Goal: Task Accomplishment & Management: Use online tool/utility

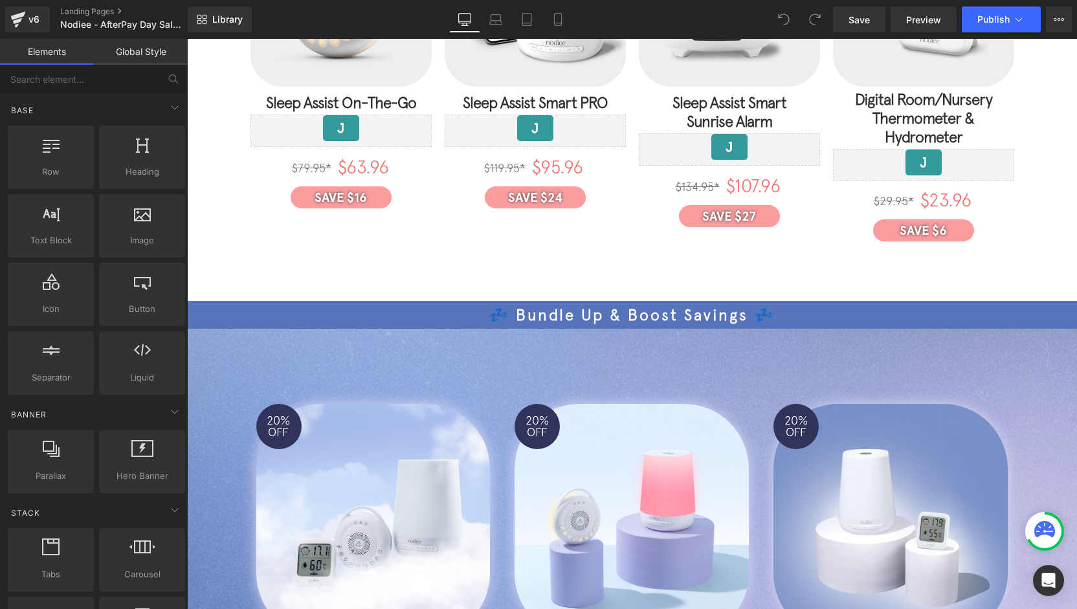
scroll to position [453, 0]
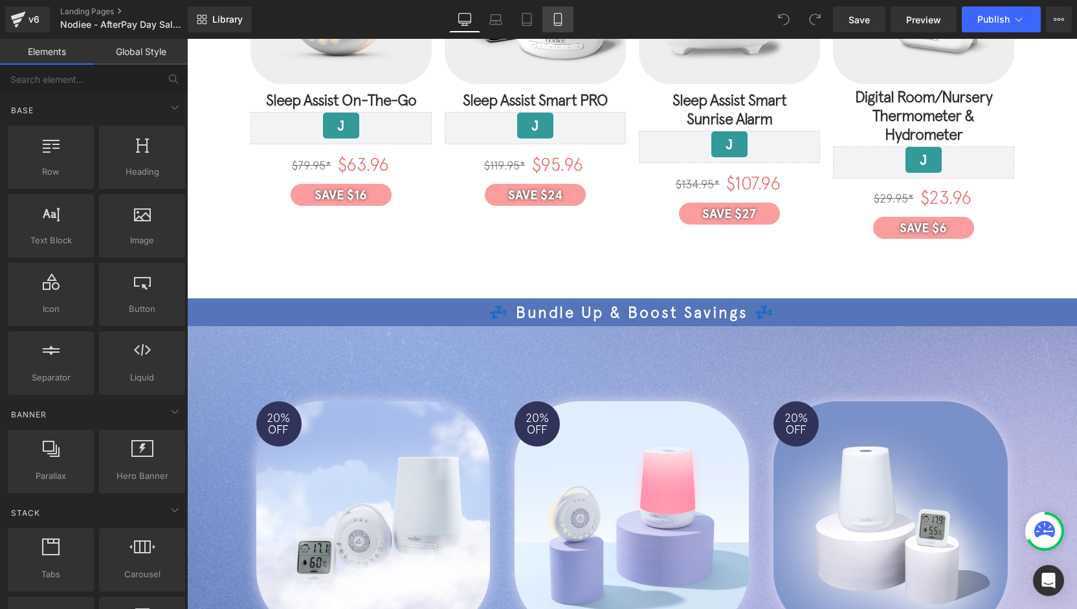
click at [553, 21] on icon at bounding box center [557, 19] width 13 height 13
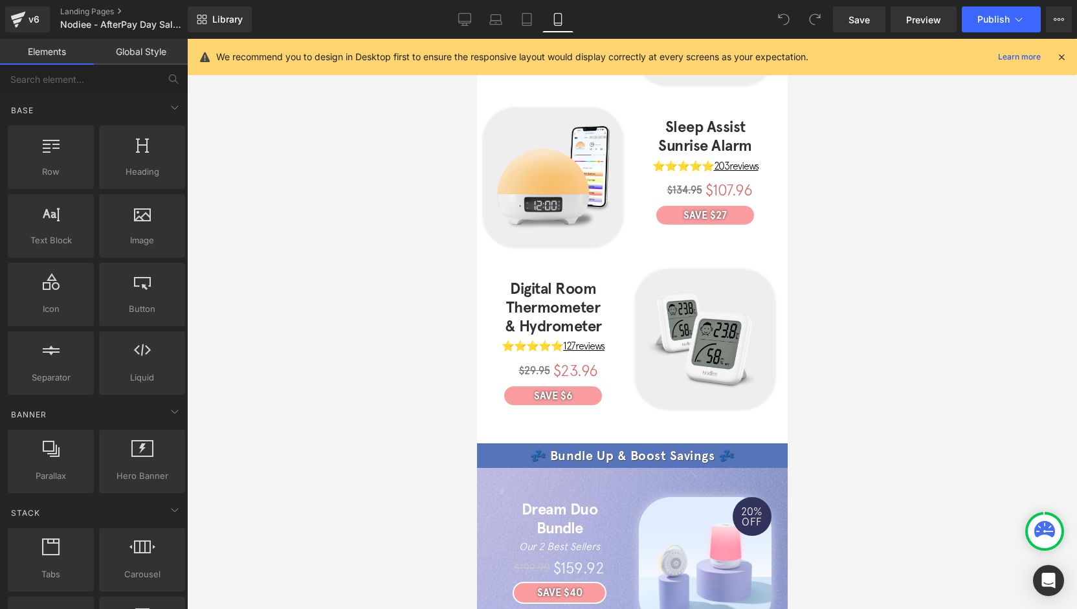
scroll to position [518, 0]
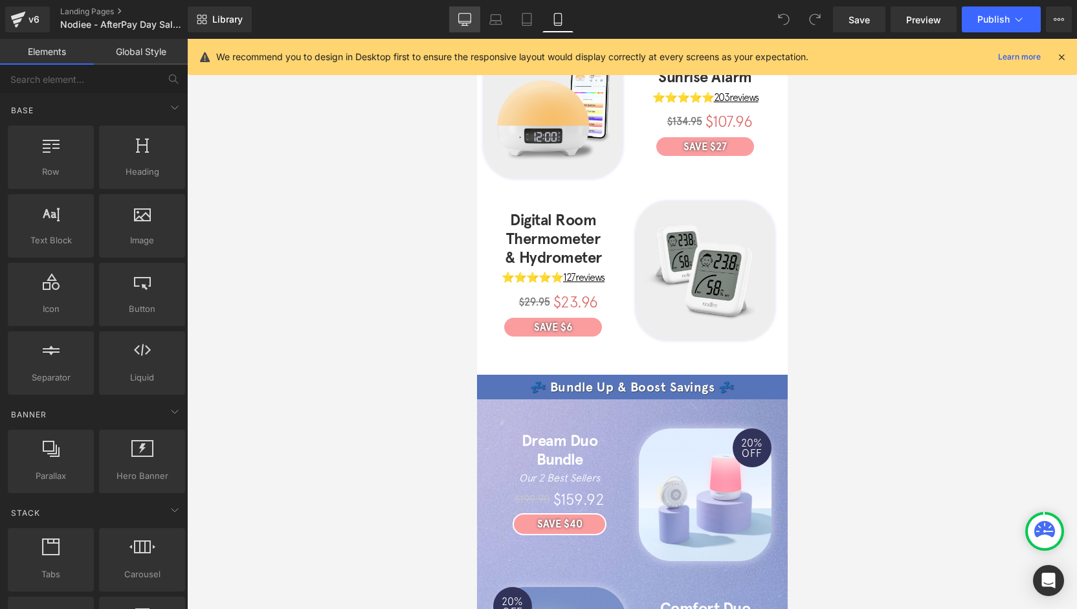
click at [472, 23] on link "Desktop" at bounding box center [464, 19] width 31 height 26
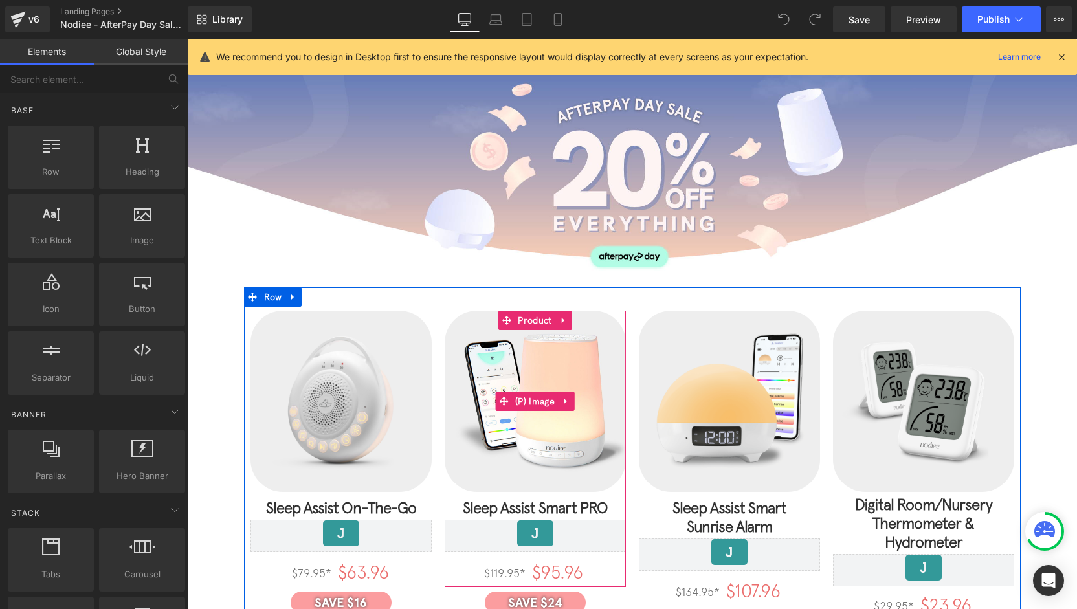
scroll to position [0, 0]
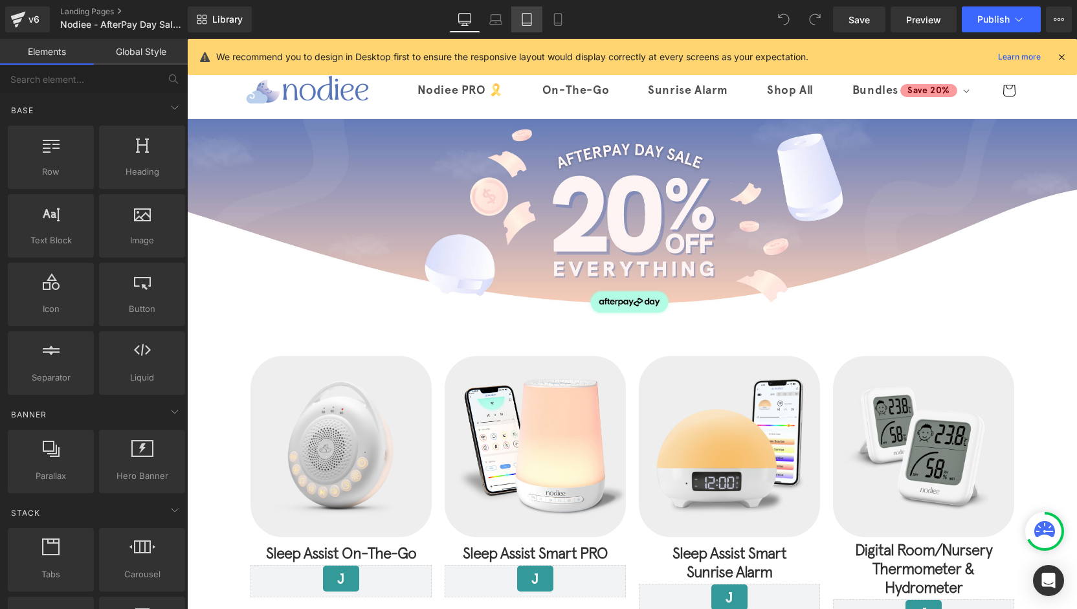
click at [532, 27] on link "Tablet" at bounding box center [526, 19] width 31 height 26
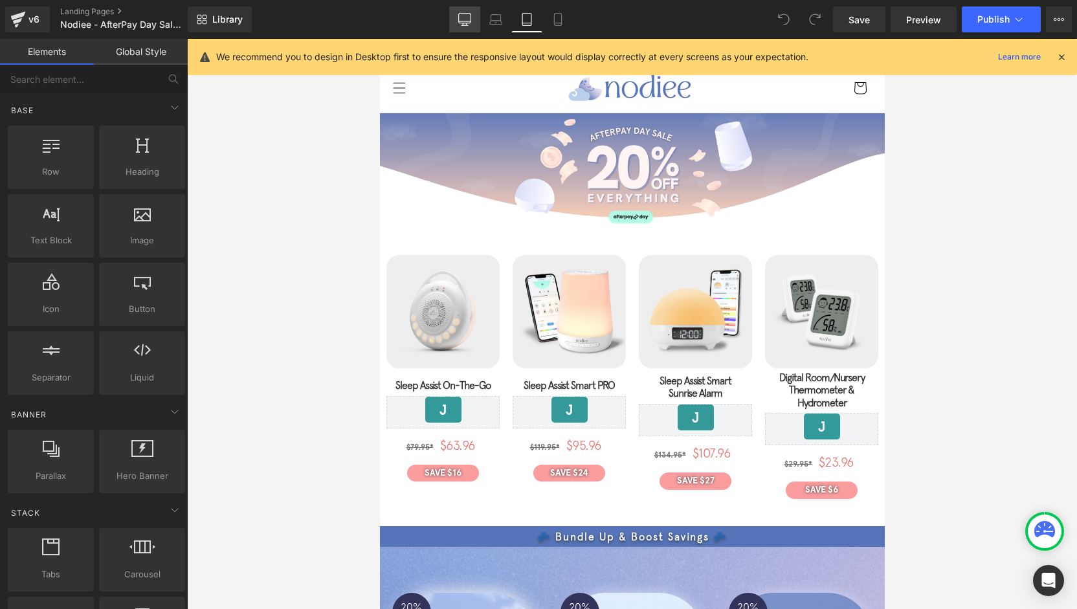
click at [465, 16] on icon at bounding box center [464, 19] width 13 height 13
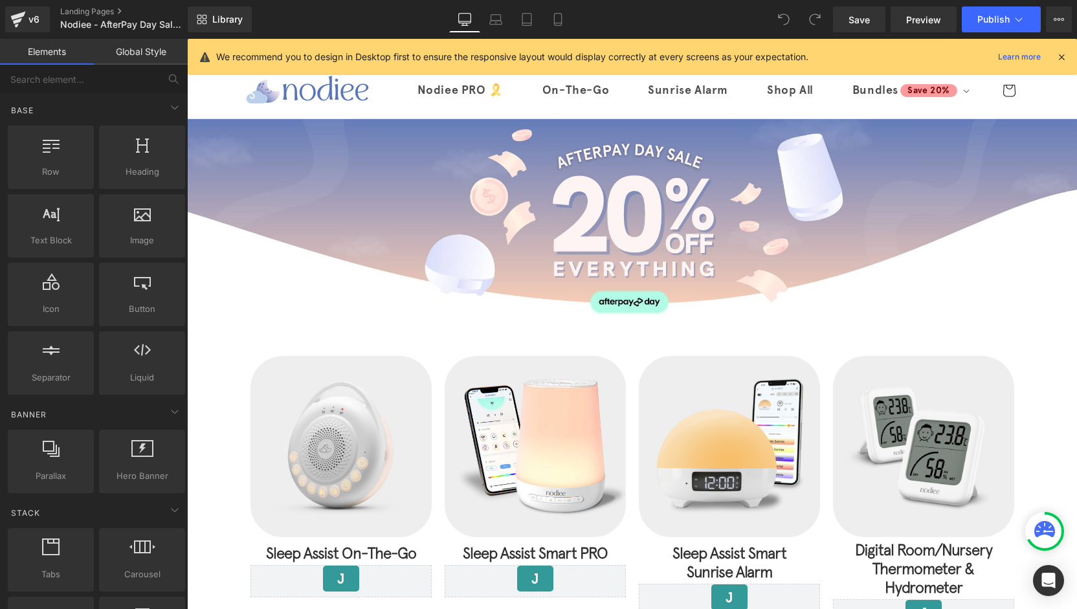
drag, startPoint x: 1066, startPoint y: 60, endPoint x: 879, endPoint y: 22, distance: 190.8
click at [1066, 60] on icon at bounding box center [1061, 57] width 12 height 12
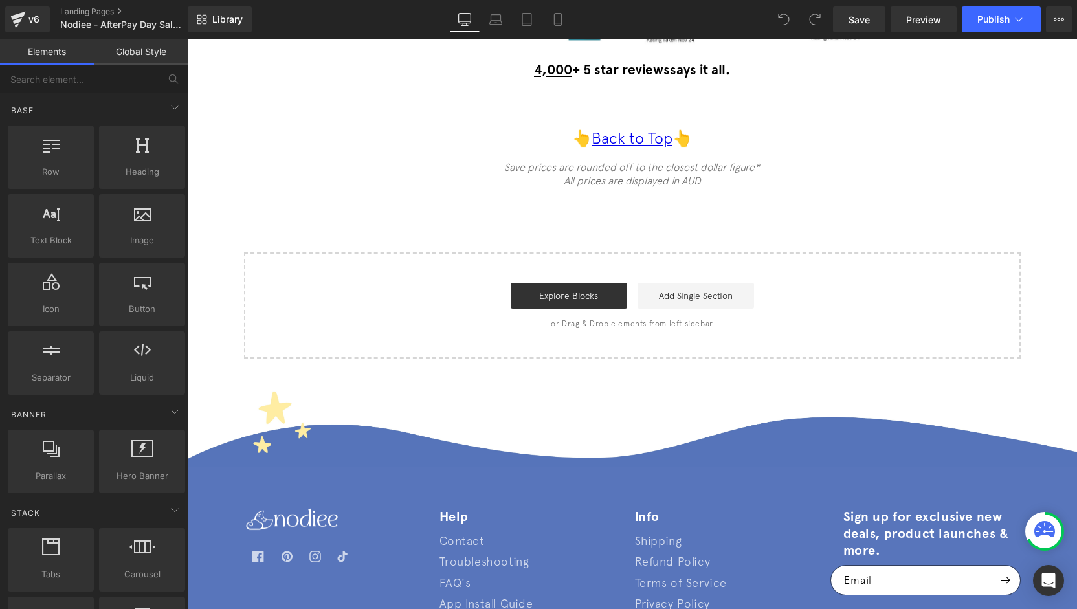
scroll to position [1672, 0]
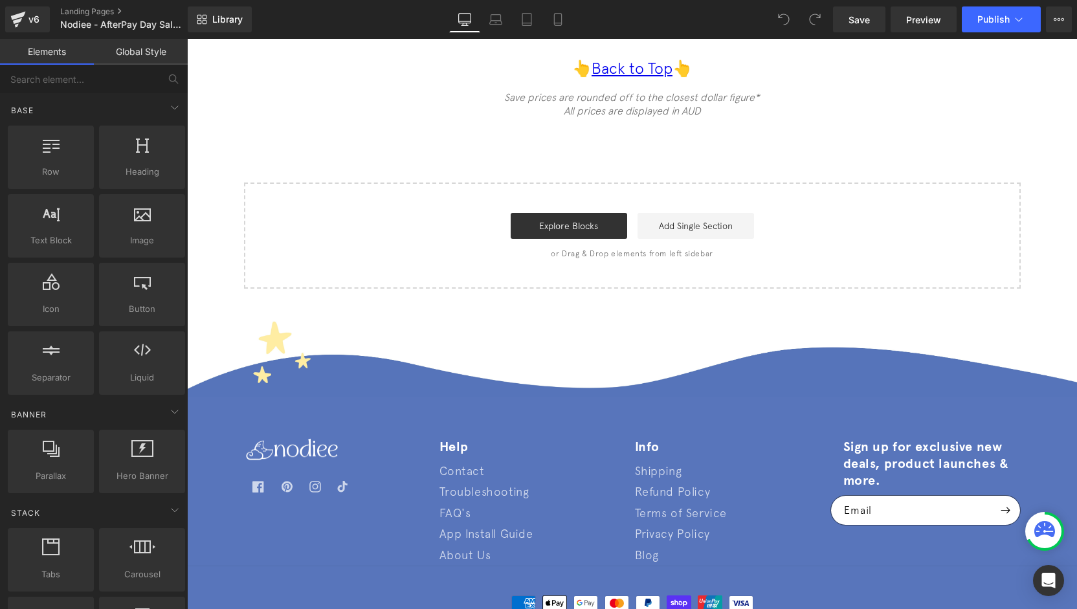
drag, startPoint x: 1071, startPoint y: 124, endPoint x: 1236, endPoint y: 574, distance: 479.0
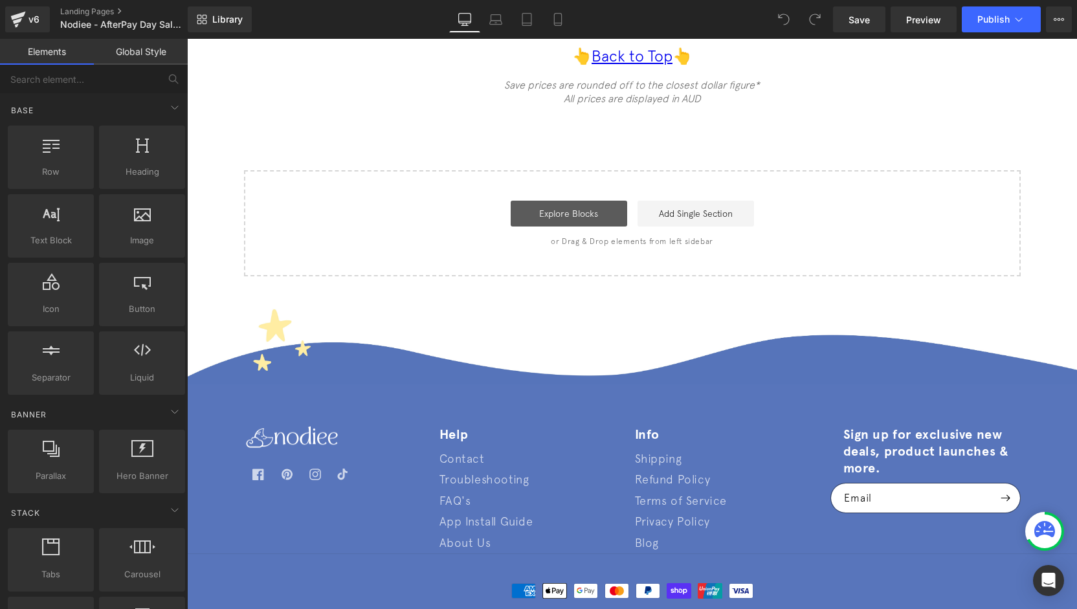
click at [588, 201] on link "Explore Blocks" at bounding box center [568, 214] width 116 height 26
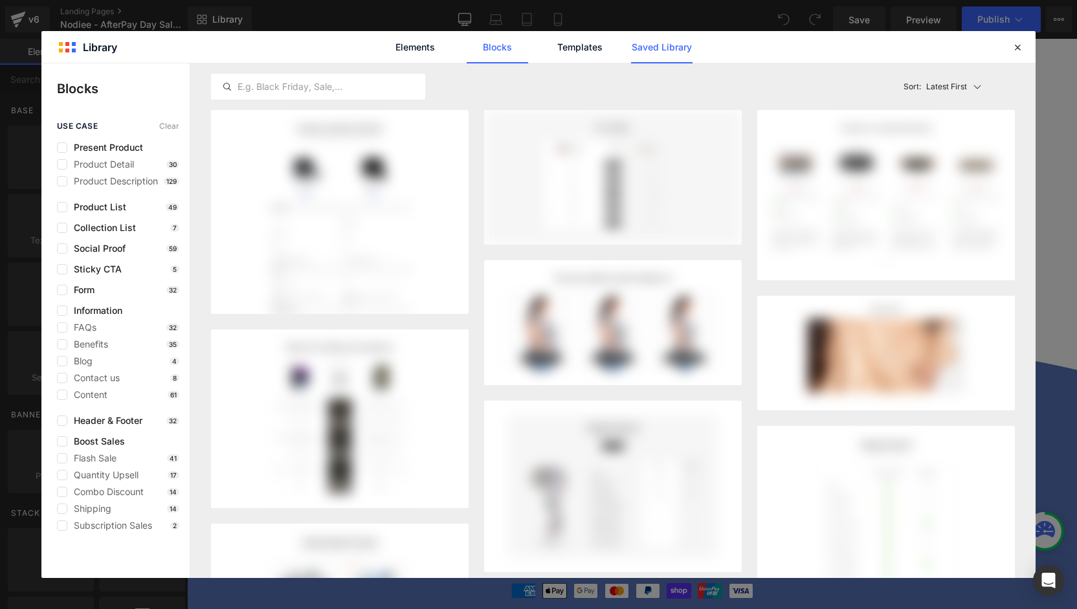
click at [646, 50] on link "Saved Library" at bounding box center [661, 47] width 61 height 32
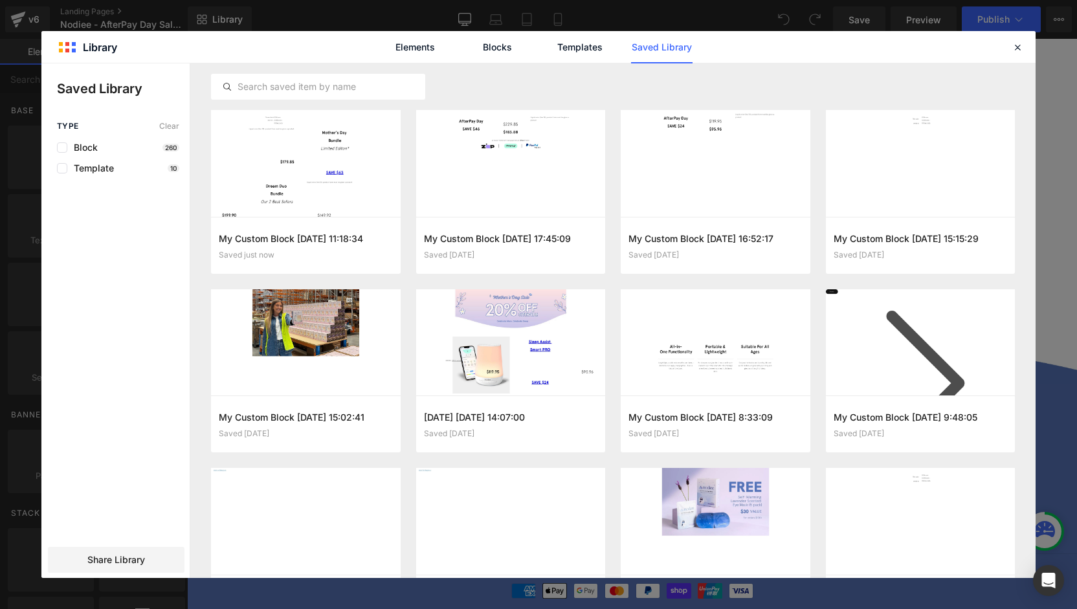
click at [1018, 55] on div "Elements Blocks Templates Saved Library" at bounding box center [538, 47] width 994 height 32
click at [1013, 47] on icon at bounding box center [1017, 47] width 12 height 12
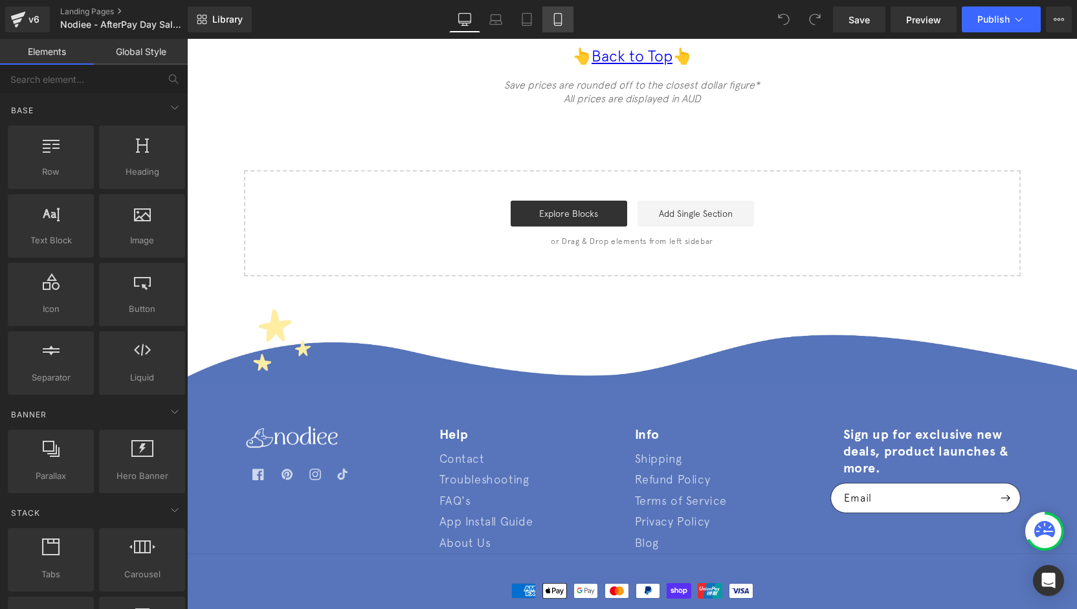
click at [555, 24] on icon at bounding box center [557, 19] width 13 height 13
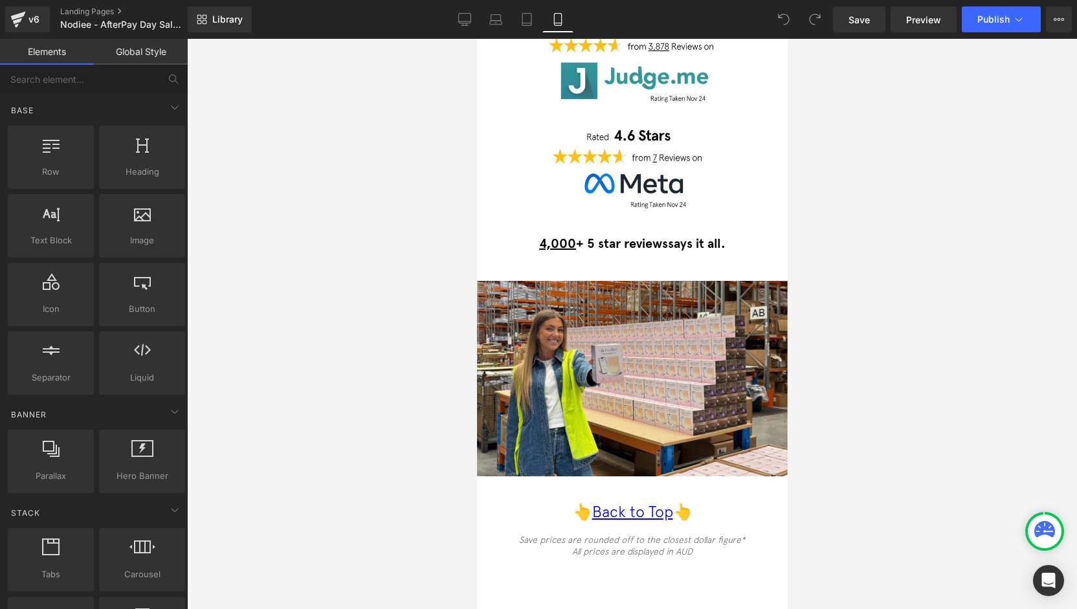
scroll to position [2067, 0]
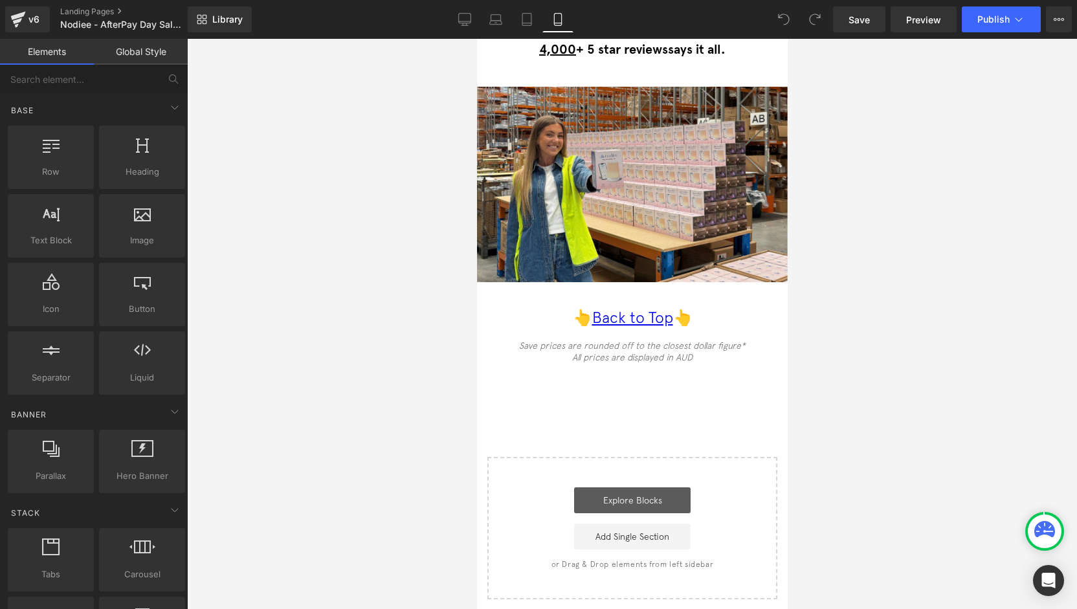
click at [635, 487] on link "Explore Blocks" at bounding box center [631, 500] width 116 height 26
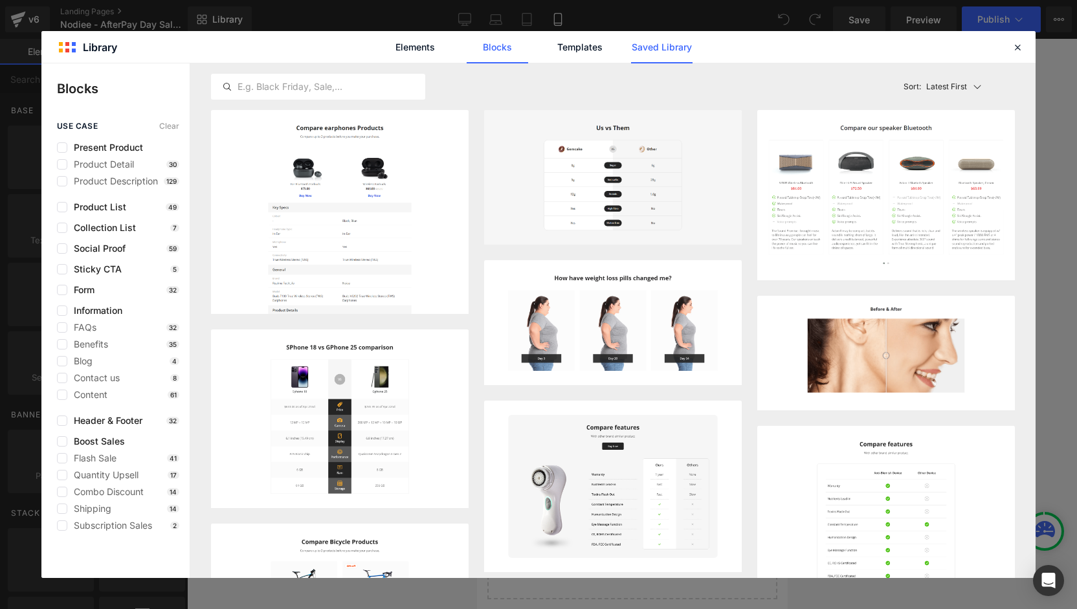
click at [0, 0] on link "Saved Library" at bounding box center [0, 0] width 0 height 0
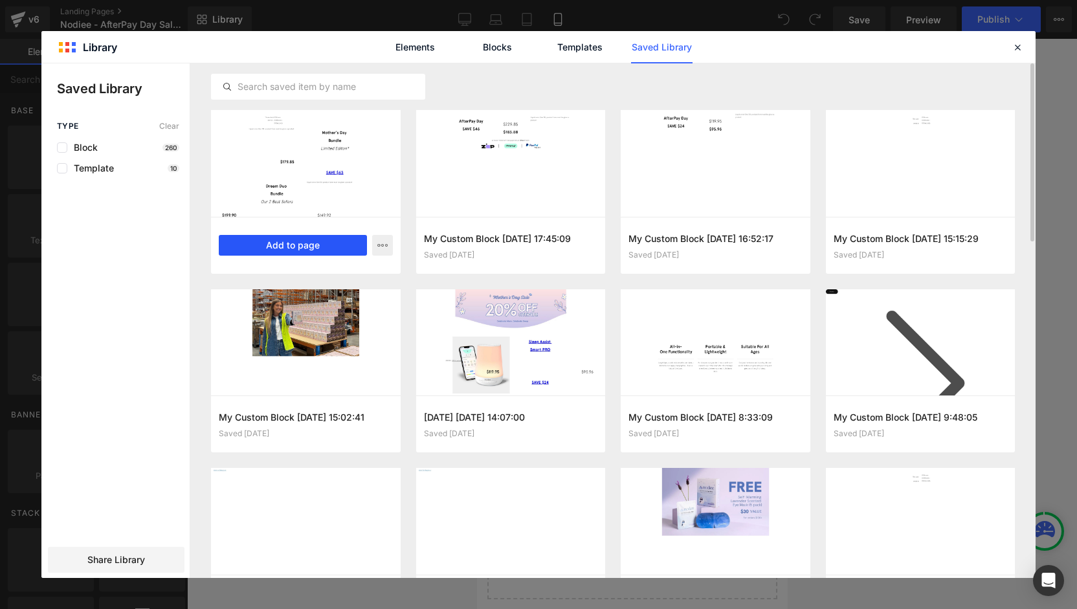
click at [310, 245] on button "Add to page" at bounding box center [293, 245] width 148 height 21
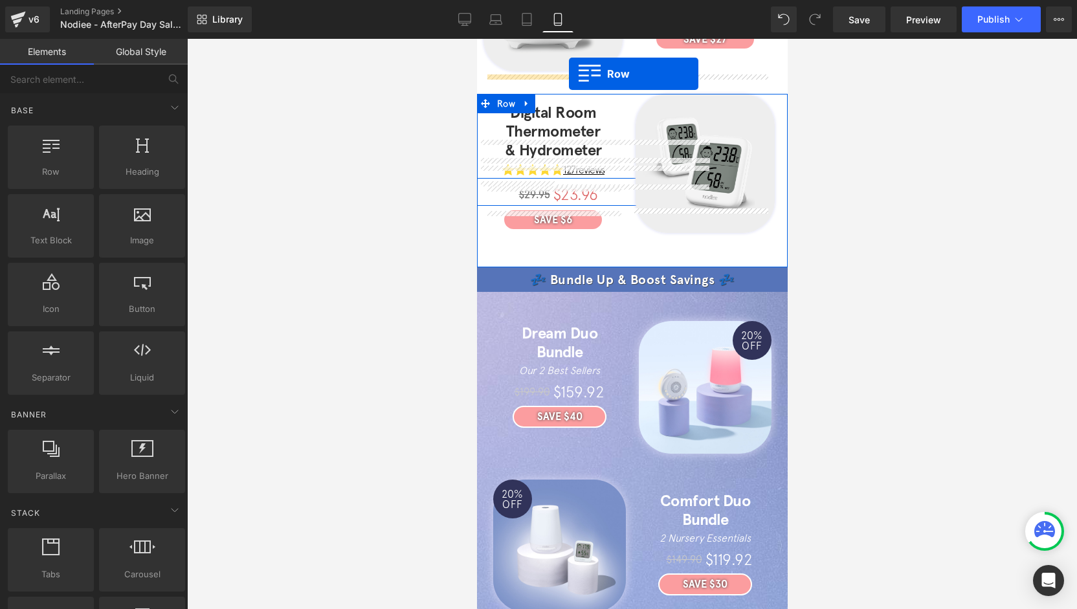
scroll to position [599, 0]
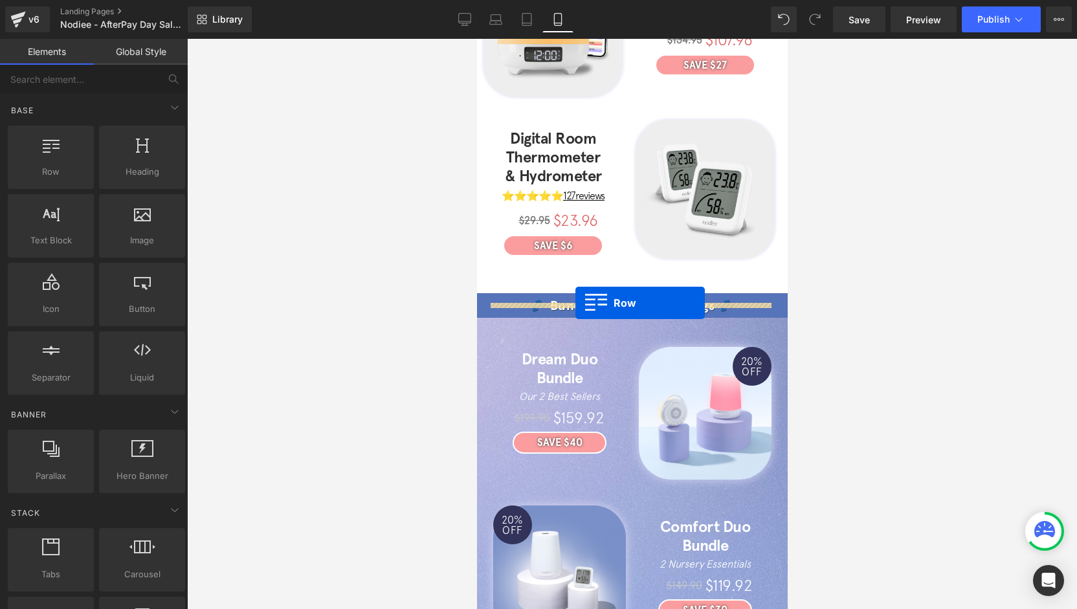
drag, startPoint x: 501, startPoint y: 318, endPoint x: 575, endPoint y: 303, distance: 75.4
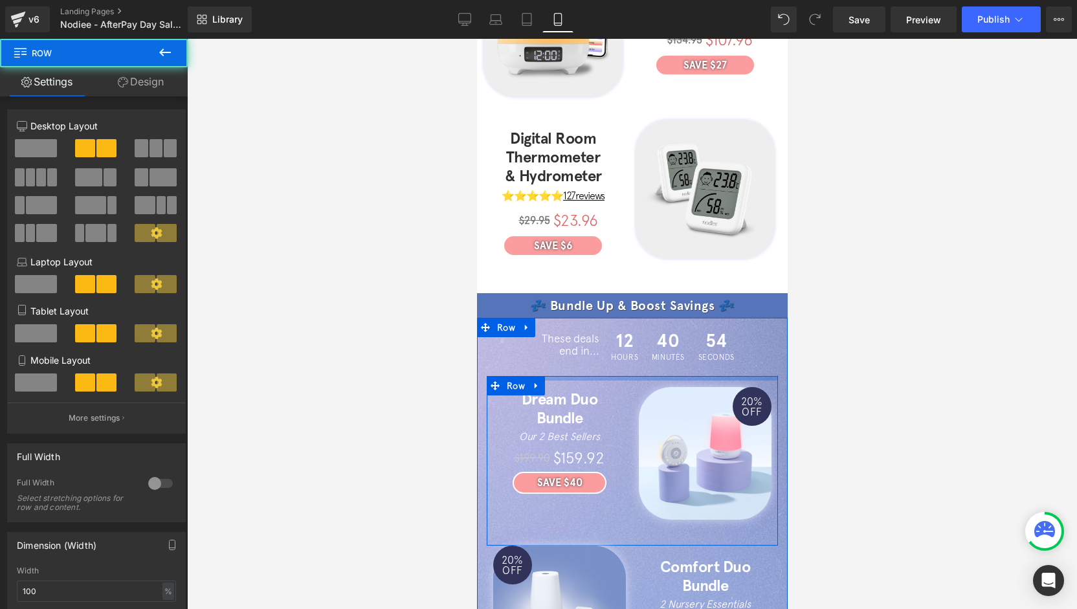
drag, startPoint x: 602, startPoint y: 351, endPoint x: 601, endPoint y: 343, distance: 7.8
click at [601, 343] on div "These deals end in... Text Block 12 Hours 40 Minutes 54 Seconds Countdown Timer…" at bounding box center [631, 590] width 311 height 530
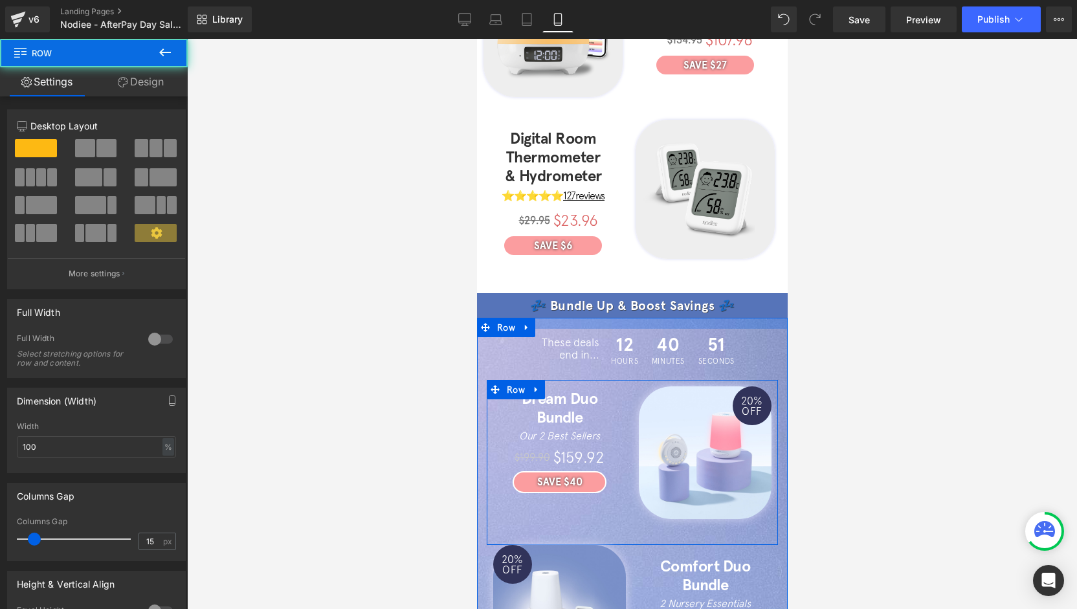
click at [611, 318] on div at bounding box center [631, 323] width 311 height 11
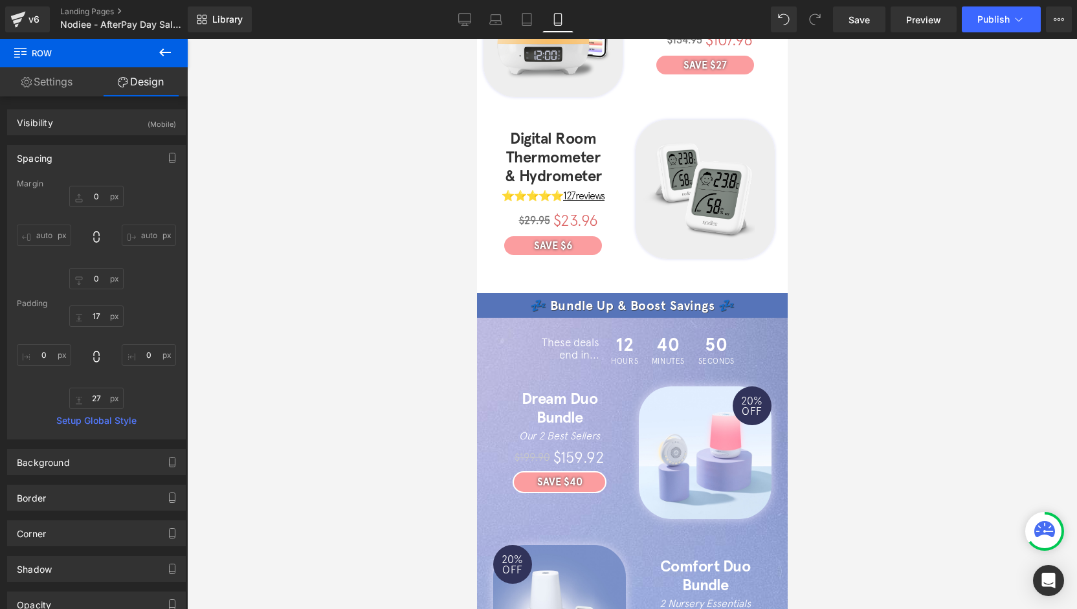
click at [434, 387] on div at bounding box center [632, 324] width 890 height 570
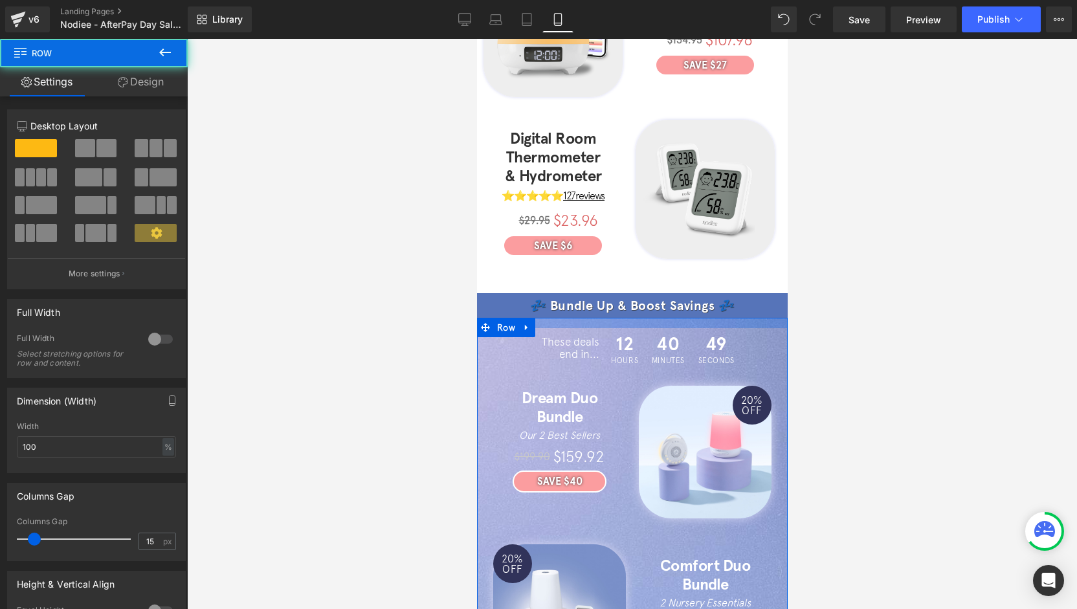
click at [630, 318] on div at bounding box center [631, 323] width 311 height 10
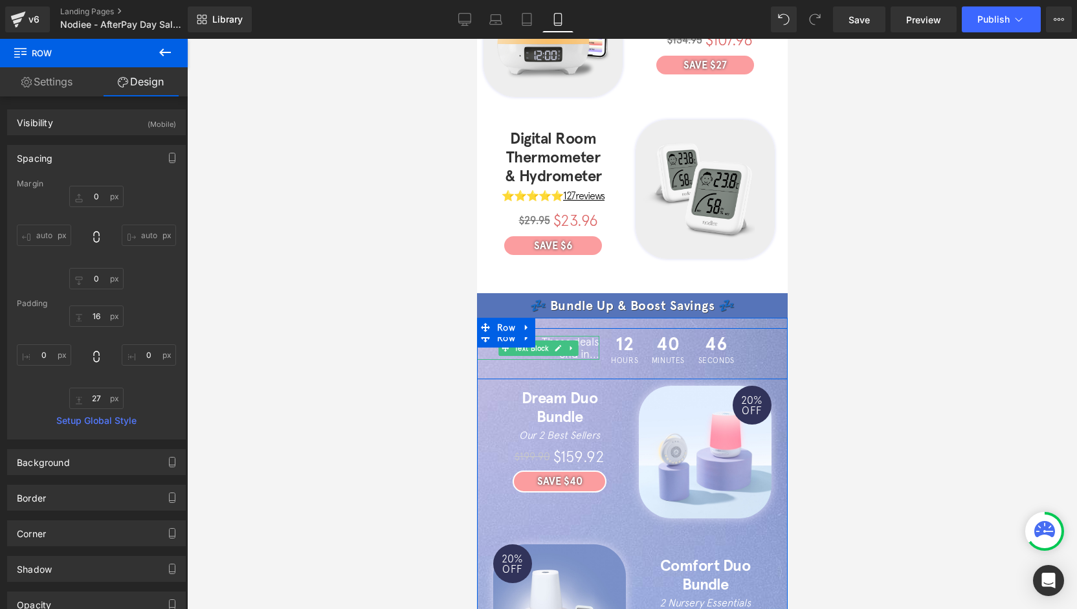
click at [582, 336] on div "These deals end in..." at bounding box center [537, 348] width 122 height 24
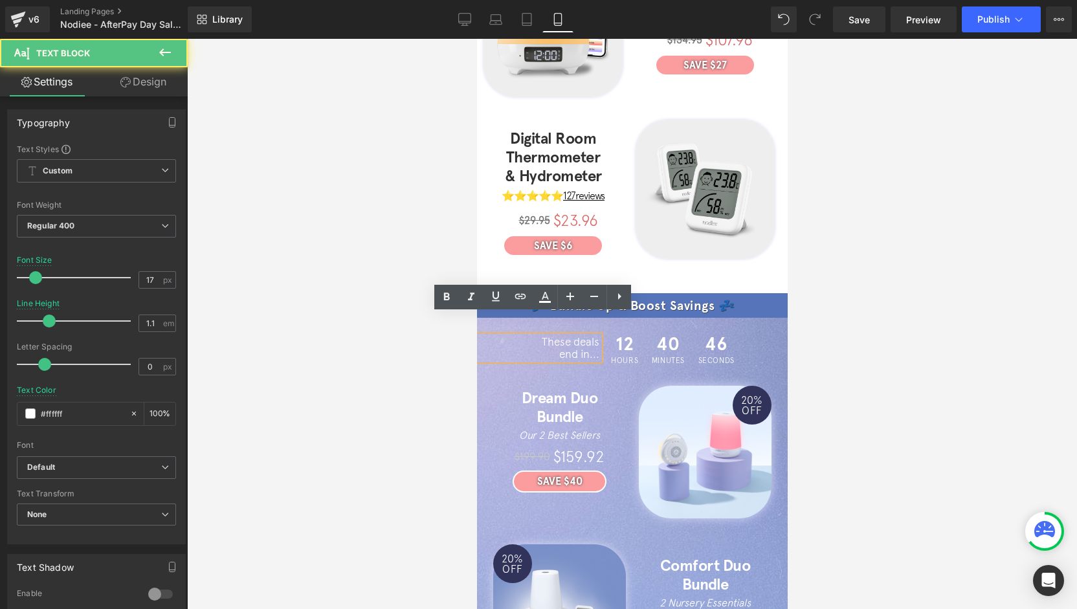
click at [565, 336] on div "These deals end in..." at bounding box center [537, 348] width 122 height 24
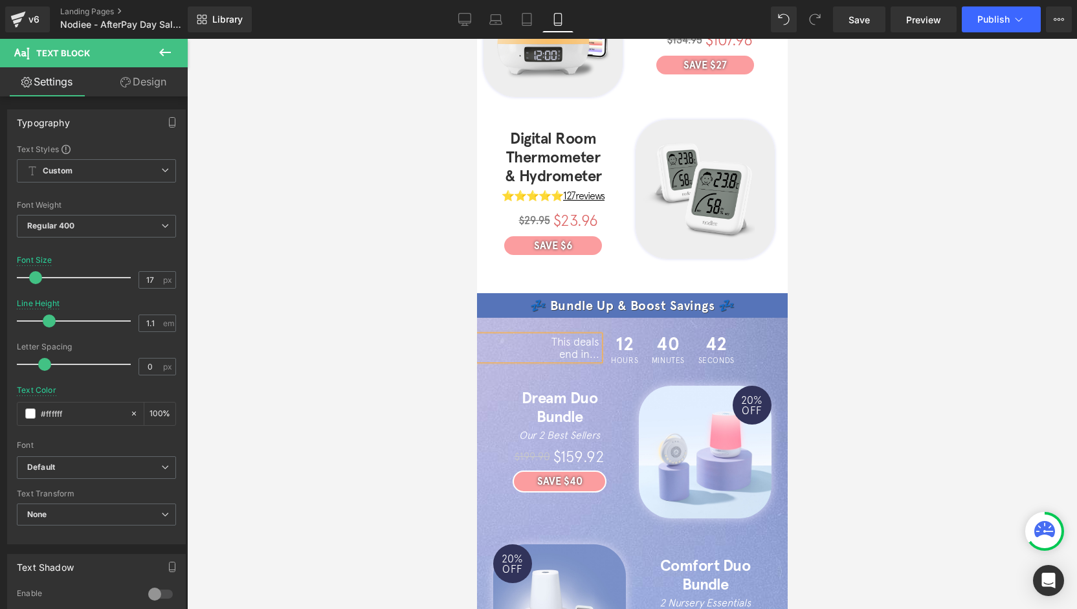
click at [577, 336] on div "This deals end in..." at bounding box center [537, 348] width 122 height 24
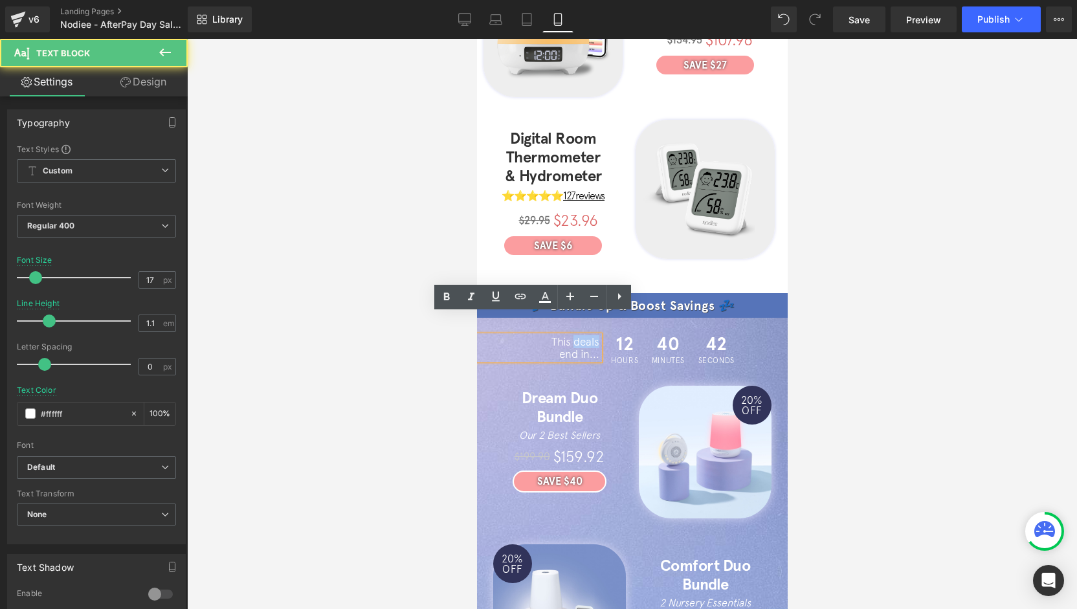
click at [577, 336] on div "This deals end in..." at bounding box center [537, 348] width 122 height 24
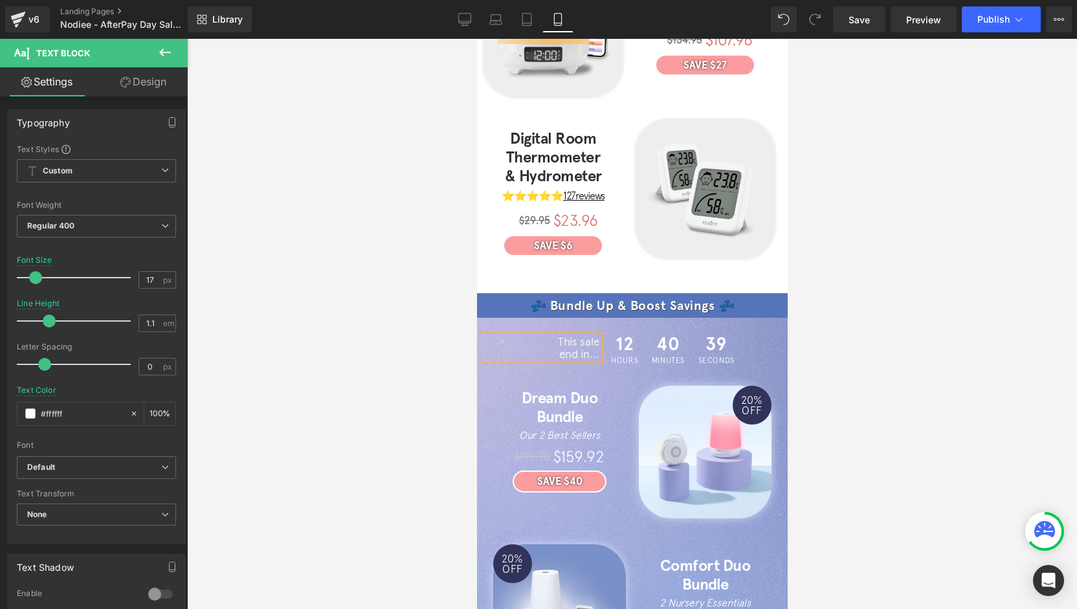
click at [826, 320] on div at bounding box center [632, 324] width 890 height 570
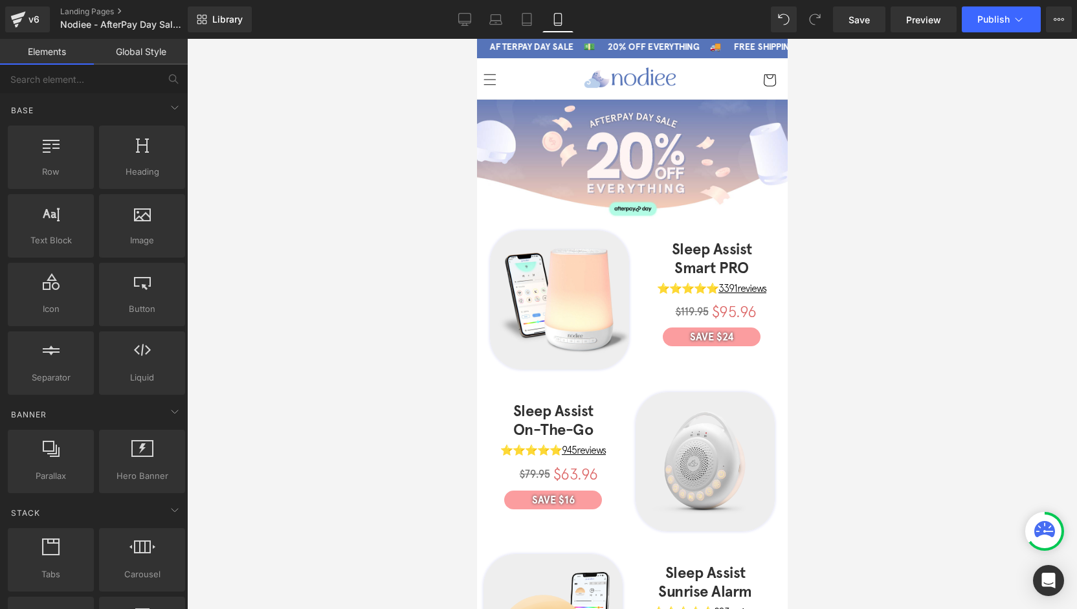
scroll to position [0, 0]
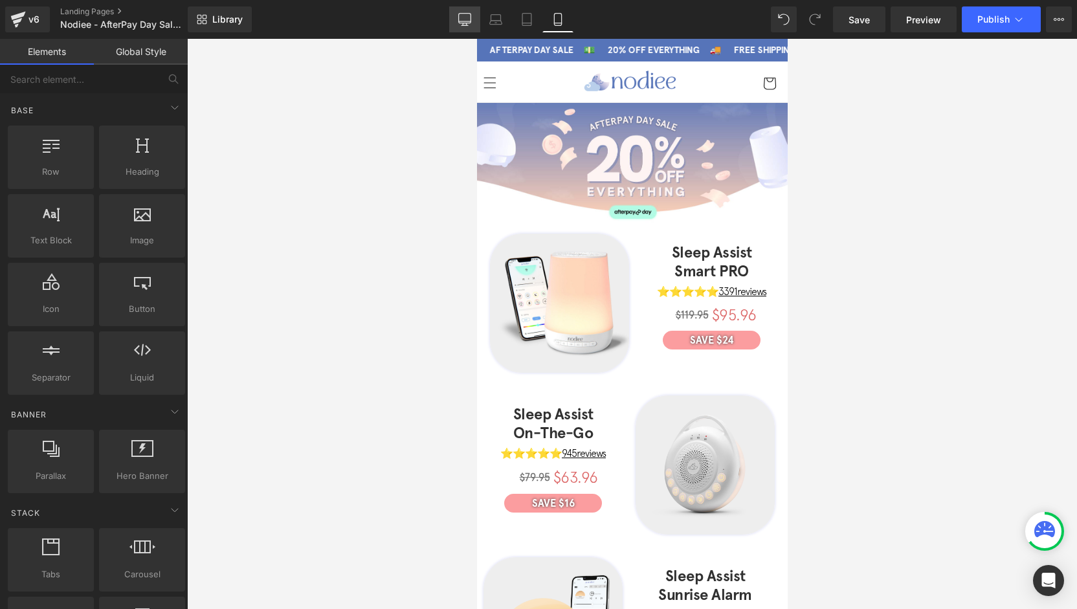
click at [463, 24] on icon at bounding box center [464, 19] width 13 height 13
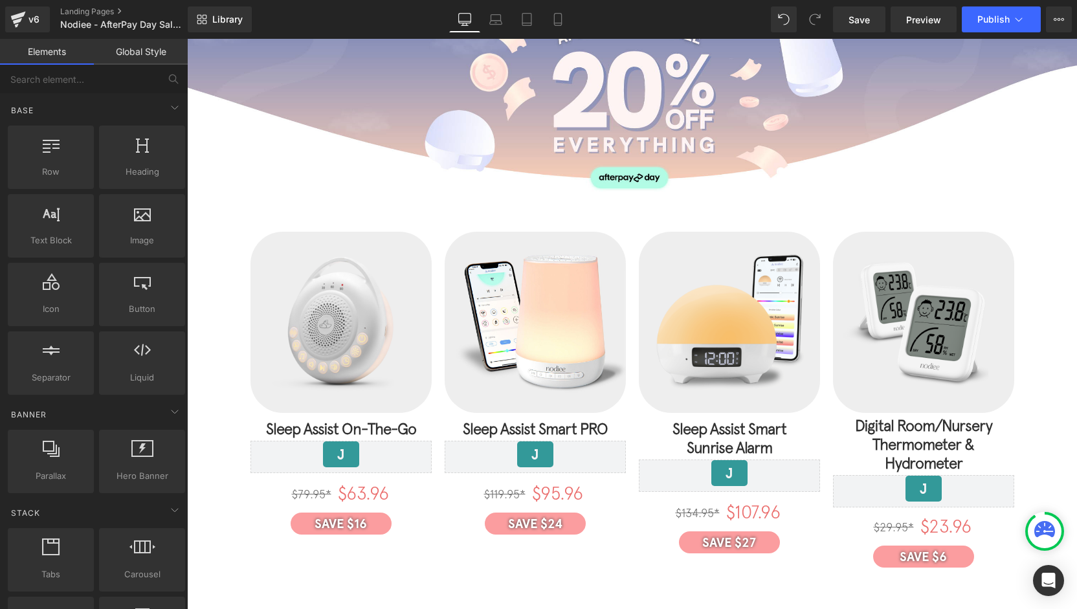
scroll to position [8, 0]
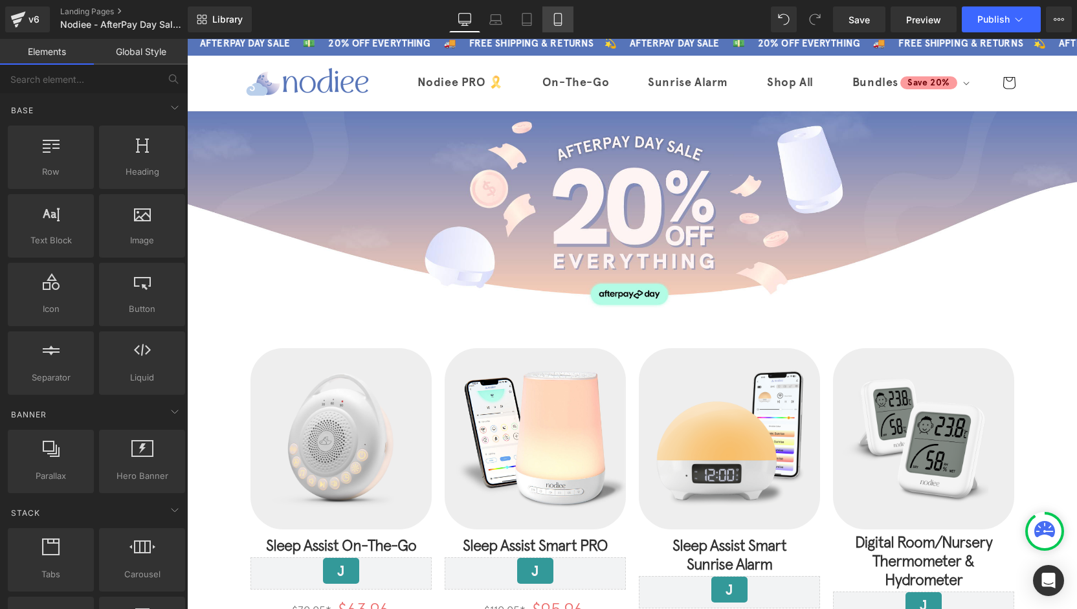
click at [554, 21] on icon at bounding box center [557, 19] width 13 height 13
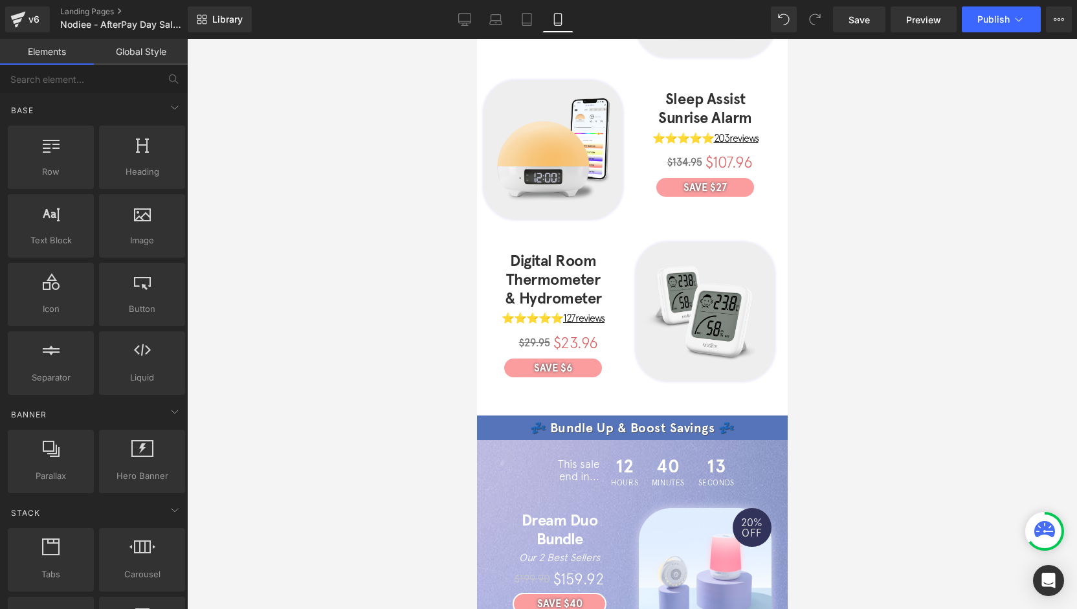
scroll to position [517, 0]
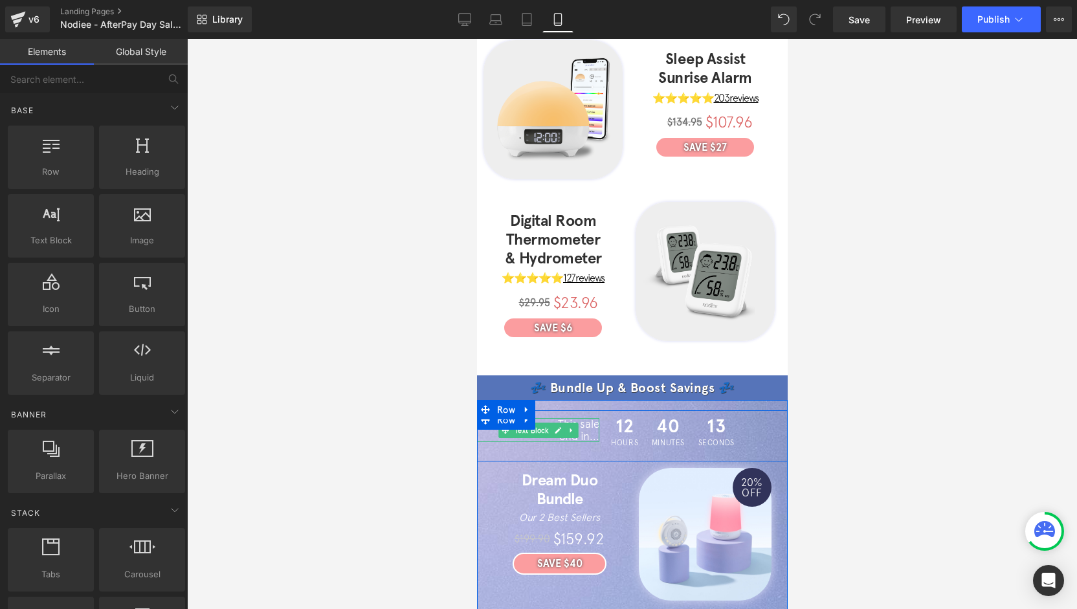
click at [580, 418] on div "This sale end in..." at bounding box center [537, 430] width 122 height 24
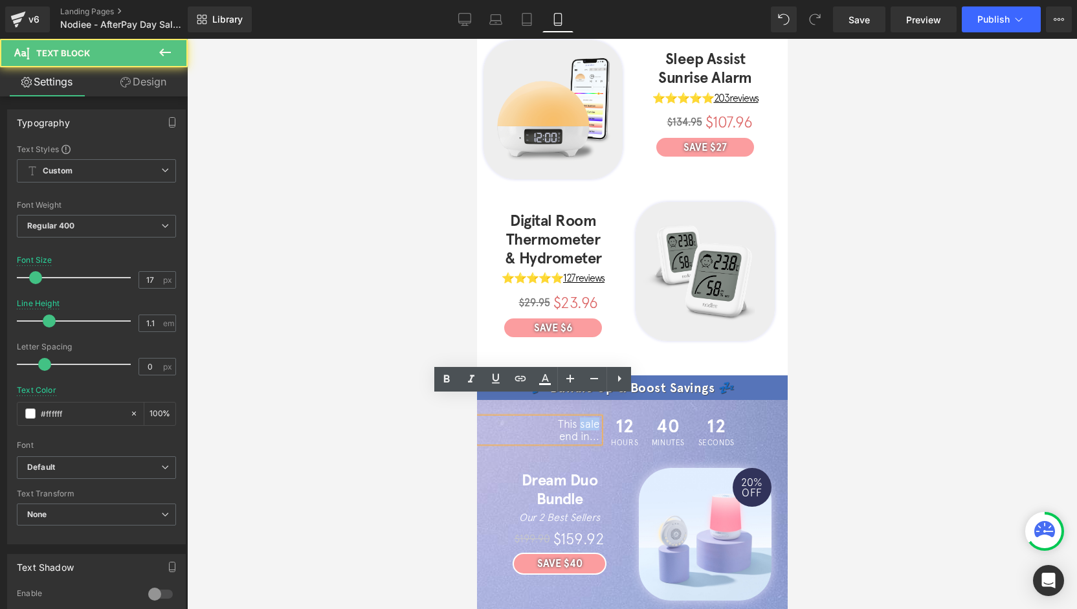
click at [580, 418] on div "This sale end in..." at bounding box center [537, 430] width 122 height 24
click at [553, 418] on div "This sale end in..." at bounding box center [537, 430] width 122 height 24
click at [441, 415] on div at bounding box center [632, 324] width 890 height 570
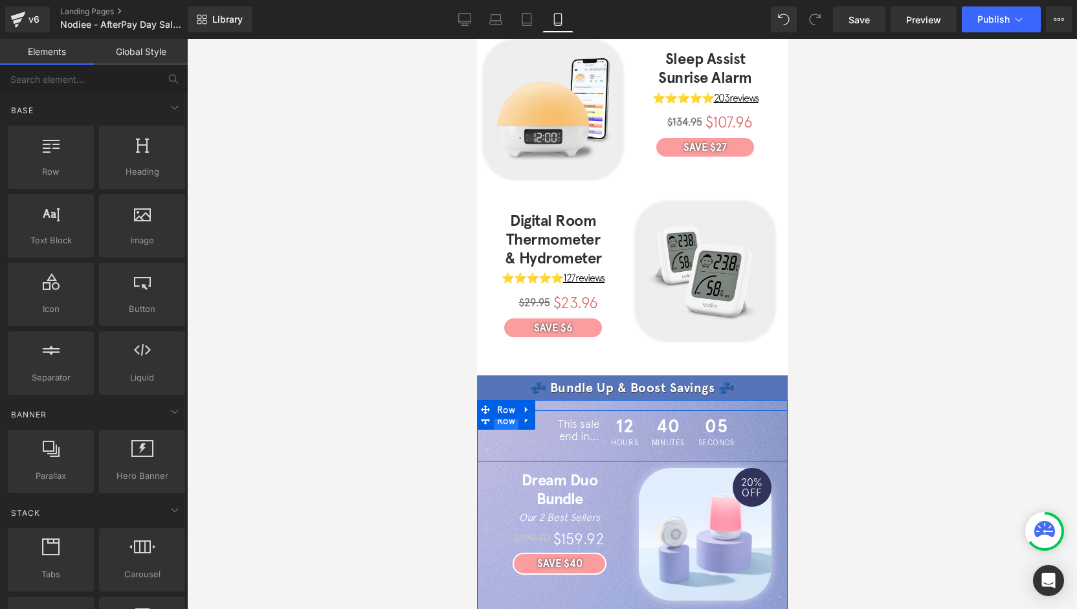
click at [501, 411] on span "Row" at bounding box center [505, 420] width 25 height 19
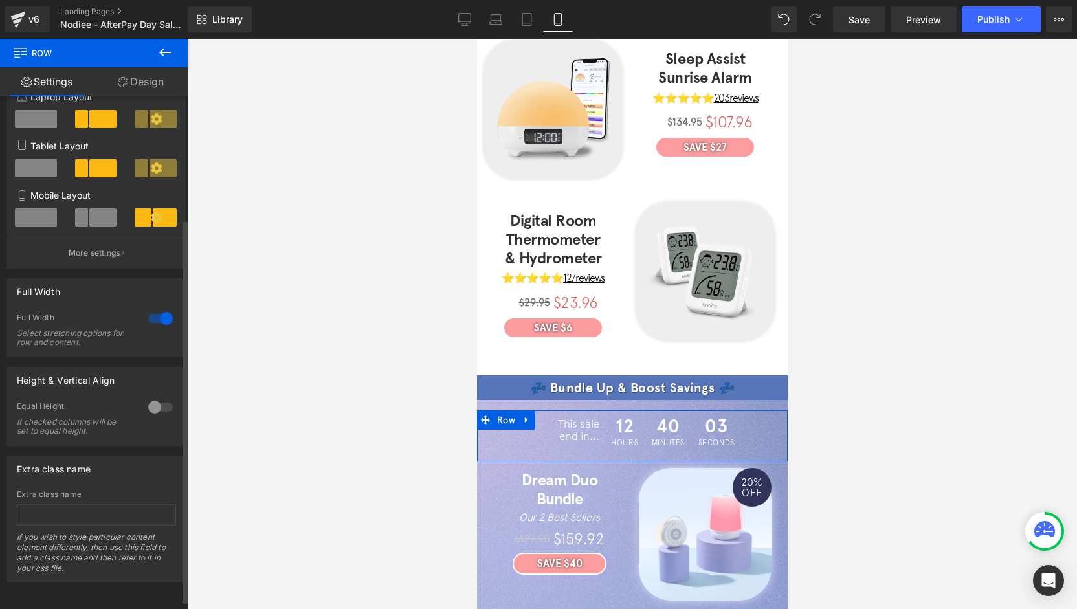
scroll to position [0, 0]
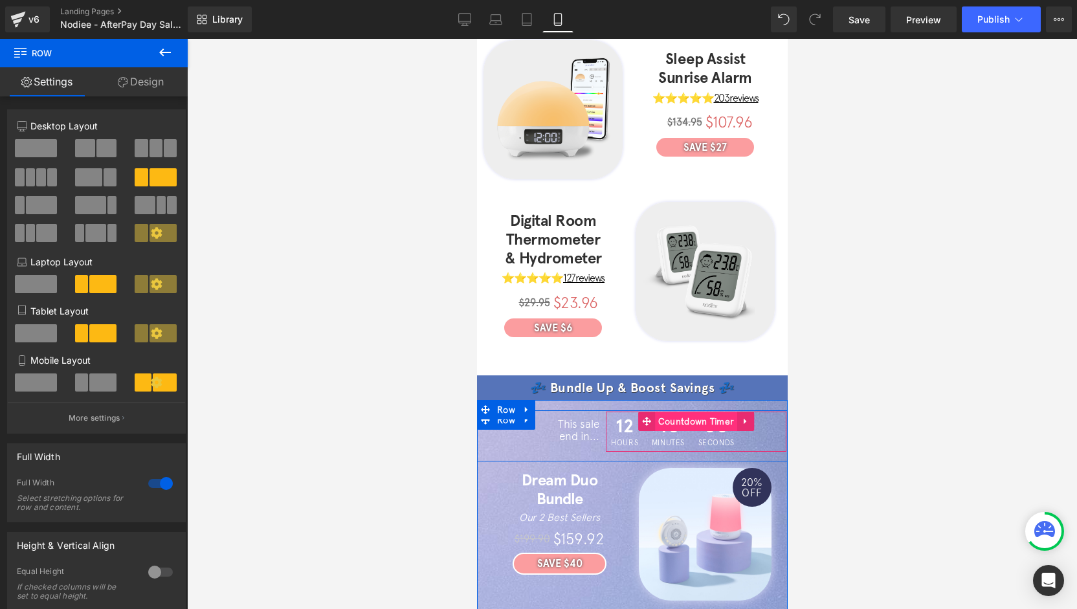
click at [695, 411] on span "Countdown Timer" at bounding box center [695, 420] width 83 height 19
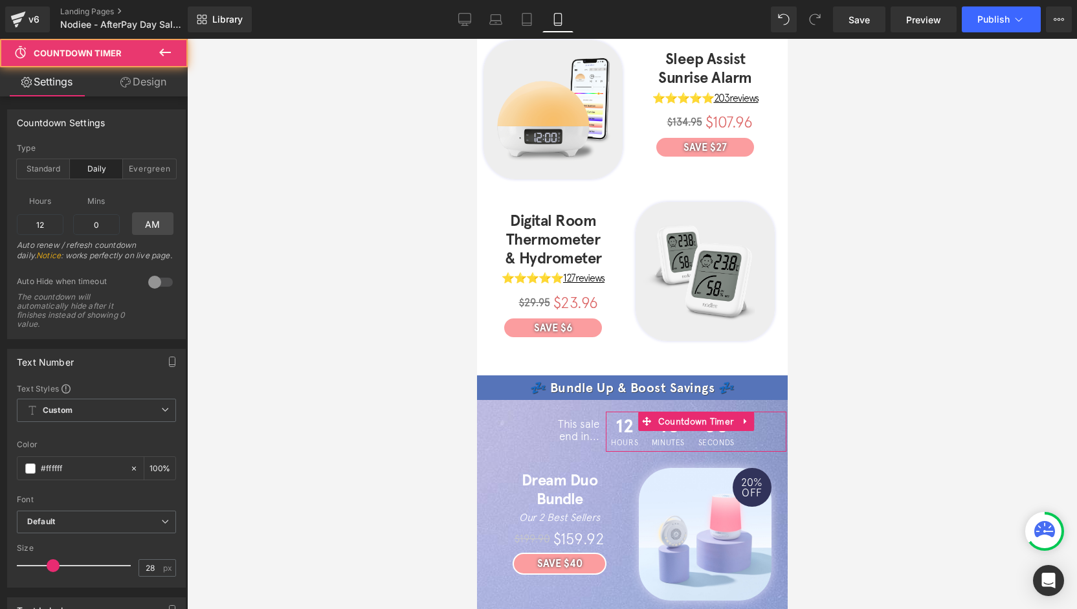
click at [153, 83] on link "Design" at bounding box center [143, 81] width 94 height 29
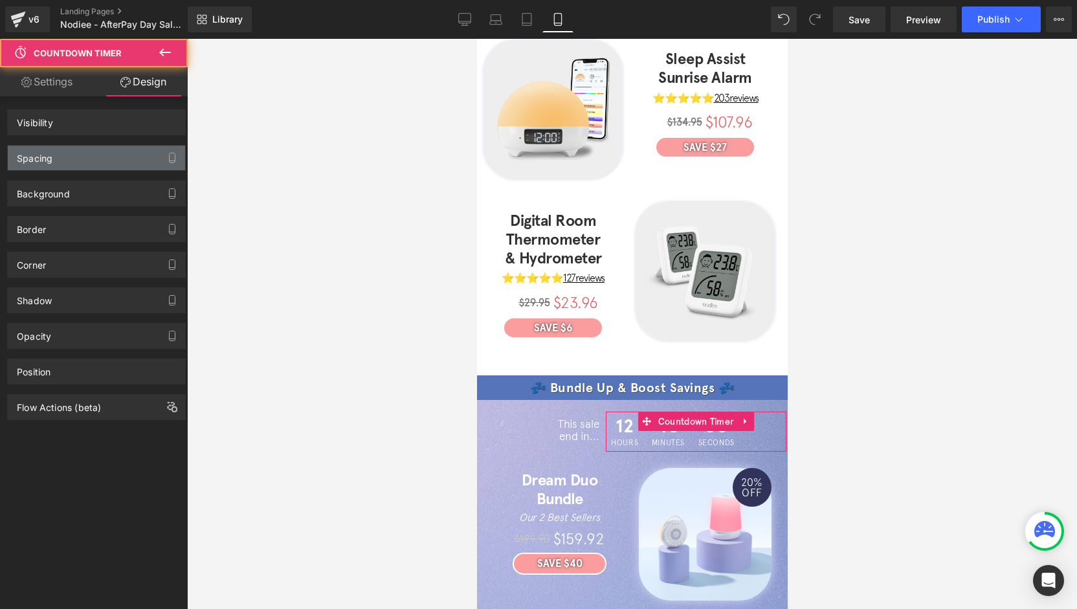
click at [68, 155] on div "Spacing" at bounding box center [96, 158] width 177 height 25
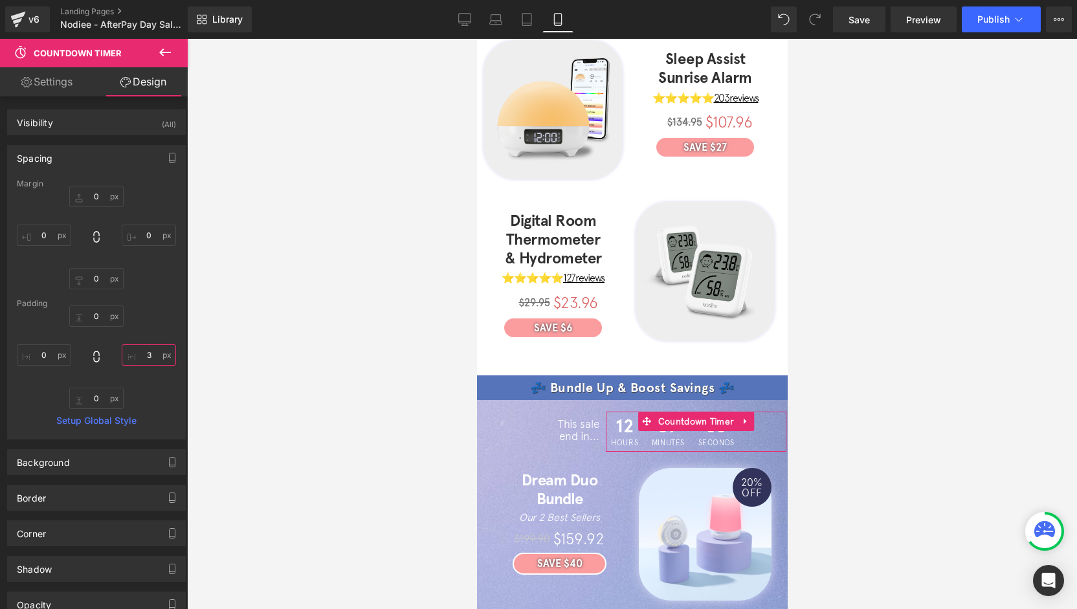
click at [149, 351] on input "text" at bounding box center [149, 354] width 54 height 21
type input "2"
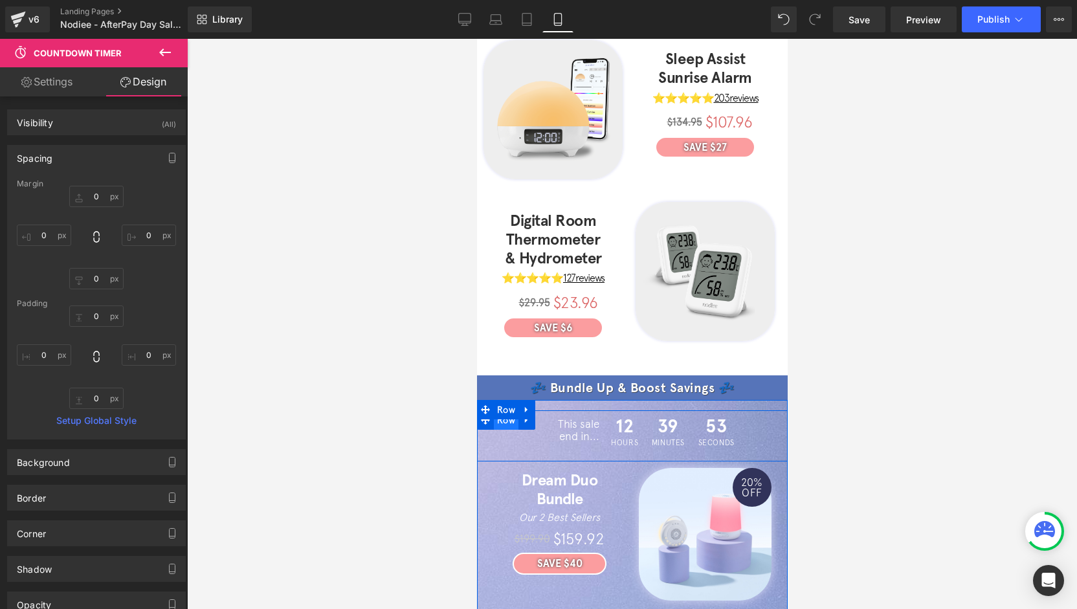
click at [498, 410] on span "Row" at bounding box center [505, 419] width 25 height 19
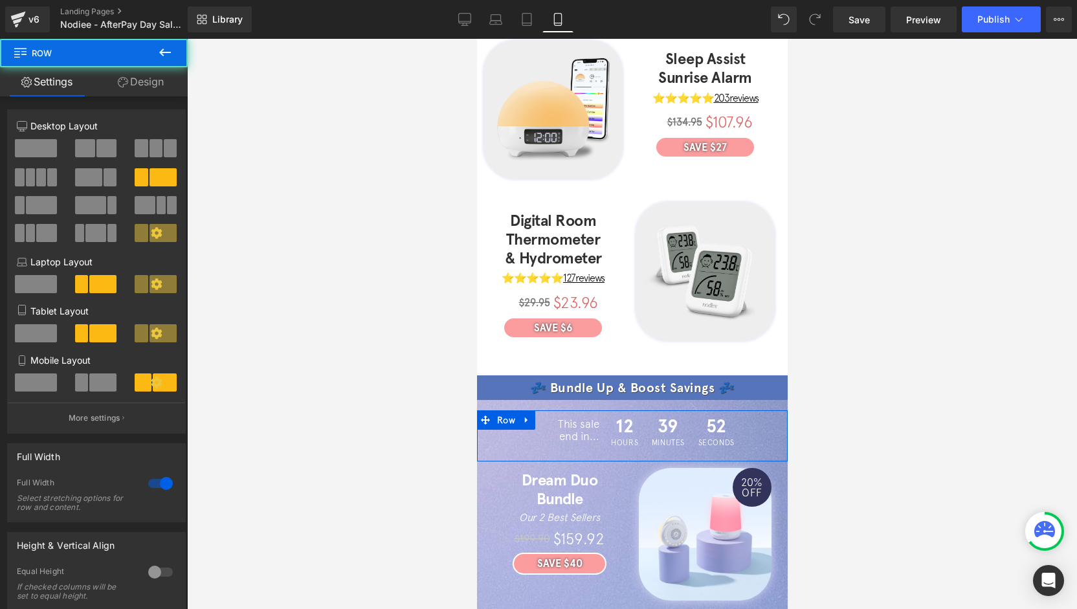
click at [150, 83] on link "Design" at bounding box center [141, 81] width 94 height 29
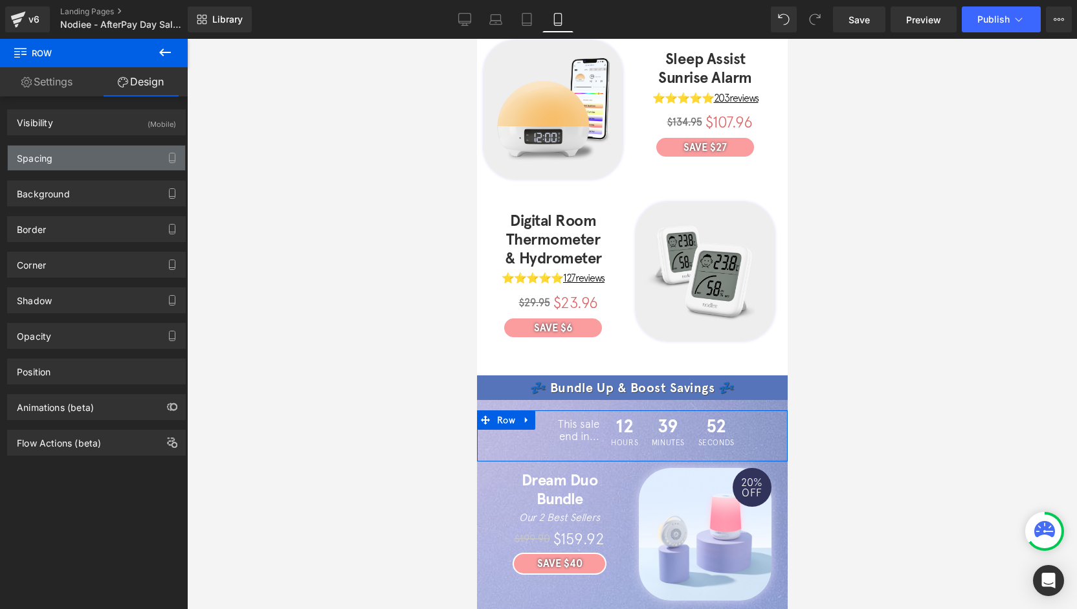
click at [44, 163] on div "Spacing" at bounding box center [96, 158] width 177 height 25
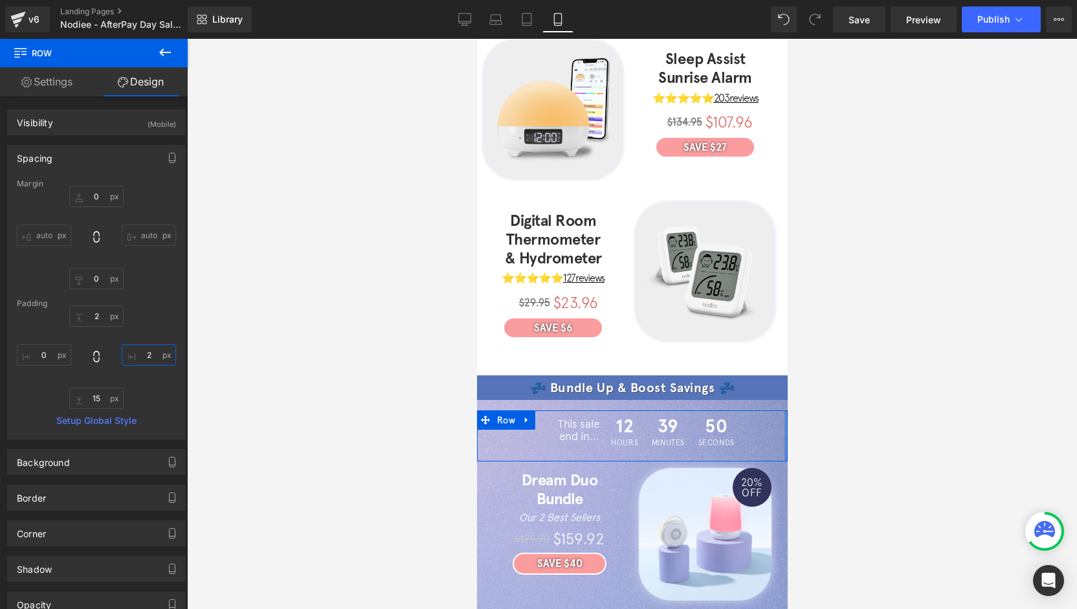
click at [152, 361] on input "2" at bounding box center [149, 354] width 54 height 21
type input "1"
type input "2"
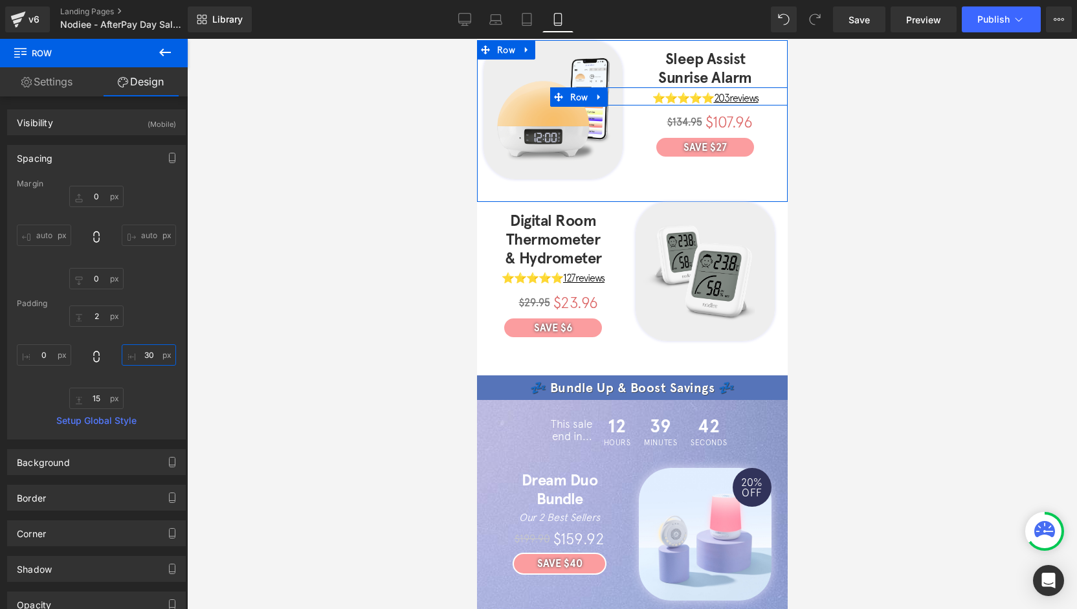
type input "3"
type input "40"
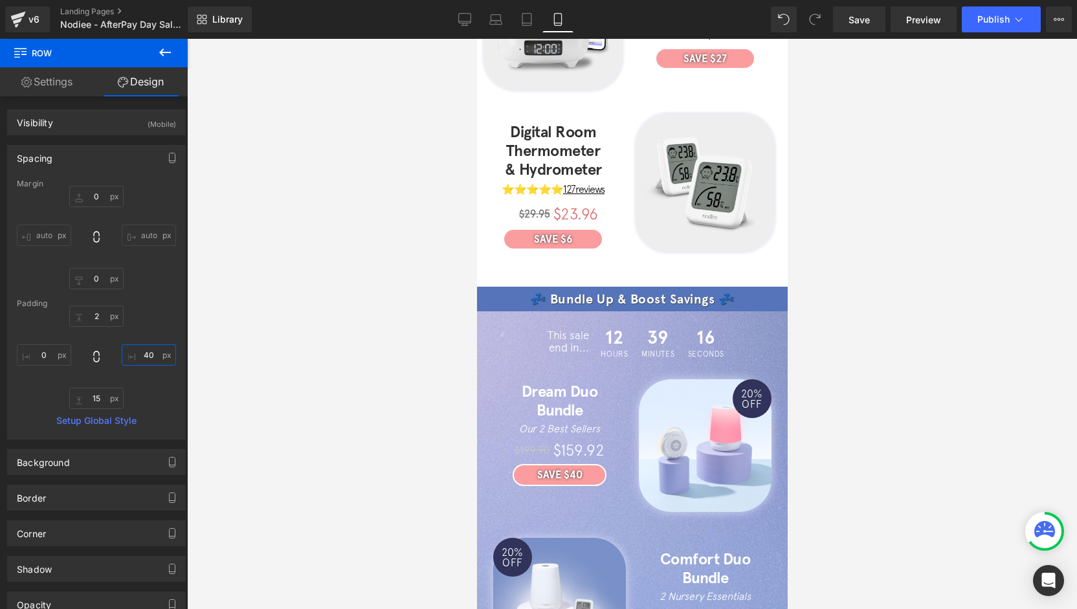
scroll to position [602, 0]
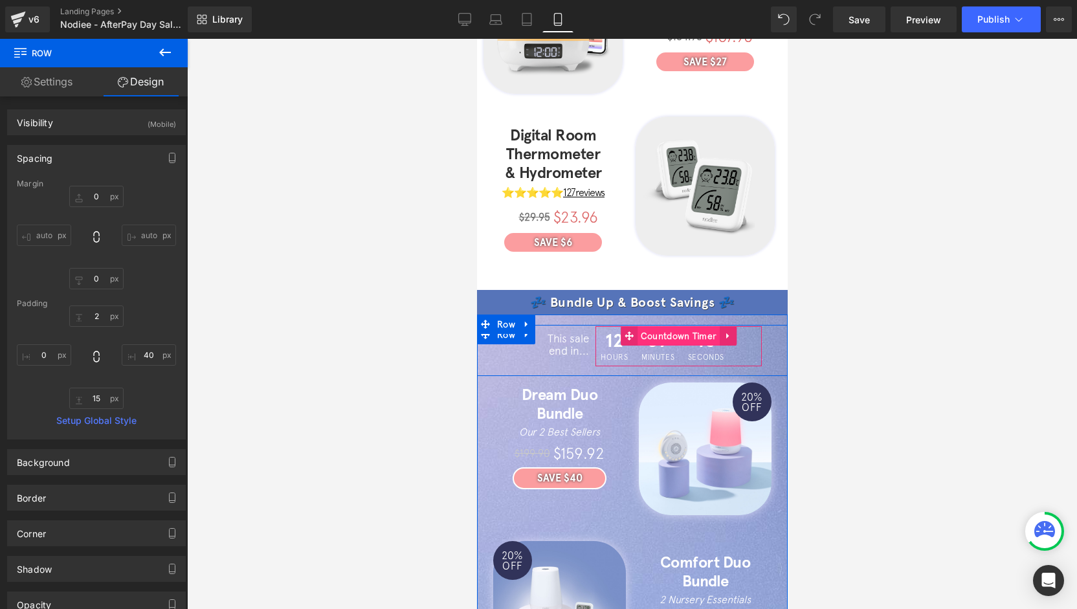
click at [653, 326] on span "Countdown Timer" at bounding box center [678, 335] width 83 height 19
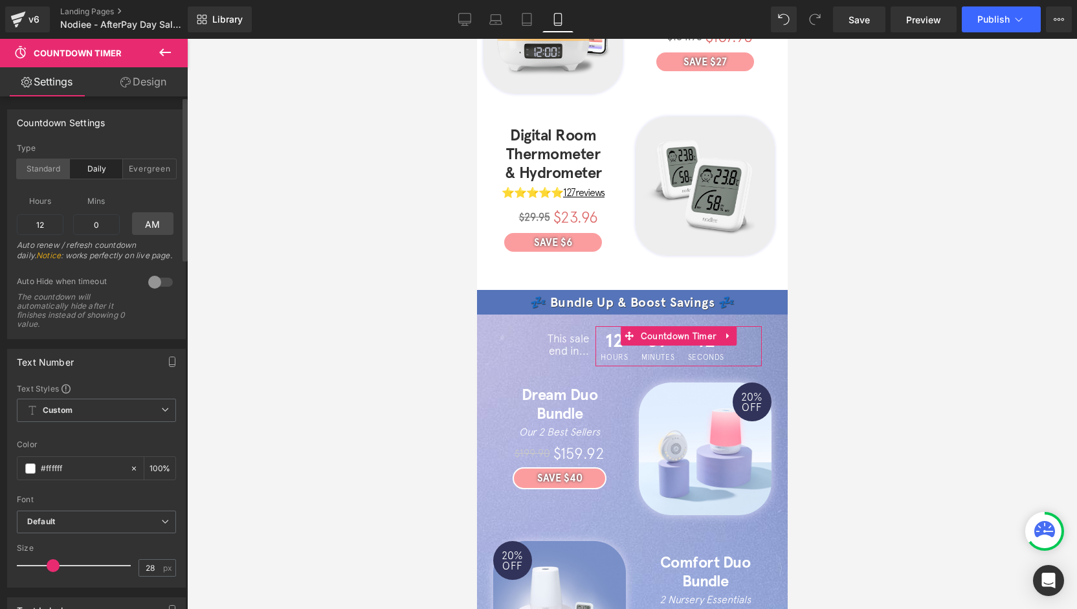
click at [47, 171] on div "Standard" at bounding box center [43, 168] width 53 height 19
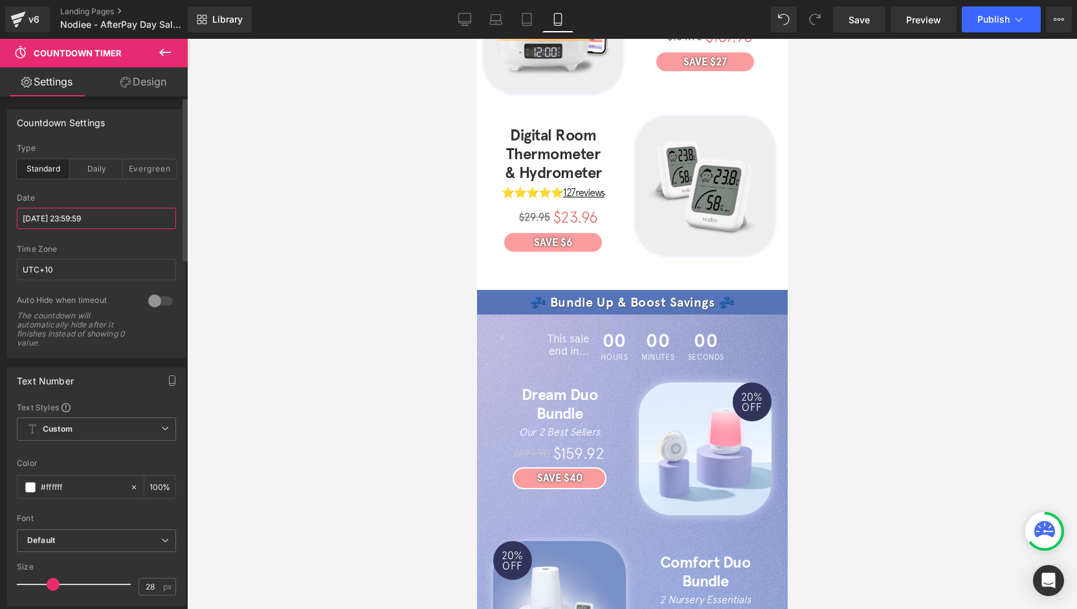
click at [74, 212] on input "2024/05/12 23:59:59" at bounding box center [96, 218] width 159 height 21
click at [65, 218] on input "2024/05/12 23:59:59" at bounding box center [96, 218] width 159 height 21
click at [47, 173] on div "Standard" at bounding box center [43, 168] width 53 height 19
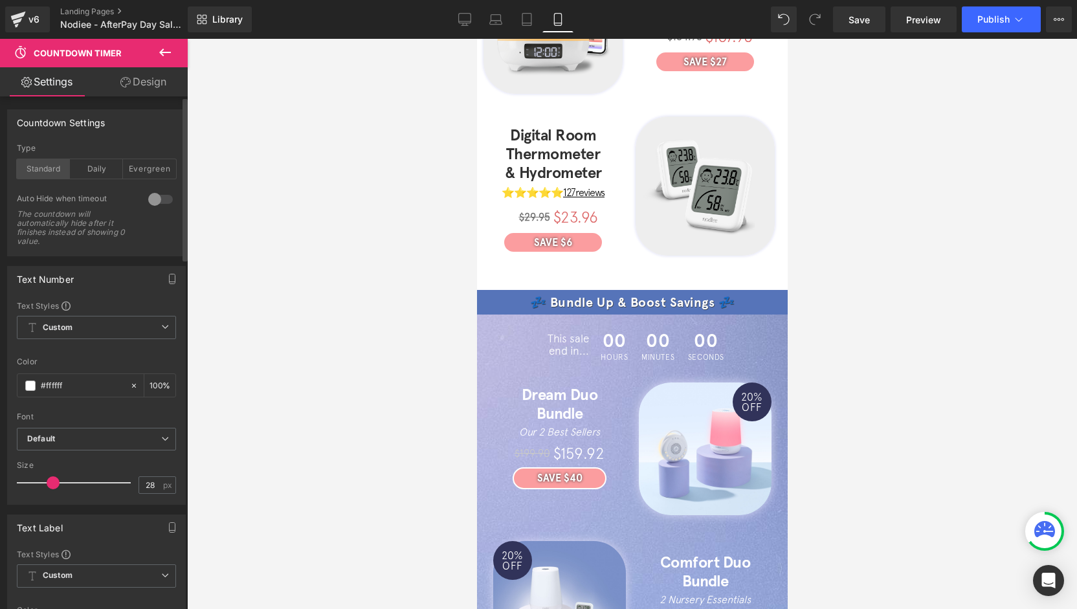
click at [46, 171] on div "Standard" at bounding box center [43, 168] width 53 height 19
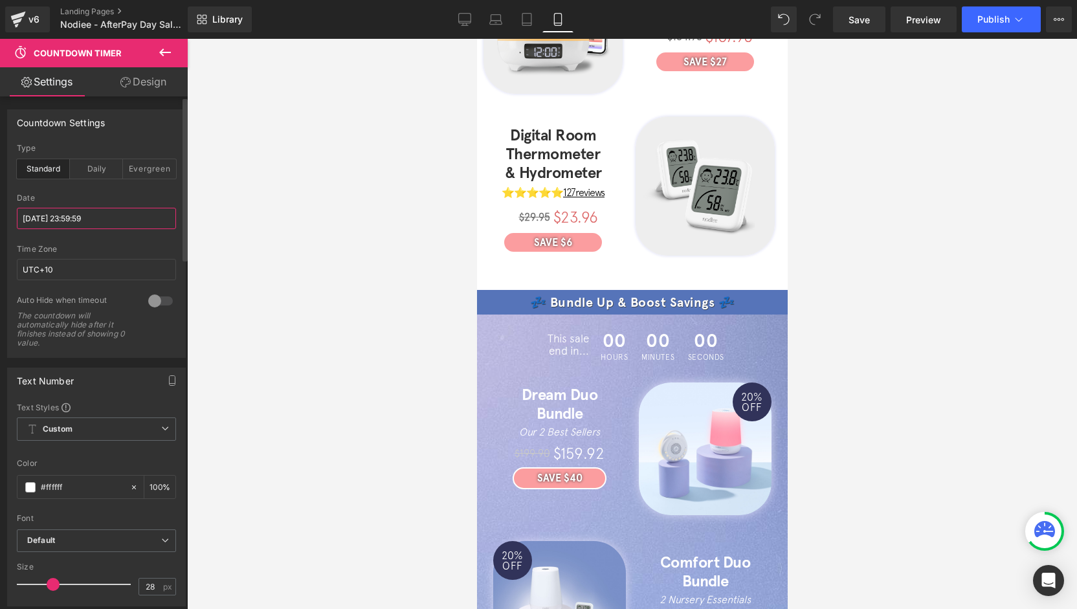
click at [65, 219] on input "2024/05/12 23:59:59" at bounding box center [96, 218] width 159 height 21
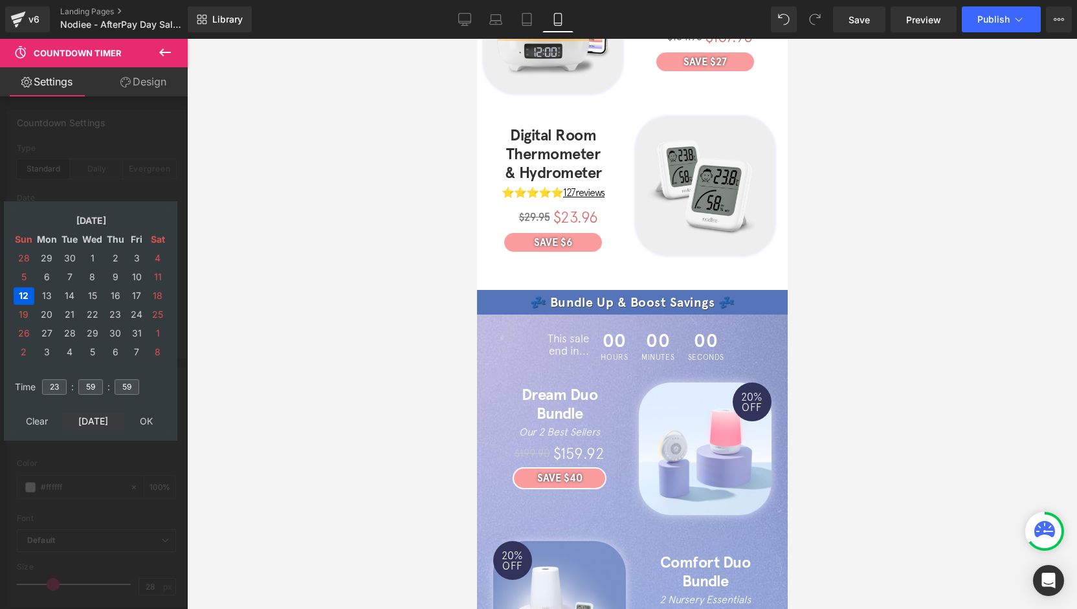
click at [97, 424] on td "Today" at bounding box center [93, 421] width 62 height 17
click at [25, 316] on td "17" at bounding box center [24, 314] width 21 height 17
click at [43, 315] on td "18" at bounding box center [47, 314] width 23 height 17
click at [53, 391] on input "23" at bounding box center [54, 387] width 25 height 16
click at [58, 388] on input "23" at bounding box center [54, 387] width 25 height 16
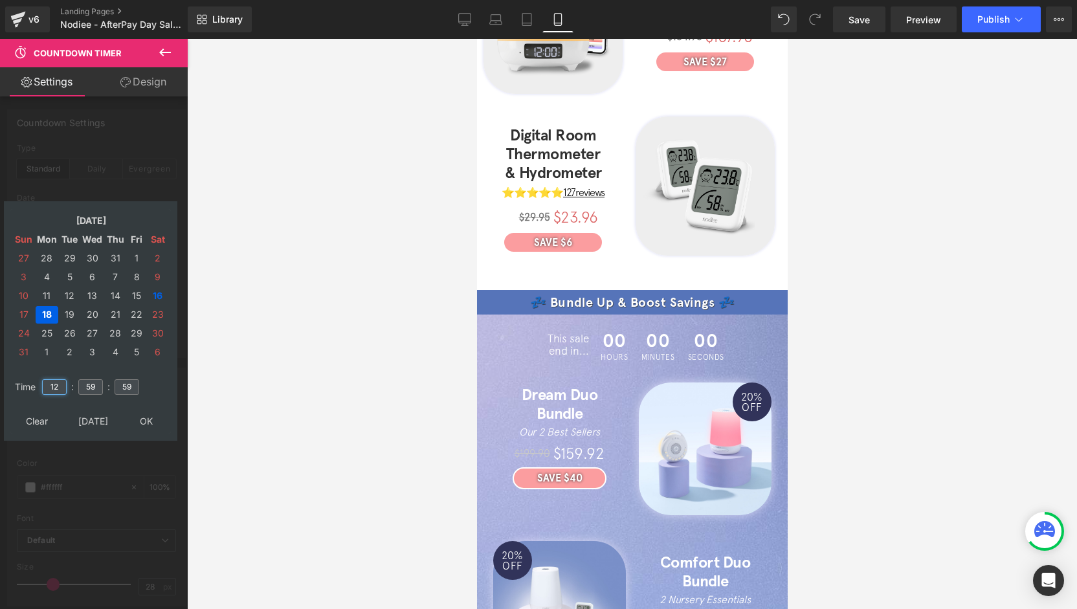
type input "1"
type input "00"
click at [96, 388] on input "59" at bounding box center [90, 387] width 25 height 16
type input "2"
type input "00"
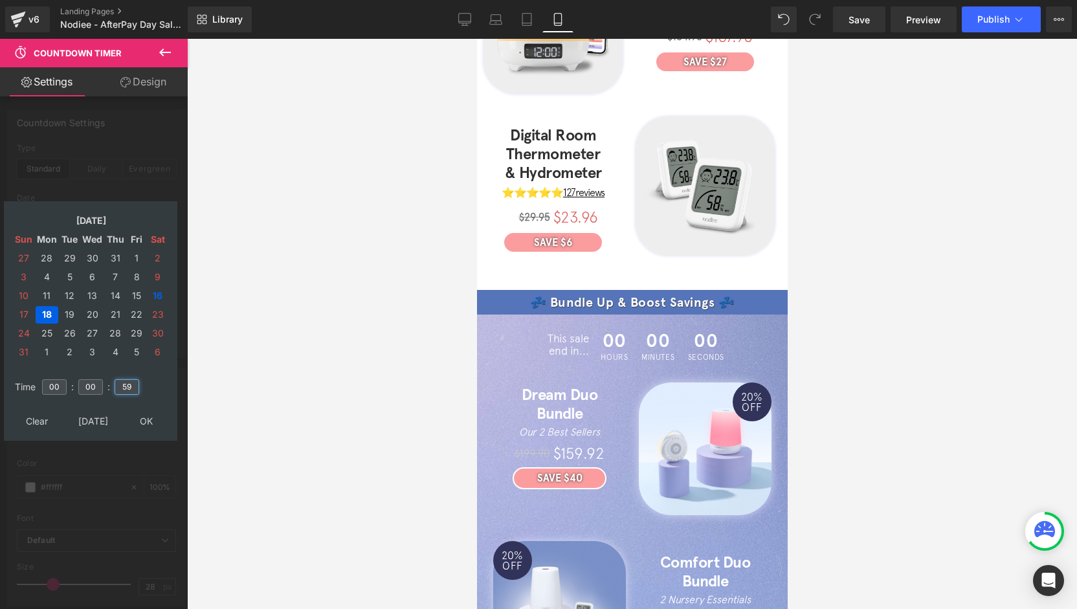
click at [136, 388] on input "59" at bounding box center [127, 387] width 25 height 16
type input "1"
type input "00"
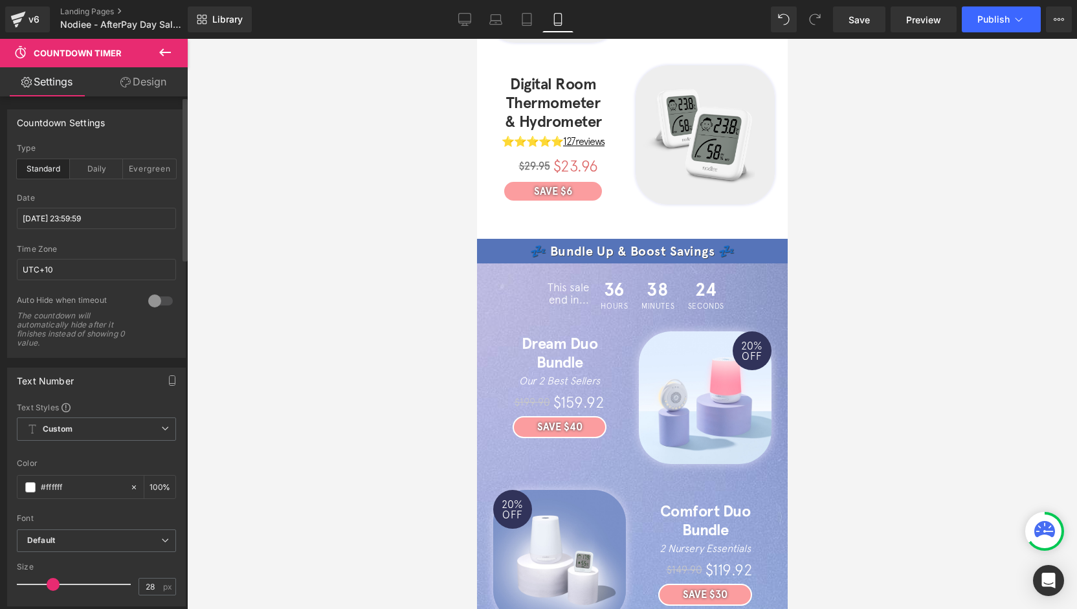
scroll to position [575, 0]
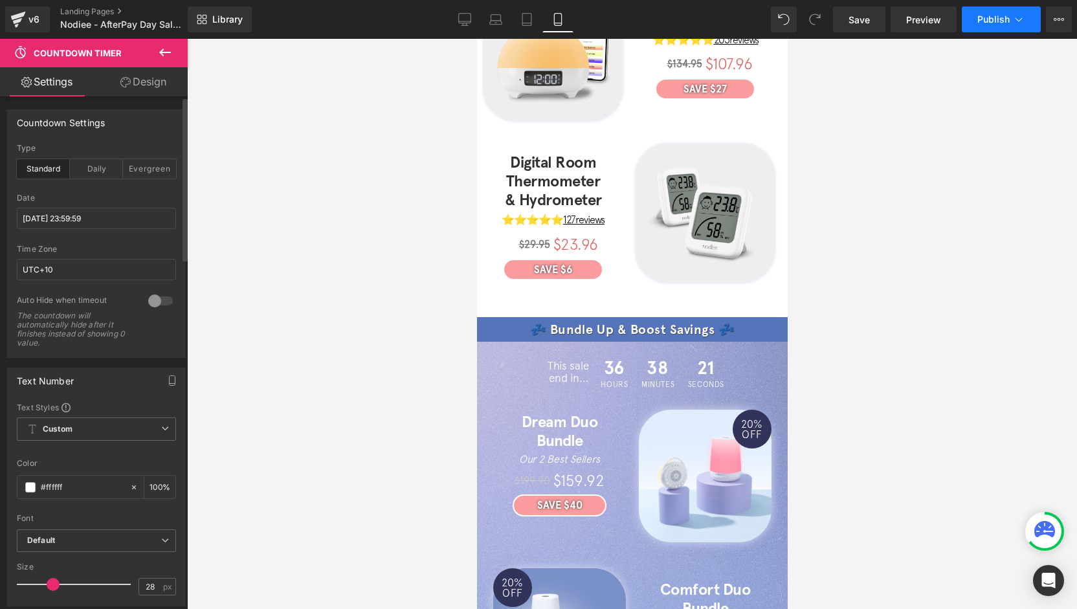
click at [994, 19] on span "Publish" at bounding box center [993, 19] width 32 height 10
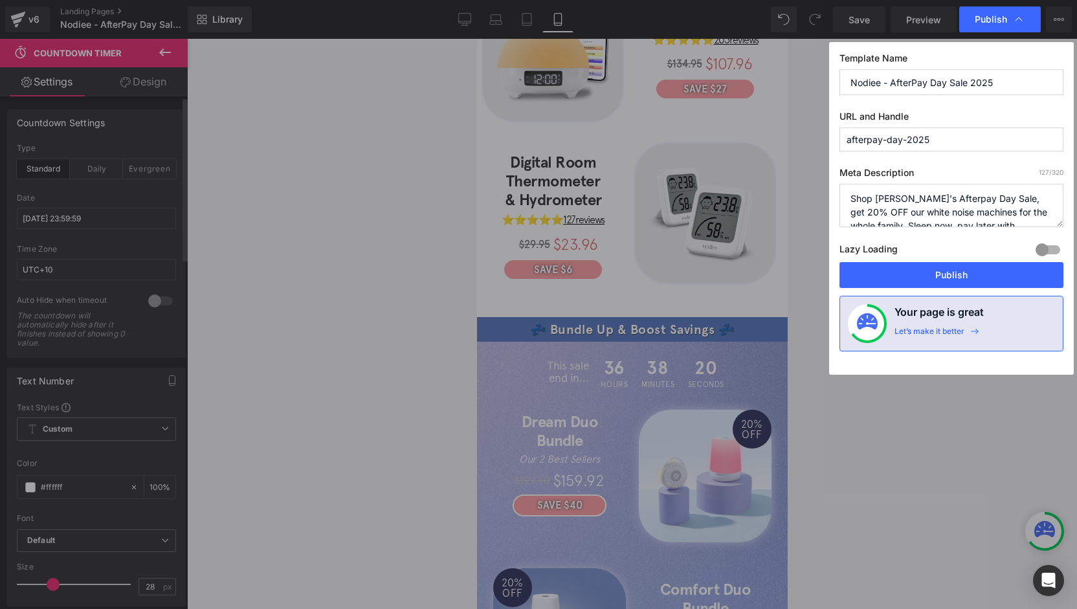
click at [831, 185] on div "Template Name Nodiee - AfterPay Day Sale 2025 URL and Handle afterpay-day-2025 …" at bounding box center [951, 208] width 245 height 333
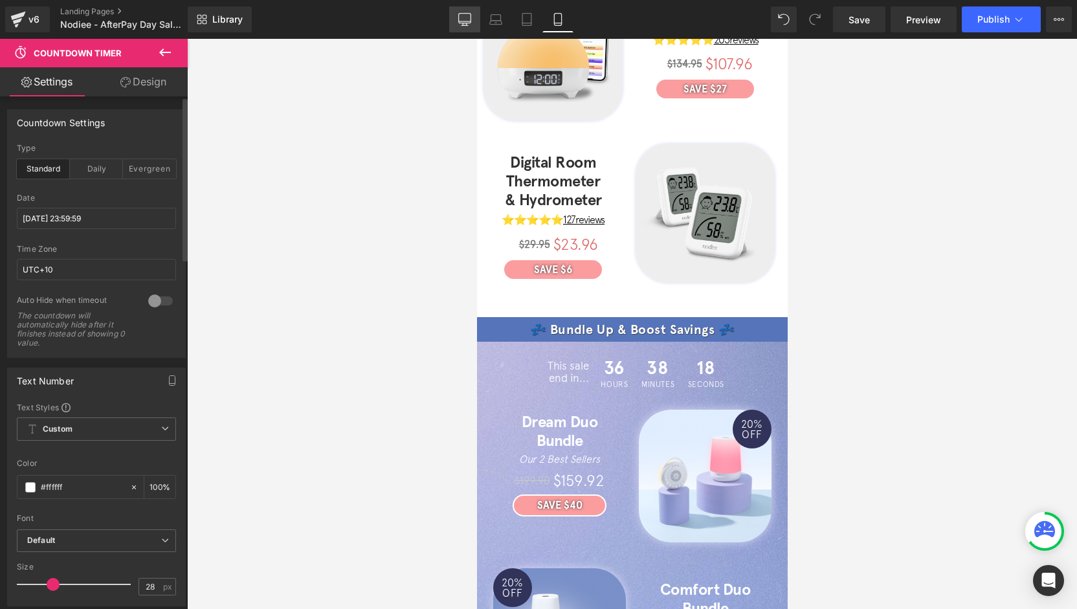
click at [461, 22] on icon at bounding box center [464, 19] width 13 height 13
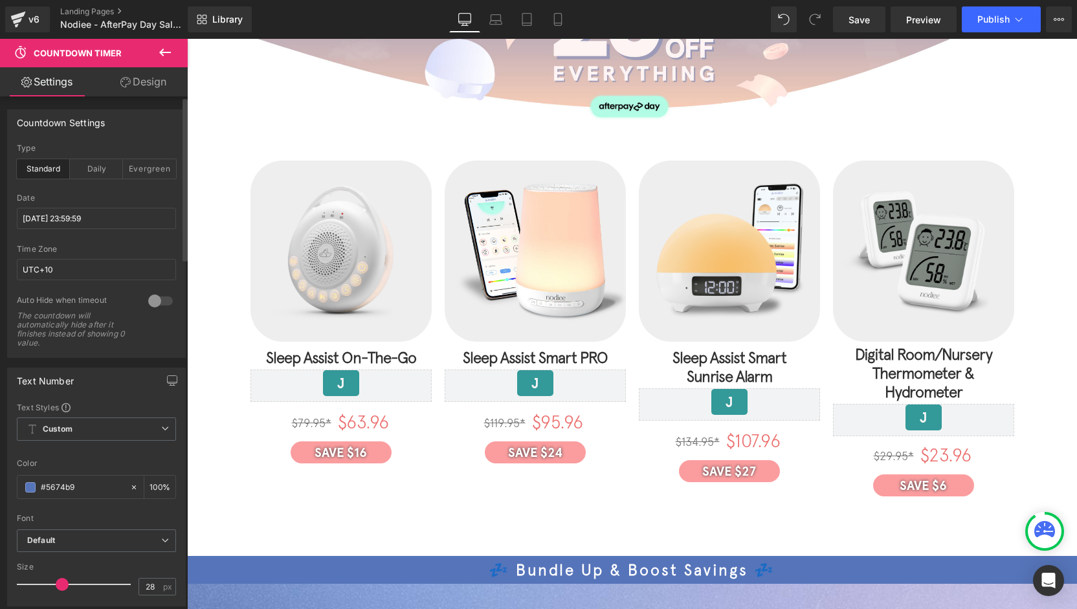
scroll to position [0, 0]
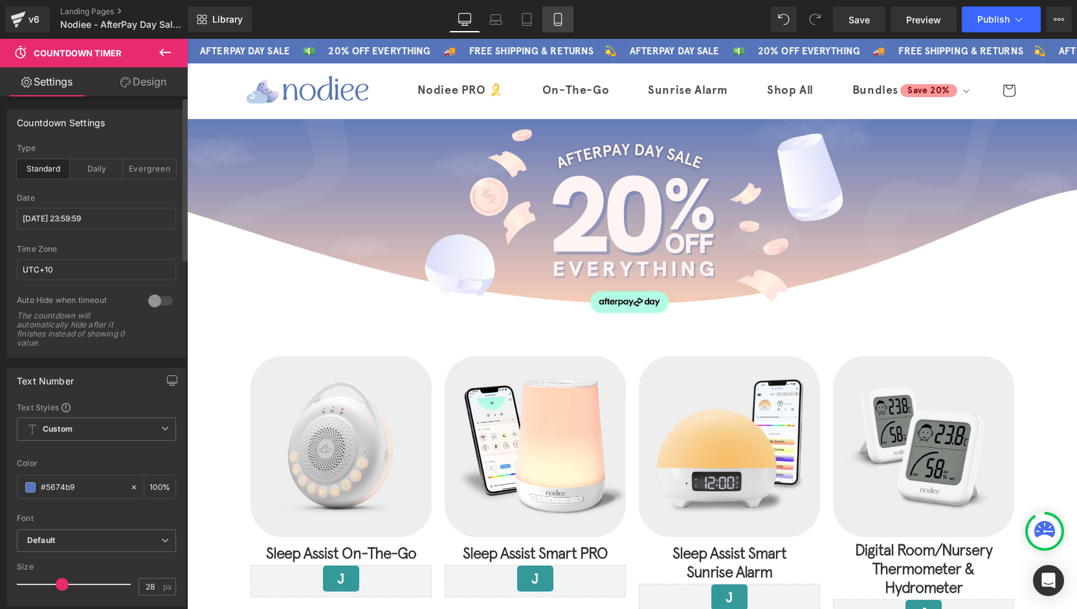
click at [565, 24] on link "Mobile" at bounding box center [557, 19] width 31 height 26
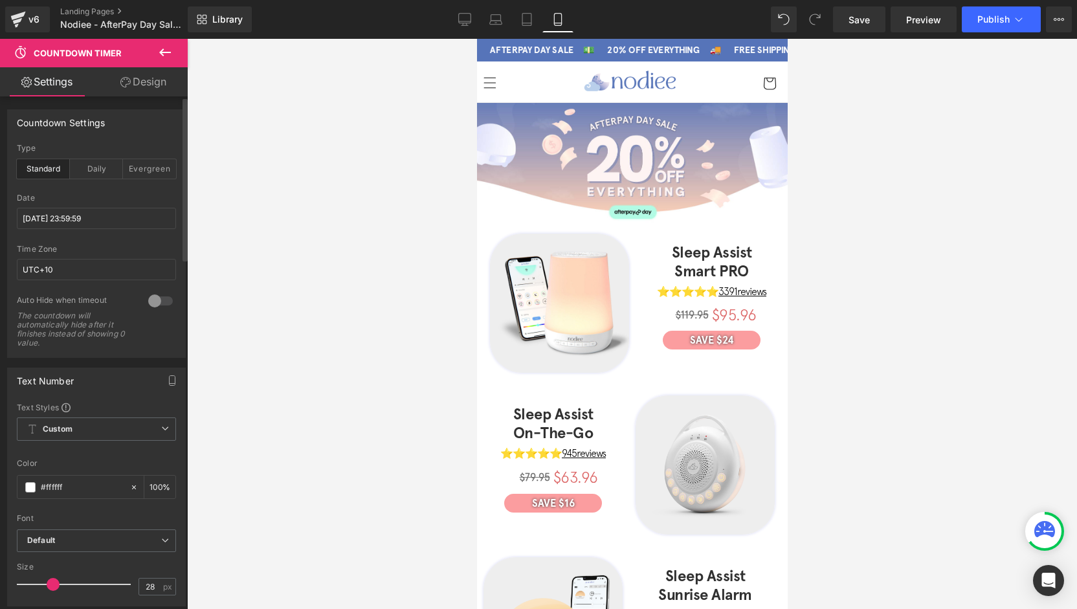
scroll to position [676, 0]
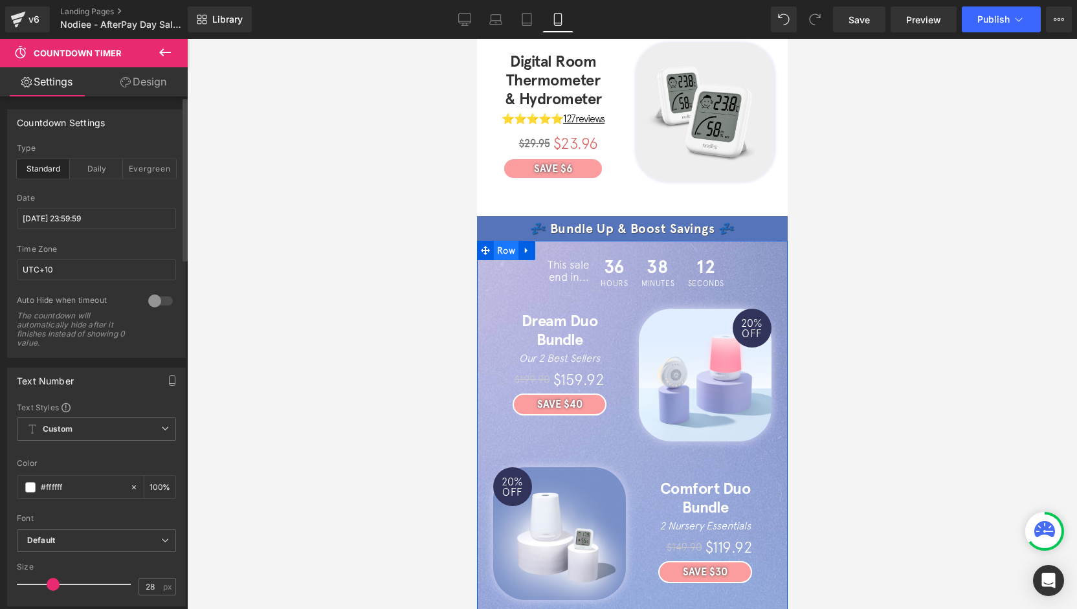
click at [511, 241] on span "Row" at bounding box center [505, 250] width 25 height 19
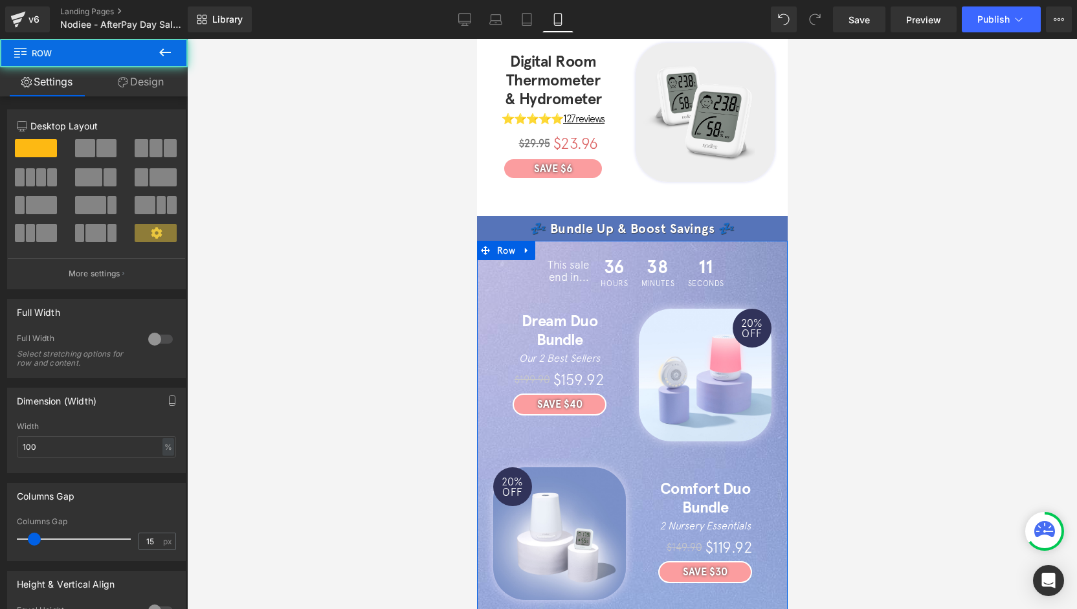
click at [150, 91] on link "Design" at bounding box center [141, 81] width 94 height 29
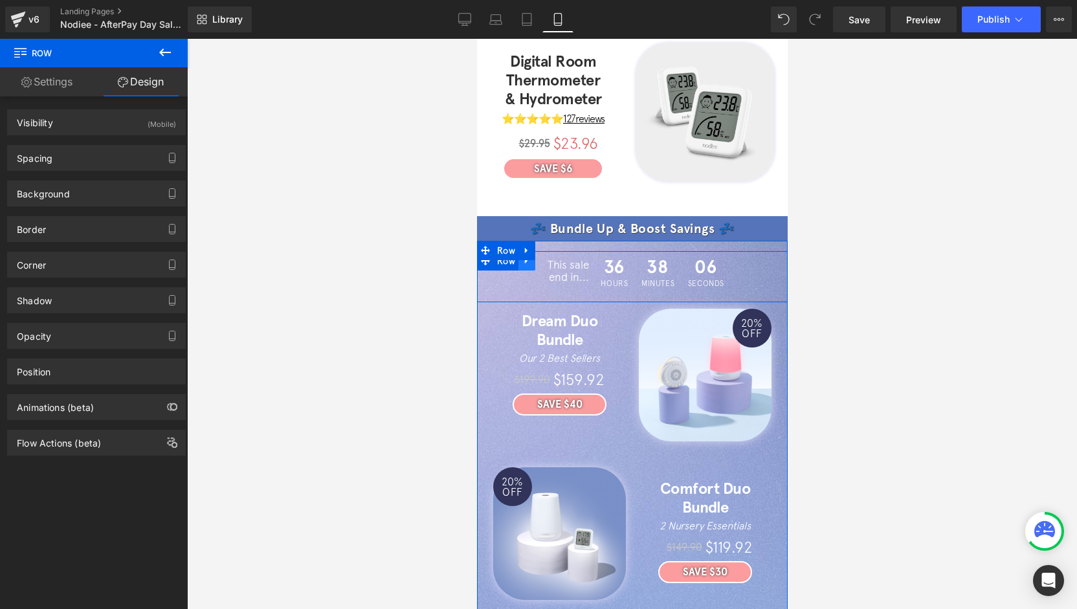
click at [525, 251] on link at bounding box center [526, 260] width 17 height 19
click at [538, 256] on icon at bounding box center [542, 260] width 9 height 9
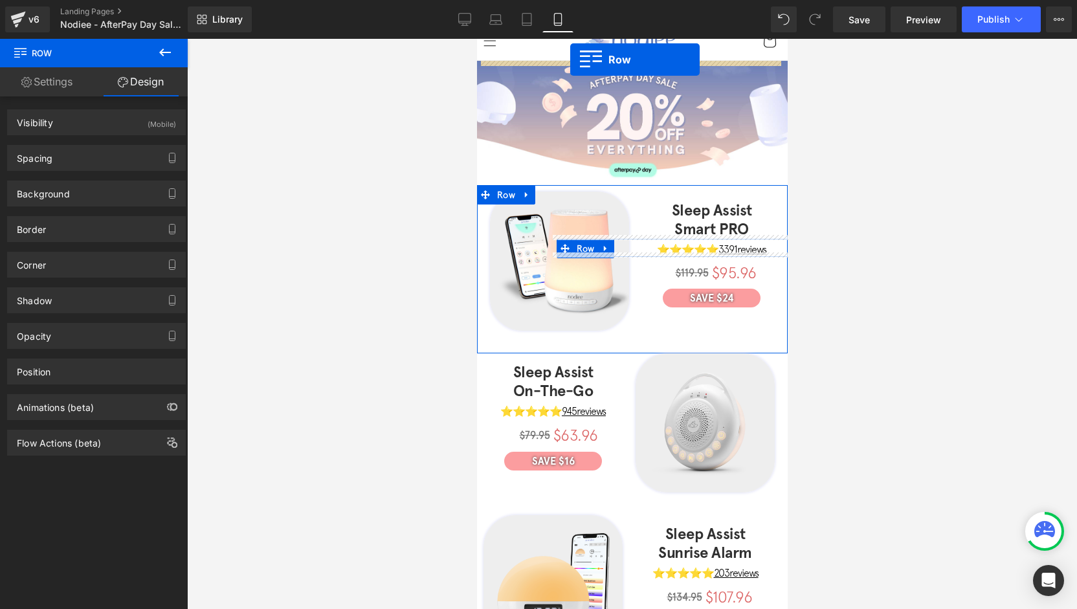
scroll to position [0, 0]
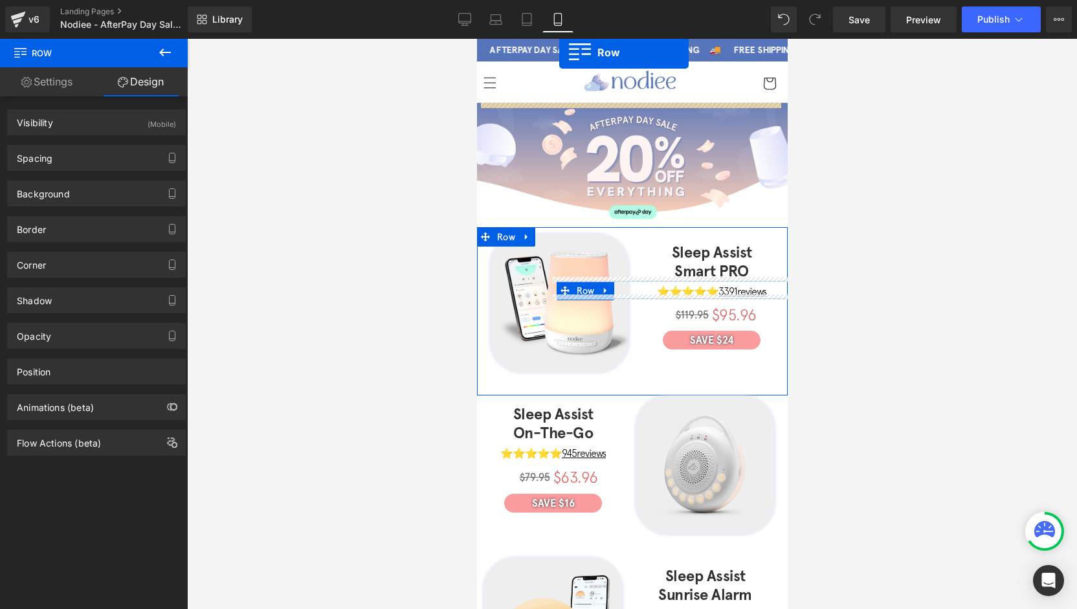
drag, startPoint x: 502, startPoint y: 296, endPoint x: 579, endPoint y: 86, distance: 223.3
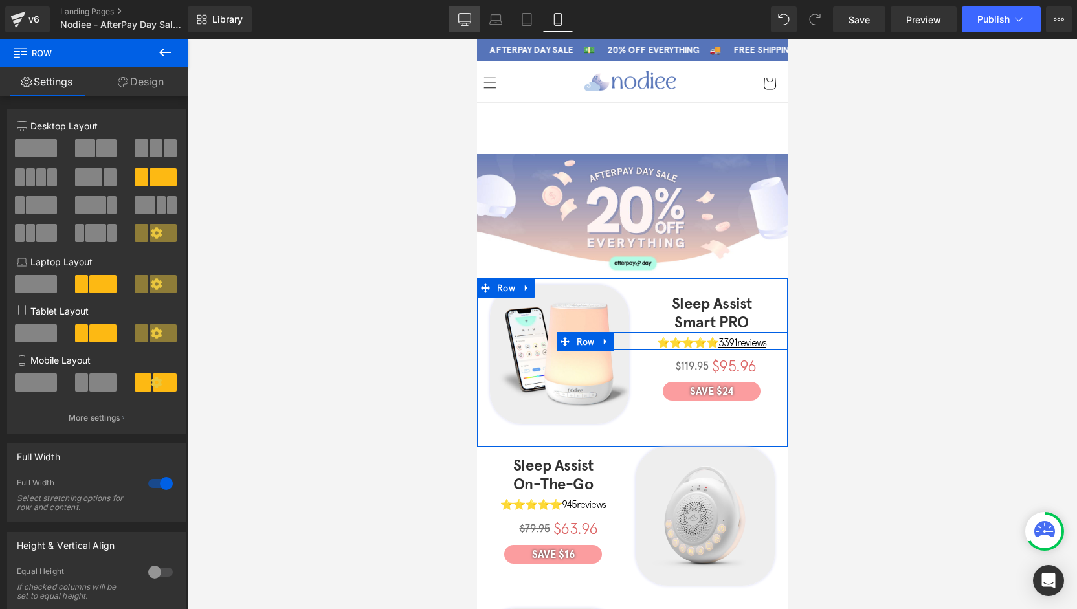
click at [470, 16] on icon at bounding box center [464, 19] width 13 height 13
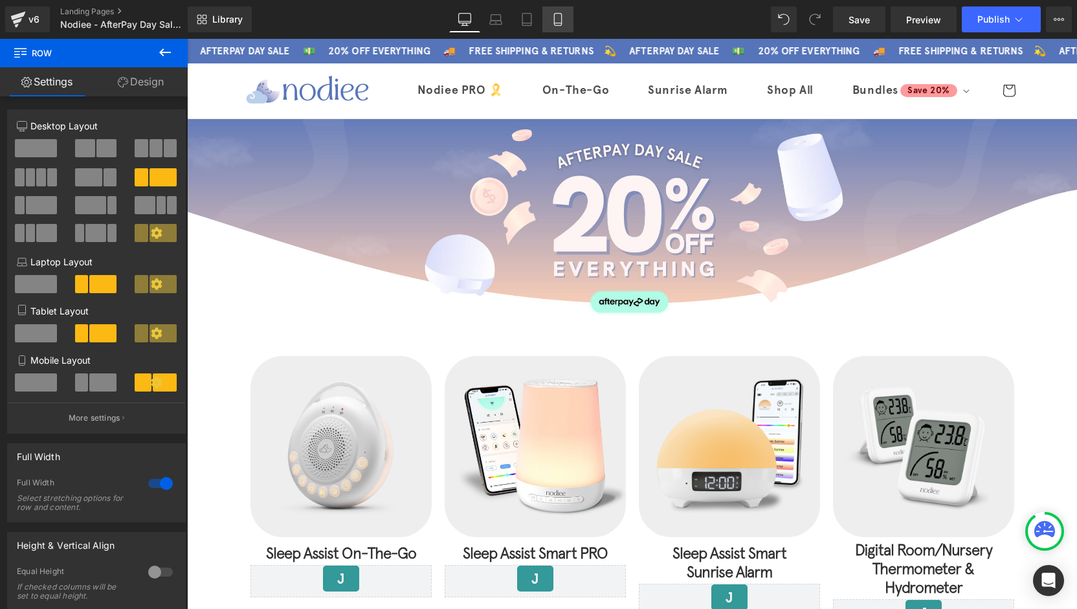
click at [547, 20] on link "Mobile" at bounding box center [557, 19] width 31 height 26
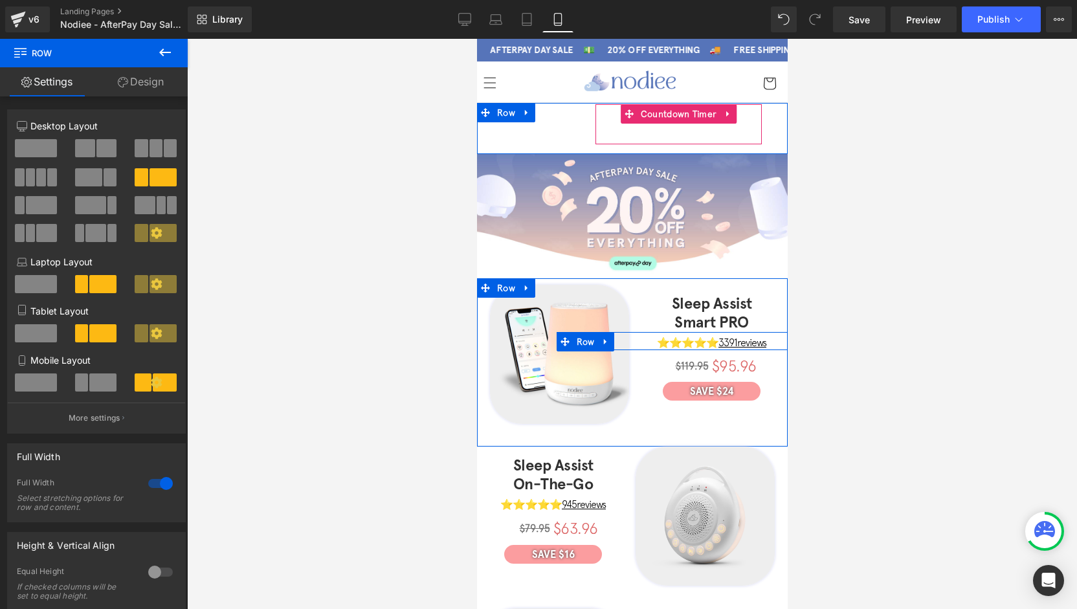
click at [609, 136] on span "Hours" at bounding box center [613, 135] width 27 height 8
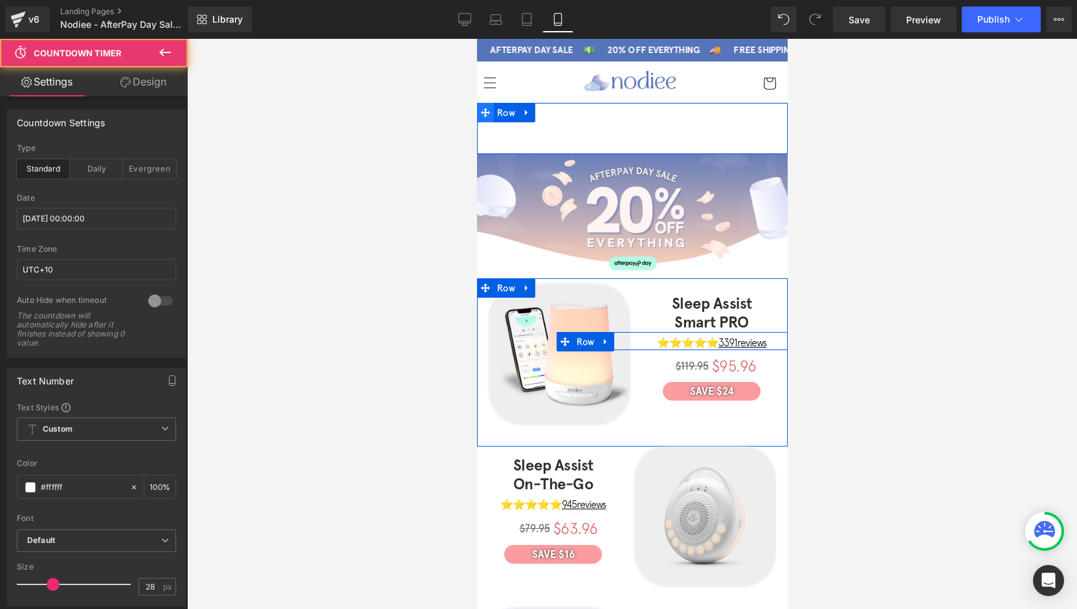
click at [484, 113] on span at bounding box center [484, 112] width 17 height 19
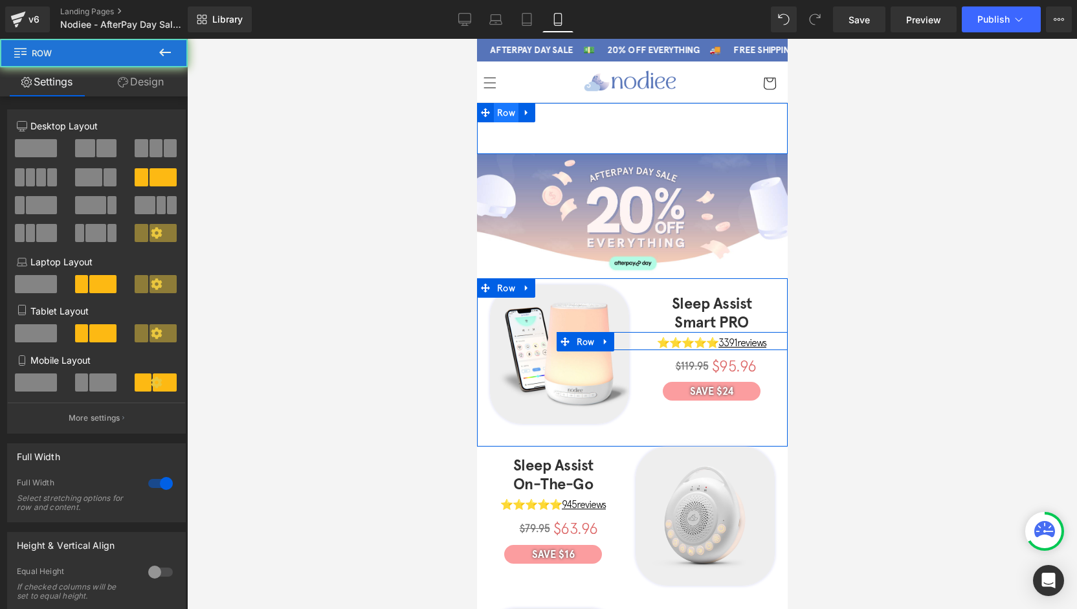
click at [500, 115] on span "Row" at bounding box center [505, 112] width 25 height 19
click at [500, 115] on span "Row" at bounding box center [505, 113] width 25 height 19
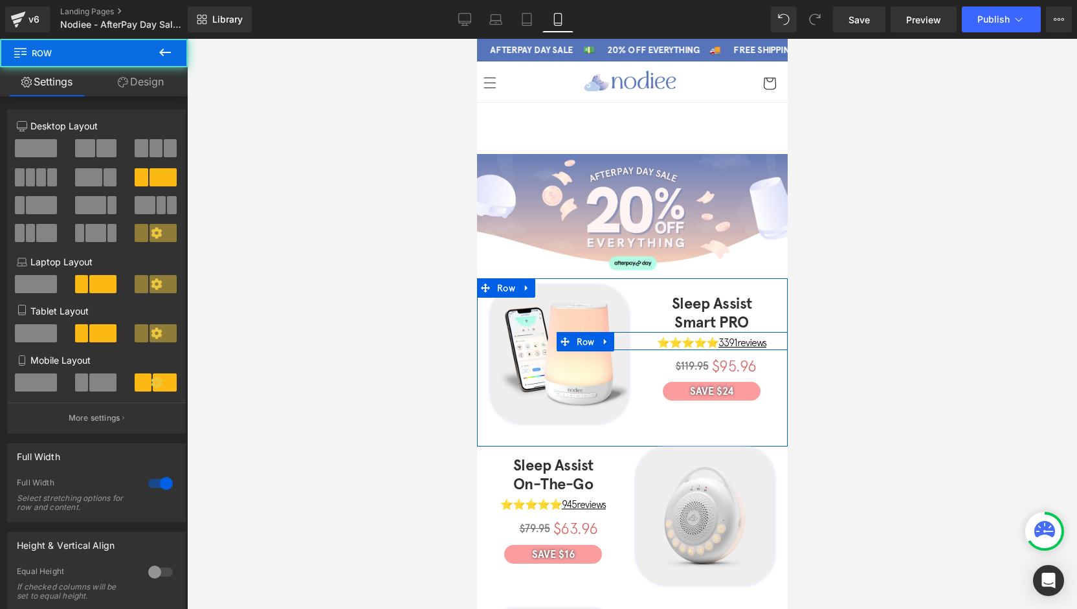
click at [172, 89] on link "Design" at bounding box center [141, 81] width 94 height 29
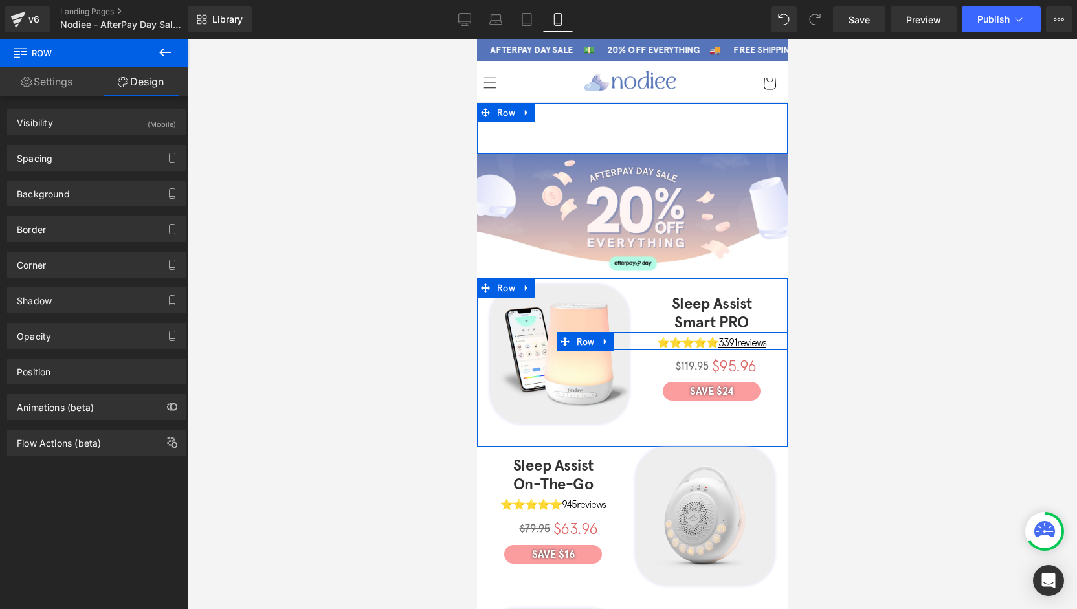
click at [49, 135] on div "Spacing Margin auto auto Padding Setup Global Style" at bounding box center [96, 153] width 193 height 36
click at [50, 135] on div "Spacing Margin auto auto Padding Setup Global Style" at bounding box center [96, 153] width 193 height 36
click at [63, 130] on div "Visibility (Mobile)" at bounding box center [96, 122] width 177 height 25
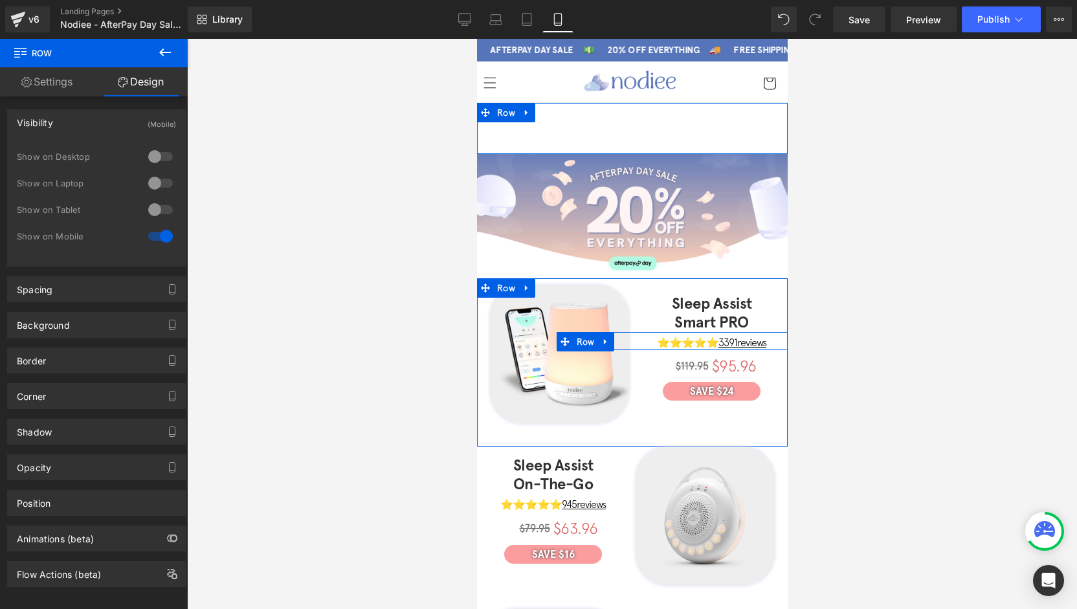
click at [154, 212] on div at bounding box center [160, 209] width 31 height 21
click at [157, 228] on div at bounding box center [160, 236] width 31 height 21
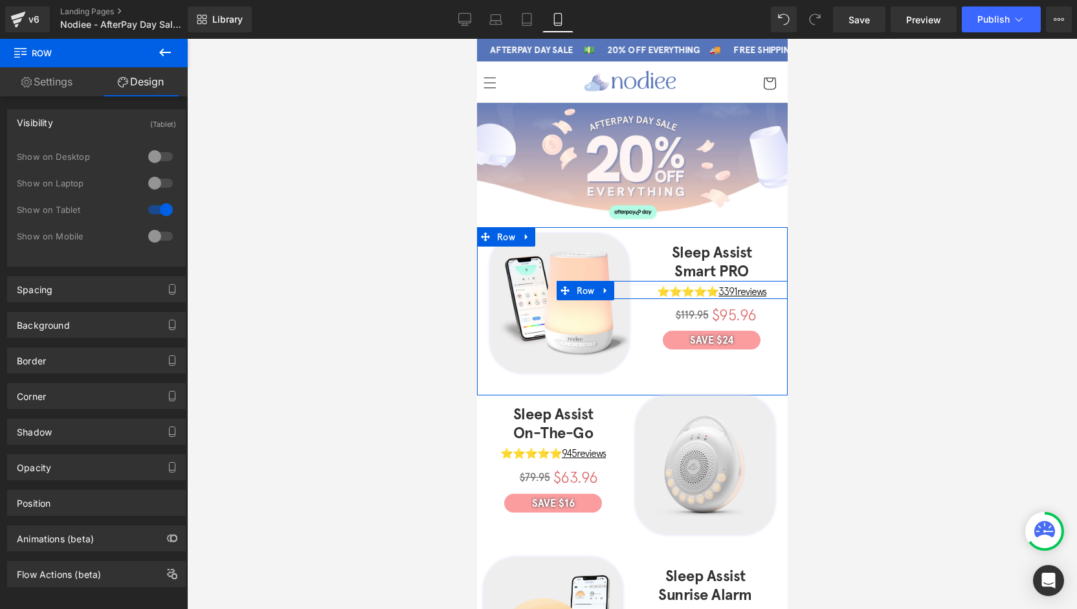
click at [153, 190] on div at bounding box center [160, 183] width 31 height 21
click at [151, 161] on div at bounding box center [160, 156] width 31 height 21
click at [480, 25] on link "Laptop" at bounding box center [495, 19] width 31 height 26
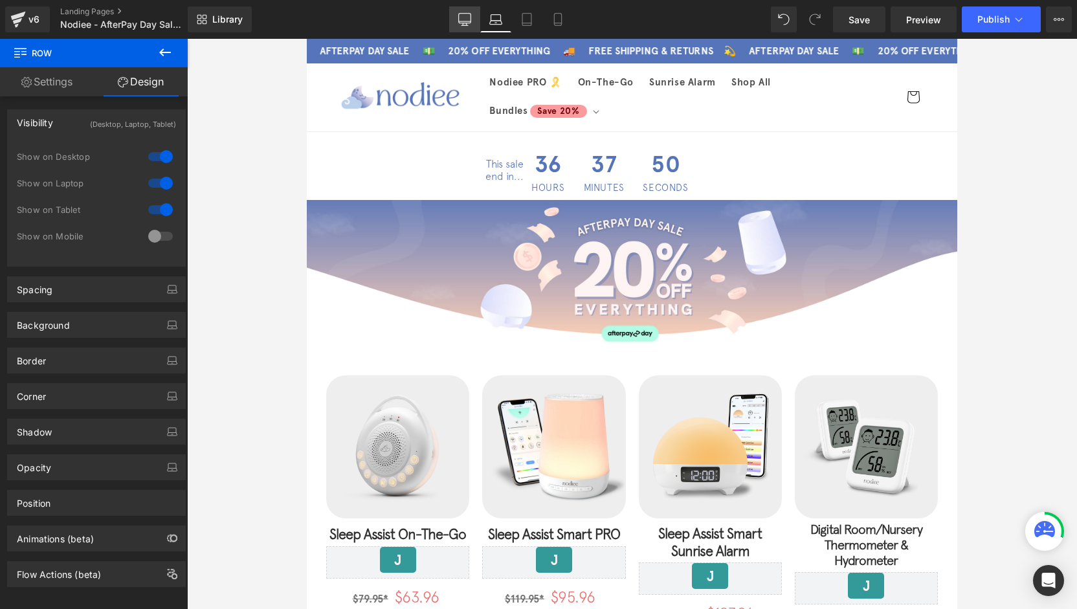
click at [470, 26] on link "Desktop" at bounding box center [464, 19] width 31 height 26
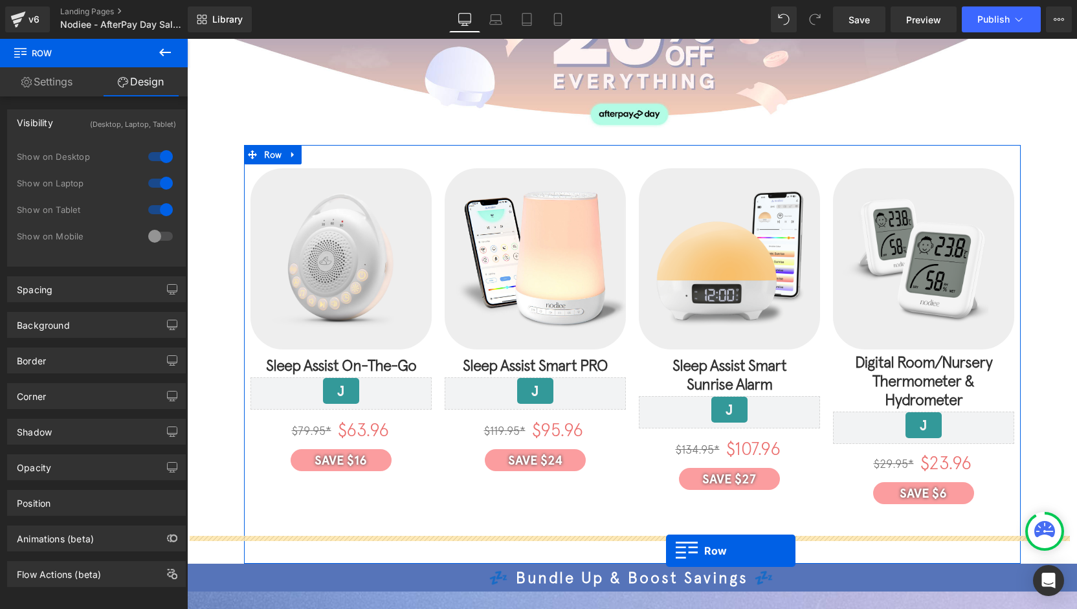
scroll to position [272, 0]
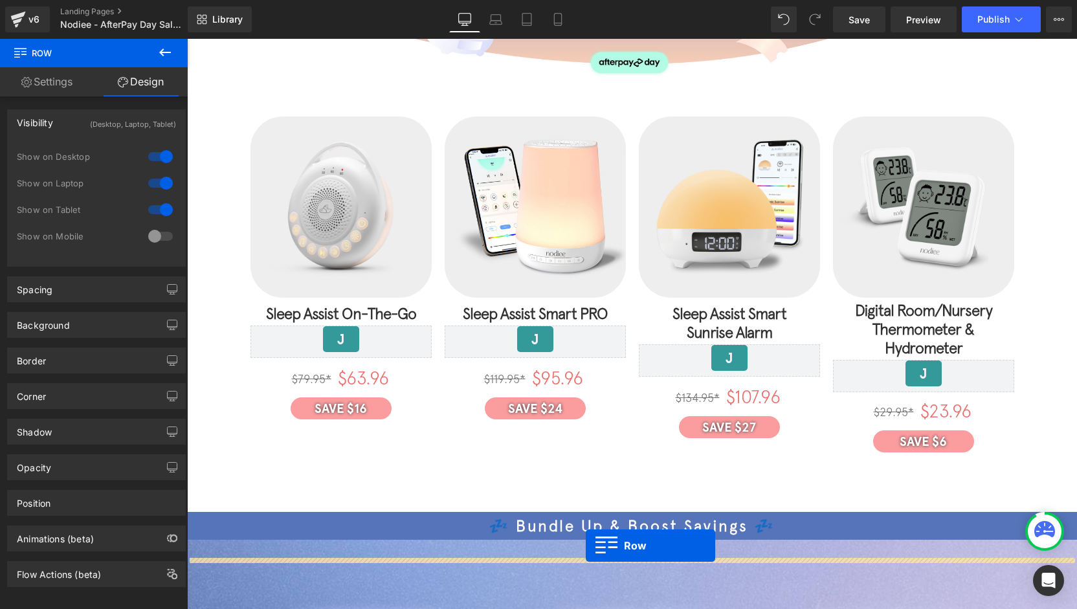
drag, startPoint x: 212, startPoint y: 134, endPoint x: 585, endPoint y: 545, distance: 555.2
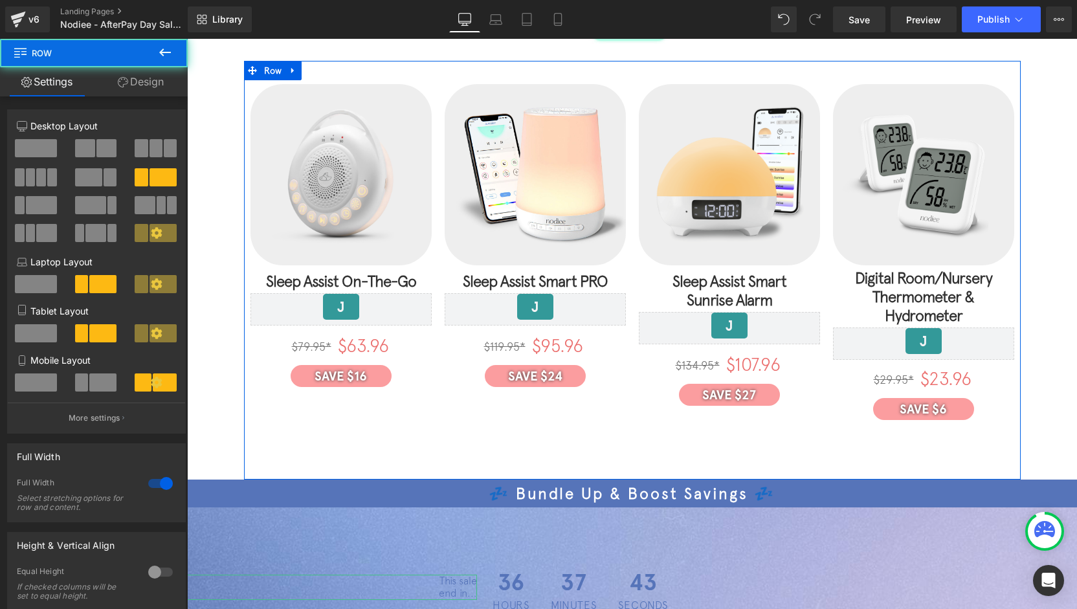
scroll to position [401, 0]
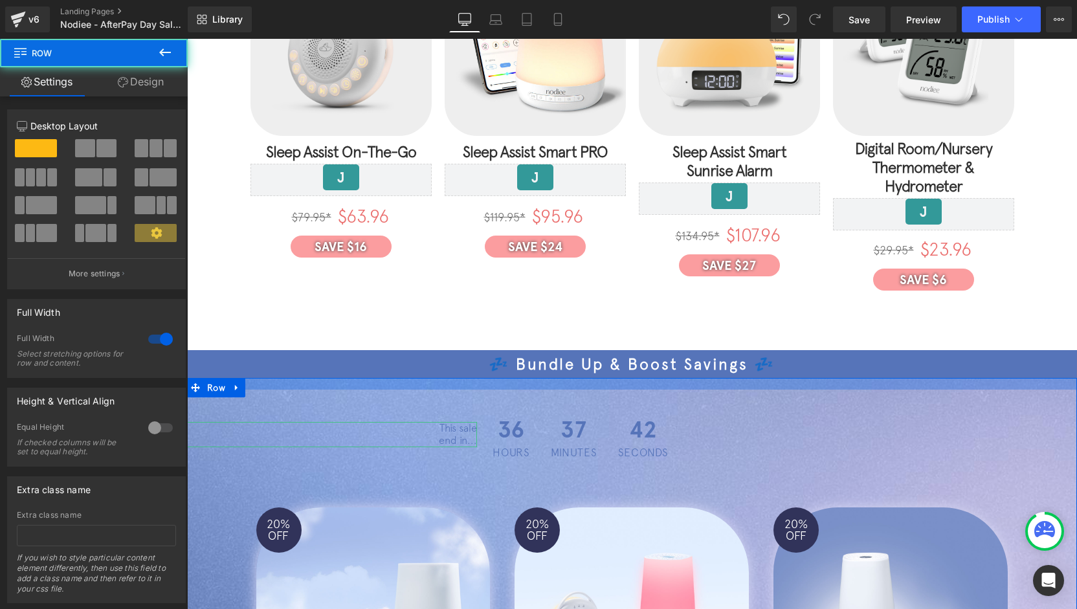
drag, startPoint x: 631, startPoint y: 386, endPoint x: 635, endPoint y: 307, distance: 79.0
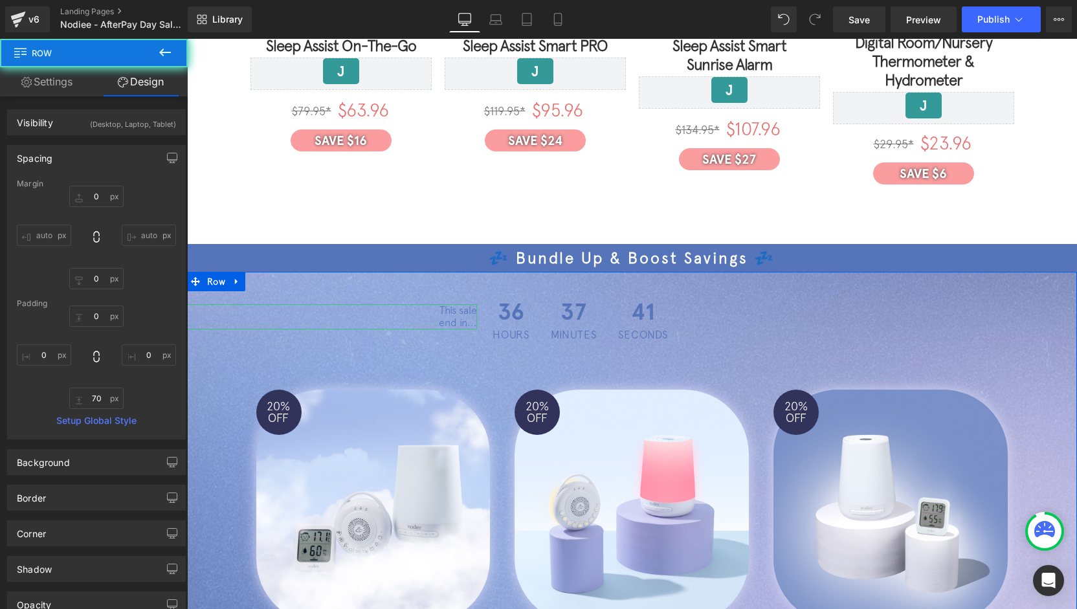
scroll to position [595, 0]
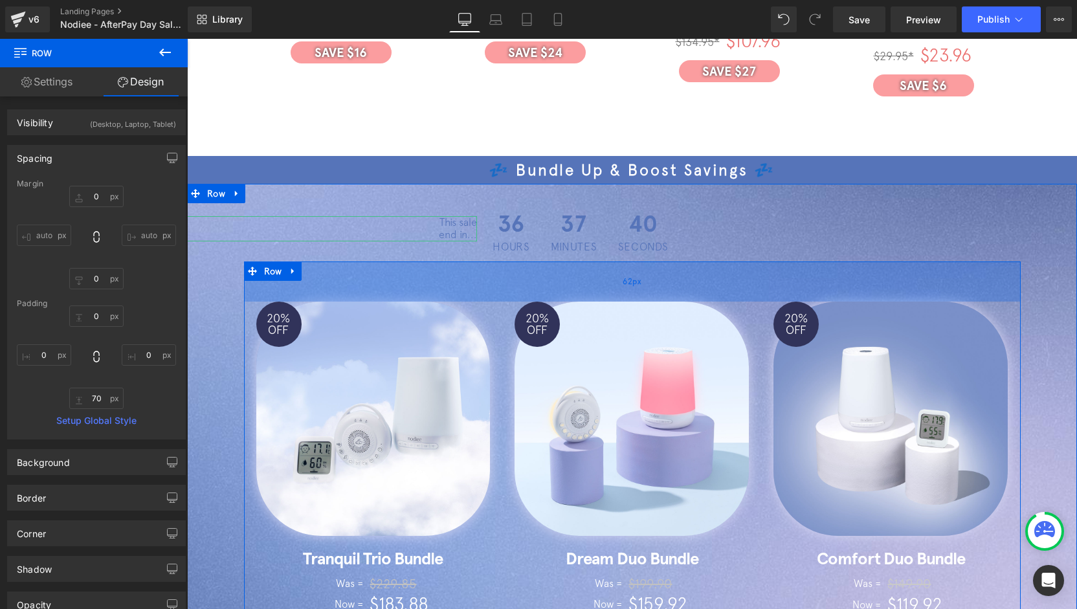
click at [613, 261] on div "20% OFF (P) Image Tranquil Trio Bundle (P) Title Was = Heading $229.85 Heading …" at bounding box center [632, 471] width 776 height 421
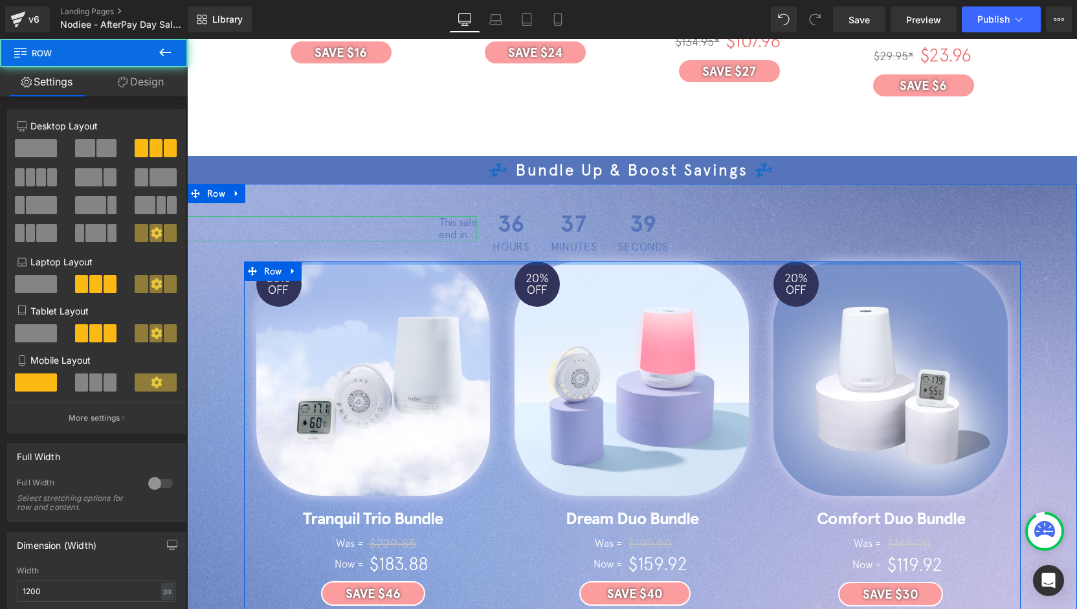
drag, startPoint x: 619, startPoint y: 261, endPoint x: 644, endPoint y: 206, distance: 59.9
click at [625, 212] on div "This sale end in... Text Block 36 Hours 37 Minutes 39 Seconds Countdown Timer R…" at bounding box center [632, 413] width 890 height 458
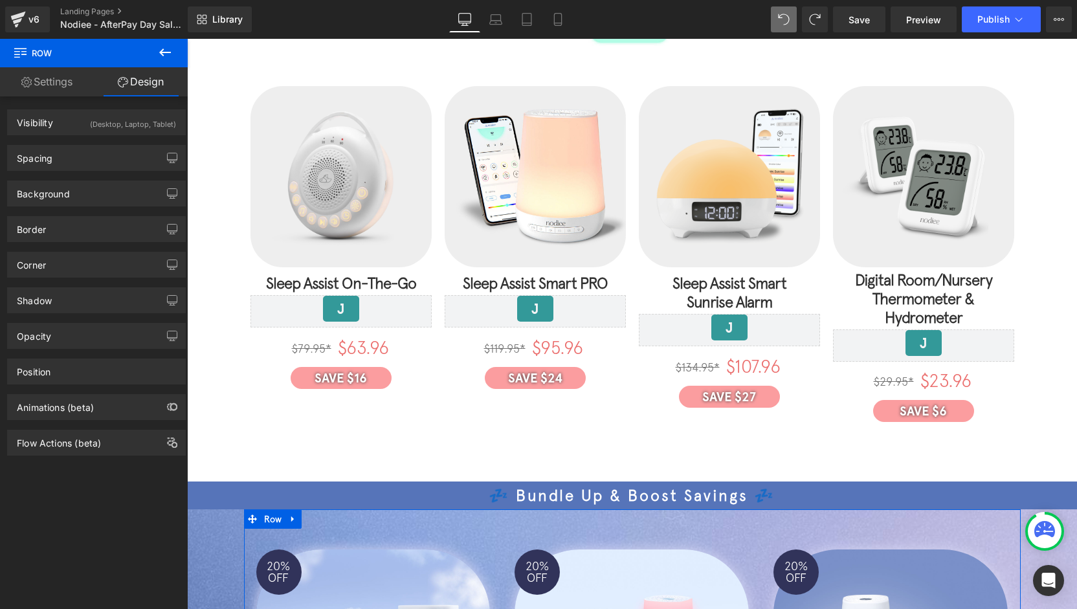
scroll to position [0, 0]
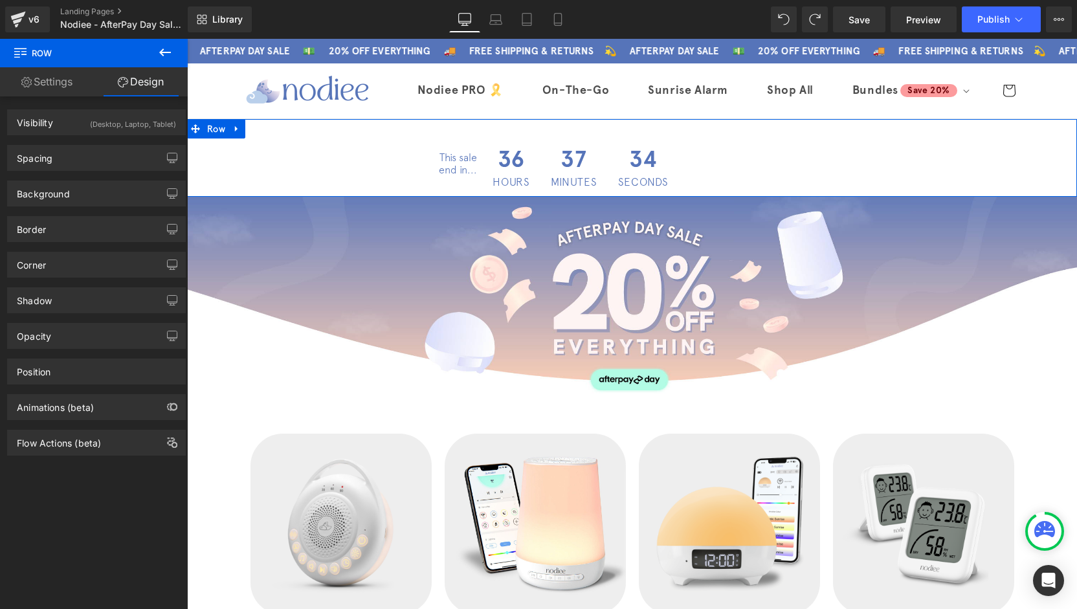
click at [228, 131] on link at bounding box center [236, 128] width 17 height 19
click at [266, 131] on icon at bounding box center [270, 128] width 9 height 9
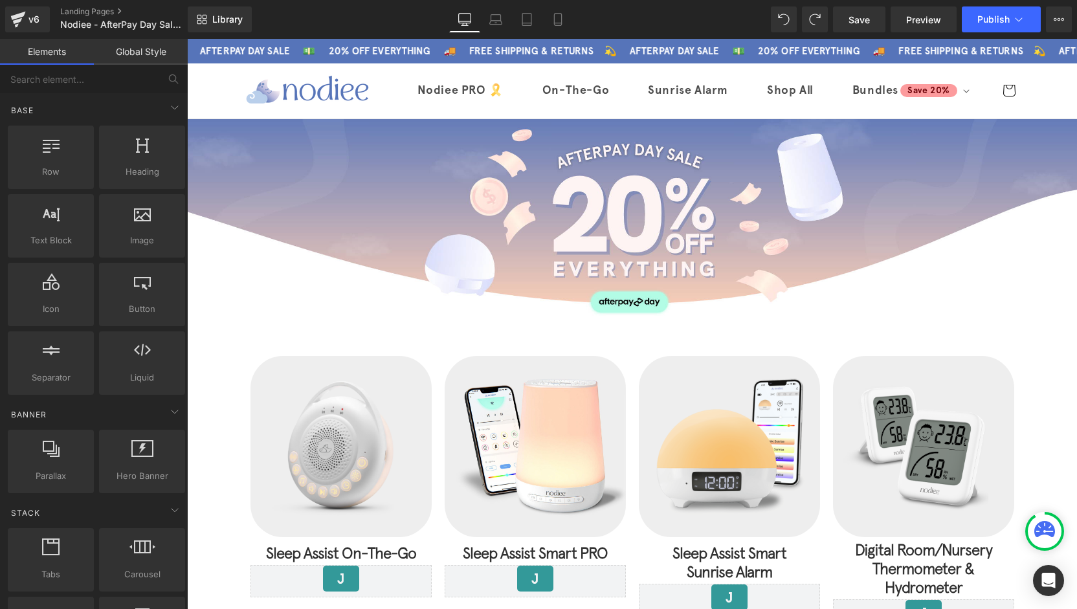
scroll to position [1643, 0]
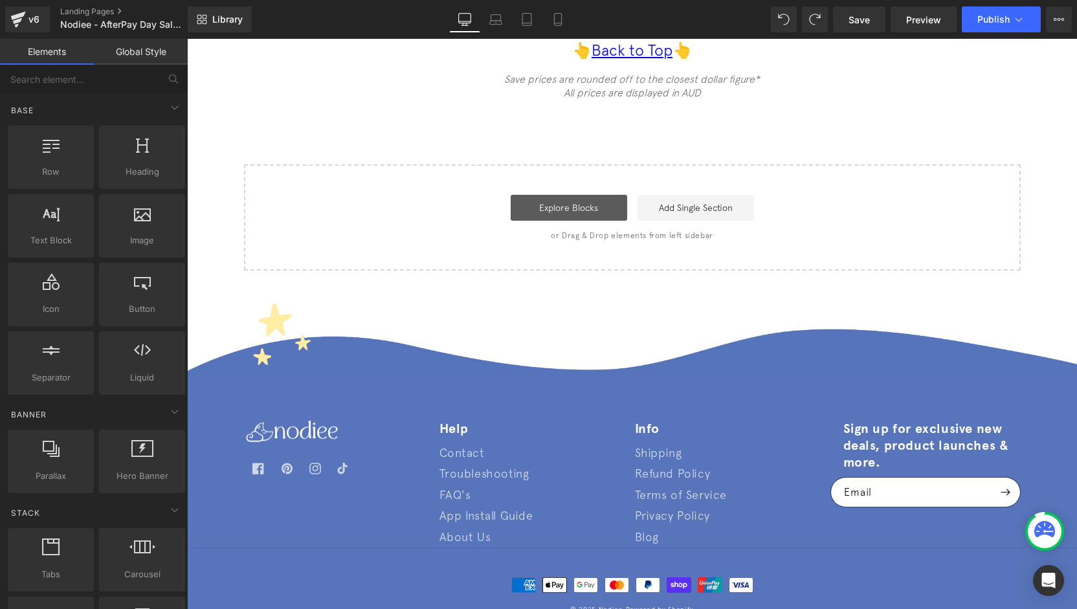
click at [581, 195] on link "Explore Blocks" at bounding box center [568, 208] width 116 height 26
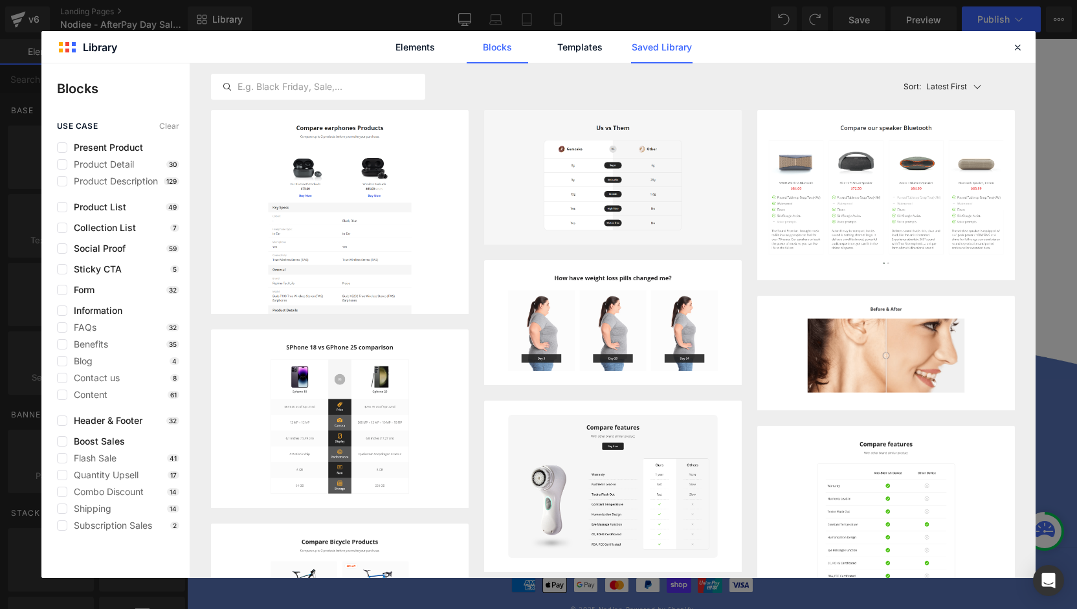
click at [666, 47] on link "Saved Library" at bounding box center [661, 47] width 61 height 32
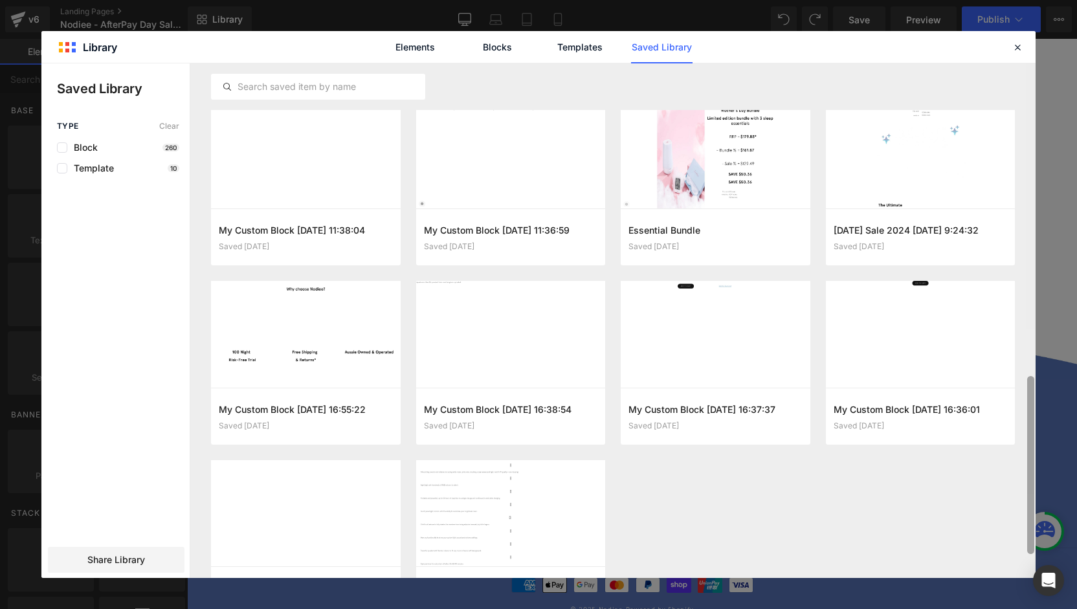
scroll to position [27, 0]
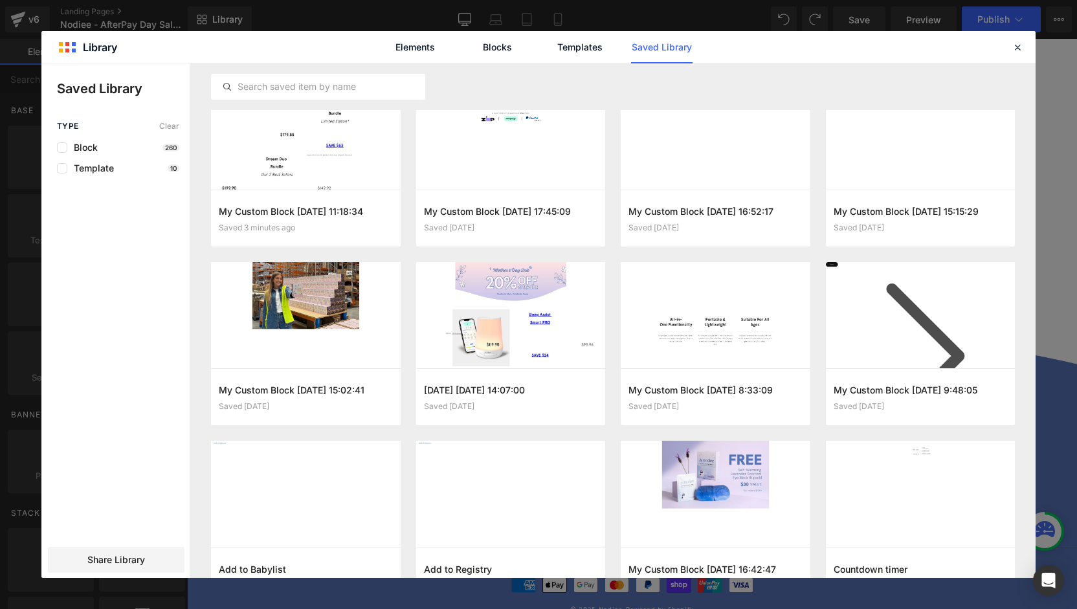
drag, startPoint x: 1032, startPoint y: 398, endPoint x: 976, endPoint y: -12, distance: 414.0
click at [976, 0] on html "Row You are previewing how the will restyle your page. You can not edit Element…" at bounding box center [538, 304] width 1077 height 609
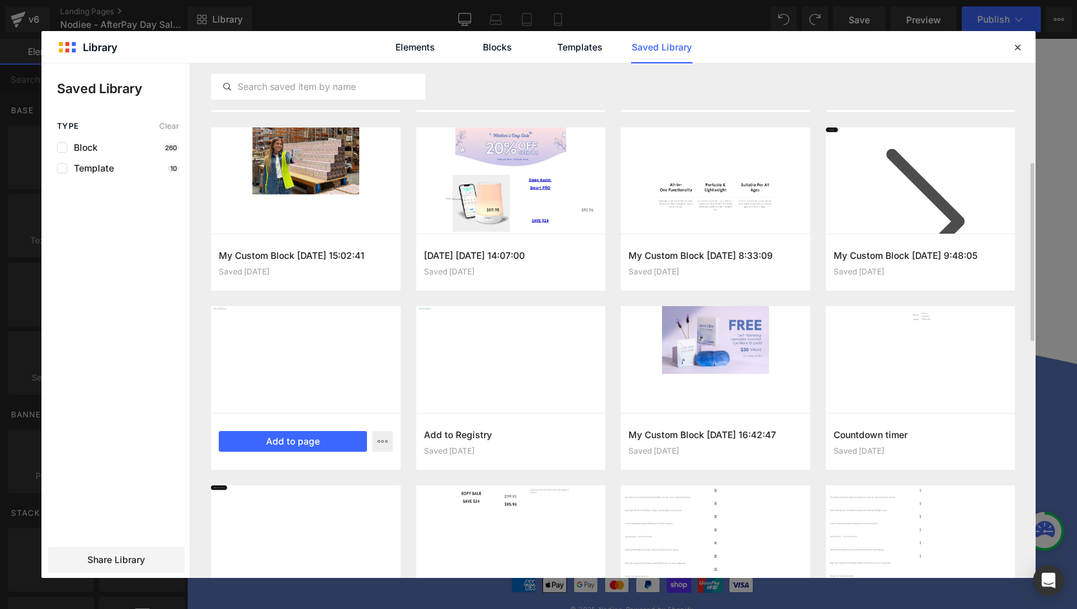
scroll to position [194, 0]
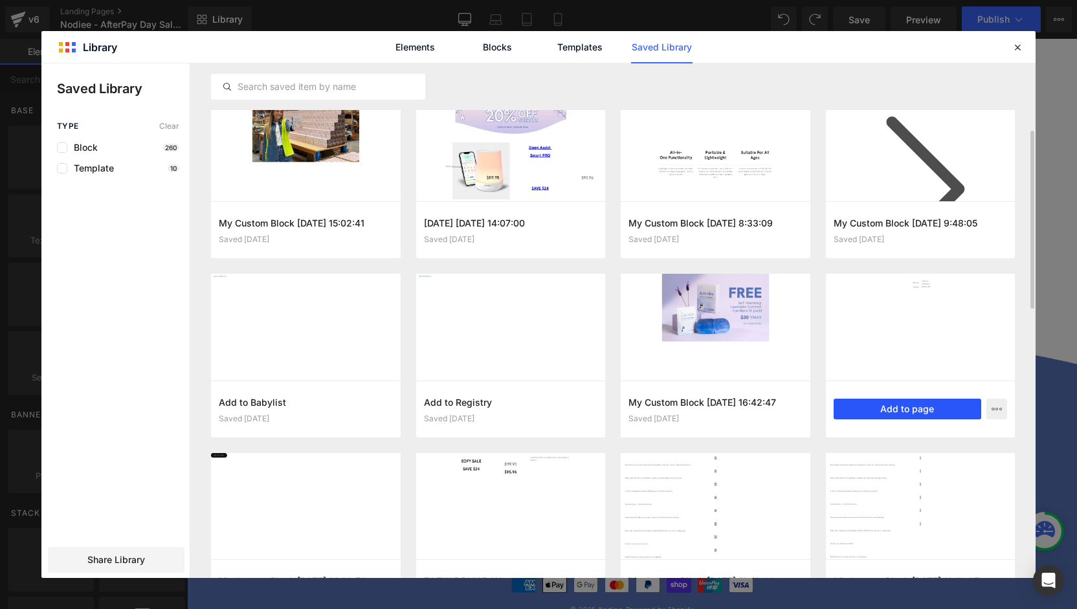
click at [903, 408] on button "Add to page" at bounding box center [907, 409] width 148 height 21
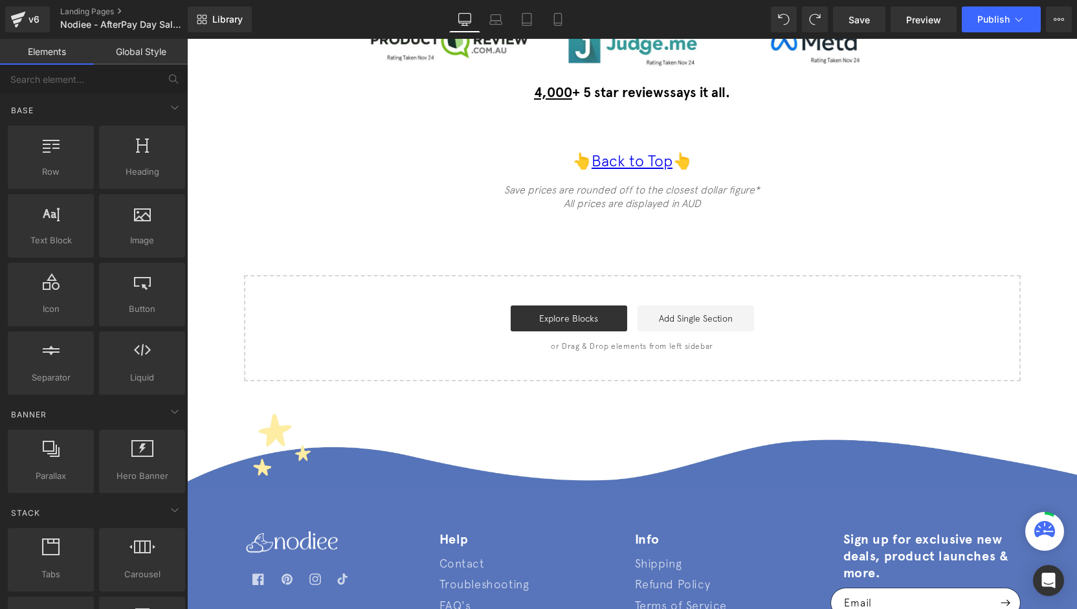
scroll to position [1490, 0]
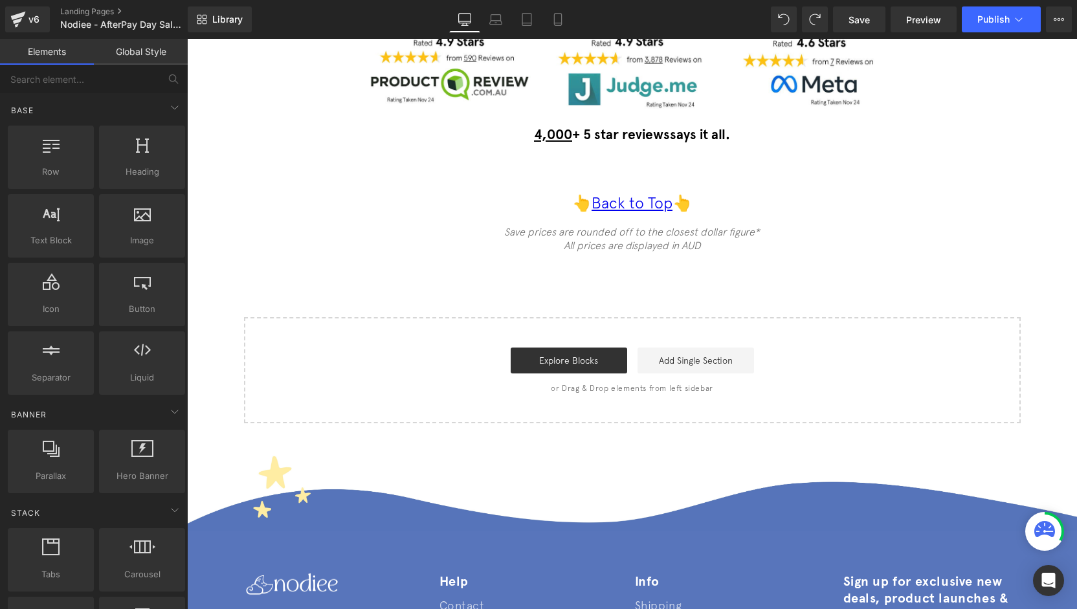
click at [523, 36] on div "Library Desktop Desktop Laptop Tablet Mobile Save Preview Publish Scheduled Vie…" at bounding box center [632, 19] width 889 height 39
click at [525, 30] on link "Tablet" at bounding box center [526, 19] width 31 height 26
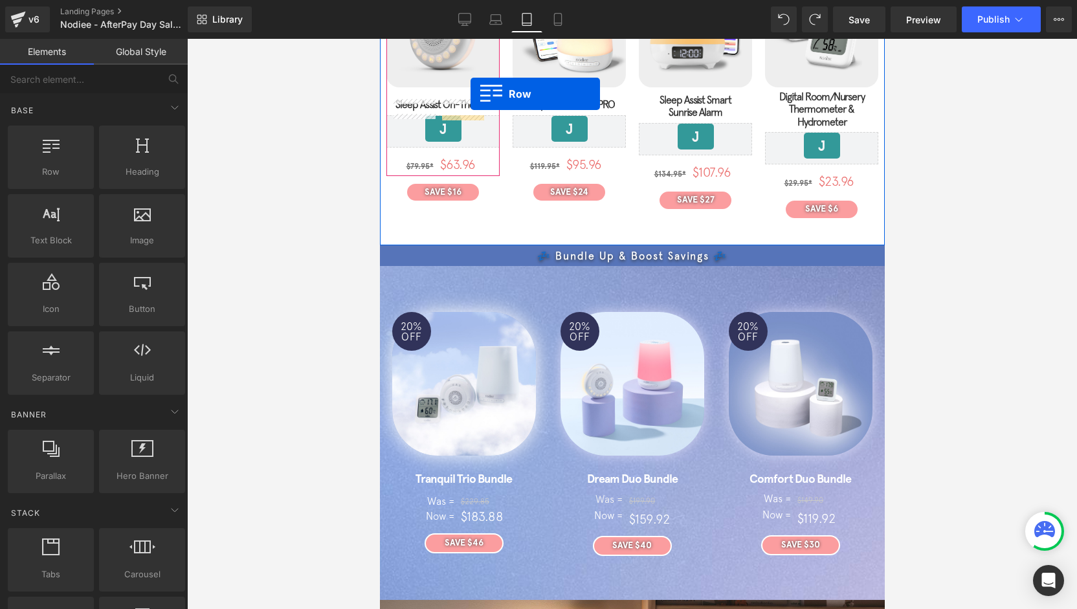
scroll to position [255, 0]
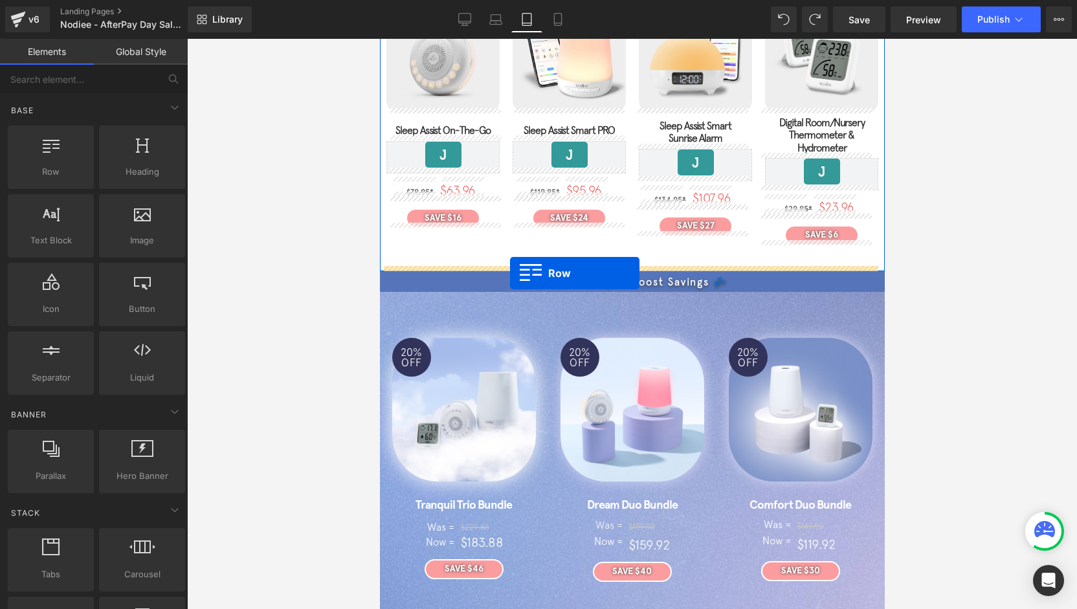
drag, startPoint x: 402, startPoint y: 175, endPoint x: 509, endPoint y: 273, distance: 145.1
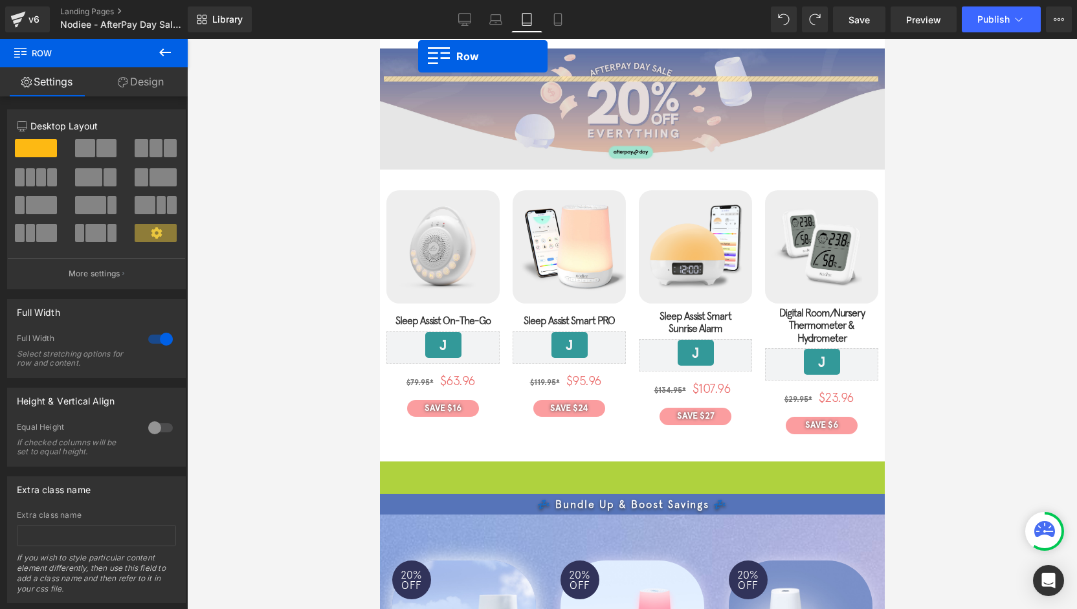
scroll to position [0, 0]
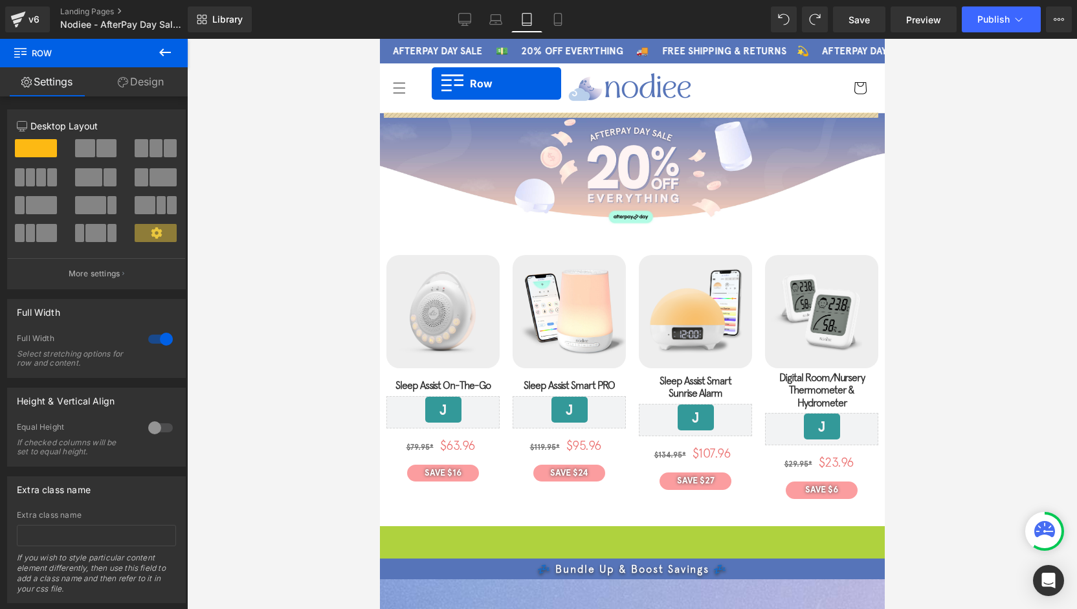
drag, startPoint x: 409, startPoint y: 276, endPoint x: 433, endPoint y: 108, distance: 169.9
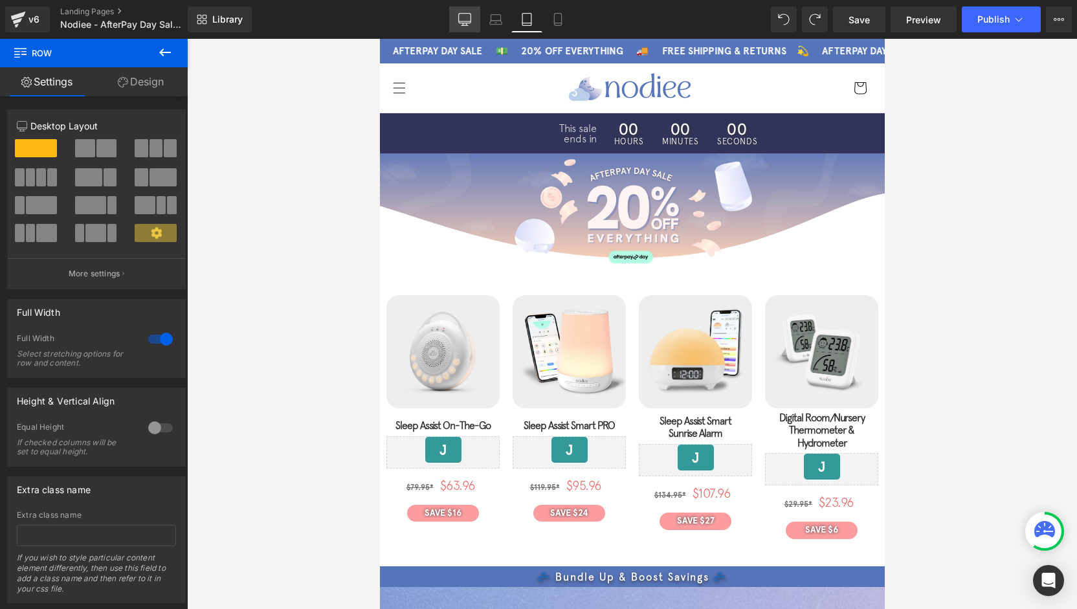
click at [453, 16] on link "Desktop" at bounding box center [464, 19] width 31 height 26
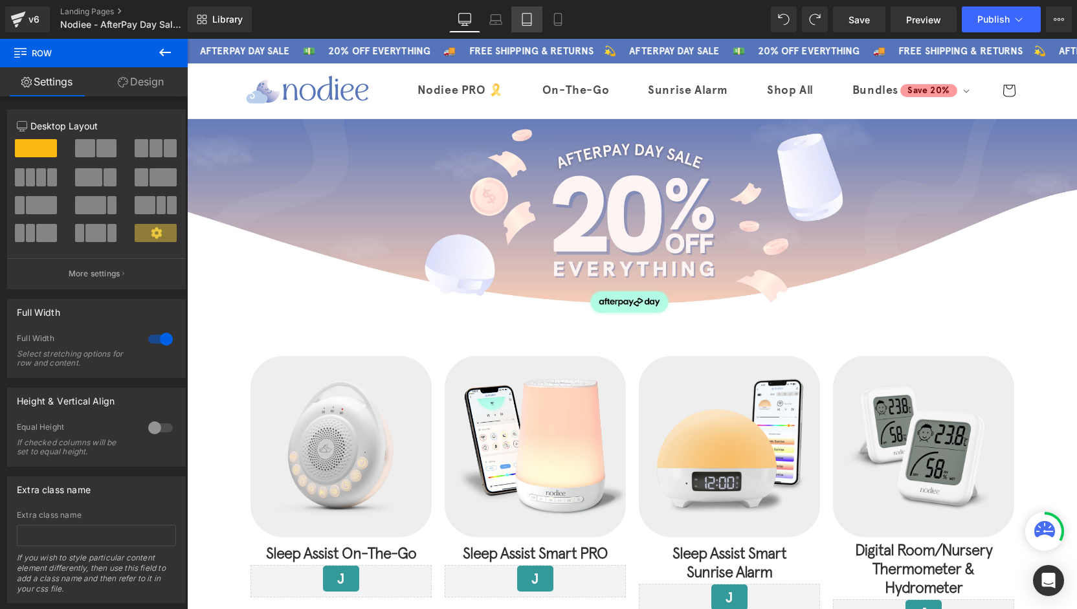
click at [525, 16] on icon at bounding box center [526, 19] width 13 height 13
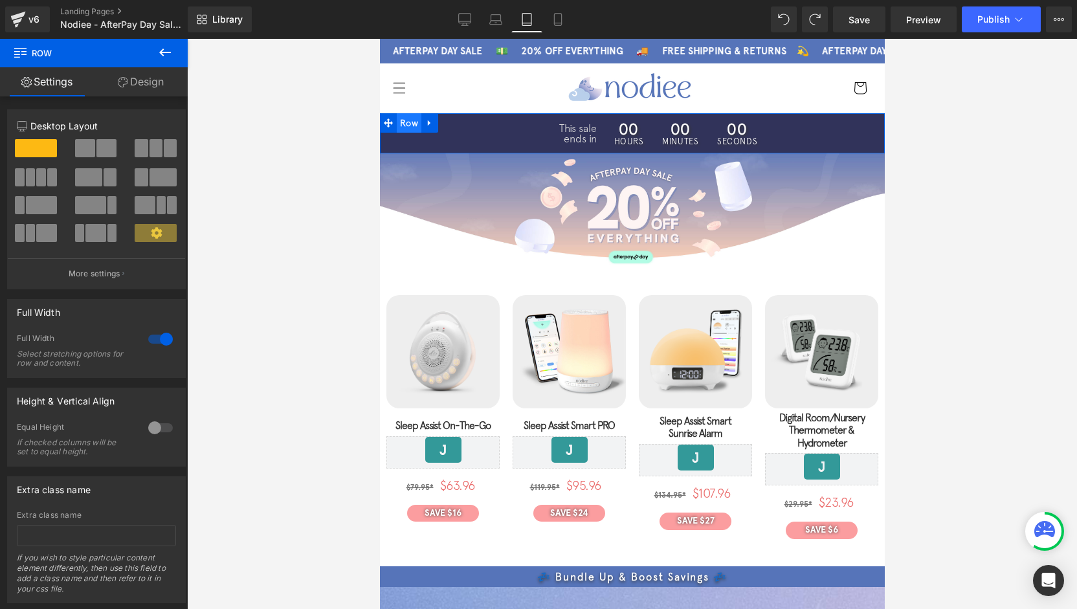
click at [404, 115] on span "Row" at bounding box center [408, 122] width 25 height 19
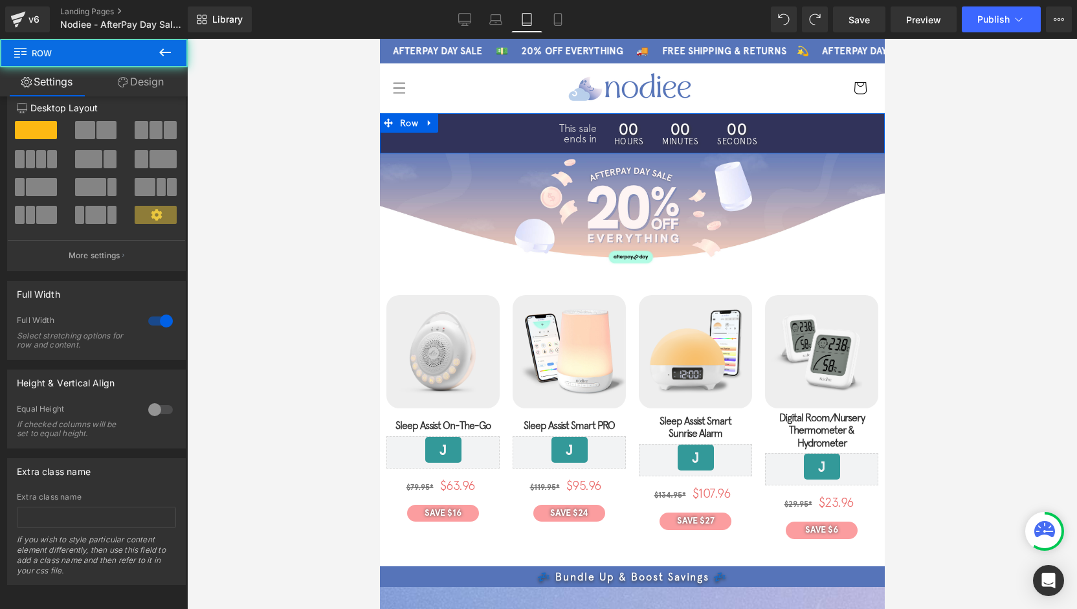
scroll to position [28, 0]
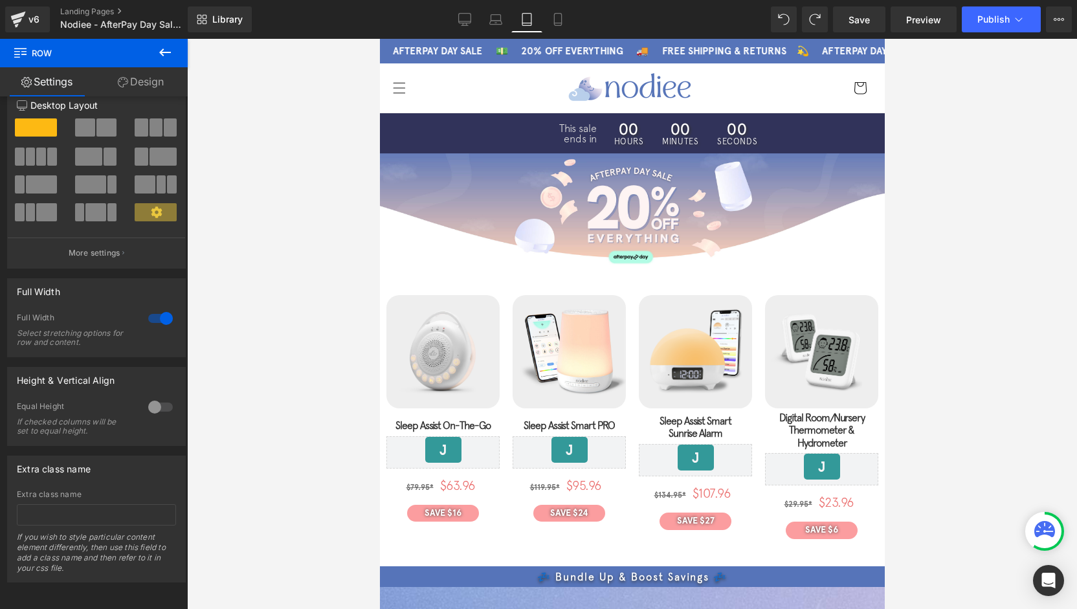
click at [123, 81] on icon at bounding box center [123, 82] width 10 height 10
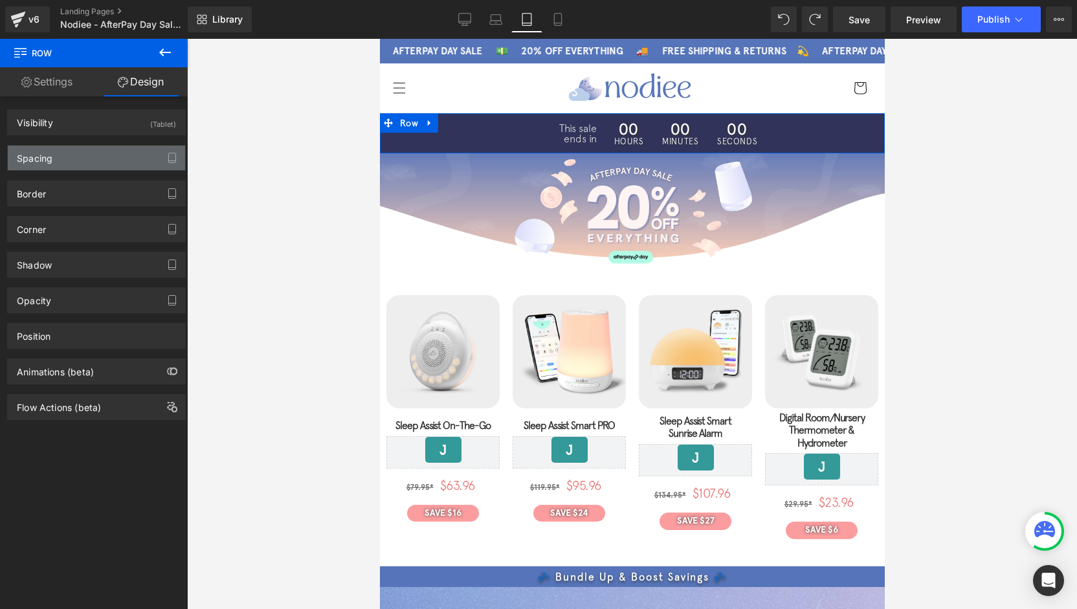
click at [83, 159] on div "Spacing" at bounding box center [96, 158] width 177 height 25
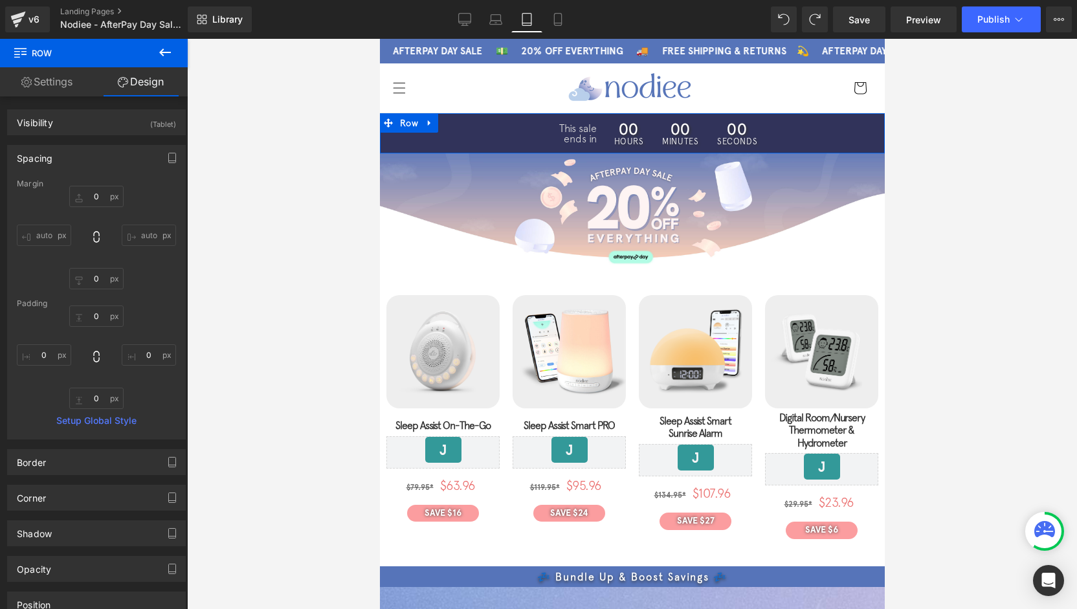
click at [83, 159] on div "Spacing" at bounding box center [96, 158] width 177 height 25
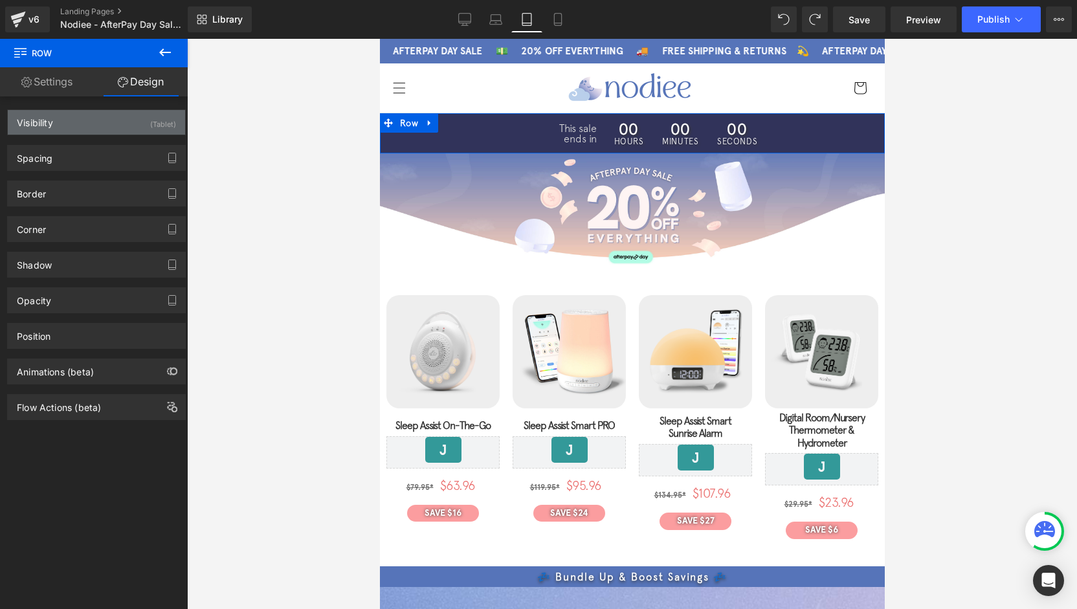
click at [107, 125] on div "Visibility (Tablet)" at bounding box center [96, 122] width 177 height 25
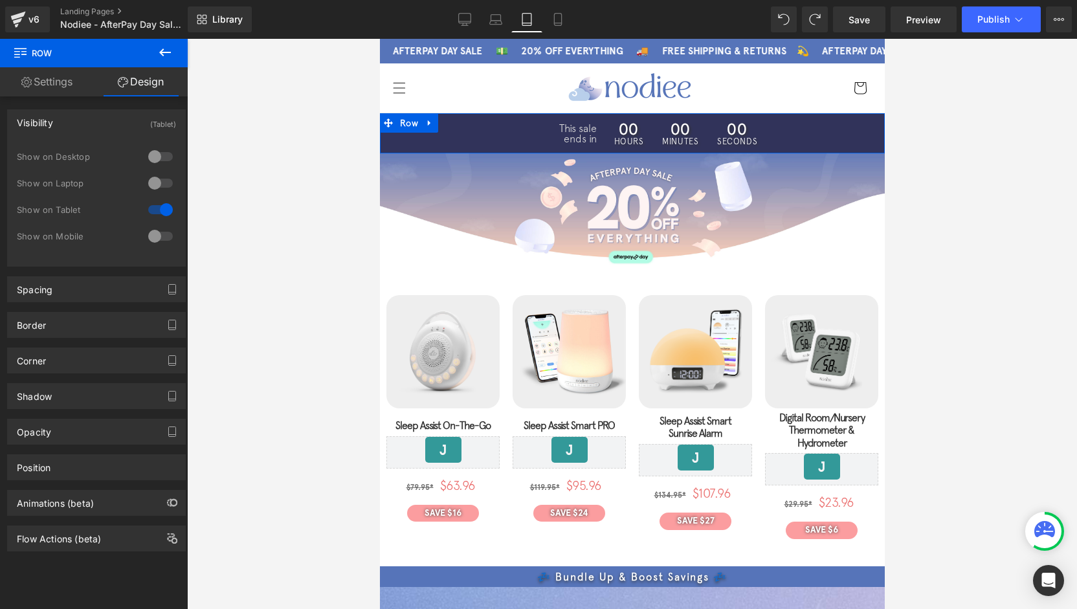
click at [145, 182] on div at bounding box center [160, 183] width 31 height 21
click at [155, 148] on div at bounding box center [160, 156] width 31 height 21
click at [145, 237] on div at bounding box center [160, 236] width 31 height 21
click at [466, 14] on icon at bounding box center [464, 19] width 13 height 13
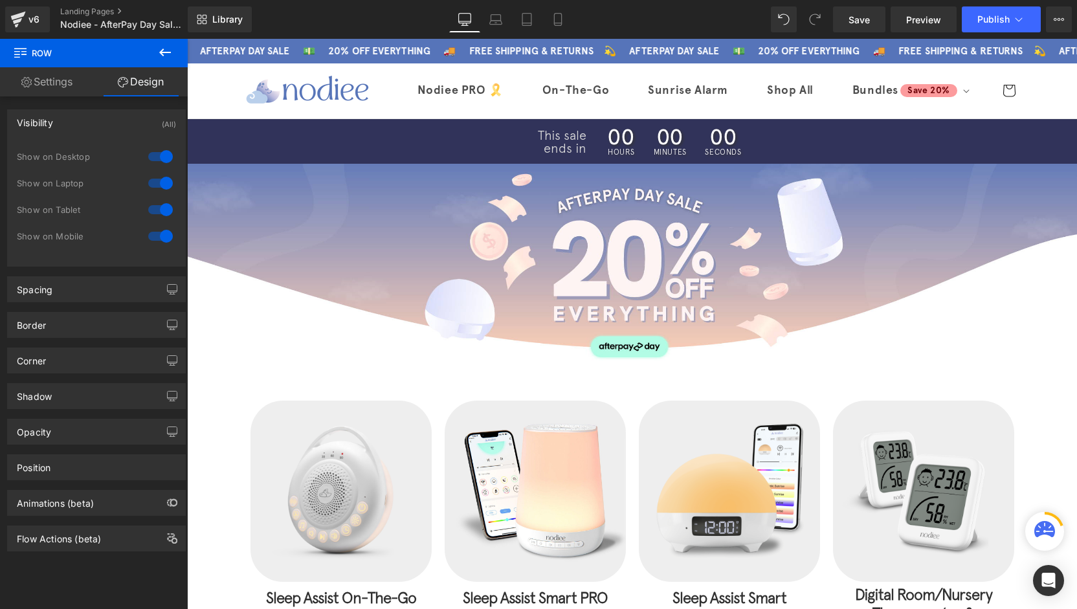
scroll to position [6, 0]
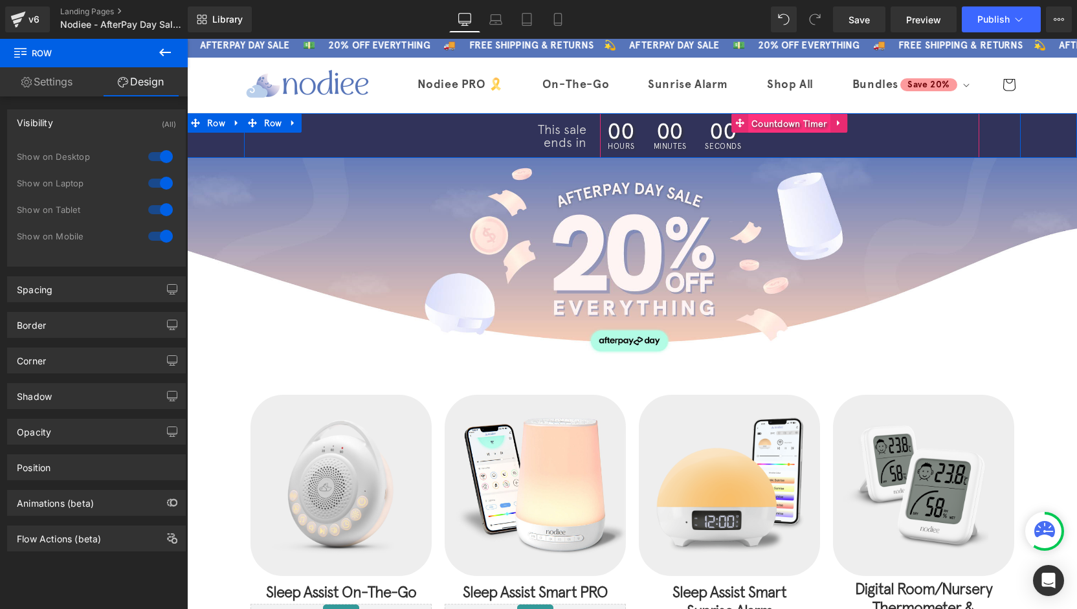
click at [755, 124] on span "Countdown Timer" at bounding box center [789, 123] width 83 height 19
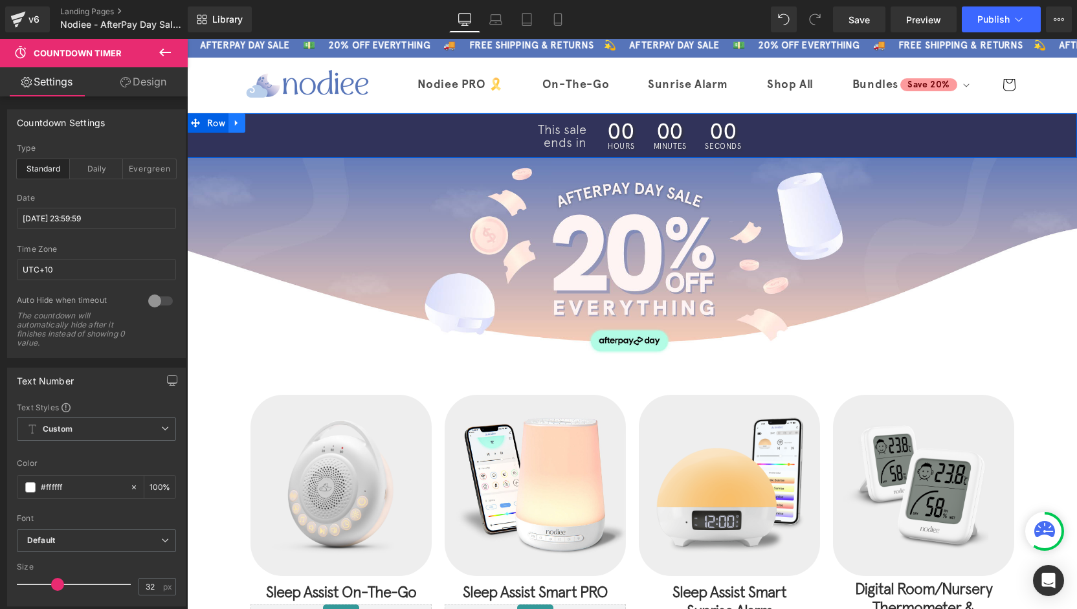
click at [228, 127] on link at bounding box center [236, 122] width 17 height 19
click at [215, 124] on span "Row" at bounding box center [216, 122] width 25 height 19
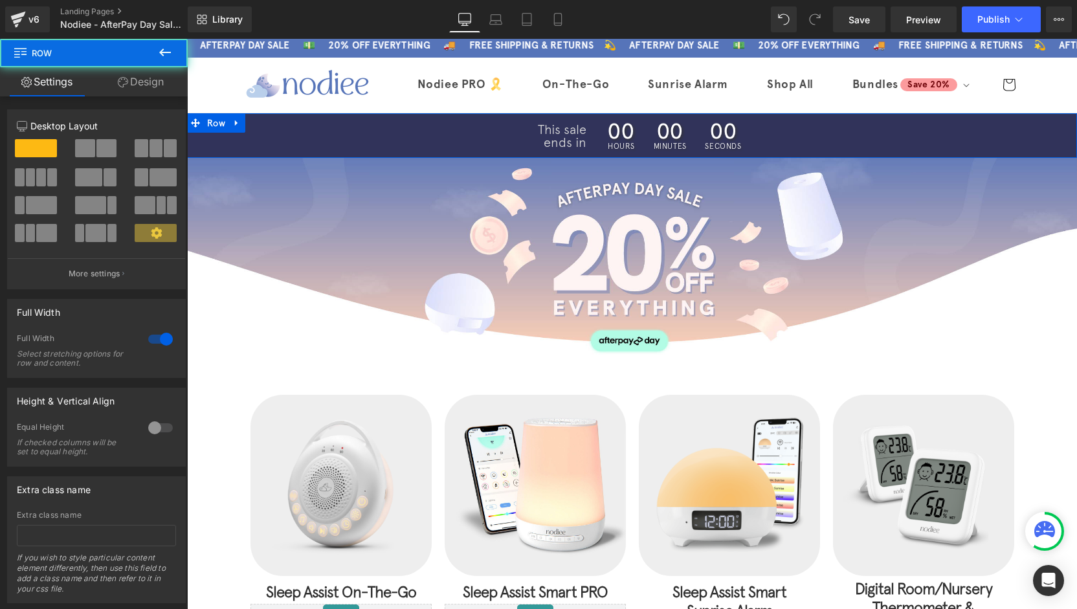
click at [160, 86] on link "Design" at bounding box center [141, 81] width 94 height 29
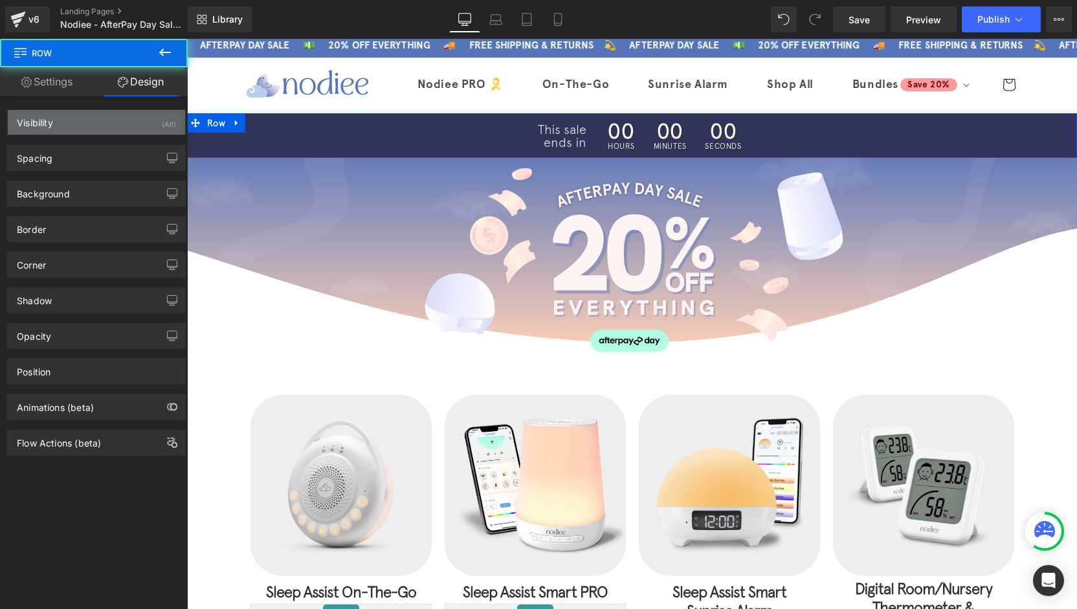
click at [75, 126] on div "Visibility (All)" at bounding box center [96, 122] width 177 height 25
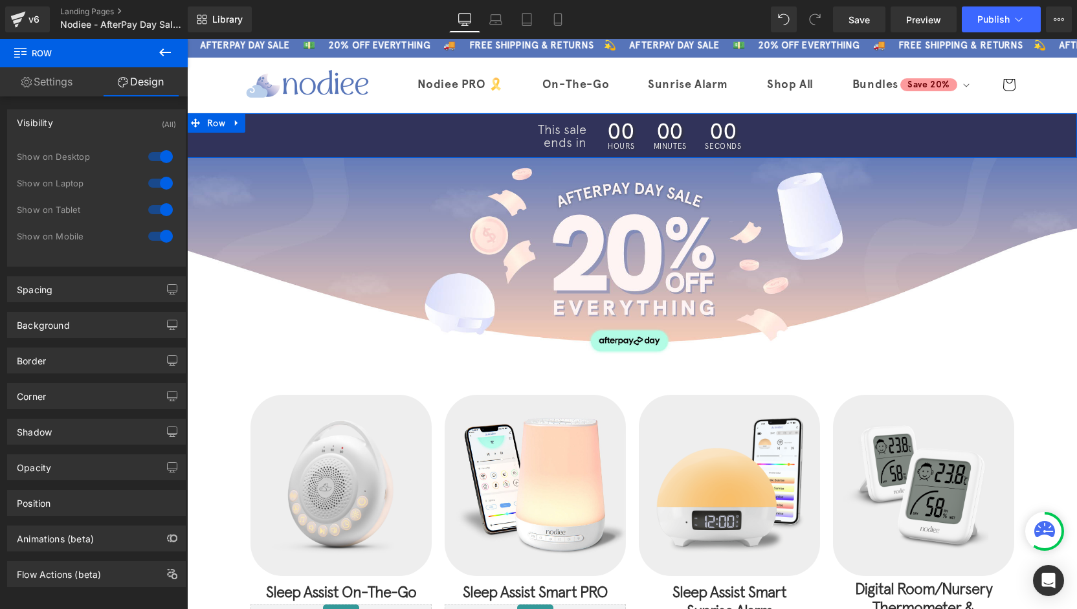
click at [149, 233] on div at bounding box center [160, 236] width 31 height 21
click at [213, 127] on span "Row" at bounding box center [216, 122] width 25 height 19
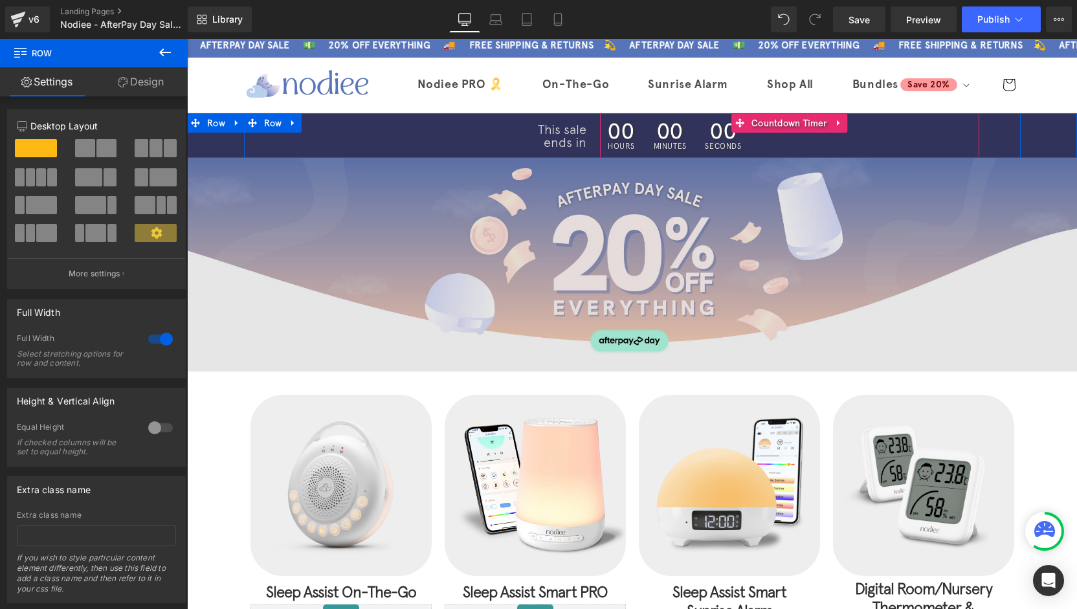
click at [760, 124] on span "Countdown Timer" at bounding box center [789, 122] width 83 height 19
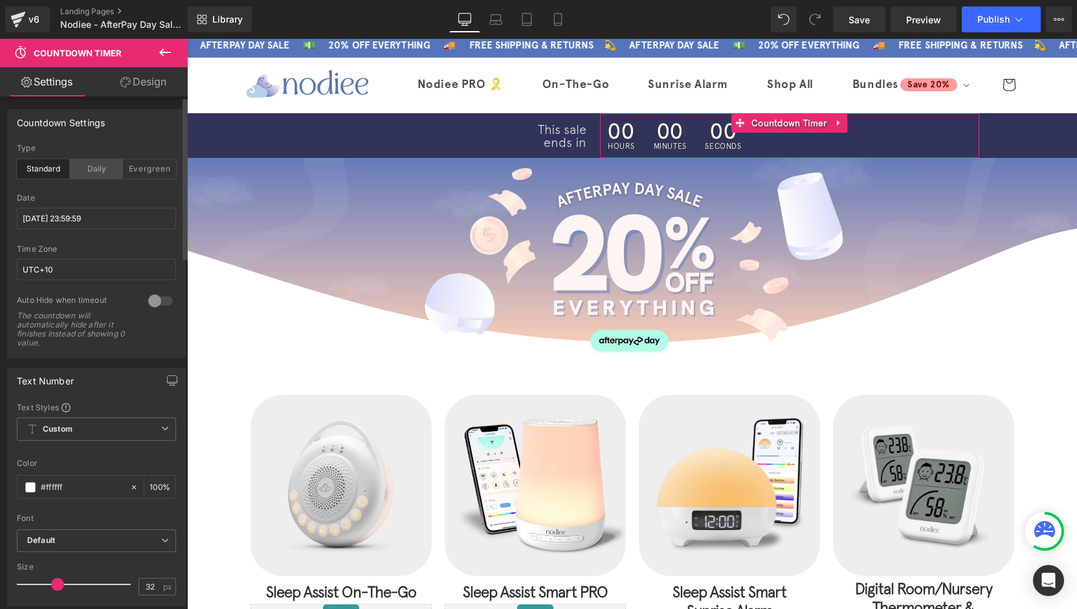
click at [96, 172] on div "Daily" at bounding box center [96, 168] width 53 height 19
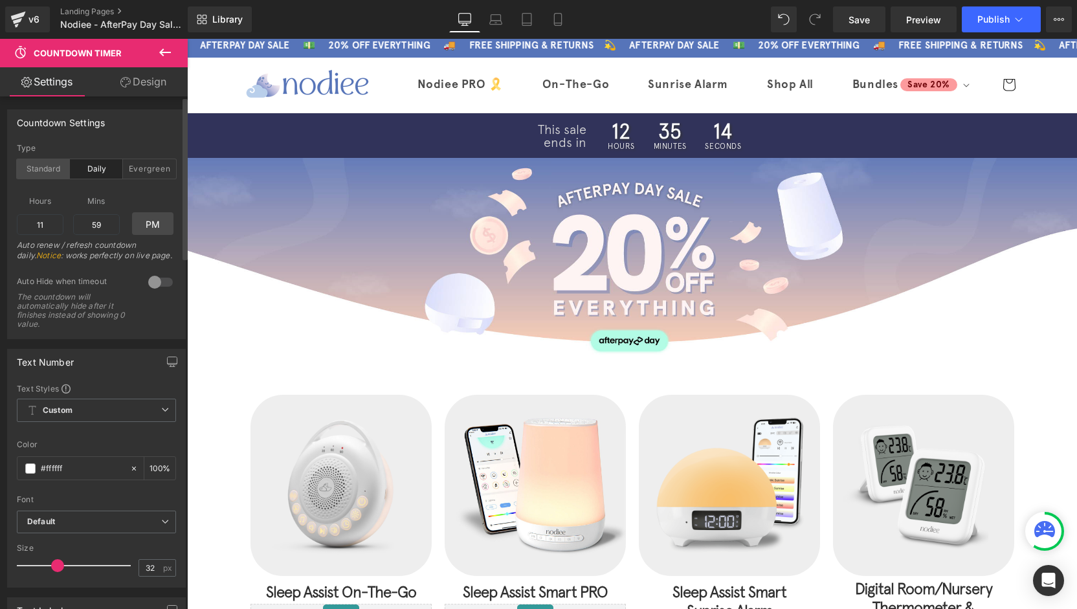
click at [26, 171] on div "Standard" at bounding box center [43, 168] width 53 height 19
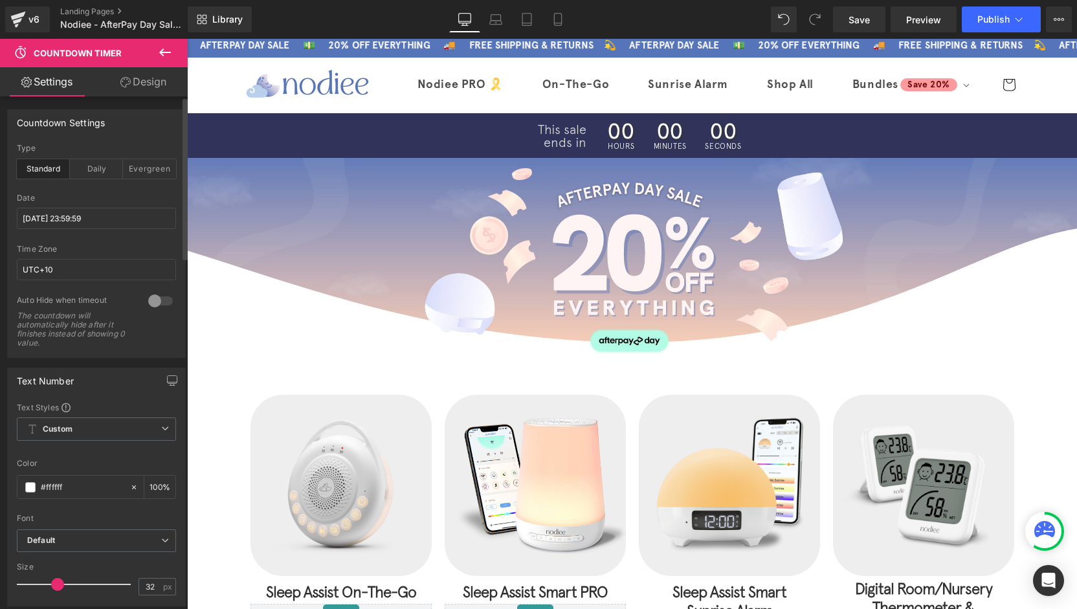
click at [68, 206] on div "Date 2025/03/23 23:59:59" at bounding box center [96, 218] width 159 height 51
click at [69, 212] on input "2025/03/23 23:59:59" at bounding box center [96, 218] width 159 height 21
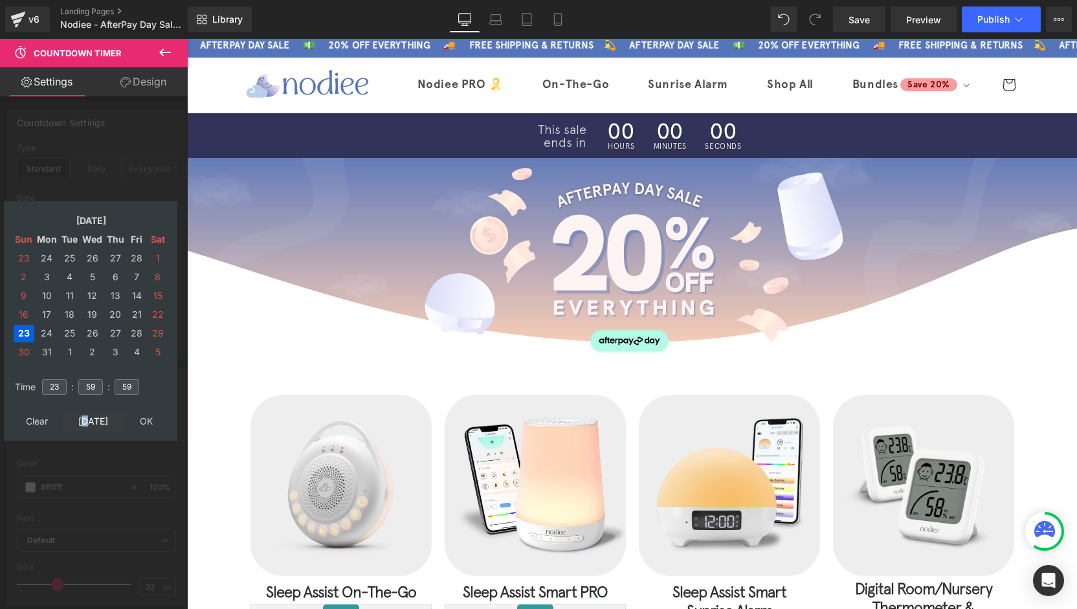
click at [89, 425] on td "Today" at bounding box center [93, 421] width 62 height 17
click at [45, 313] on td "18" at bounding box center [47, 314] width 23 height 17
click at [53, 391] on input "23" at bounding box center [54, 387] width 25 height 16
type input "1"
type input "00"
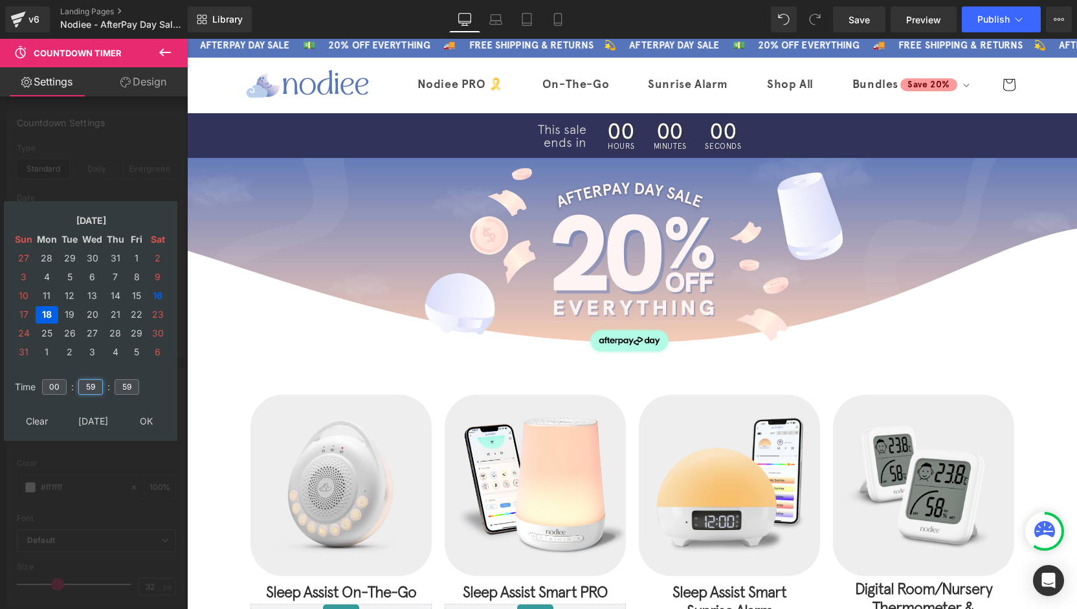
click at [96, 388] on input "59" at bounding box center [90, 387] width 25 height 16
type input "2"
type input "00"
click at [132, 384] on input "59" at bounding box center [127, 387] width 25 height 16
type input "5"
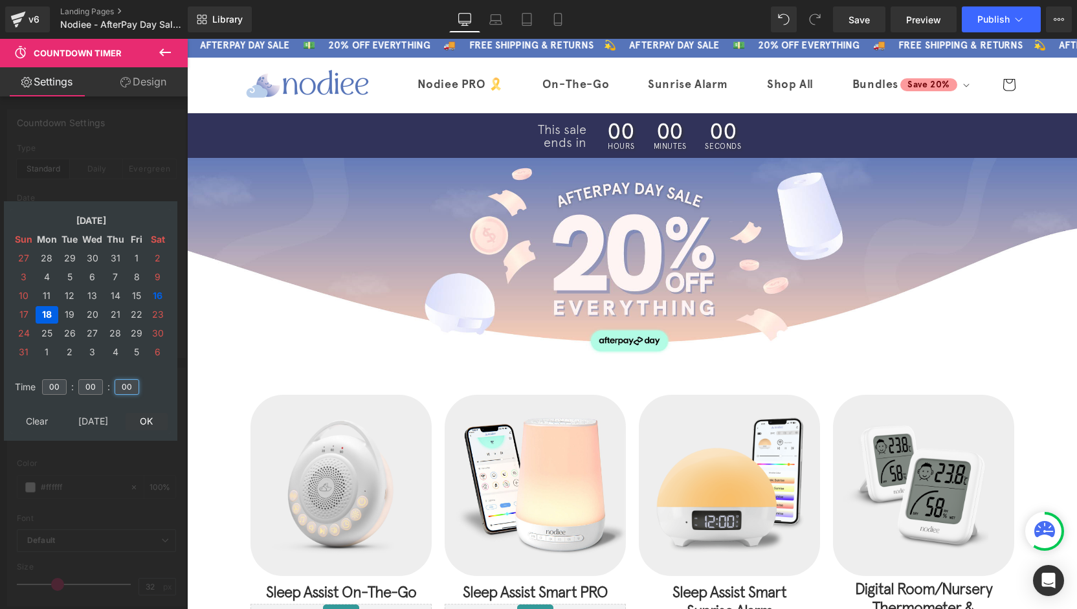
type input "00"
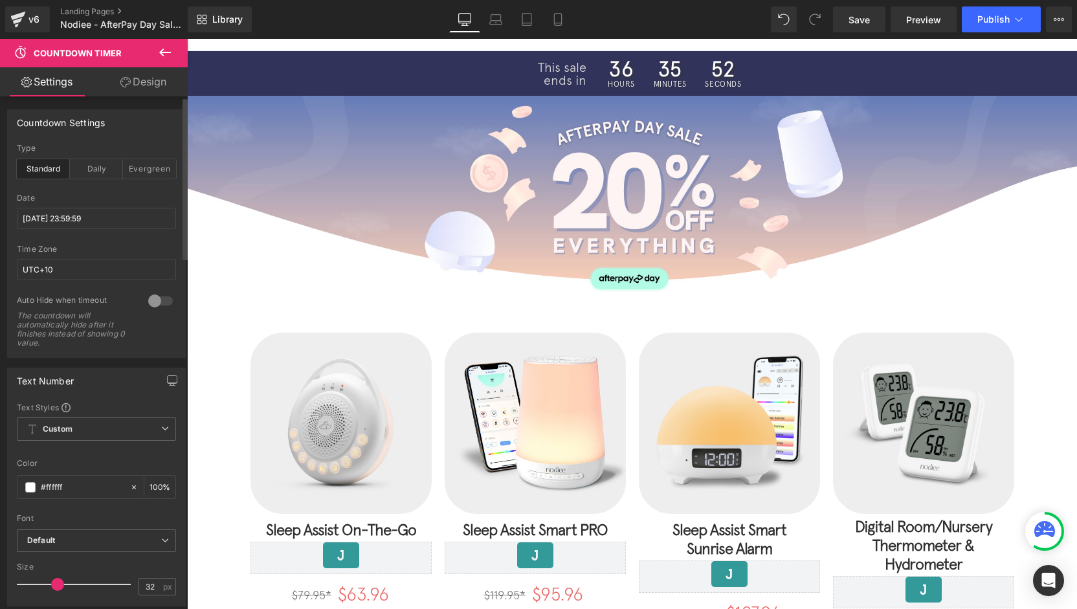
scroll to position [0, 0]
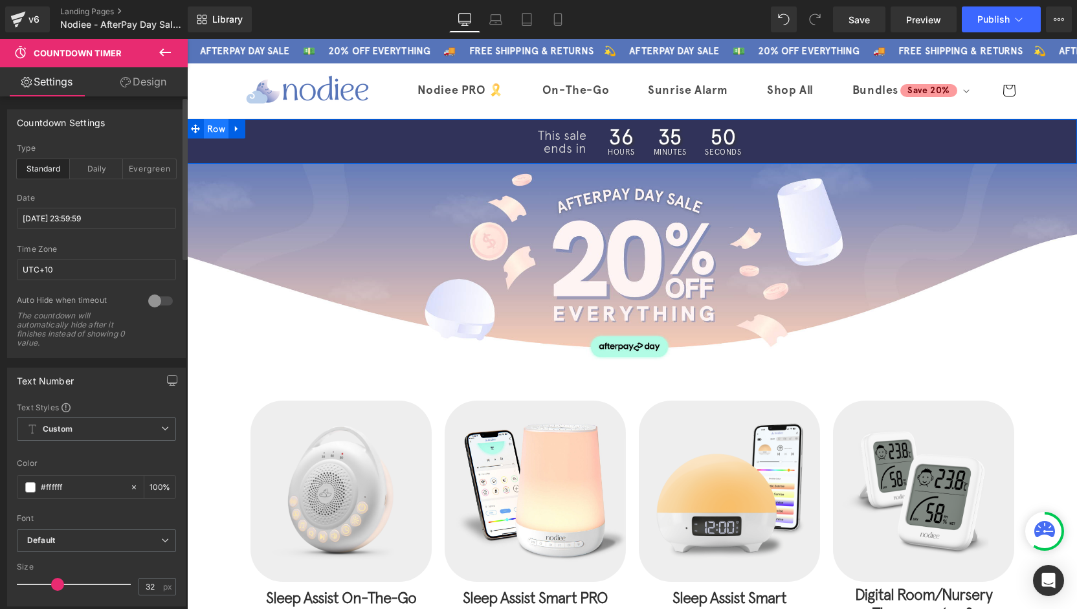
click at [210, 131] on span "Row" at bounding box center [216, 128] width 25 height 19
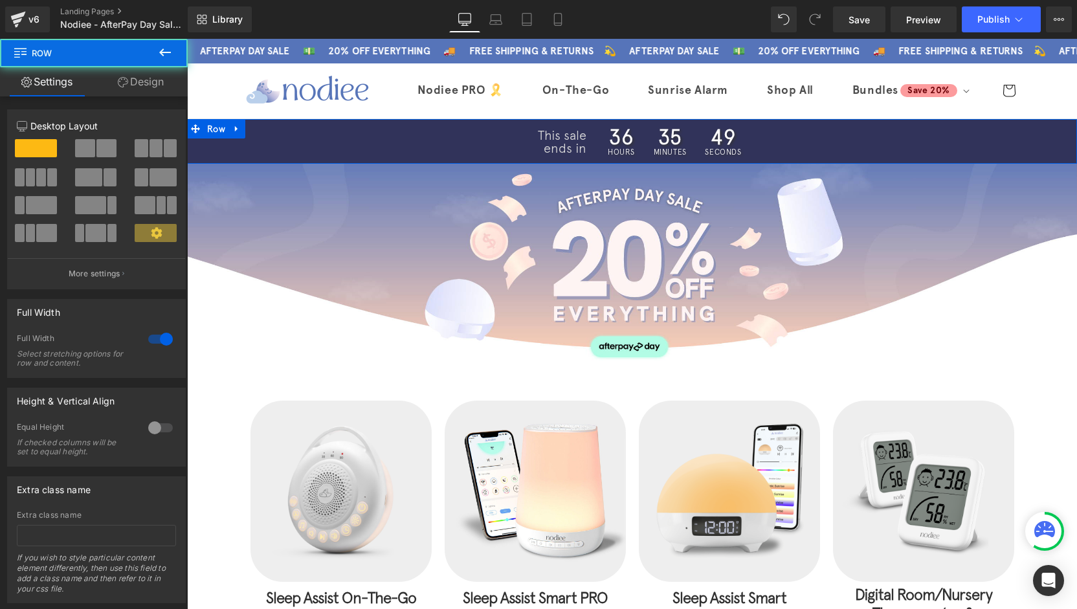
click at [113, 89] on link "Design" at bounding box center [141, 81] width 94 height 29
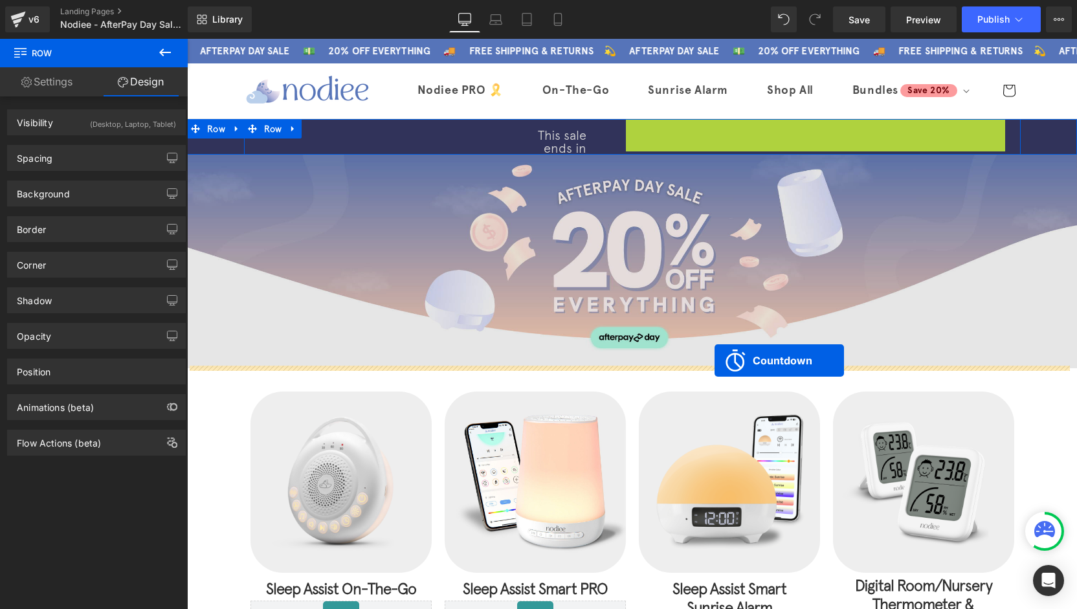
drag, startPoint x: 767, startPoint y: 132, endPoint x: 714, endPoint y: 360, distance: 234.5
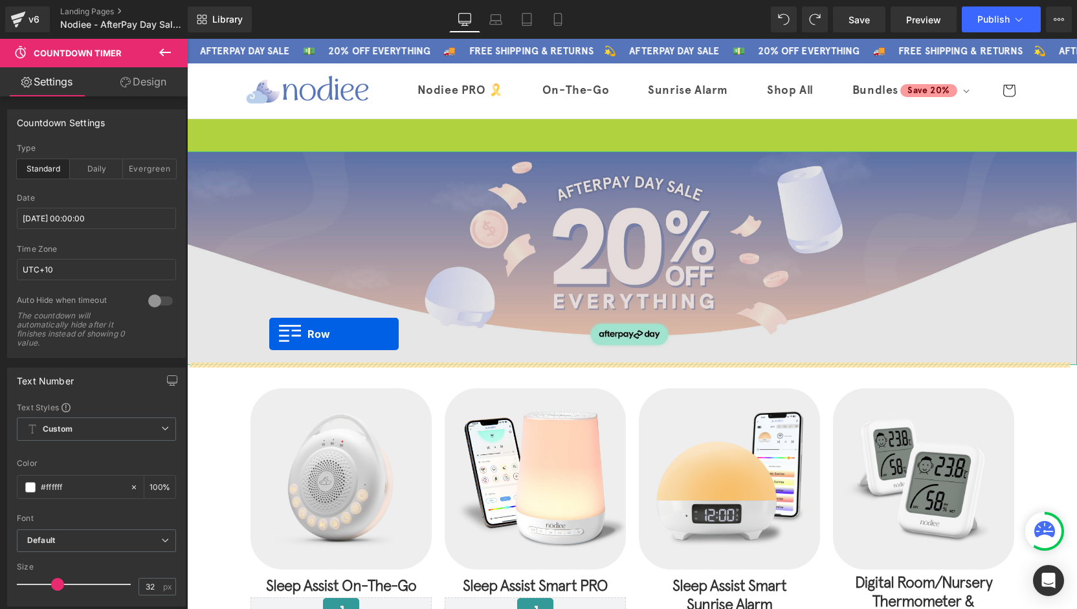
drag, startPoint x: 218, startPoint y: 129, endPoint x: 269, endPoint y: 334, distance: 211.4
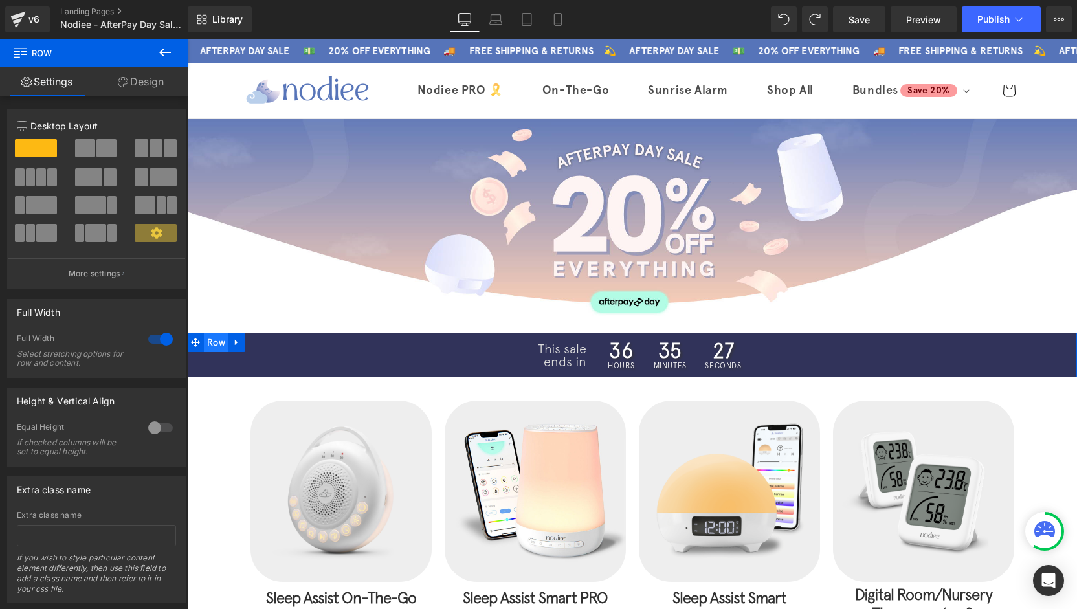
click at [210, 342] on span "Row" at bounding box center [216, 342] width 25 height 19
click at [158, 80] on link "Design" at bounding box center [141, 81] width 94 height 29
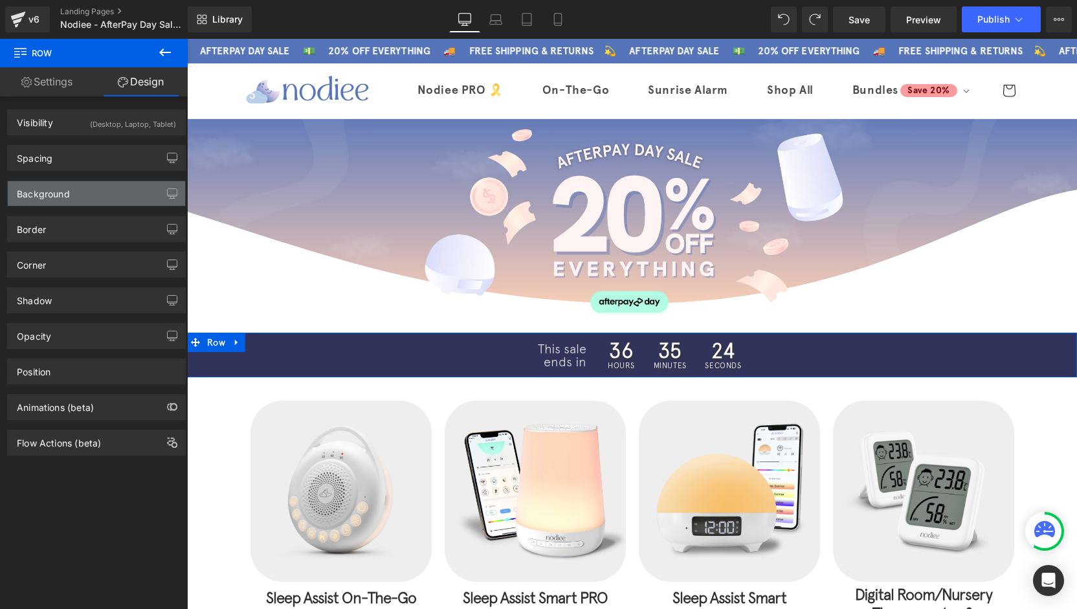
click at [91, 199] on div "Background" at bounding box center [96, 193] width 177 height 25
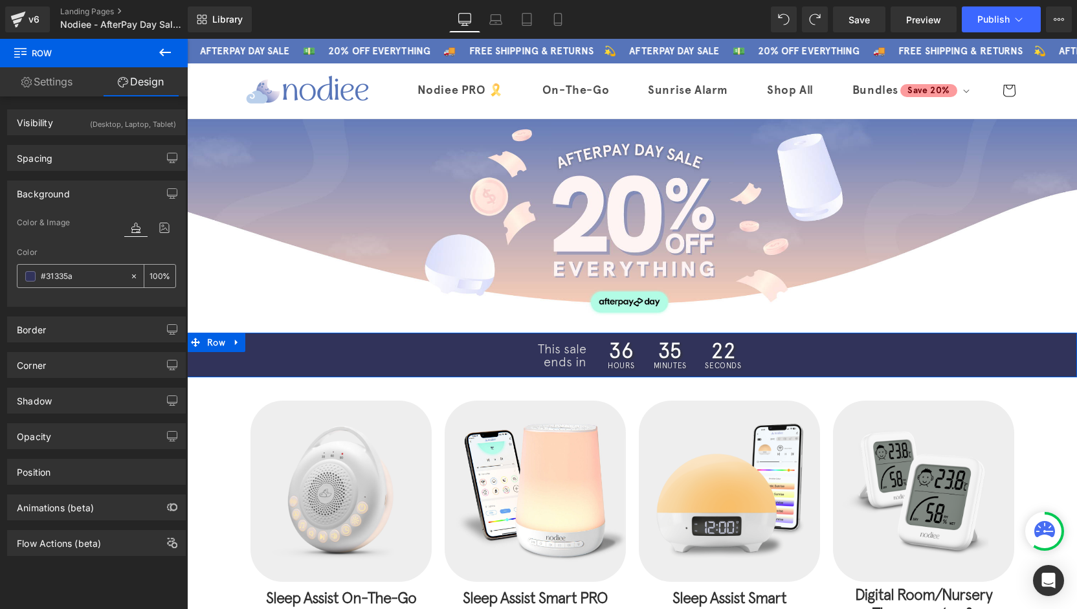
click at [36, 275] on div "#31335a" at bounding box center [73, 276] width 112 height 23
click at [33, 276] on span at bounding box center [30, 276] width 10 height 10
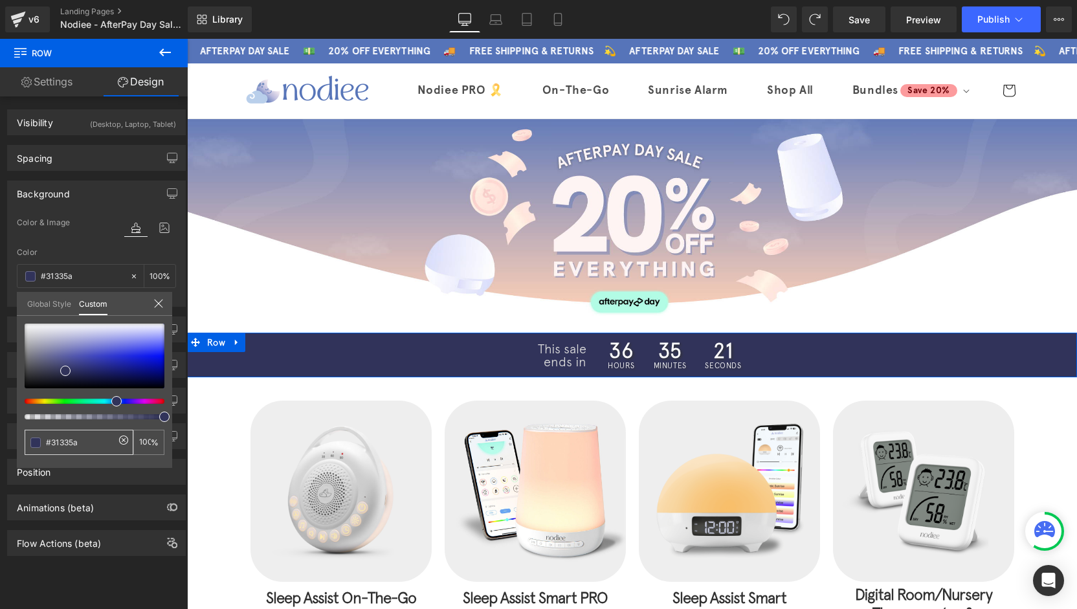
drag, startPoint x: 49, startPoint y: 446, endPoint x: 30, endPoint y: 447, distance: 18.8
click at [29, 447] on div "#31335a" at bounding box center [79, 442] width 109 height 25
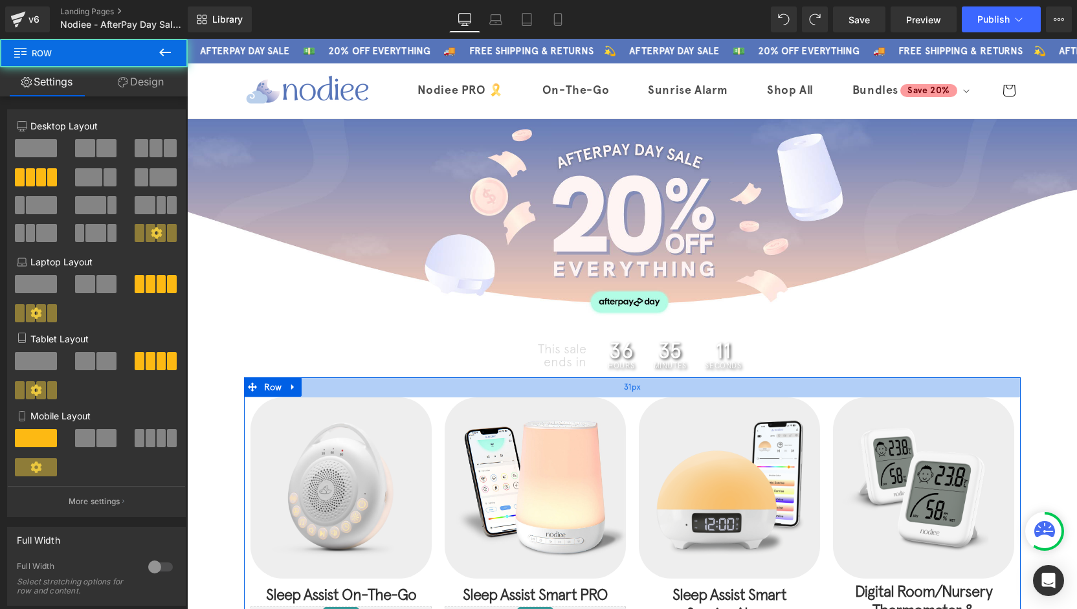
click at [701, 384] on div "31px" at bounding box center [632, 387] width 776 height 20
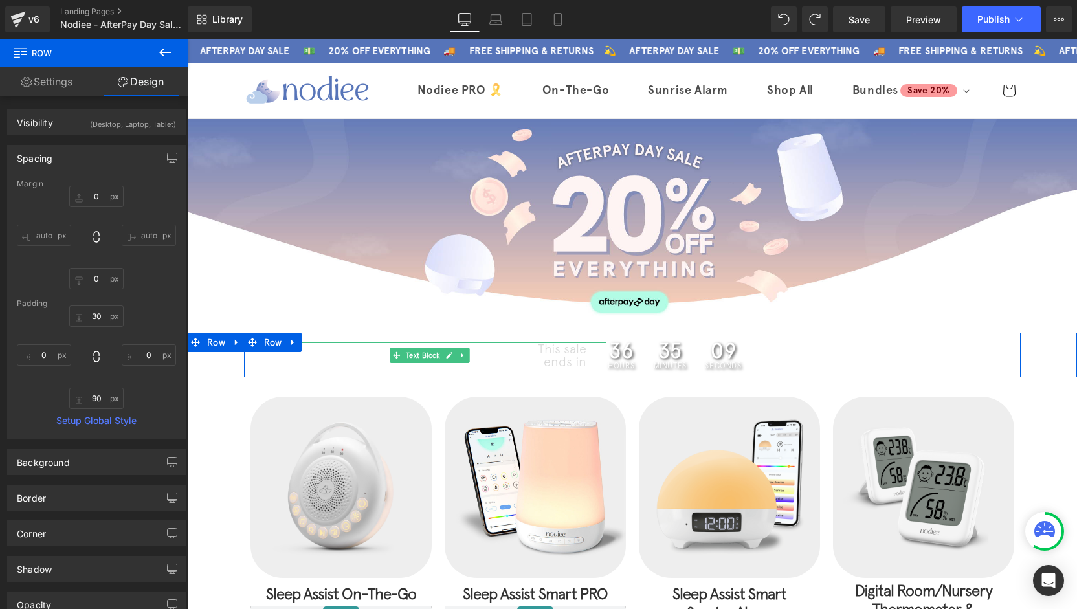
click at [569, 355] on p "ends in" at bounding box center [420, 361] width 333 height 13
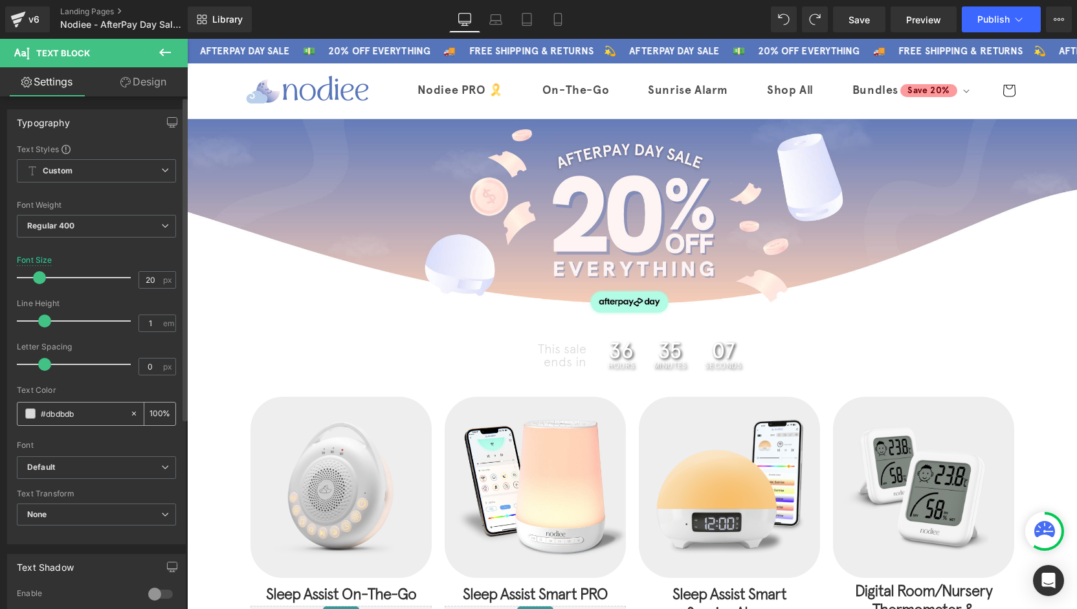
click at [30, 412] on span at bounding box center [30, 413] width 10 height 10
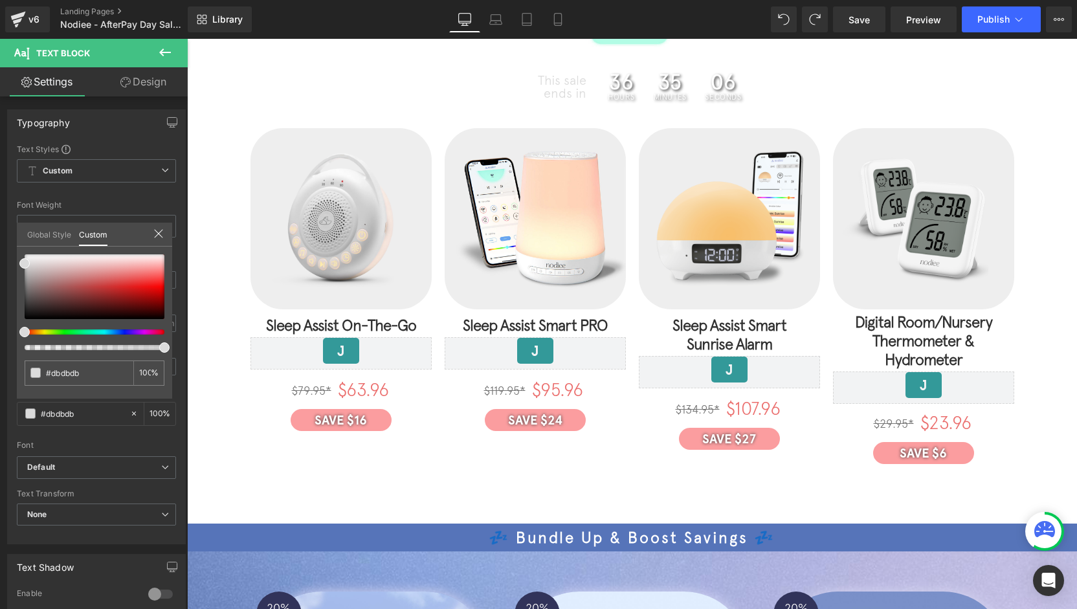
scroll to position [323, 0]
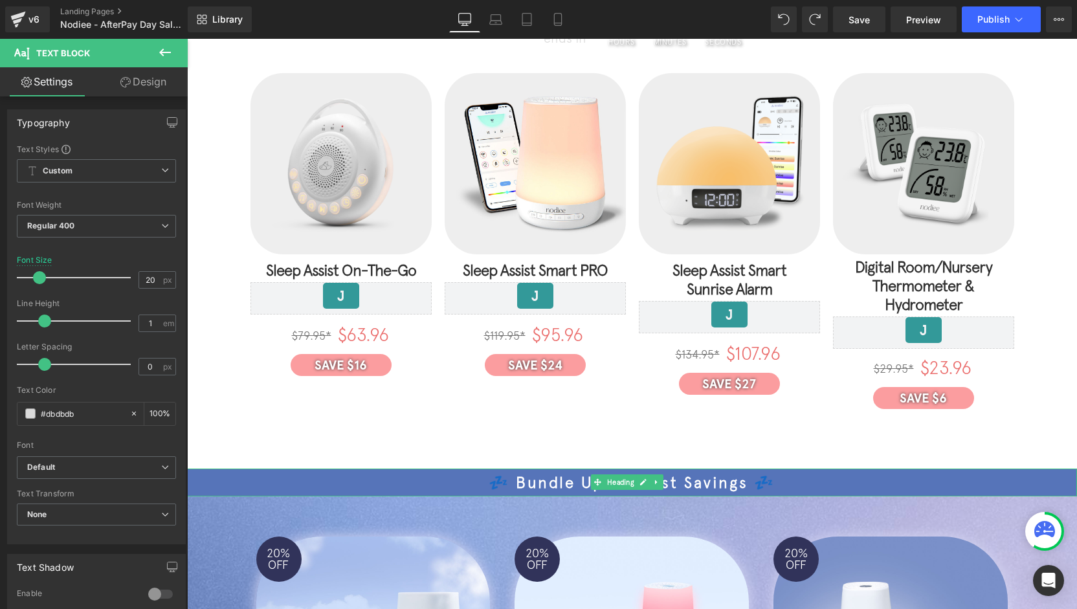
click at [421, 472] on h1 "💤 Bundle Up & Boost Savings 💤" at bounding box center [632, 483] width 890 height 22
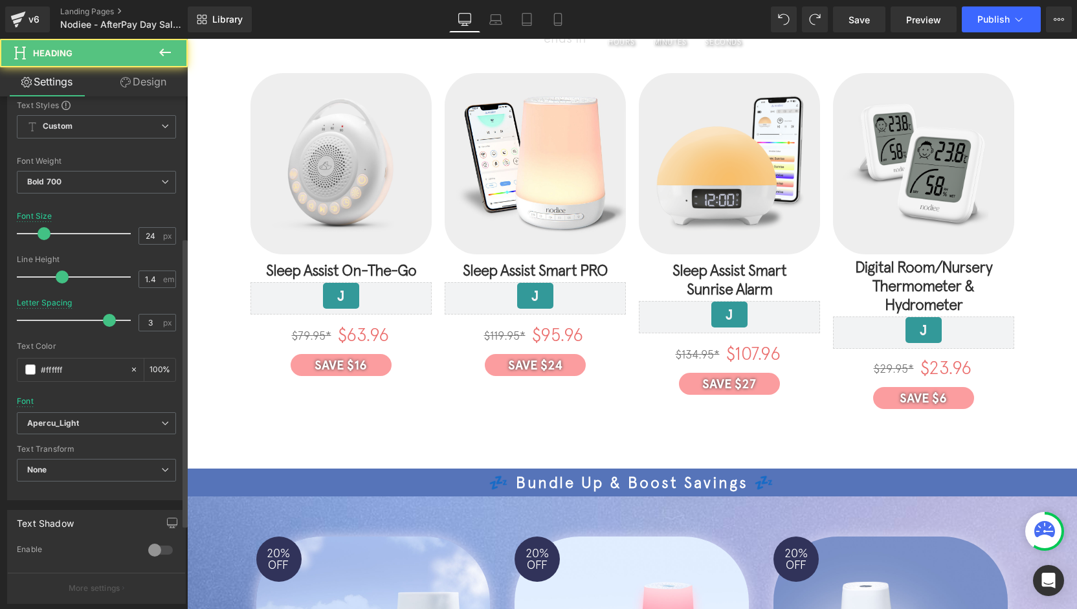
scroll to position [259, 0]
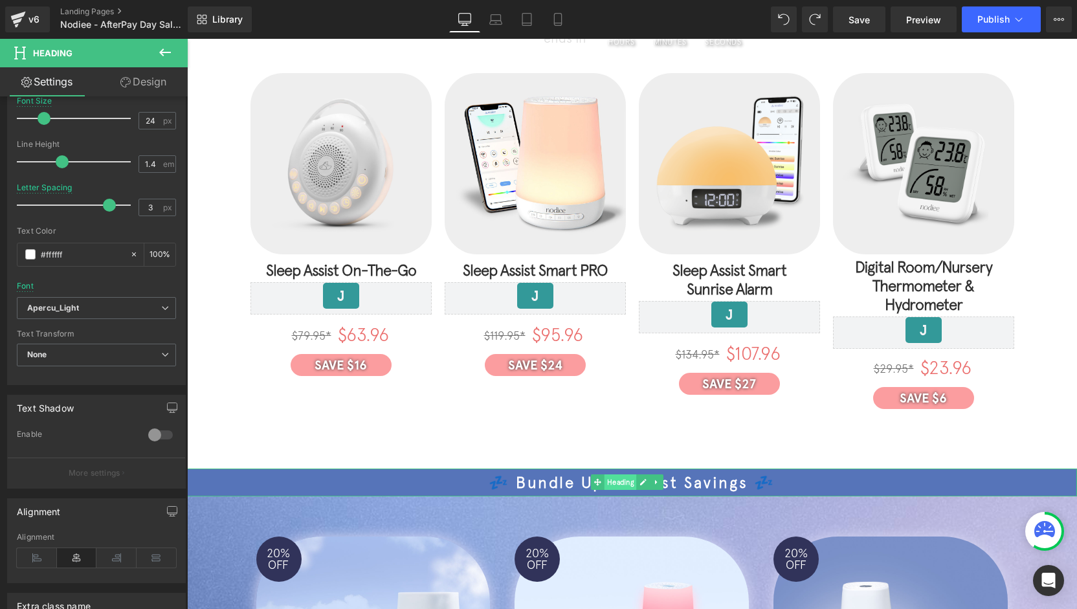
click at [617, 474] on span "Heading" at bounding box center [620, 482] width 32 height 16
click at [622, 475] on span "Heading" at bounding box center [620, 483] width 32 height 16
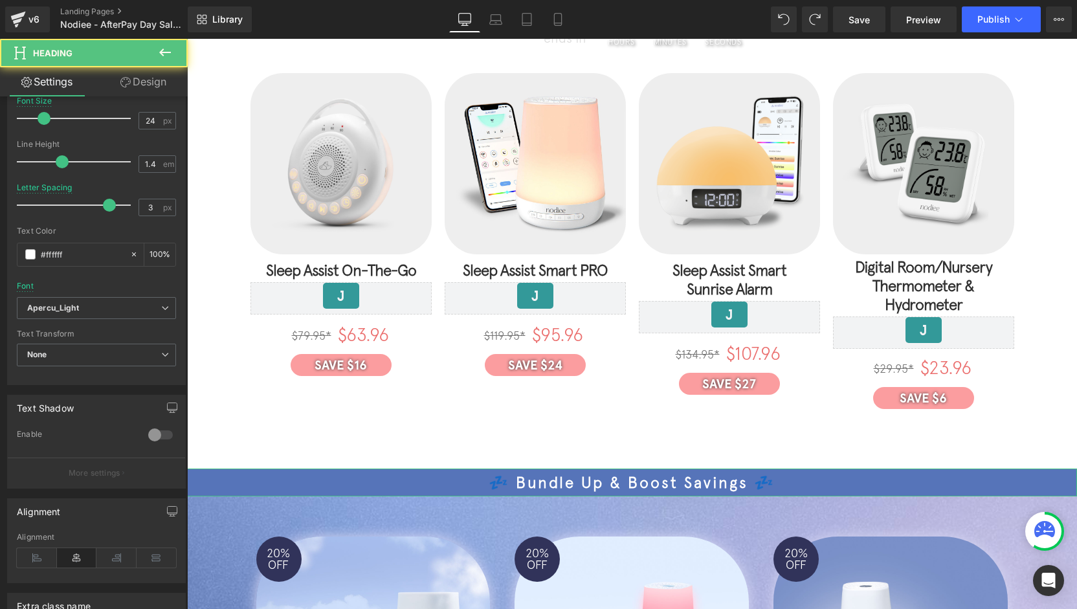
click at [140, 88] on link "Design" at bounding box center [143, 81] width 94 height 29
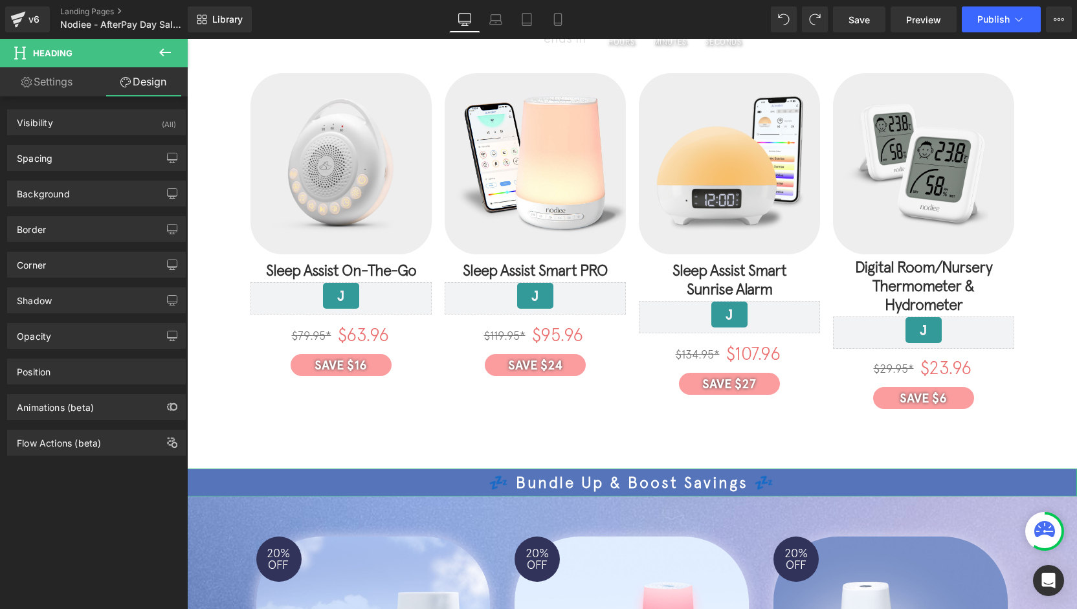
click at [69, 206] on div "Border Border Style Custom Custom Setup Global Style Custom Setup Global Style …" at bounding box center [96, 224] width 193 height 36
click at [76, 192] on div "Background" at bounding box center [96, 193] width 177 height 25
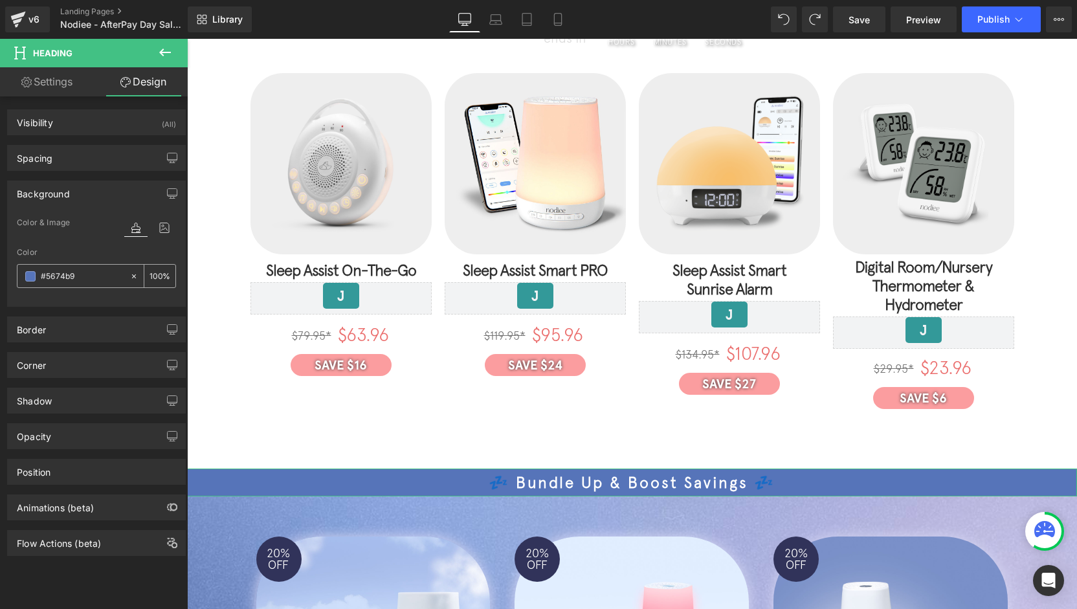
click at [62, 269] on input "text" at bounding box center [82, 276] width 83 height 14
type input "#5674b9"
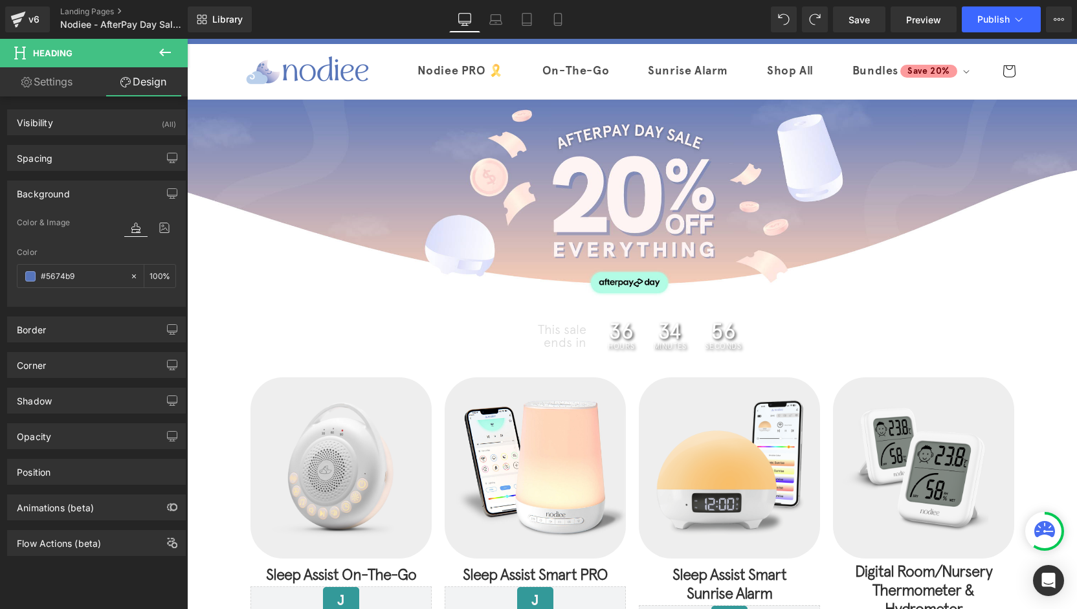
scroll to position [0, 0]
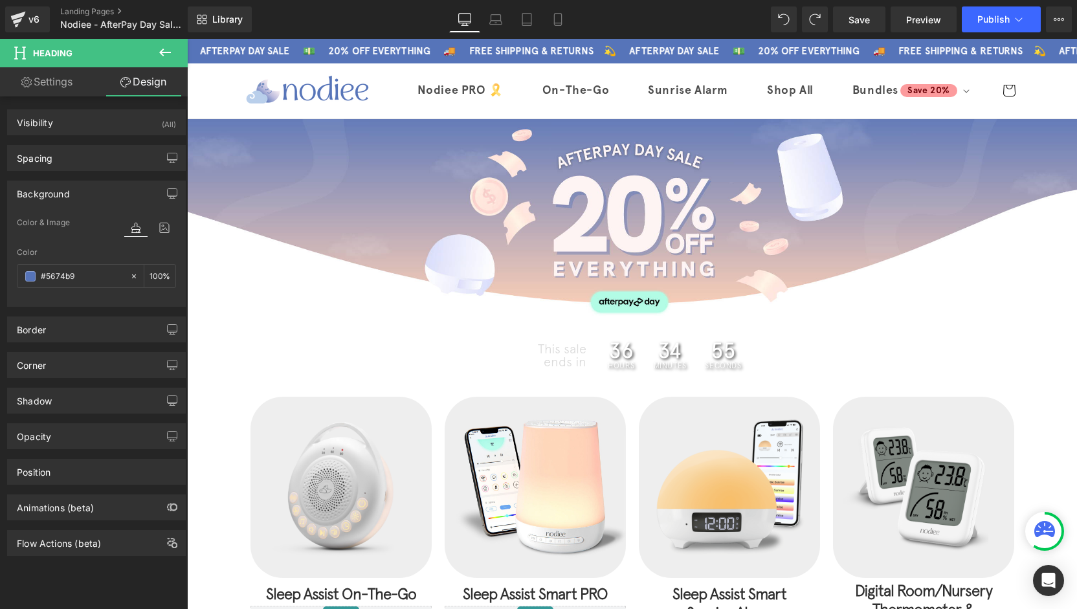
click at [527, 362] on div "This sale ends in Text Block" at bounding box center [430, 355] width 353 height 26
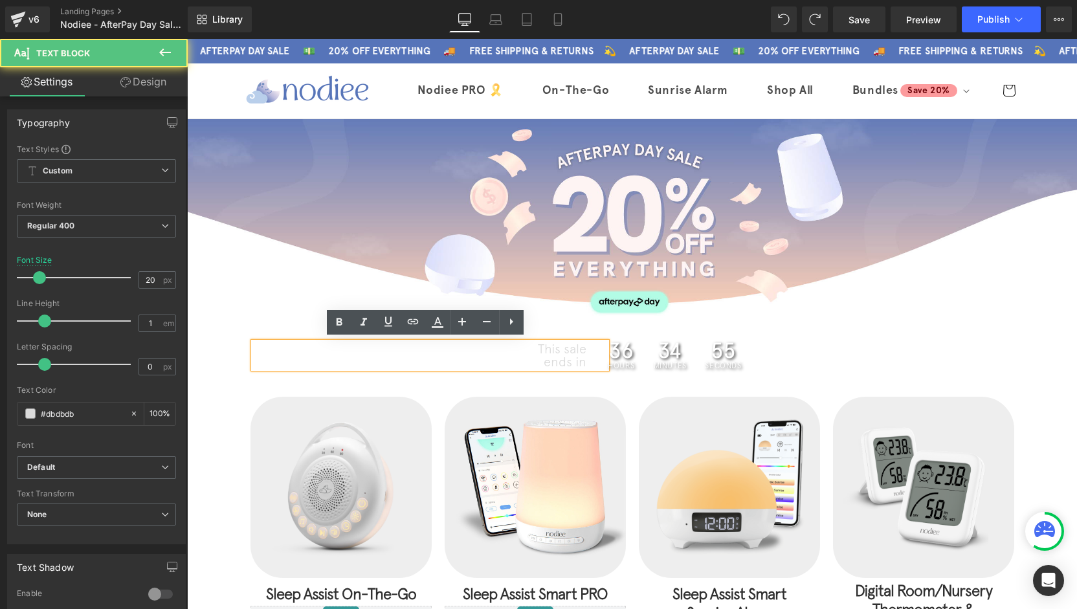
click at [541, 355] on p "ends in" at bounding box center [420, 361] width 333 height 13
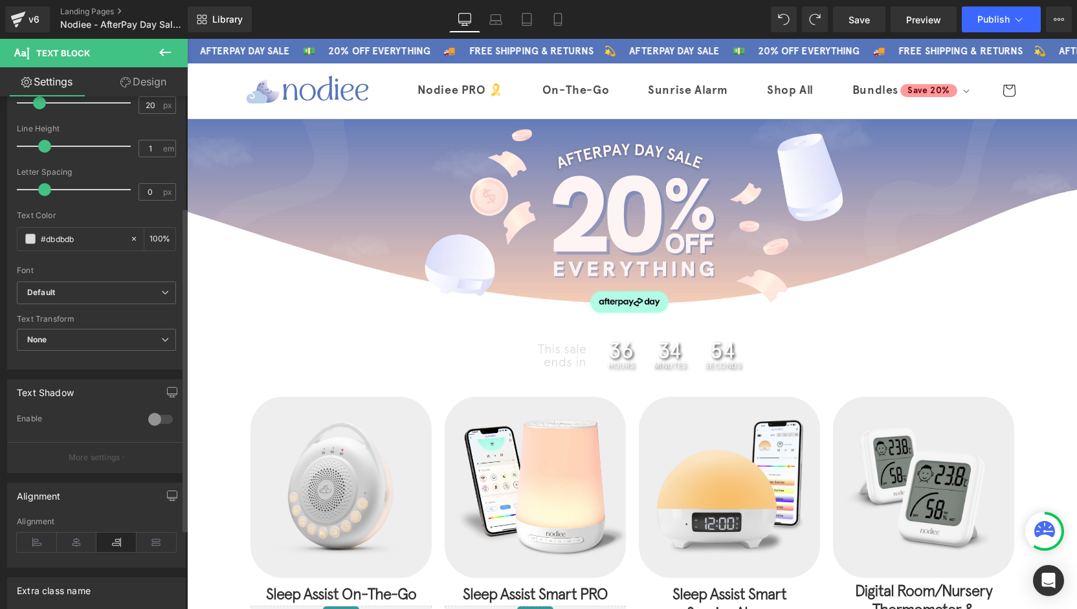
scroll to position [194, 0]
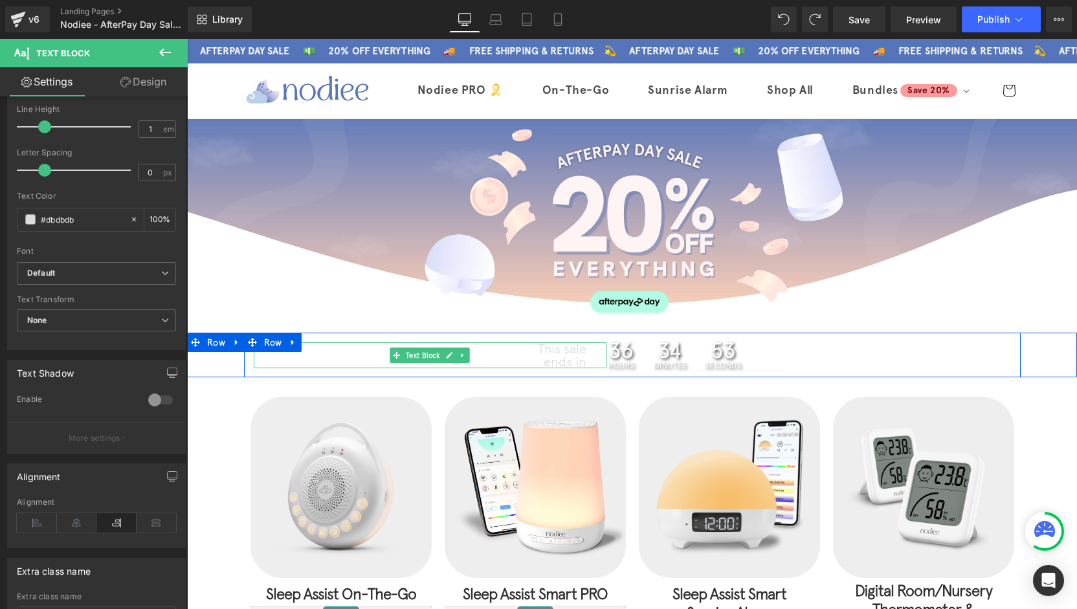
click at [544, 350] on p "This sale" at bounding box center [420, 348] width 333 height 13
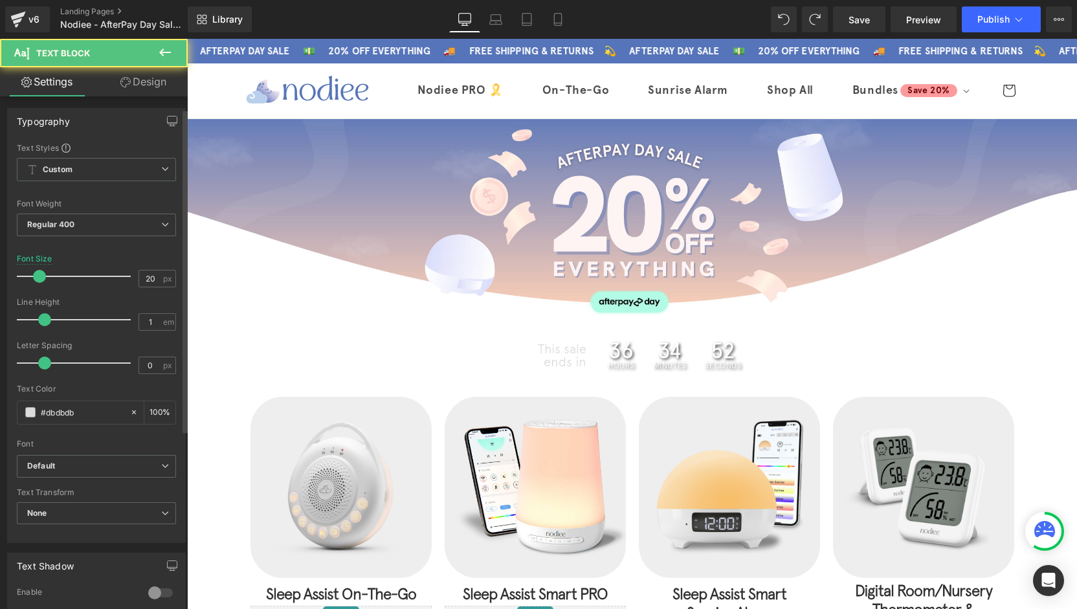
scroll to position [0, 0]
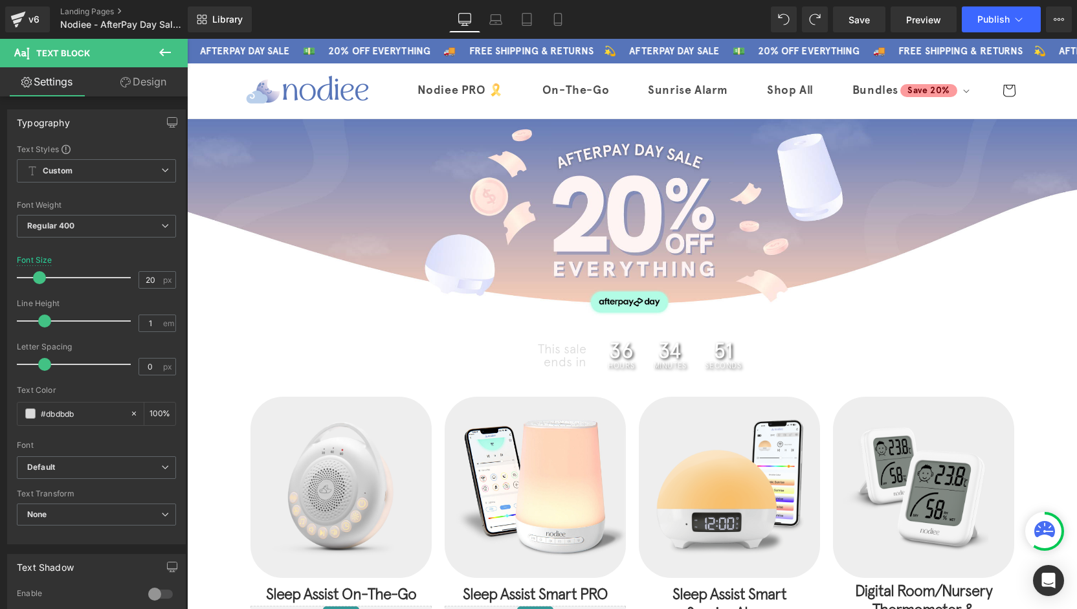
click at [135, 84] on link "Design" at bounding box center [143, 81] width 94 height 29
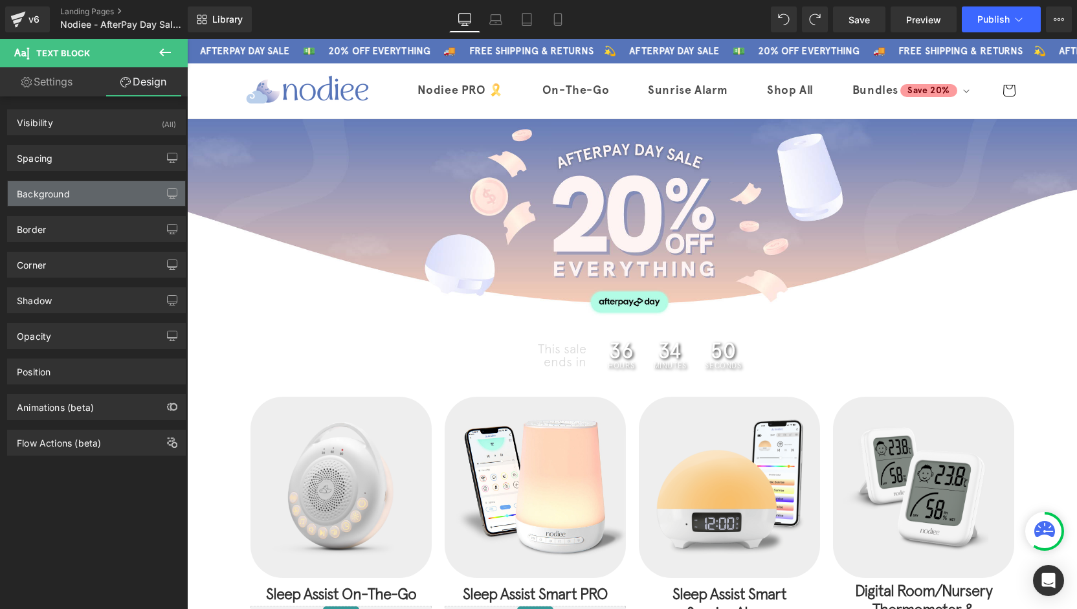
click at [66, 191] on div "Background" at bounding box center [43, 190] width 53 height 18
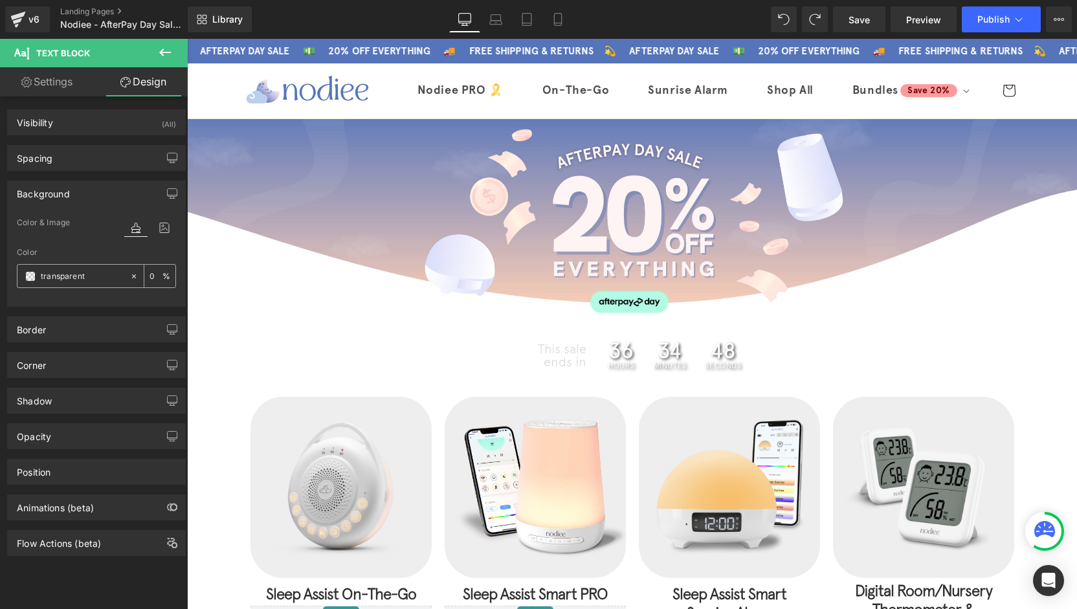
paste input "#5674b9"
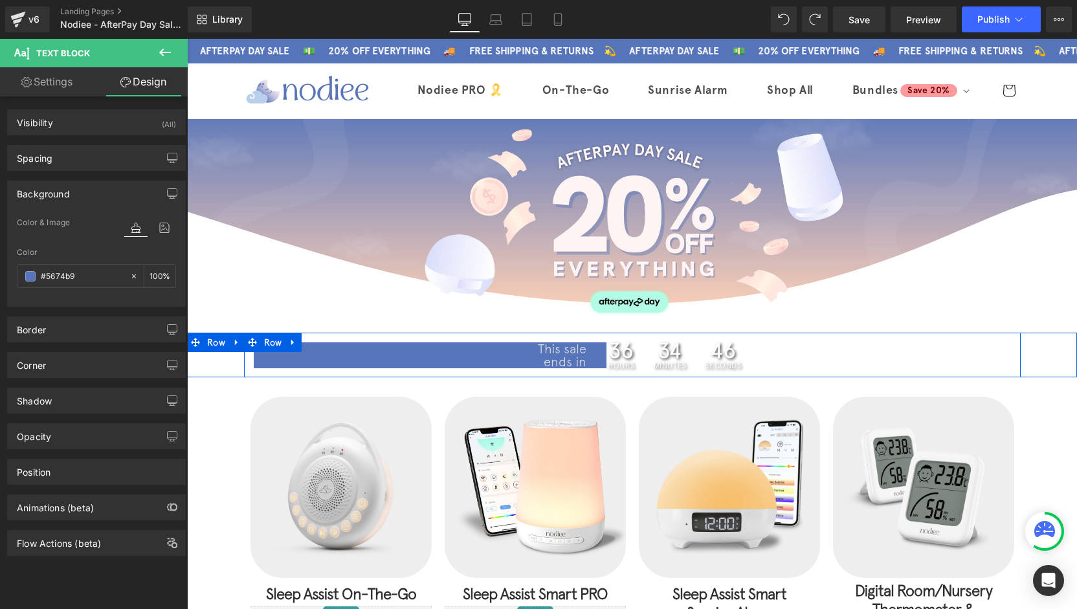
type input "transparent"
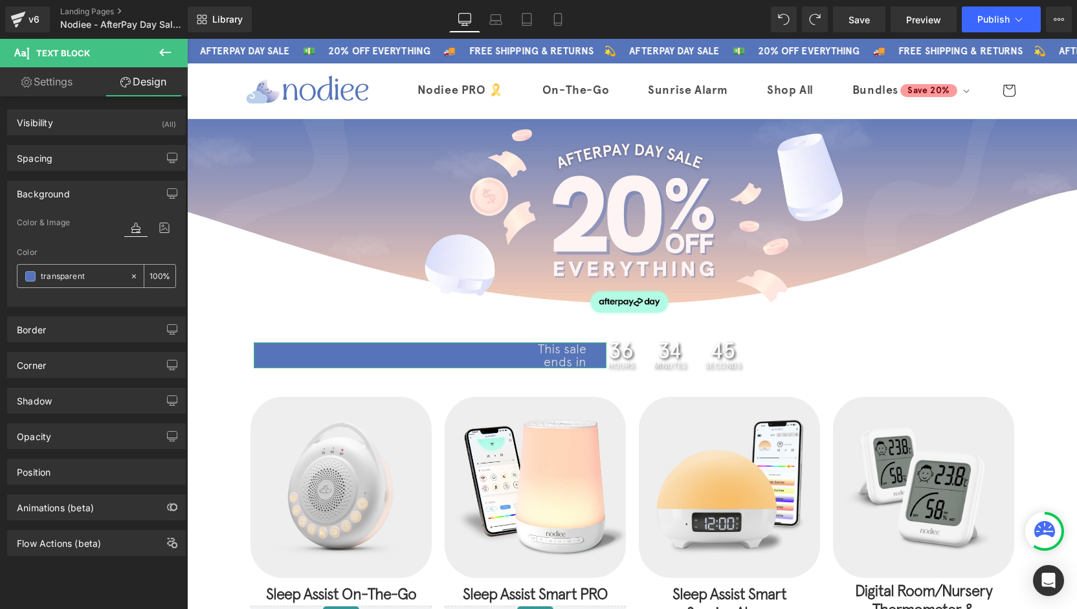
click at [132, 272] on icon at bounding box center [133, 276] width 9 height 9
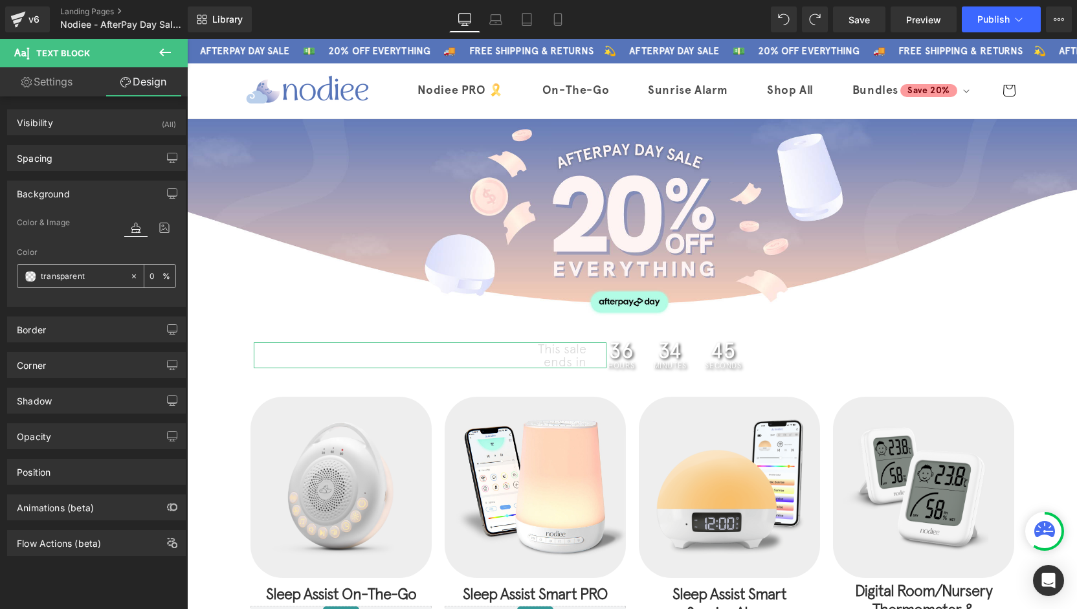
click at [132, 272] on icon at bounding box center [133, 276] width 9 height 9
click at [63, 75] on link "Settings" at bounding box center [47, 81] width 94 height 29
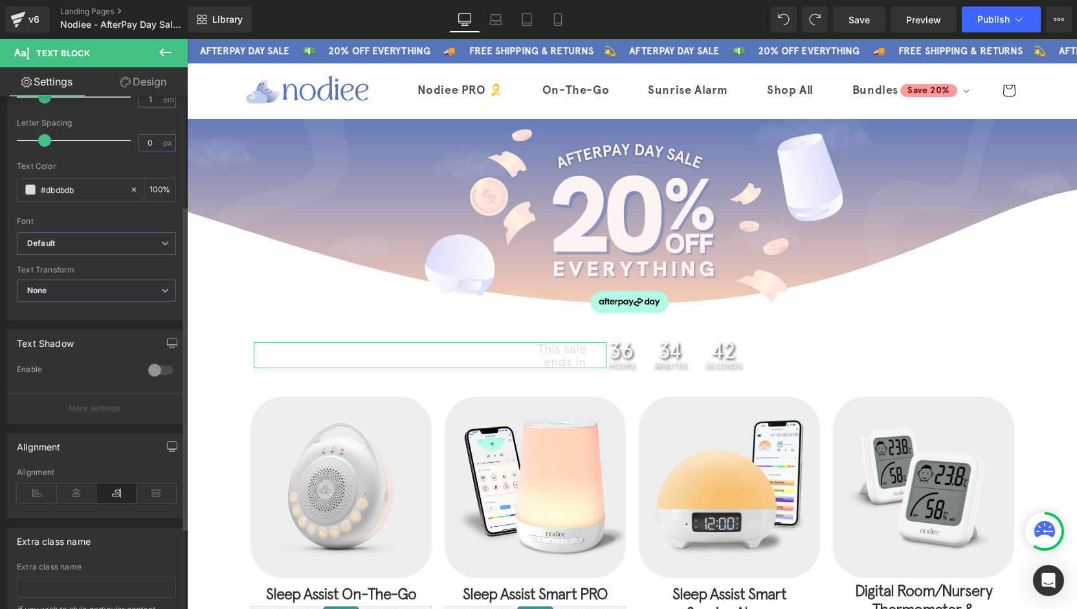
scroll to position [172, 0]
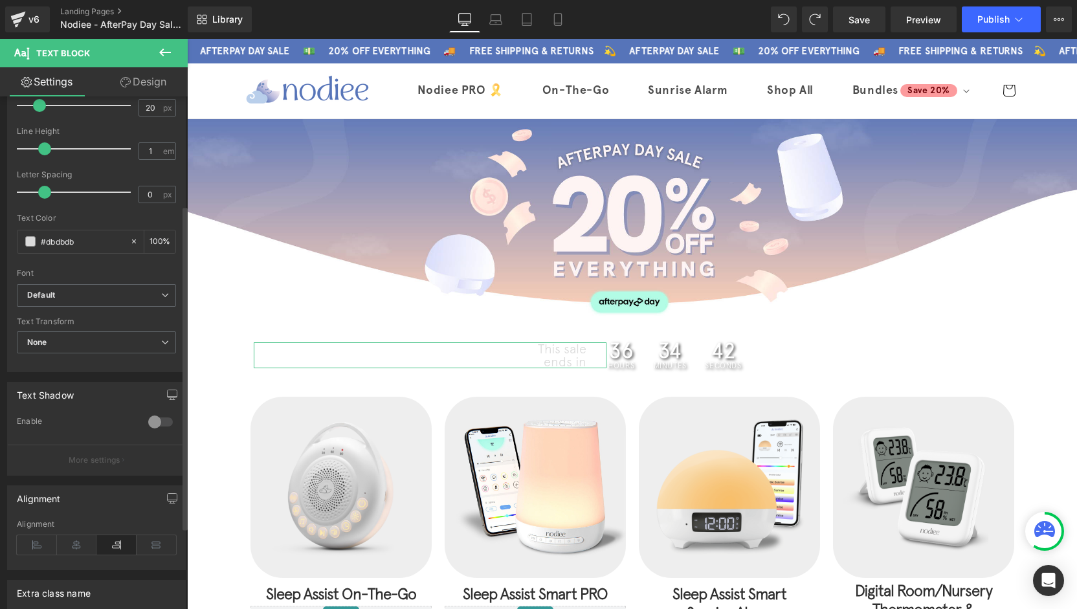
drag, startPoint x: 75, startPoint y: 240, endPoint x: 0, endPoint y: 237, distance: 75.1
click at [0, 237] on div "Typography Text Styles Custom Custom Setup Global Style Custom Setup Global Sty…" at bounding box center [96, 150] width 193 height 444
paste input "5674b9"
type input "#5674b9"
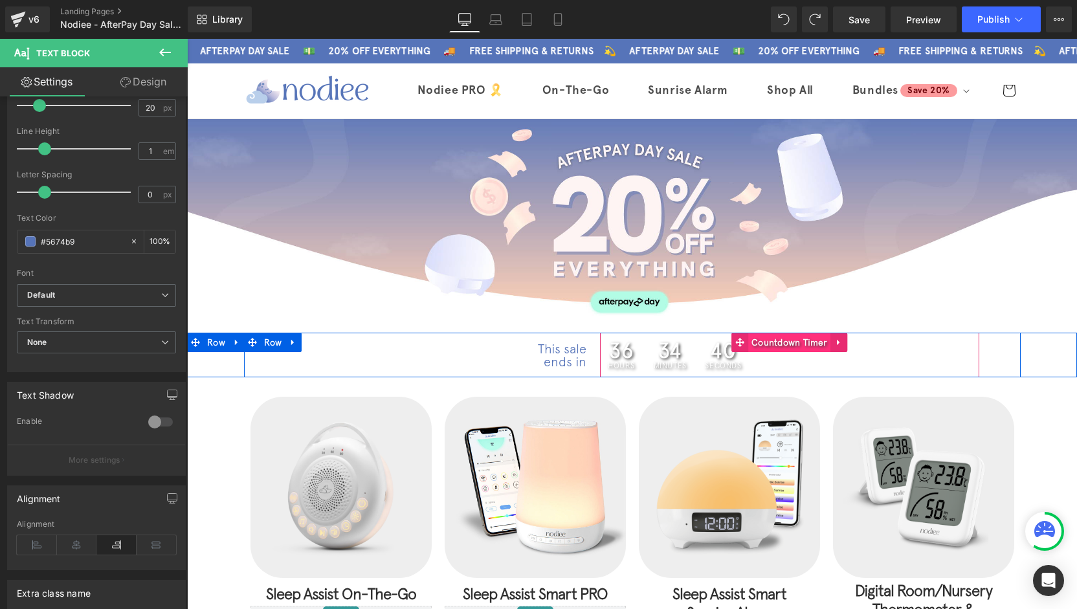
click at [769, 347] on span "Countdown Timer" at bounding box center [789, 342] width 83 height 19
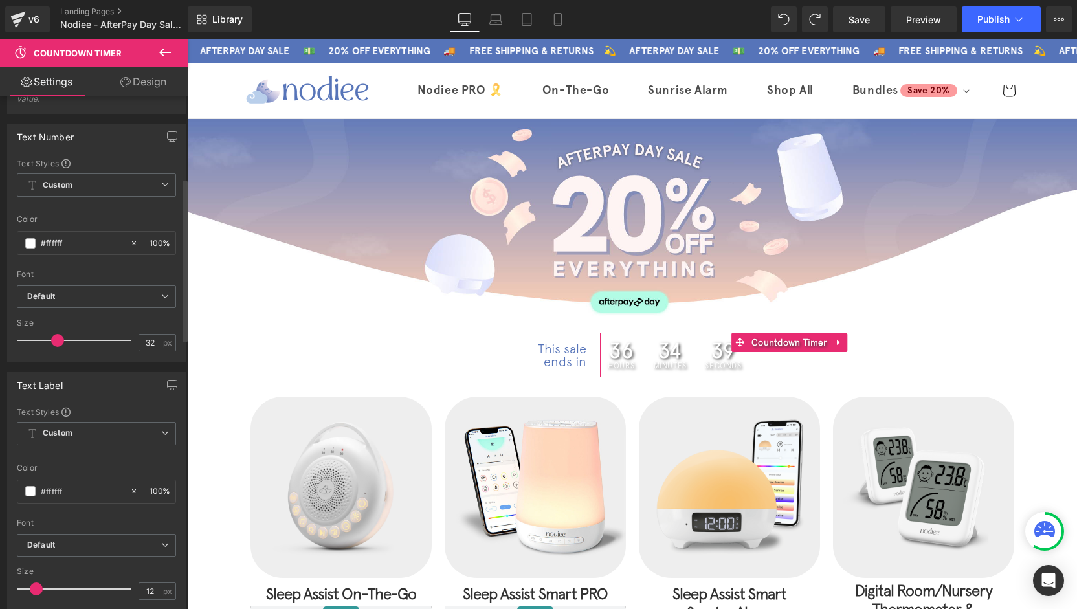
scroll to position [259, 0]
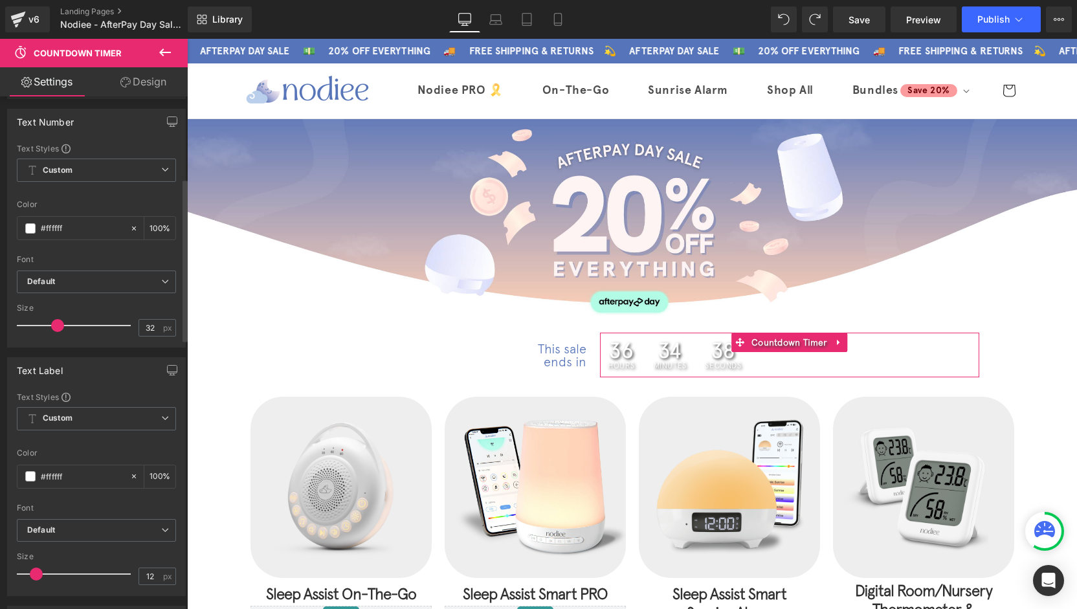
click at [0, 227] on div "Text Number Text Styles Custom Custom Setup Global Style Custom Setup Global St…" at bounding box center [96, 223] width 193 height 248
paste input "5674b9"
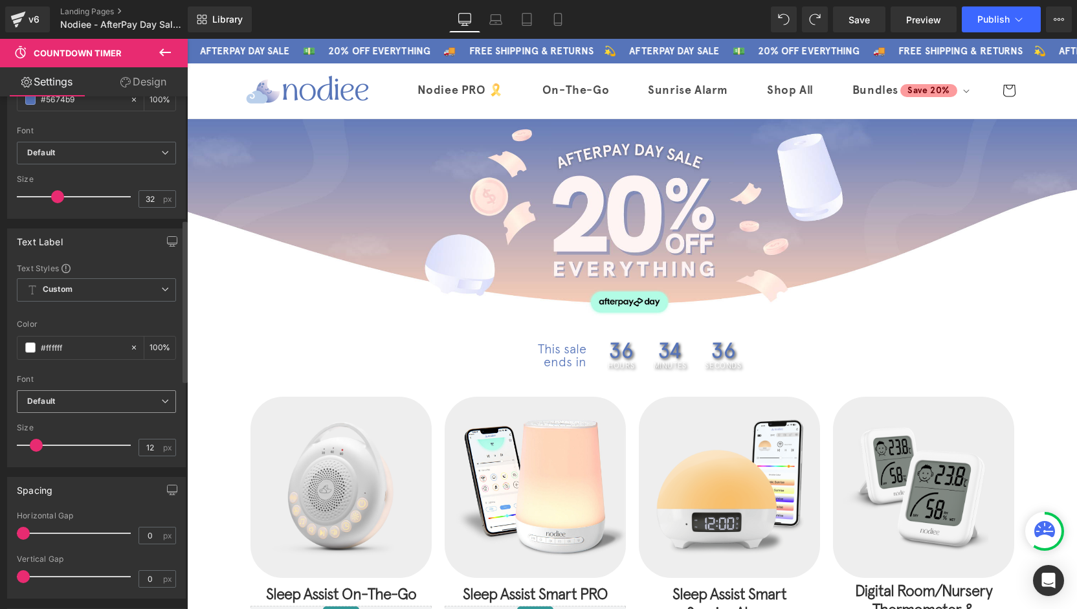
scroll to position [388, 0]
type input "#5674b9"
paste input "5674b9"
drag, startPoint x: 74, startPoint y: 345, endPoint x: 9, endPoint y: 344, distance: 64.7
click at [9, 344] on div "Text Styles Custom Custom Setup Global Style Custom Setup Global Style rgba(255…" at bounding box center [96, 364] width 177 height 204
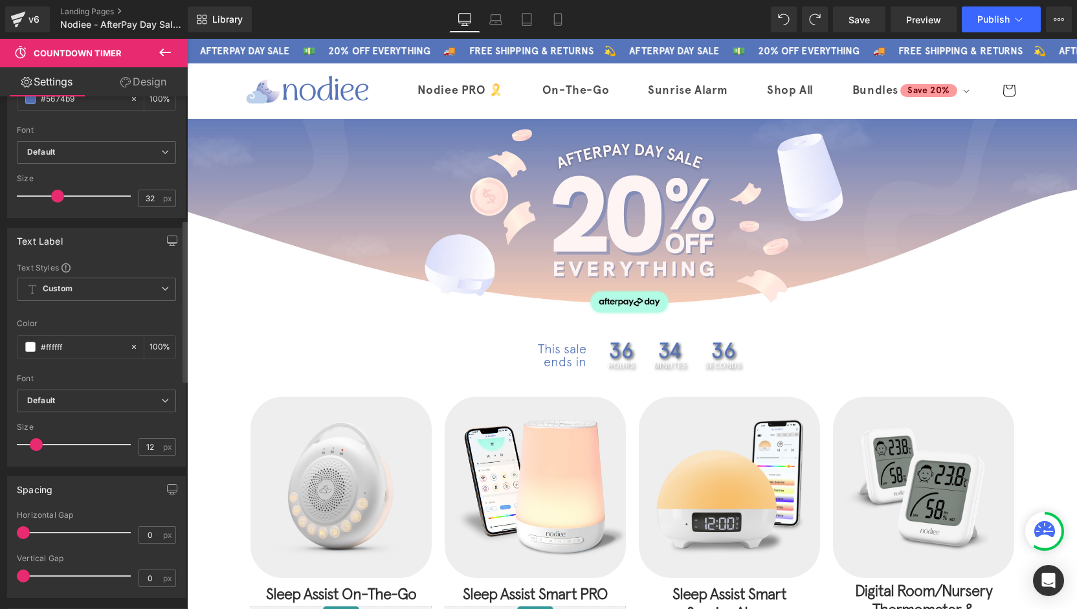
type input "#5674b9"
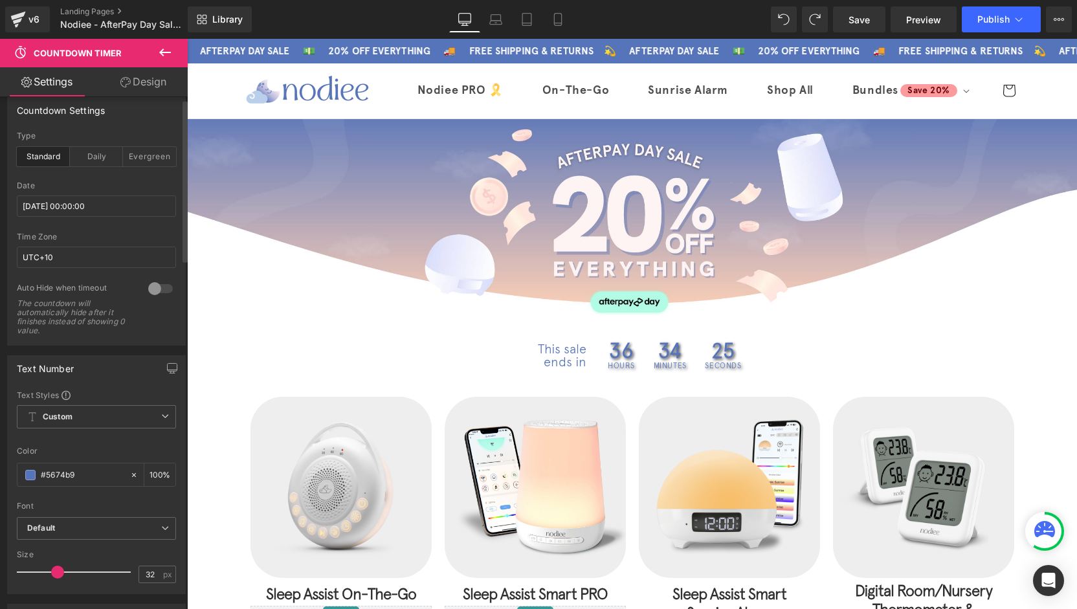
scroll to position [0, 0]
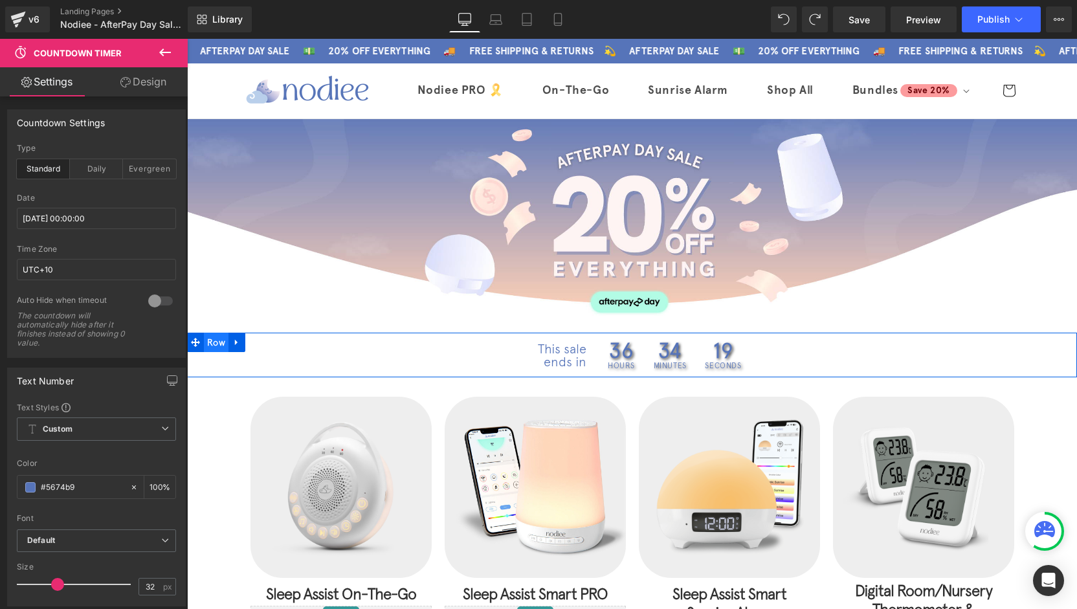
click at [210, 342] on span "Row" at bounding box center [216, 342] width 25 height 19
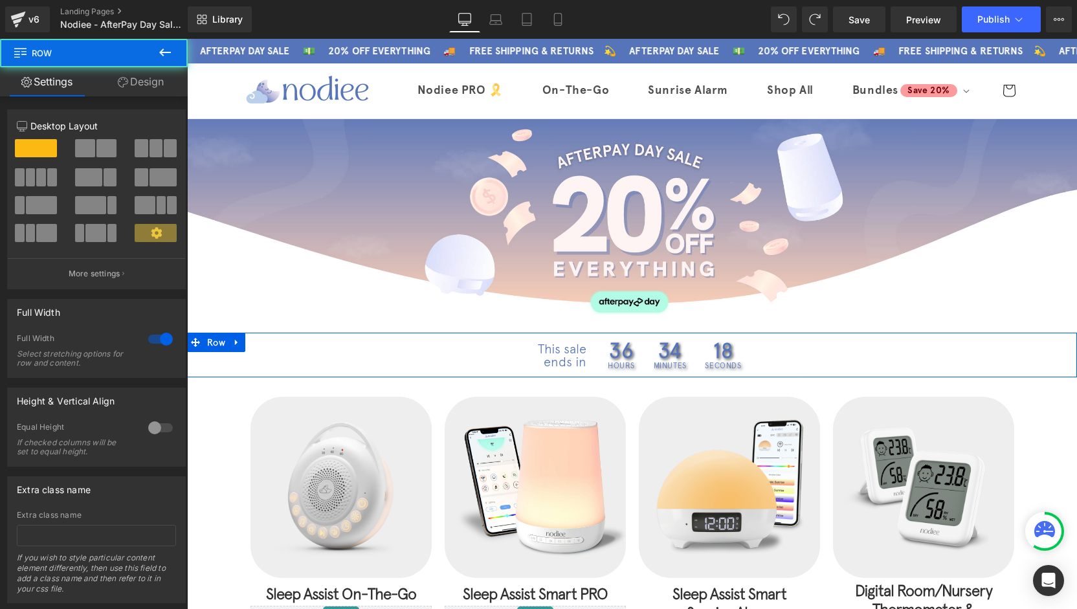
click at [114, 74] on link "Design" at bounding box center [141, 81] width 94 height 29
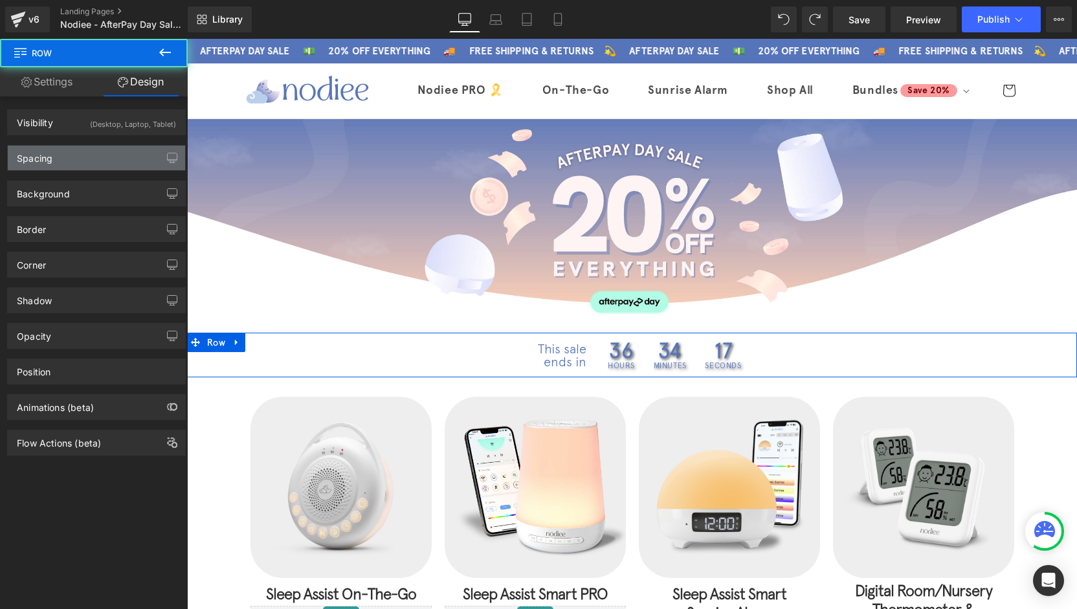
click at [59, 165] on div "Spacing" at bounding box center [96, 158] width 177 height 25
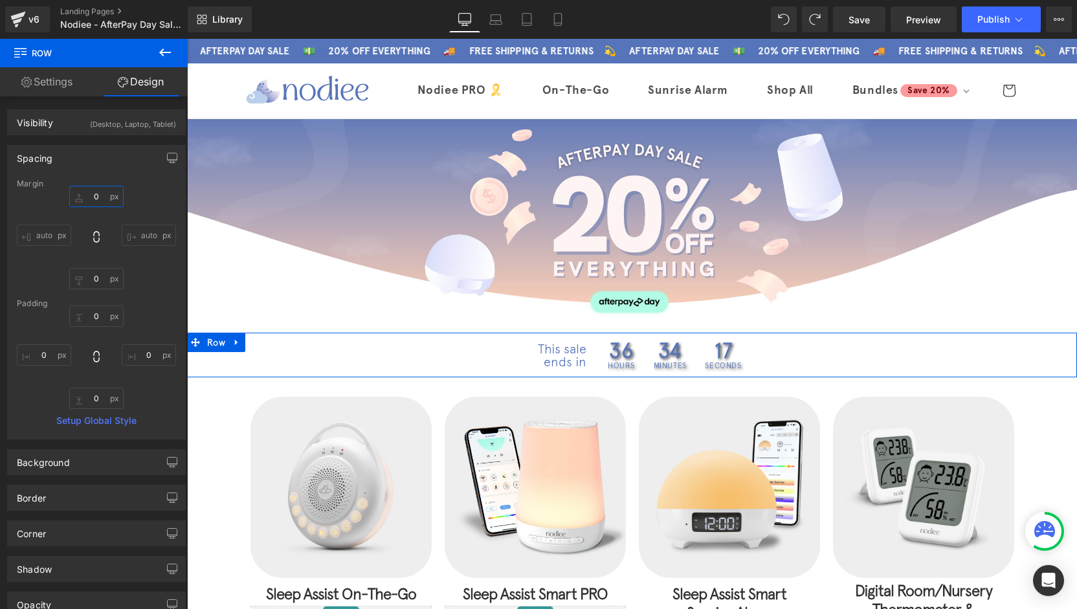
click at [93, 190] on input "0" at bounding box center [96, 196] width 54 height 21
type input "-"
type input "-20"
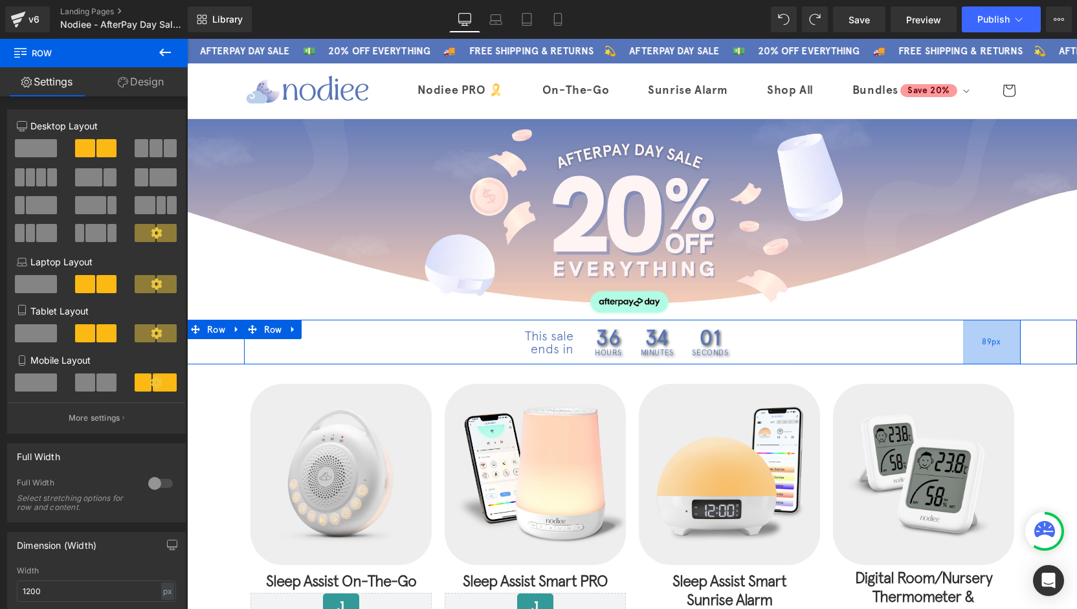
drag, startPoint x: 1013, startPoint y: 348, endPoint x: 987, endPoint y: 349, distance: 25.9
click at [987, 349] on div "89px" at bounding box center [992, 342] width 58 height 45
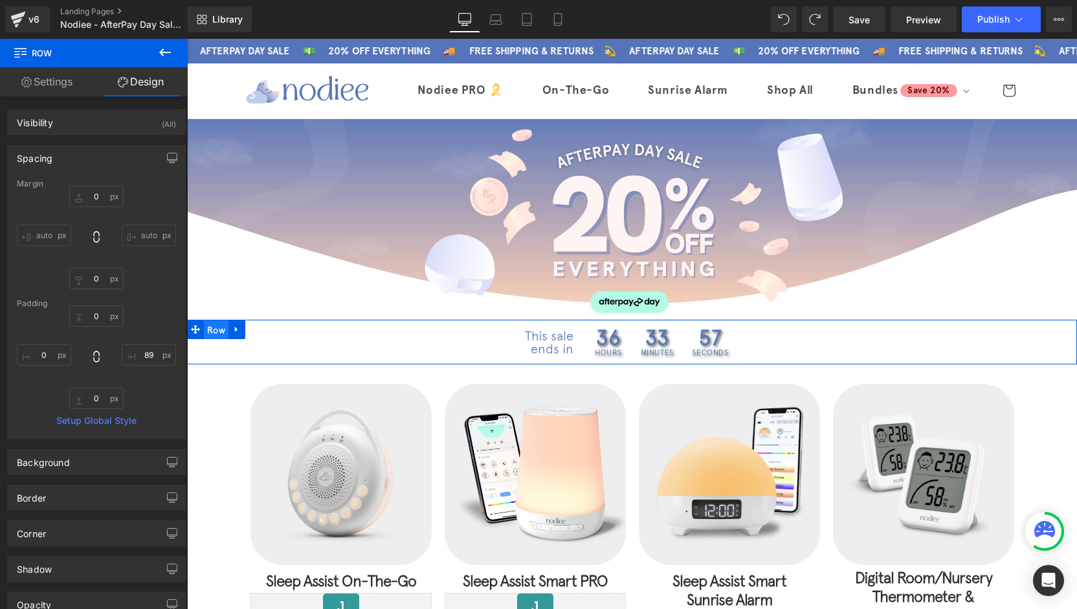
click at [204, 330] on span "Row" at bounding box center [216, 329] width 25 height 19
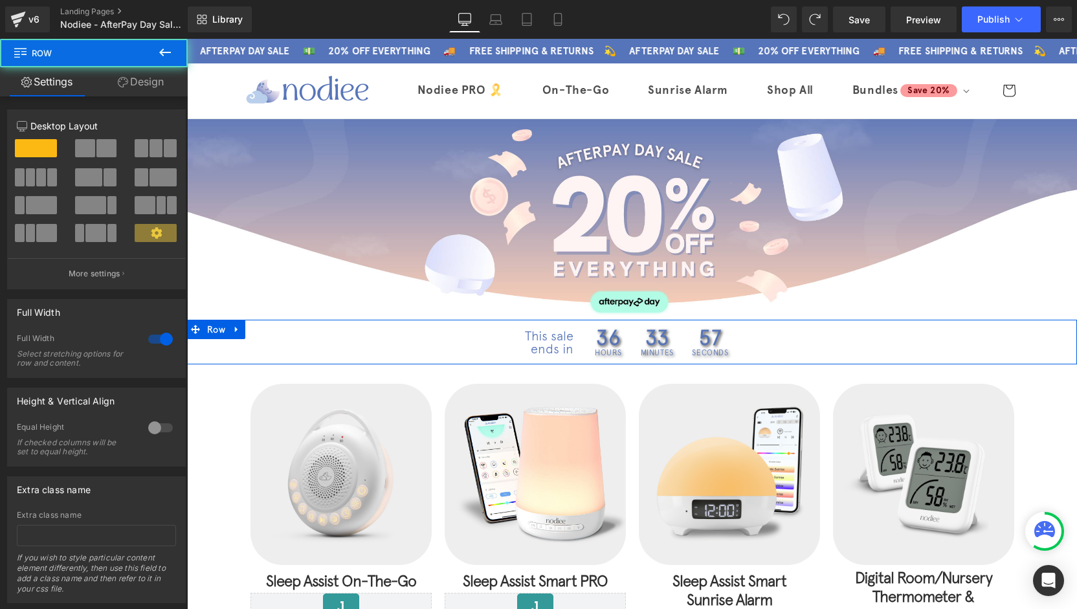
click at [123, 85] on icon at bounding box center [123, 82] width 10 height 10
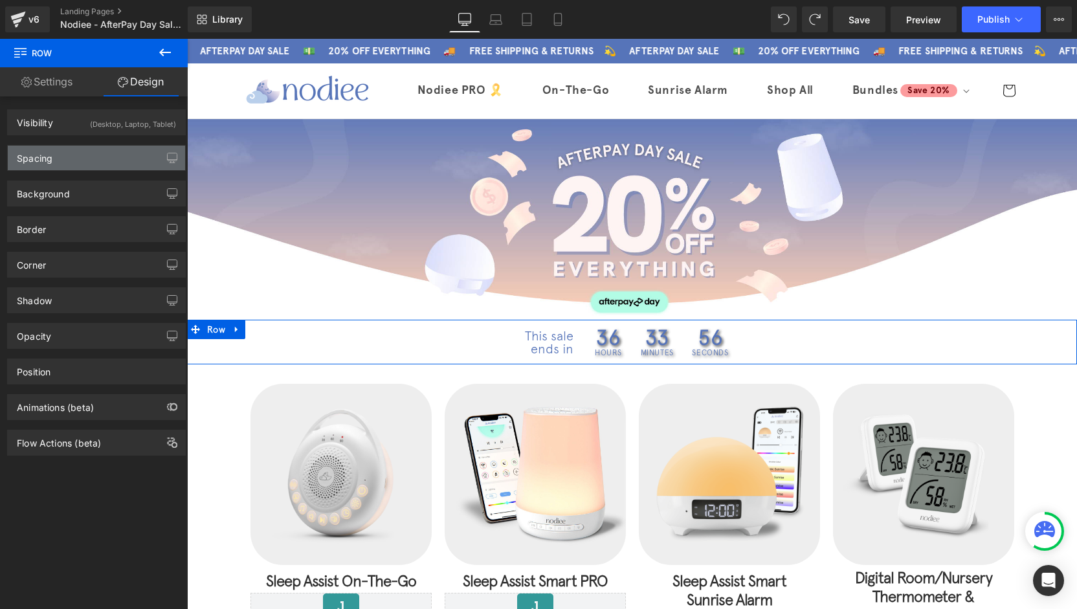
click at [57, 157] on div "Spacing" at bounding box center [96, 158] width 177 height 25
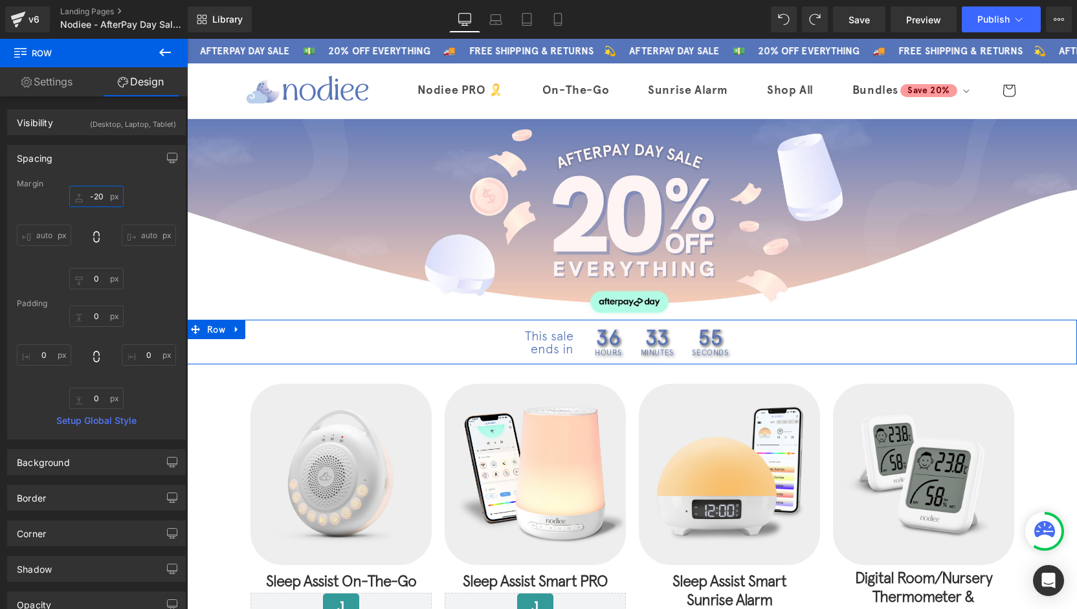
click at [93, 192] on input "-20" at bounding box center [96, 196] width 54 height 21
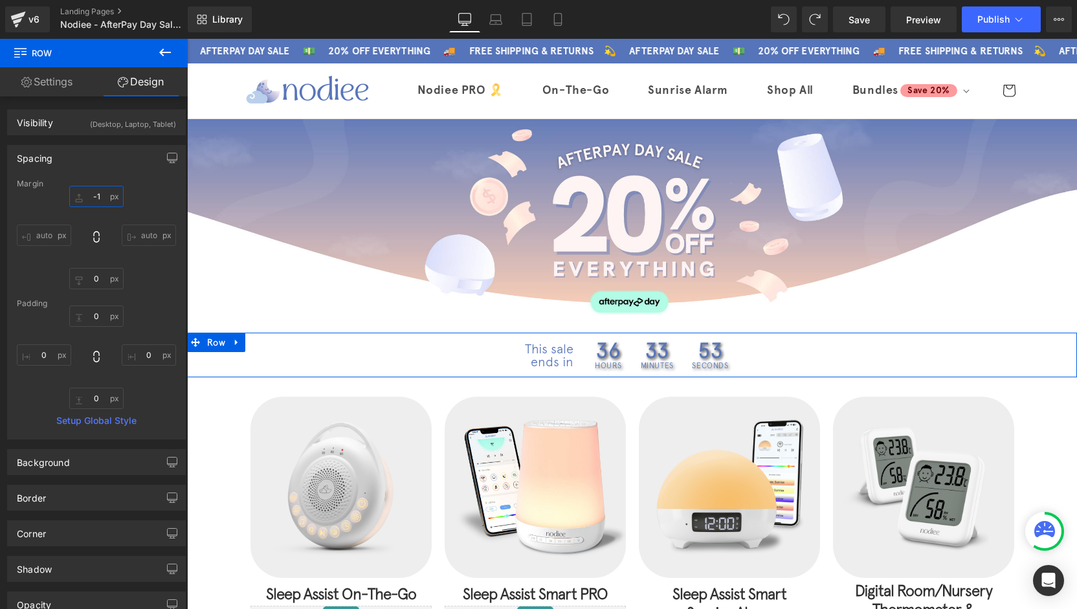
type input "-10"
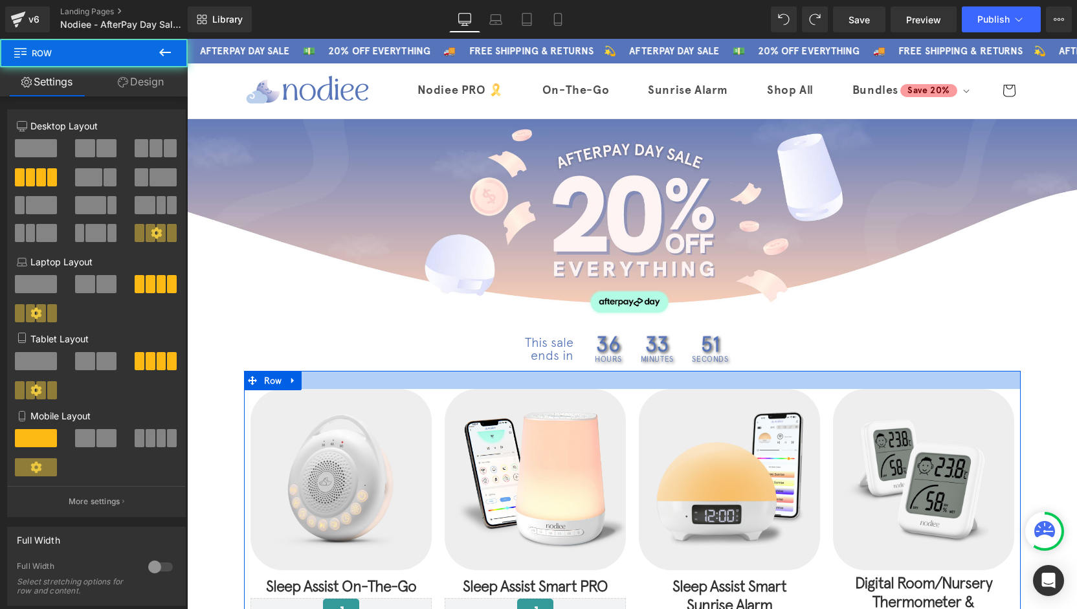
click at [679, 374] on div at bounding box center [632, 380] width 776 height 18
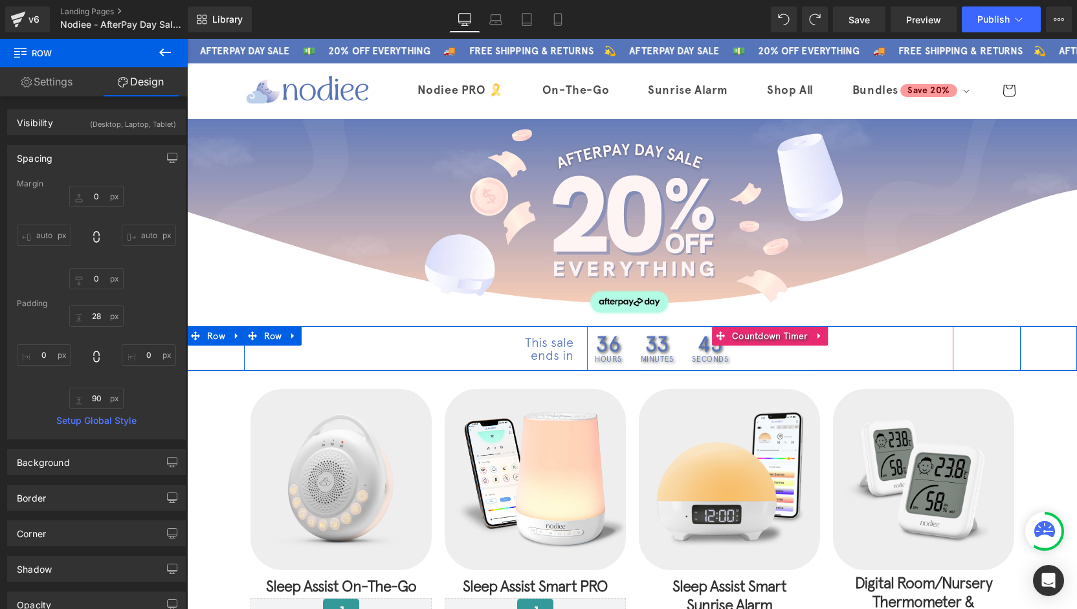
click at [672, 346] on div "33 Minutes" at bounding box center [657, 348] width 49 height 45
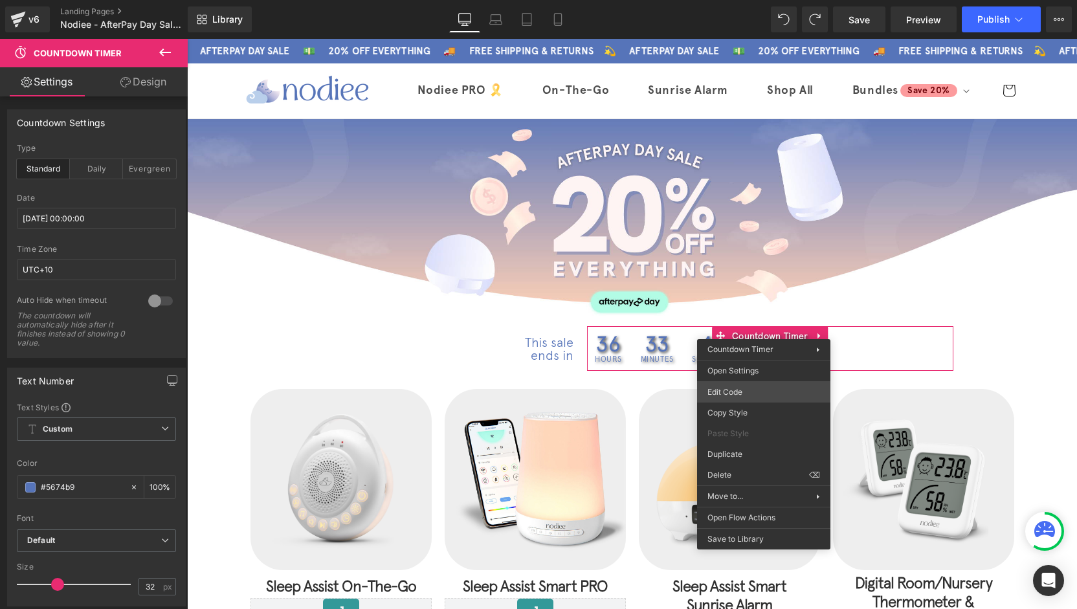
click at [765, 0] on div "Row You are previewing how the will restyle your page. You can not edit Element…" at bounding box center [538, 0] width 1077 height 0
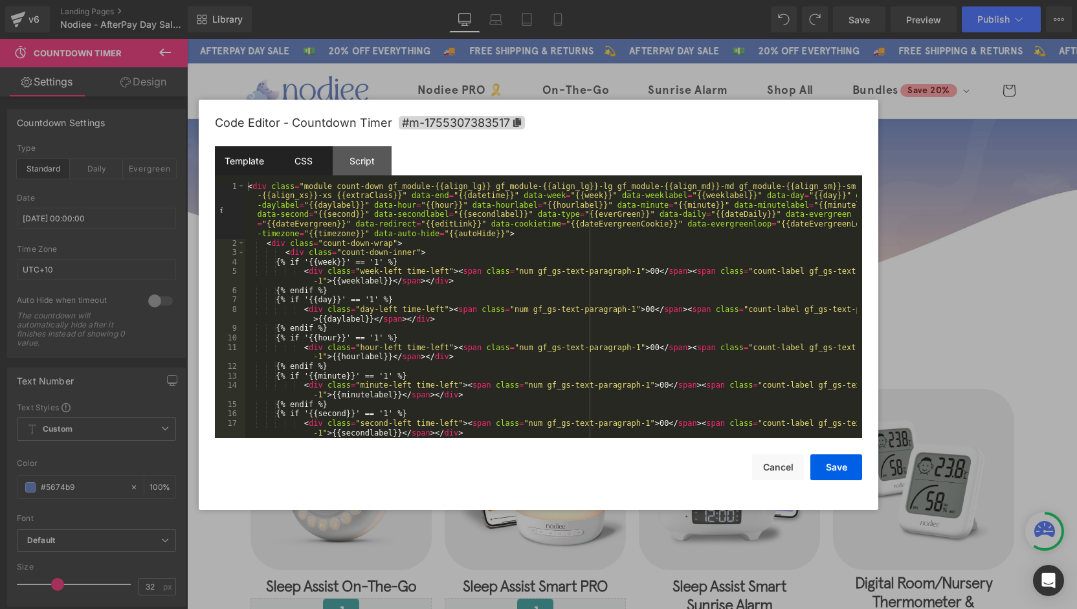
click at [331, 164] on div "CSS" at bounding box center [303, 160] width 59 height 29
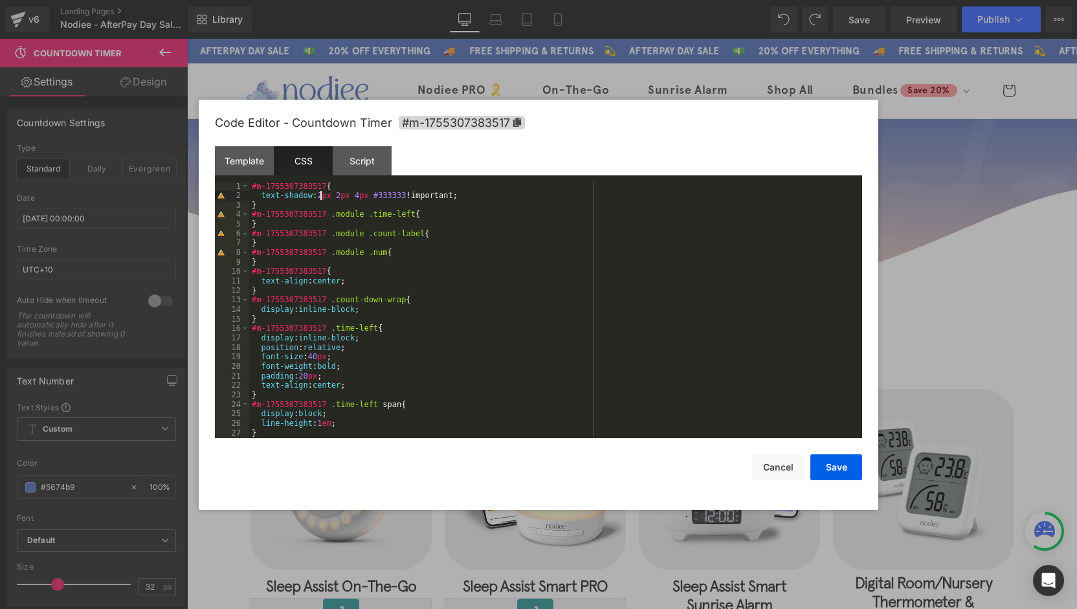
click at [320, 197] on div "#m-1755307383517 { text-shadow : 2 px 2 px 4 px #333333 !important; } #m-175530…" at bounding box center [553, 319] width 608 height 275
click at [336, 199] on div "#m-1755307383517 { text-shadow : 0 px 2 px 4 px #333333 !important; } #m-175530…" at bounding box center [553, 319] width 608 height 275
click at [353, 195] on div "#m-1755307383517 { text-shadow : 0 px 0 px 4 px #333333 !important; } #m-175530…" at bounding box center [553, 319] width 608 height 275
click at [850, 468] on button "Save" at bounding box center [836, 467] width 52 height 26
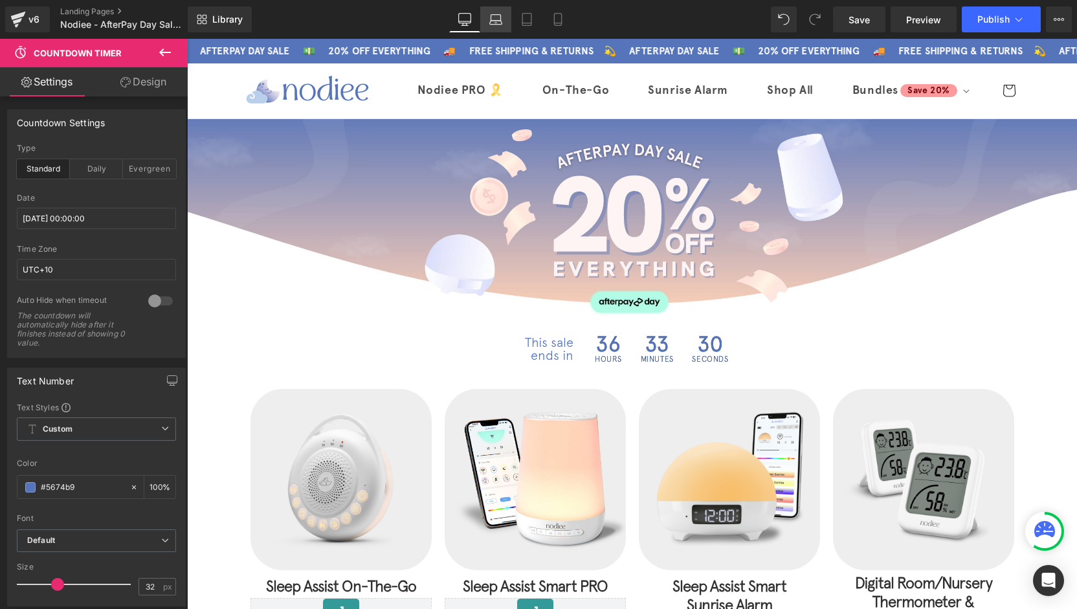
click at [501, 14] on icon at bounding box center [495, 19] width 13 height 13
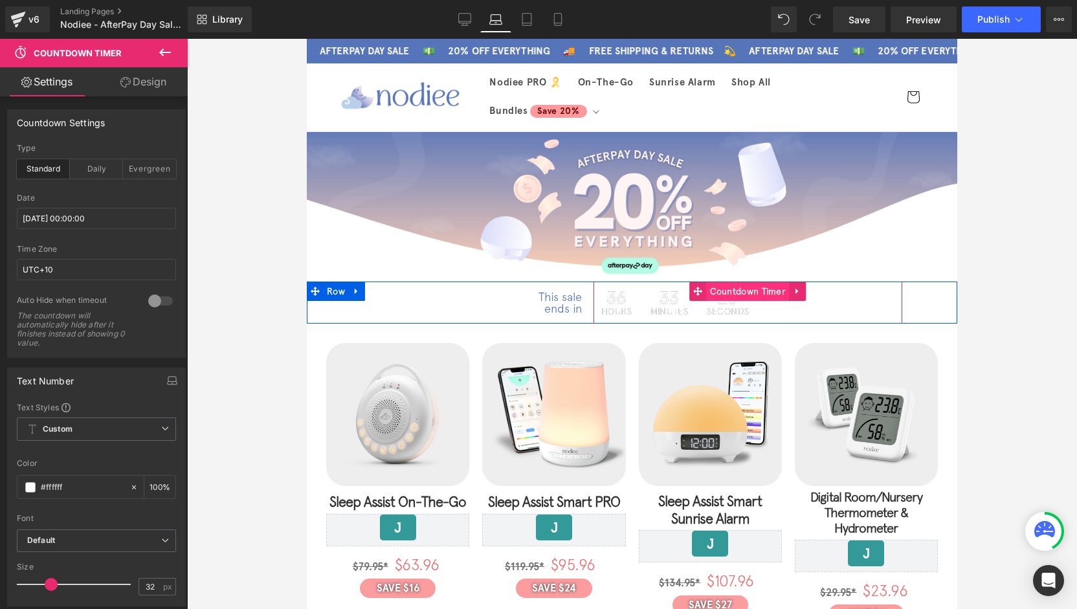
click at [741, 296] on span "Countdown Timer" at bounding box center [748, 290] width 83 height 19
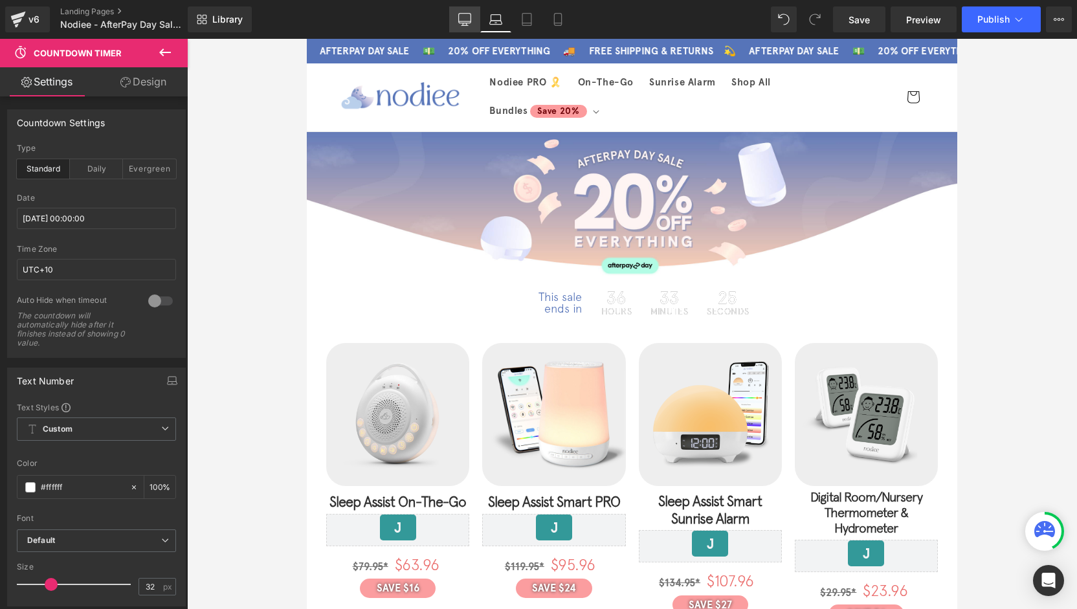
click at [472, 17] on link "Desktop" at bounding box center [464, 19] width 31 height 26
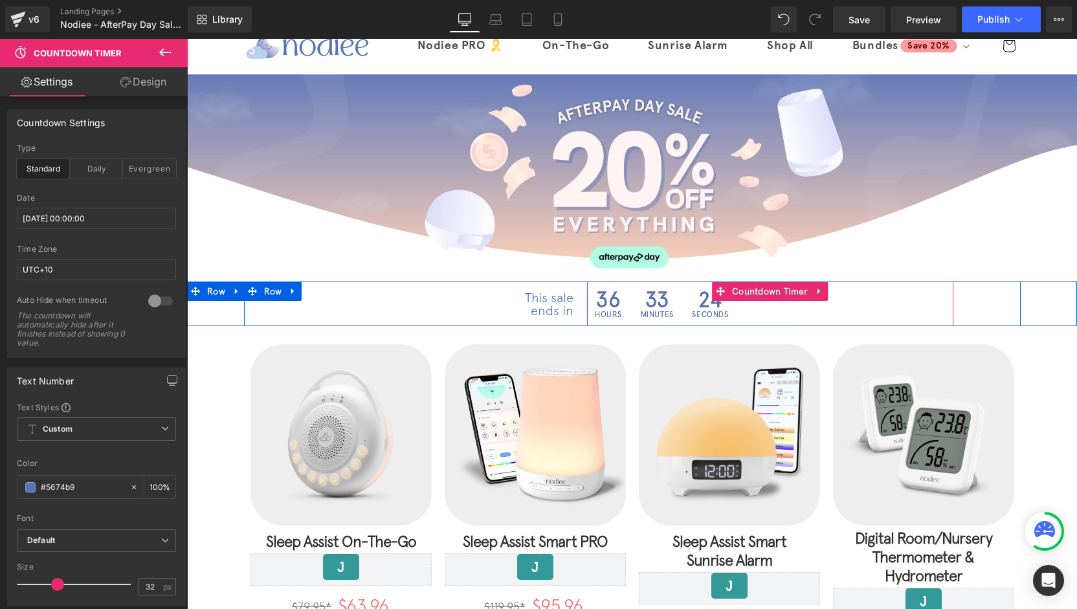
click at [684, 298] on div "24 Seconds" at bounding box center [710, 303] width 52 height 45
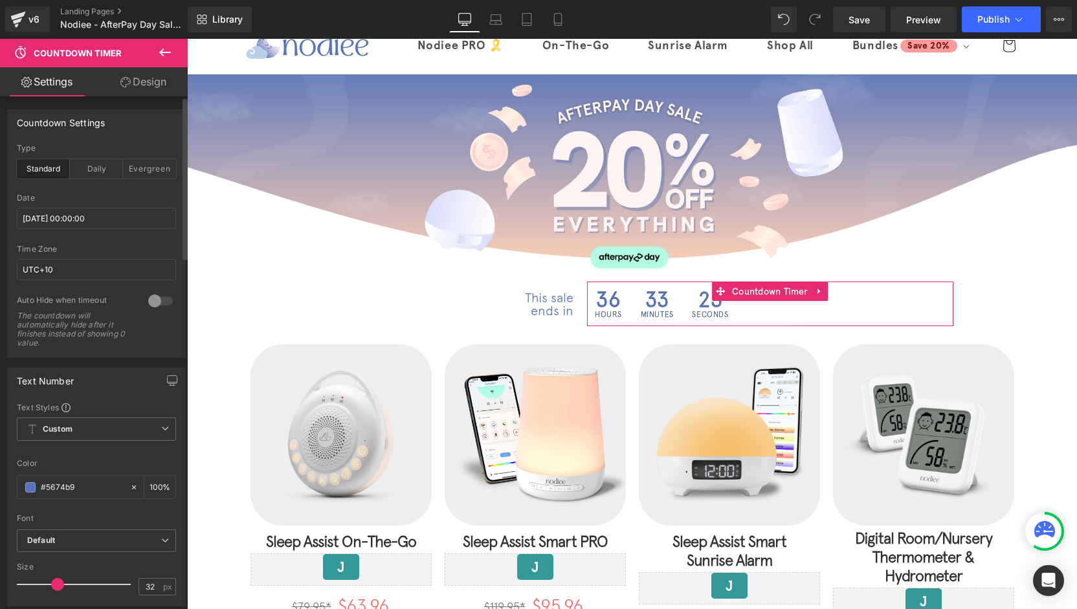
drag, startPoint x: 85, startPoint y: 483, endPoint x: 3, endPoint y: 485, distance: 82.8
click at [3, 485] on div "Text Number Text Styles Custom Custom Setup Global Style Custom Setup Global St…" at bounding box center [96, 482] width 193 height 248
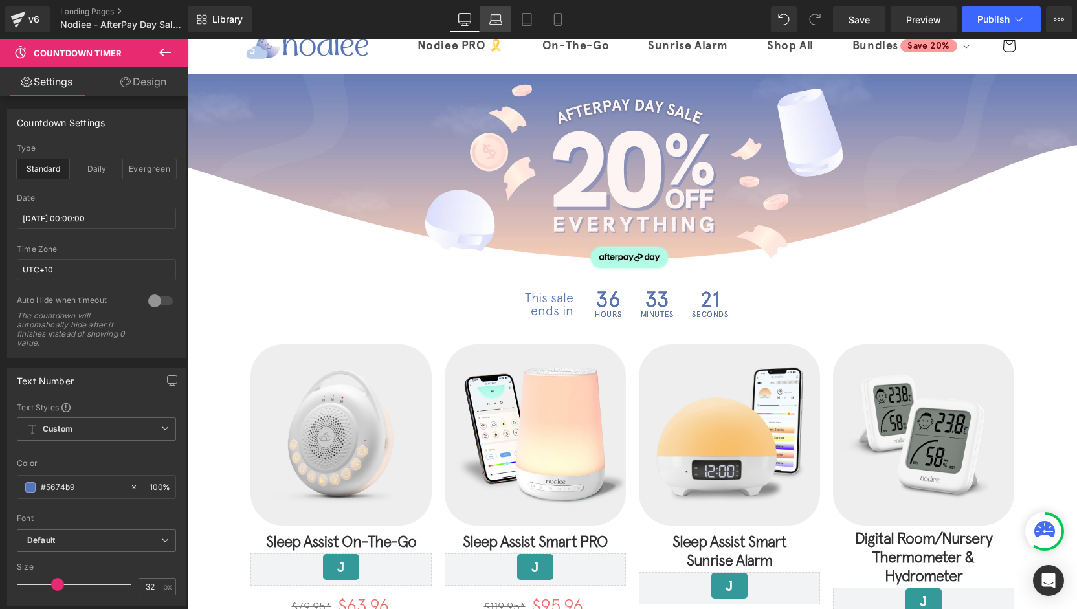
click at [498, 21] on icon at bounding box center [495, 19] width 13 height 13
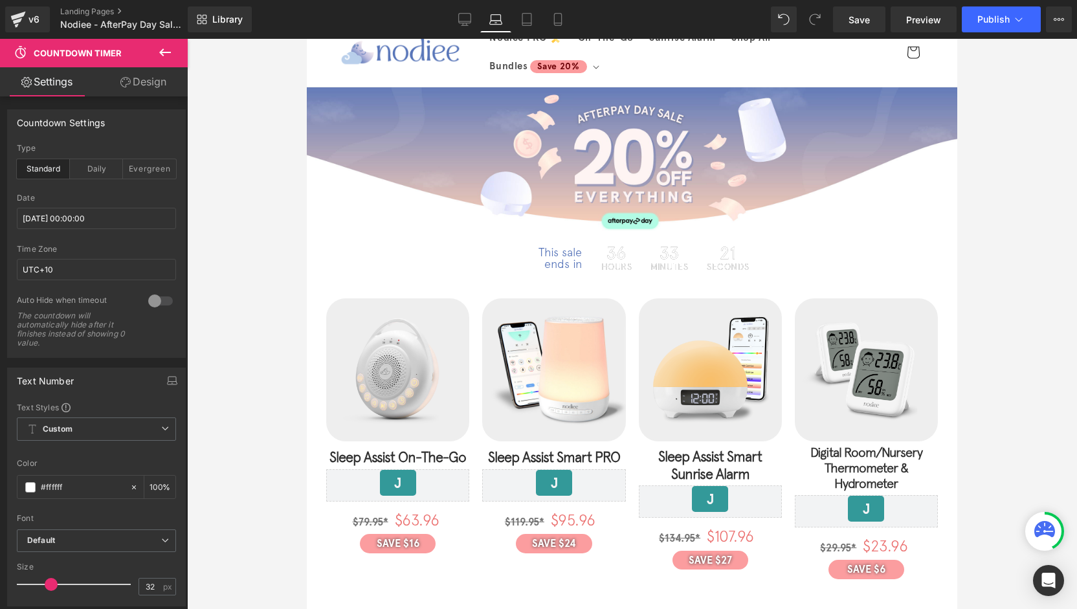
scroll to position [0, 0]
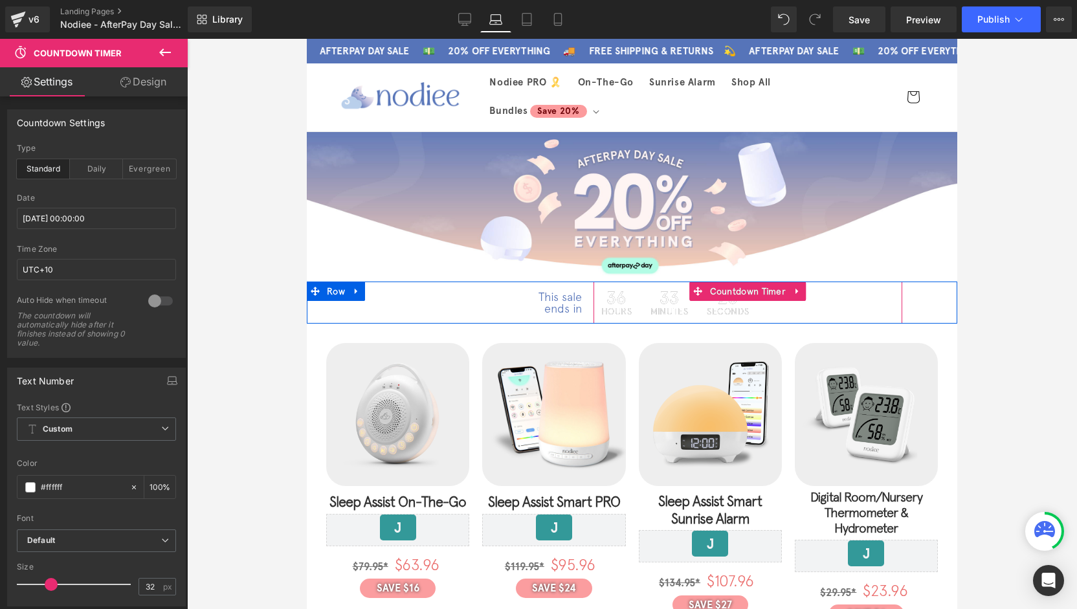
click at [635, 302] on div "36 Hours 33 Minutes 20 Seconds" at bounding box center [675, 302] width 164 height 42
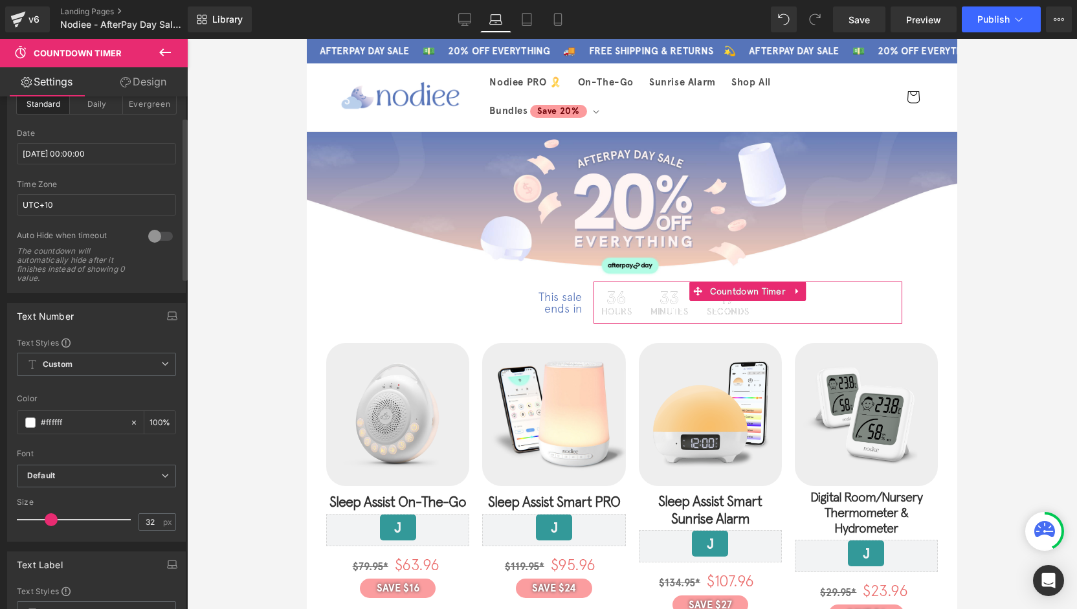
drag, startPoint x: 72, startPoint y: 421, endPoint x: 8, endPoint y: 420, distance: 64.1
click at [8, 420] on div "Text Styles Custom Custom Setup Global Style Custom Setup Global Style rgb(86, …" at bounding box center [96, 439] width 177 height 204
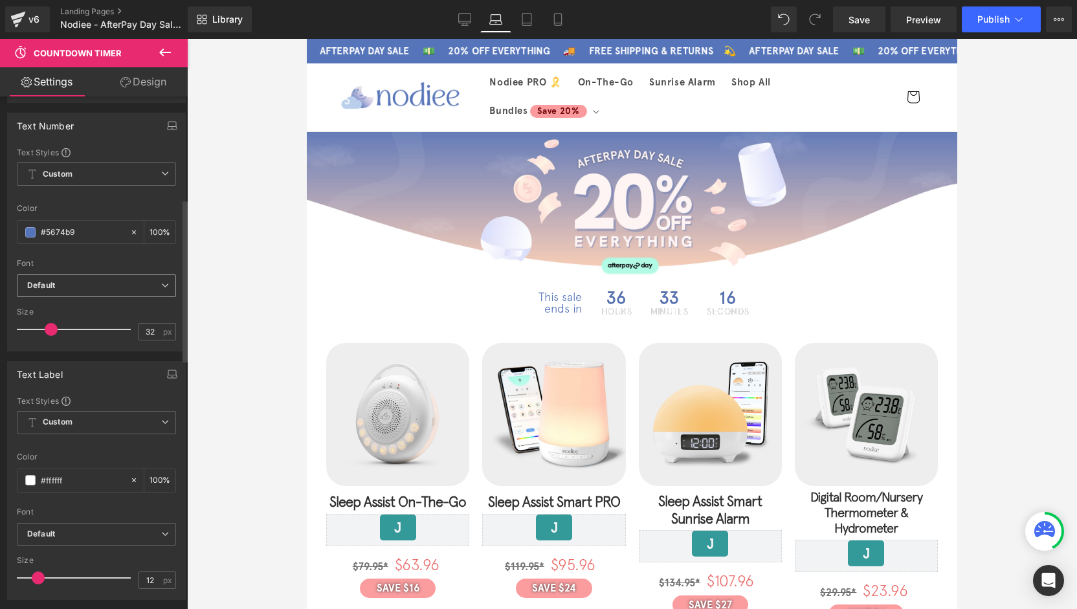
scroll to position [323, 0]
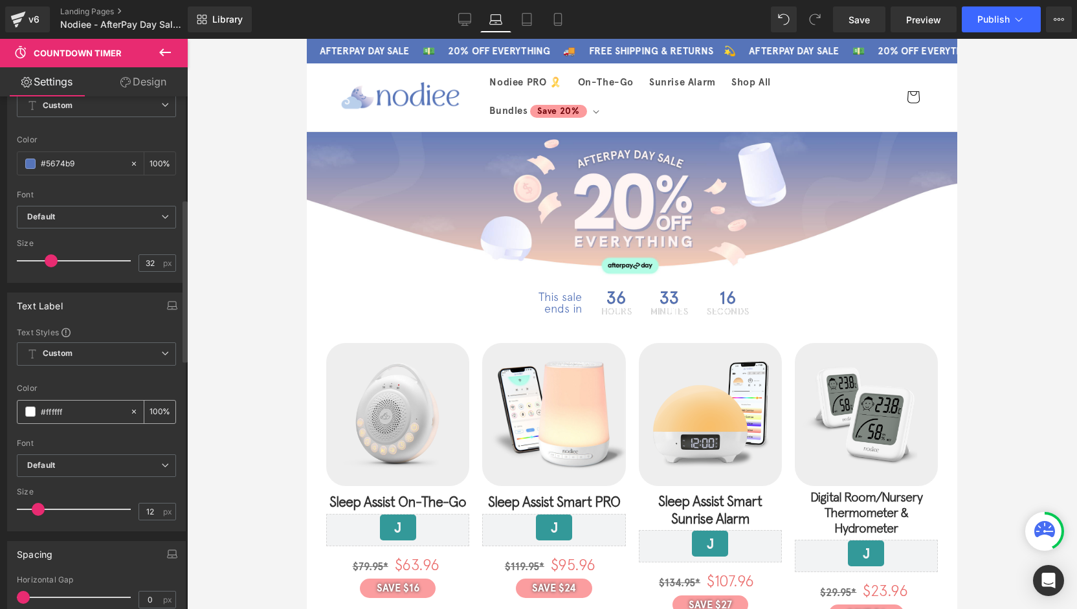
type input "#5674b9"
drag, startPoint x: 76, startPoint y: 410, endPoint x: 25, endPoint y: 404, distance: 52.1
click at [25, 404] on div "#ffffff" at bounding box center [73, 411] width 112 height 23
paste input "5674b9"
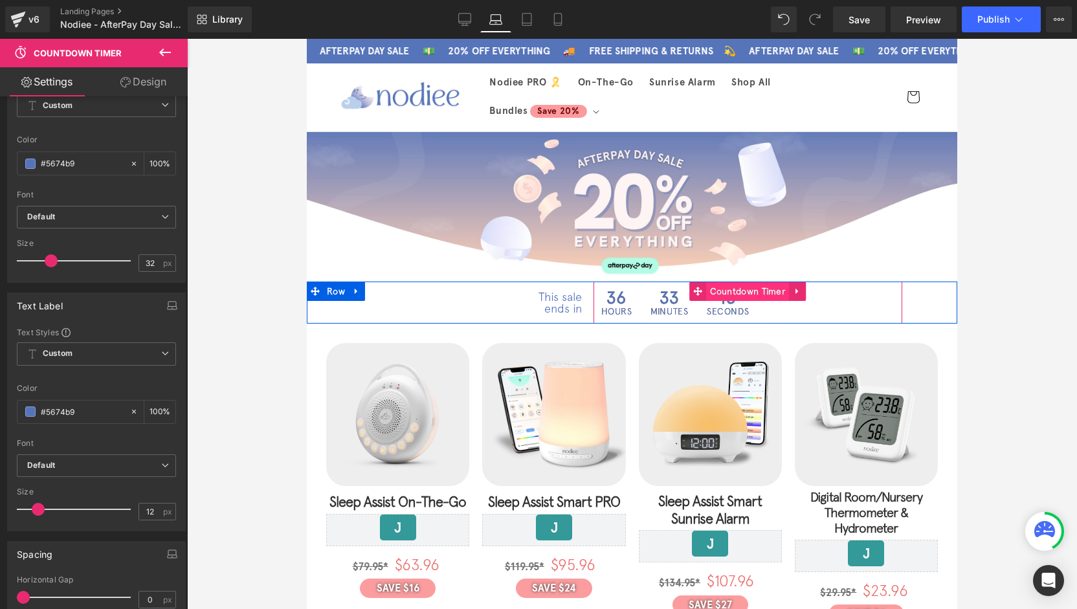
click at [756, 290] on span "Countdown Timer" at bounding box center [748, 290] width 83 height 19
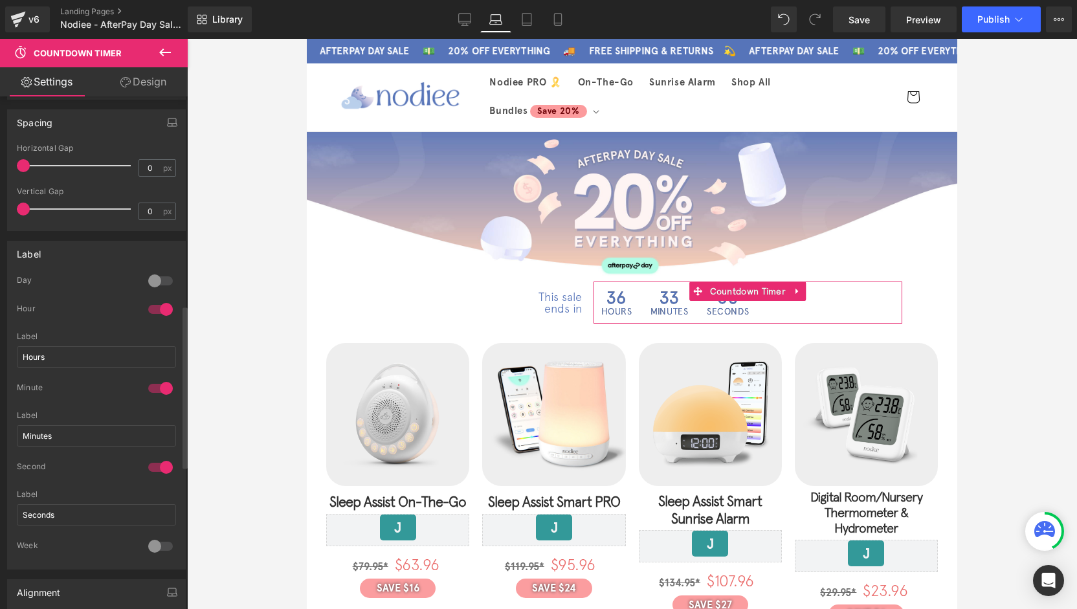
scroll to position [647, 0]
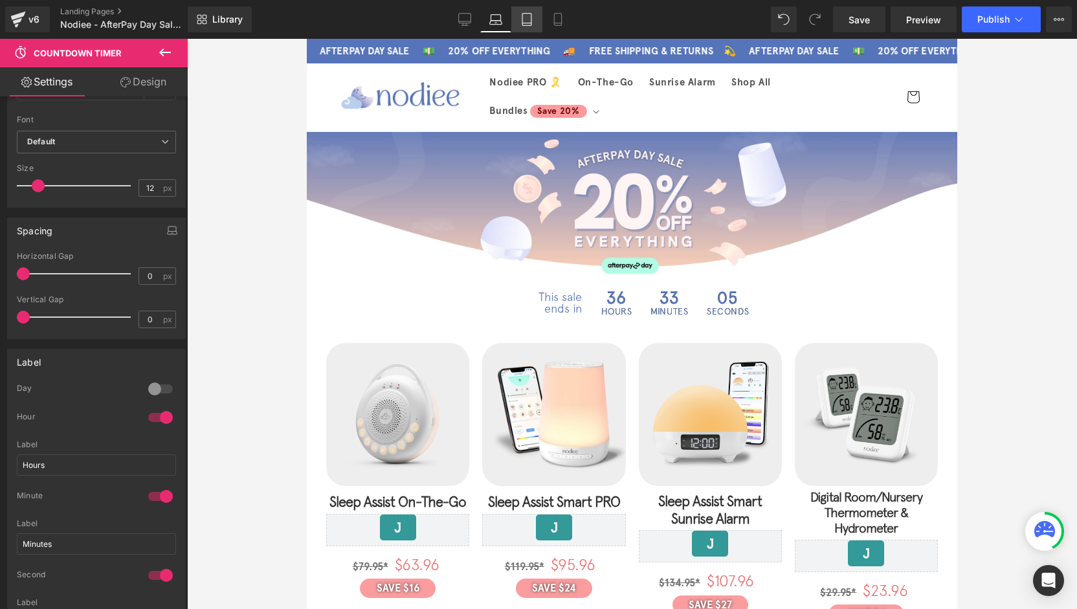
type input "#5674b9"
click at [533, 11] on link "Tablet" at bounding box center [526, 19] width 31 height 26
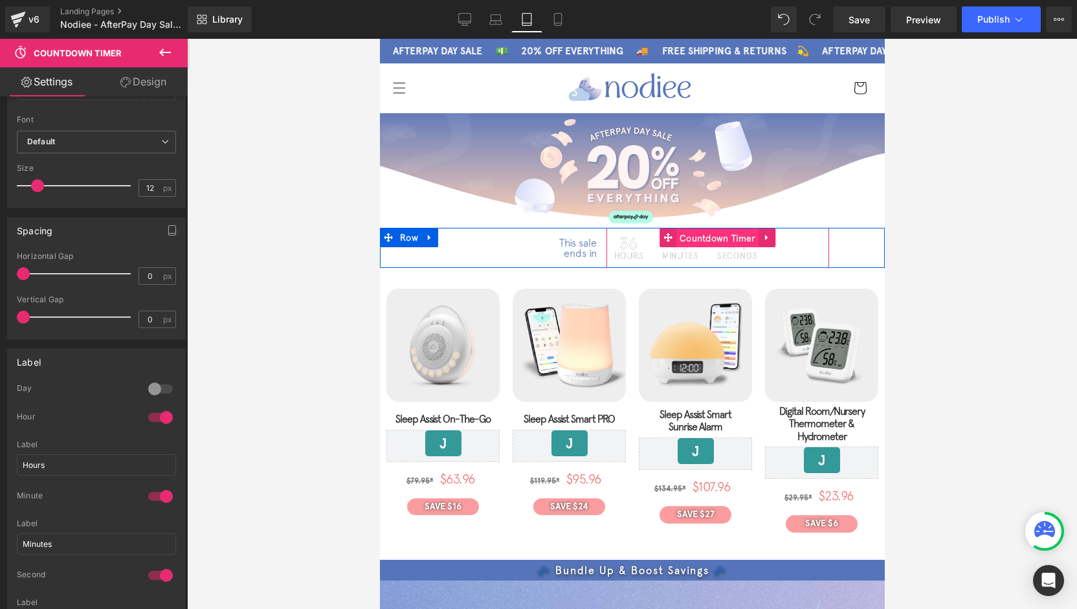
click at [680, 239] on span "Countdown Timer" at bounding box center [716, 237] width 83 height 19
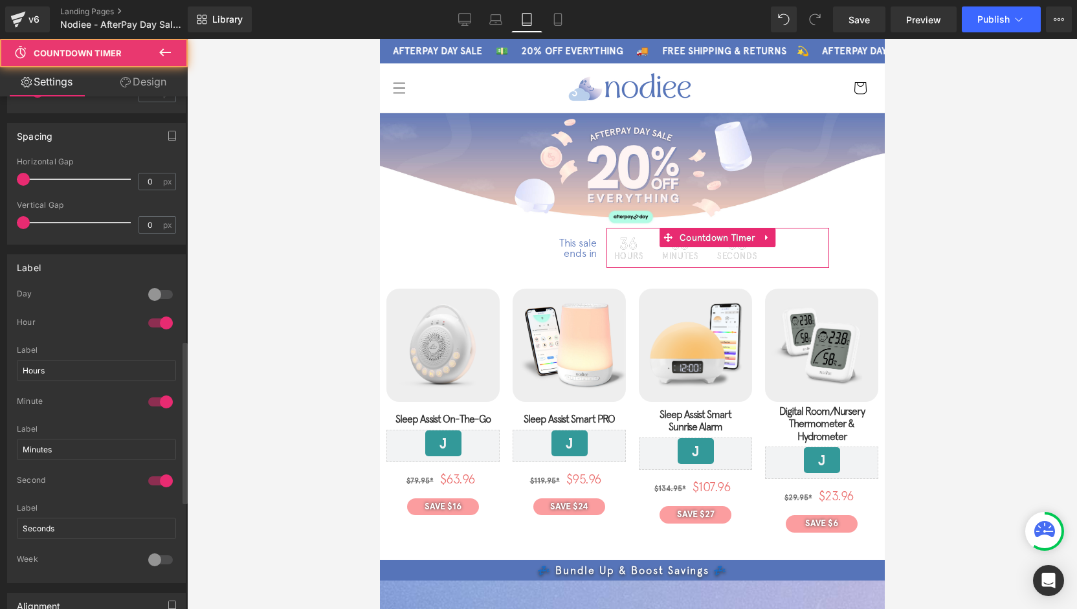
scroll to position [776, 0]
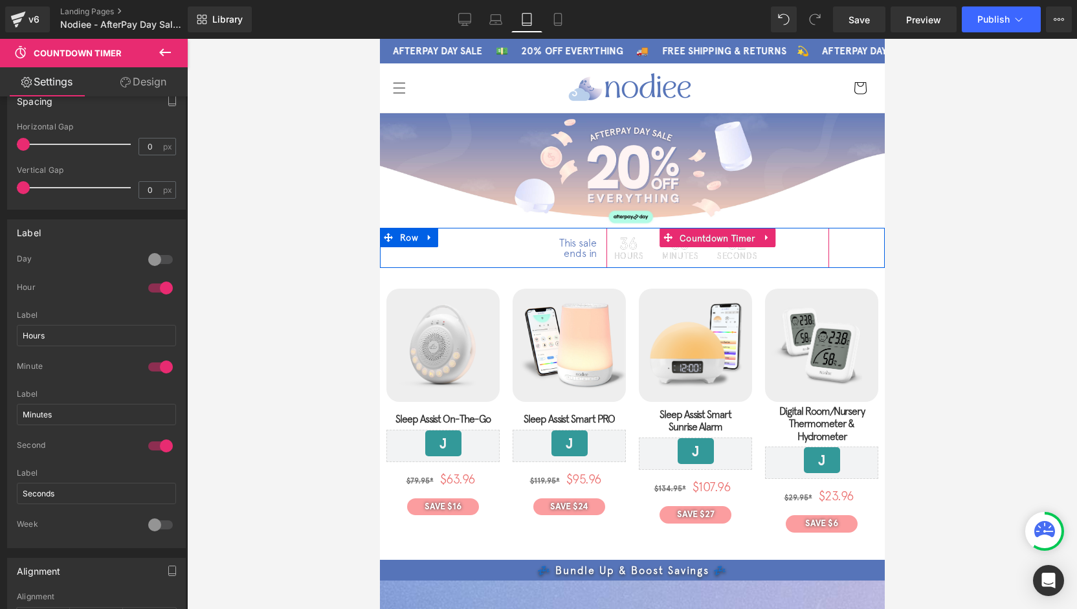
click at [705, 237] on span "Countdown Timer" at bounding box center [716, 237] width 83 height 19
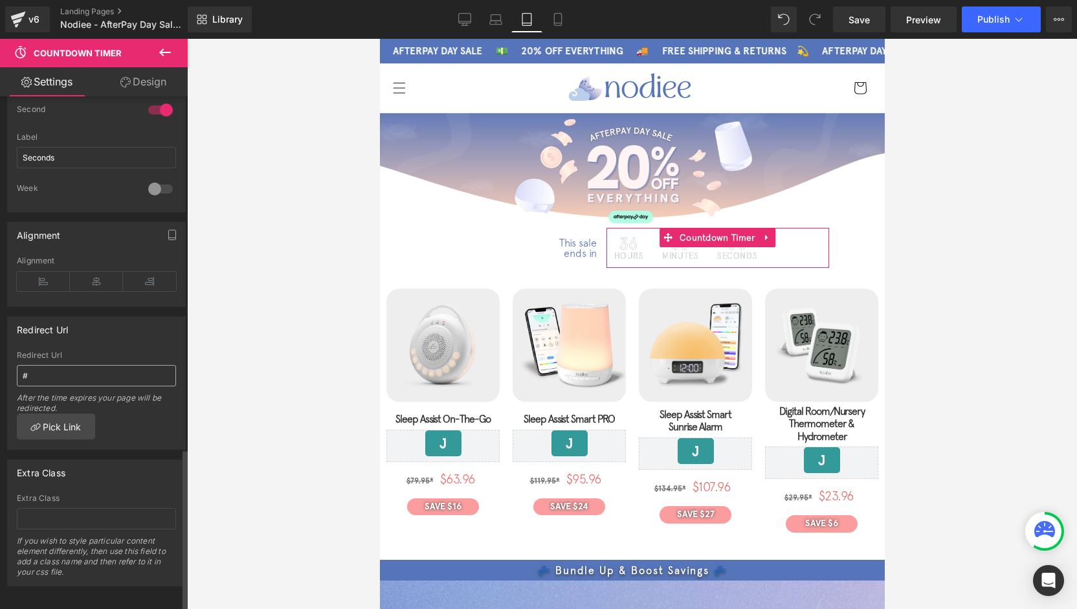
scroll to position [883, 0]
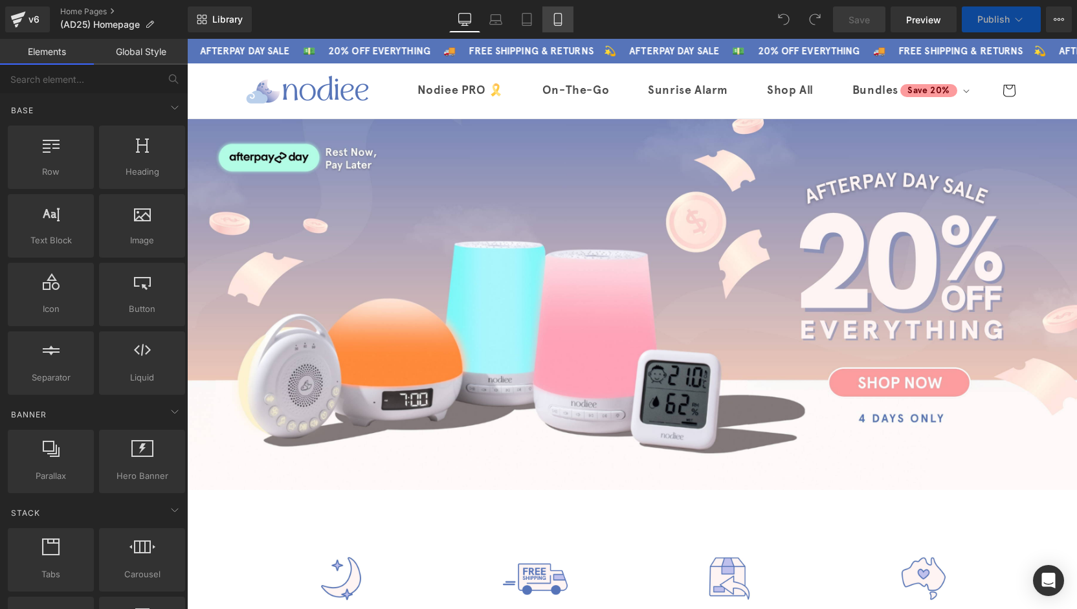
click at [549, 23] on link "Mobile" at bounding box center [557, 19] width 31 height 26
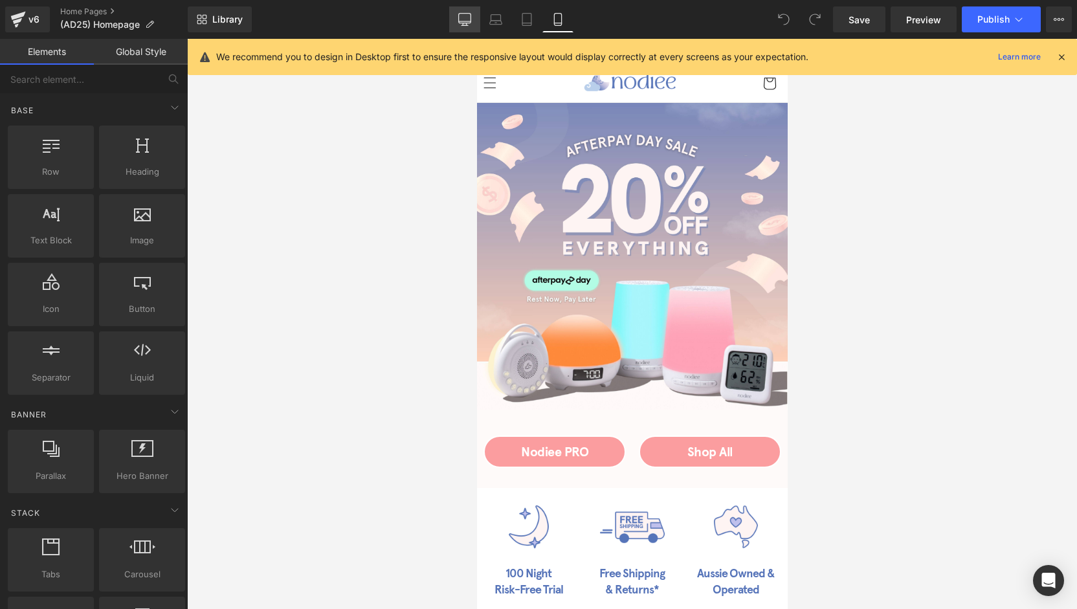
click at [474, 19] on link "Desktop" at bounding box center [464, 19] width 31 height 26
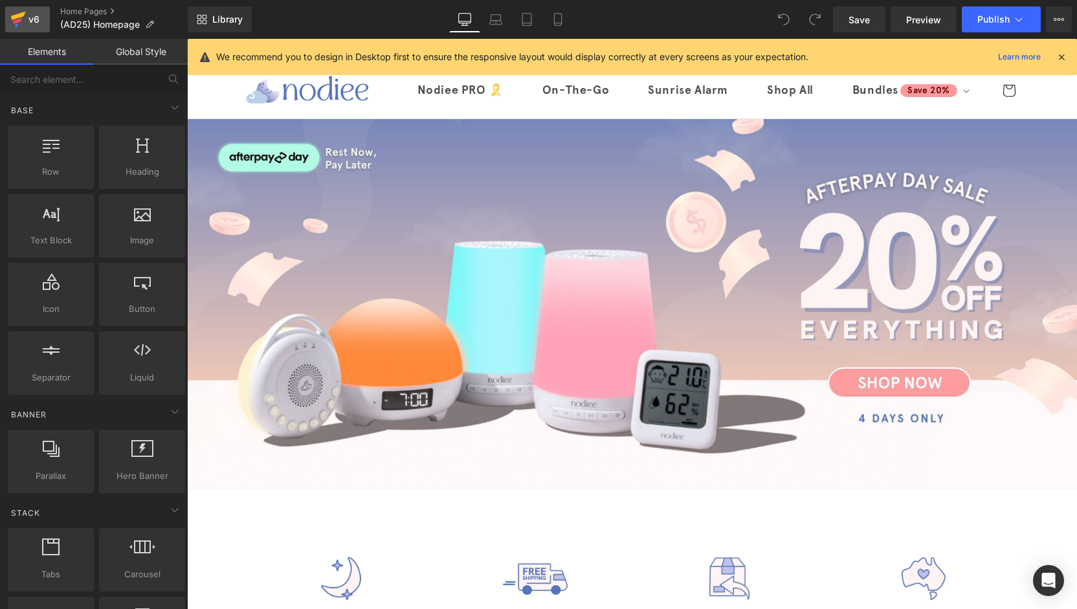
click at [16, 17] on icon at bounding box center [18, 16] width 15 height 8
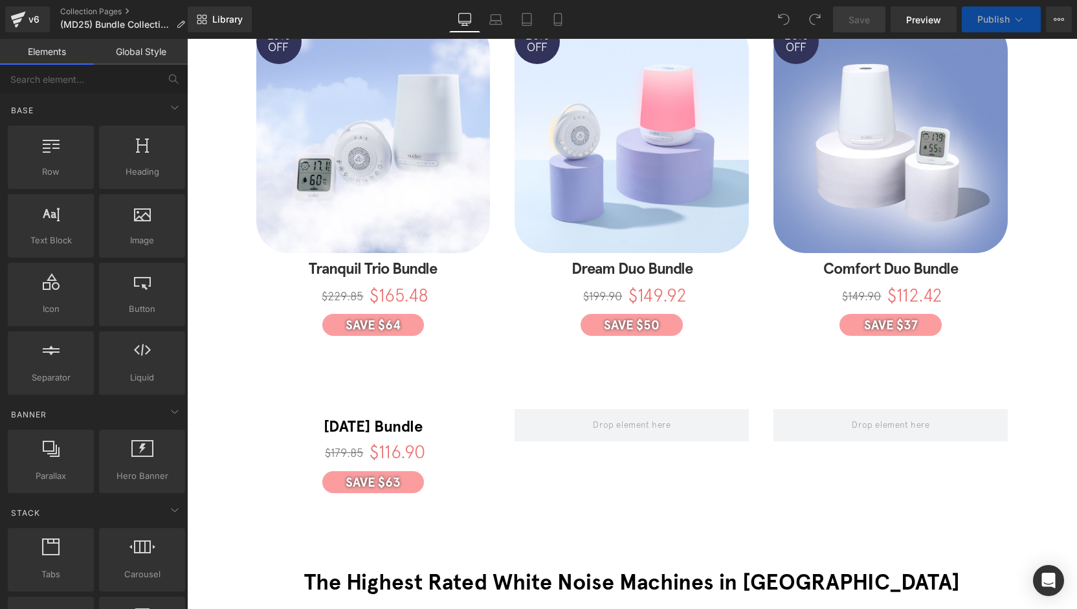
scroll to position [65, 0]
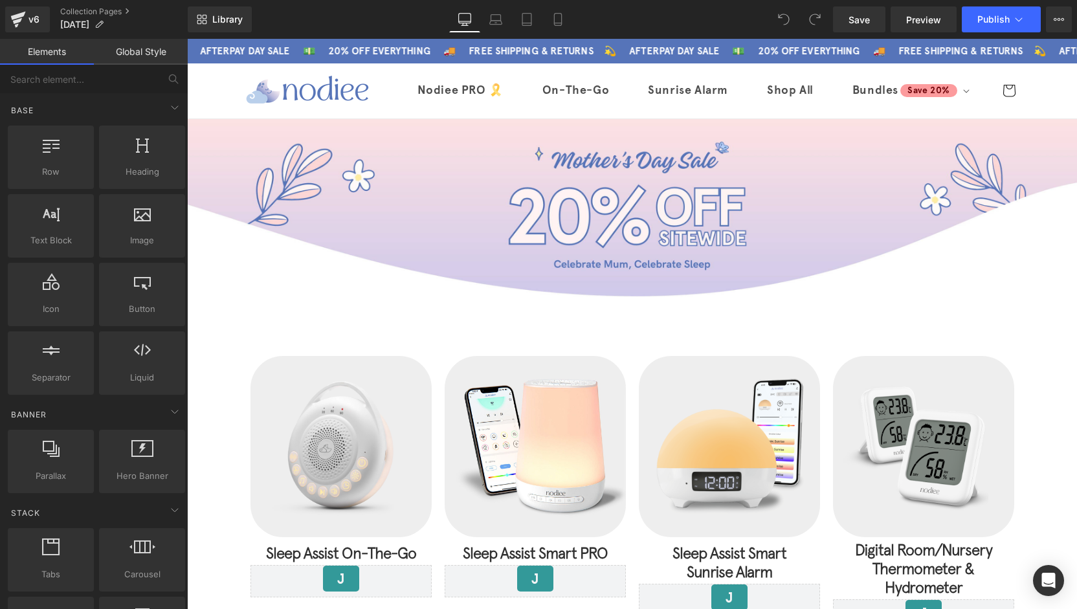
drag, startPoint x: 1075, startPoint y: 195, endPoint x: 1250, endPoint y: 75, distance: 211.8
click at [549, 23] on link "Mobile" at bounding box center [557, 19] width 31 height 26
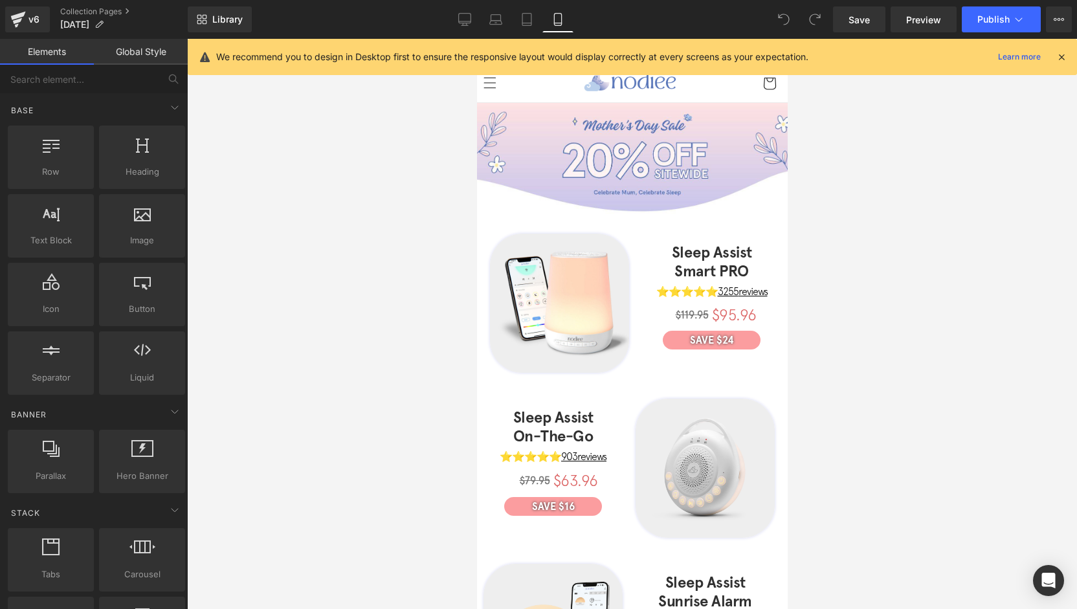
scroll to position [642, 0]
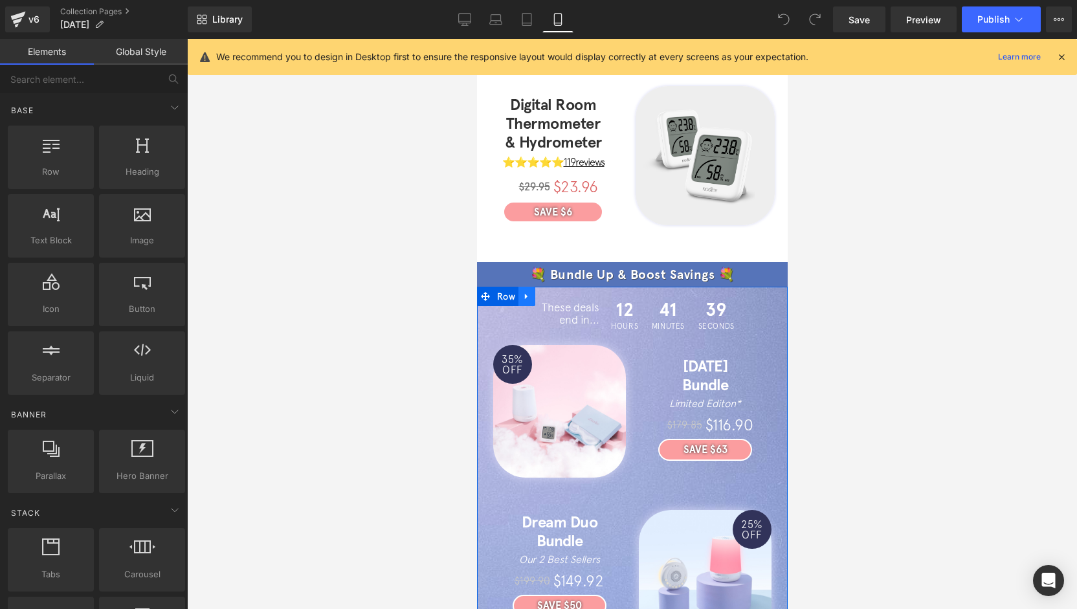
click at [528, 291] on icon at bounding box center [525, 296] width 9 height 10
click at [529, 291] on icon at bounding box center [525, 296] width 9 height 10
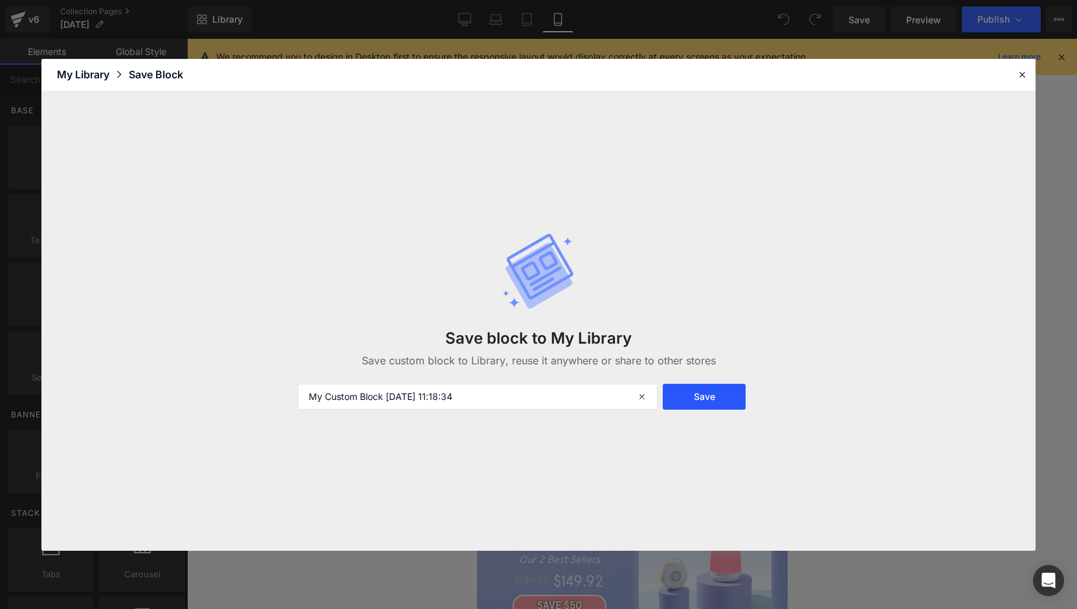
drag, startPoint x: 708, startPoint y: 388, endPoint x: 699, endPoint y: 384, distance: 9.9
click at [708, 389] on button "Save" at bounding box center [704, 397] width 83 height 26
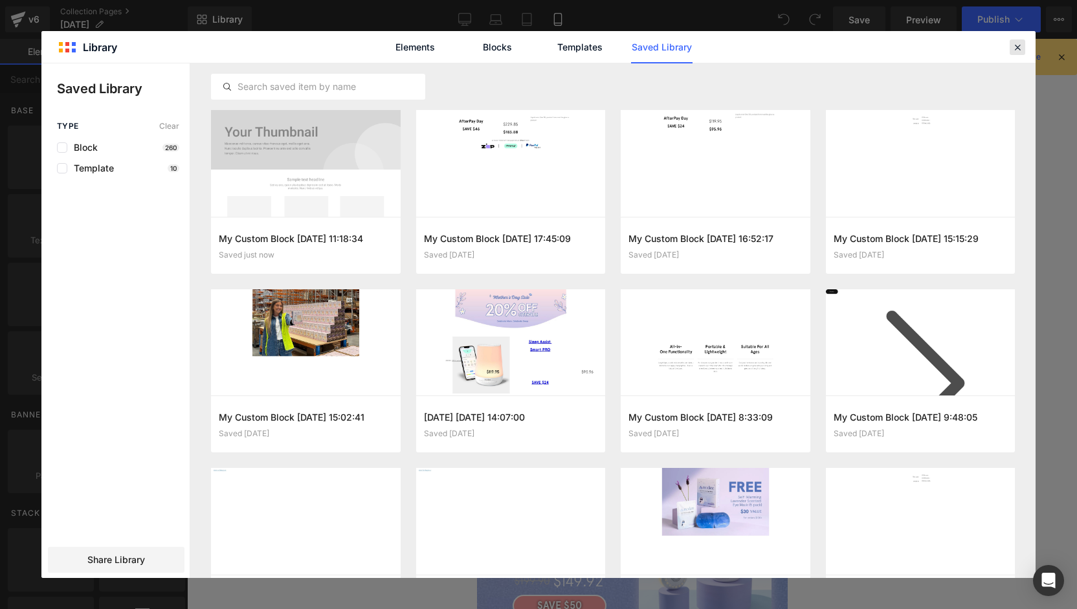
click at [1014, 51] on icon at bounding box center [1017, 47] width 12 height 12
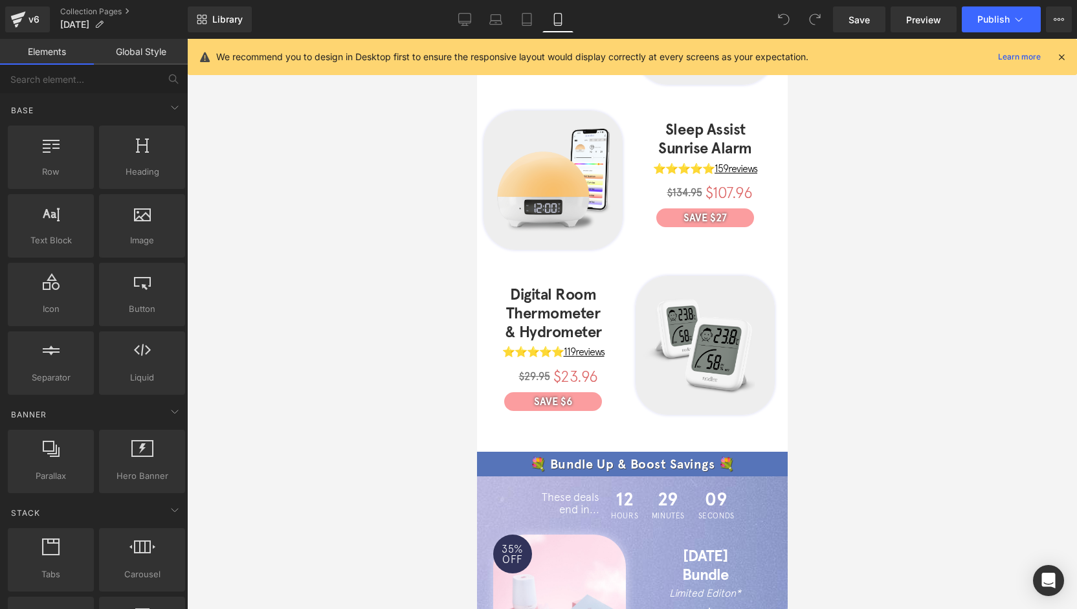
scroll to position [65, 0]
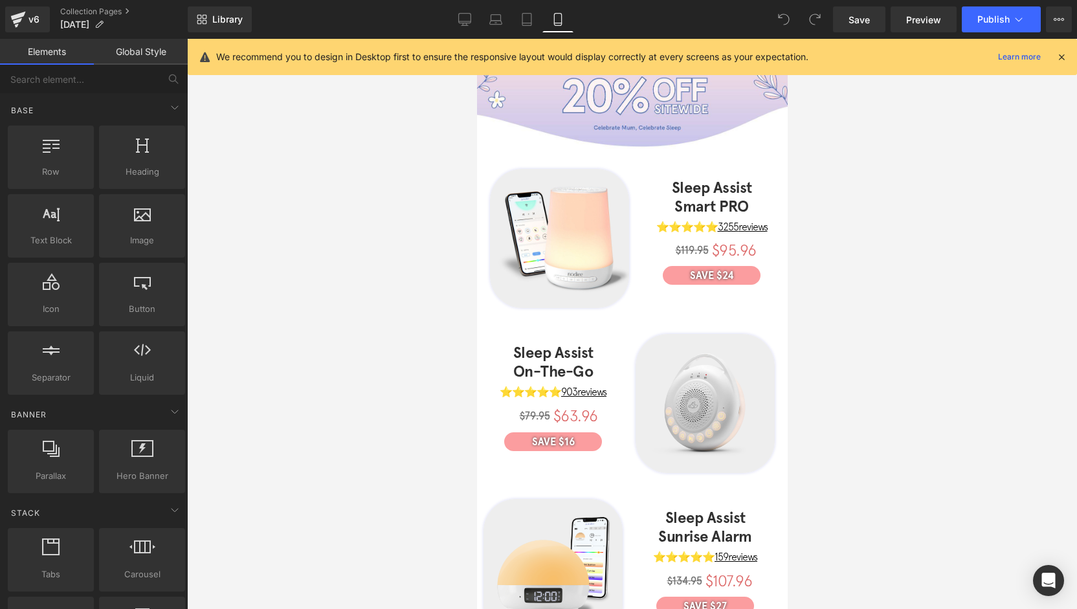
click at [439, 23] on div "Library Mobile Desktop Laptop Tablet Mobile Save Preview Publish Scheduled View…" at bounding box center [632, 19] width 889 height 26
click at [465, 19] on icon at bounding box center [464, 19] width 13 height 13
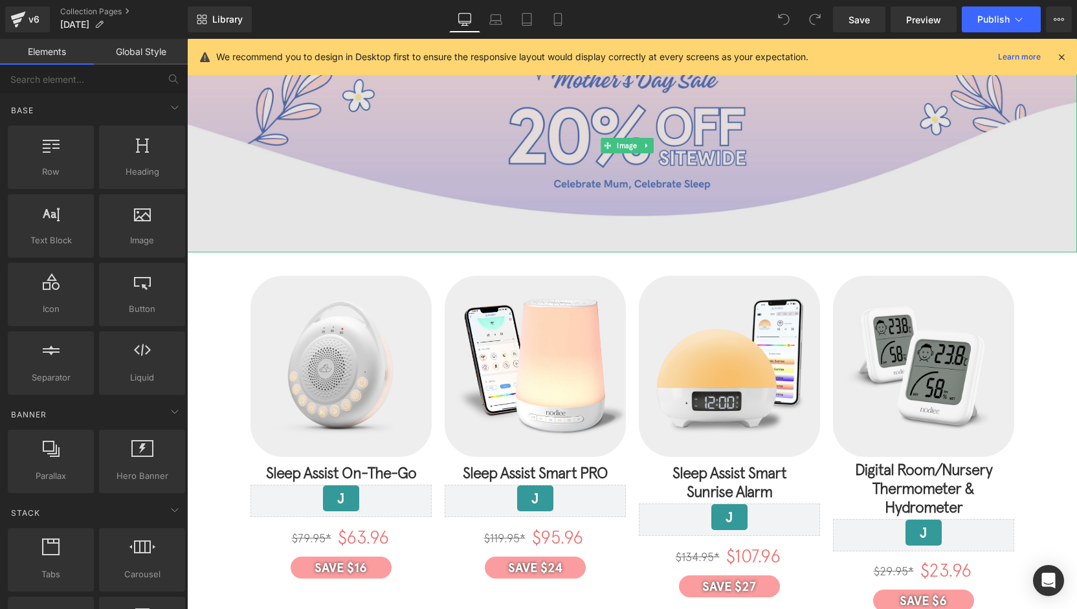
scroll to position [0, 0]
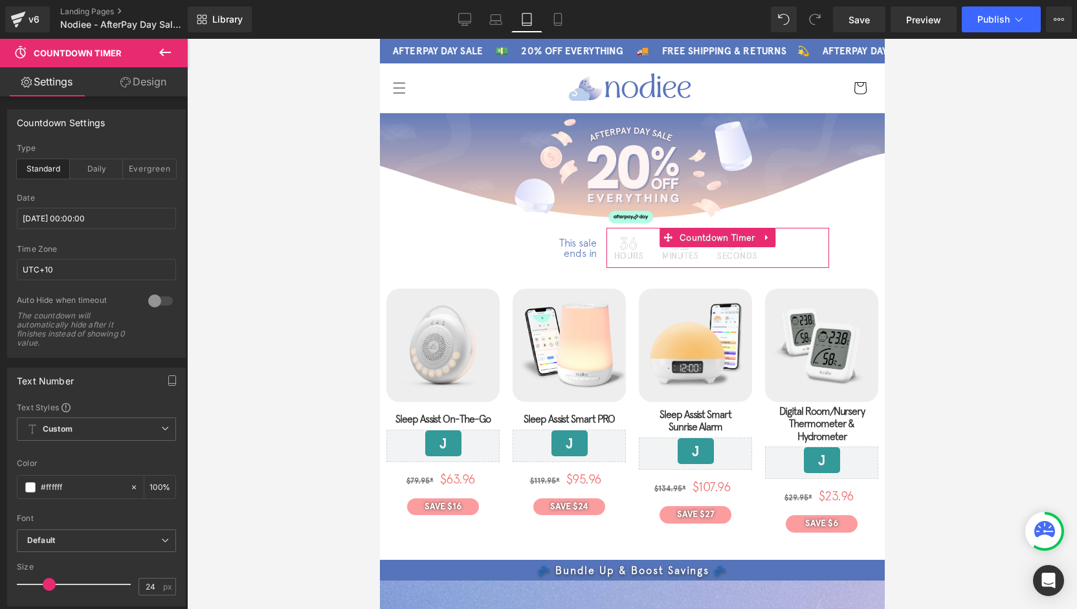
scroll to position [336, 0]
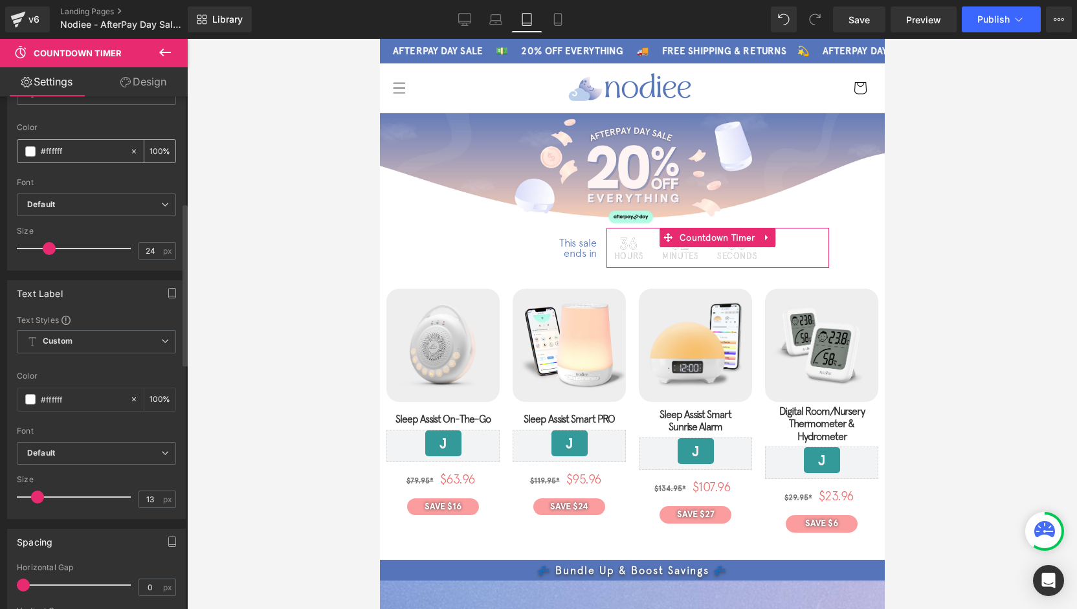
drag, startPoint x: 66, startPoint y: 150, endPoint x: 25, endPoint y: 149, distance: 41.4
click at [25, 149] on div "#ffffff" at bounding box center [73, 151] width 112 height 23
paste input "5674b9"
type input "#5674b9"
drag, startPoint x: 74, startPoint y: 391, endPoint x: 16, endPoint y: 391, distance: 57.6
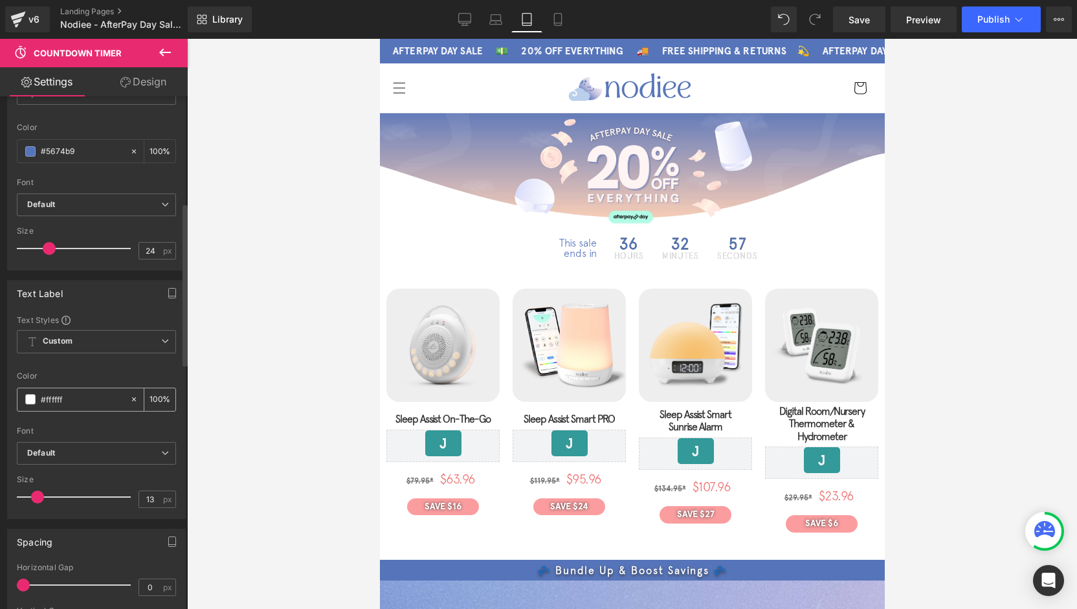
click at [17, 391] on div "#ffffff 100 %" at bounding box center [96, 400] width 159 height 24
paste input "5674b9"
type input "#5674b9"
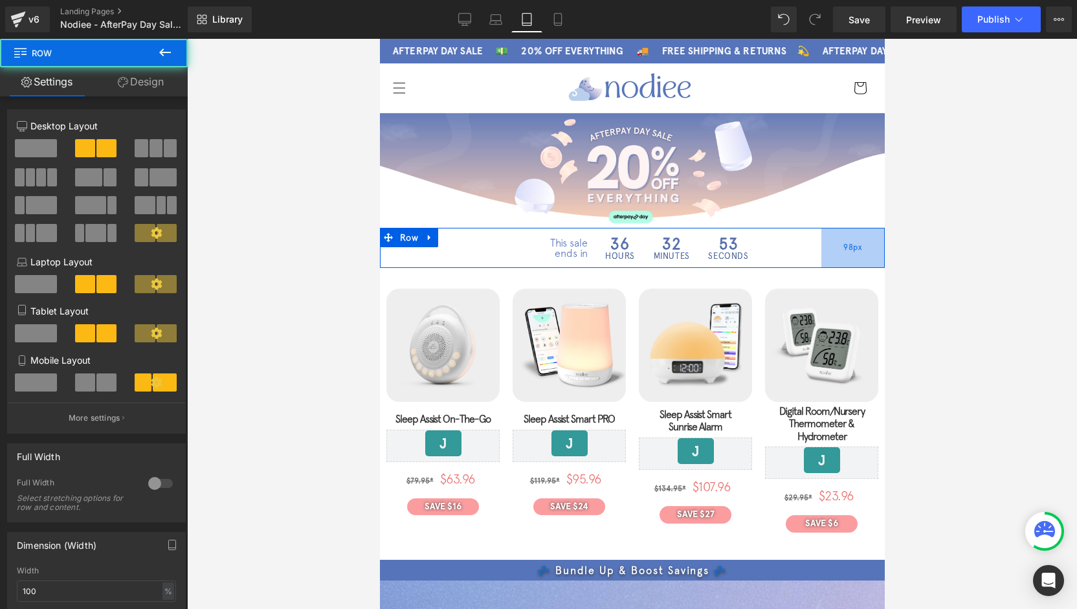
drag, startPoint x: 849, startPoint y: 251, endPoint x: 833, endPoint y: 251, distance: 16.8
click at [833, 251] on div "98px" at bounding box center [851, 248] width 63 height 40
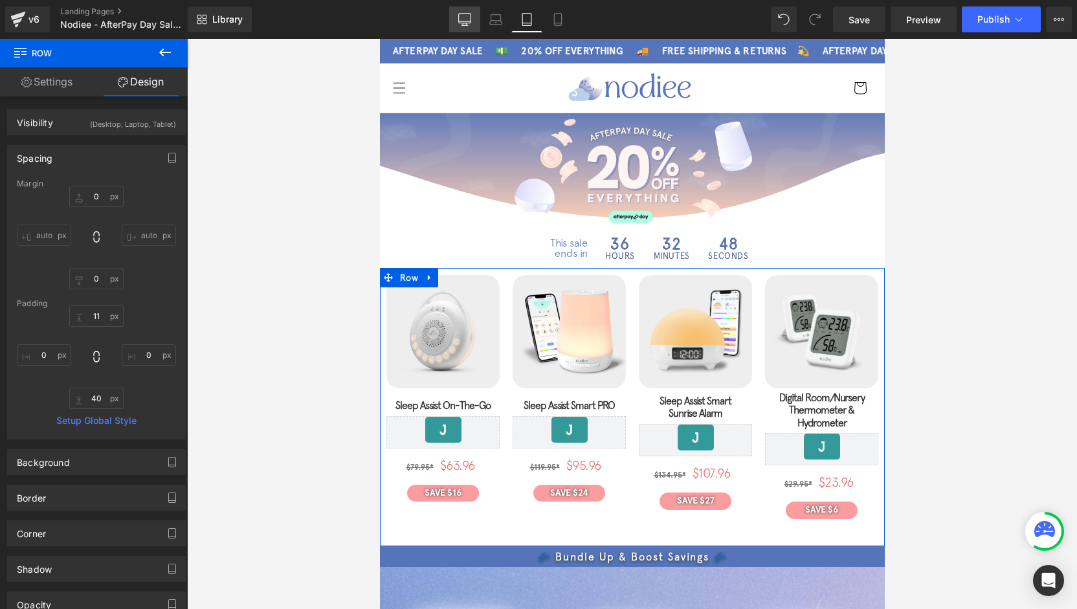
click at [468, 18] on icon at bounding box center [464, 19] width 13 height 13
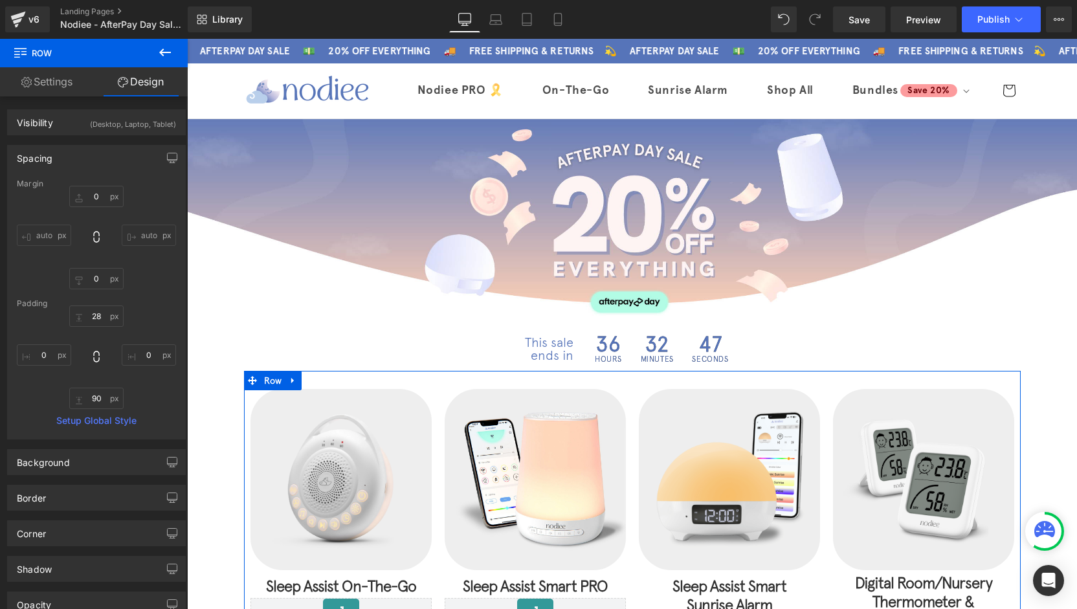
type input "0"
type input "28"
type input "0"
type input "90"
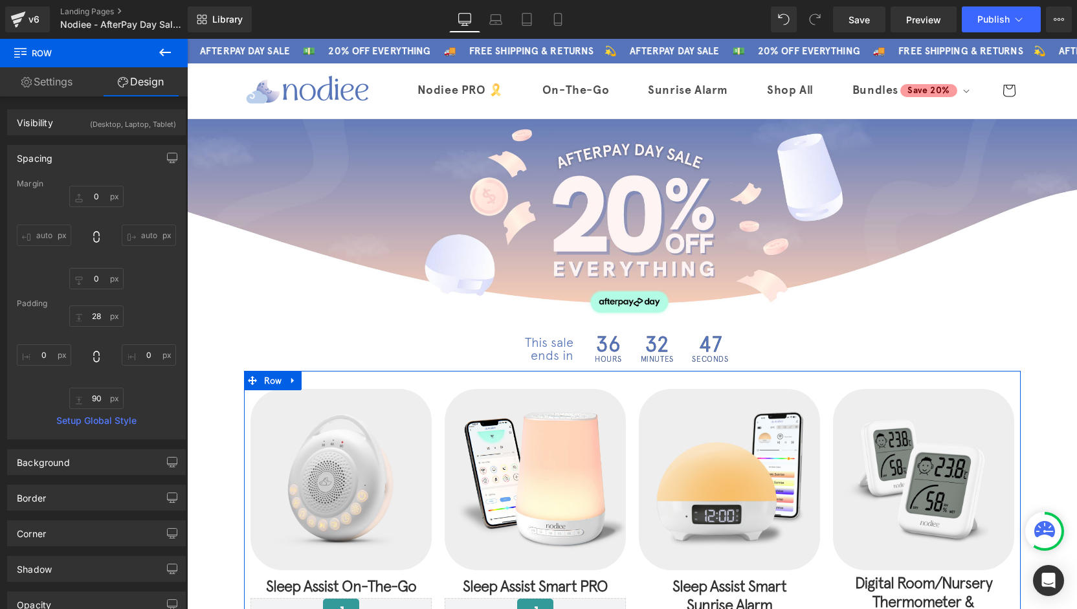
type input "0"
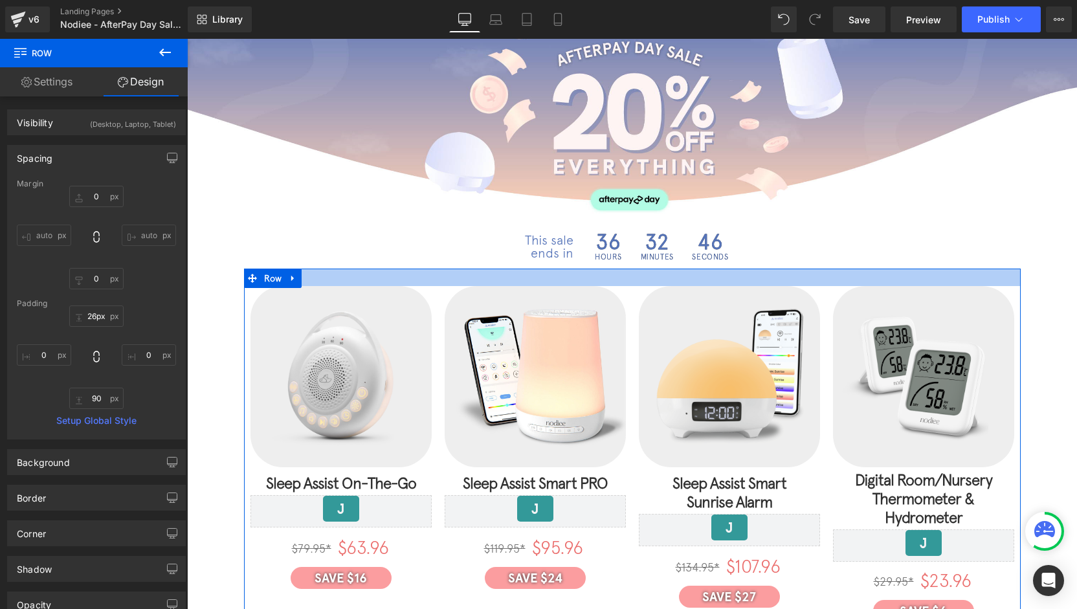
type input "25px"
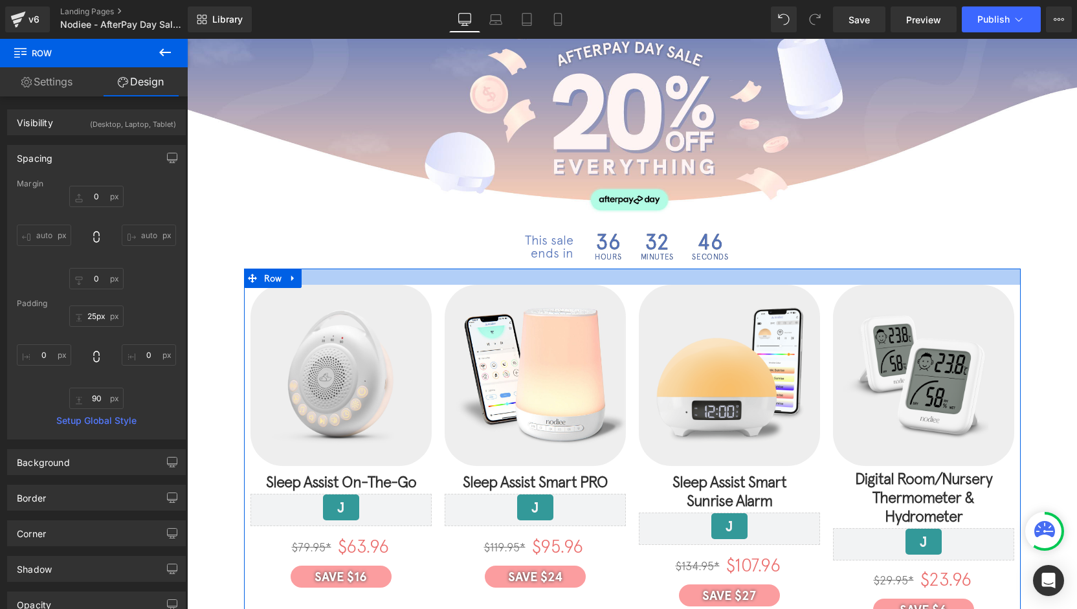
click at [633, 274] on div at bounding box center [632, 277] width 776 height 16
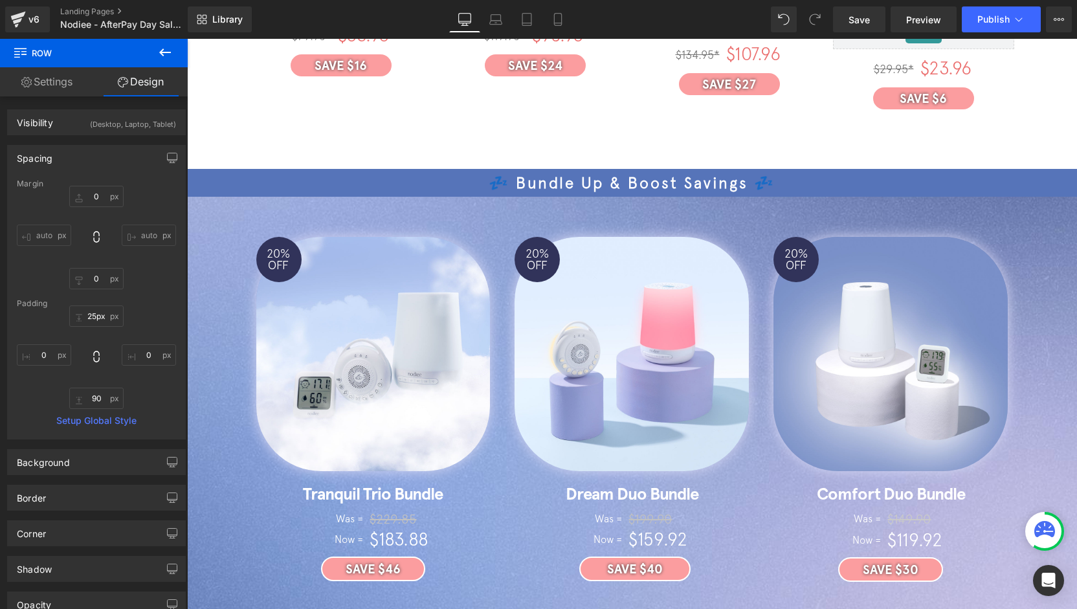
scroll to position [0, 0]
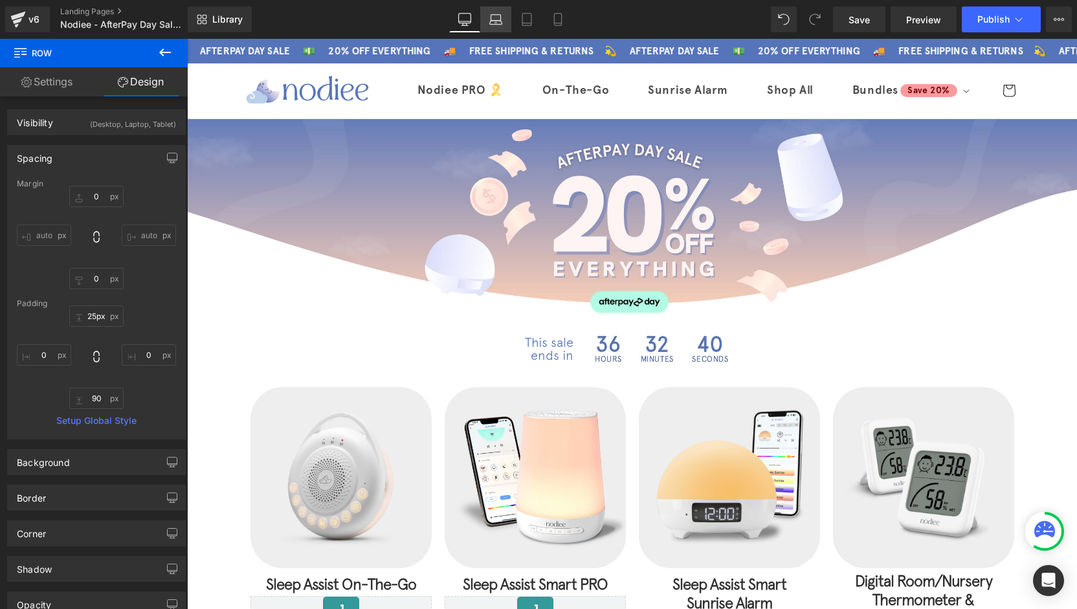
click at [499, 25] on icon at bounding box center [495, 19] width 13 height 13
type input "0"
type input "30"
type input "20"
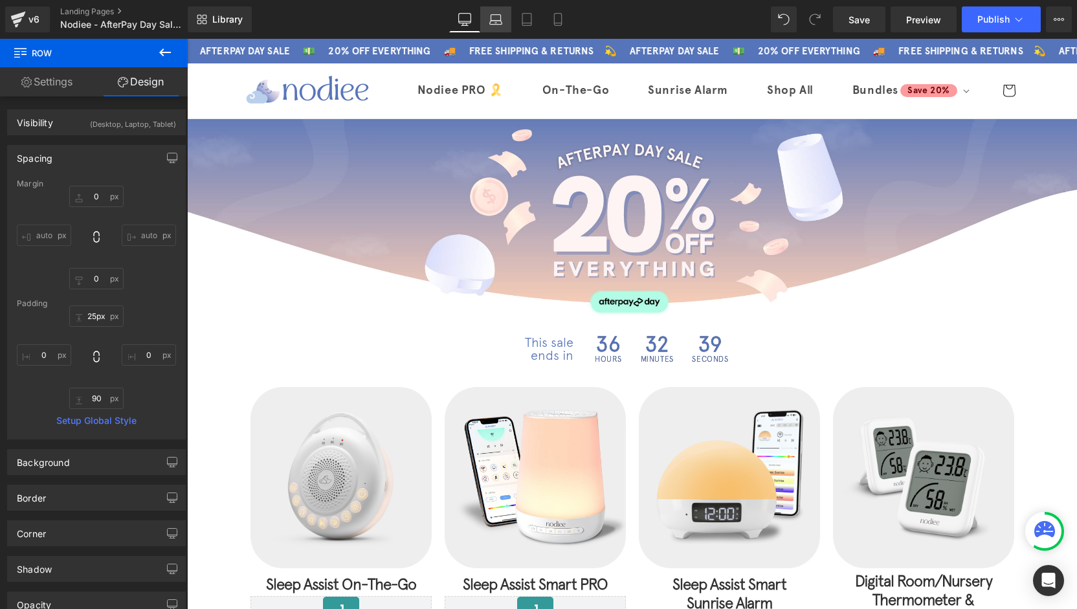
type input "60"
type input "20"
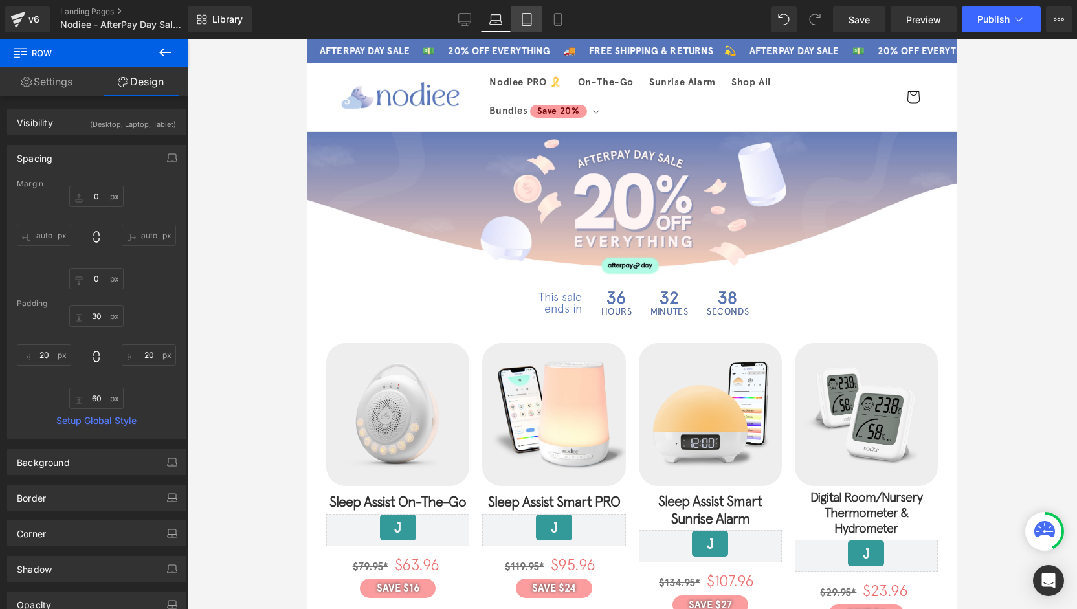
click at [533, 26] on link "Tablet" at bounding box center [526, 19] width 31 height 26
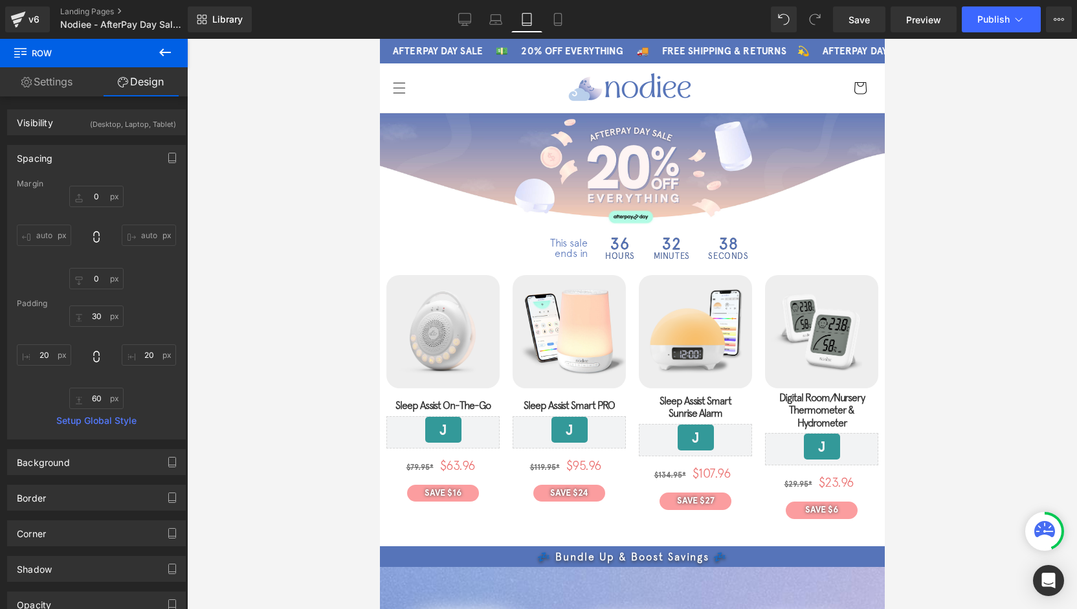
type input "0"
type input "11"
type input "0"
type input "40"
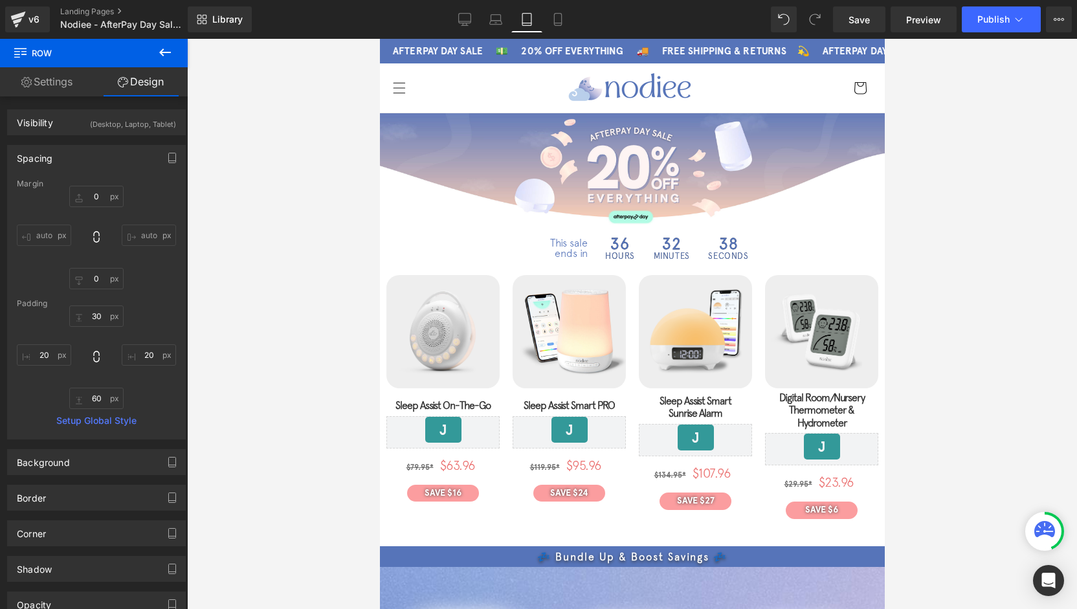
type input "0"
click at [557, 25] on icon at bounding box center [557, 19] width 13 height 13
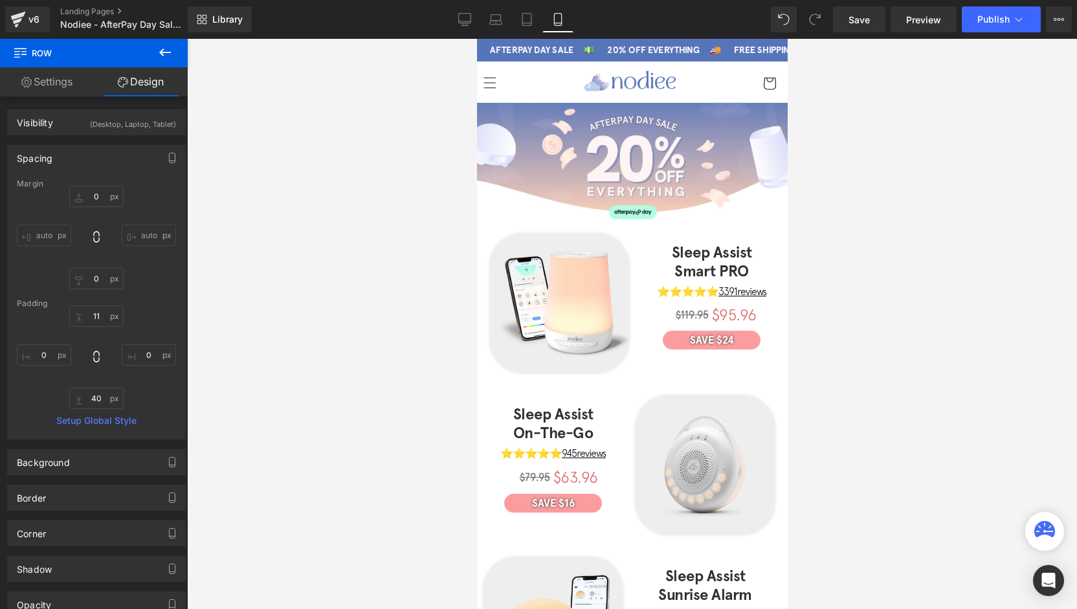
type input "0"
type input "60"
type input "40"
type input "60"
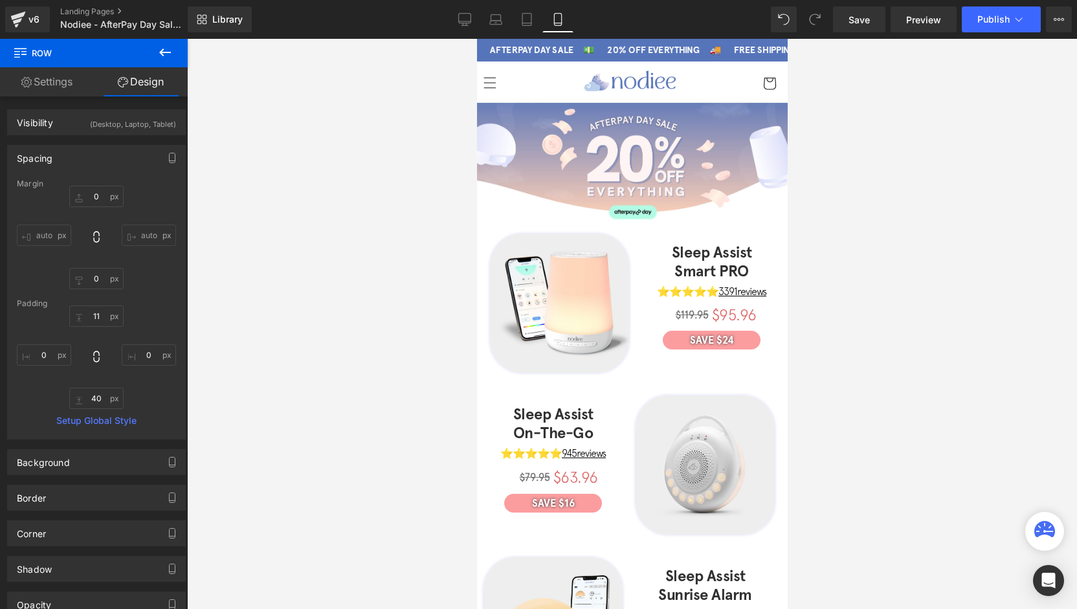
type input "40"
click at [477, 25] on link "Desktop" at bounding box center [464, 19] width 31 height 26
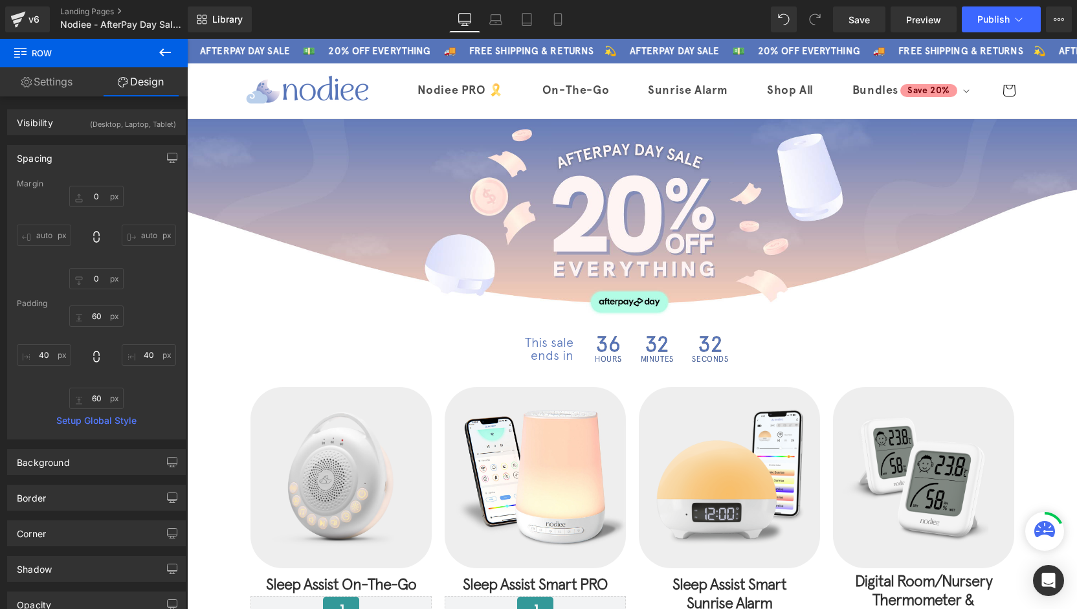
type input "0"
type input "25"
type input "0"
type input "90"
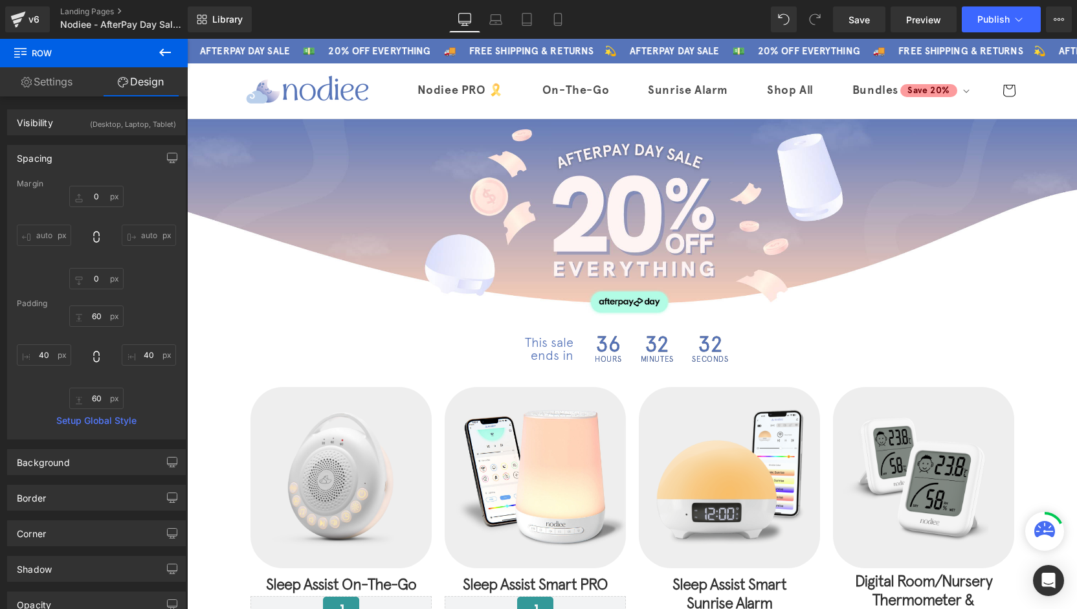
type input "0"
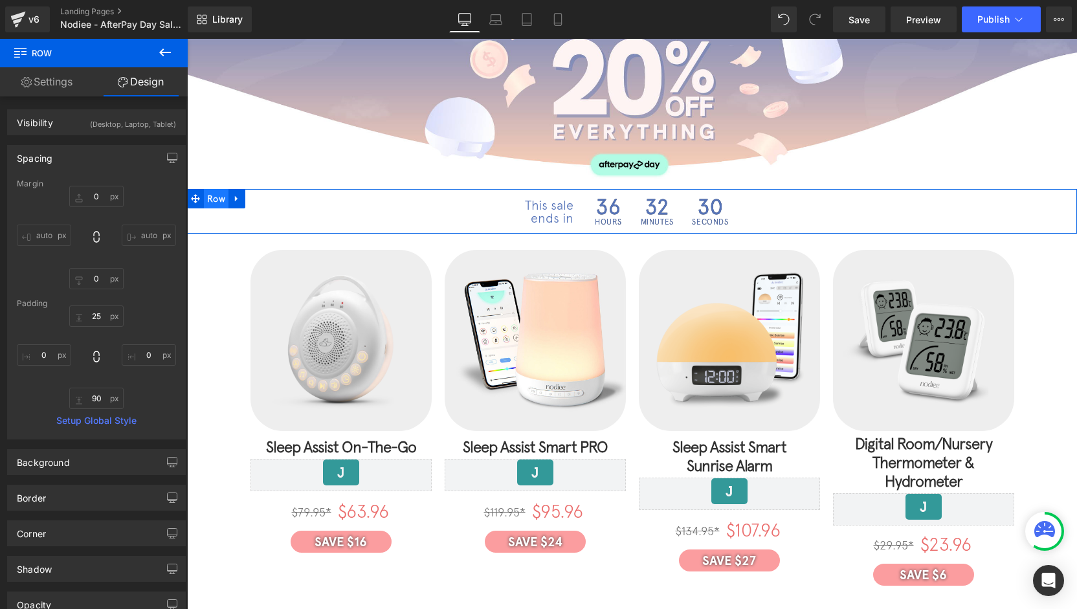
click at [206, 199] on span "Row" at bounding box center [216, 198] width 25 height 19
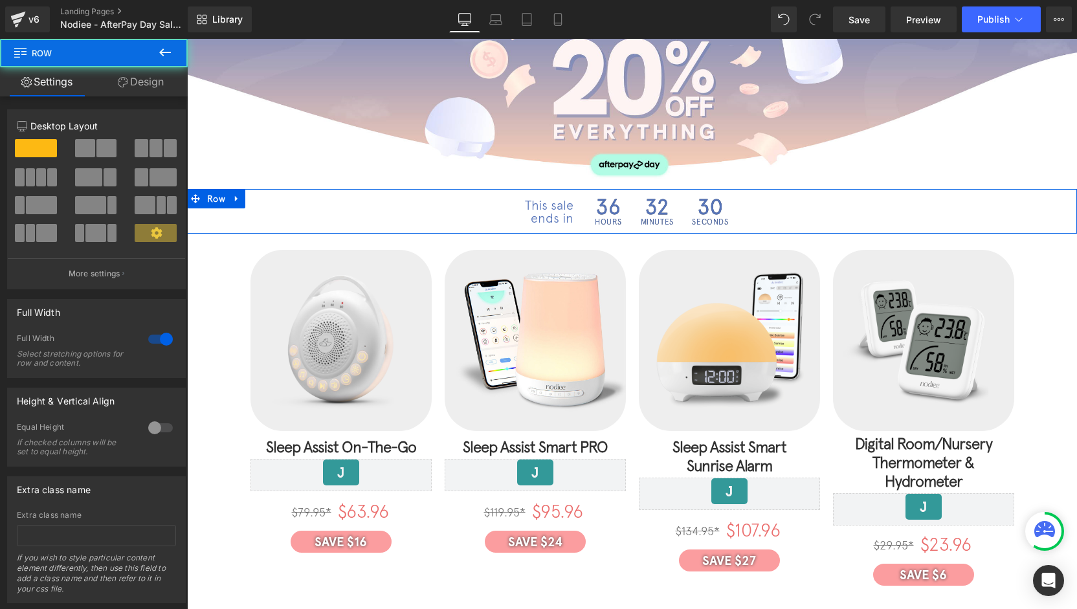
click at [118, 81] on icon at bounding box center [123, 82] width 10 height 10
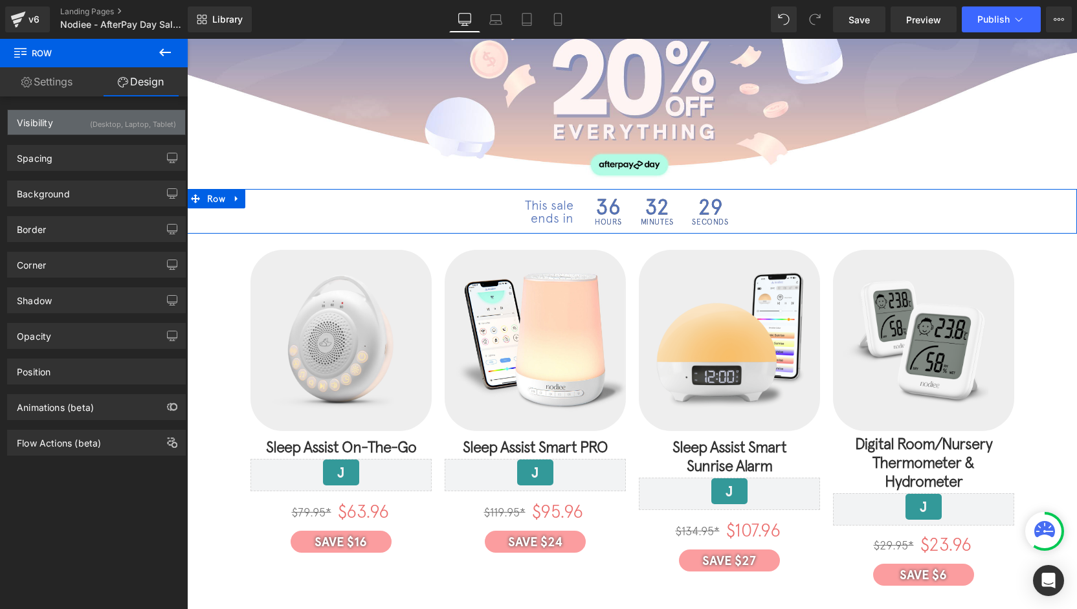
click at [79, 125] on div "Visibility (Desktop, Laptop, Tablet)" at bounding box center [96, 122] width 177 height 25
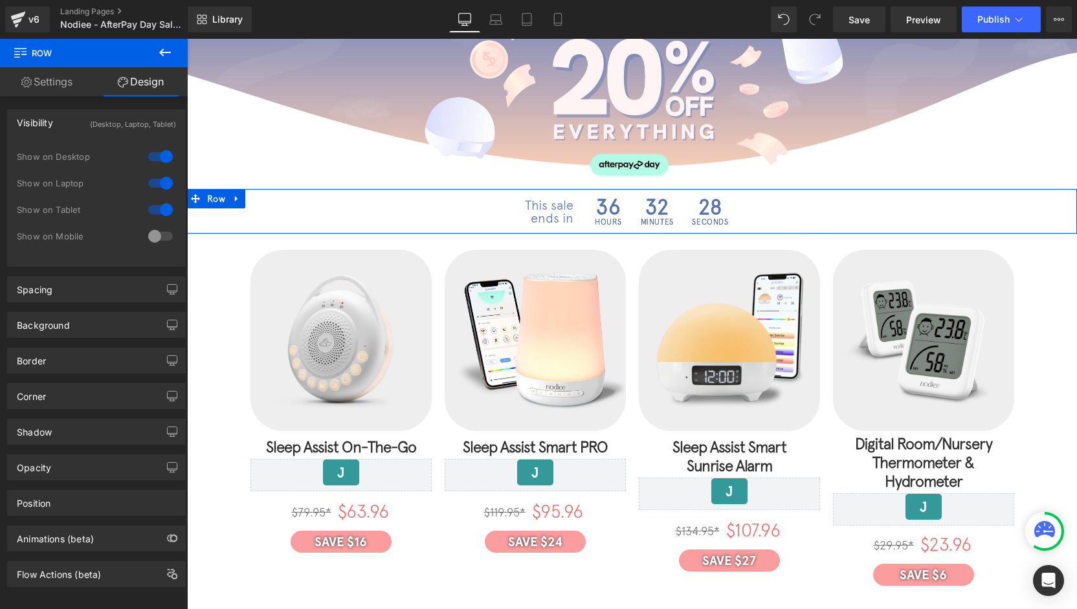
click at [160, 234] on div at bounding box center [160, 236] width 31 height 21
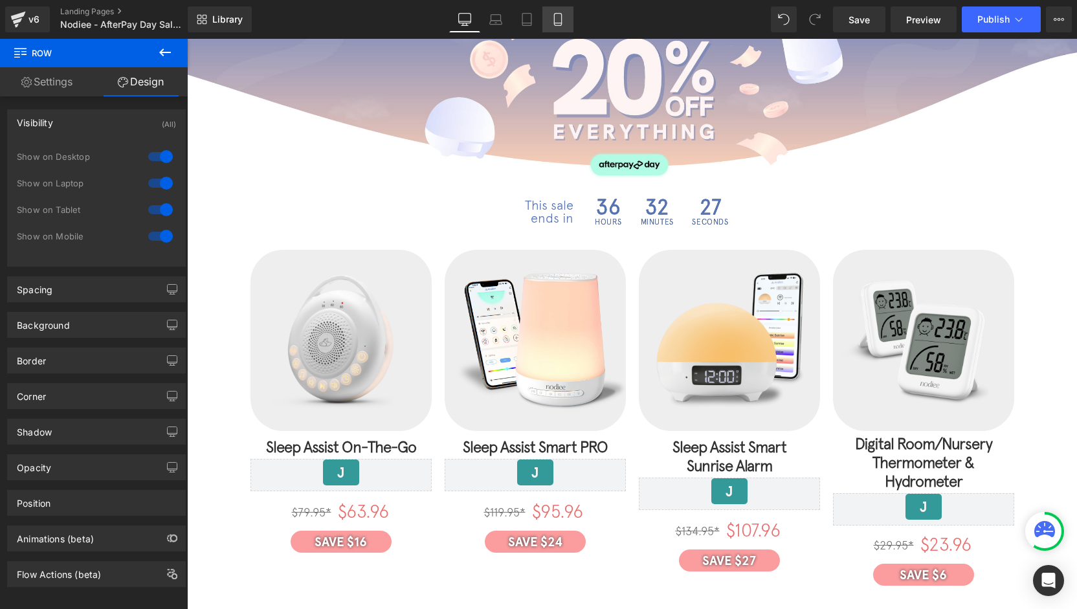
click at [558, 23] on icon at bounding box center [557, 23] width 7 height 0
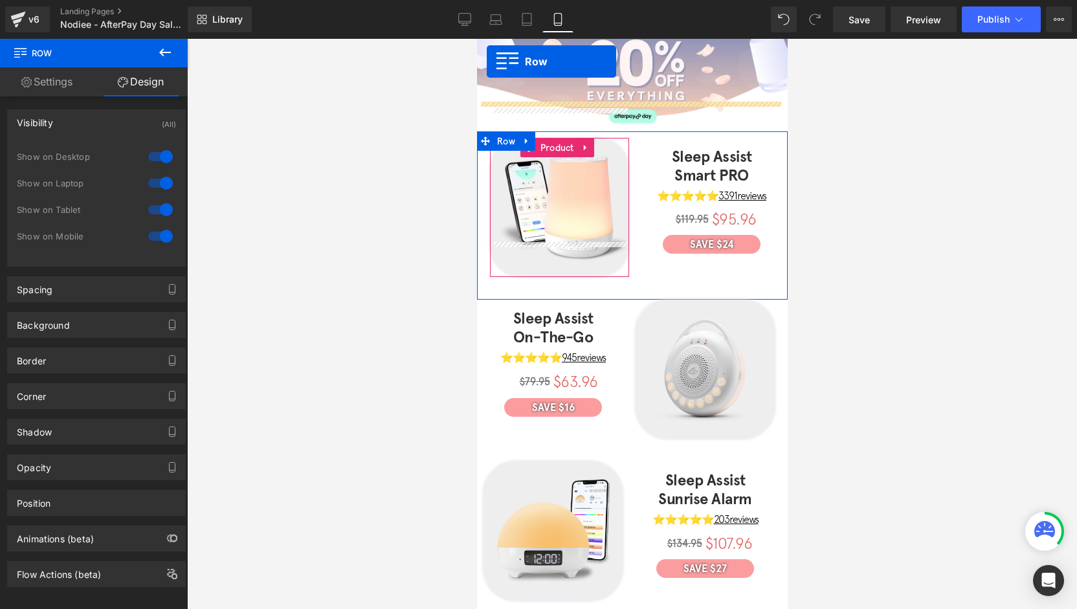
scroll to position [0, 0]
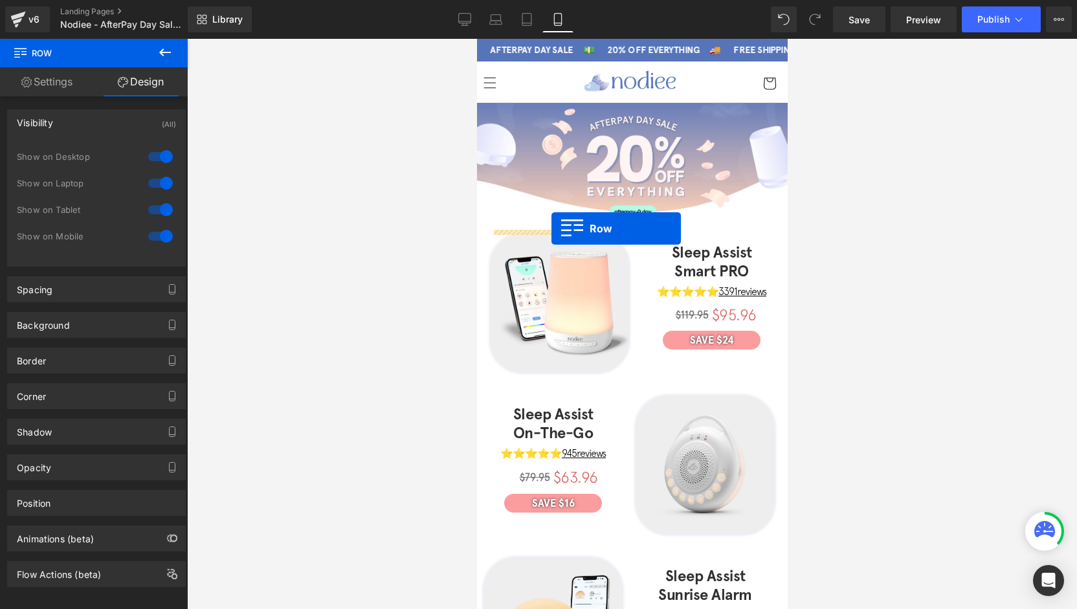
drag, startPoint x: 501, startPoint y: 144, endPoint x: 551, endPoint y: 228, distance: 97.4
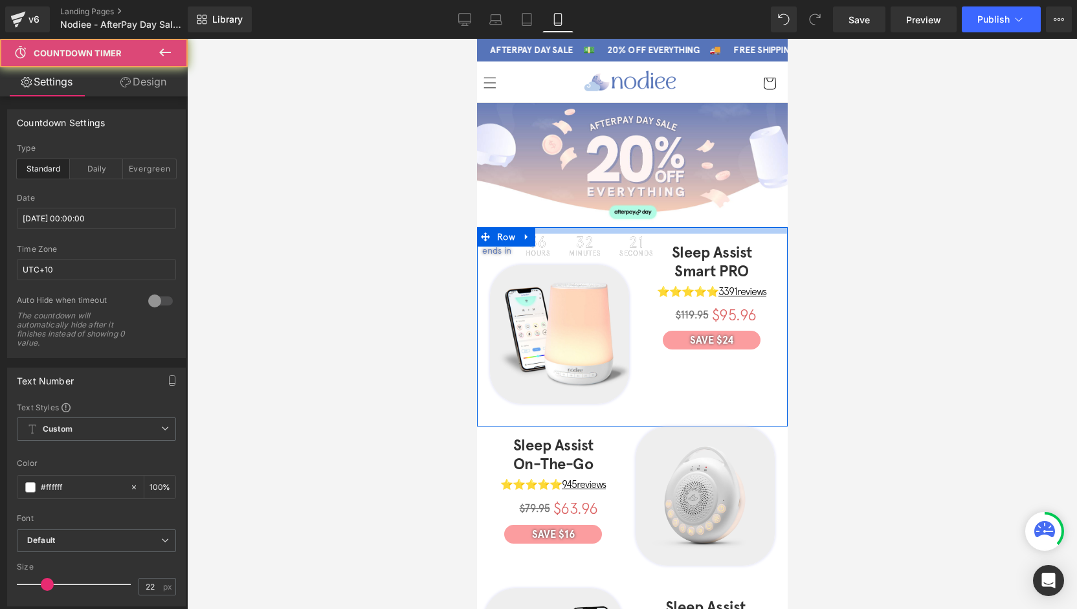
click at [551, 228] on div "This sale ends in Text Block 36 Hours 32 Minutes 21 Seconds Countdown Timer Row…" at bounding box center [631, 326] width 311 height 199
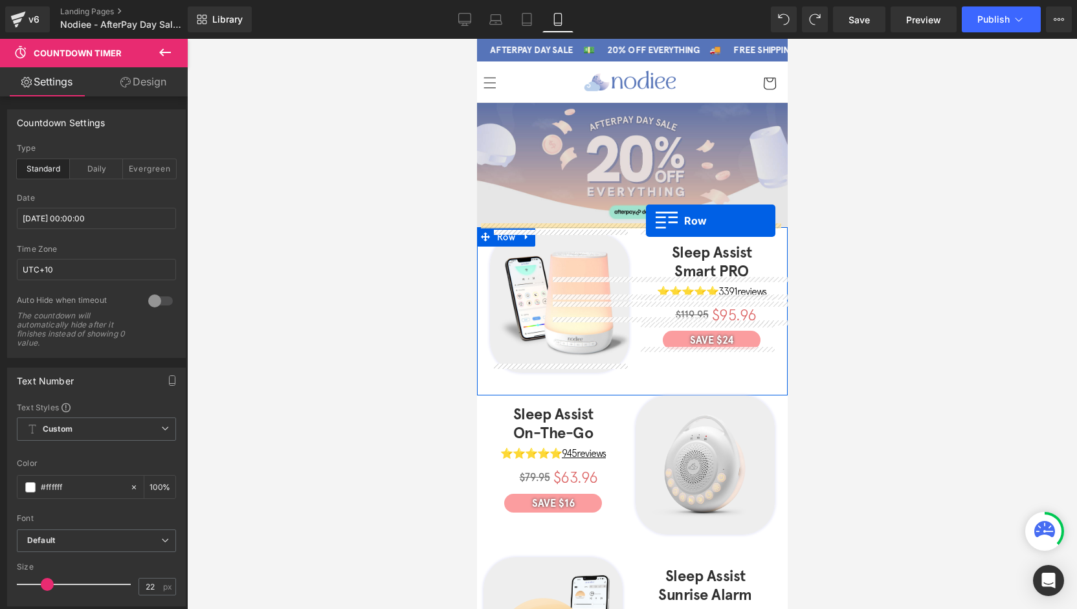
drag, startPoint x: 505, startPoint y: 452, endPoint x: 644, endPoint y: 221, distance: 270.0
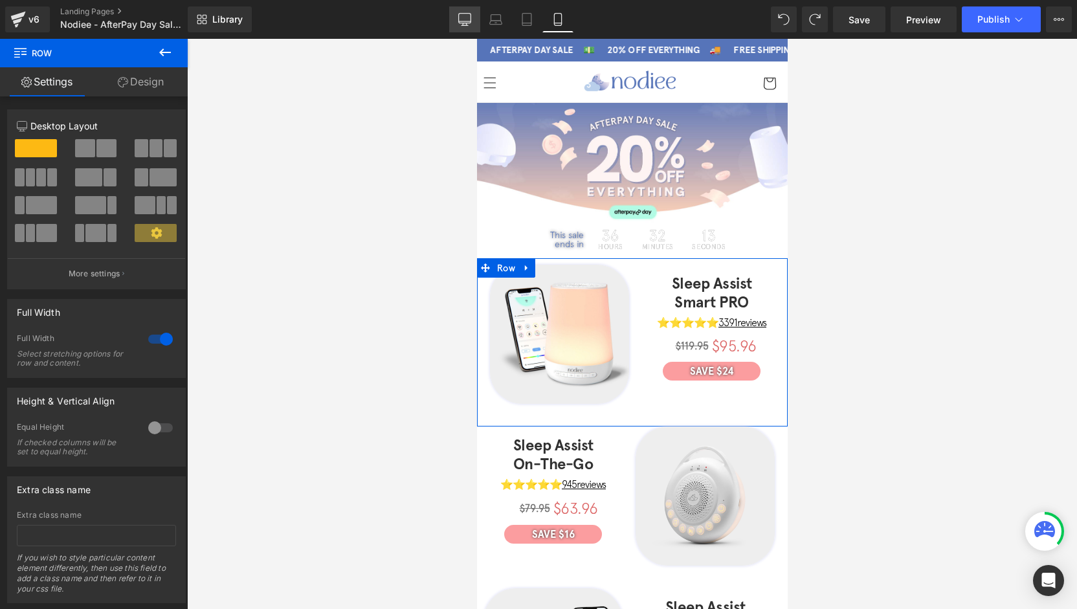
click at [474, 19] on link "Desktop" at bounding box center [464, 19] width 31 height 26
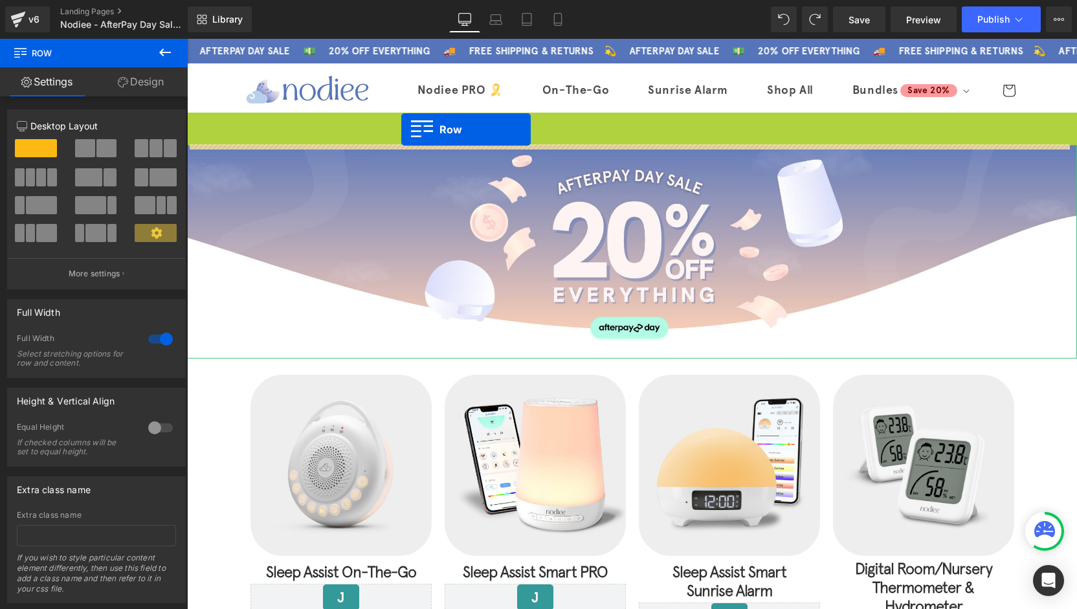
drag, startPoint x: 211, startPoint y: 125, endPoint x: 401, endPoint y: 122, distance: 190.2
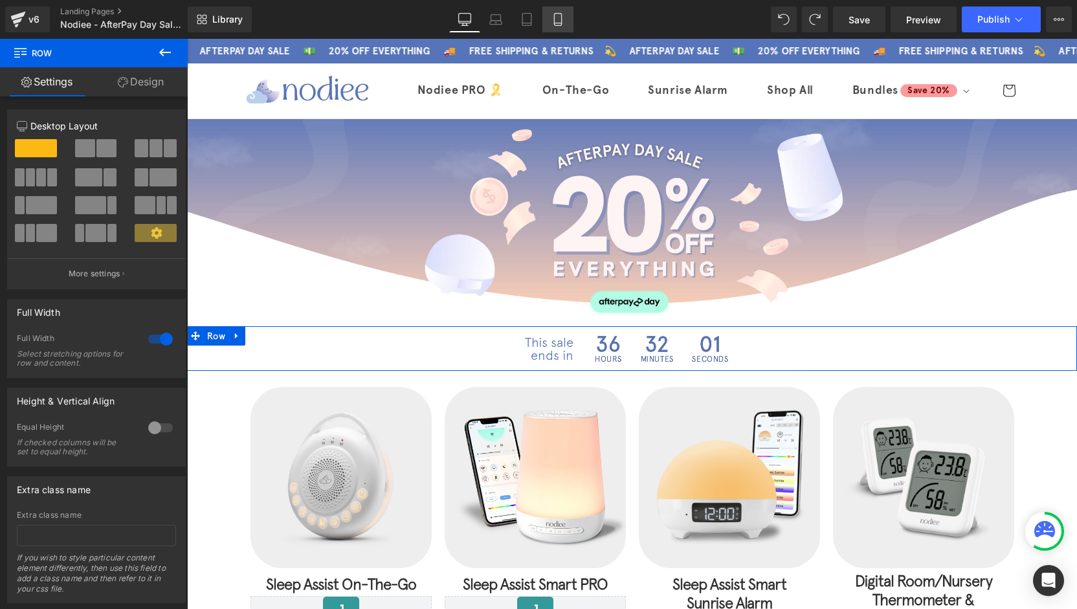
click at [547, 14] on link "Mobile" at bounding box center [557, 19] width 31 height 26
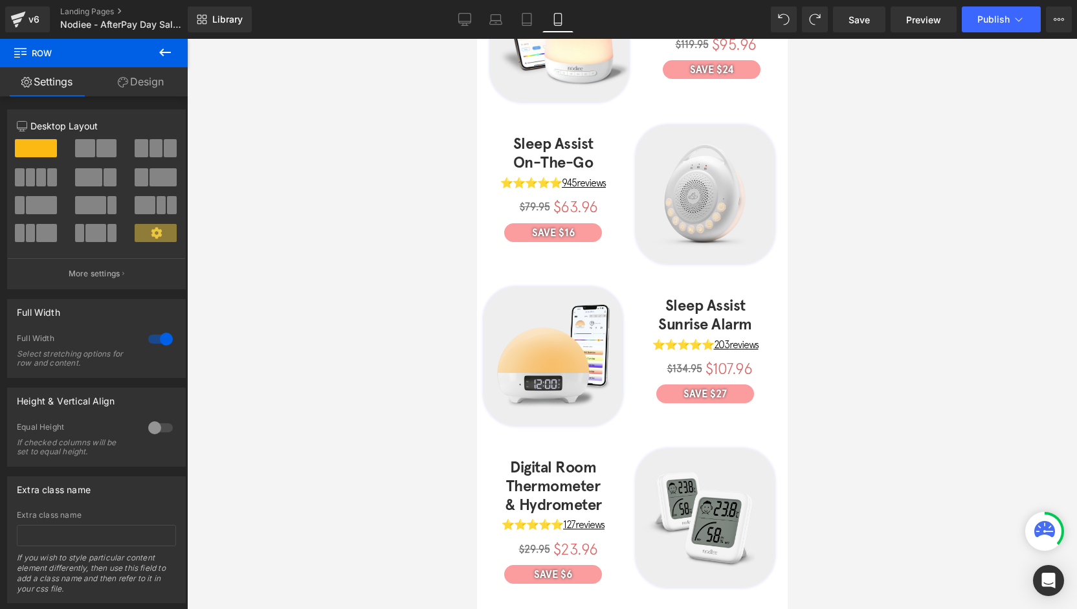
scroll to position [411, 0]
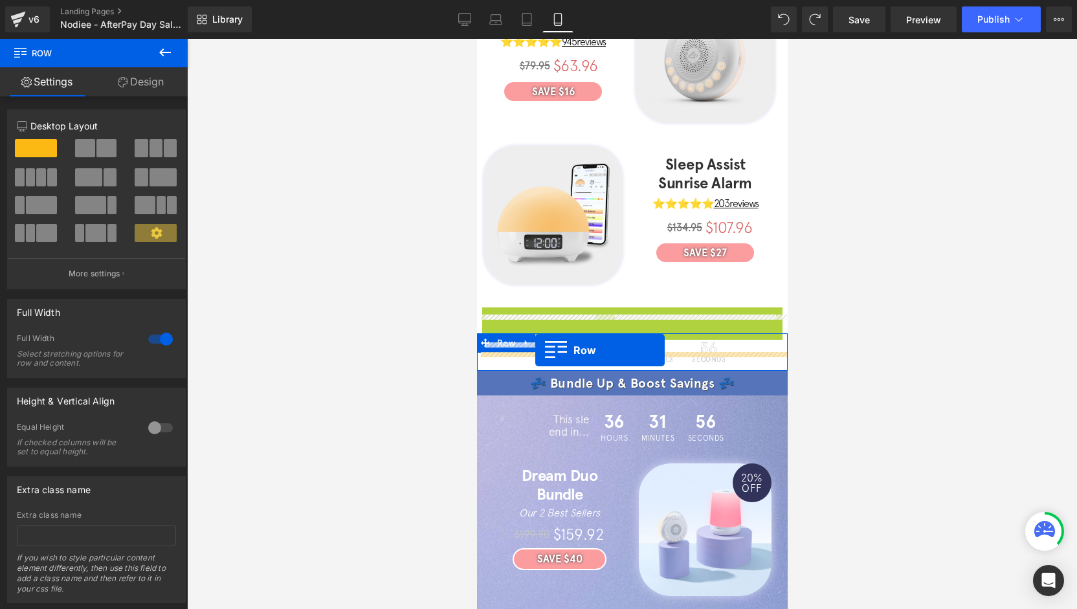
drag, startPoint x: 485, startPoint y: 301, endPoint x: 534, endPoint y: 350, distance: 69.1
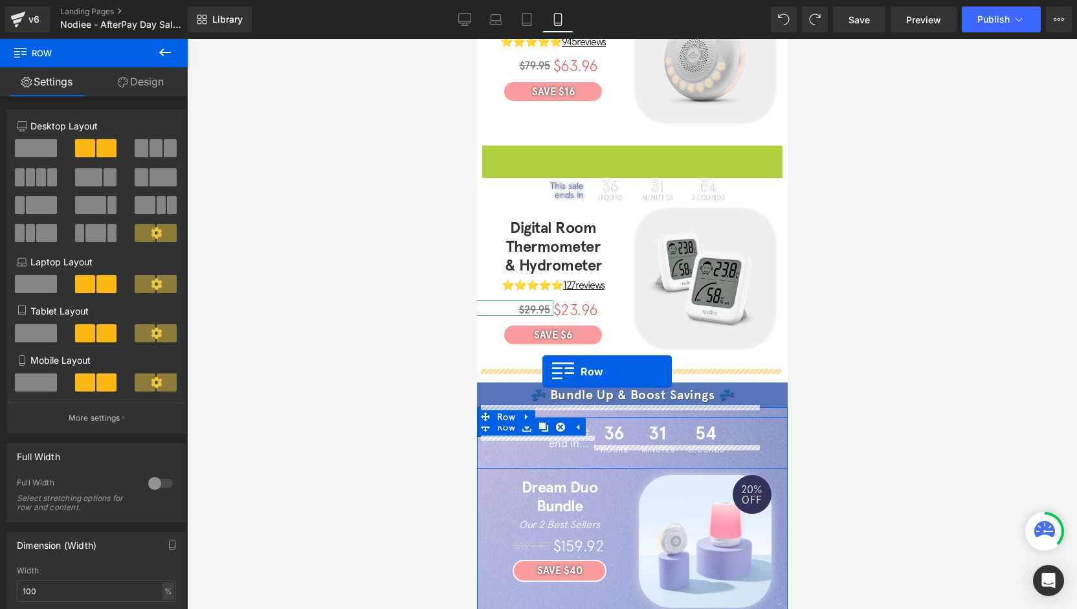
drag, startPoint x: 488, startPoint y: 140, endPoint x: 541, endPoint y: 371, distance: 236.4
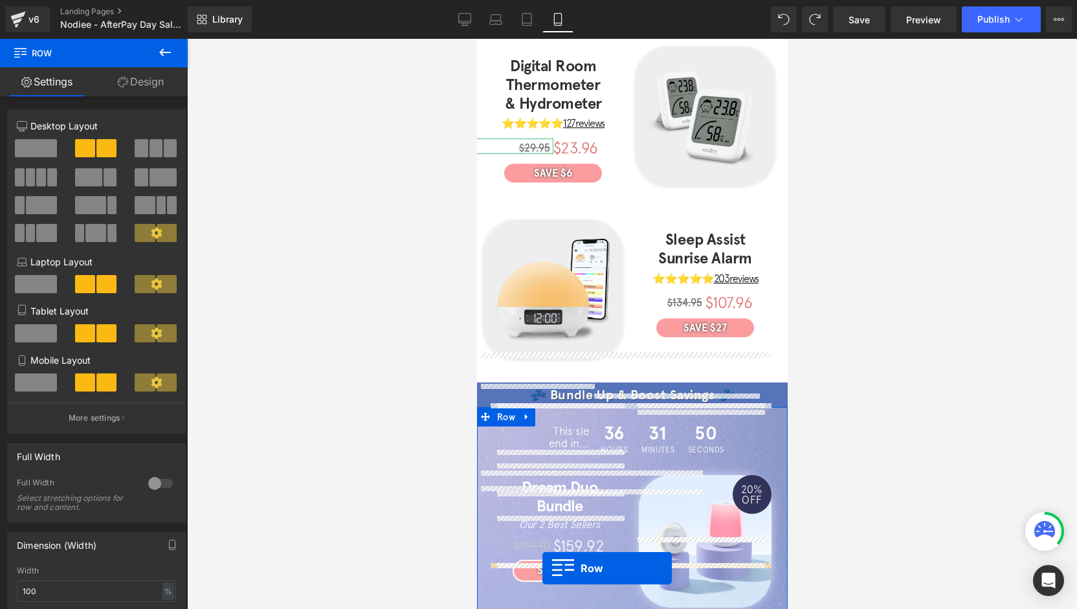
scroll to position [489, 0]
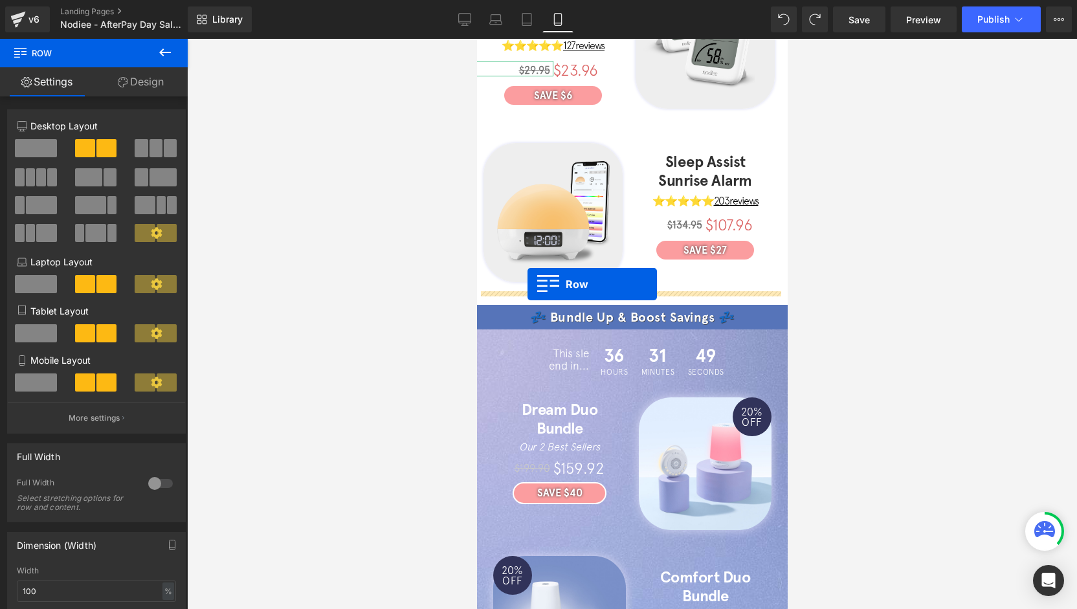
drag, startPoint x: 487, startPoint y: 247, endPoint x: 527, endPoint y: 284, distance: 54.9
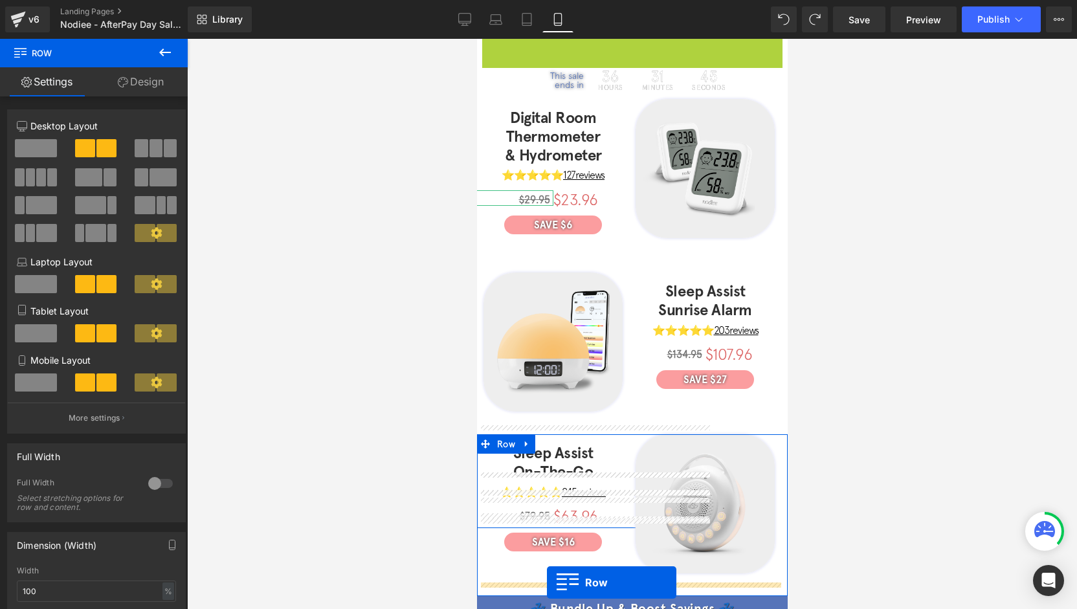
scroll to position [217, 0]
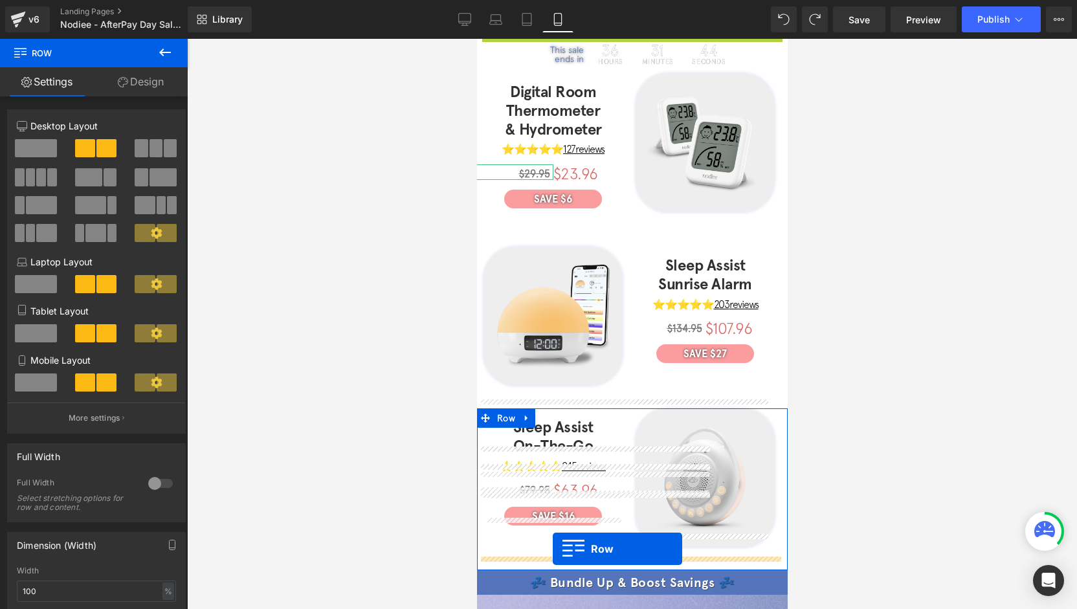
drag, startPoint x: 501, startPoint y: 129, endPoint x: 552, endPoint y: 549, distance: 423.0
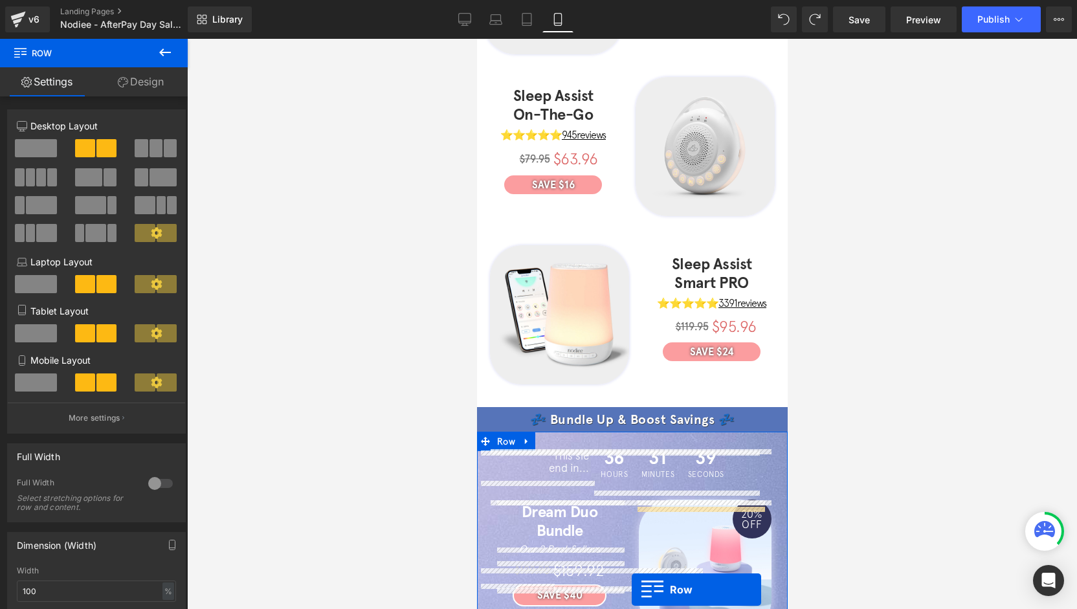
scroll to position [427, 0]
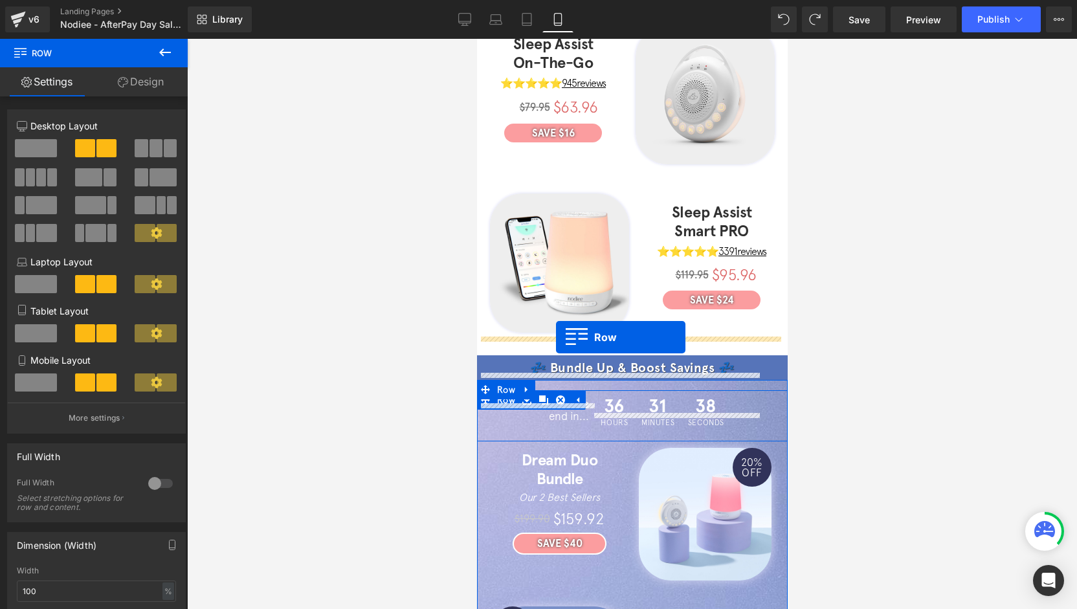
drag, startPoint x: 494, startPoint y: 263, endPoint x: 555, endPoint y: 337, distance: 95.6
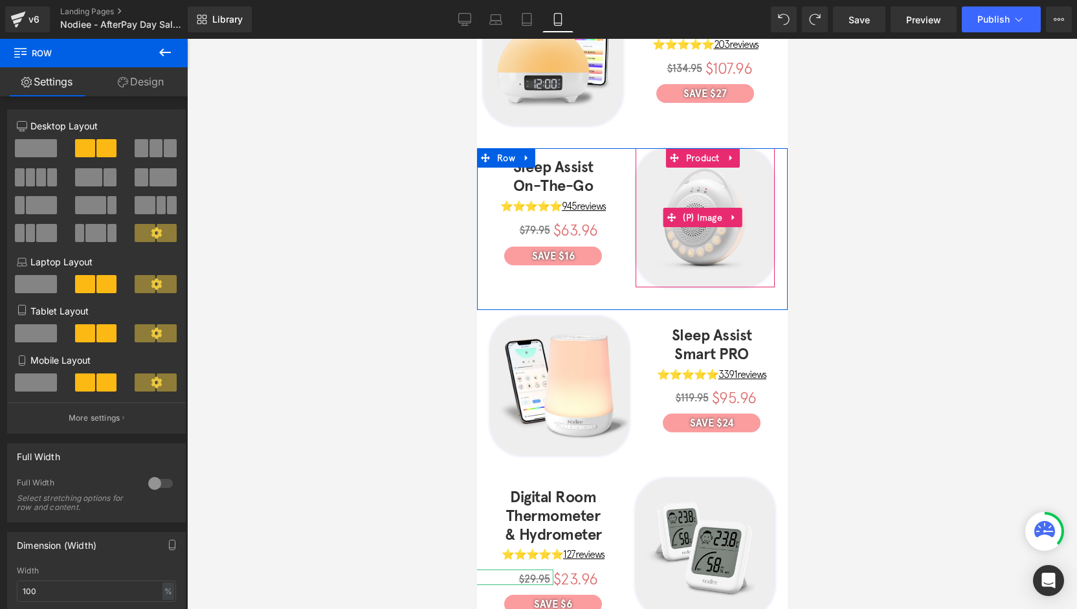
scroll to position [298, 0]
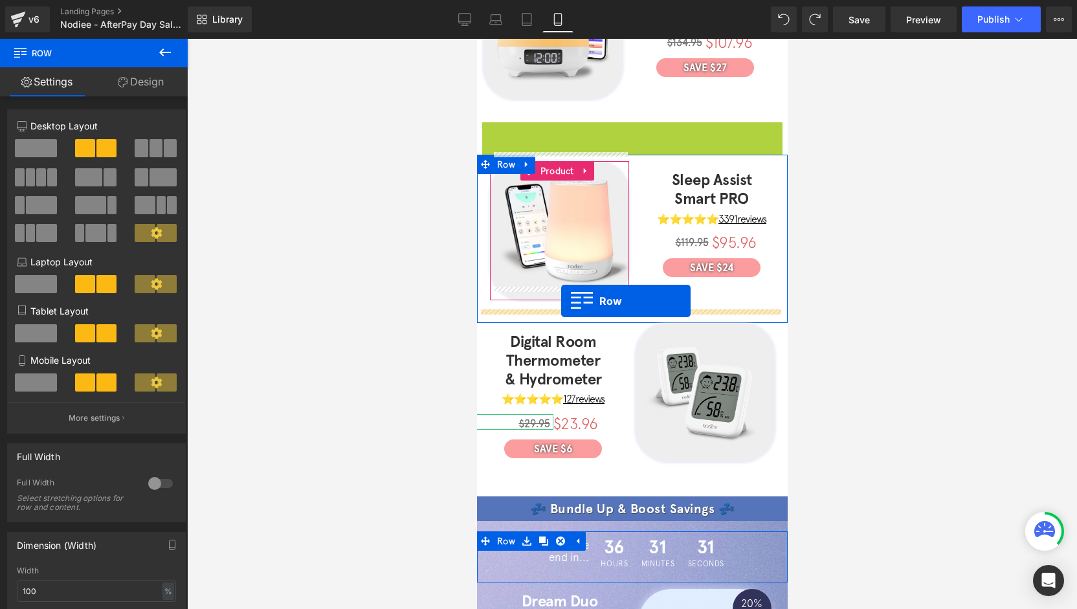
drag, startPoint x: 505, startPoint y: 125, endPoint x: 560, endPoint y: 301, distance: 184.6
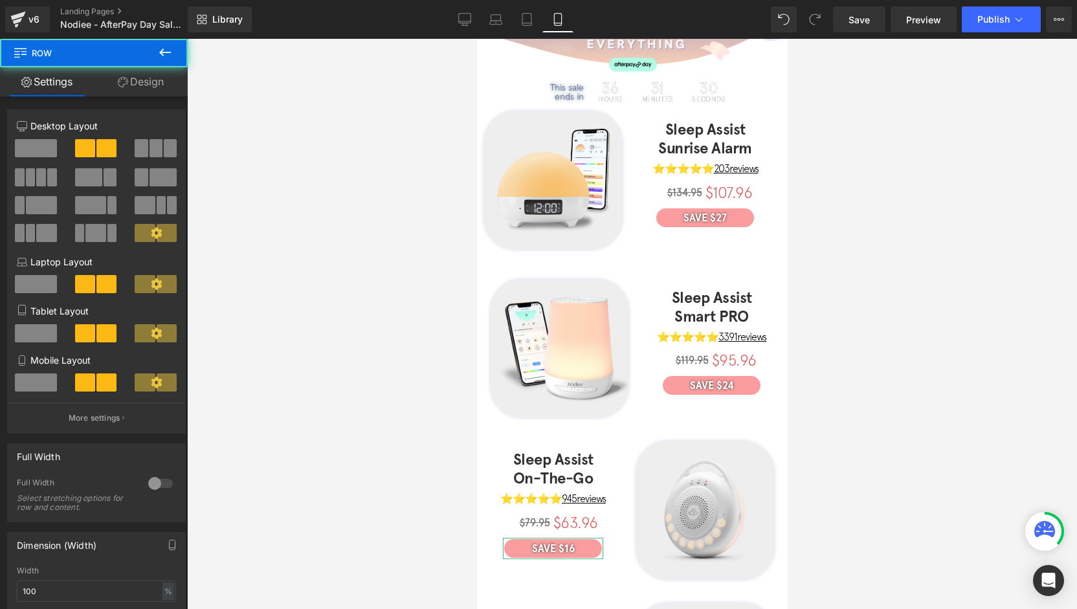
scroll to position [104, 0]
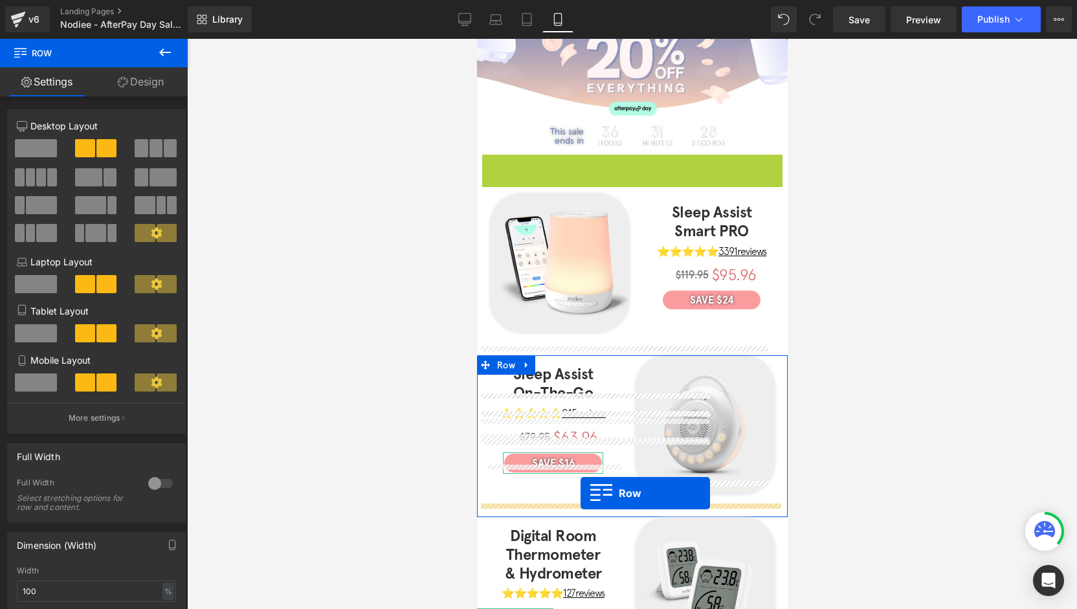
drag, startPoint x: 509, startPoint y: 164, endPoint x: 580, endPoint y: 493, distance: 336.9
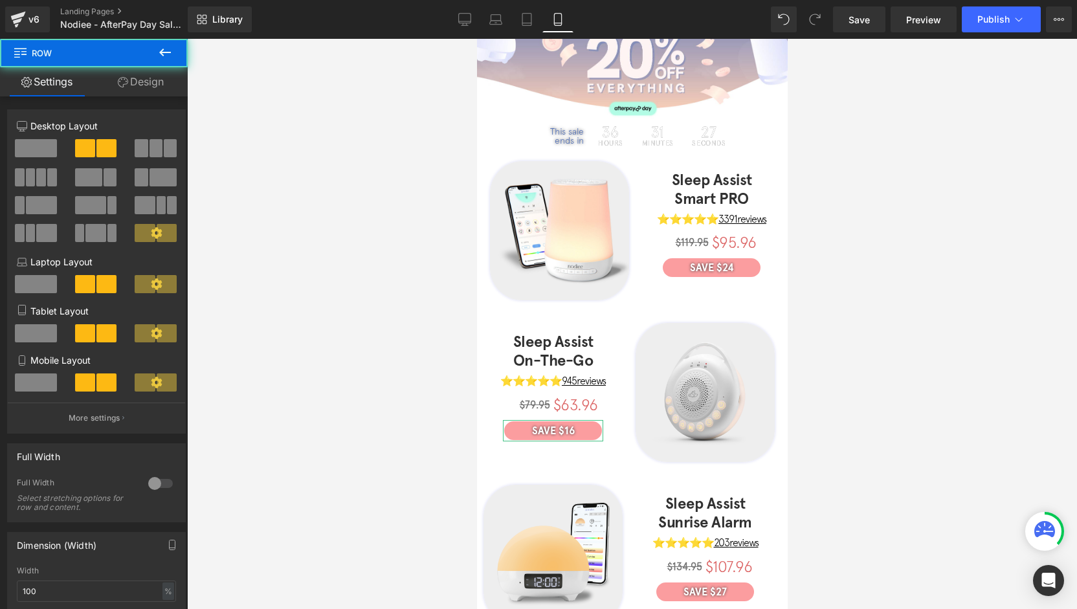
scroll to position [362, 0]
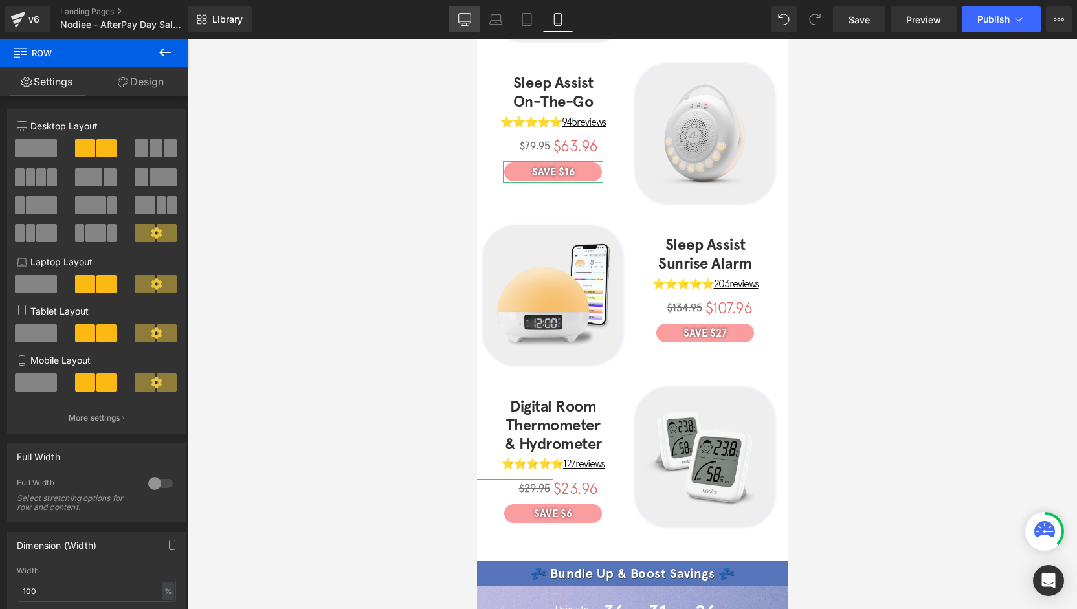
click at [468, 27] on link "Desktop" at bounding box center [464, 19] width 31 height 26
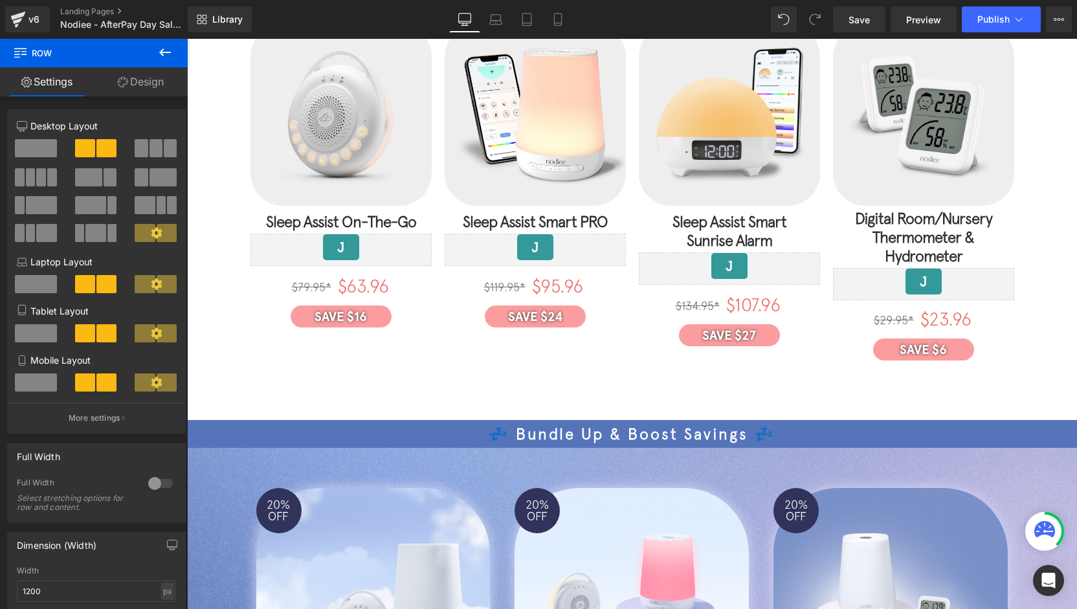
scroll to position [0, 0]
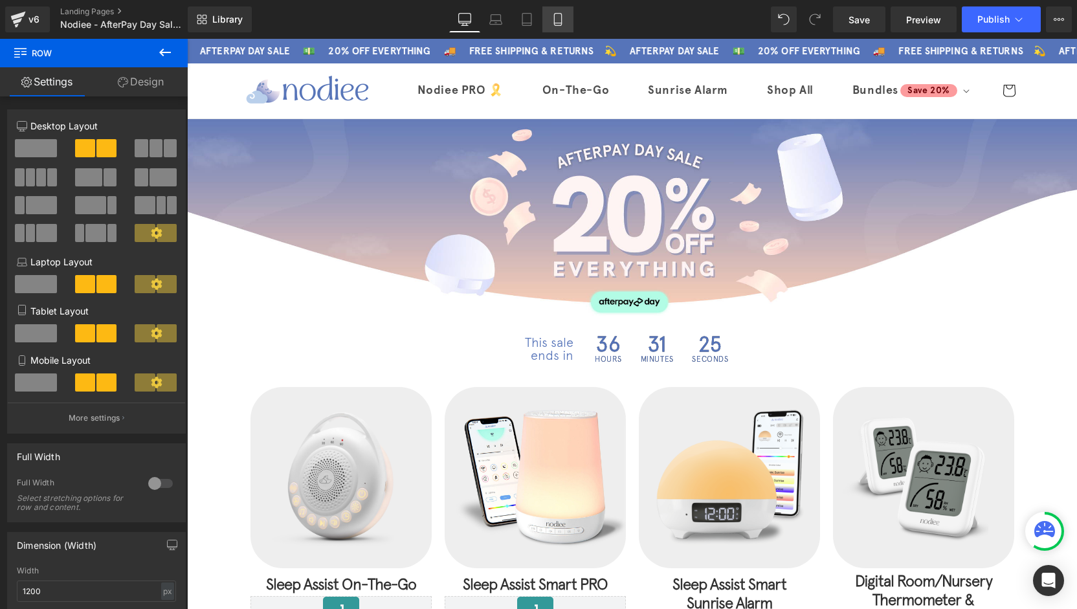
click at [573, 22] on link "Mobile" at bounding box center [557, 19] width 31 height 26
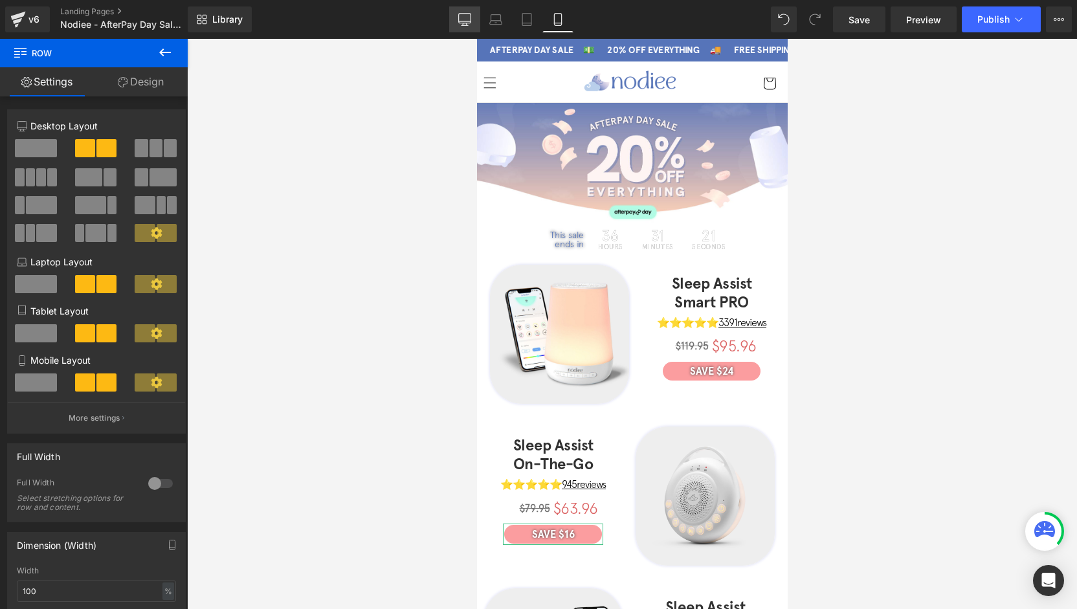
click at [468, 21] on icon at bounding box center [464, 19] width 13 height 13
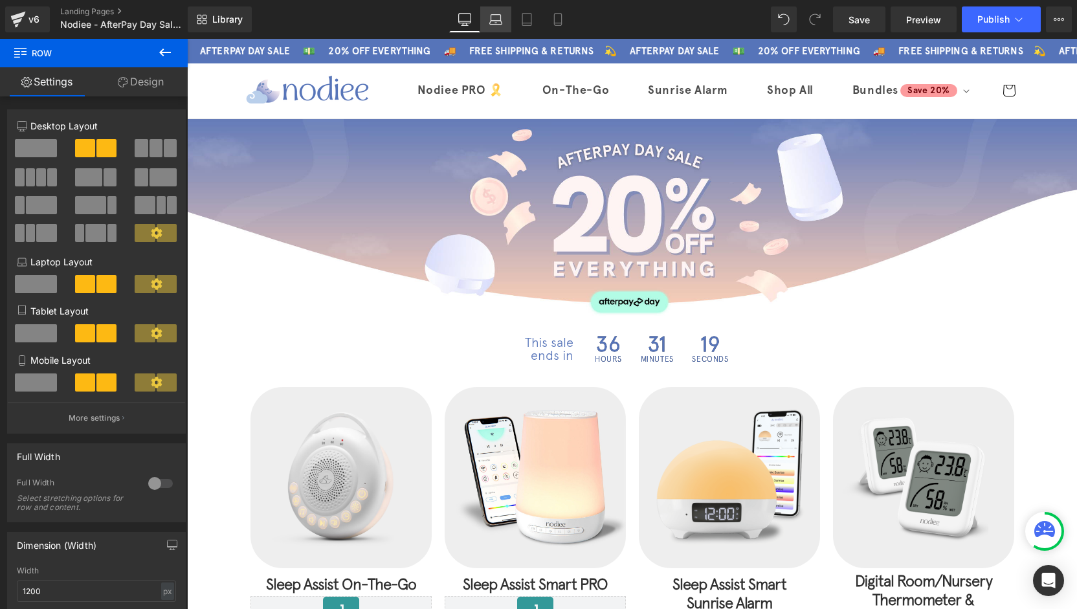
click at [502, 19] on icon at bounding box center [495, 19] width 13 height 13
type input "100"
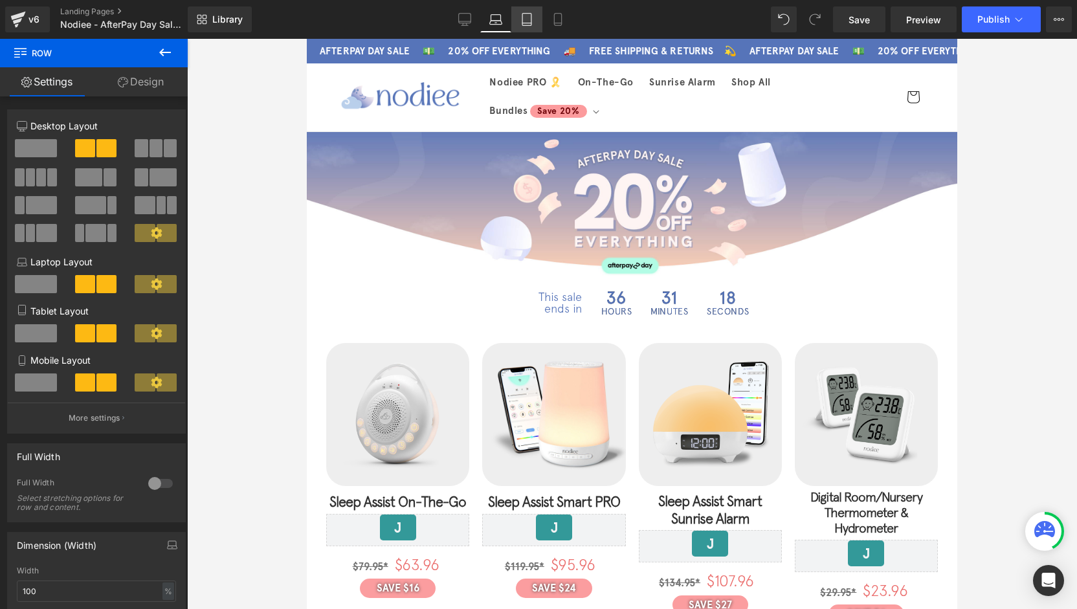
click at [531, 22] on icon at bounding box center [526, 19] width 13 height 13
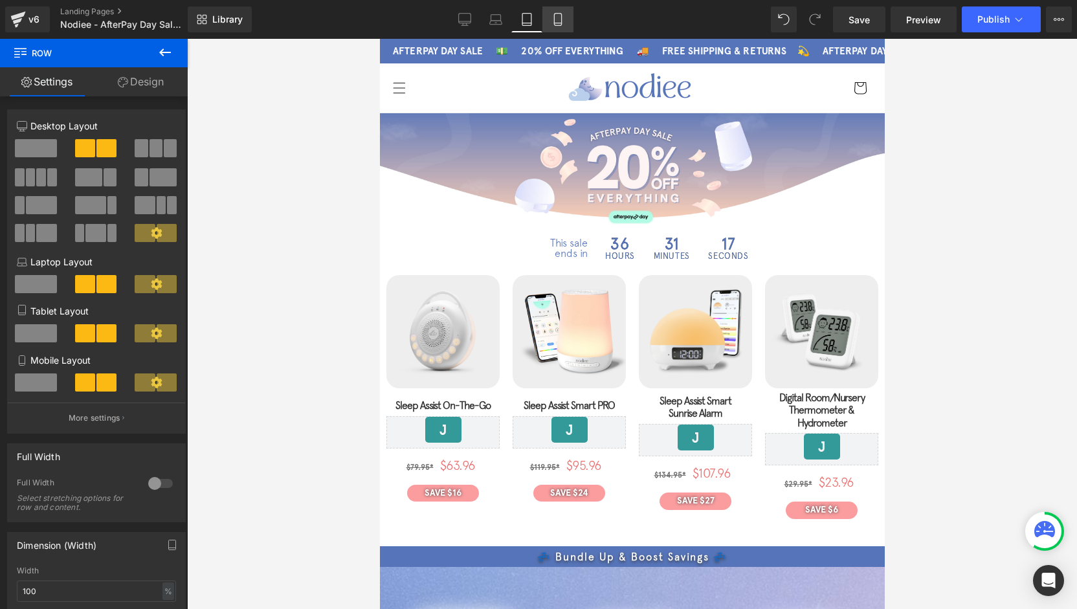
click at [551, 20] on icon at bounding box center [557, 19] width 13 height 13
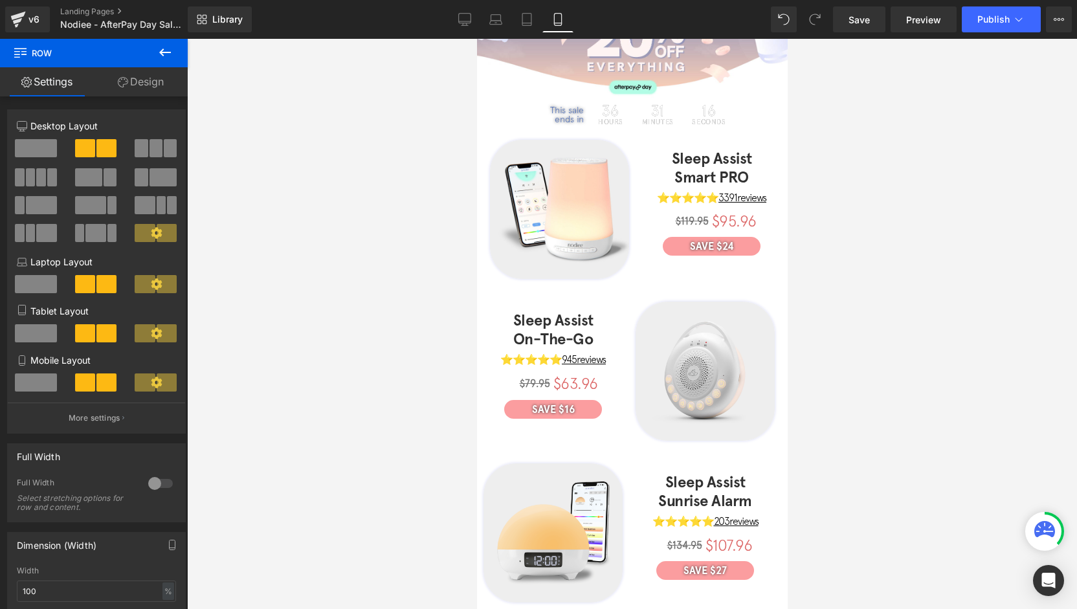
scroll to position [20, 0]
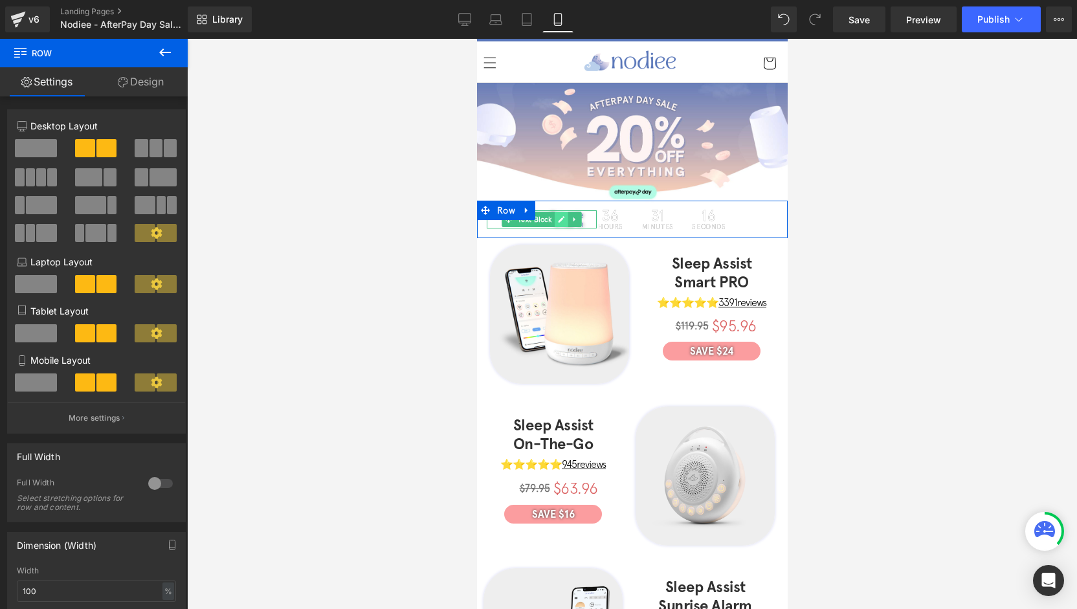
click at [560, 221] on link at bounding box center [561, 220] width 14 height 16
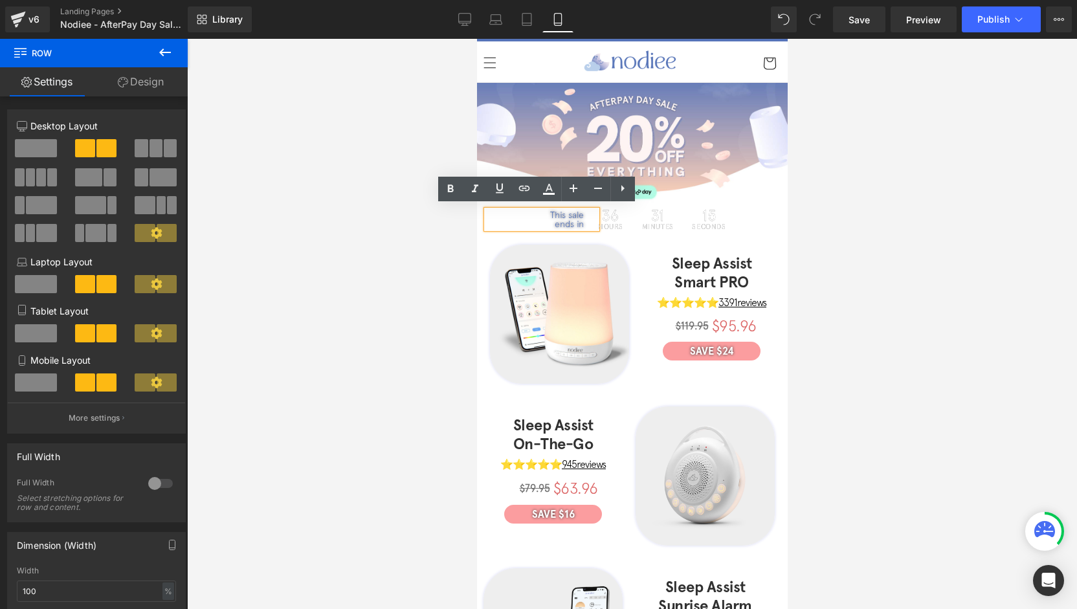
click at [560, 221] on p "ends in" at bounding box center [534, 223] width 97 height 9
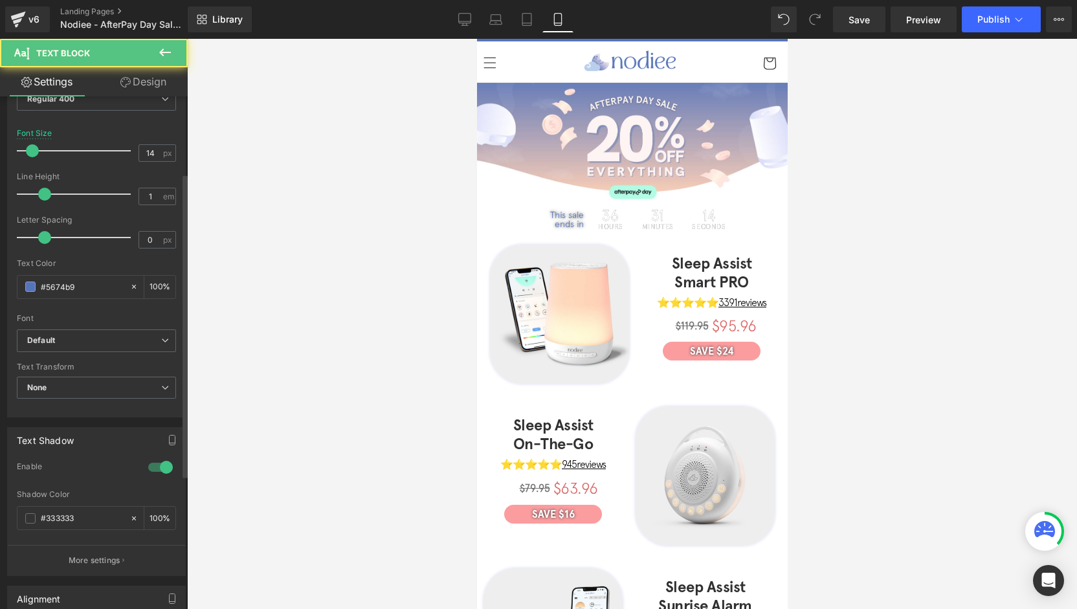
scroll to position [129, 0]
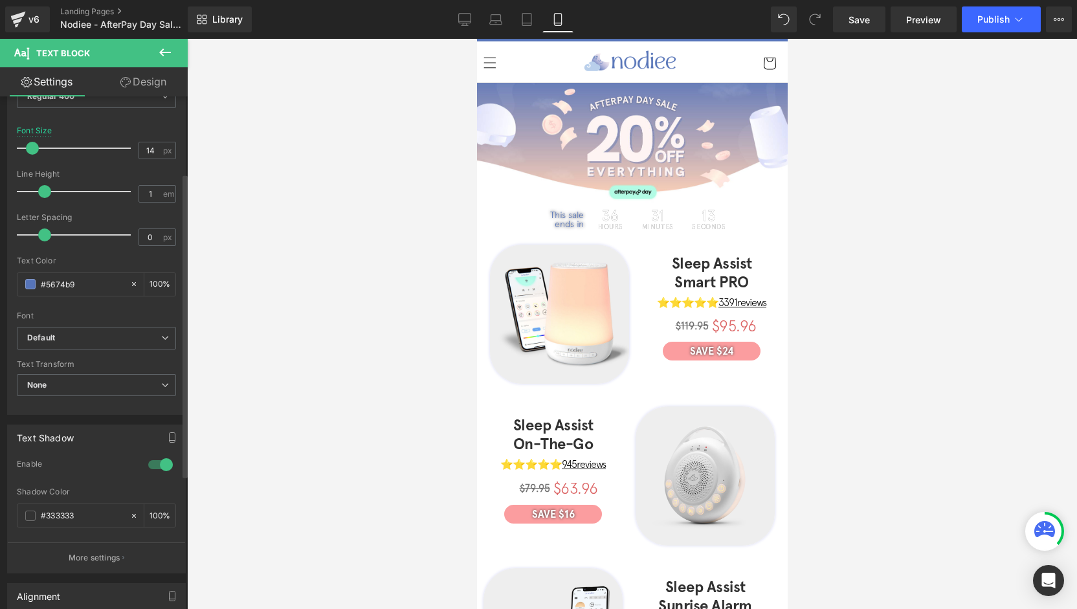
click at [158, 465] on div at bounding box center [160, 464] width 31 height 21
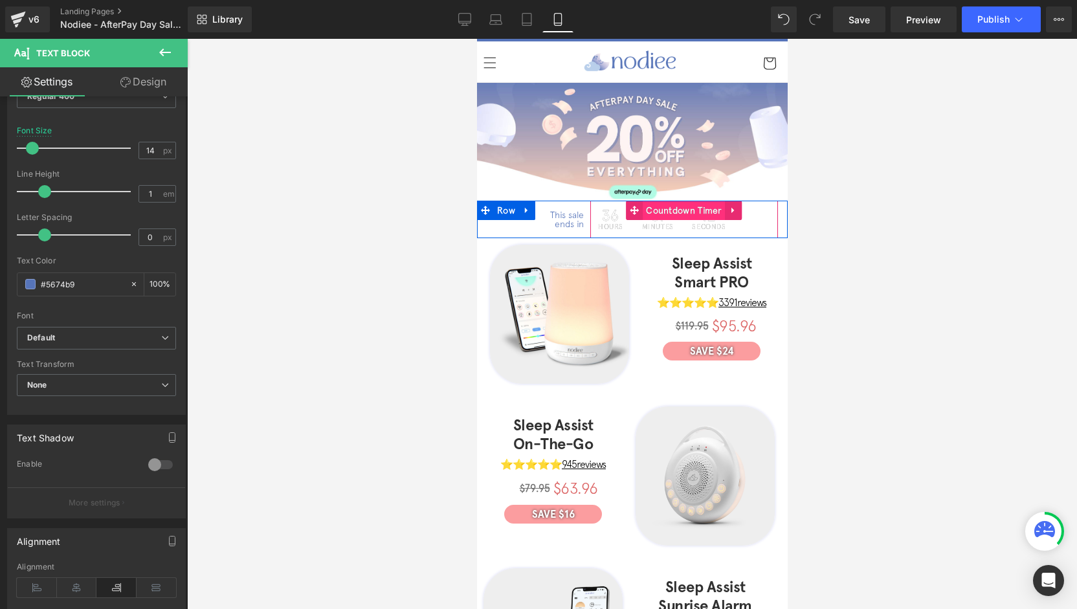
click at [648, 210] on span "Countdown Timer" at bounding box center [683, 210] width 83 height 19
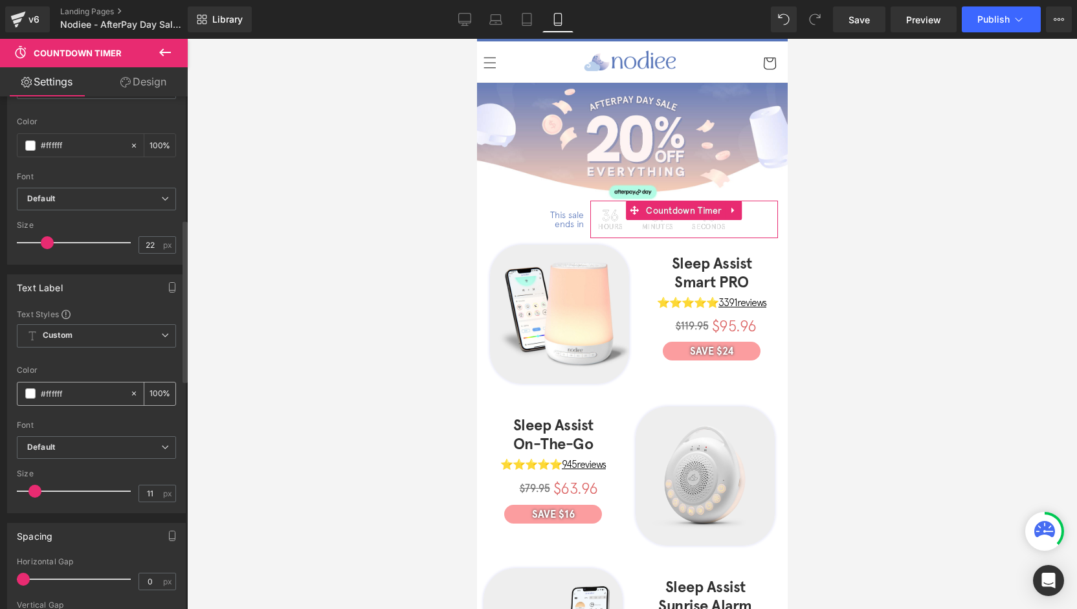
scroll to position [388, 0]
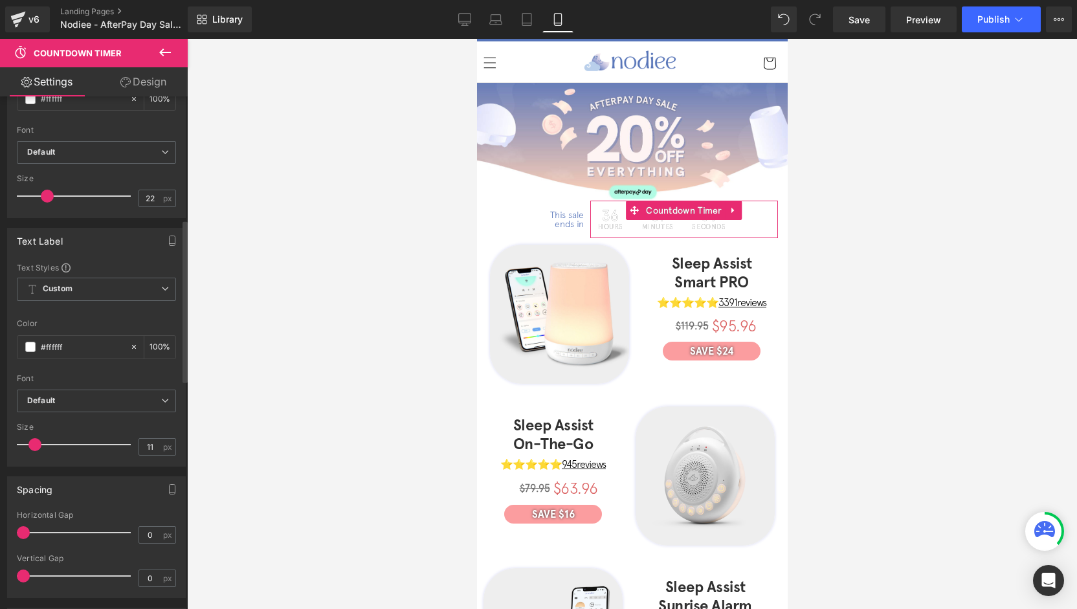
click at [0, 342] on div "Text Label Text Styles Custom Custom Setup Global Style Custom Setup Global Sty…" at bounding box center [96, 342] width 193 height 248
drag, startPoint x: 77, startPoint y: 350, endPoint x: 24, endPoint y: 345, distance: 53.3
click at [24, 345] on div "#ffffff" at bounding box center [73, 347] width 112 height 23
click at [70, 344] on input "#ffffff" at bounding box center [82, 347] width 83 height 14
drag, startPoint x: 70, startPoint y: 344, endPoint x: 1, endPoint y: 346, distance: 68.6
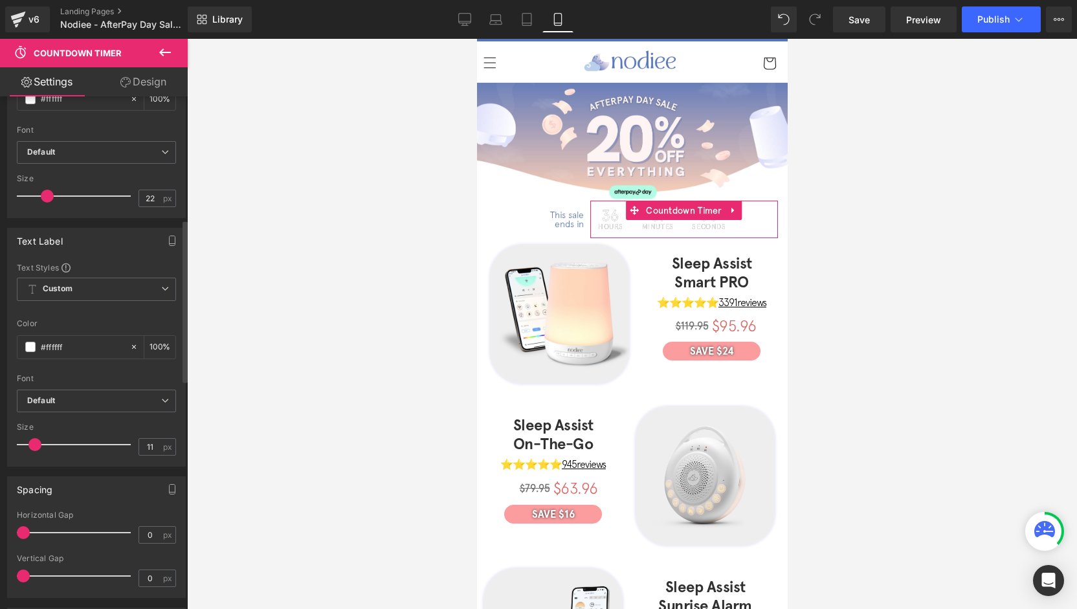
click at [1, 346] on div "Text Label Text Styles Custom Custom Setup Global Style Custom Setup Global Sty…" at bounding box center [96, 342] width 193 height 248
paste input "5674b9"
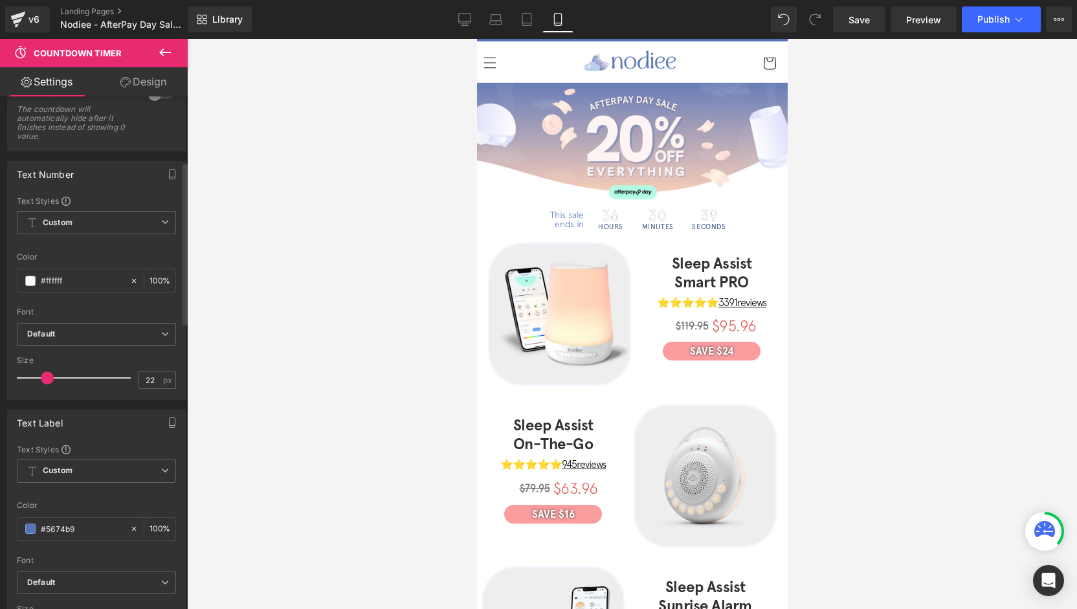
scroll to position [77, 0]
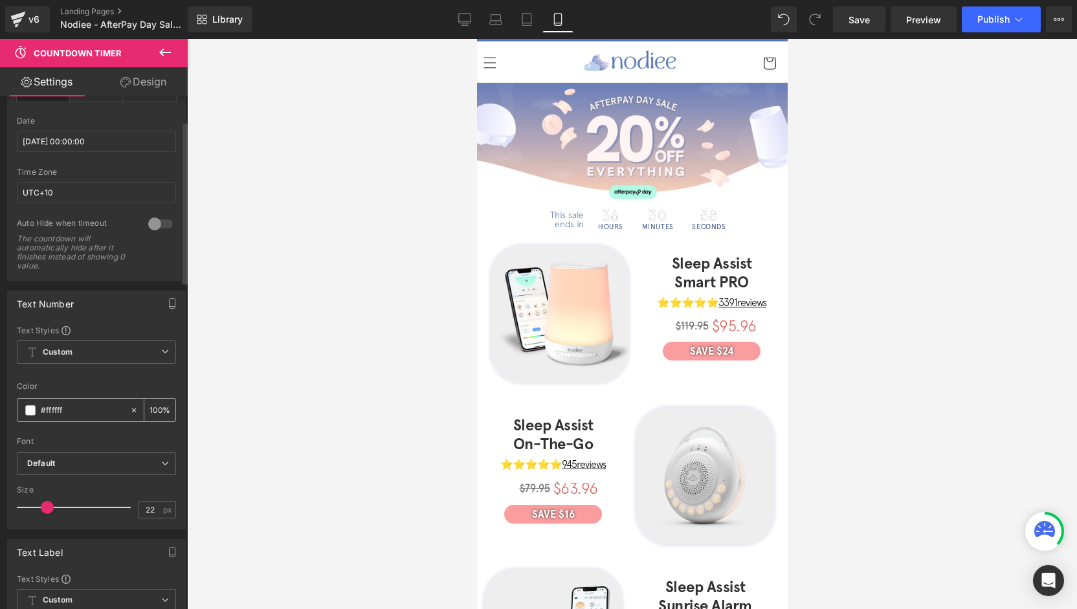
type input "#5674b9"
drag, startPoint x: 83, startPoint y: 406, endPoint x: 5, endPoint y: 406, distance: 78.9
click at [0, 407] on div "Text Number Text Styles Custom Custom Setup Global Style Custom Setup Global St…" at bounding box center [96, 405] width 193 height 248
paste input "5674b9"
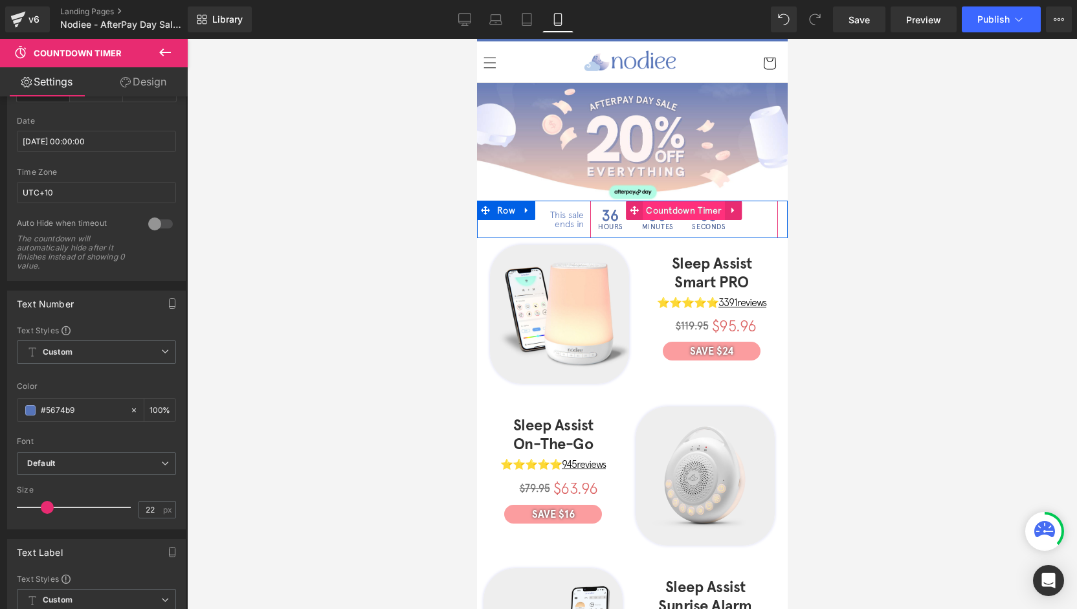
click at [669, 212] on span "Countdown Timer" at bounding box center [683, 210] width 83 height 19
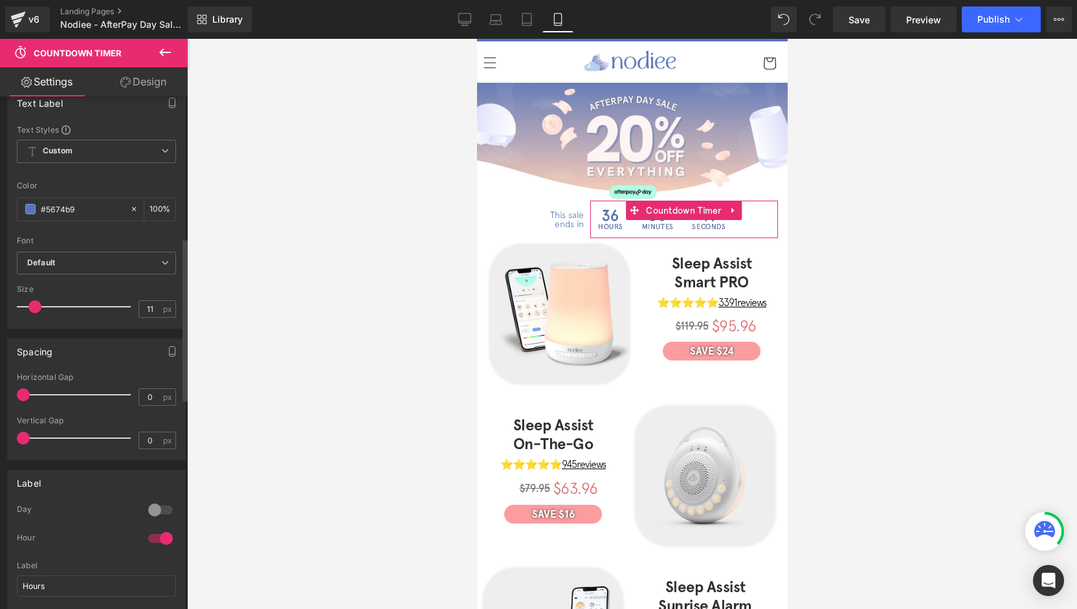
scroll to position [530, 0]
type input "#5674b9"
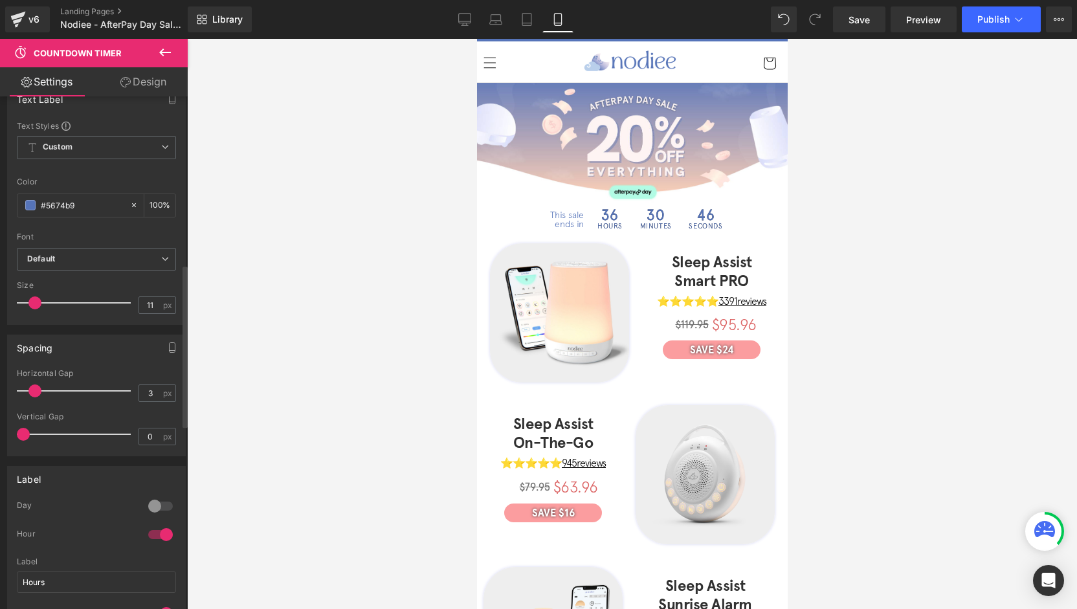
type input "0"
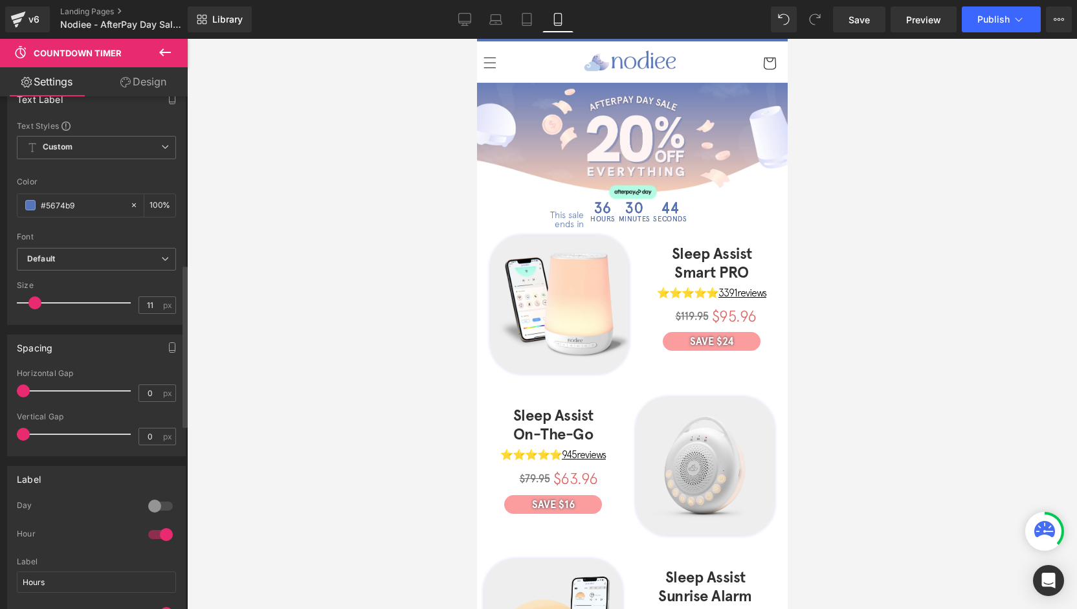
click at [19, 386] on span at bounding box center [23, 390] width 13 height 13
type input "#ffffff"
type input "100"
type input "#ffffff"
type input "100"
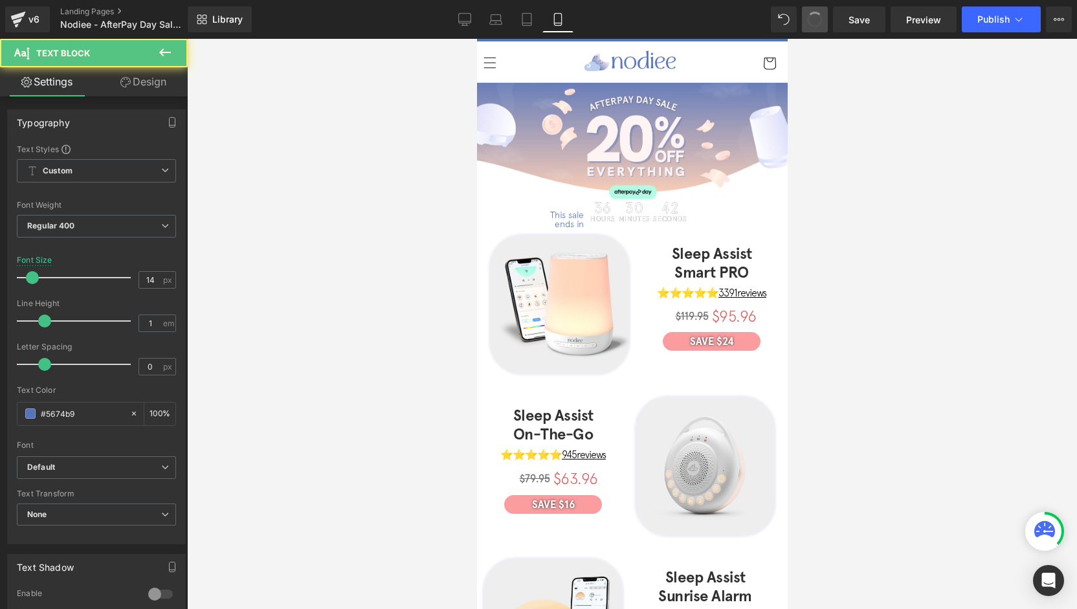
click at [806, 25] on button at bounding box center [815, 19] width 26 height 26
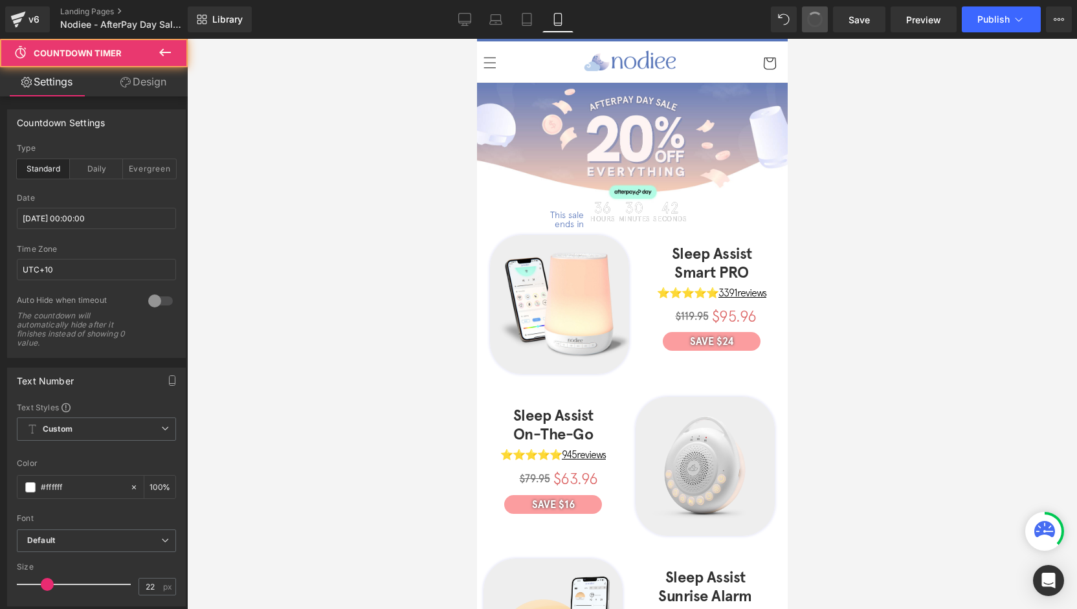
type input "#5674b9"
type input "100"
type input "#5674b9"
type input "100"
click at [806, 25] on button at bounding box center [815, 19] width 26 height 26
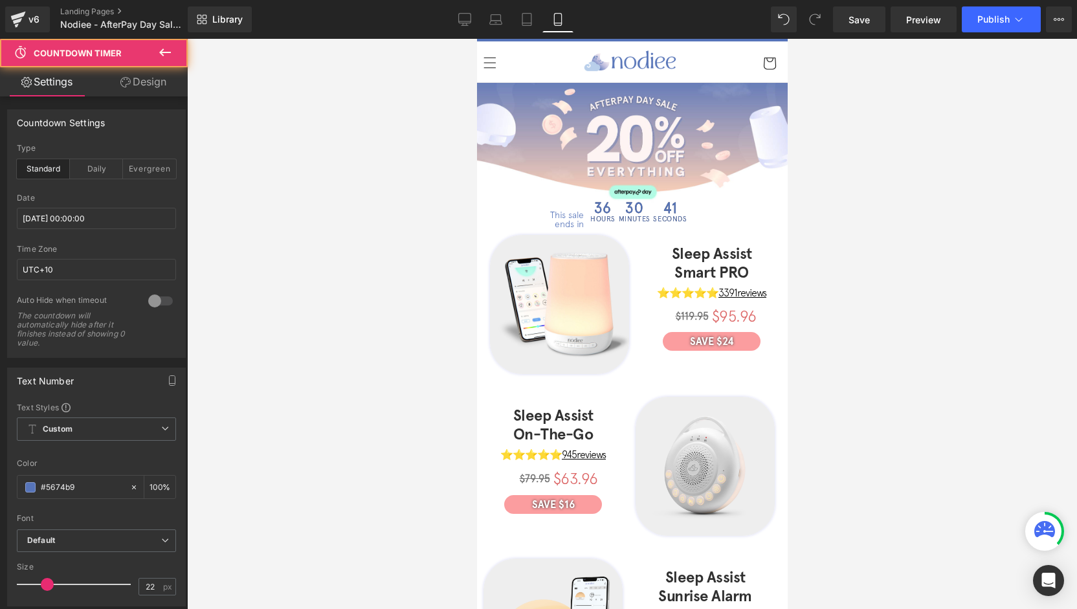
click at [806, 25] on button at bounding box center [815, 19] width 26 height 26
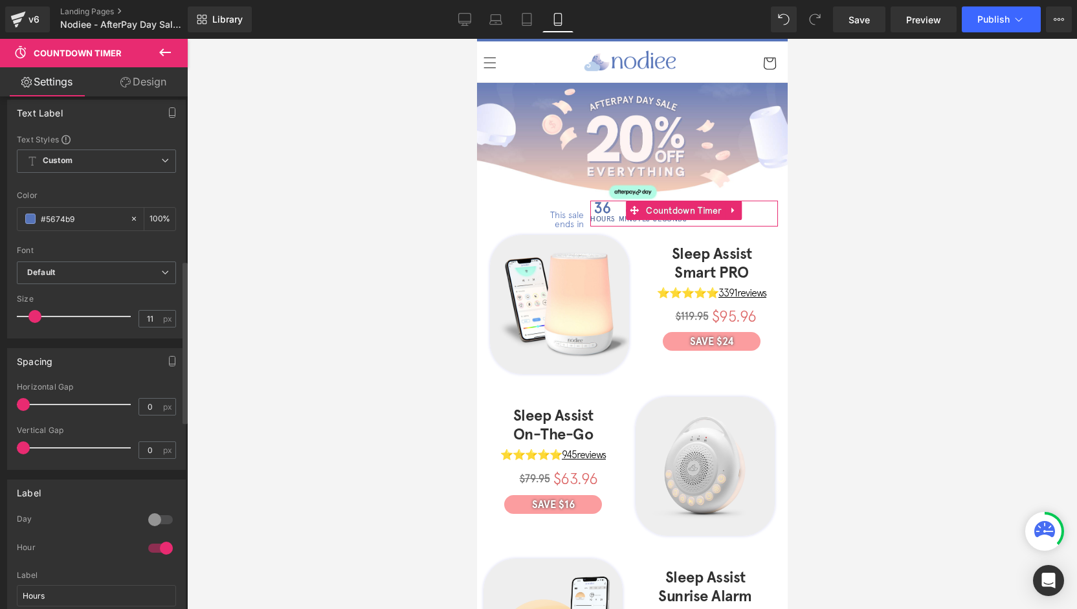
scroll to position [518, 0]
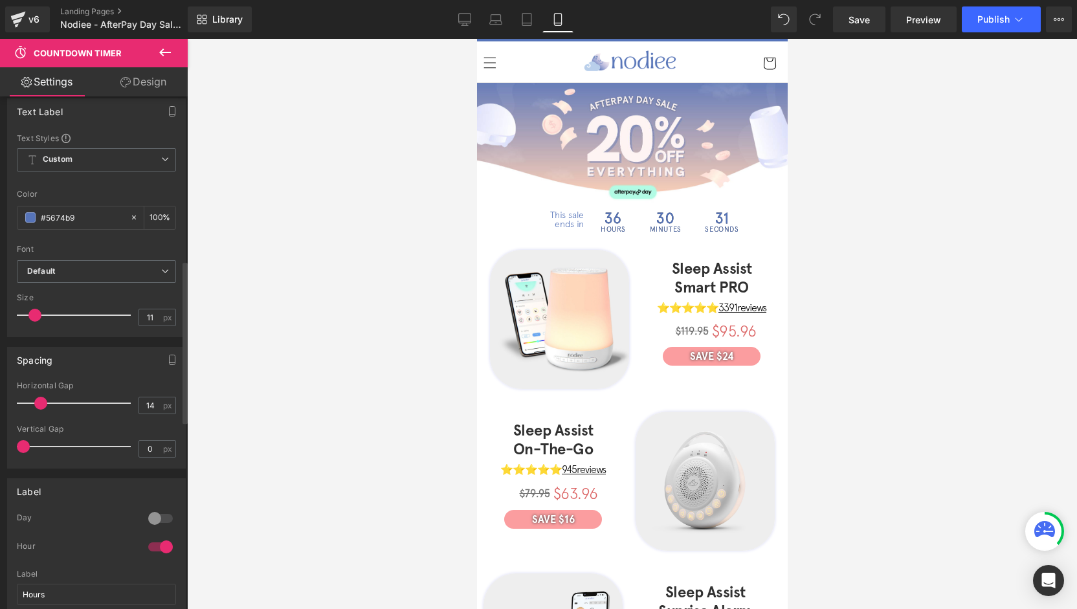
type input "13"
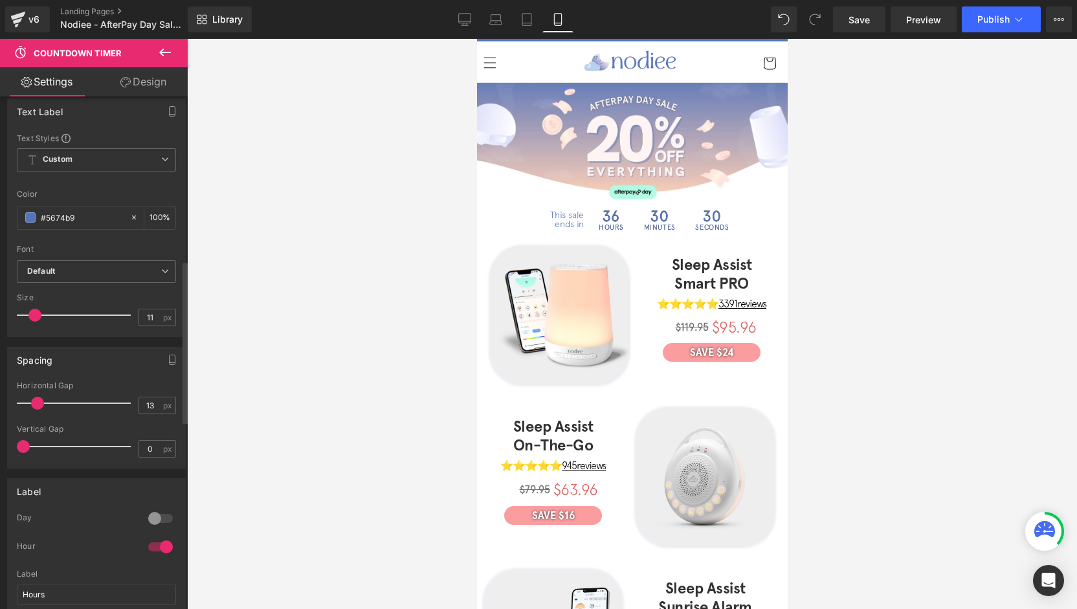
drag, startPoint x: 27, startPoint y: 397, endPoint x: 40, endPoint y: 400, distance: 13.3
click at [40, 400] on span at bounding box center [37, 403] width 13 height 13
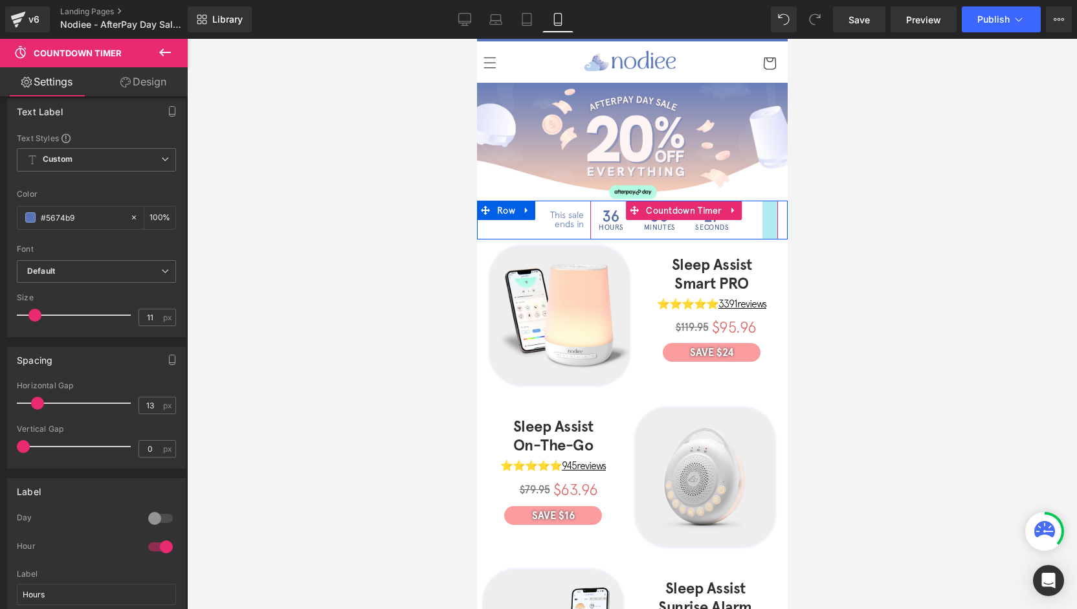
drag, startPoint x: 769, startPoint y: 221, endPoint x: 754, endPoint y: 221, distance: 14.9
click at [754, 221] on div "36 Hours 30 Minutes 27 Seconds Countdown Timer" at bounding box center [683, 220] width 188 height 39
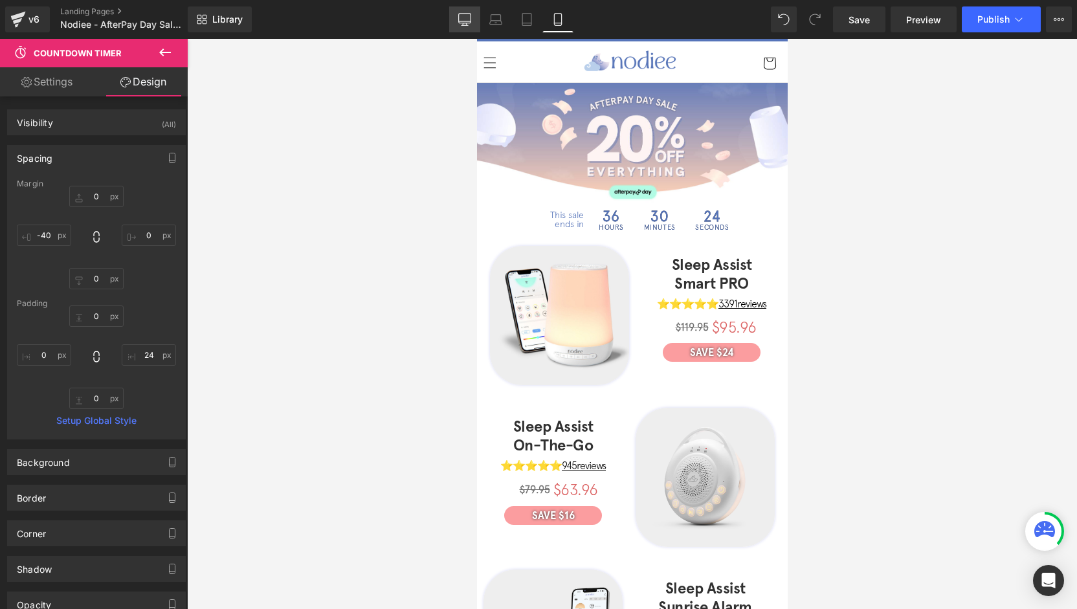
click at [468, 17] on icon at bounding box center [464, 19] width 13 height 13
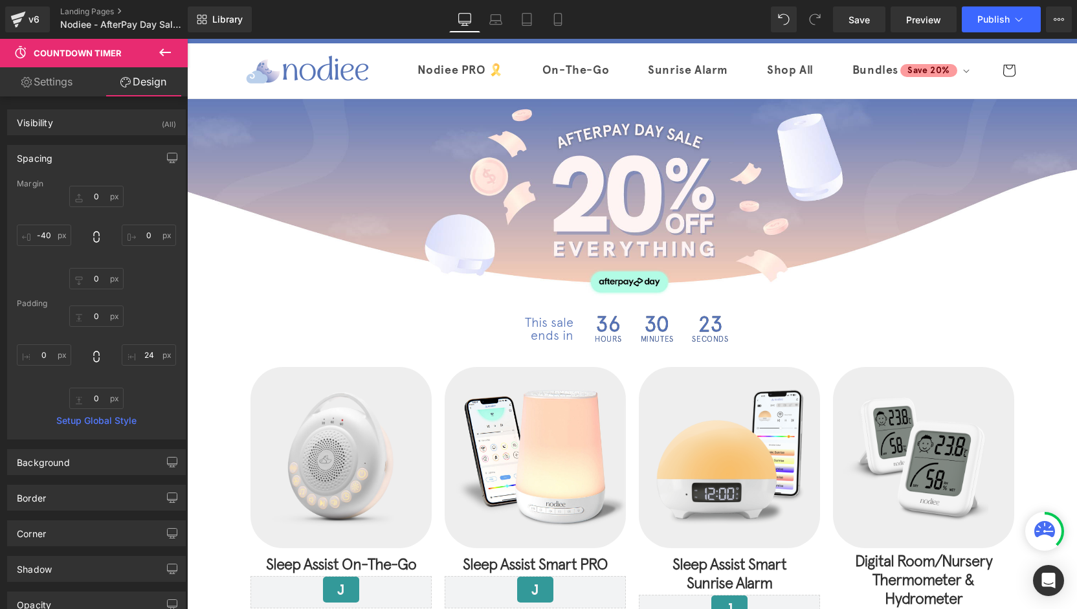
type input "0"
type input "-40"
type input "0"
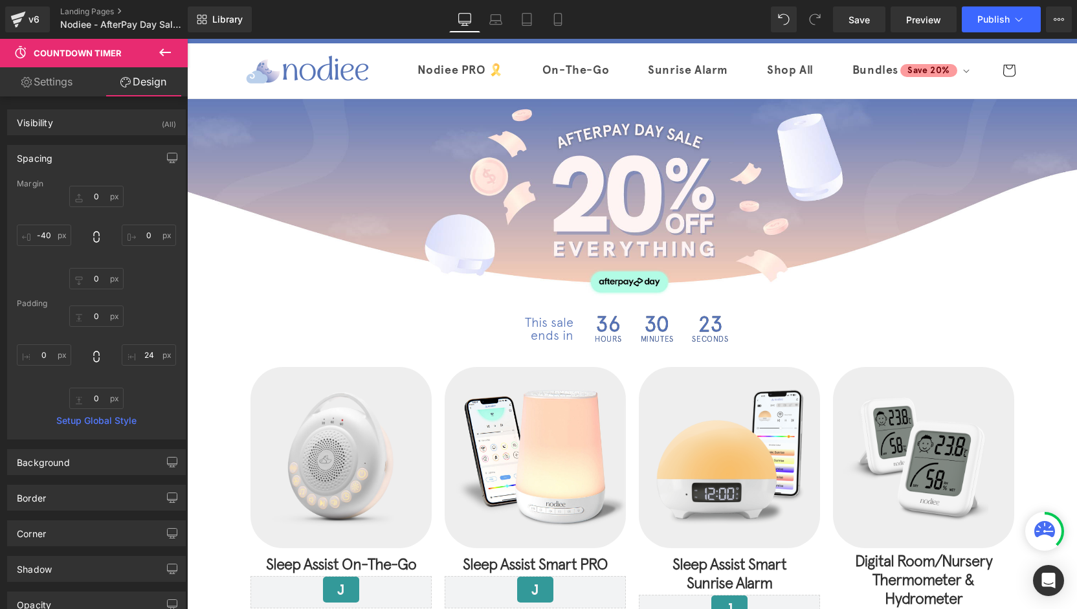
type input "0"
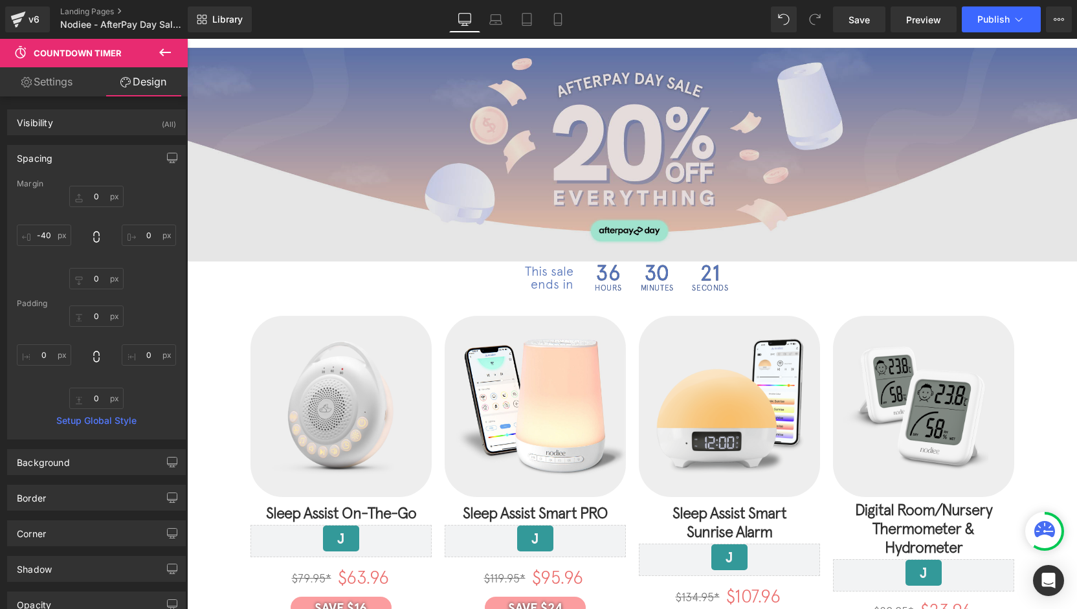
scroll to position [0, 0]
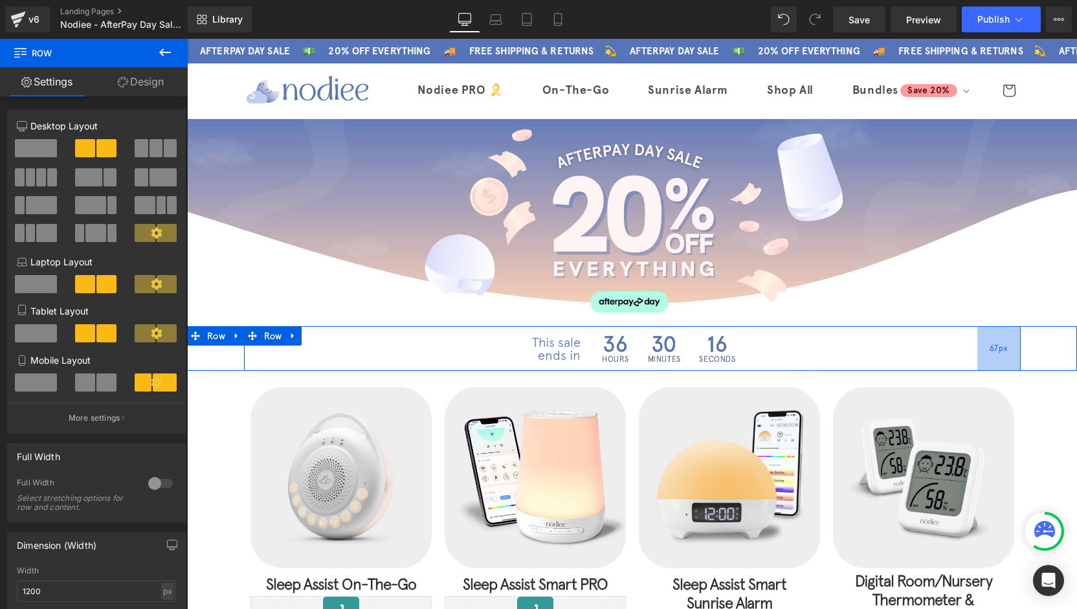
drag, startPoint x: 1000, startPoint y: 353, endPoint x: 1014, endPoint y: 351, distance: 14.4
click at [1014, 351] on div "67px" at bounding box center [998, 348] width 43 height 45
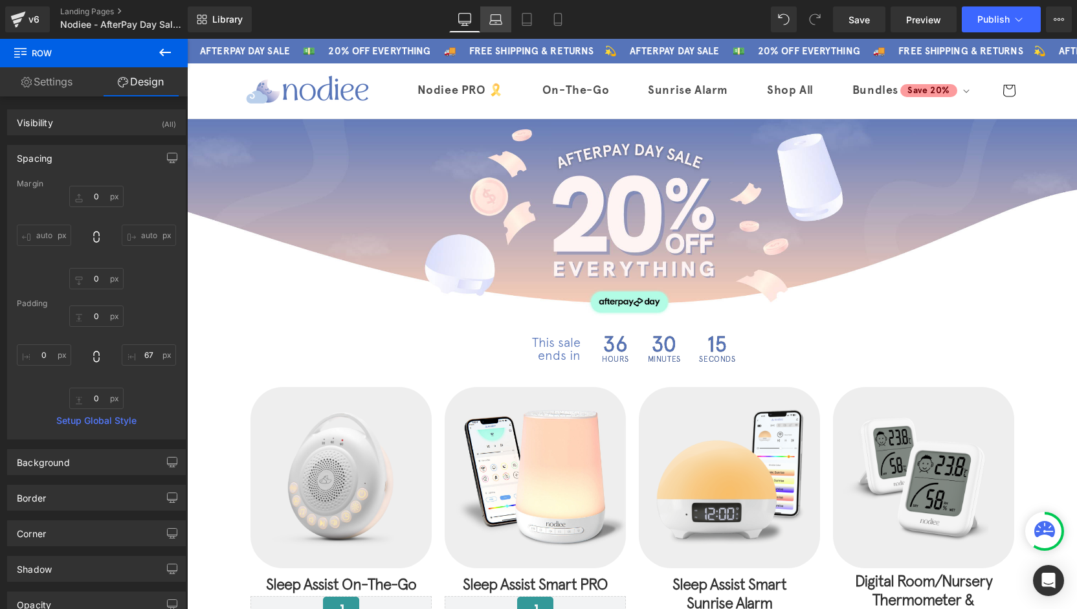
click at [497, 25] on icon at bounding box center [495, 19] width 13 height 13
type input "0"
type input "70"
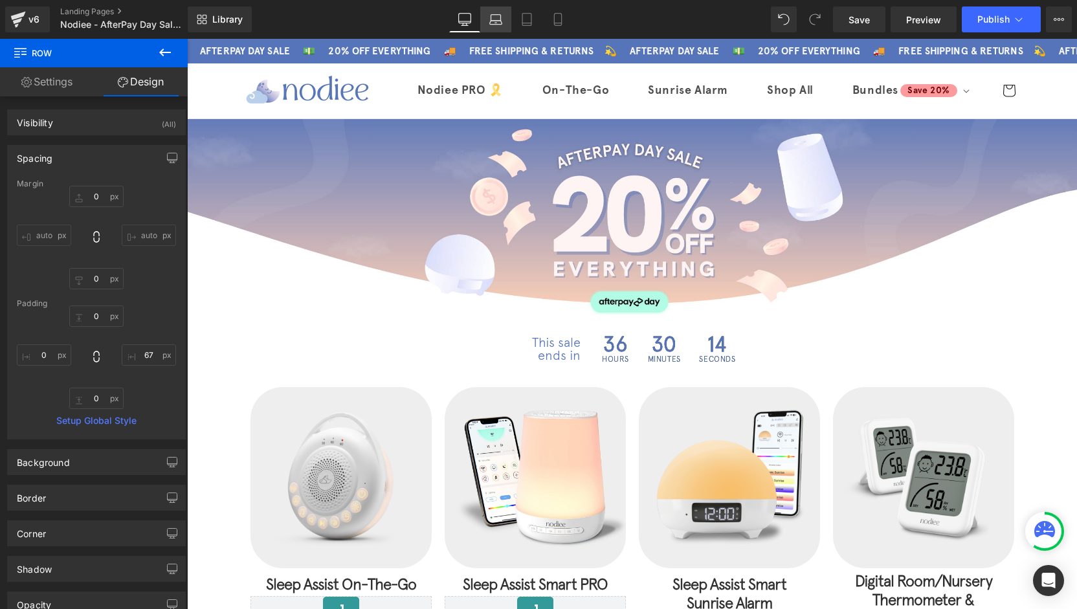
type input "0"
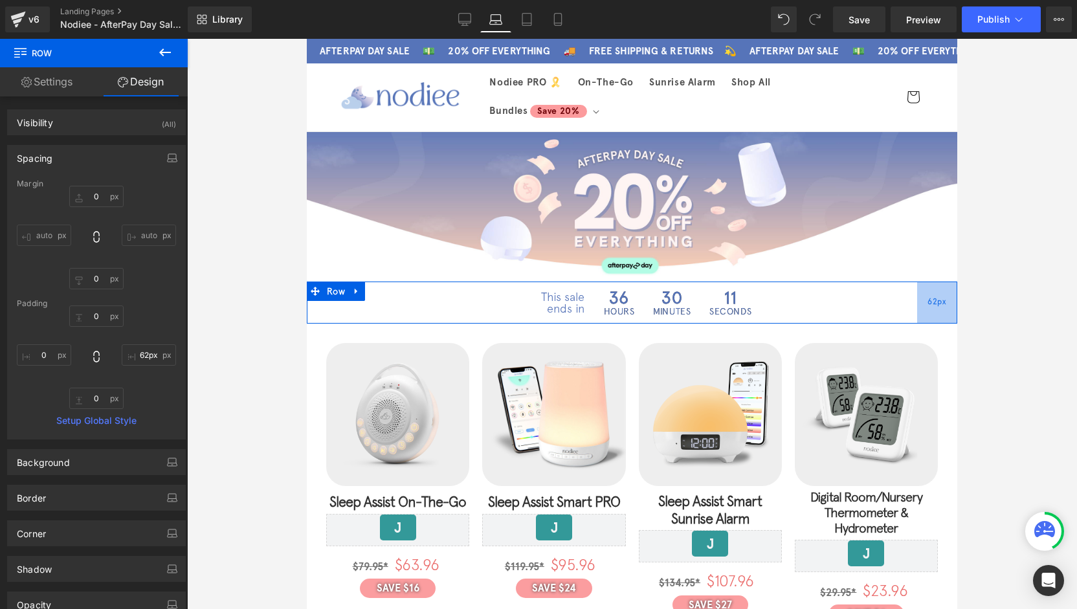
type input "61px"
click at [923, 307] on div "61px" at bounding box center [936, 302] width 39 height 42
click at [721, 291] on span "Countdown Timer" at bounding box center [751, 290] width 83 height 19
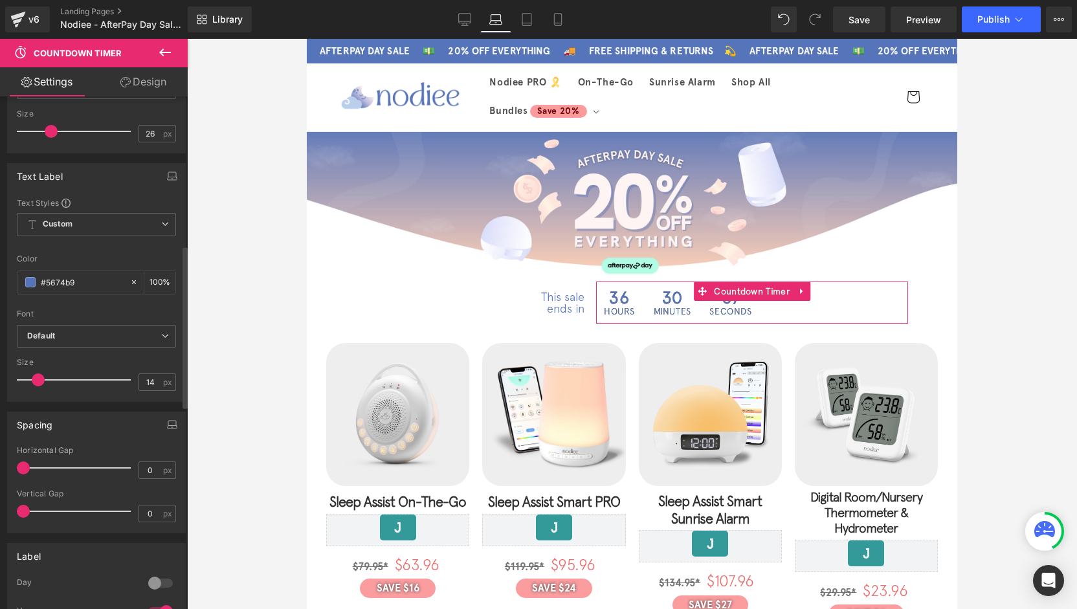
scroll to position [518, 0]
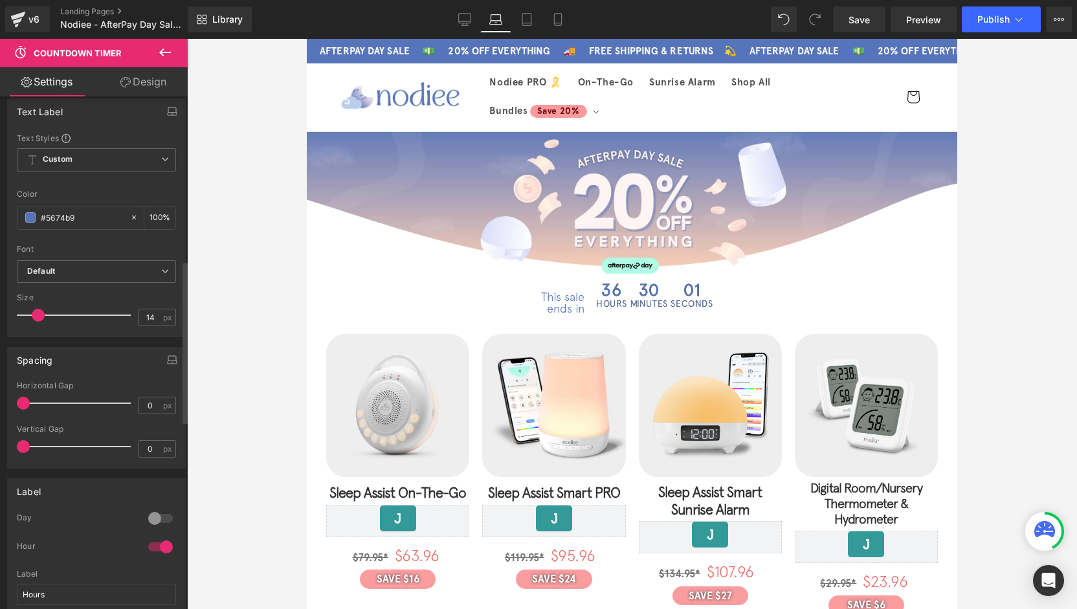
drag, startPoint x: 26, startPoint y: 398, endPoint x: 5, endPoint y: 397, distance: 21.4
click at [5, 397] on div "Spacing 0px Horizontal Gap 0 px 0px Vertical Gap 0 px" at bounding box center [96, 402] width 193 height 131
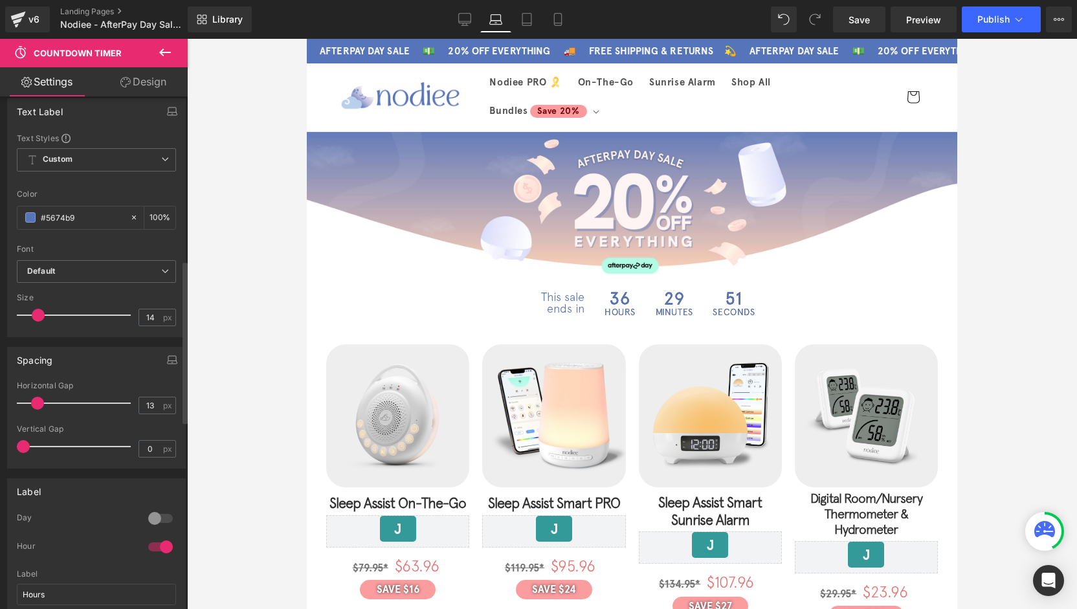
type input "14"
drag, startPoint x: 27, startPoint y: 399, endPoint x: 41, endPoint y: 399, distance: 14.2
click at [41, 399] on span at bounding box center [38, 403] width 13 height 13
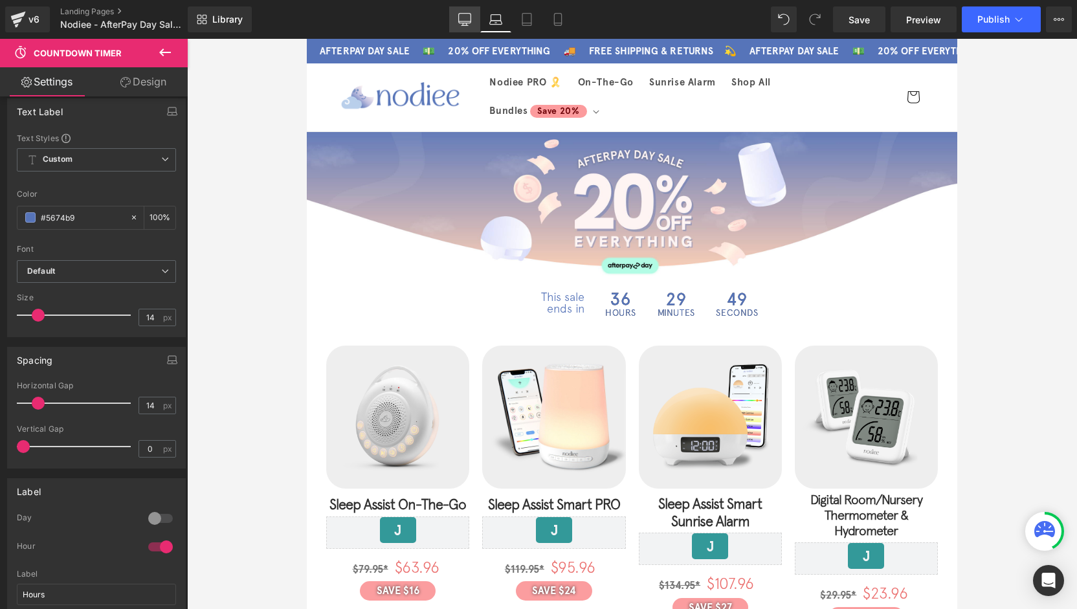
click at [465, 23] on icon at bounding box center [465, 19] width 12 height 10
type input "100"
type input "32"
type input "100"
type input "12"
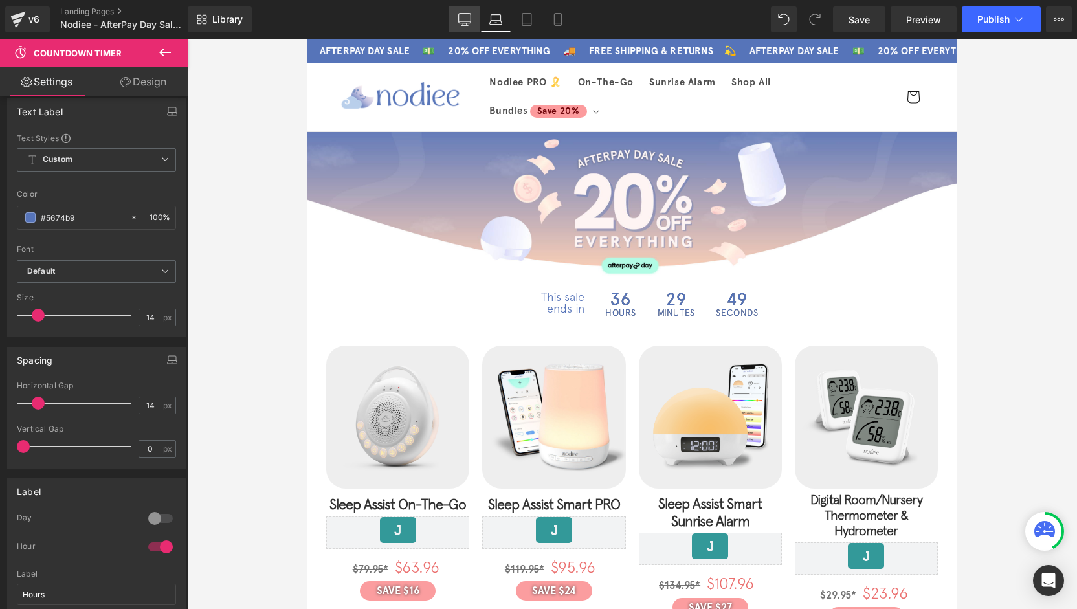
type input "0"
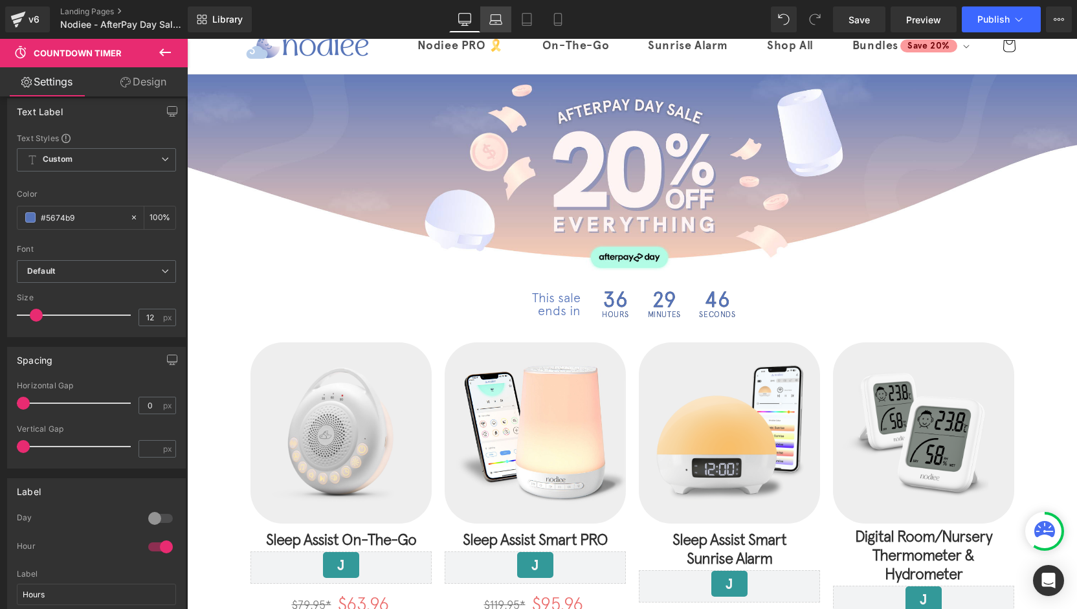
click at [497, 25] on icon at bounding box center [495, 19] width 13 height 13
type input "100"
type input "26"
type input "100"
type input "14"
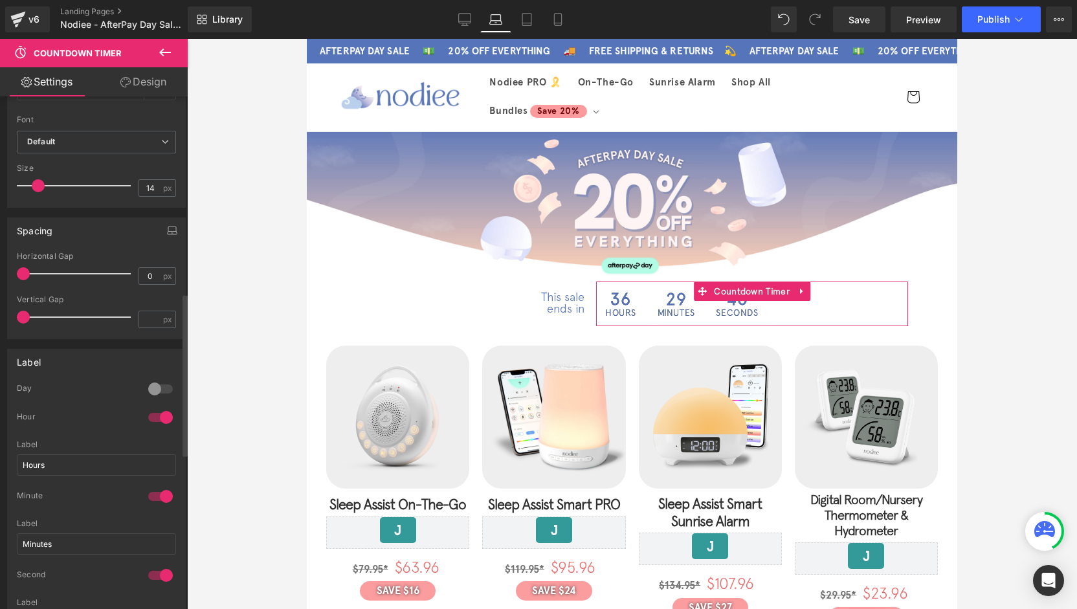
scroll to position [453, 0]
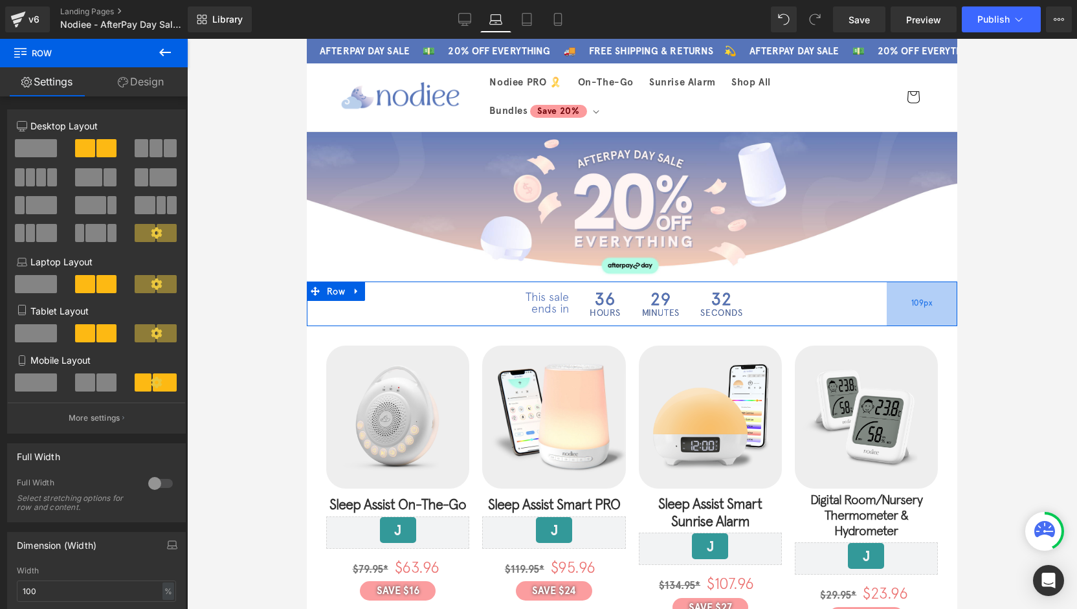
drag, startPoint x: 936, startPoint y: 307, endPoint x: 904, endPoint y: 307, distance: 31.1
click at [904, 307] on div "109px" at bounding box center [921, 303] width 71 height 45
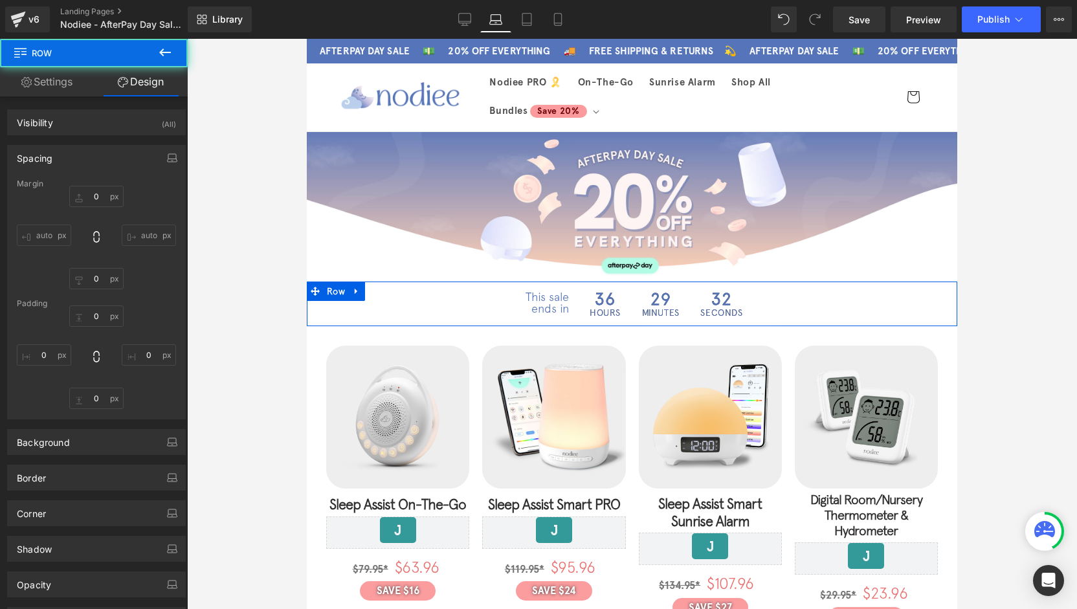
type input "0"
type input "109"
type input "0"
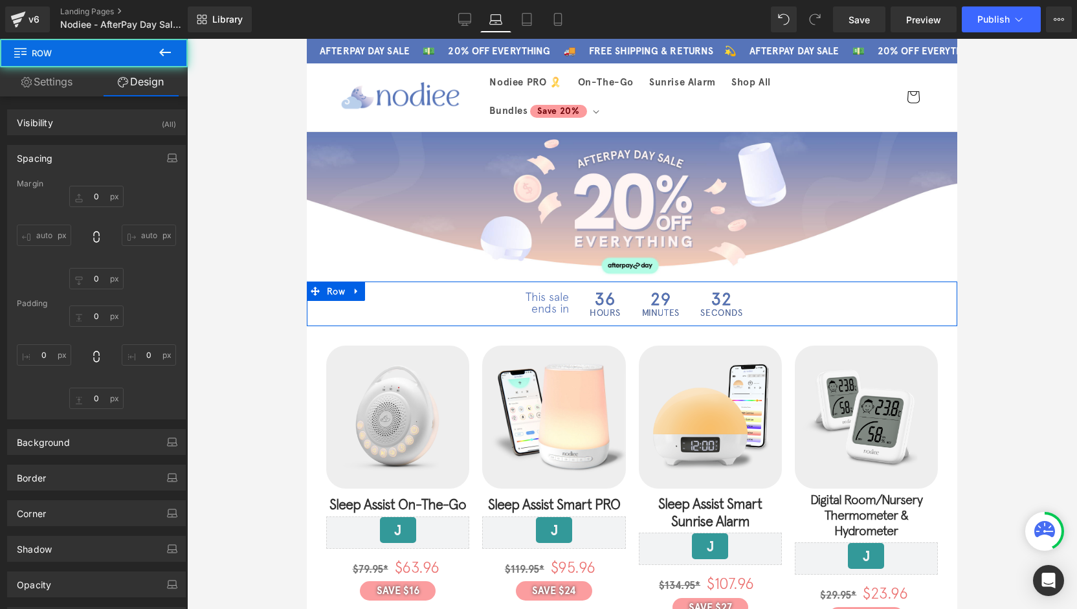
type input "0"
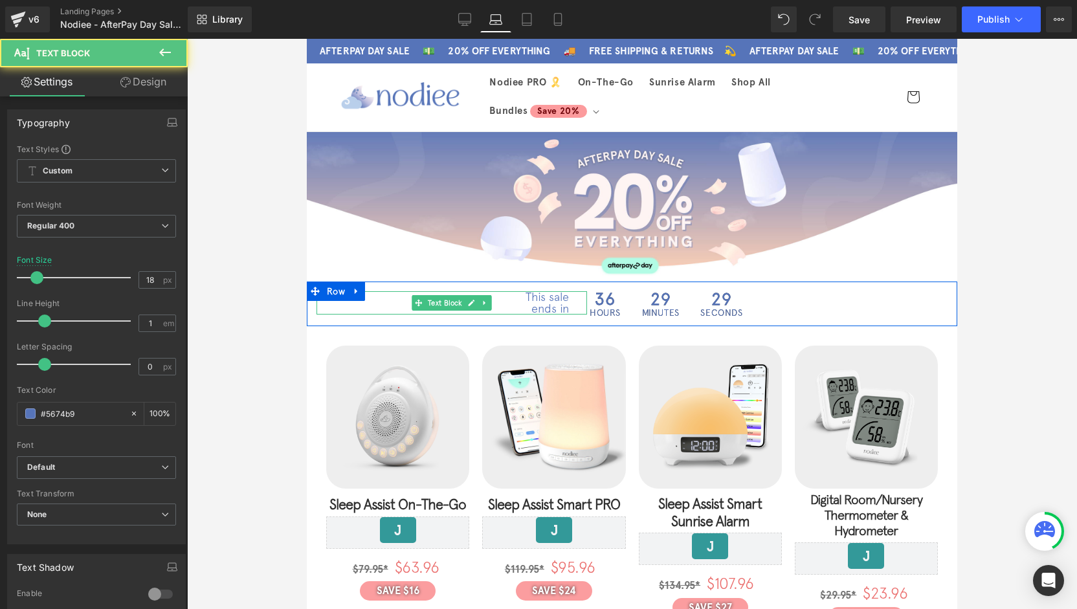
click at [575, 306] on div "This sale ends in" at bounding box center [451, 302] width 270 height 23
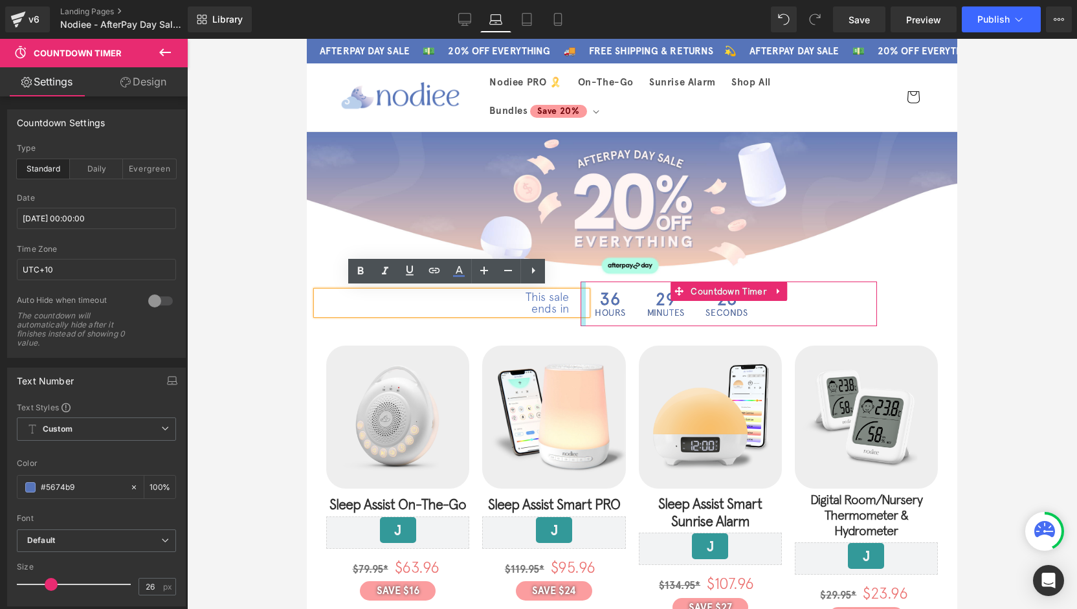
click at [582, 305] on div "36 Hours 29 Minutes 26 Seconds Countdown Timer" at bounding box center [728, 303] width 296 height 45
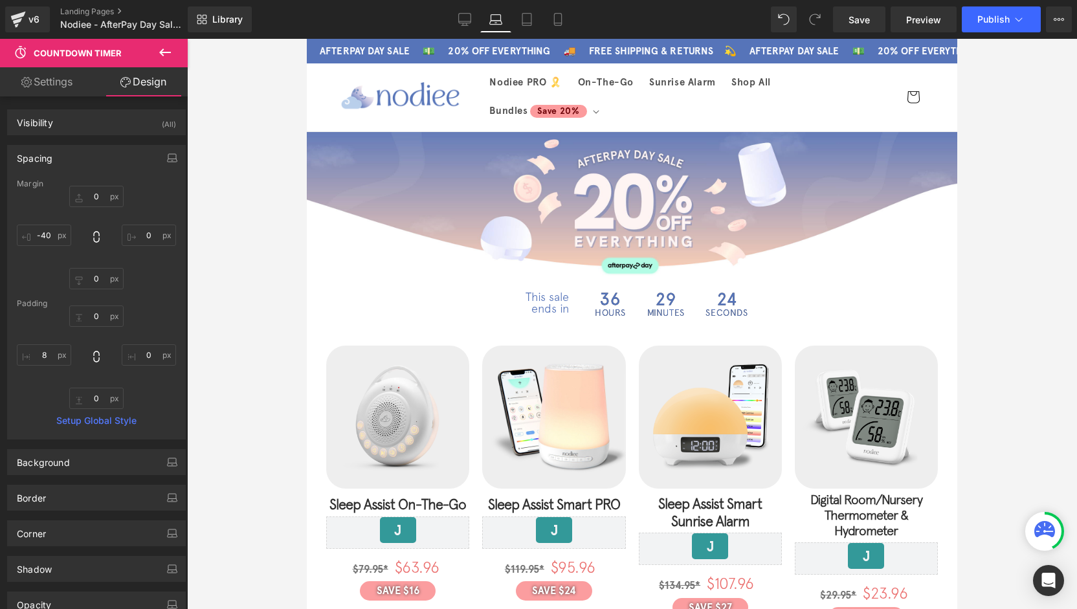
click at [989, 245] on div at bounding box center [632, 324] width 890 height 570
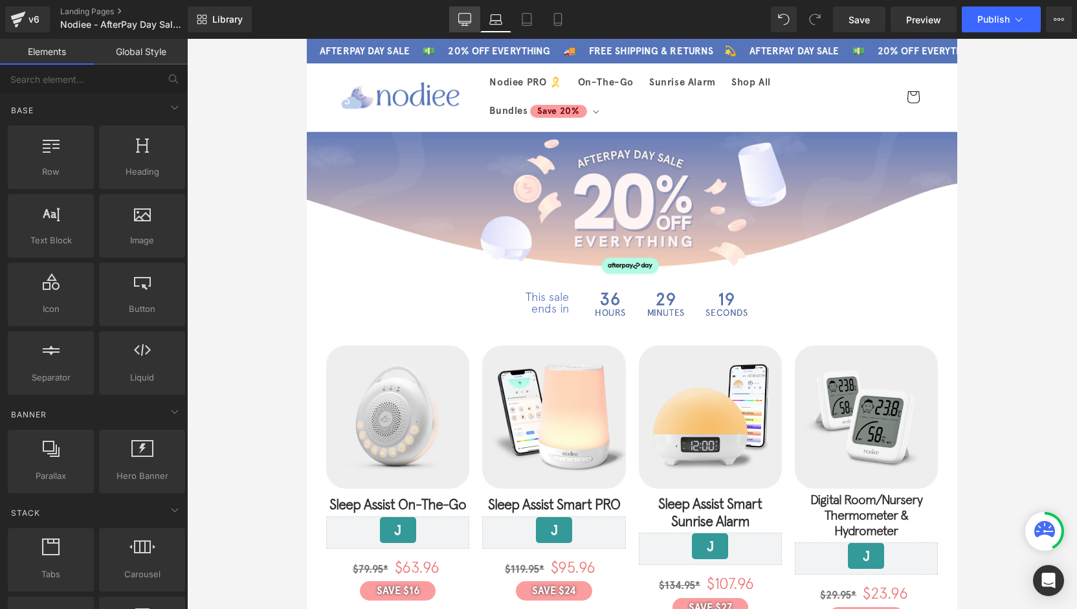
click at [468, 23] on icon at bounding box center [465, 19] width 12 height 10
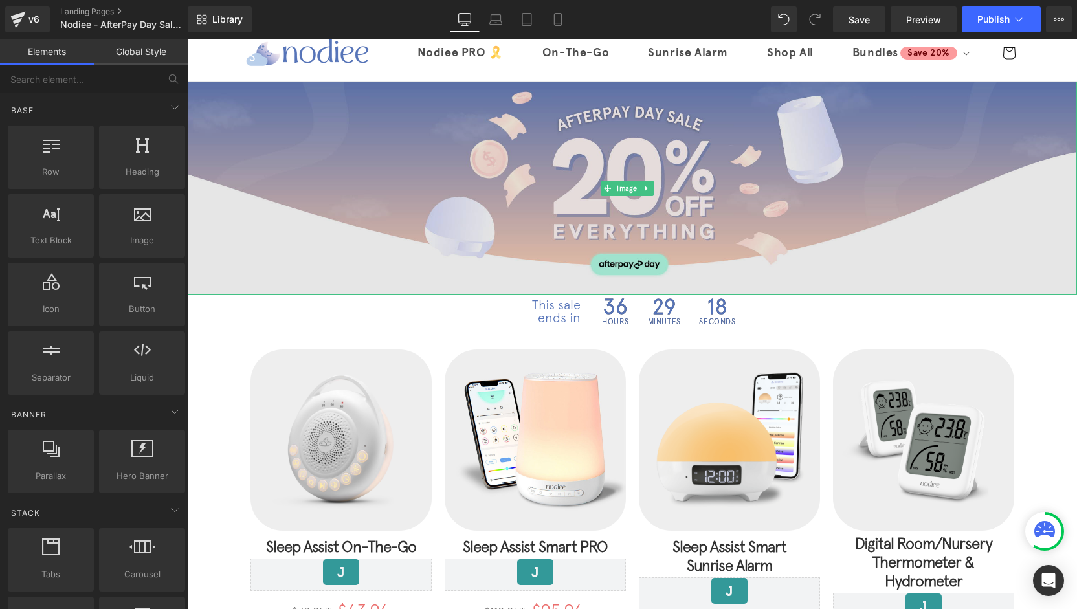
scroll to position [0, 0]
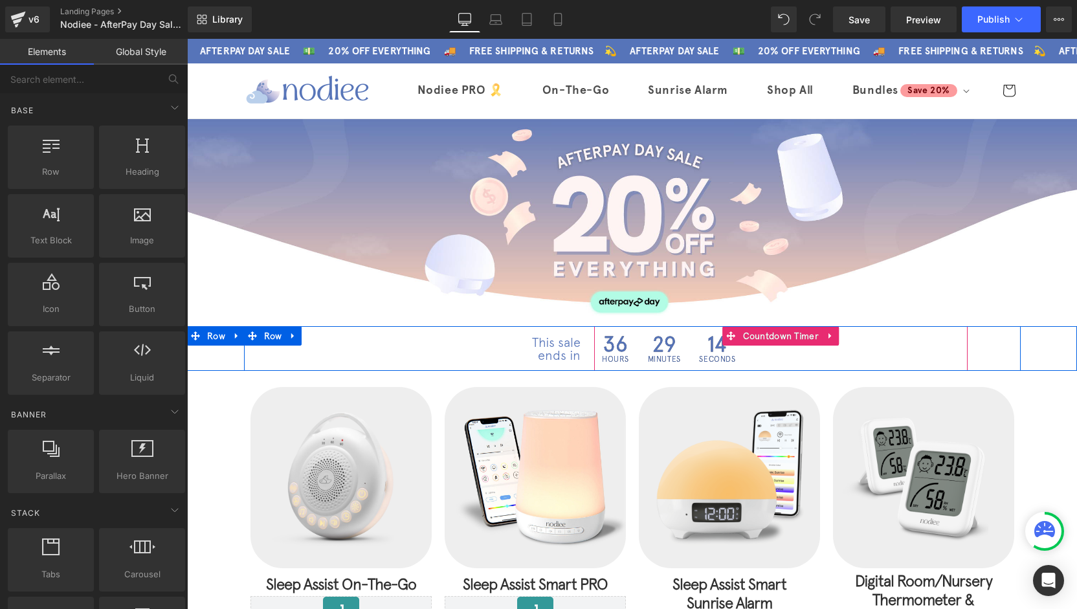
click at [779, 344] on div "36 Hours 29 Minutes 14 Seconds" at bounding box center [780, 348] width 373 height 45
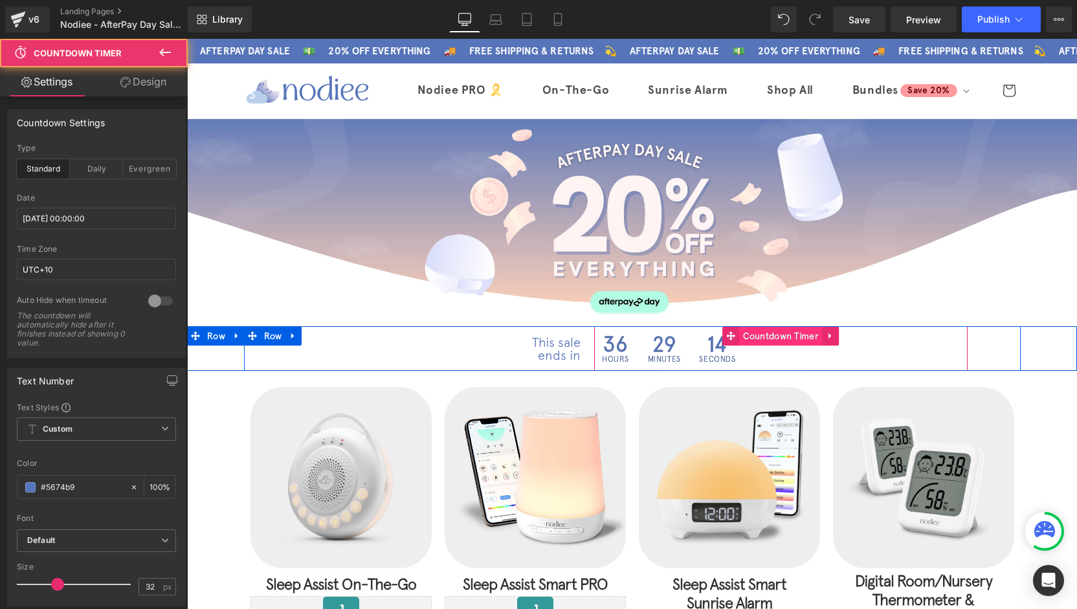
click at [740, 336] on span "Countdown Timer" at bounding box center [781, 335] width 83 height 19
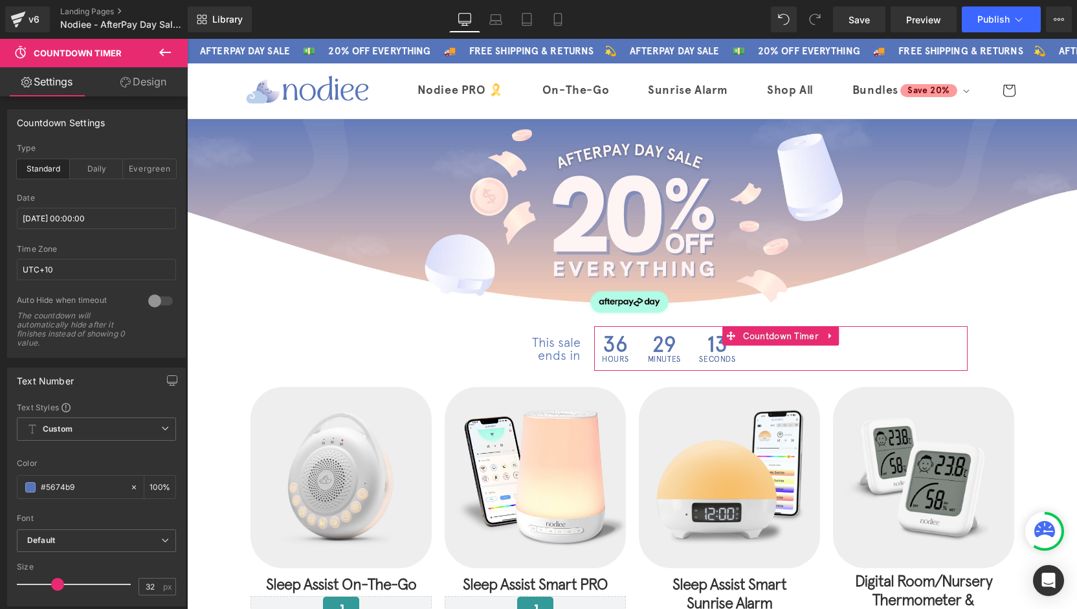
click at [149, 82] on link "Design" at bounding box center [143, 81] width 94 height 29
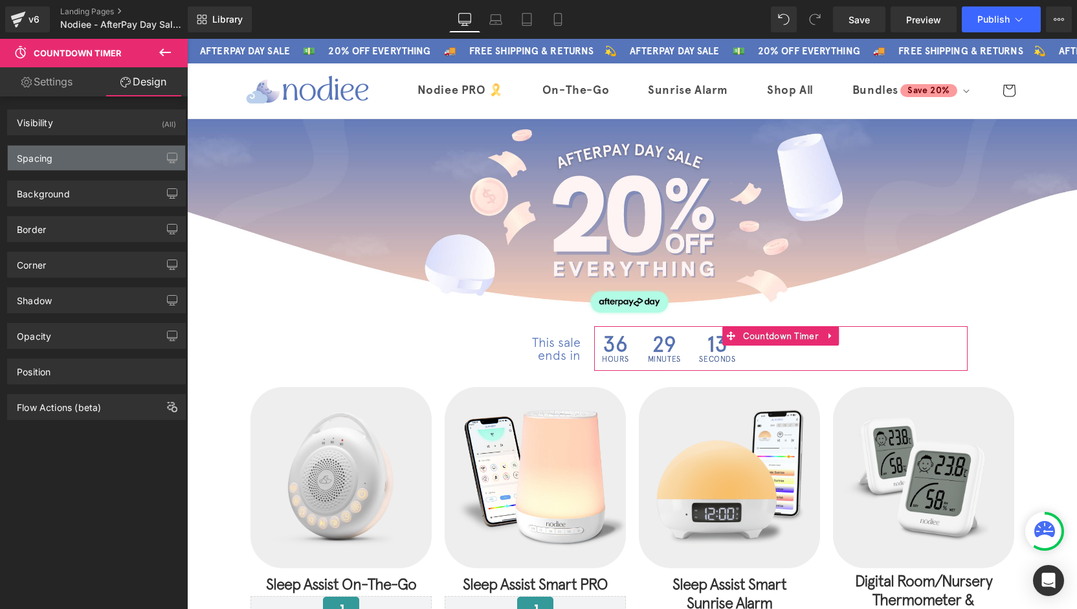
type input "0"
type input "-40"
type input "0"
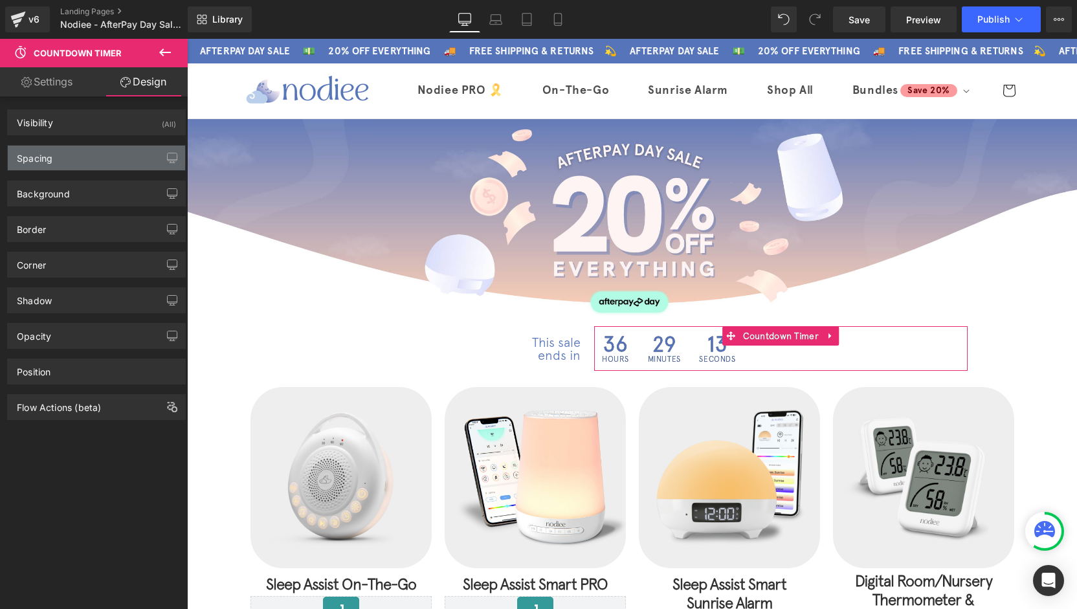
type input "0"
click at [69, 162] on div "Spacing" at bounding box center [96, 158] width 177 height 25
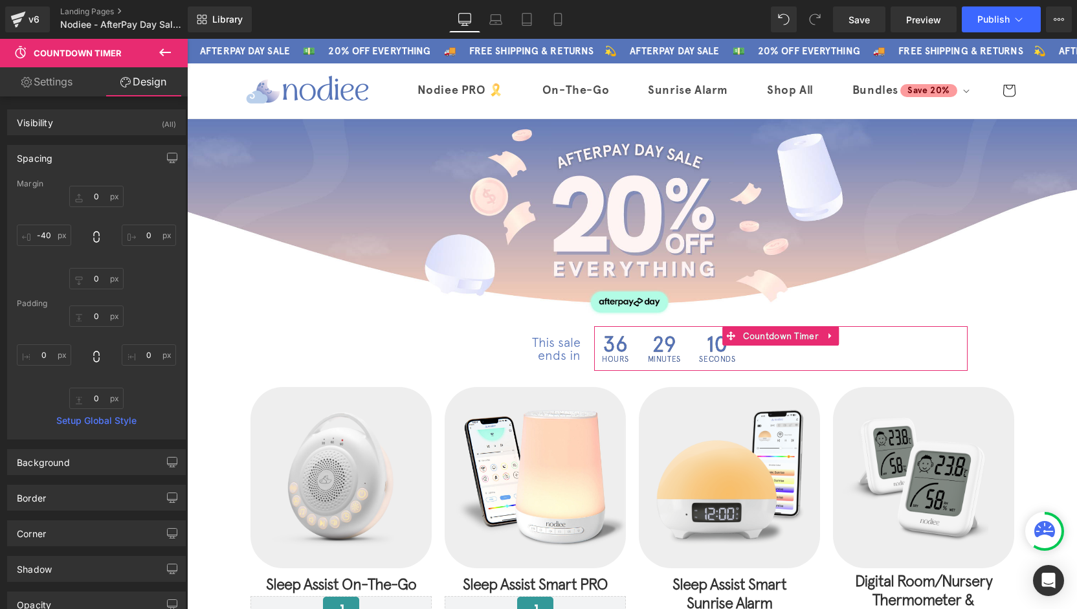
click at [71, 160] on div "Spacing" at bounding box center [96, 158] width 177 height 25
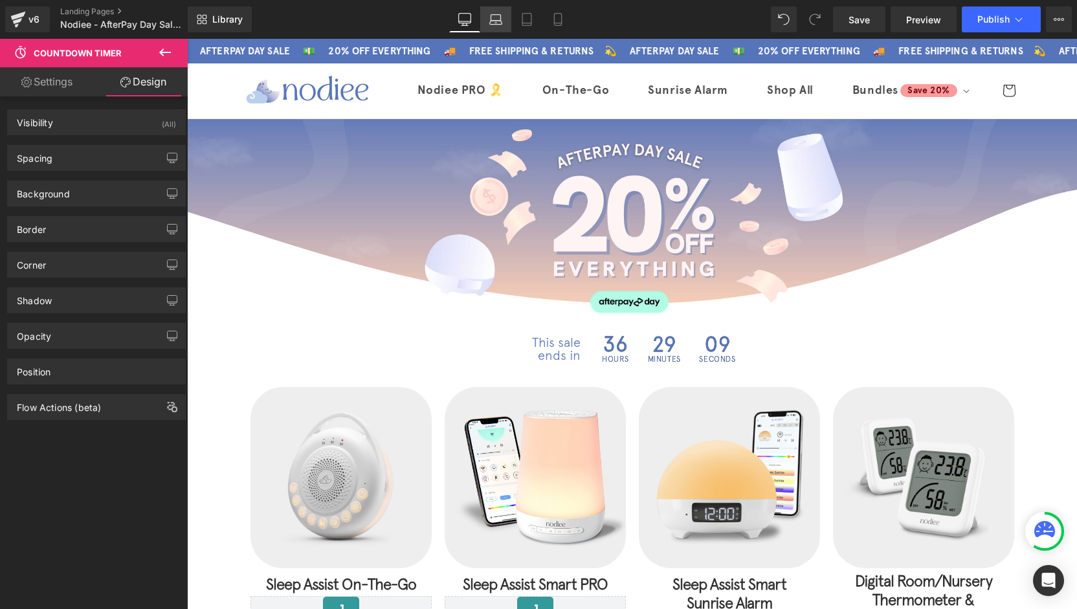
click at [488, 19] on link "Laptop" at bounding box center [495, 19] width 31 height 26
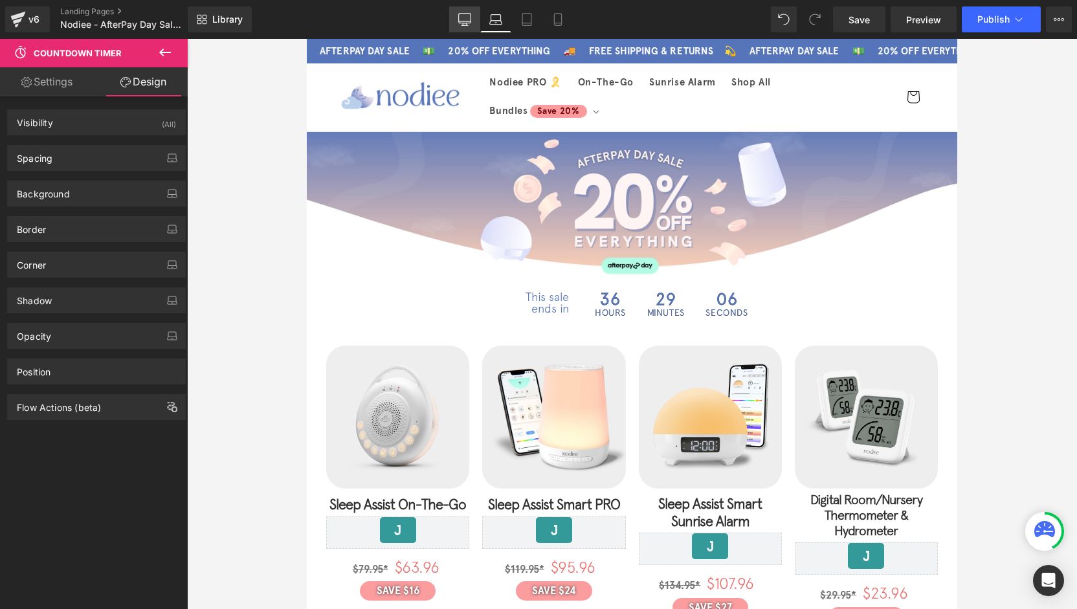
click at [453, 21] on link "Desktop" at bounding box center [464, 19] width 31 height 26
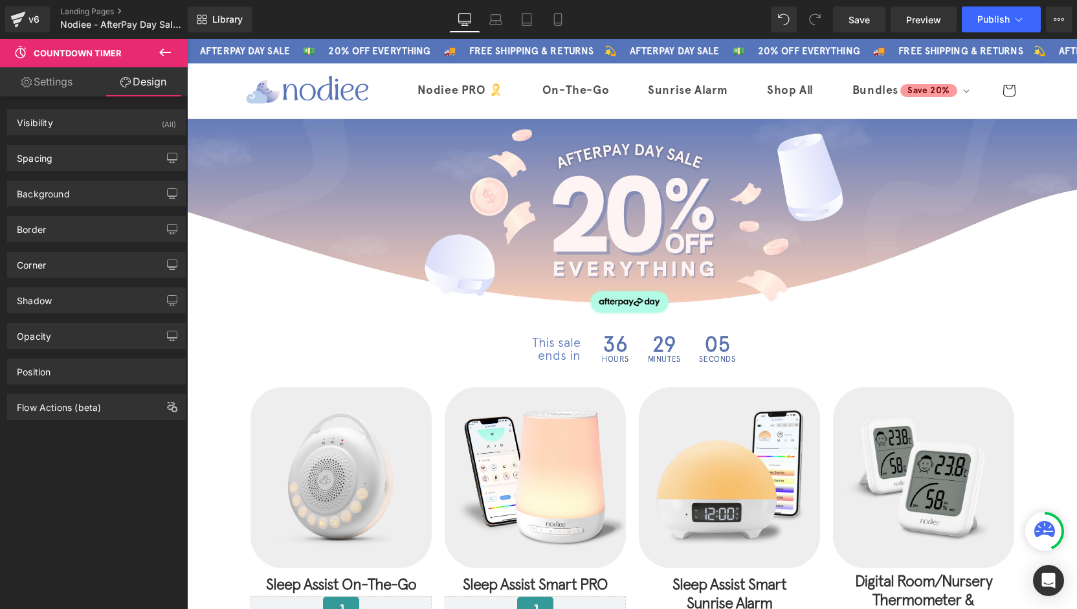
scroll to position [45, 0]
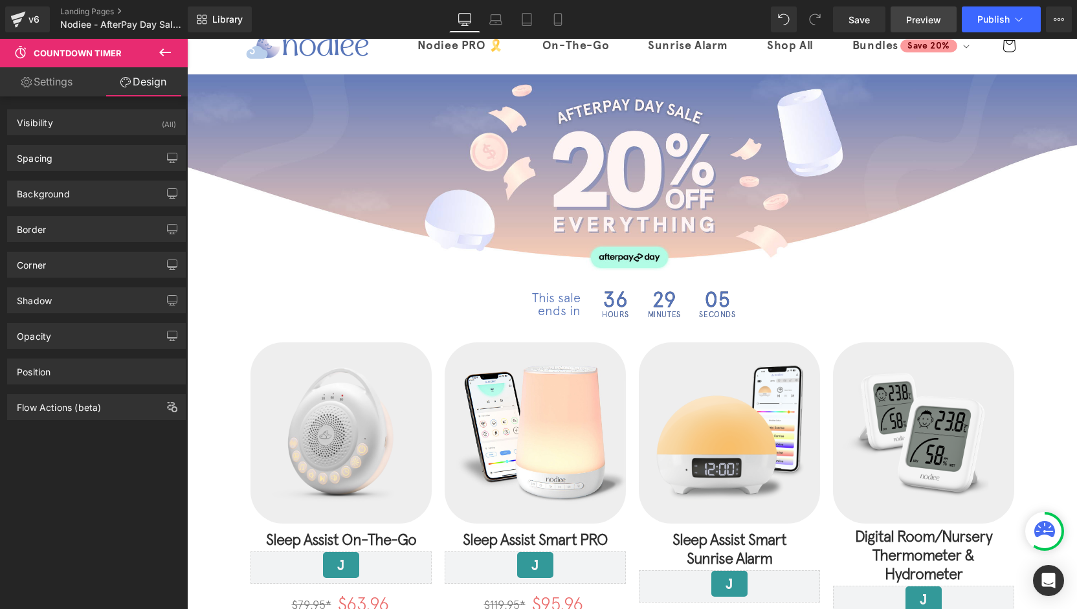
click at [910, 25] on span "Preview" at bounding box center [923, 20] width 35 height 14
click at [862, 20] on span "Save" at bounding box center [858, 20] width 21 height 14
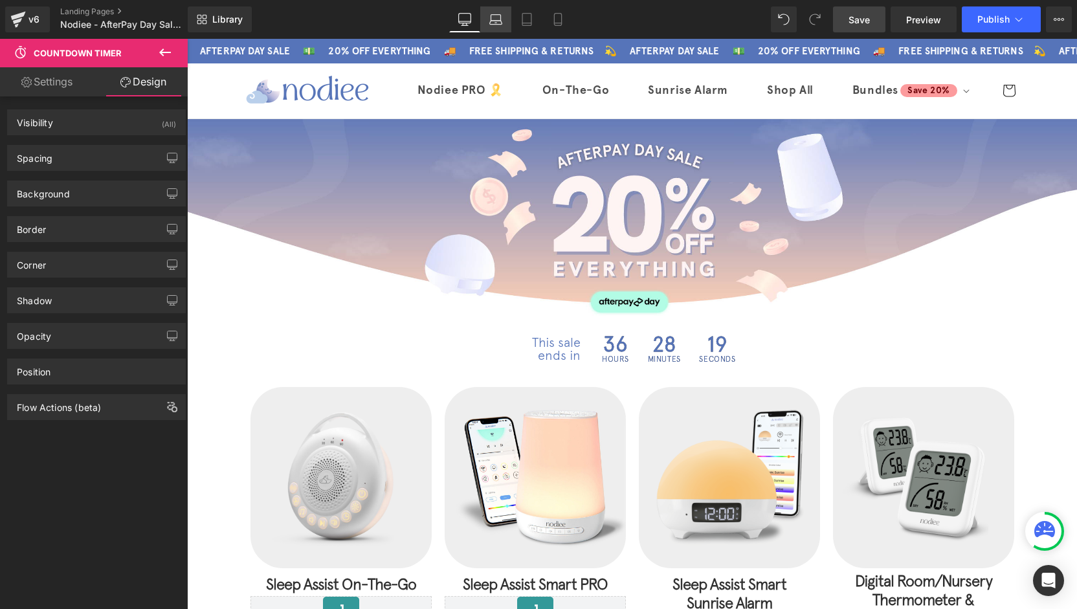
click at [491, 19] on icon at bounding box center [496, 18] width 10 height 6
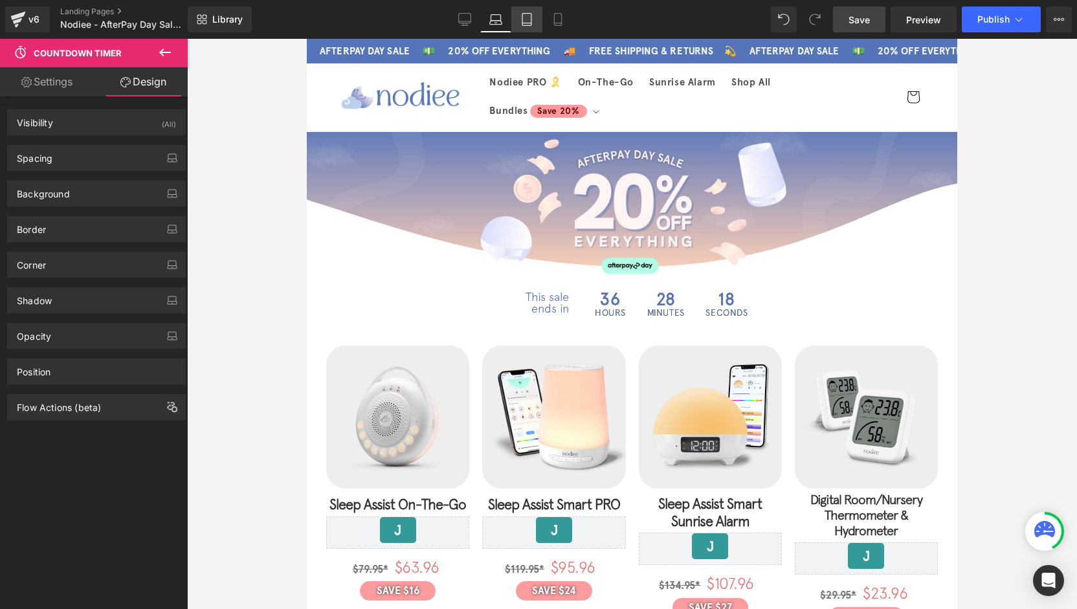
click at [520, 23] on link "Tablet" at bounding box center [526, 19] width 31 height 26
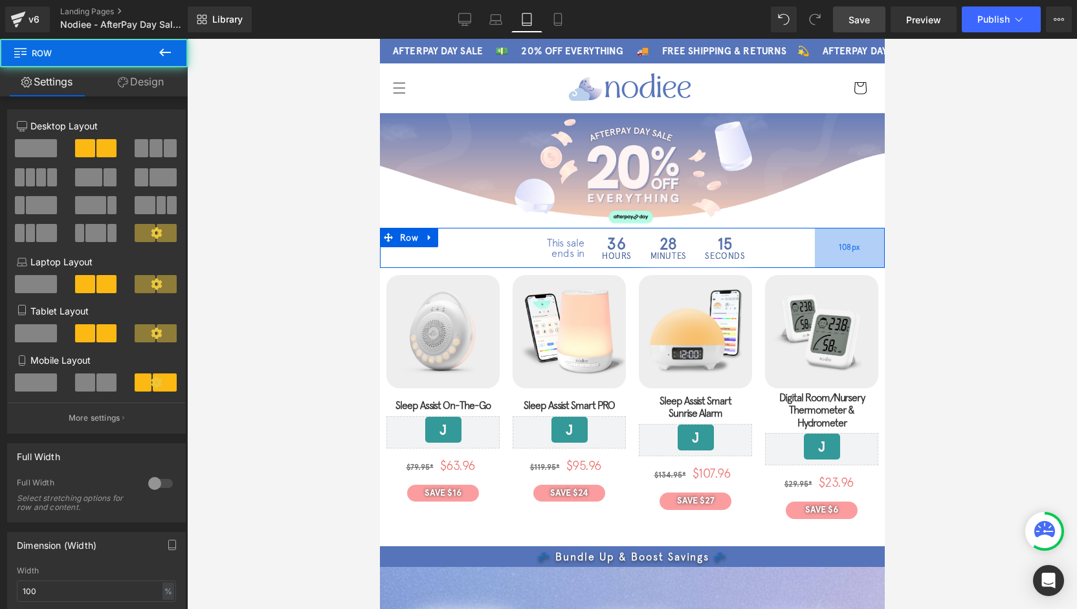
drag, startPoint x: 862, startPoint y: 248, endPoint x: 855, endPoint y: 247, distance: 6.6
click at [855, 247] on div "108px" at bounding box center [849, 248] width 70 height 40
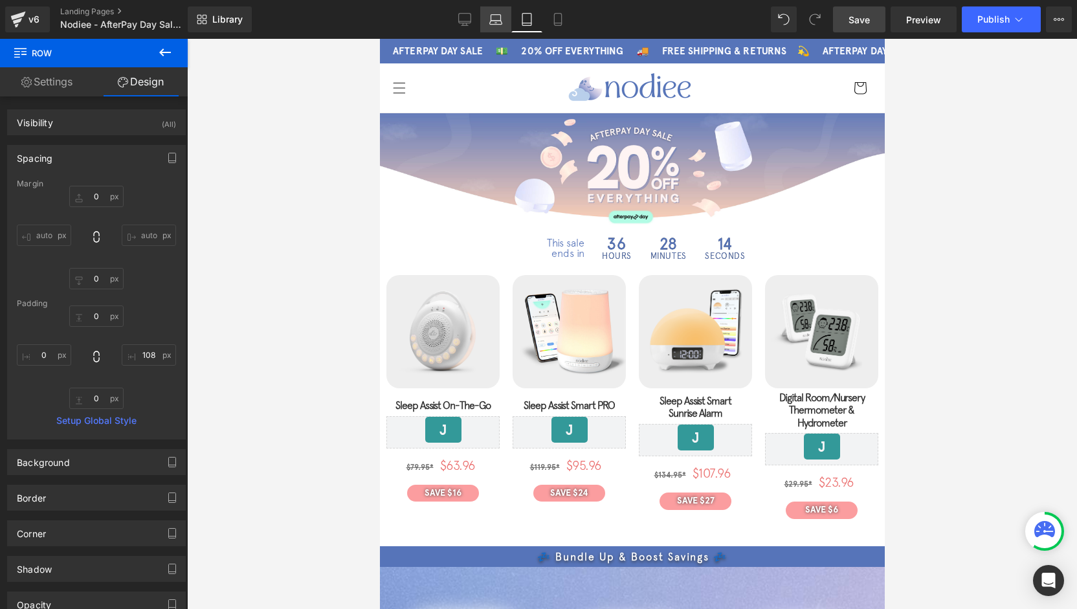
click at [488, 21] on link "Laptop" at bounding box center [495, 19] width 31 height 26
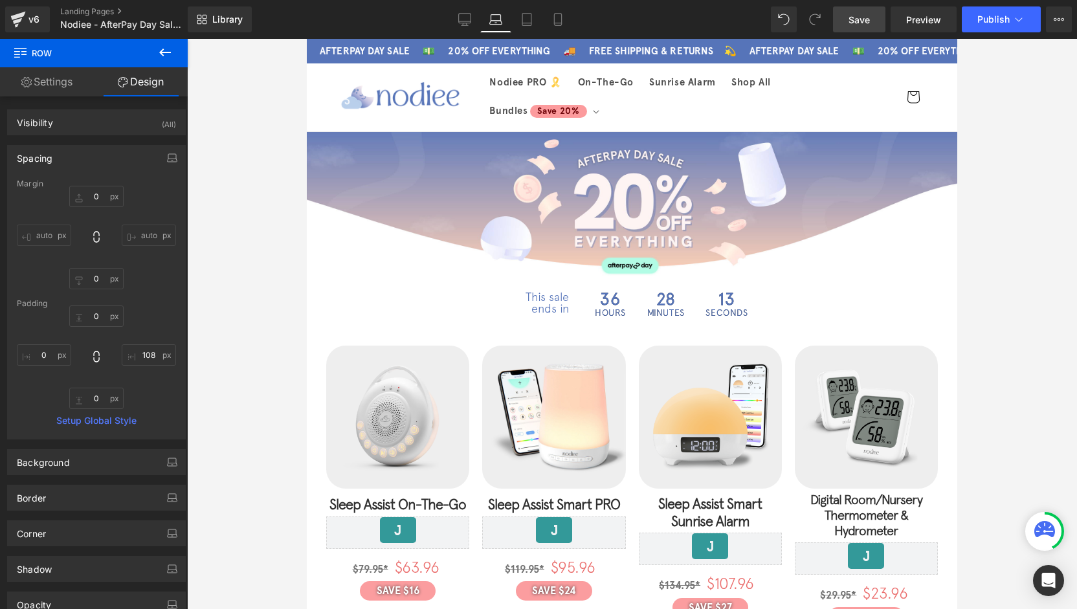
type input "0"
type input "109"
type input "0"
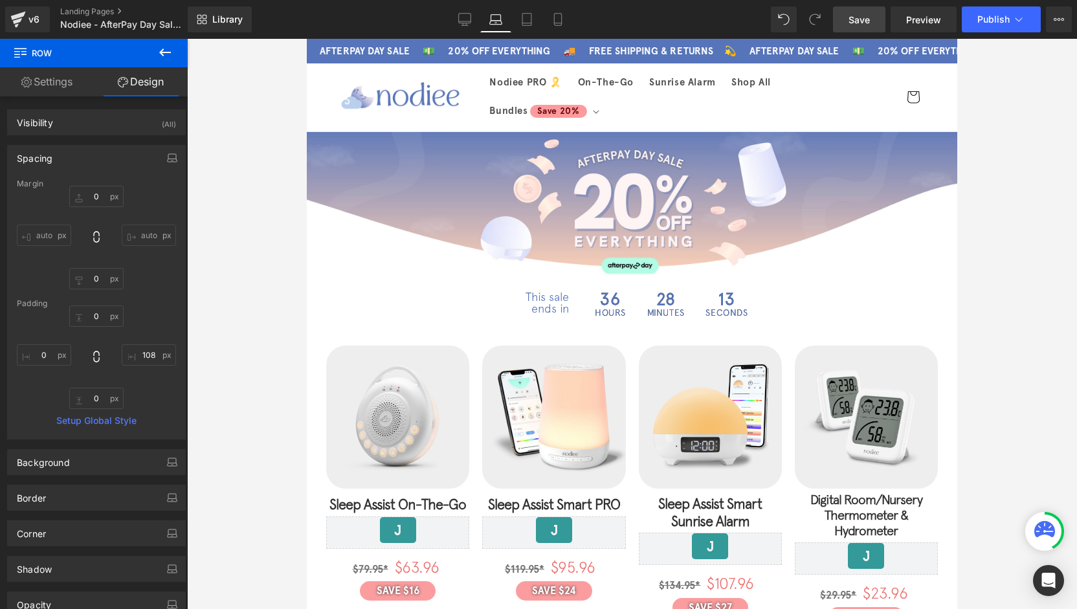
type input "0"
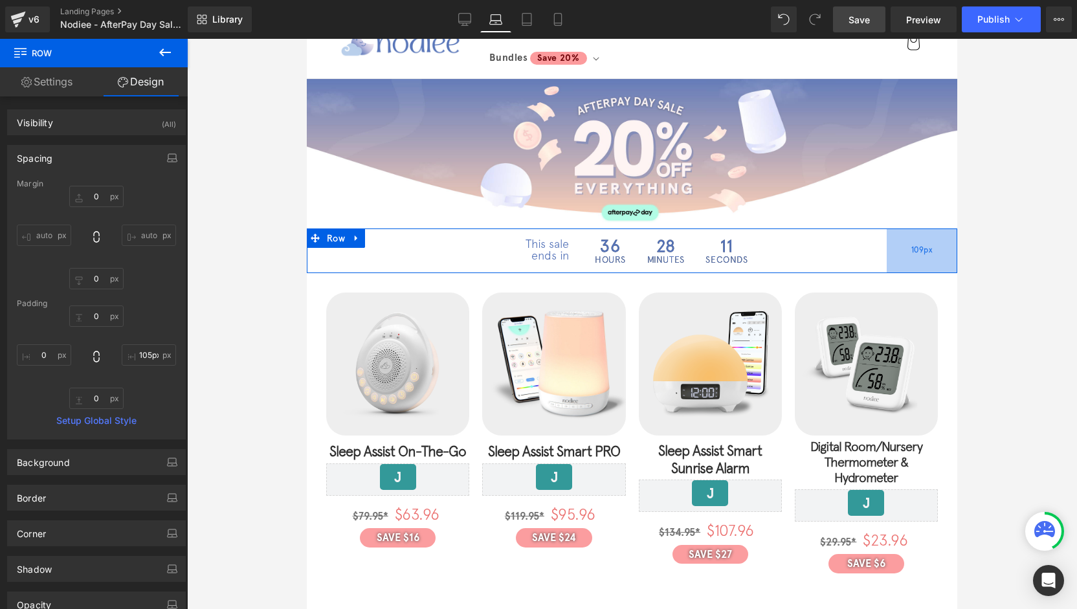
type input "104px"
click at [912, 254] on span "104px" at bounding box center [922, 251] width 21 height 14
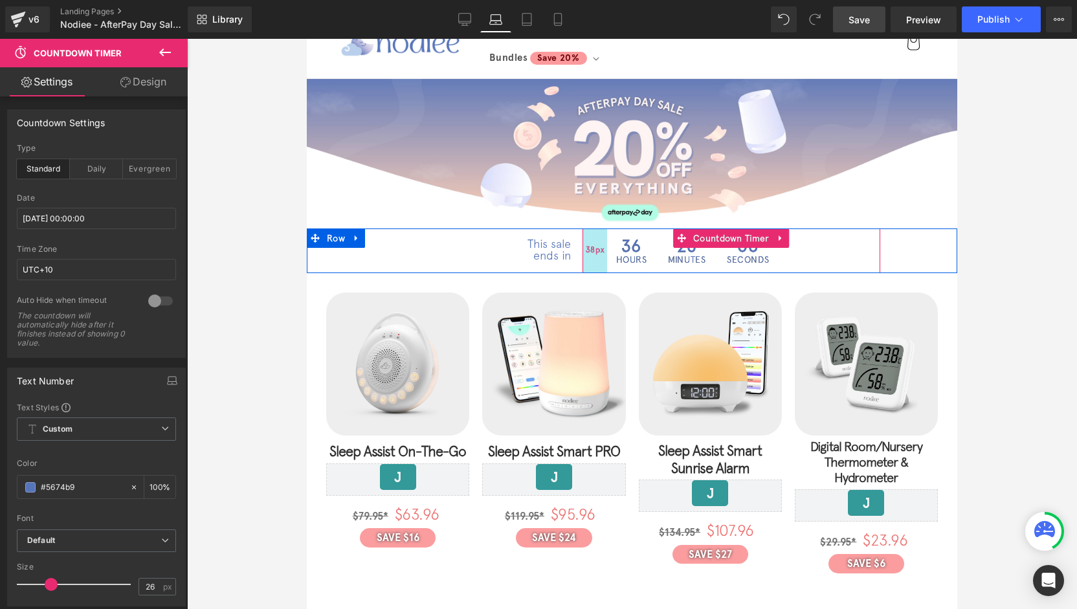
drag, startPoint x: 577, startPoint y: 251, endPoint x: 597, endPoint y: 250, distance: 19.4
click at [597, 250] on div "38px" at bounding box center [594, 250] width 25 height 45
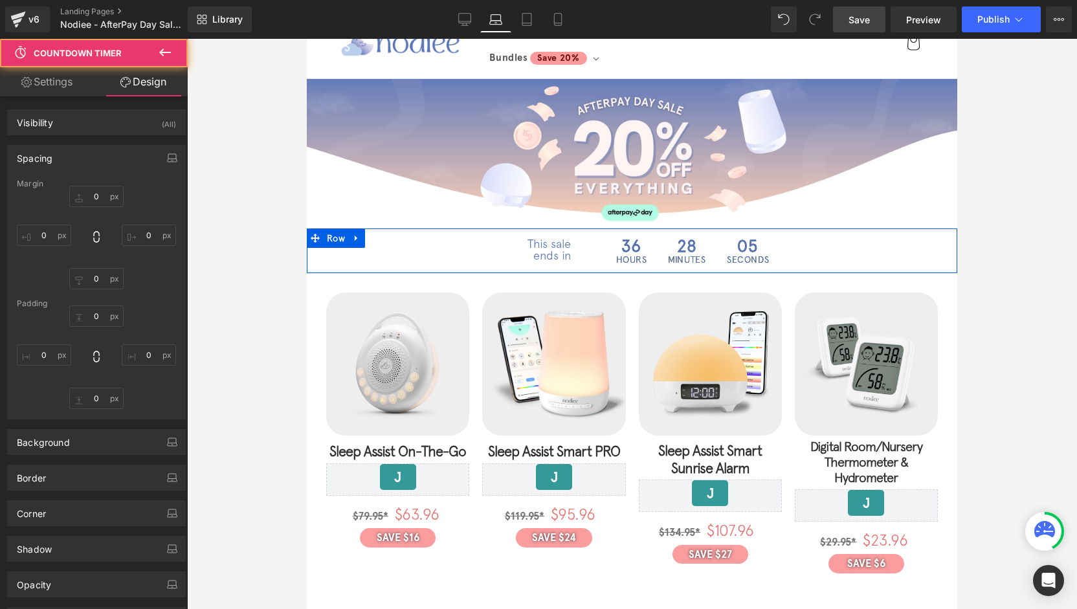
type input "0"
type input "-40"
type input "0"
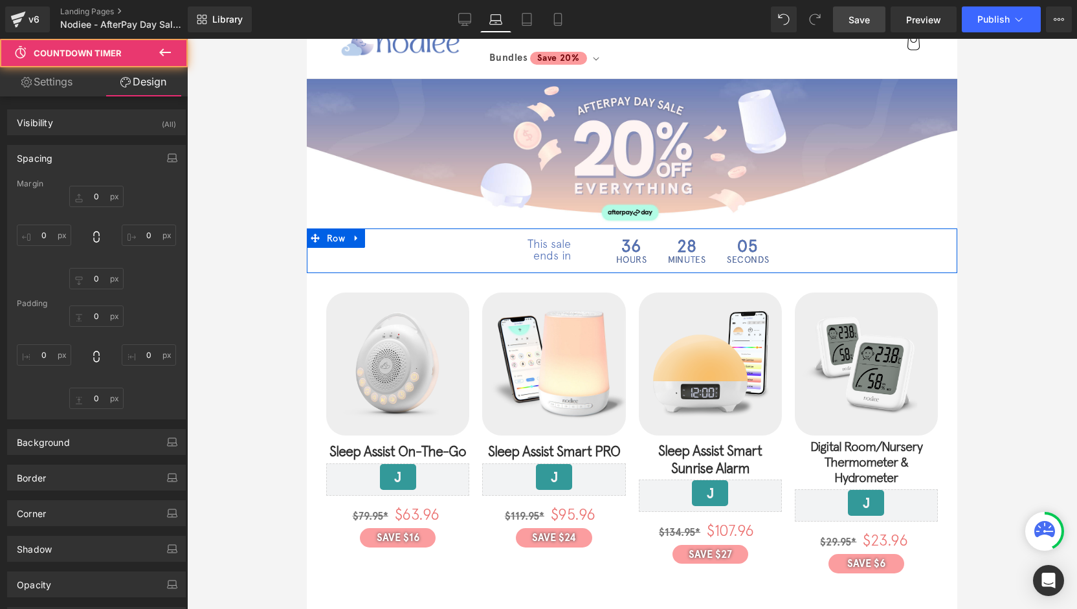
type input "0"
type input "38"
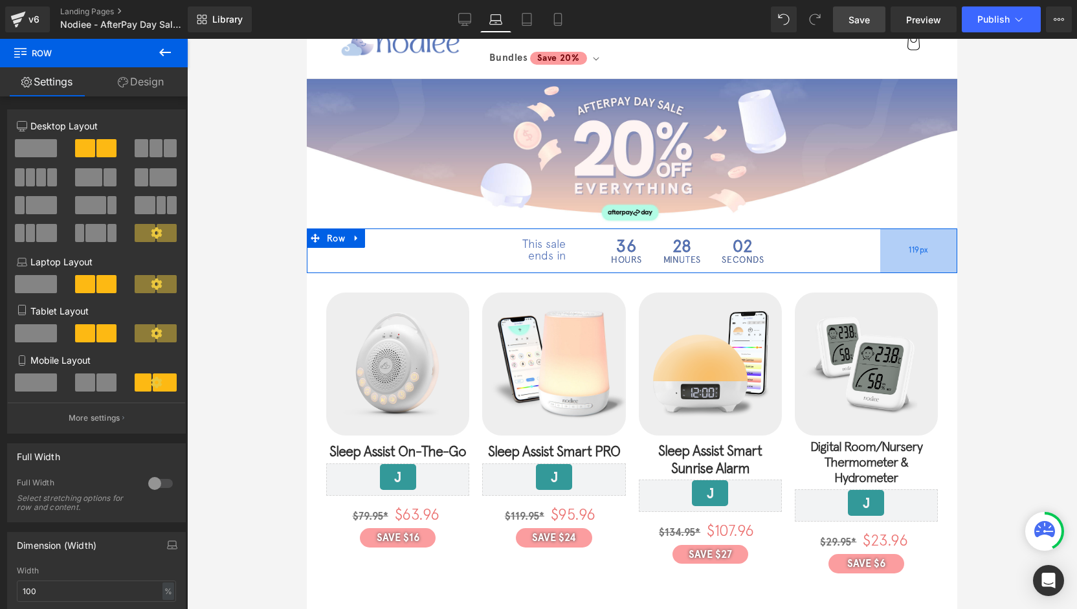
drag, startPoint x: 919, startPoint y: 247, endPoint x: 910, endPoint y: 248, distance: 9.9
click at [910, 248] on span "119px" at bounding box center [917, 251] width 19 height 14
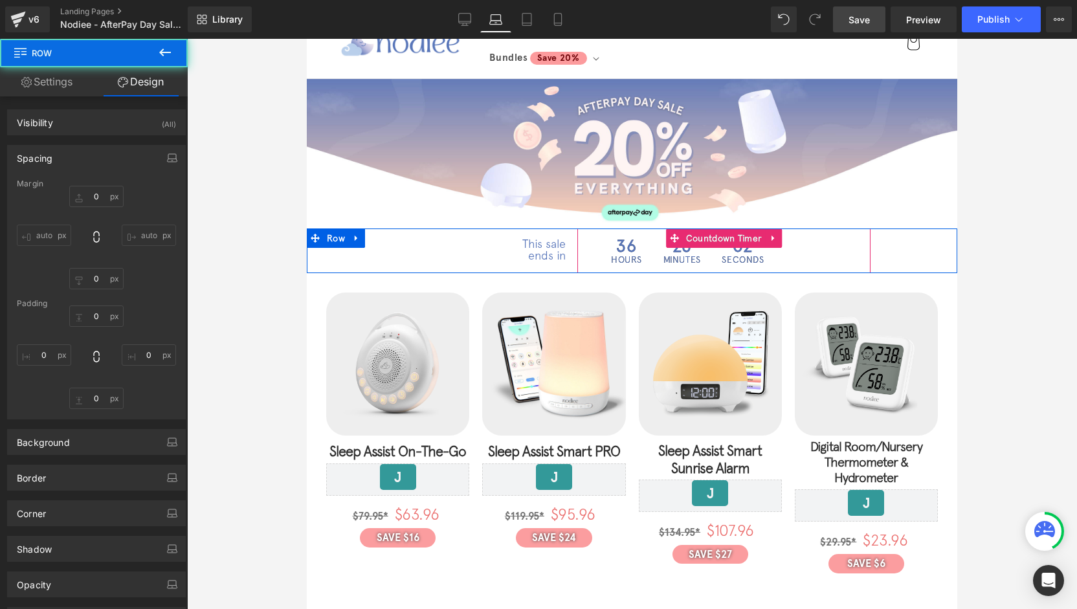
type input "0"
type input "119"
type input "0"
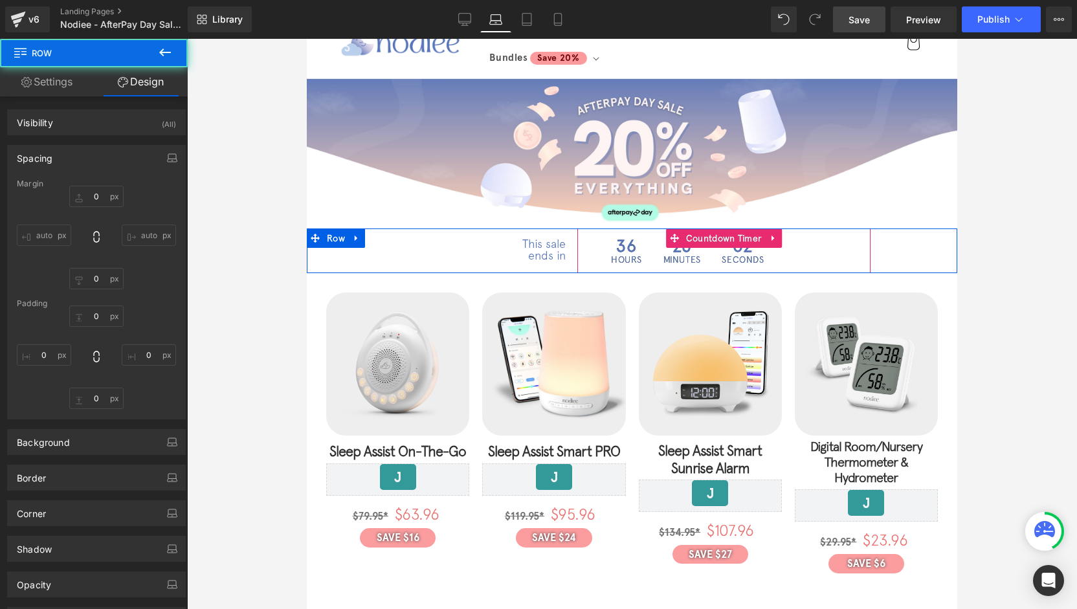
type input "0"
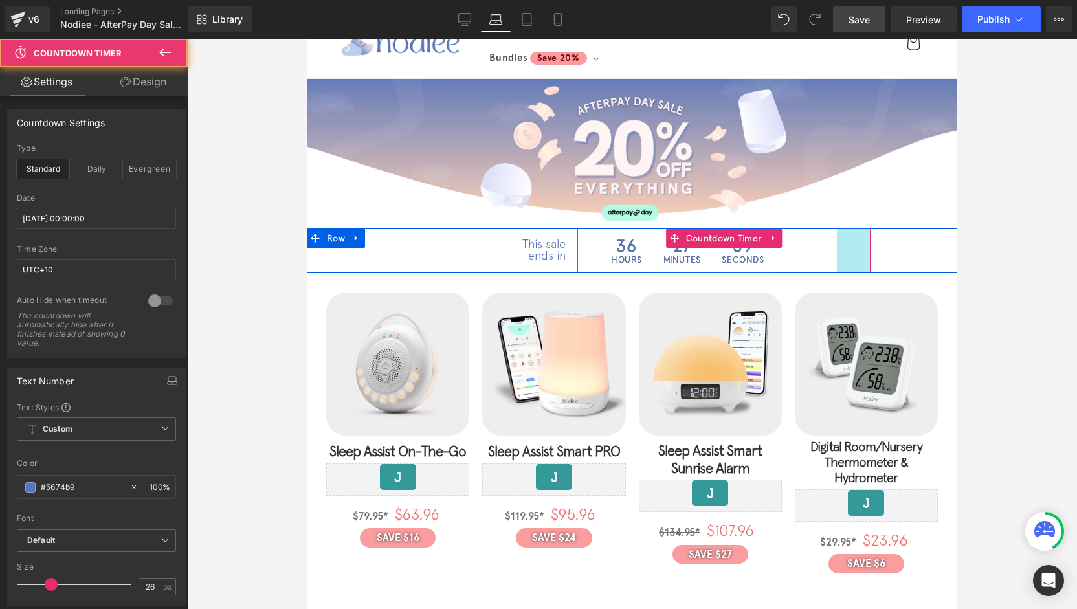
drag, startPoint x: 863, startPoint y: 252, endPoint x: 824, endPoint y: 252, distance: 38.8
click at [824, 252] on div "36 Hours 27 Minutes 59 Seconds Countdown Timer 38px 52px" at bounding box center [723, 250] width 293 height 45
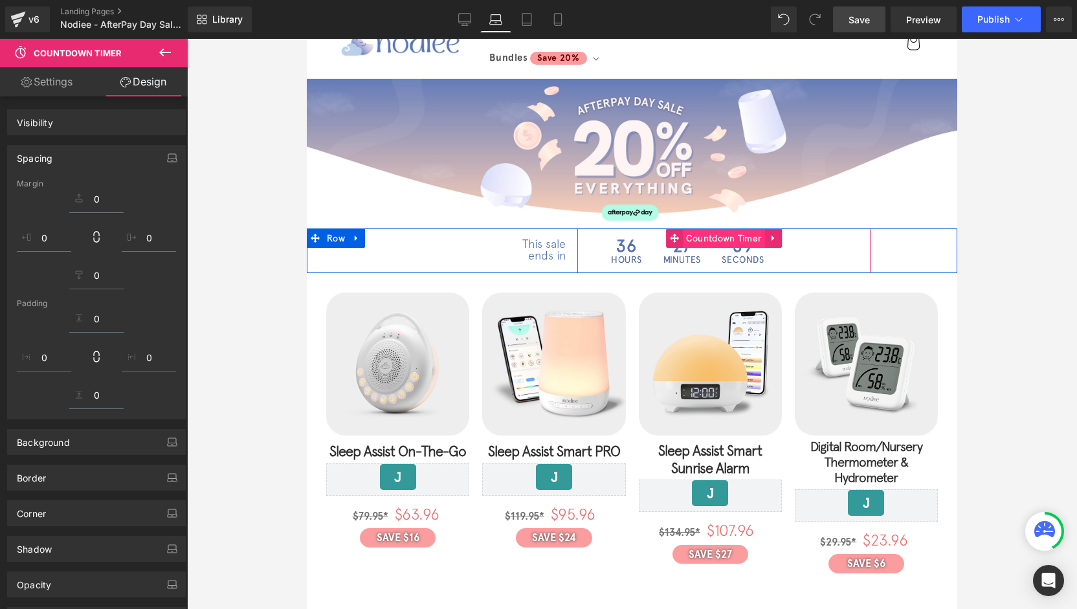
click at [721, 245] on span "59" at bounding box center [742, 245] width 42 height 17
click at [721, 243] on span "Countdown Timer" at bounding box center [724, 238] width 83 height 19
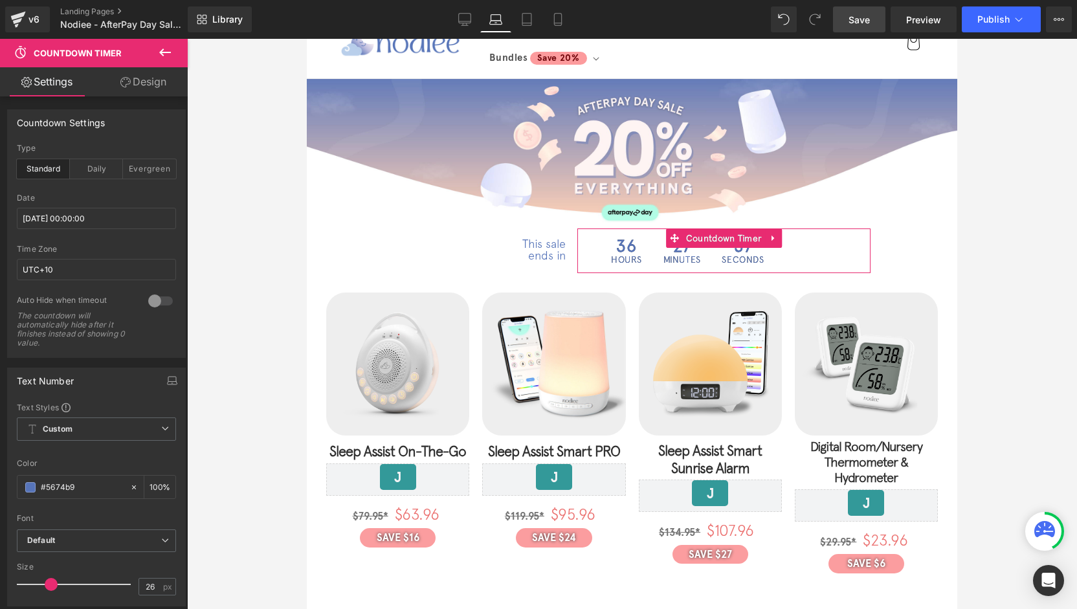
click at [127, 83] on icon at bounding box center [125, 82] width 10 height 10
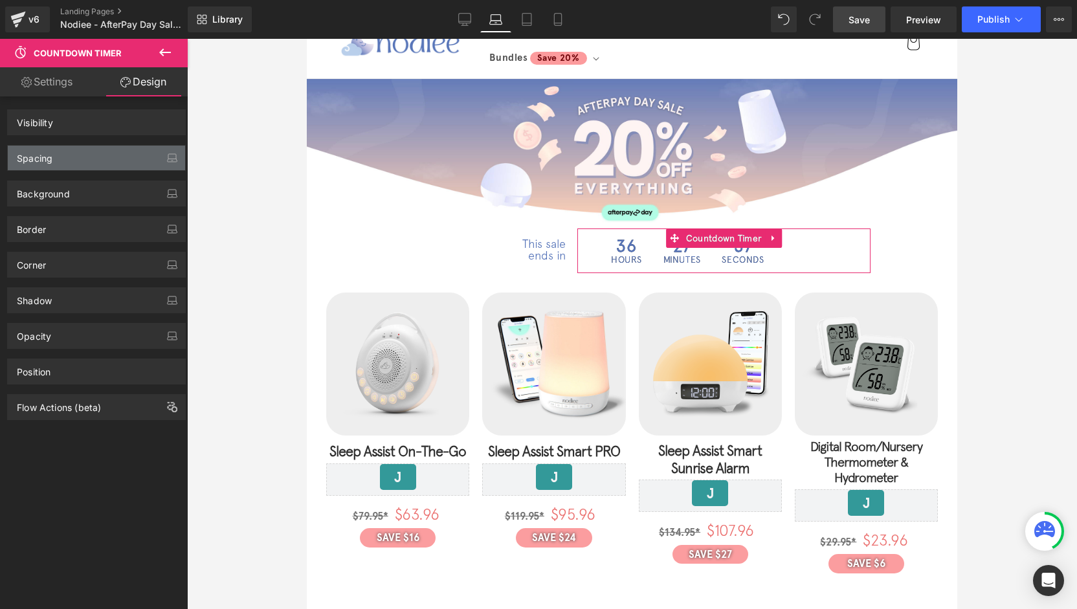
click at [56, 161] on div "Spacing" at bounding box center [96, 158] width 177 height 25
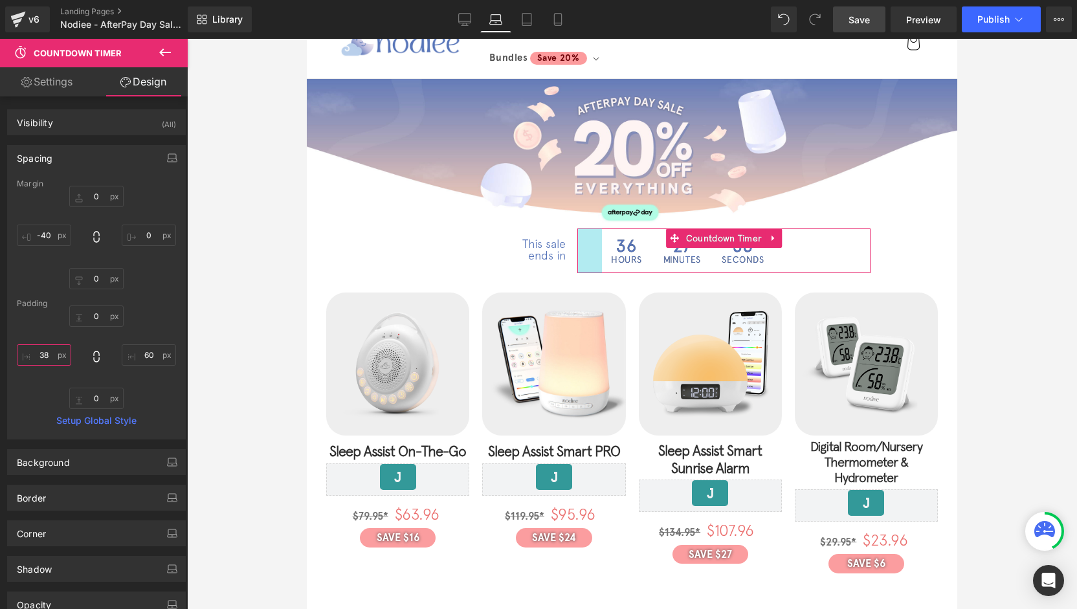
click at [47, 356] on input "38" at bounding box center [44, 354] width 54 height 21
type input "0"
click at [147, 360] on input "60" at bounding box center [149, 354] width 54 height 21
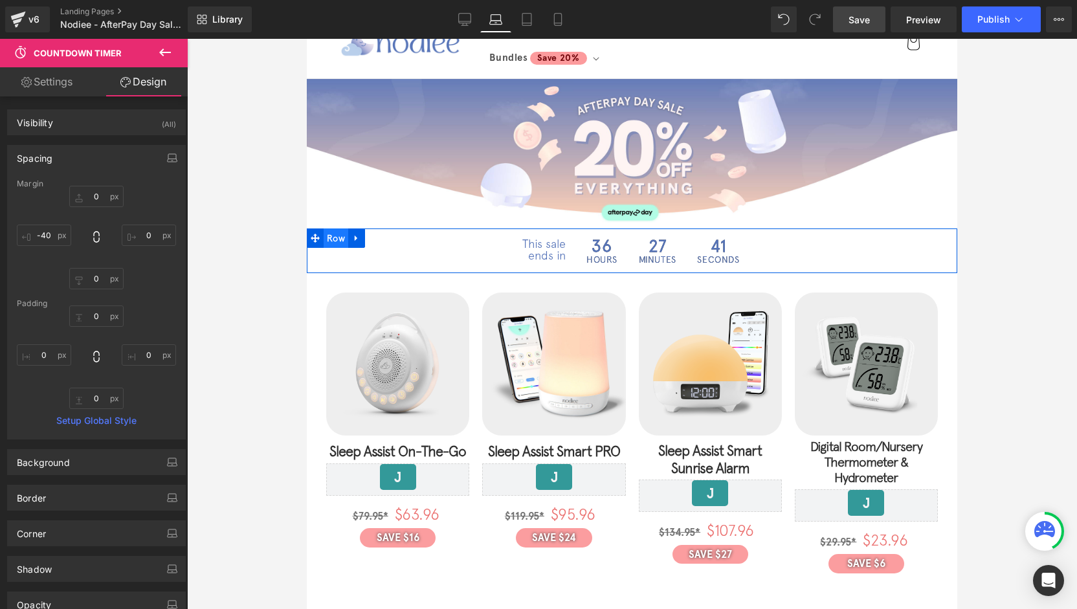
click at [323, 237] on span "Row" at bounding box center [335, 237] width 25 height 19
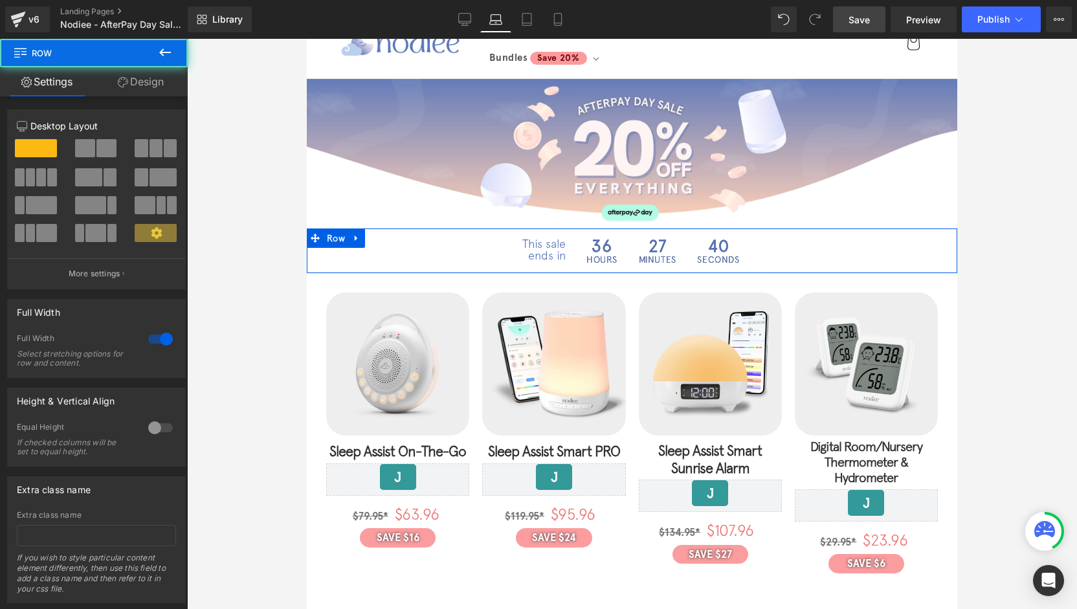
click at [128, 87] on link "Design" at bounding box center [141, 81] width 94 height 29
click at [0, 0] on div "Spacing" at bounding box center [0, 0] width 0 height 0
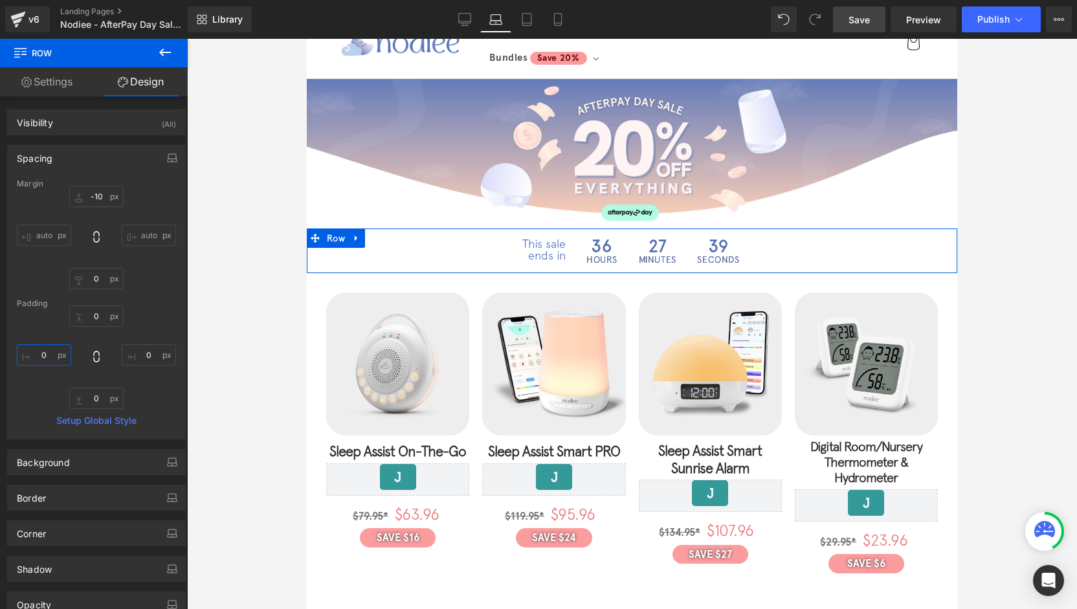
click at [49, 354] on input "0" at bounding box center [44, 354] width 54 height 21
type input "1"
type input "20"
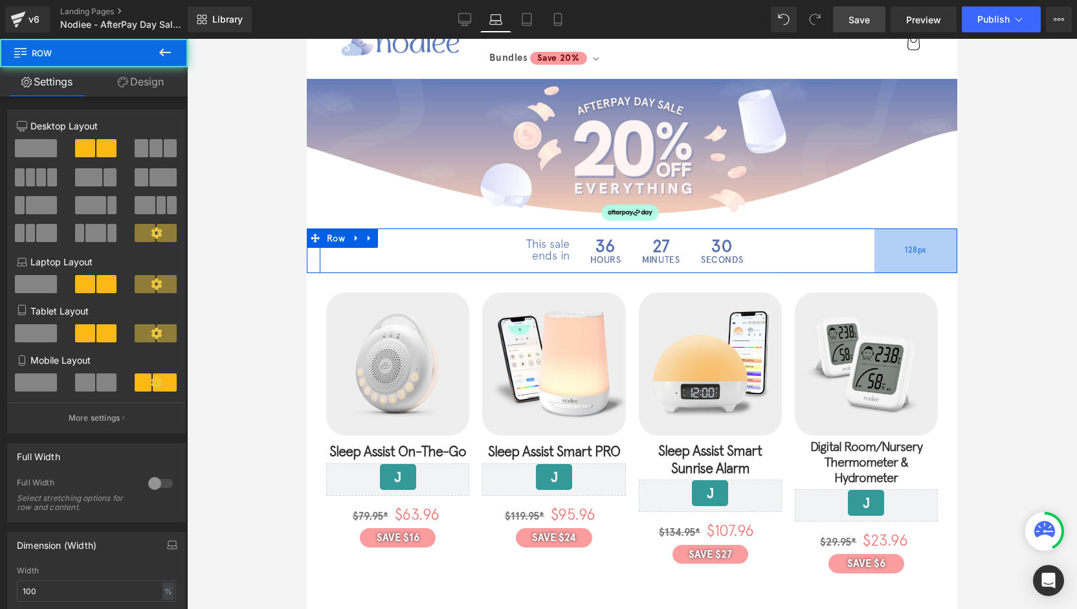
drag, startPoint x: 902, startPoint y: 254, endPoint x: 1066, endPoint y: 41, distance: 268.9
click at [896, 256] on div "128px" at bounding box center [915, 250] width 83 height 45
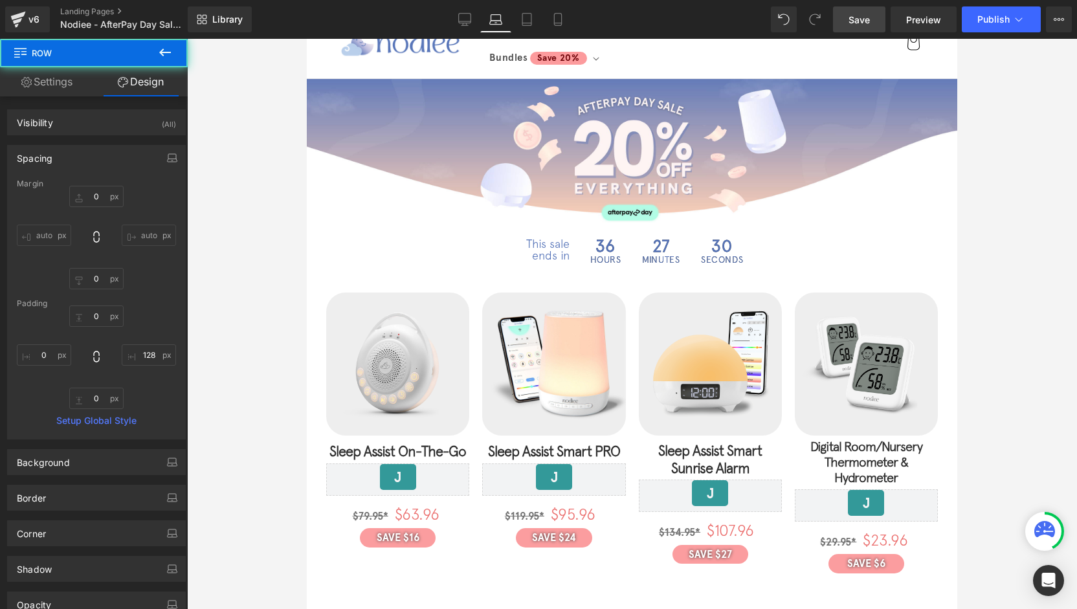
type input "0"
type input "128"
type input "0"
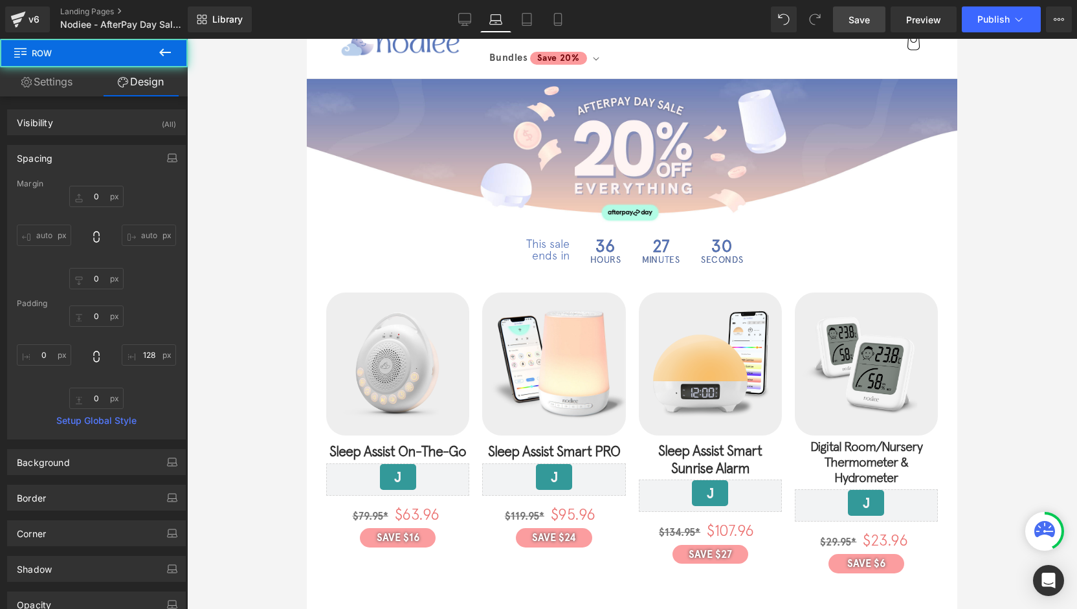
type input "0"
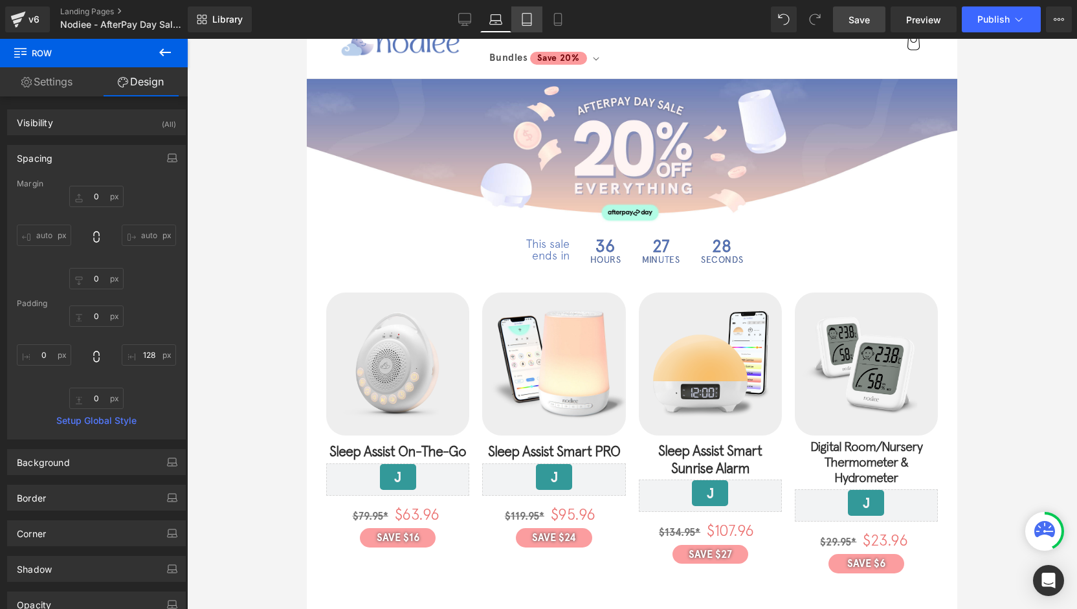
click at [531, 25] on icon at bounding box center [526, 20] width 9 height 12
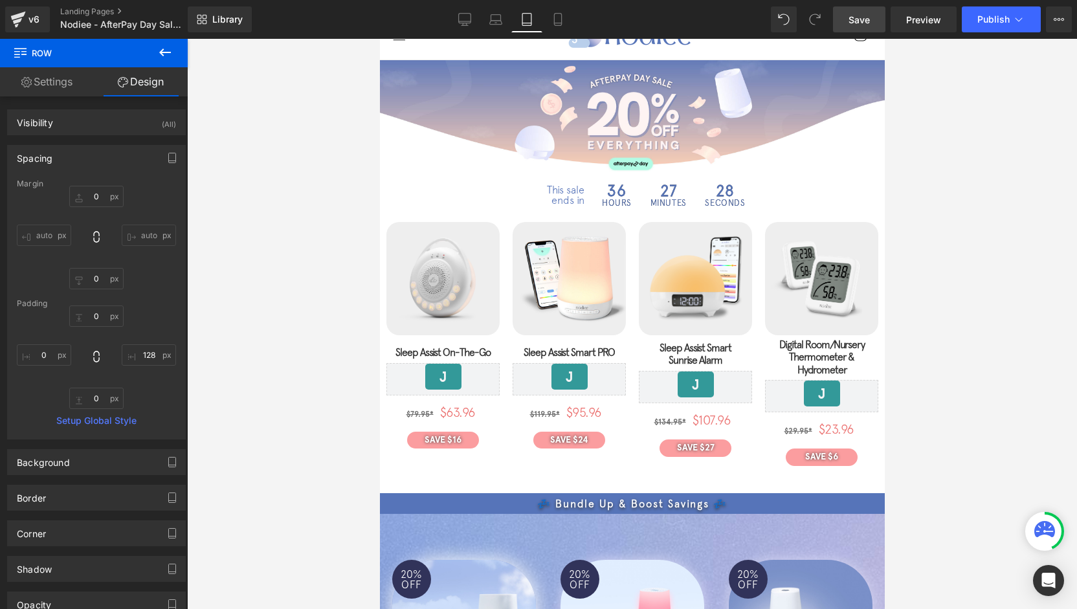
scroll to position [0, 0]
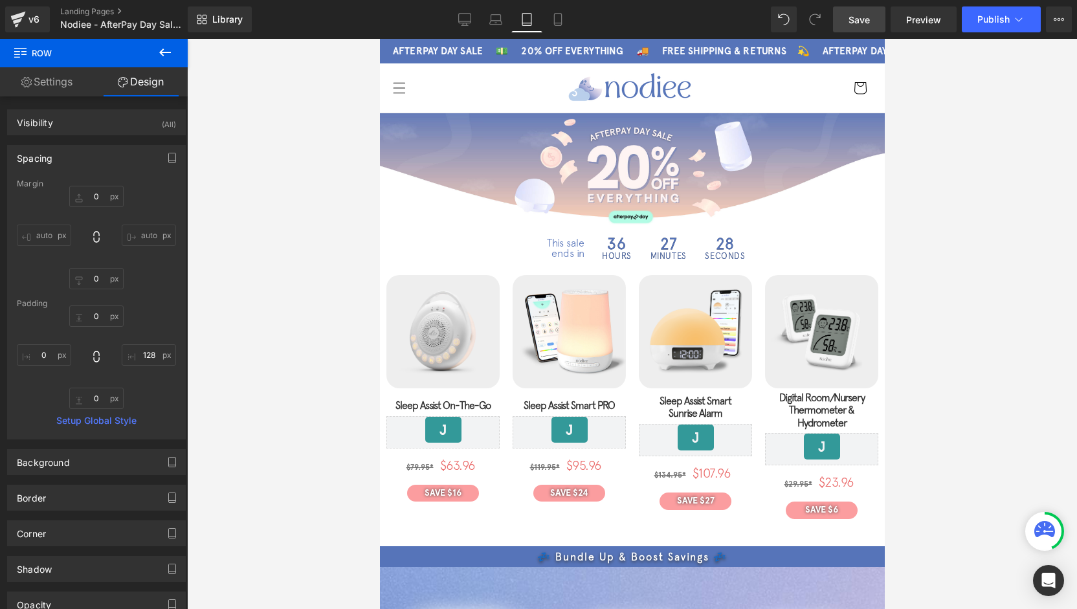
type input "0"
type input "108"
type input "0"
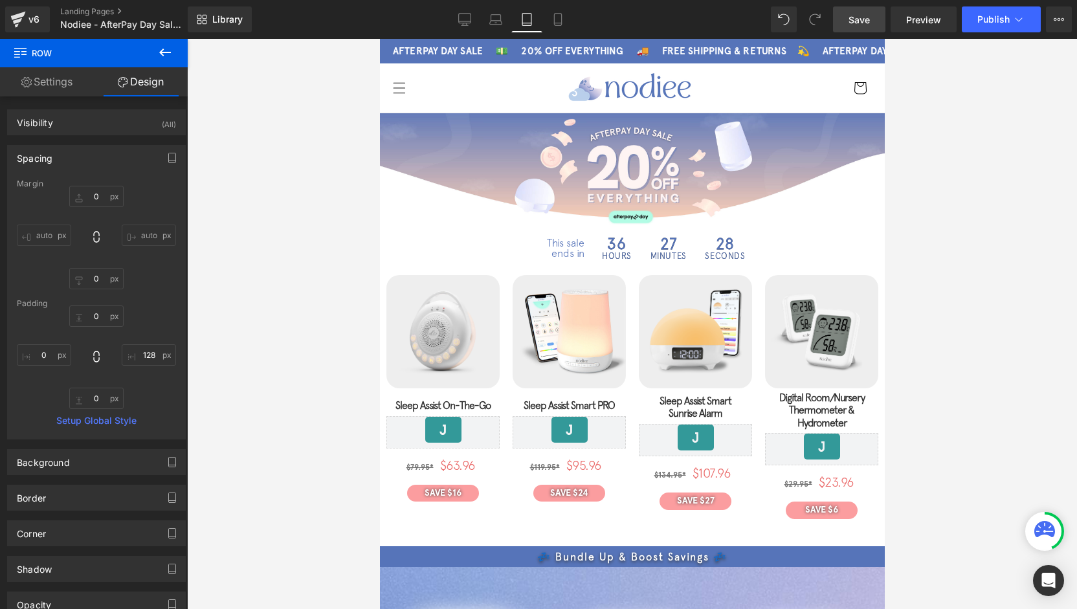
type input "0"
click at [565, 26] on link "Mobile" at bounding box center [557, 19] width 31 height 26
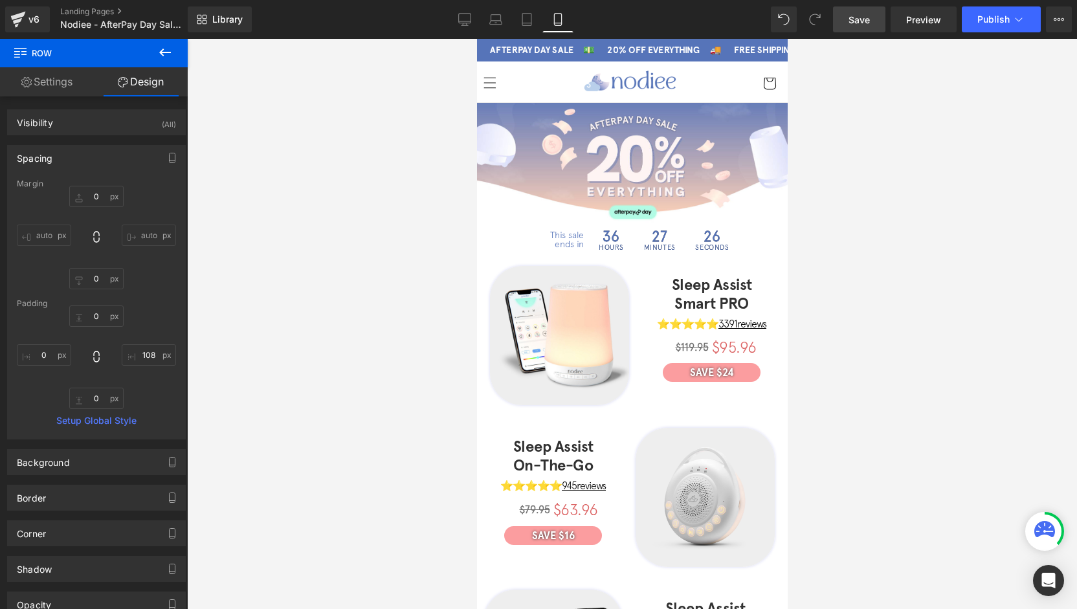
type input "0"
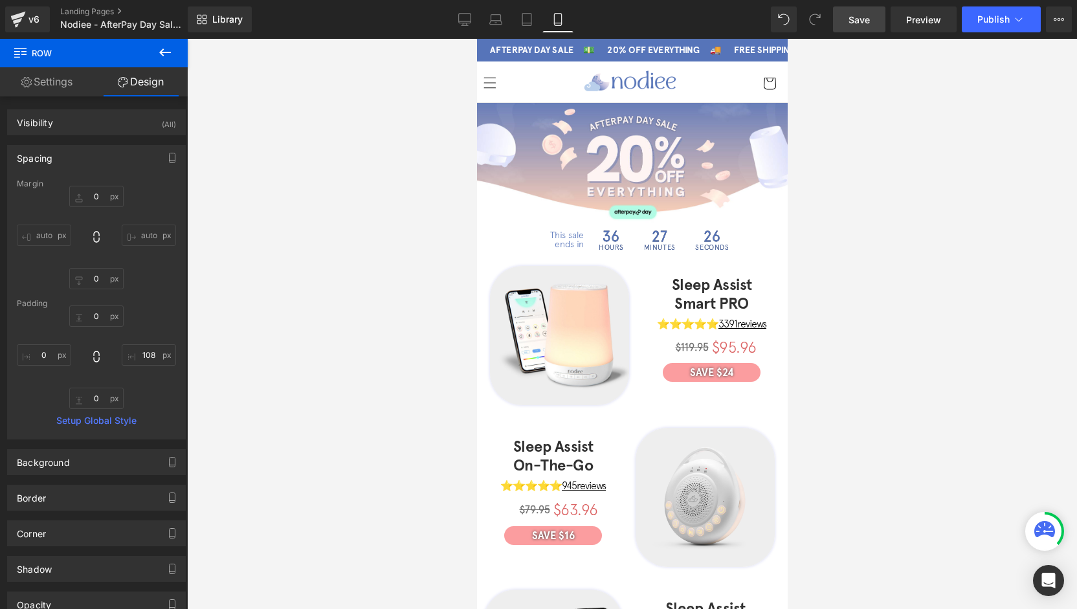
type input "0"
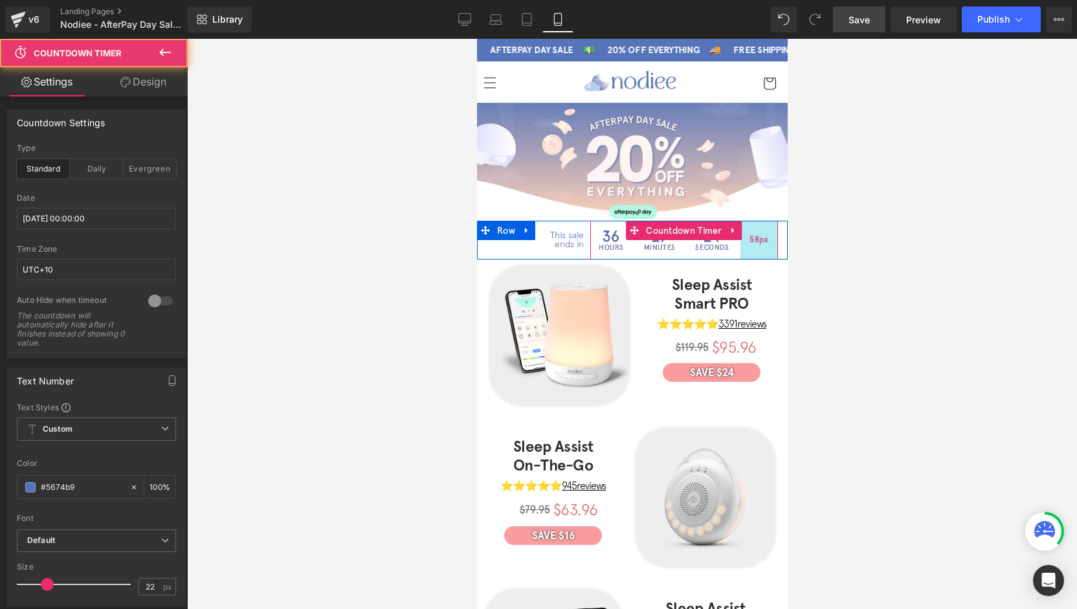
drag, startPoint x: 767, startPoint y: 244, endPoint x: 744, endPoint y: 243, distance: 22.7
click at [743, 242] on div "58px" at bounding box center [759, 240] width 38 height 39
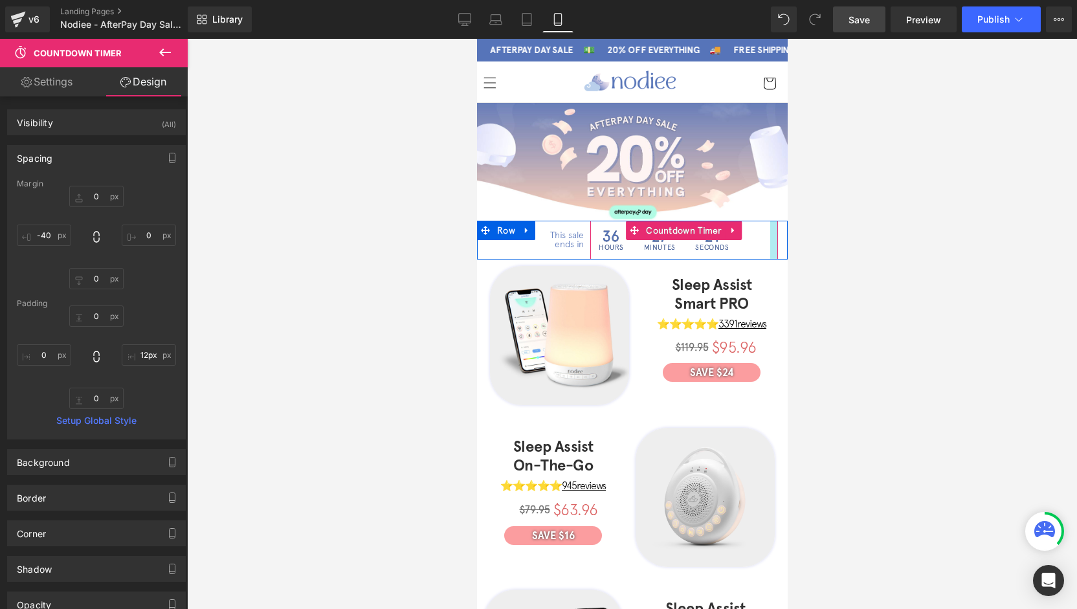
drag, startPoint x: 745, startPoint y: 239, endPoint x: 787, endPoint y: 243, distance: 41.5
click at [787, 243] on html "Γ Skip to content AFTERPAY DAY SALE 💵 20% OFF EVERYTHING 🚚" at bounding box center [631, 324] width 311 height 570
type input "30px"
click at [765, 234] on div at bounding box center [767, 240] width 19 height 39
click at [663, 232] on span "Countdown Timer" at bounding box center [683, 230] width 83 height 19
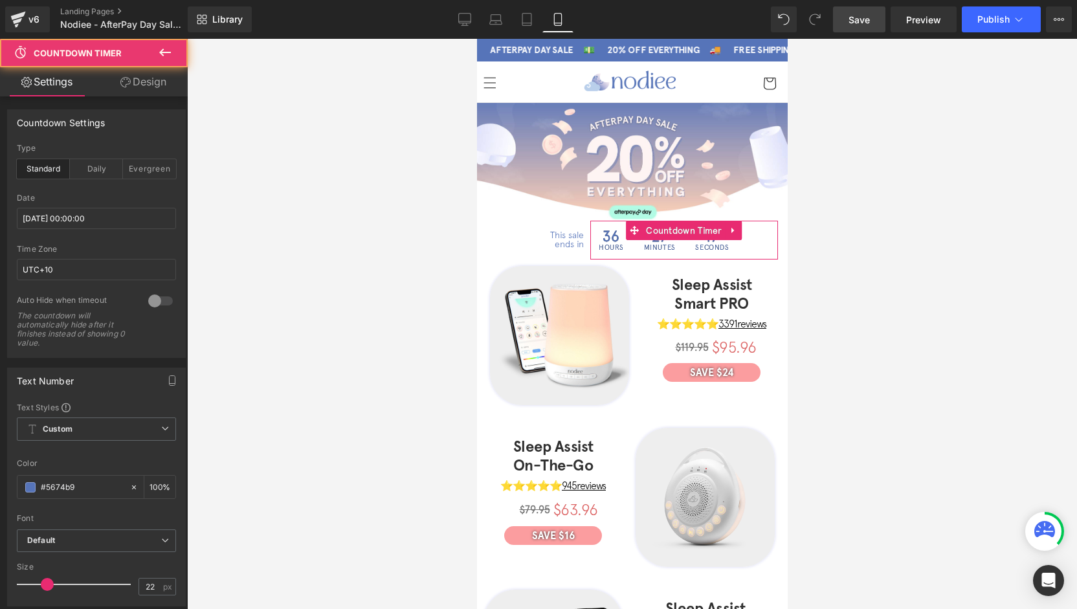
click at [157, 80] on link "Design" at bounding box center [143, 81] width 94 height 29
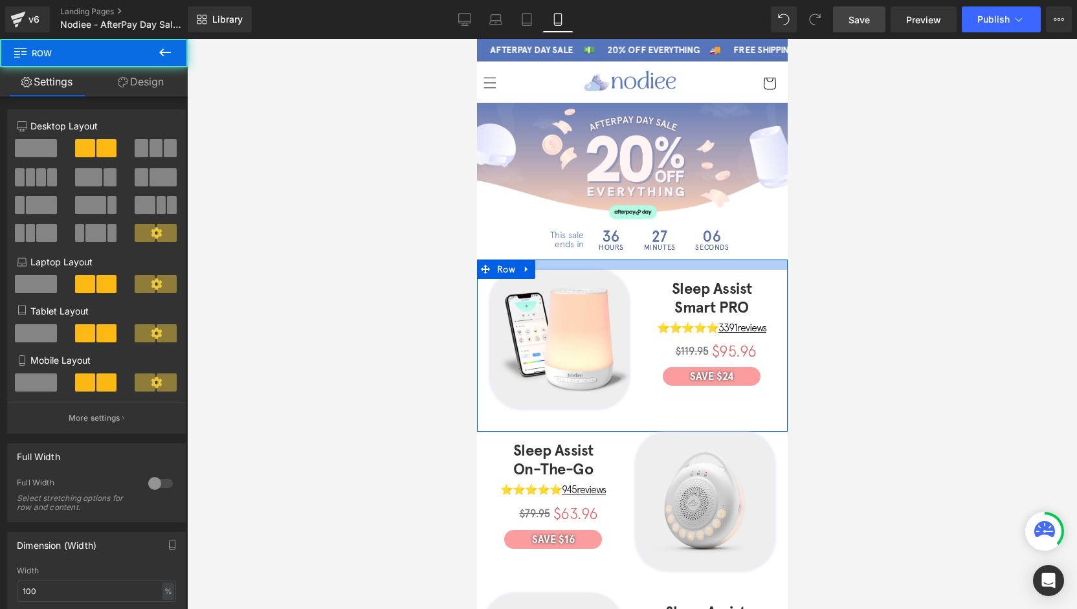
click at [628, 262] on div at bounding box center [631, 264] width 311 height 10
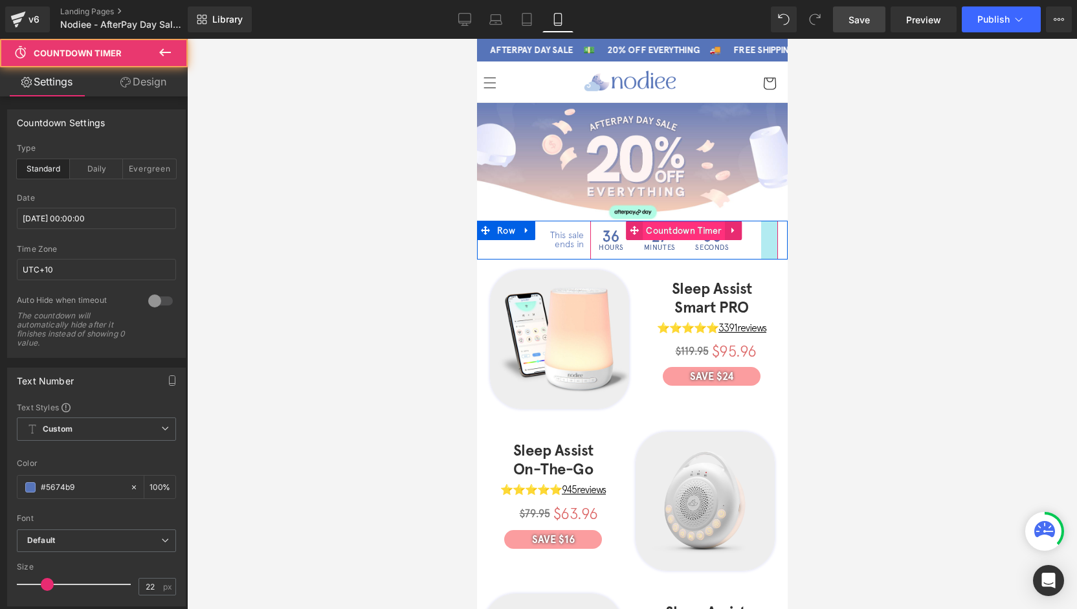
drag, startPoint x: 765, startPoint y: 237, endPoint x: 682, endPoint y: 230, distance: 83.8
click at [769, 239] on div at bounding box center [768, 240] width 17 height 39
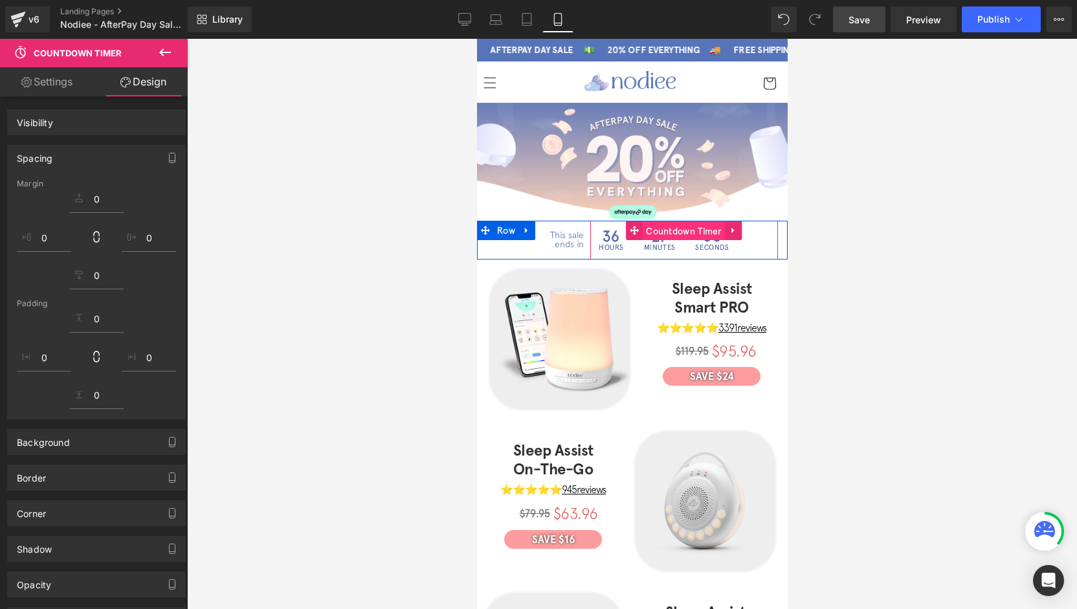
drag, startPoint x: 682, startPoint y: 230, endPoint x: 743, endPoint y: 164, distance: 90.7
click at [682, 230] on span "Countdown Timer" at bounding box center [683, 230] width 83 height 19
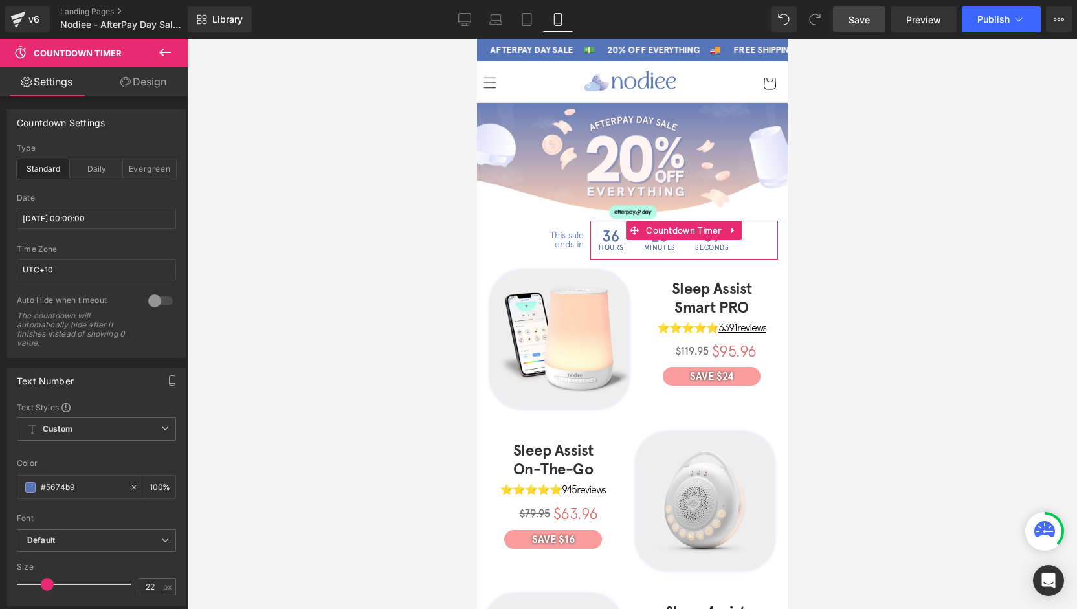
click at [139, 91] on link "Design" at bounding box center [143, 81] width 94 height 29
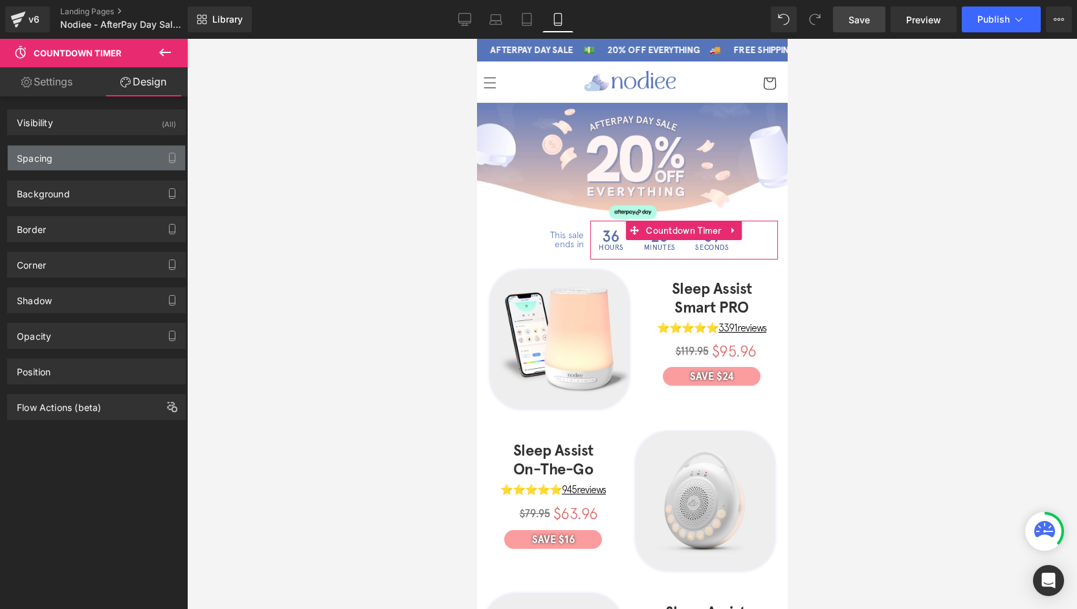
click at [61, 159] on div "Spacing" at bounding box center [96, 158] width 177 height 25
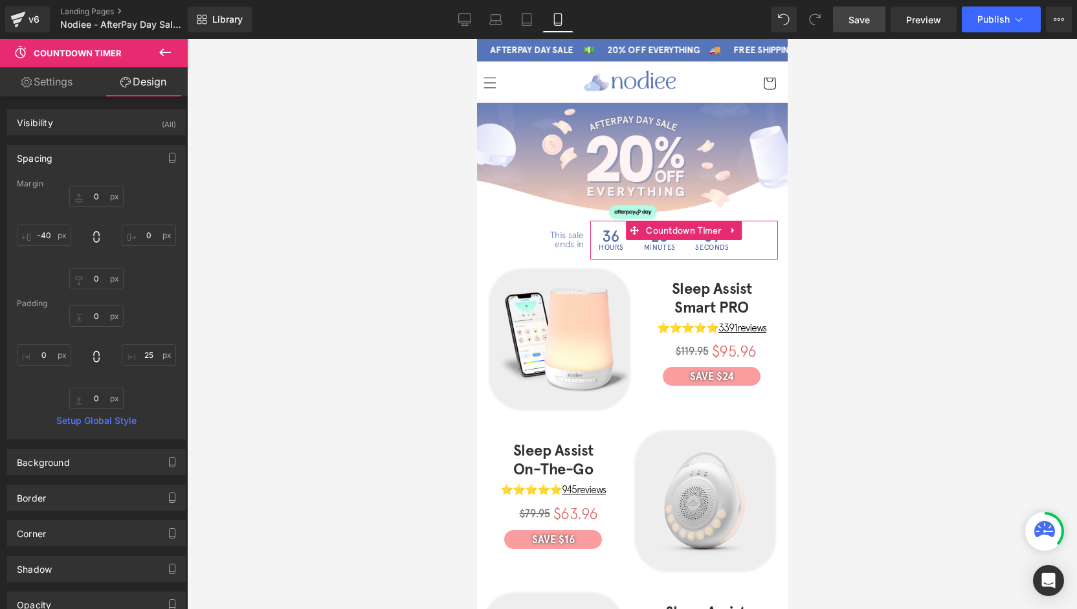
type input "0"
type input "-40"
type input "0"
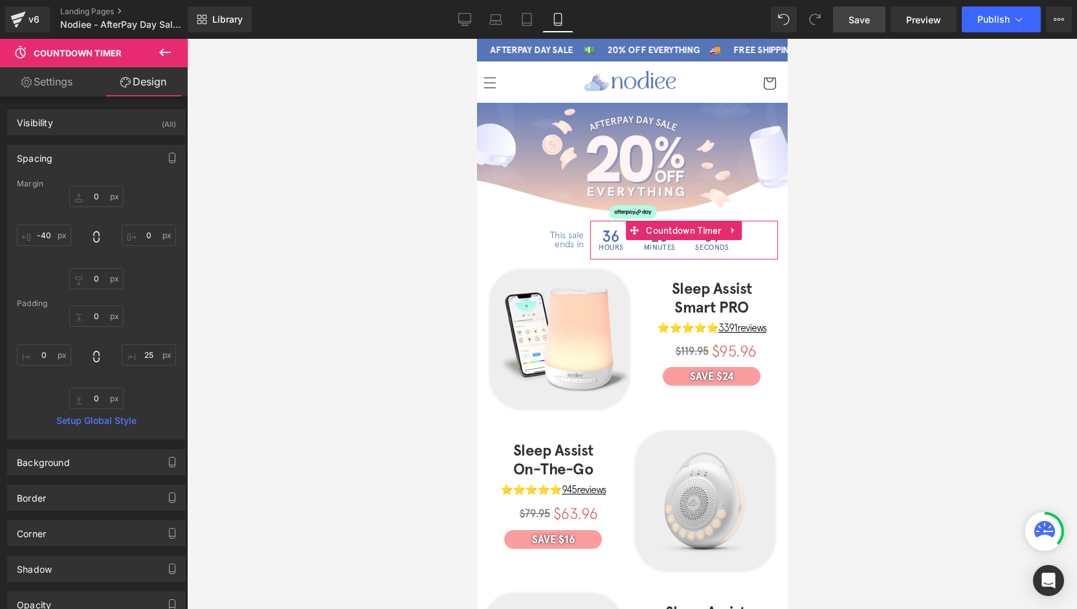
type input "25"
type input "0"
click at [47, 238] on input "-40" at bounding box center [44, 235] width 54 height 21
type input "-"
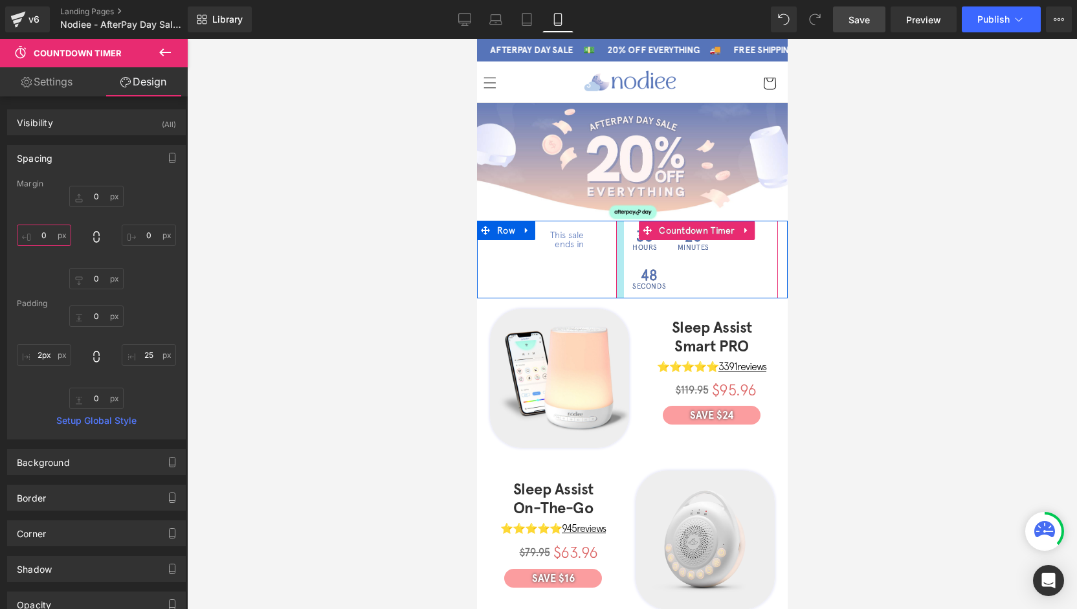
type input "1px"
click at [615, 243] on div "36 Hours 26 Minutes 48 Seconds Countdown Timer" at bounding box center [696, 260] width 162 height 78
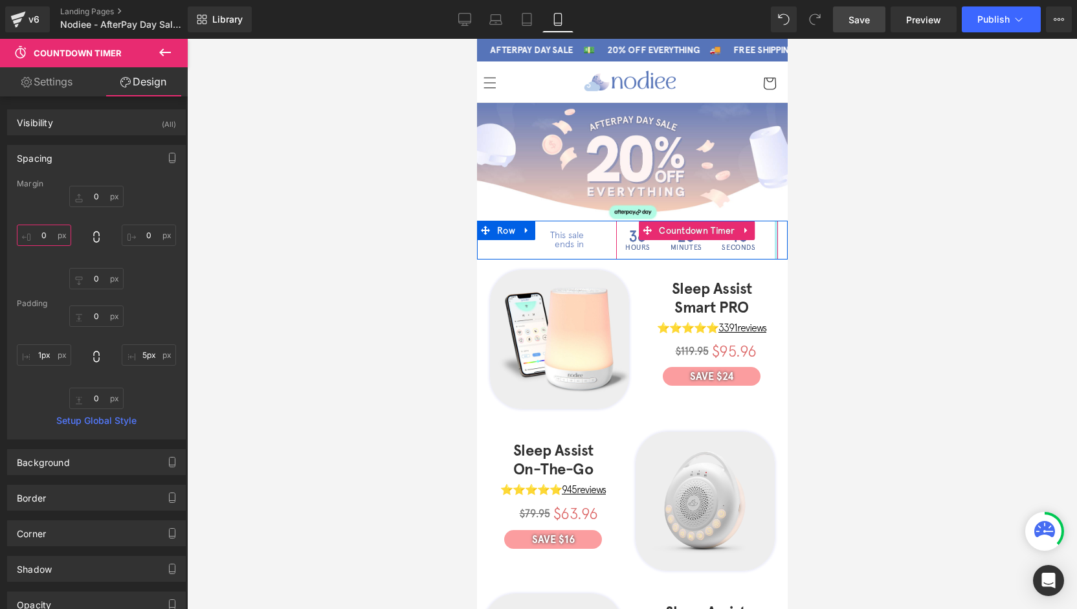
drag, startPoint x: 763, startPoint y: 236, endPoint x: 779, endPoint y: 237, distance: 15.6
click at [779, 237] on html "Γ Skip to content AFTERPAY DAY SALE 💵 20% OFF EVERYTHING 🚚" at bounding box center [631, 324] width 311 height 570
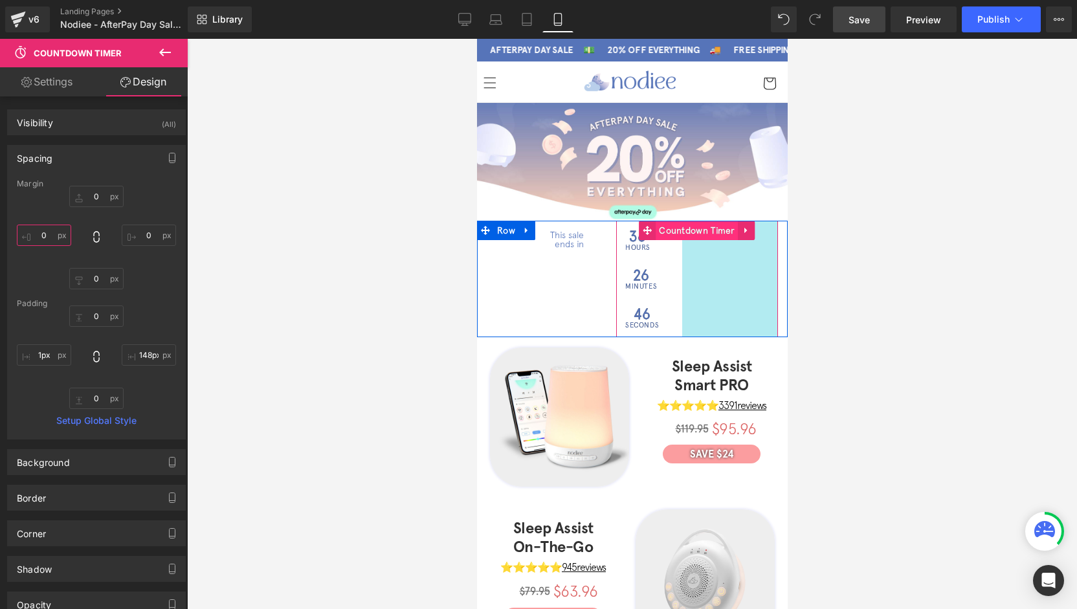
type input "152px"
click at [681, 228] on span "Countdown Timer" at bounding box center [696, 230] width 83 height 19
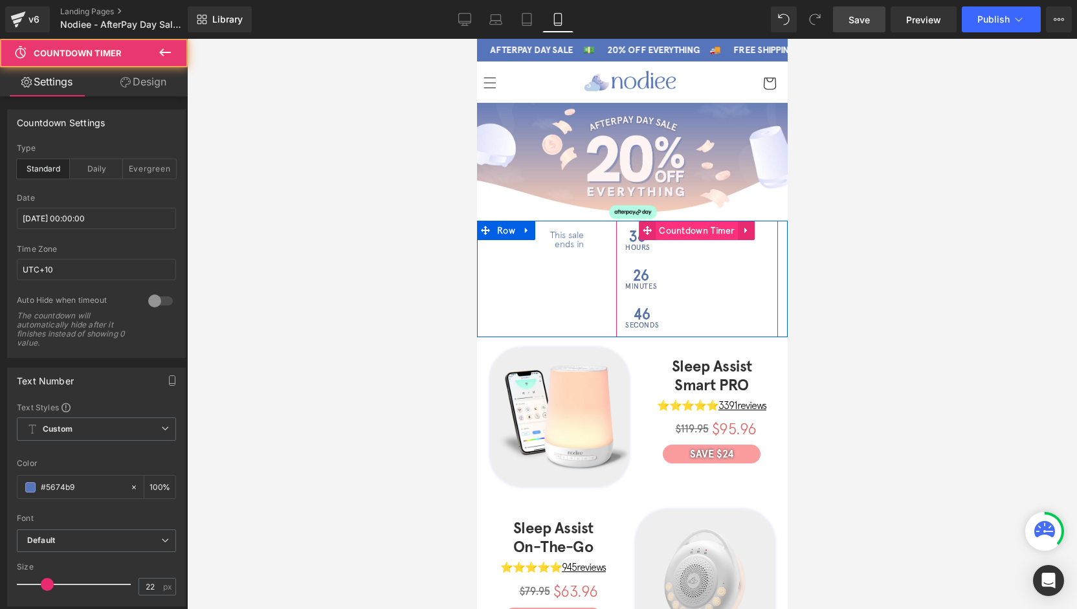
click at [682, 228] on span "Countdown Timer" at bounding box center [696, 230] width 83 height 19
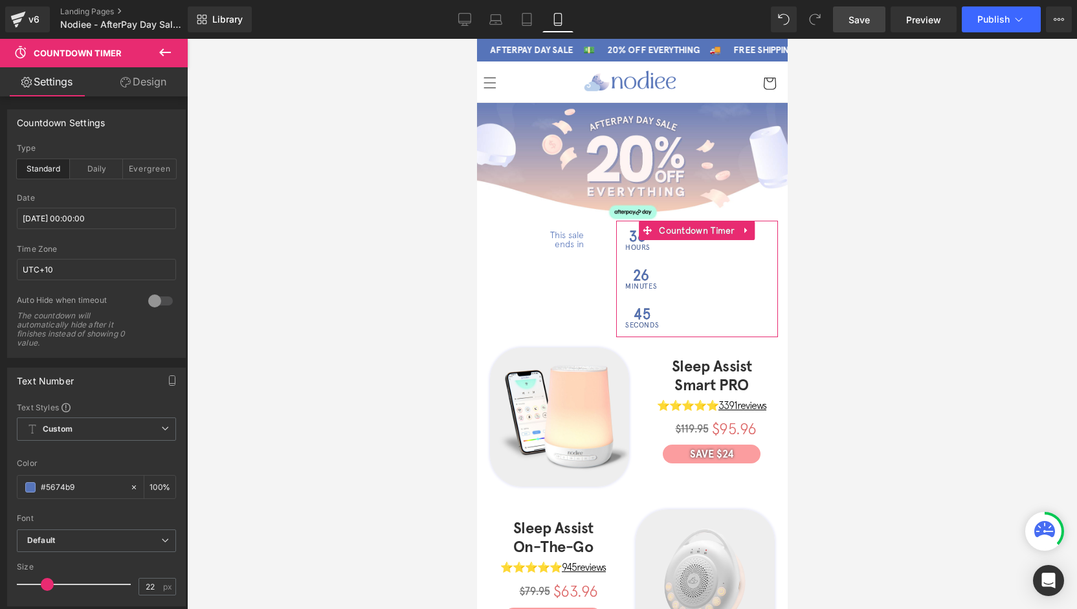
click at [142, 90] on link "Design" at bounding box center [143, 81] width 94 height 29
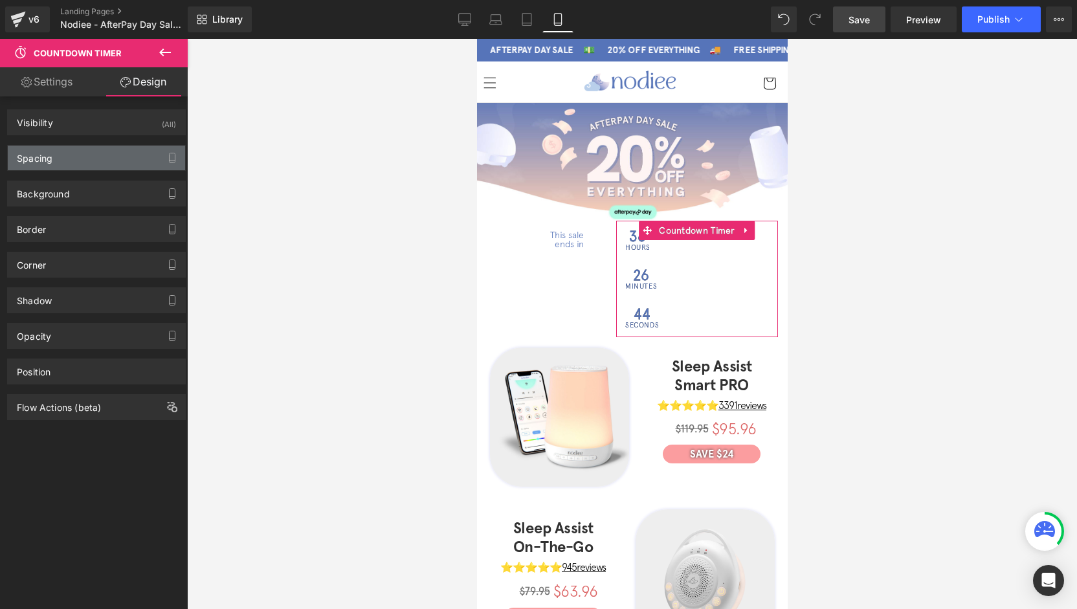
click at [71, 164] on div "Spacing" at bounding box center [96, 158] width 177 height 25
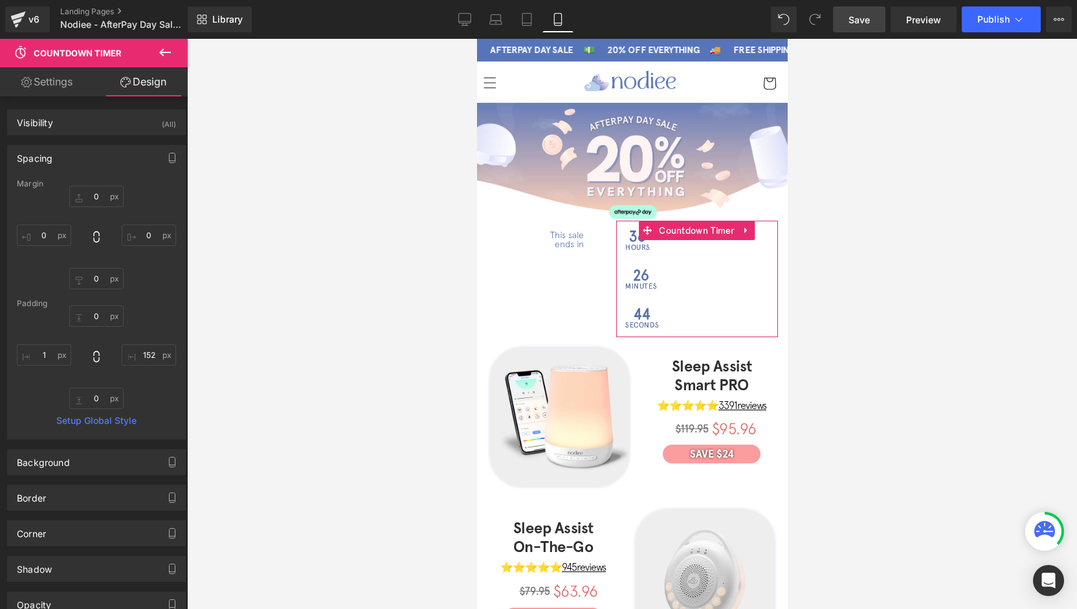
type input "0"
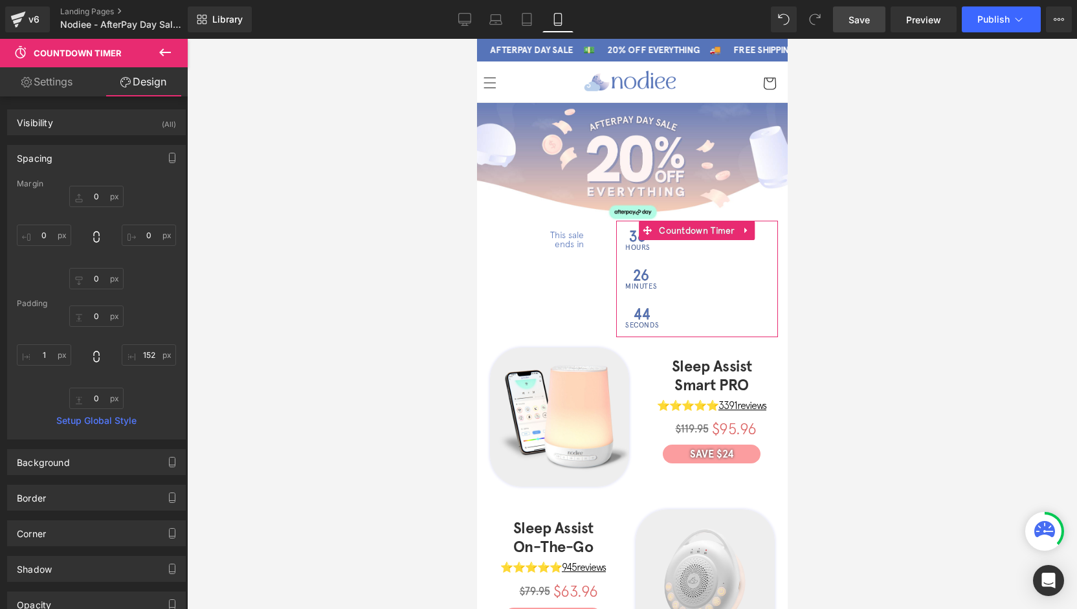
type input "152"
type input "0"
type input "1"
click at [146, 358] on input "152" at bounding box center [149, 354] width 54 height 21
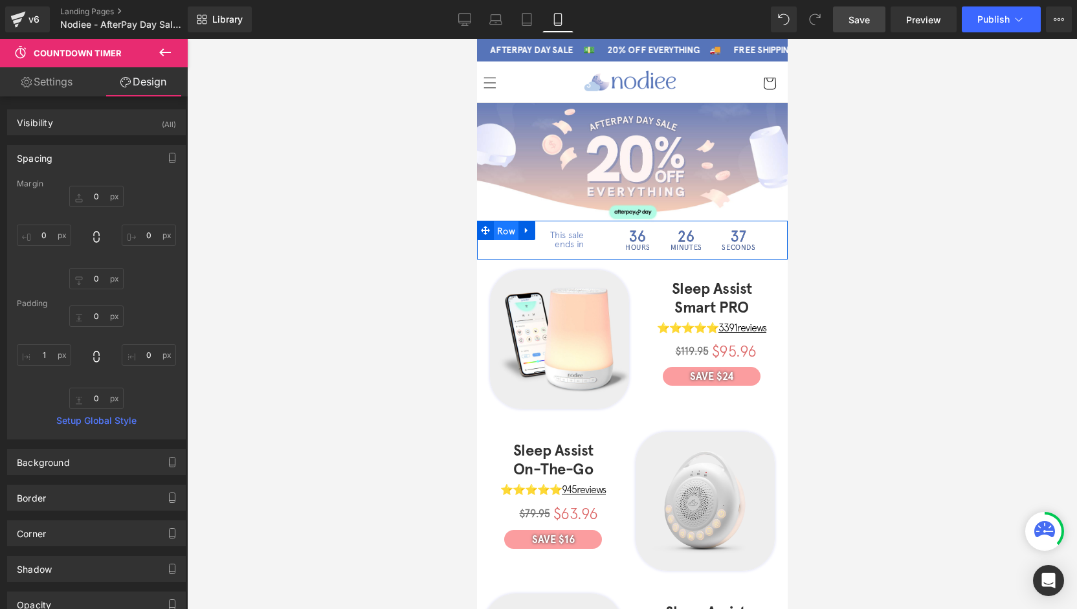
click at [497, 232] on span "Row" at bounding box center [505, 230] width 25 height 19
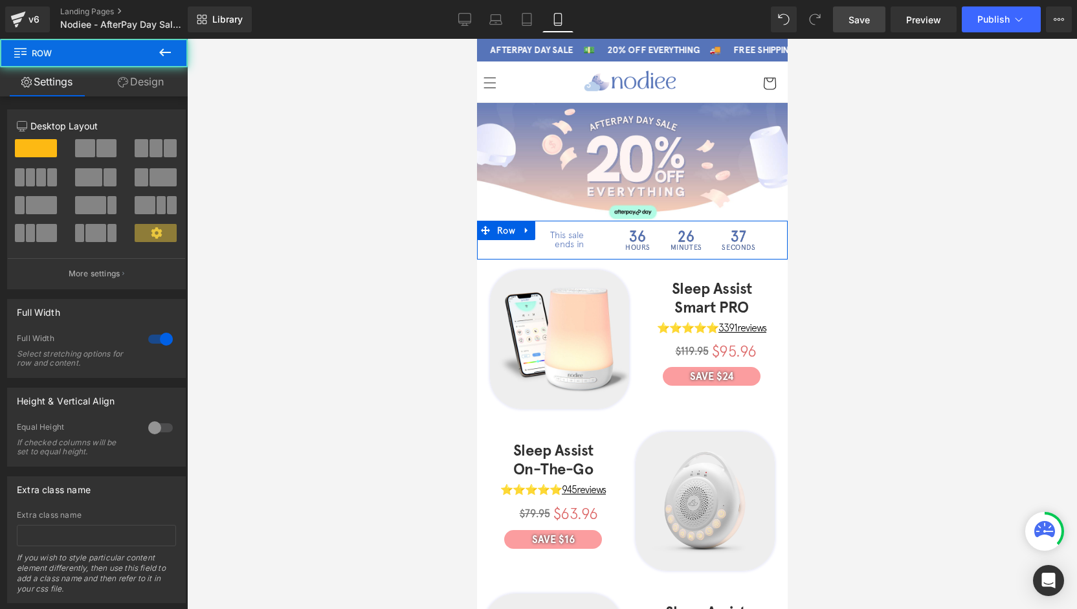
click at [148, 72] on link "Design" at bounding box center [141, 81] width 94 height 29
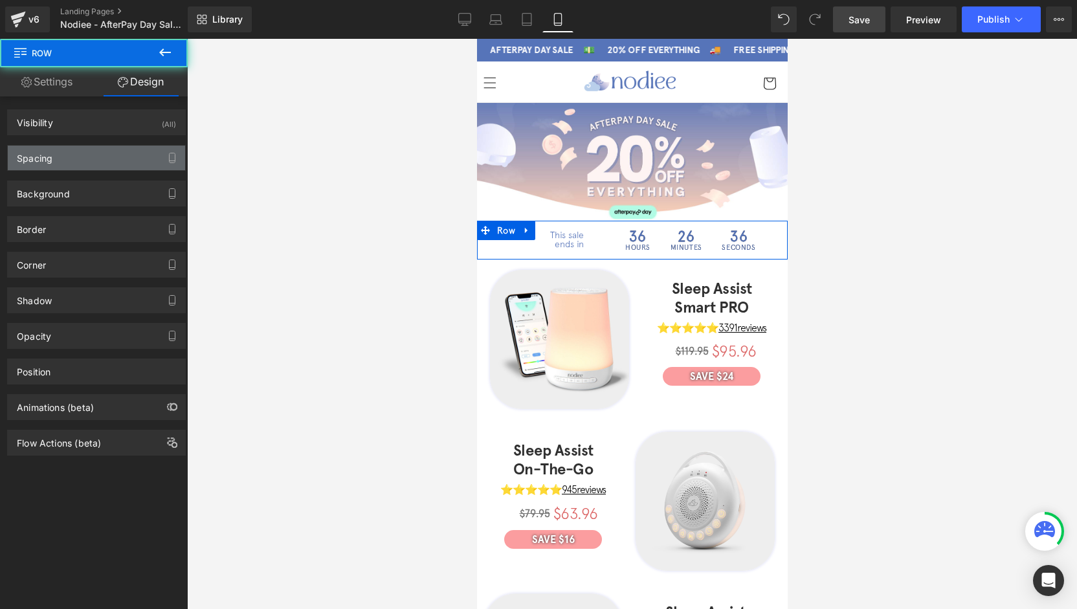
type input "-10"
type input "0"
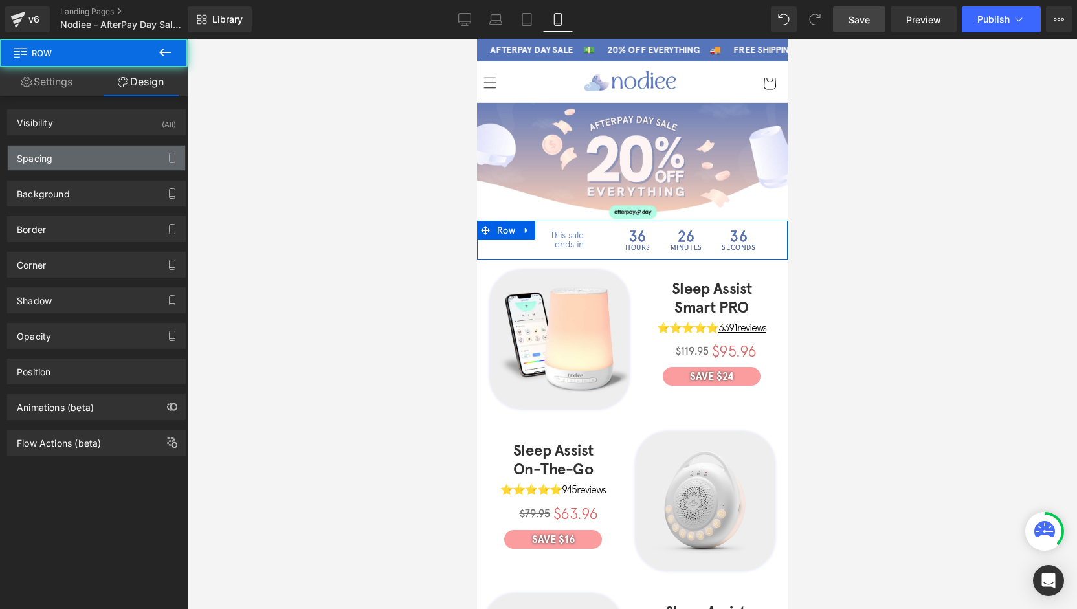
type input "0"
click at [48, 147] on div "Spacing" at bounding box center [35, 155] width 36 height 18
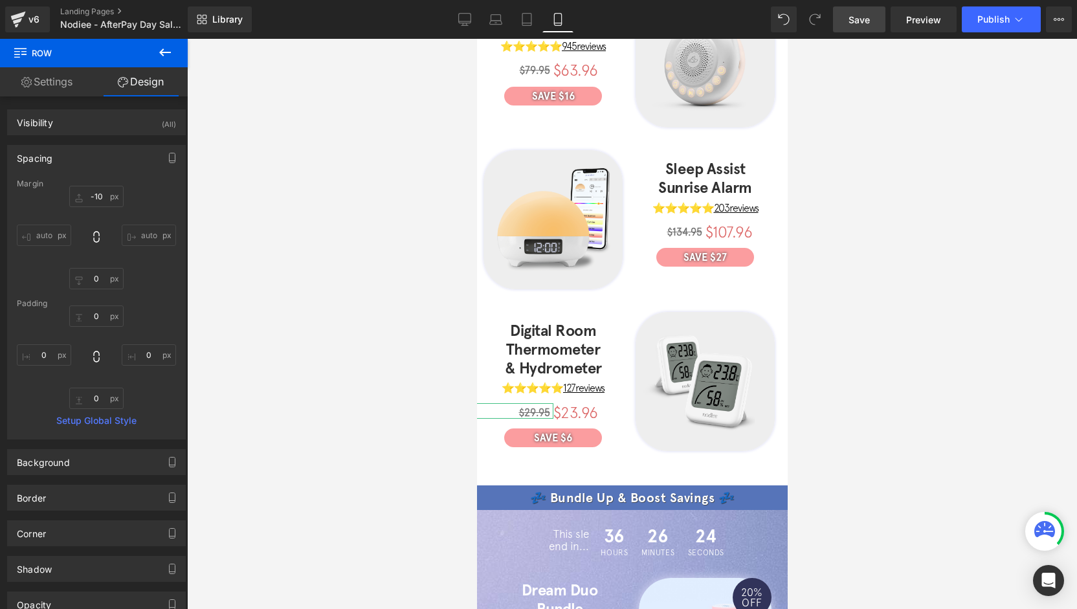
scroll to position [487, 0]
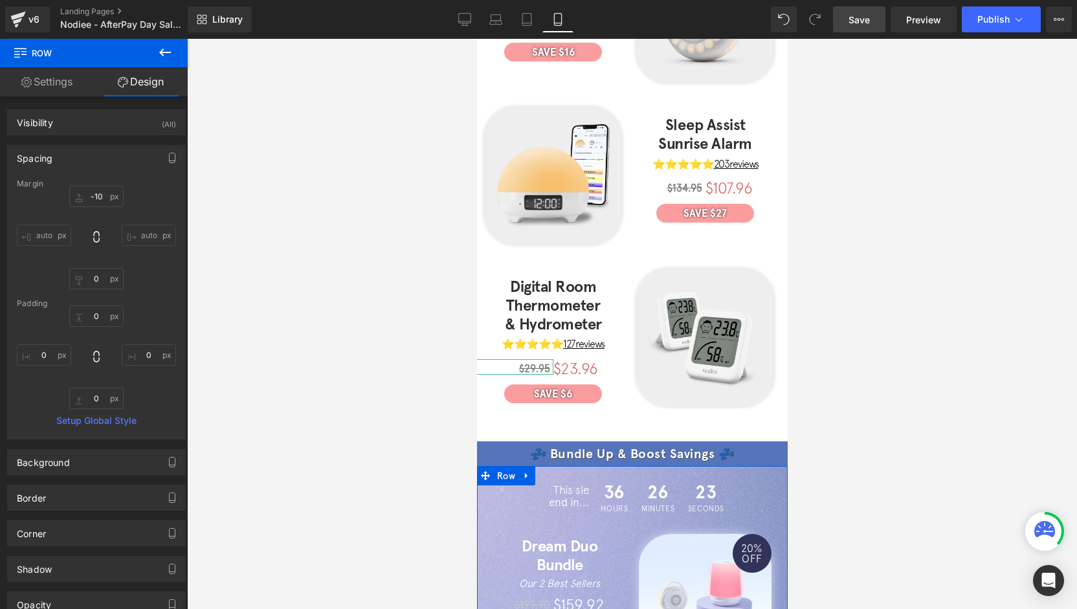
click at [523, 470] on icon at bounding box center [525, 475] width 9 height 10
click at [559, 470] on icon at bounding box center [559, 475] width 9 height 10
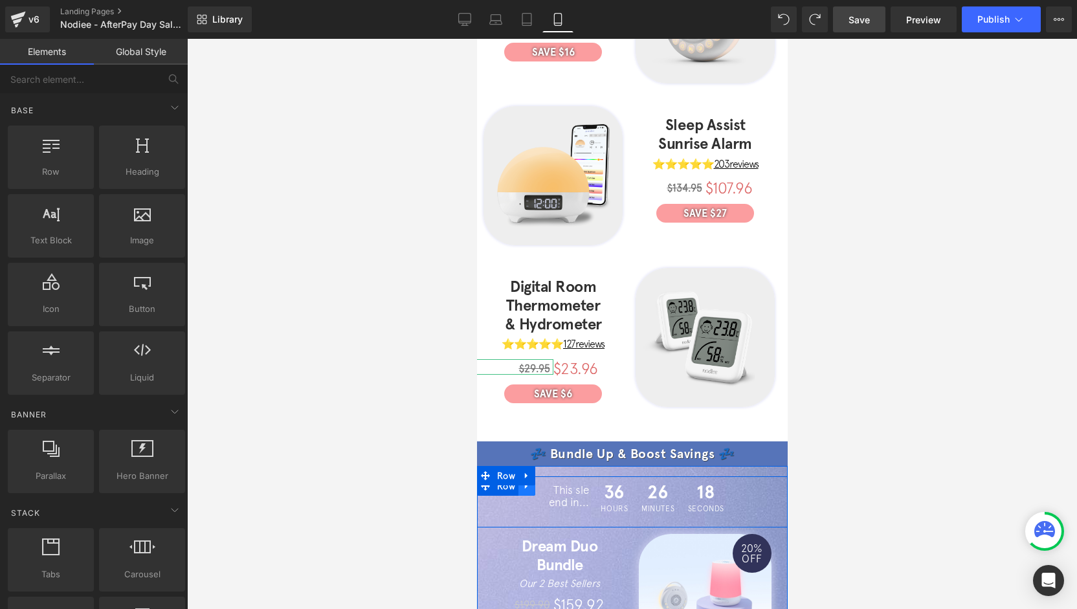
click at [520, 476] on link at bounding box center [526, 485] width 17 height 19
click at [555, 481] on icon at bounding box center [559, 486] width 9 height 10
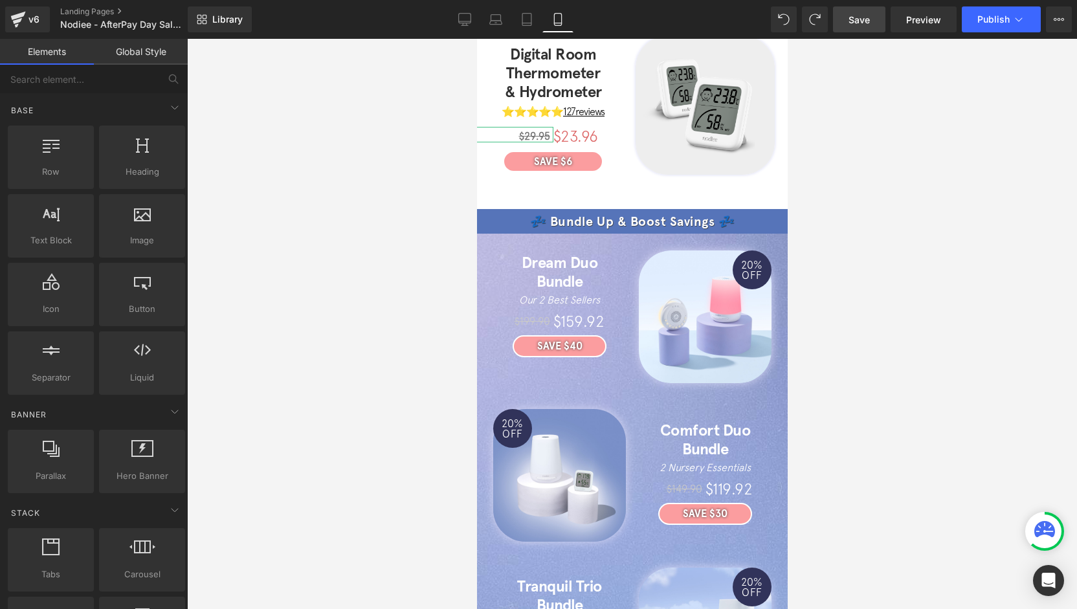
scroll to position [746, 0]
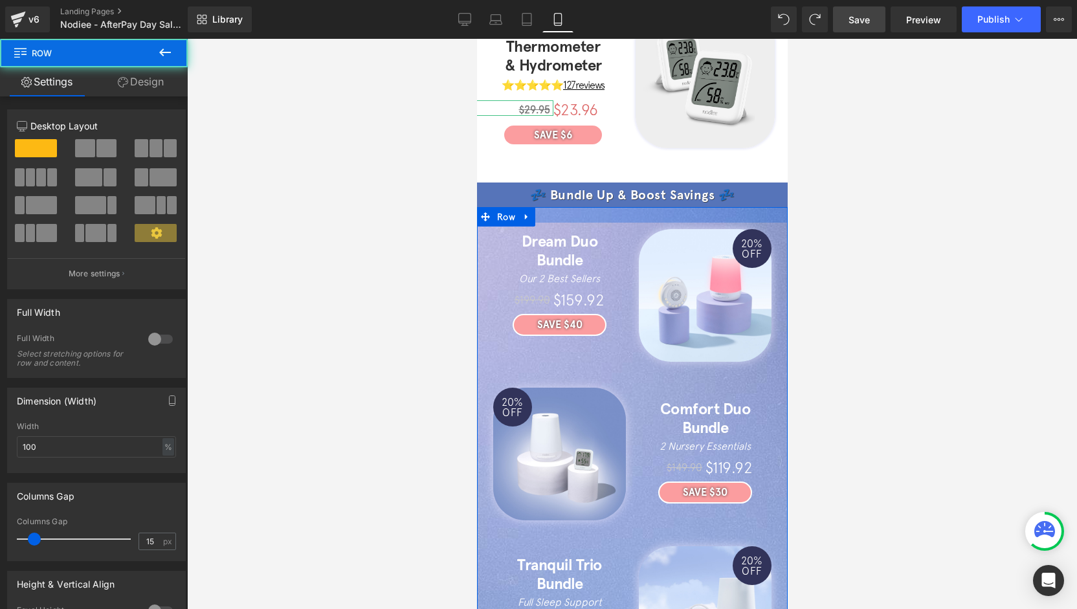
drag, startPoint x: 673, startPoint y: 189, endPoint x: 873, endPoint y: 129, distance: 209.2
click at [673, 207] on div at bounding box center [631, 215] width 311 height 16
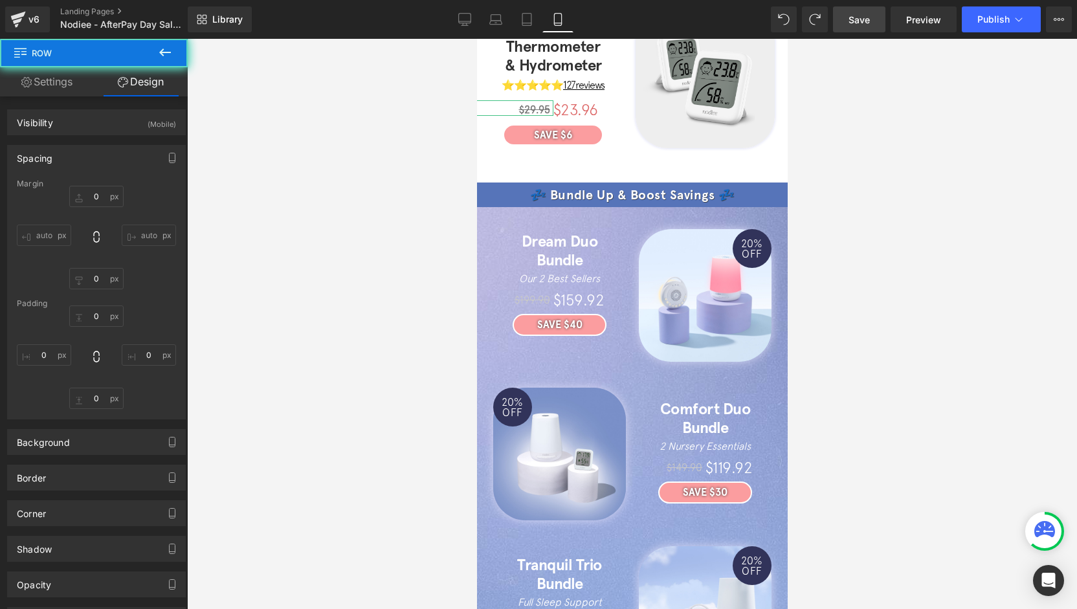
type input "0"
type input "24"
type input "0"
type input "27"
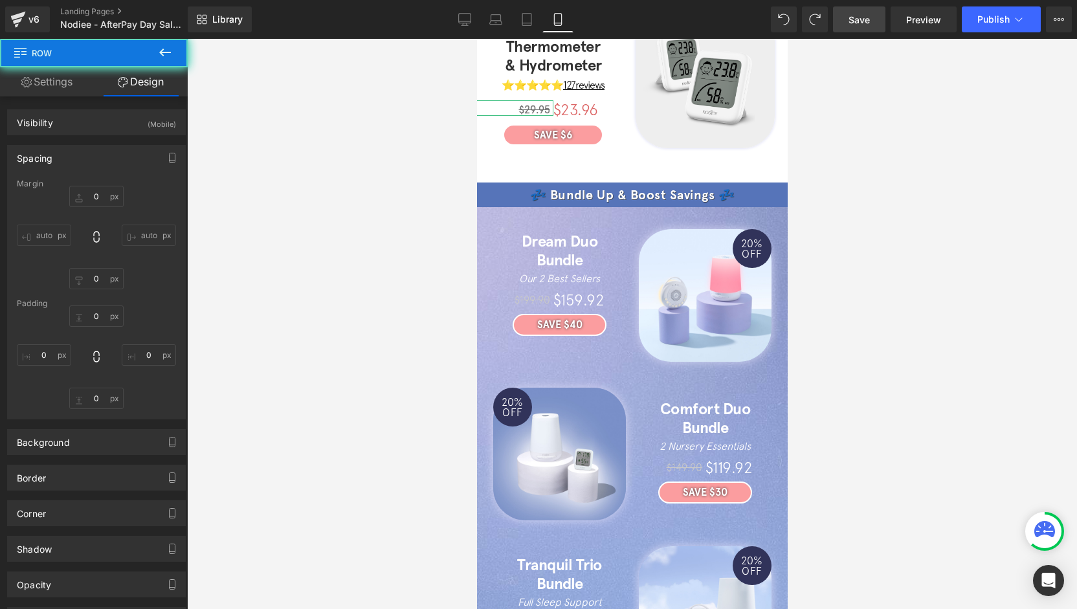
type input "0"
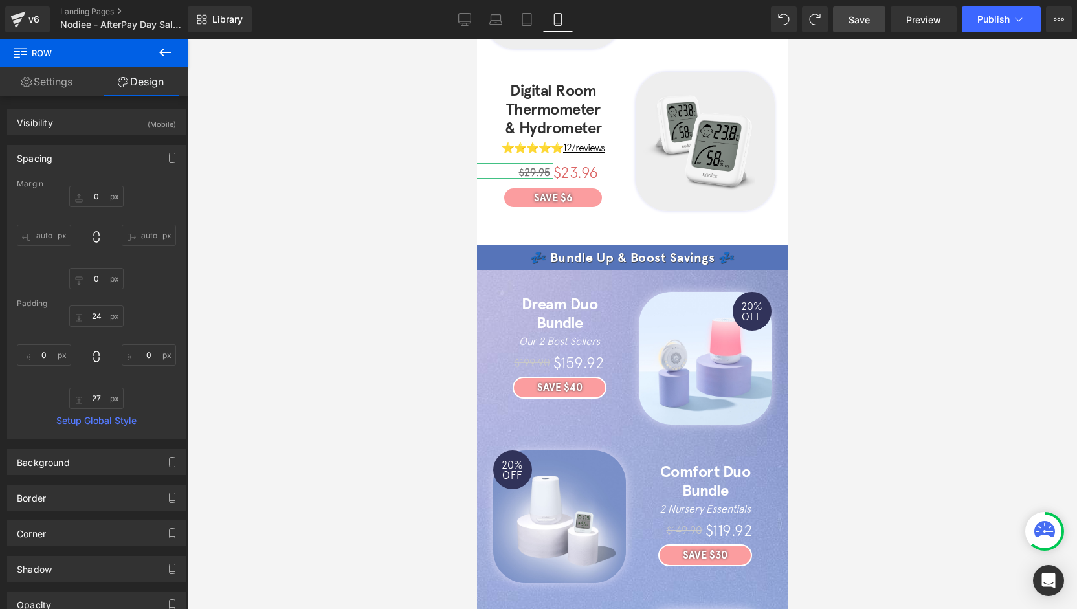
scroll to position [681, 0]
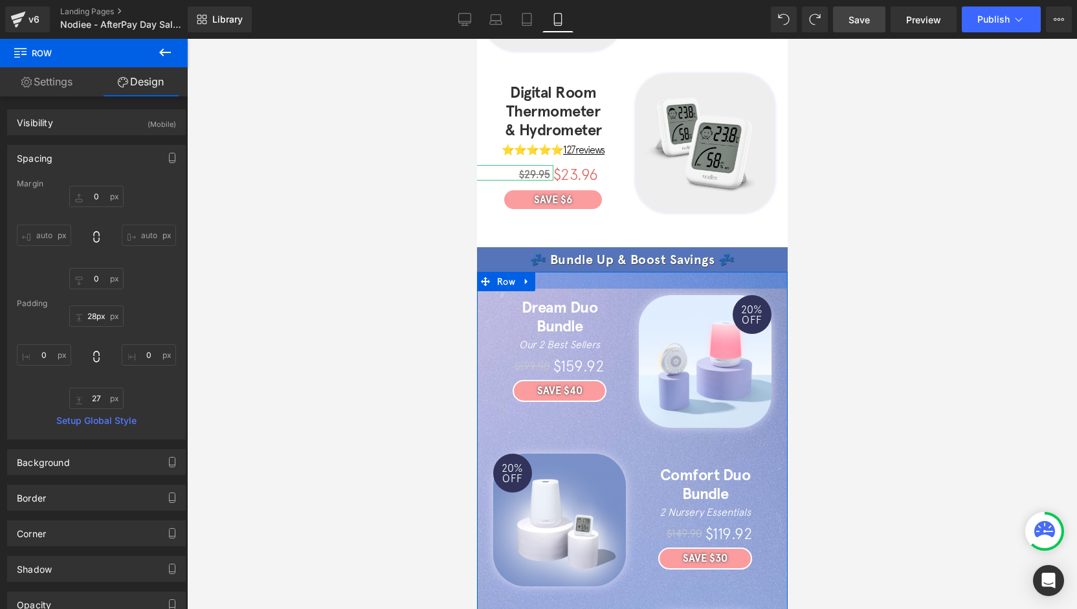
type input "29px"
click at [707, 272] on div at bounding box center [631, 281] width 311 height 19
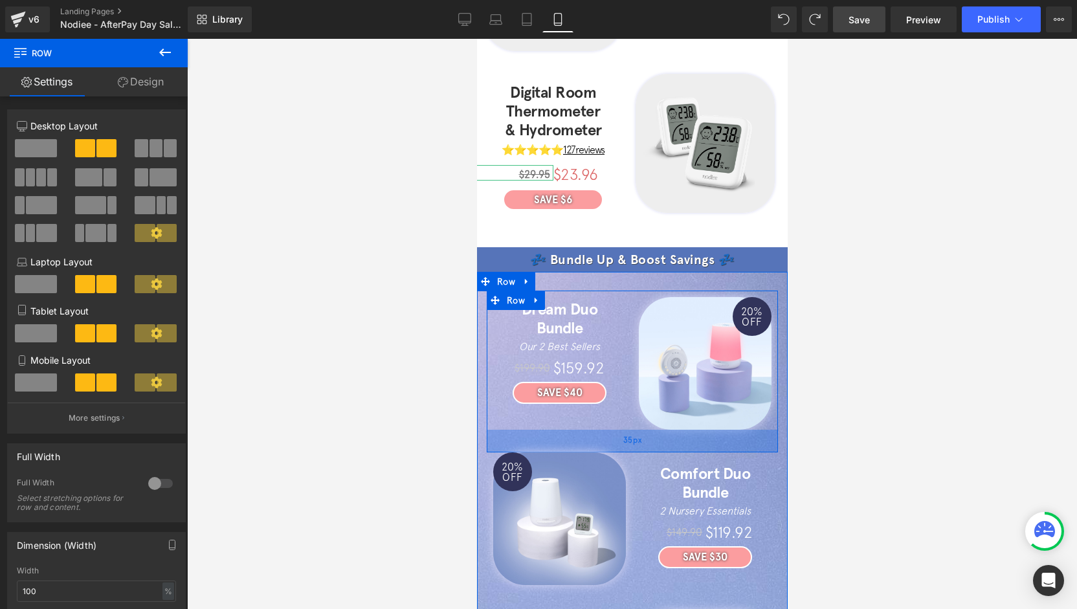
click at [610, 430] on div "35px" at bounding box center [631, 441] width 291 height 23
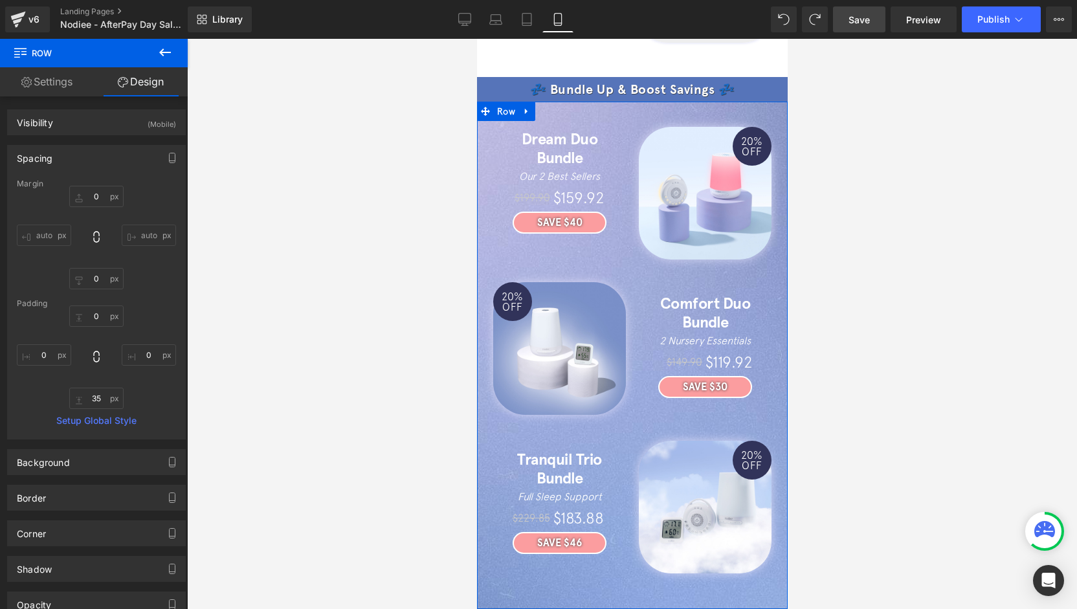
scroll to position [940, 0]
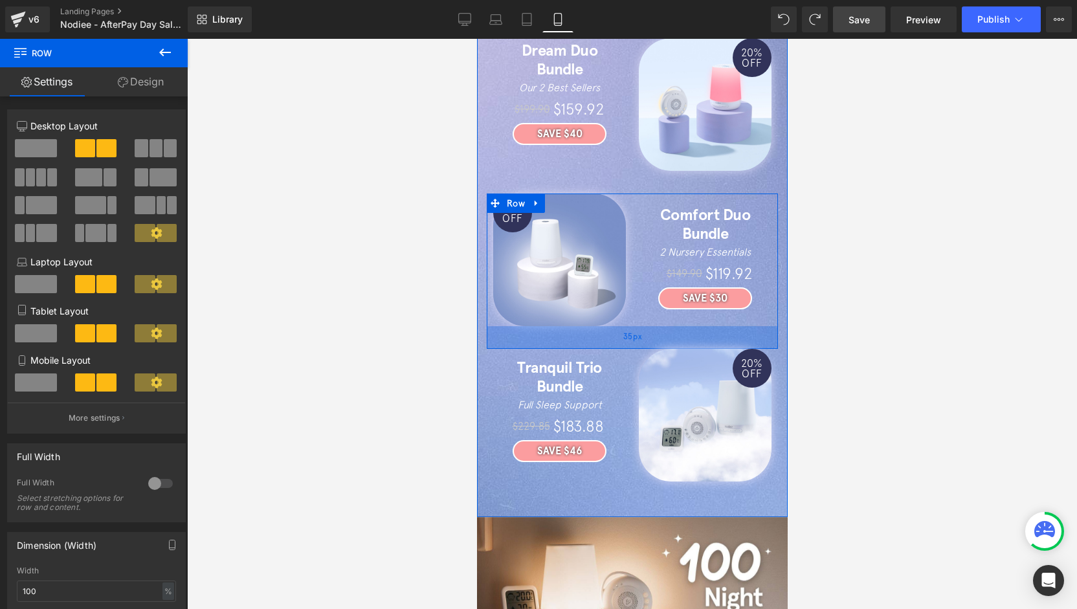
click at [642, 326] on div "35px" at bounding box center [631, 337] width 291 height 23
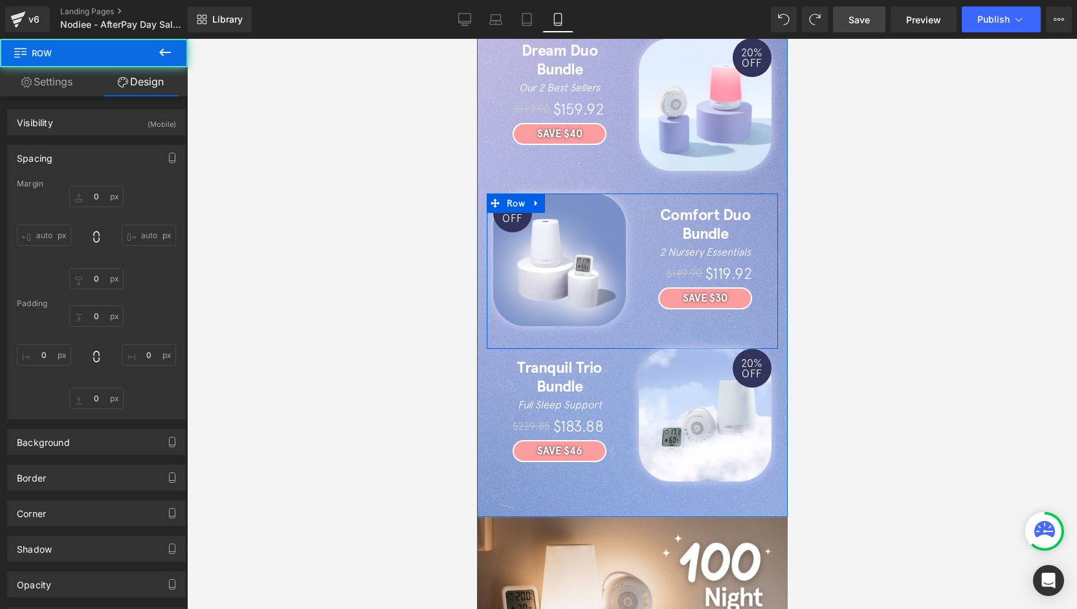
type input "0"
type input "35"
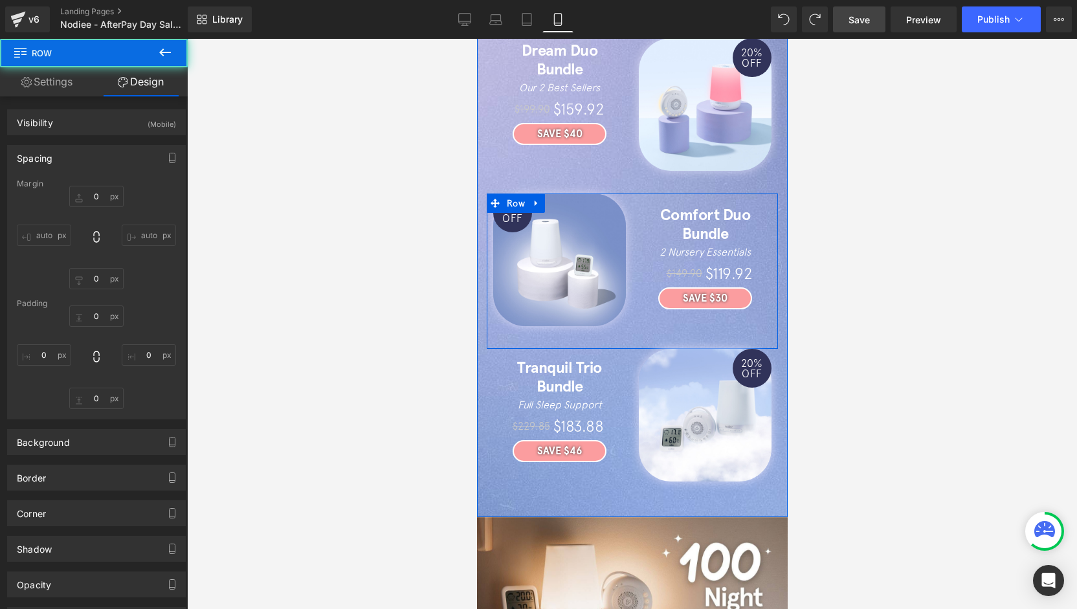
type input "0"
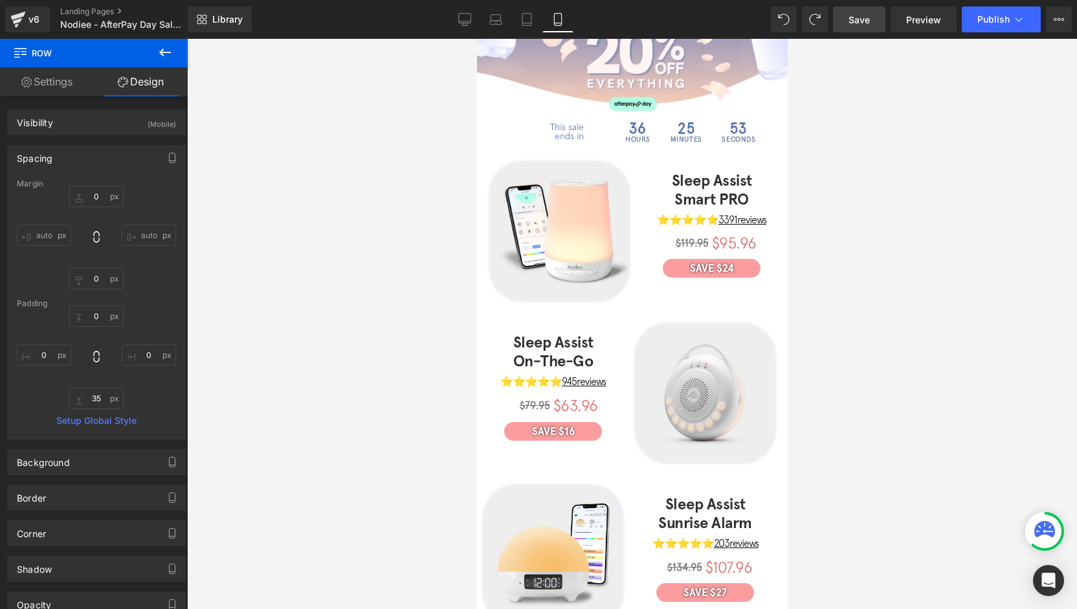
scroll to position [99, 0]
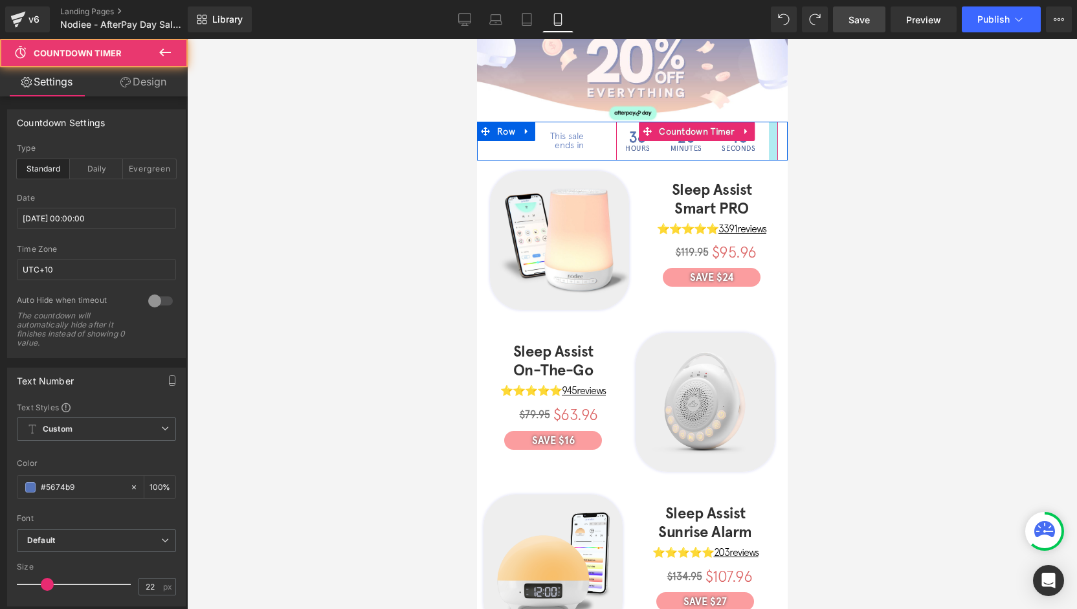
drag, startPoint x: 761, startPoint y: 144, endPoint x: 751, endPoint y: 146, distance: 9.9
click at [751, 146] on div "36 Hours 25 Minutes 48 Seconds Countdown Timer" at bounding box center [696, 141] width 162 height 39
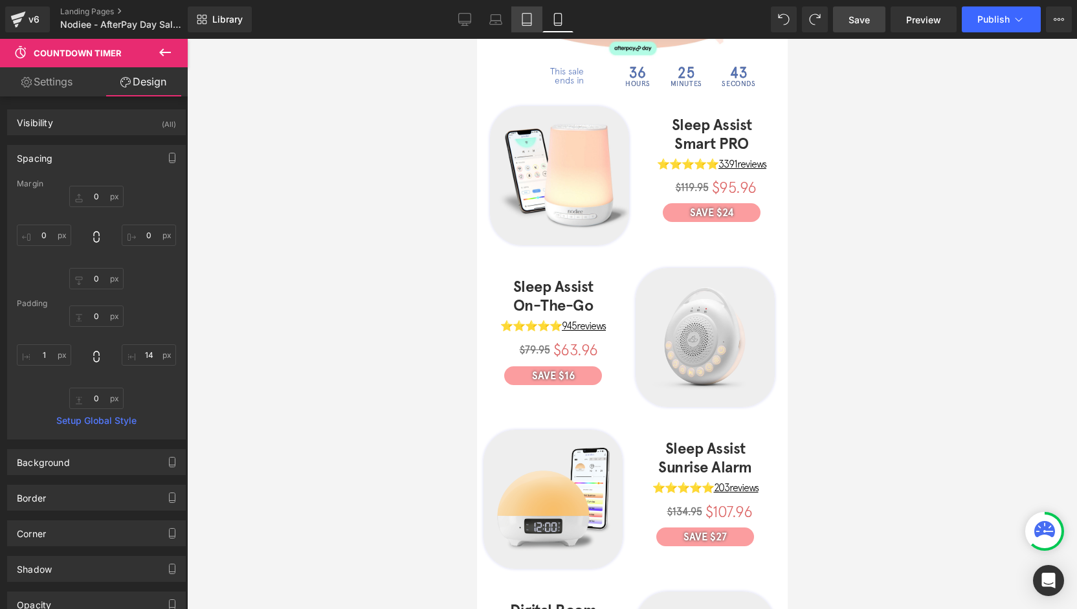
click at [523, 28] on link "Tablet" at bounding box center [526, 19] width 31 height 26
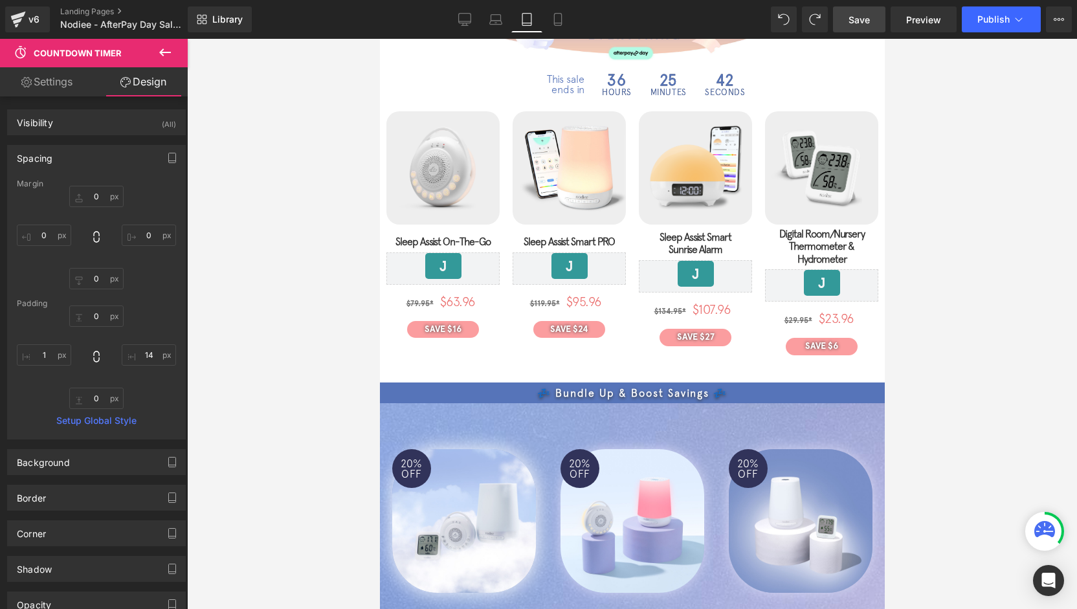
type input "0"
type input "-20"
type input "0"
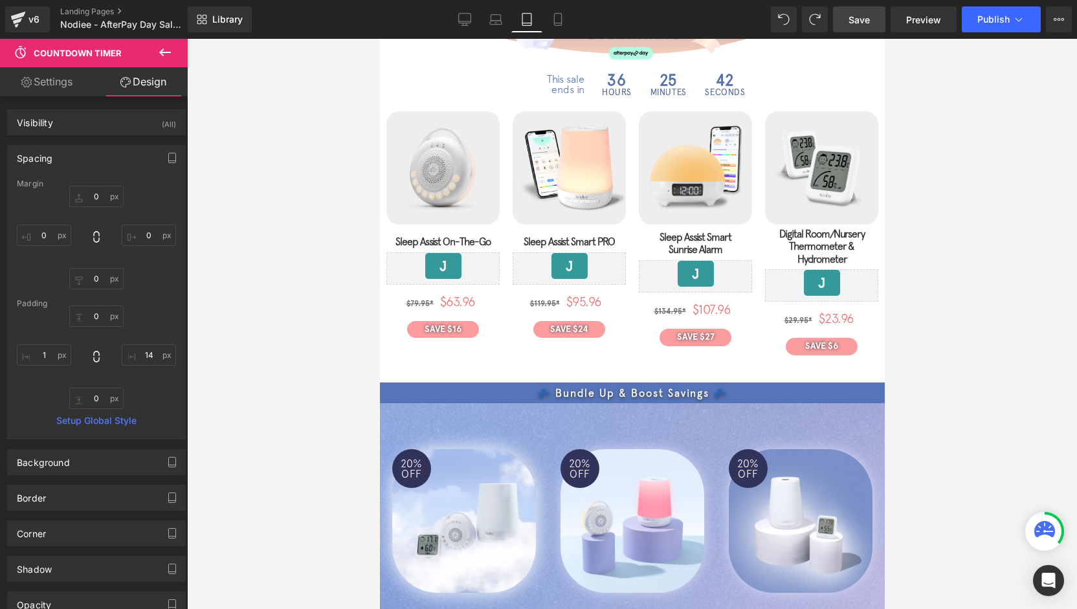
type input "0"
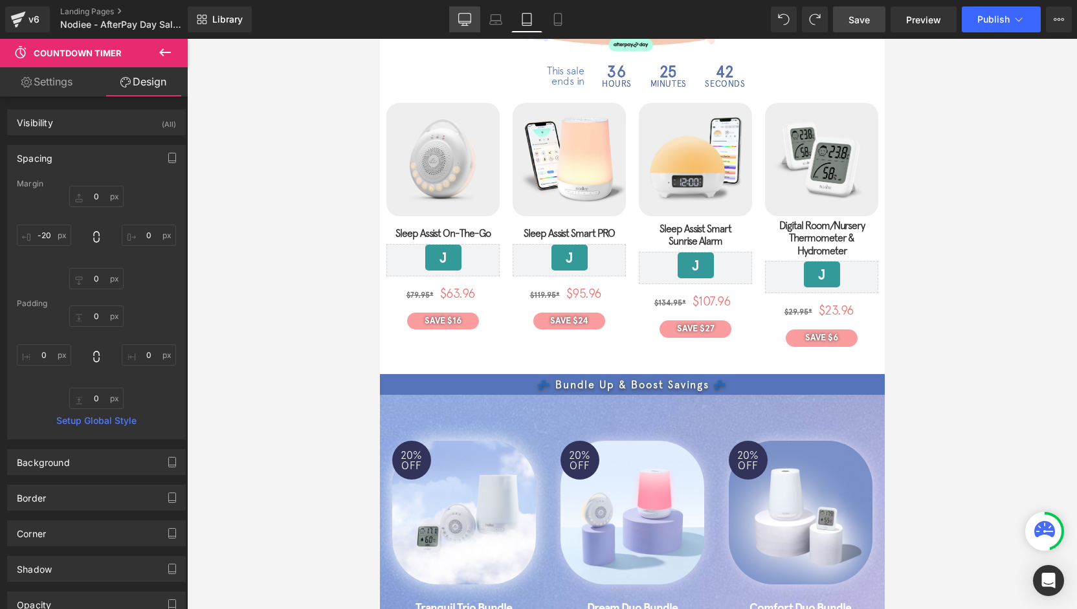
click at [463, 16] on icon at bounding box center [464, 19] width 13 height 13
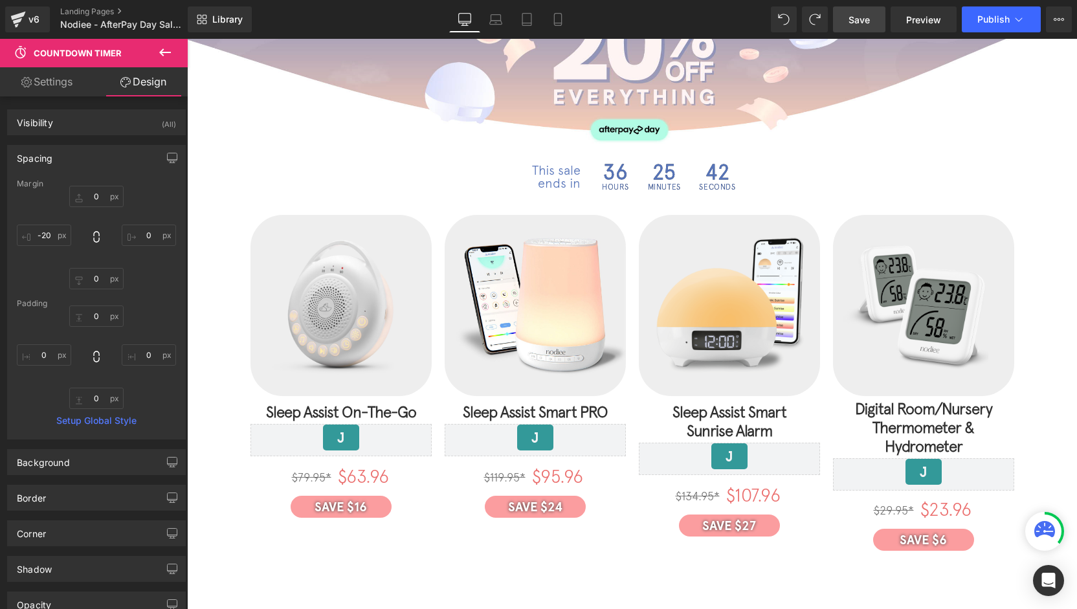
type input "0"
type input "-40"
type input "0"
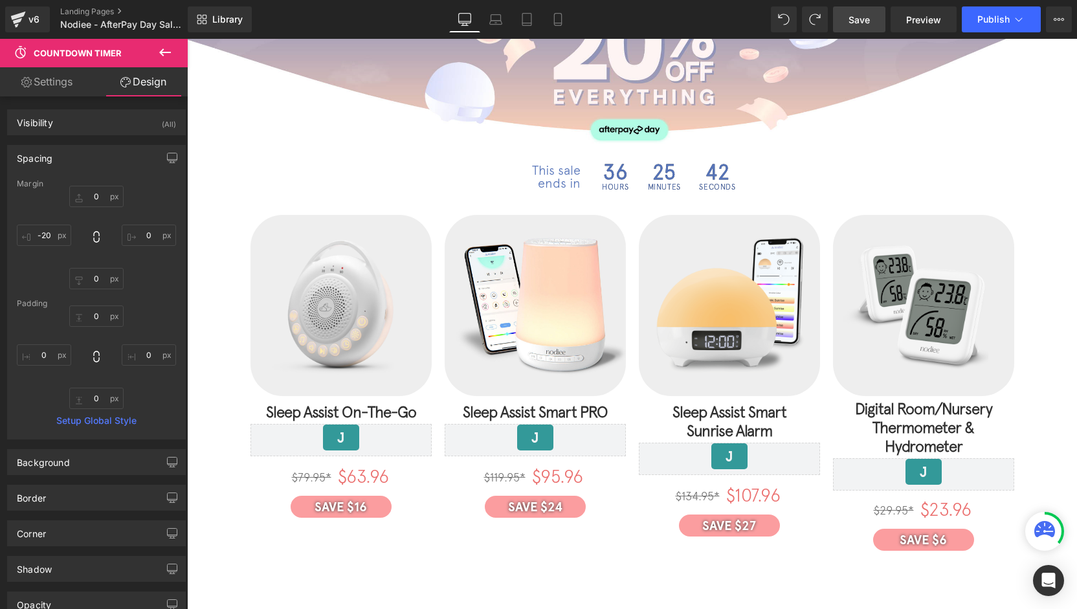
type input "0"
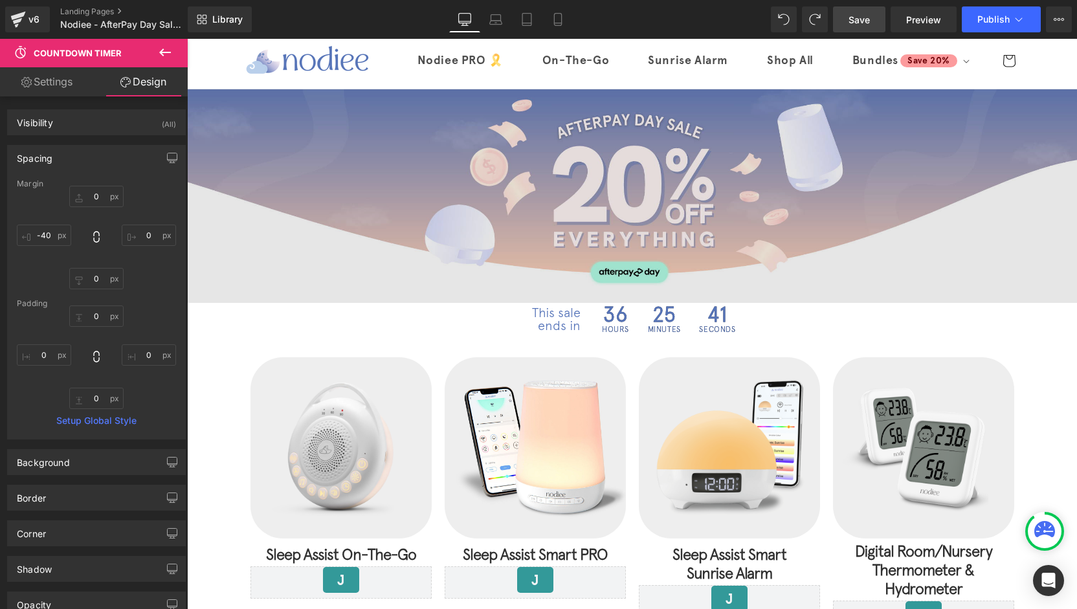
scroll to position [0, 0]
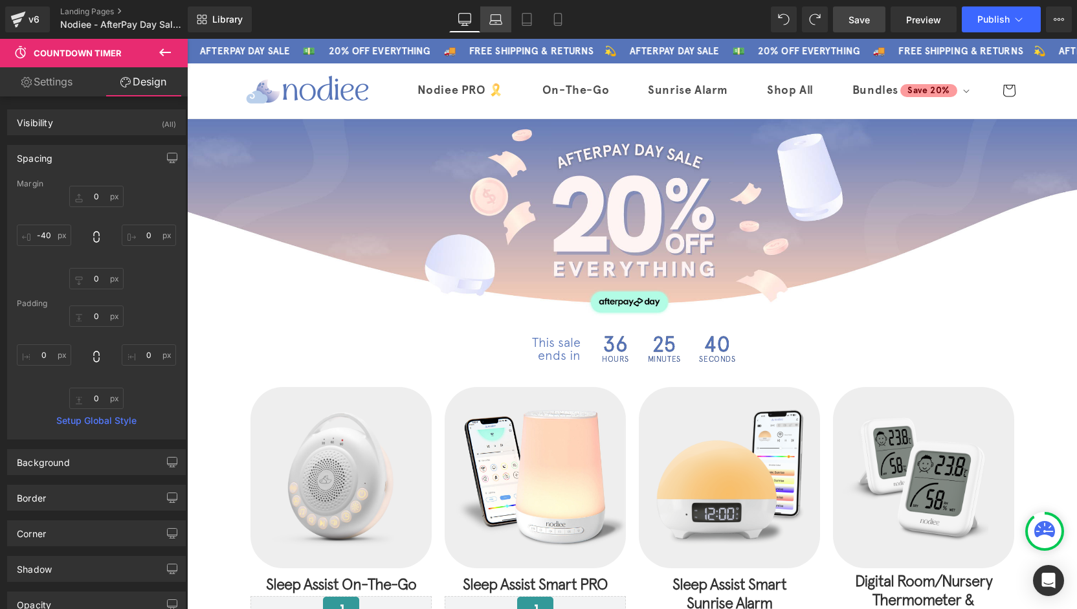
click at [498, 21] on icon at bounding box center [495, 19] width 13 height 13
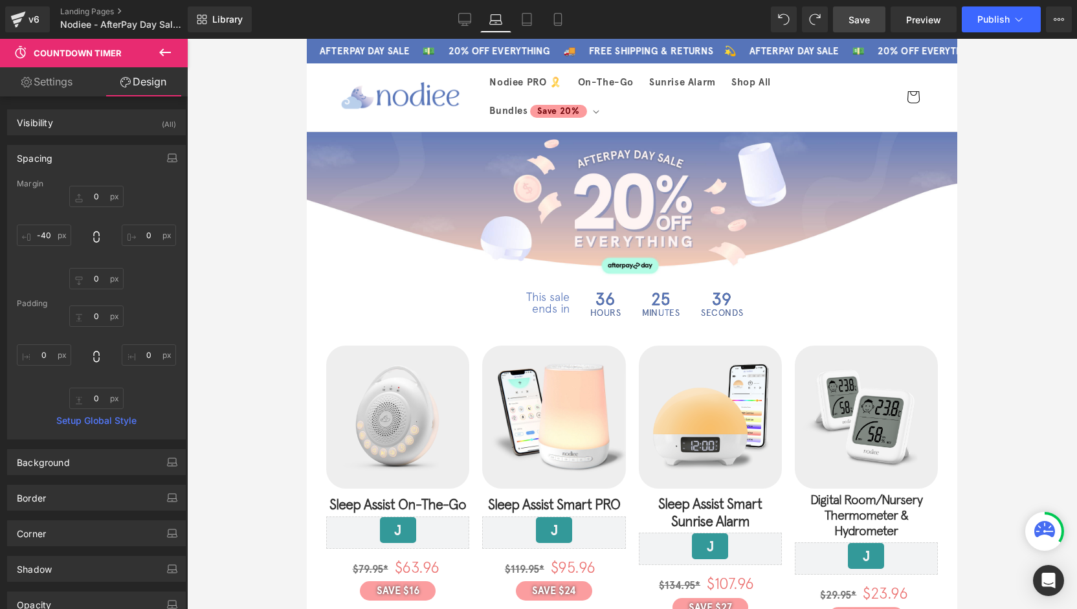
type input "0"
type input "-40"
type input "0"
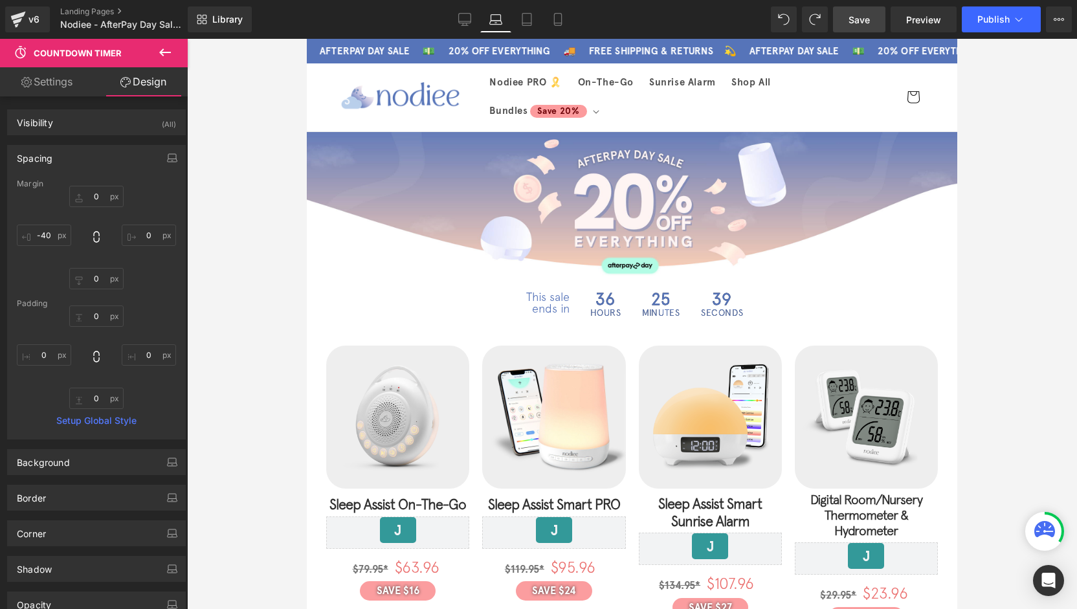
type input "0"
drag, startPoint x: 472, startPoint y: 19, endPoint x: 496, endPoint y: 23, distance: 23.6
click at [472, 19] on link "Desktop" at bounding box center [464, 19] width 31 height 26
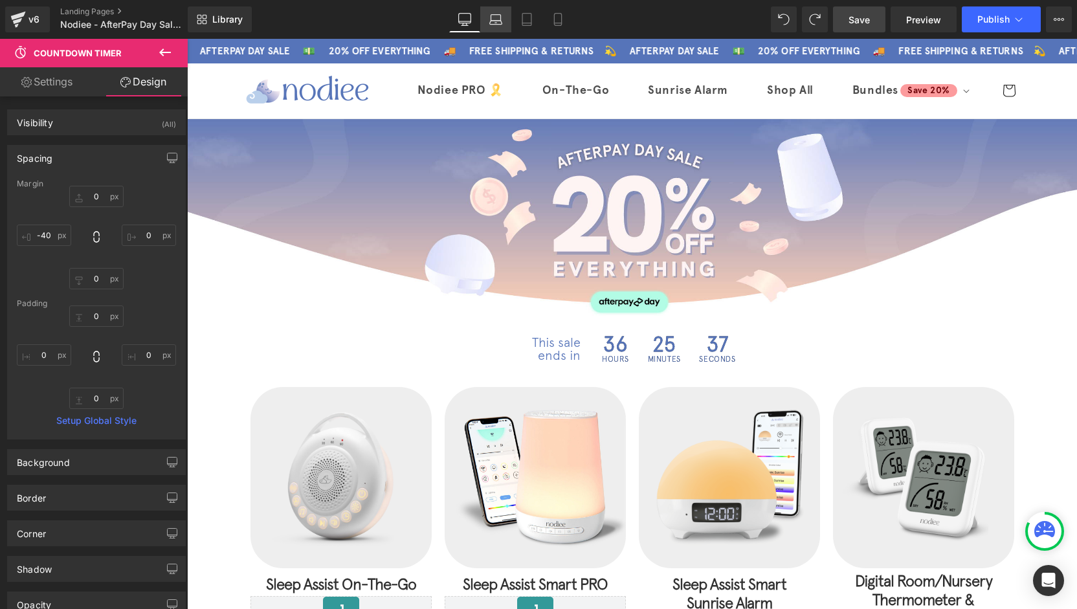
type input "0"
type input "-40"
type input "0"
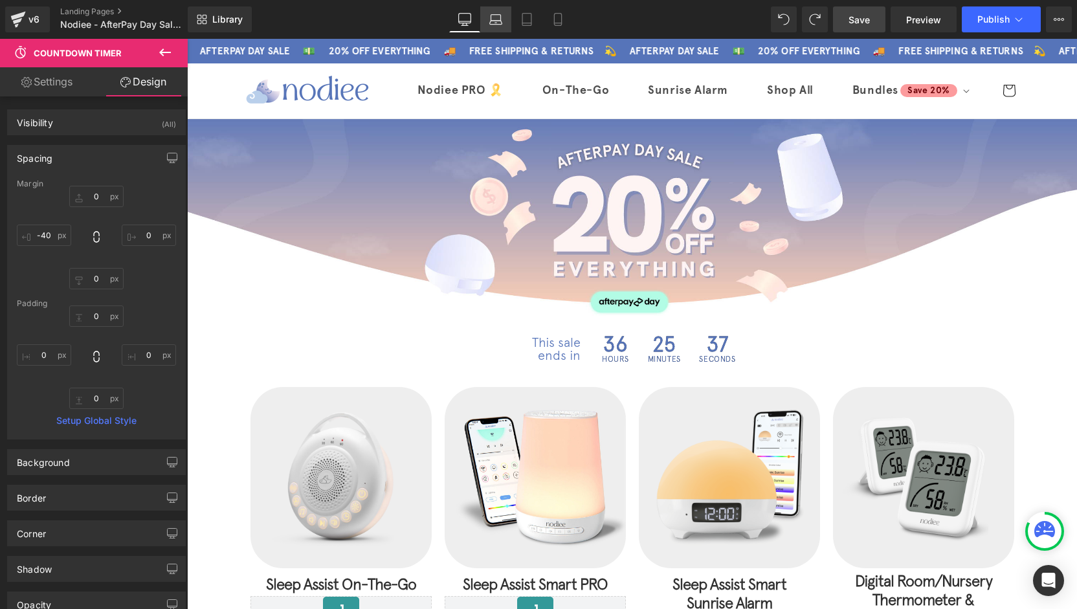
scroll to position [45, 0]
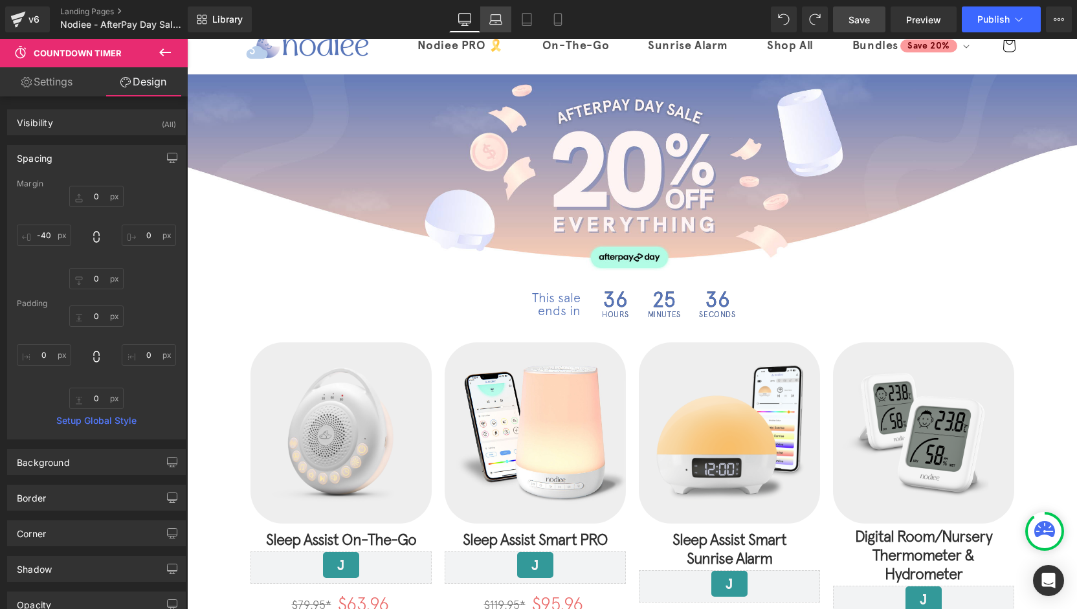
click at [496, 23] on icon at bounding box center [496, 23] width 2 height 0
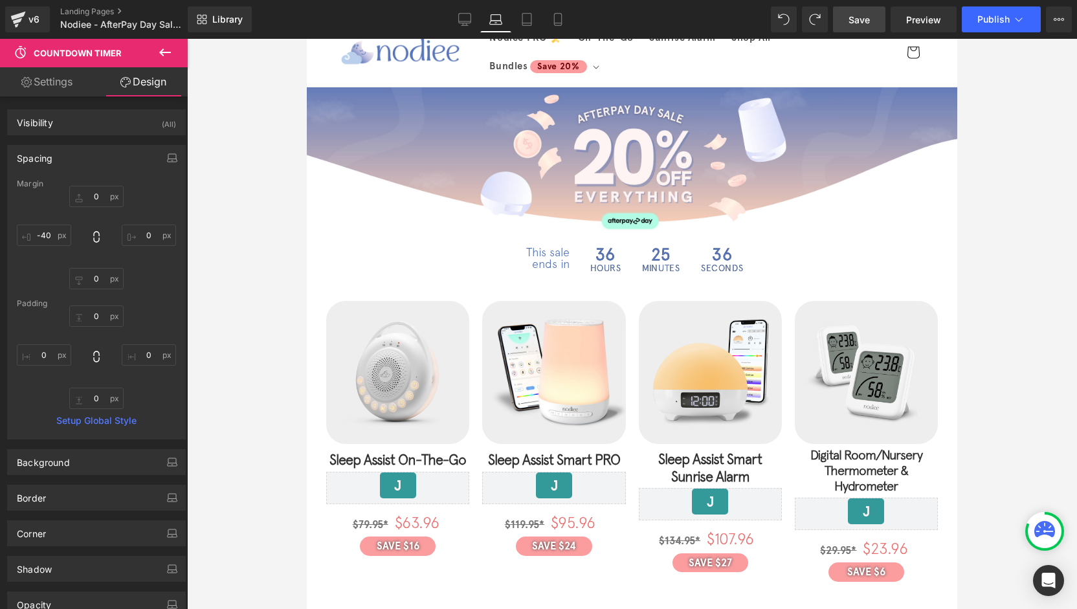
scroll to position [0, 0]
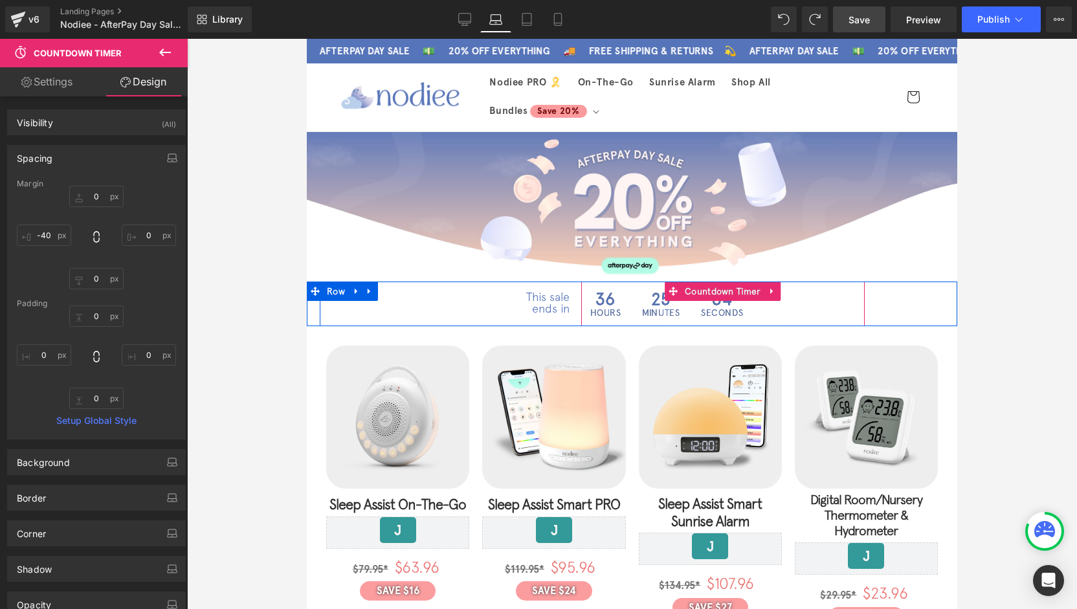
click at [707, 298] on span "34" at bounding box center [722, 298] width 42 height 17
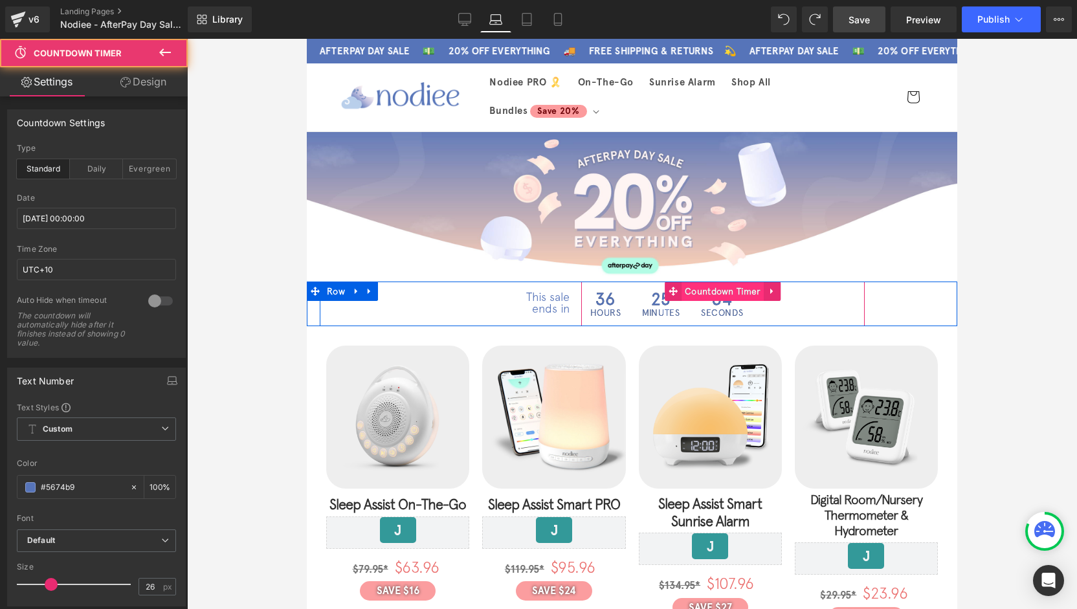
click at [708, 290] on span "Countdown Timer" at bounding box center [722, 290] width 83 height 19
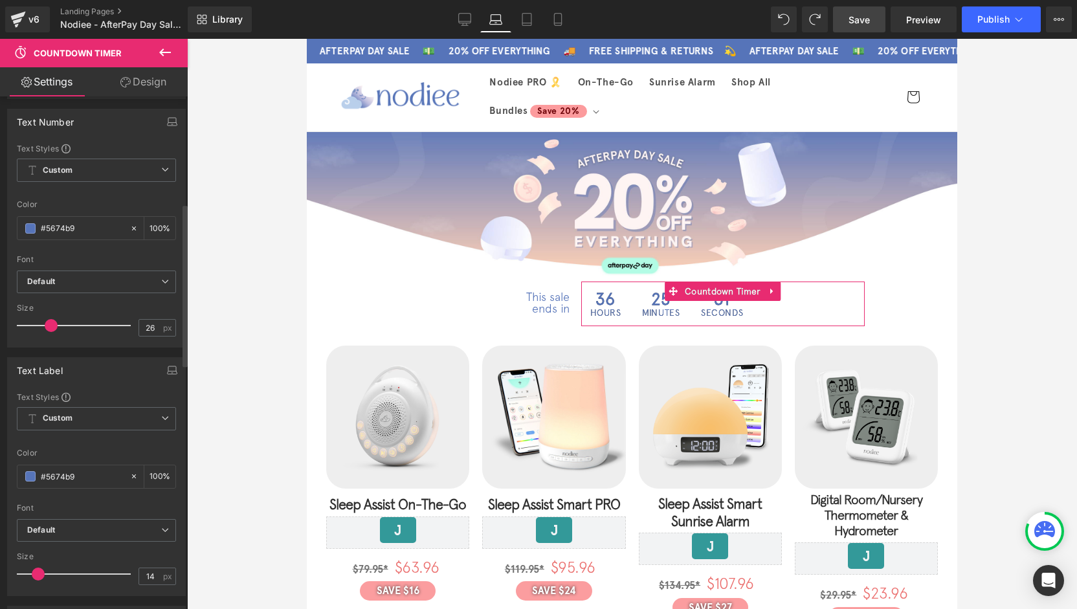
scroll to position [388, 0]
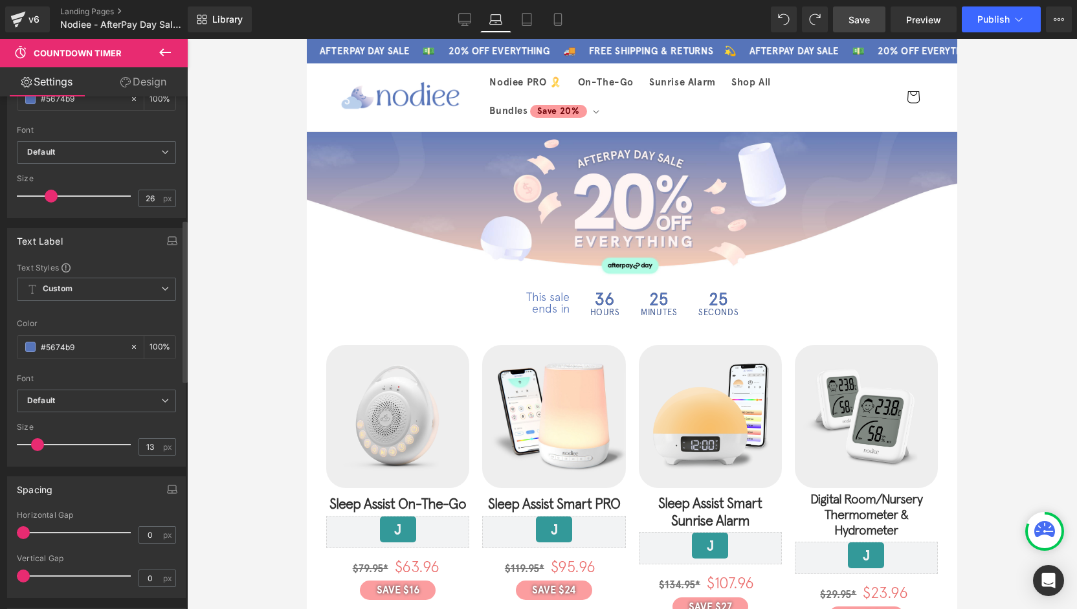
click at [34, 439] on span at bounding box center [37, 444] width 13 height 13
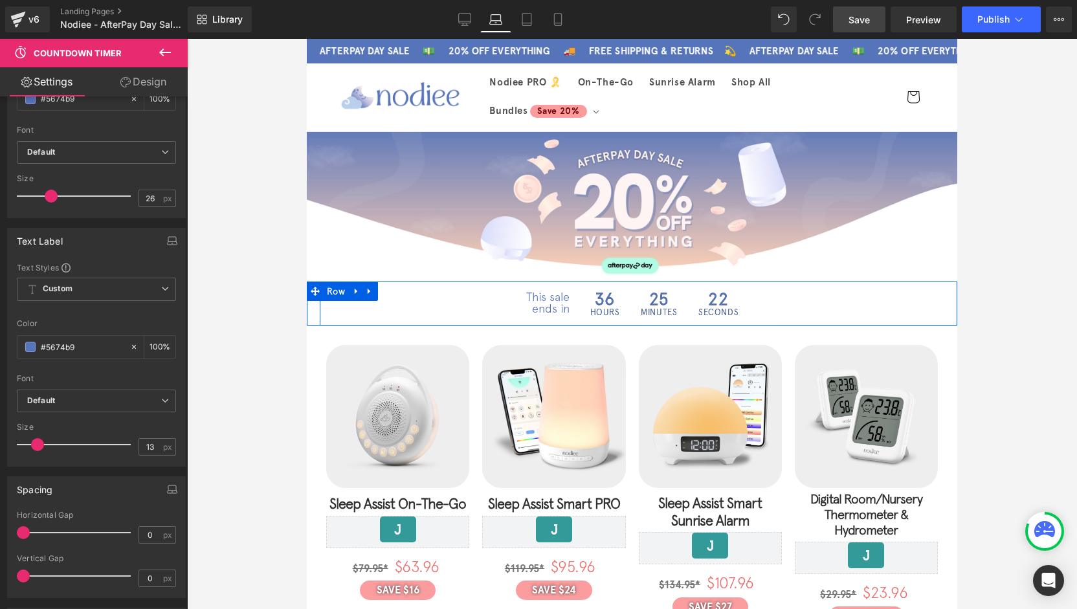
click at [926, 310] on div "This sale ends in Text Block 36 Hours 25 Minutes 22 Seconds Countdown Timer Row" at bounding box center [638, 303] width 637 height 44
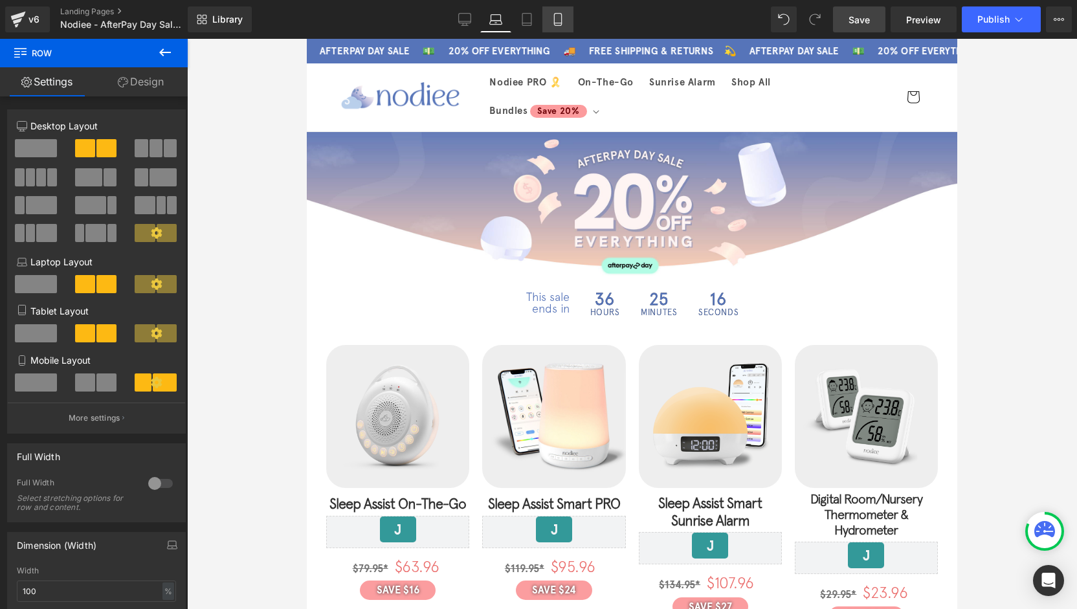
click at [551, 25] on link "Mobile" at bounding box center [557, 19] width 31 height 26
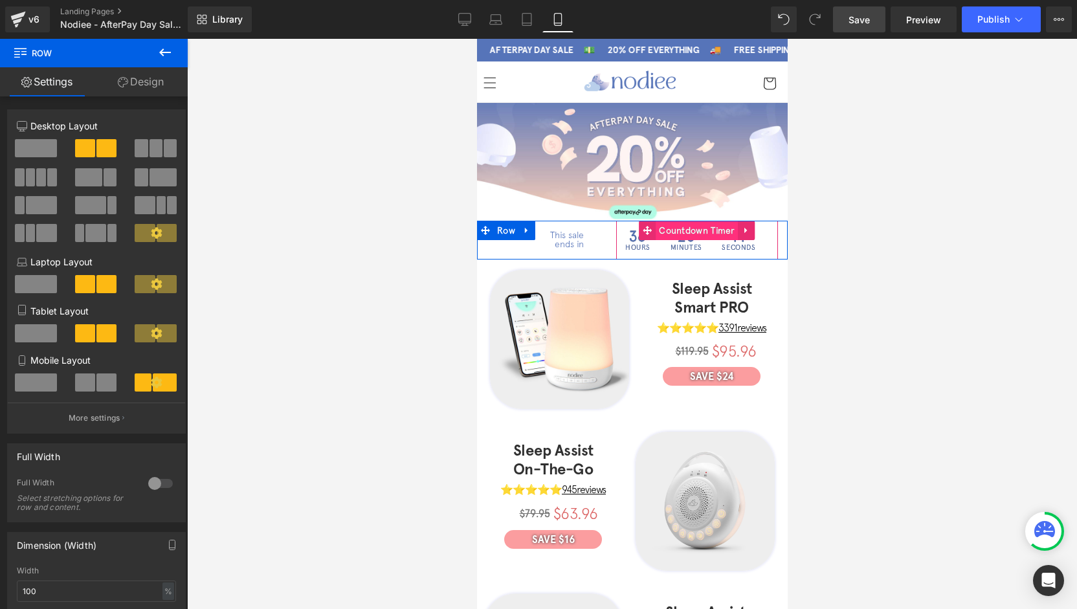
click at [690, 231] on span "Countdown Timer" at bounding box center [696, 230] width 83 height 19
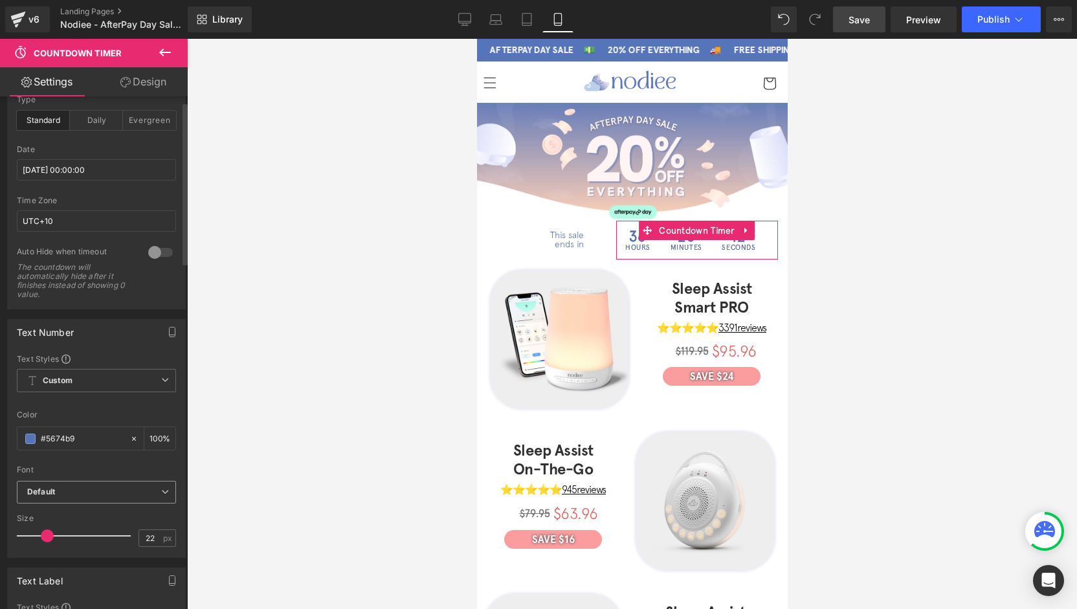
scroll to position [129, 0]
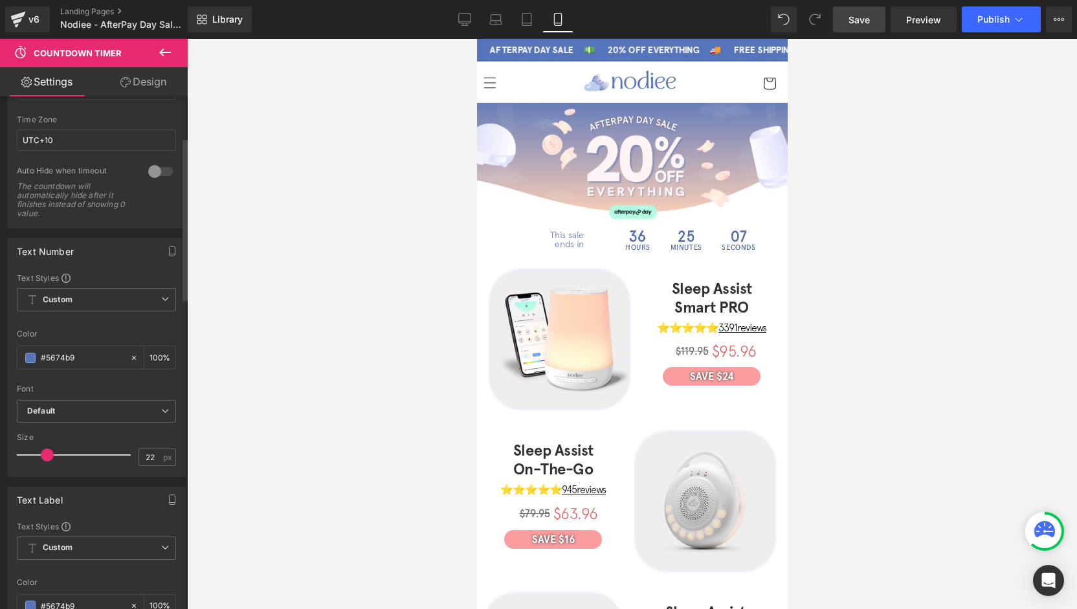
click at [42, 452] on span at bounding box center [47, 454] width 13 height 13
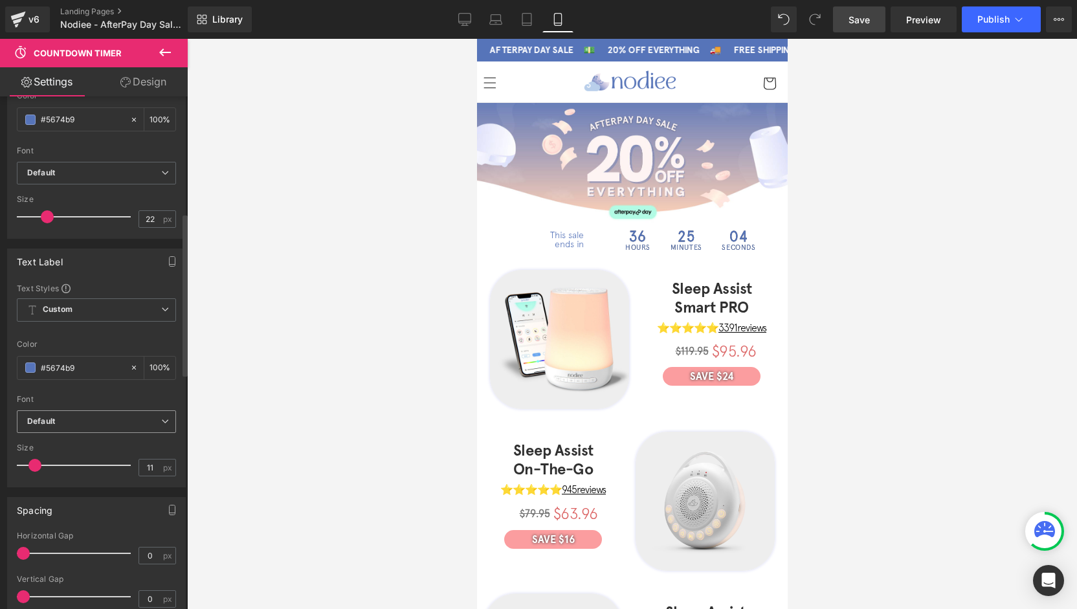
scroll to position [388, 0]
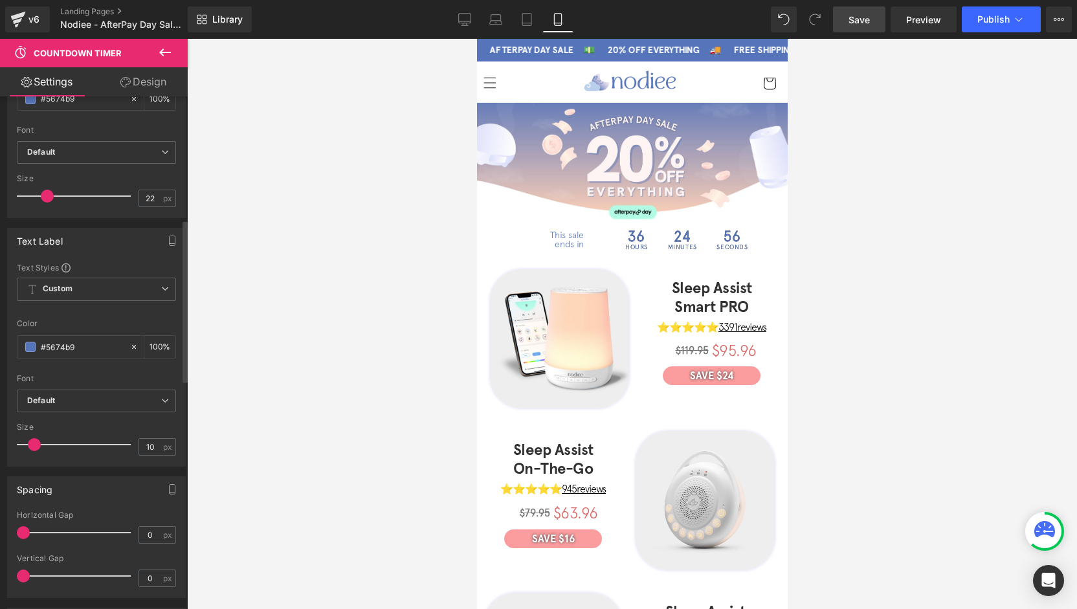
click at [34, 438] on span at bounding box center [34, 444] width 13 height 13
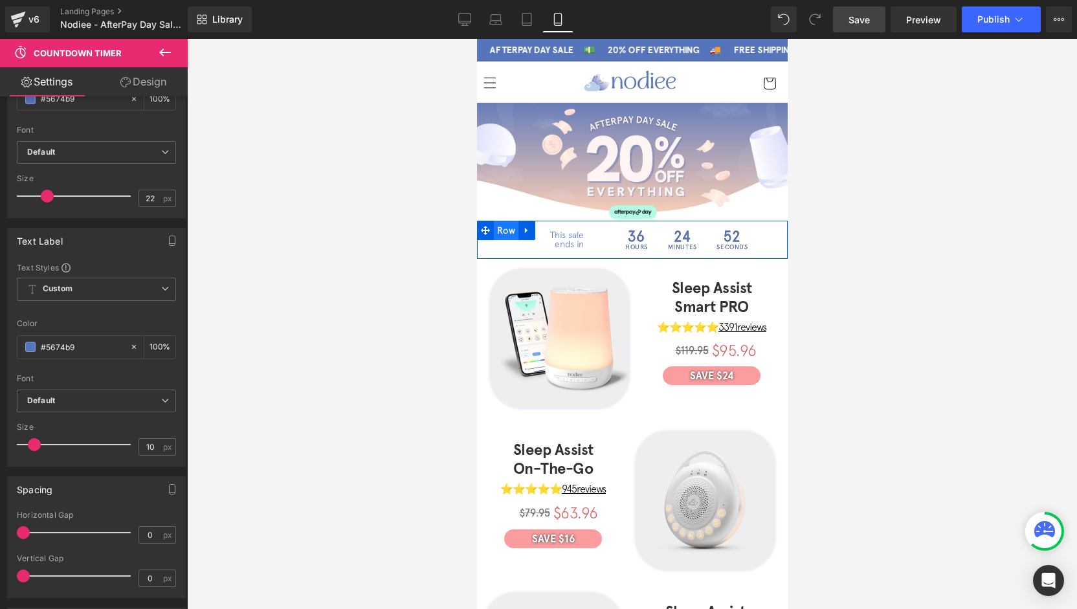
click at [502, 232] on span "Row" at bounding box center [505, 230] width 25 height 19
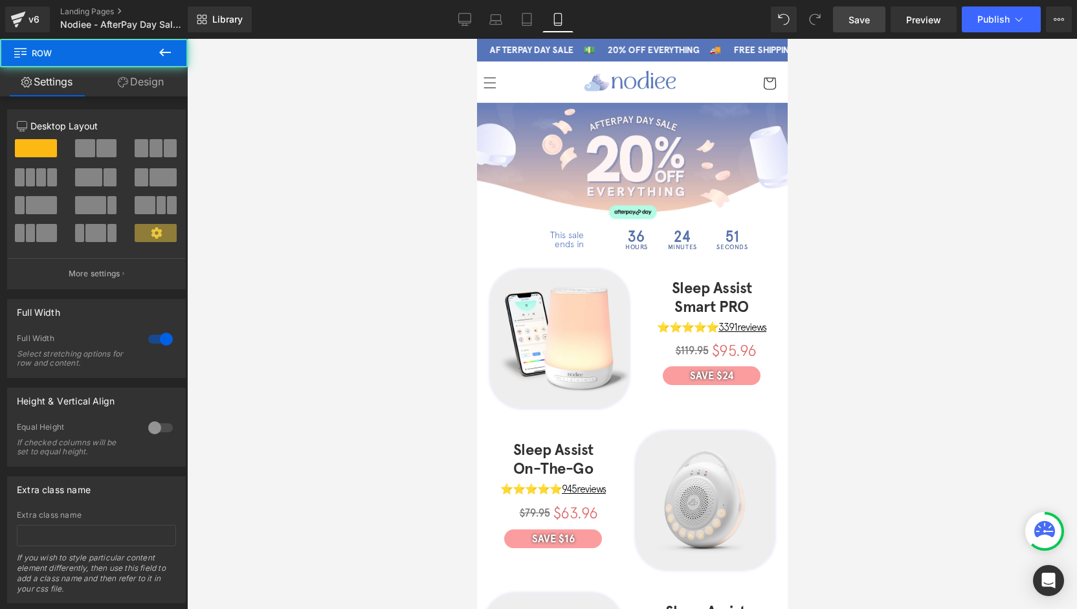
click at [137, 65] on span "Row" at bounding box center [77, 53] width 129 height 28
click at [140, 81] on link "Design" at bounding box center [141, 81] width 94 height 29
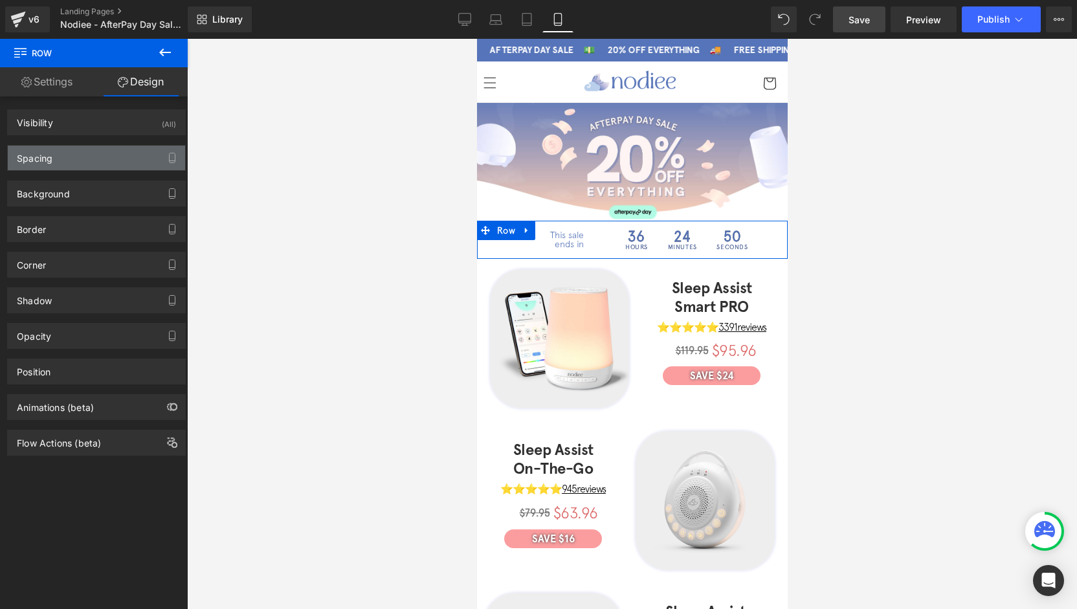
click at [47, 151] on div "Spacing" at bounding box center [35, 155] width 36 height 18
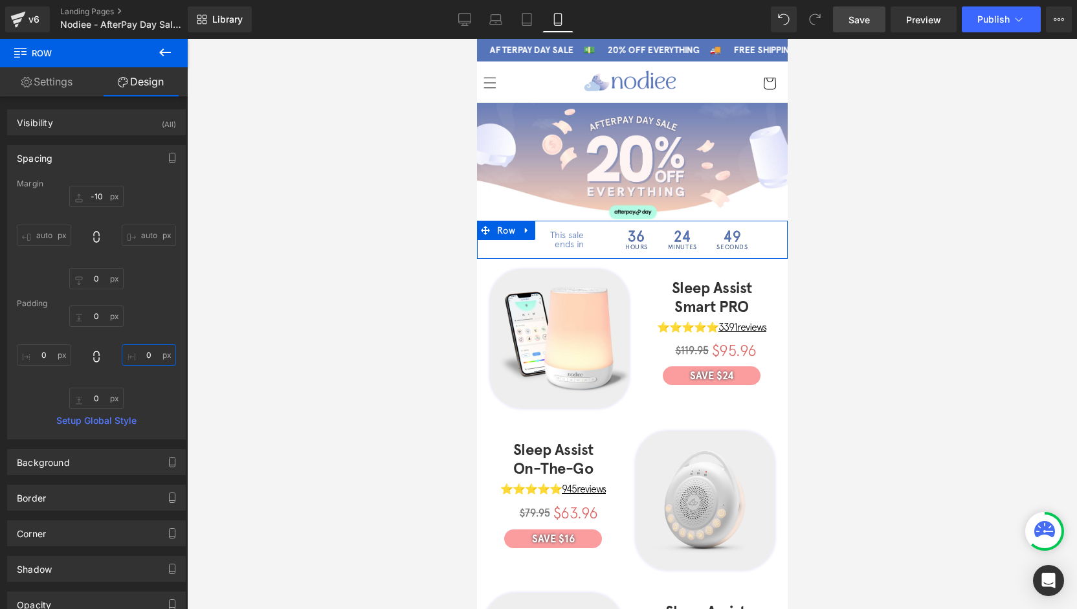
click at [146, 353] on input "0" at bounding box center [149, 354] width 54 height 21
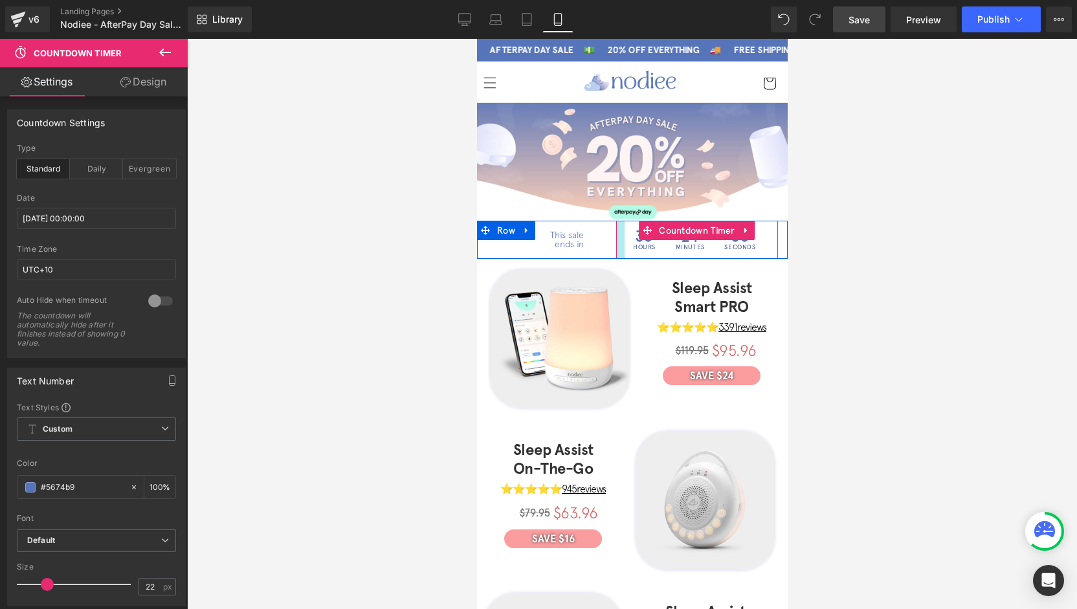
drag, startPoint x: 611, startPoint y: 241, endPoint x: 619, endPoint y: 241, distance: 7.8
click at [619, 241] on div at bounding box center [619, 240] width 8 height 38
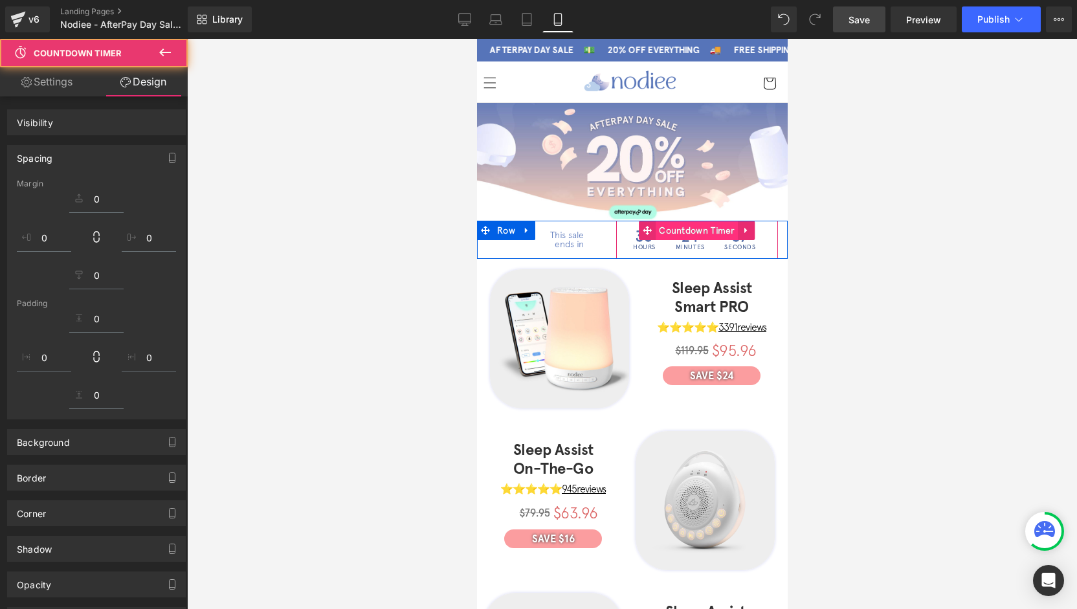
click at [690, 228] on span "Countdown Timer" at bounding box center [696, 230] width 83 height 19
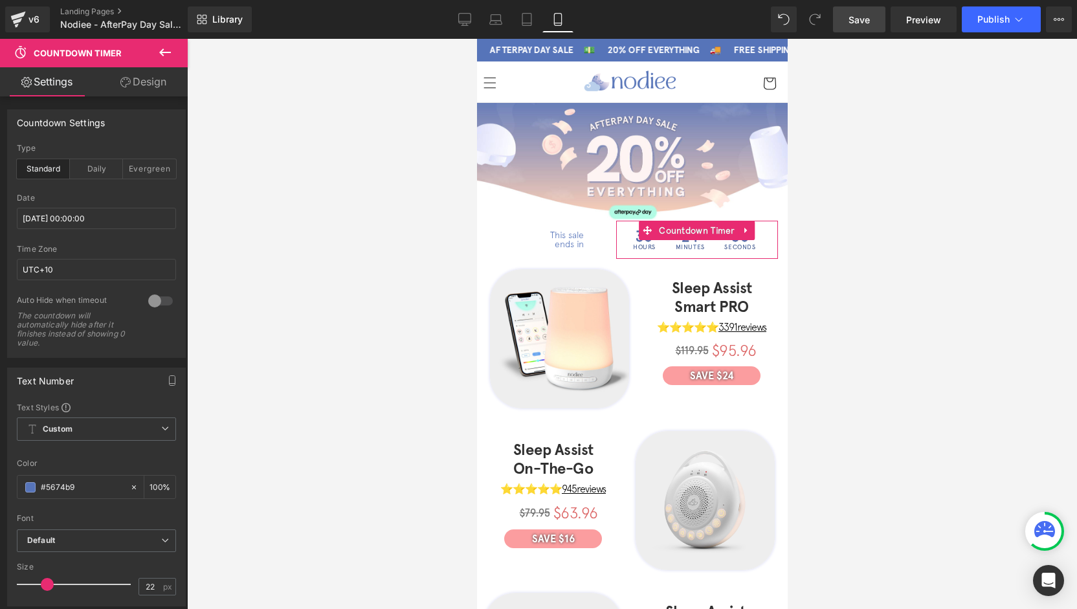
click at [135, 87] on link "Design" at bounding box center [143, 81] width 94 height 29
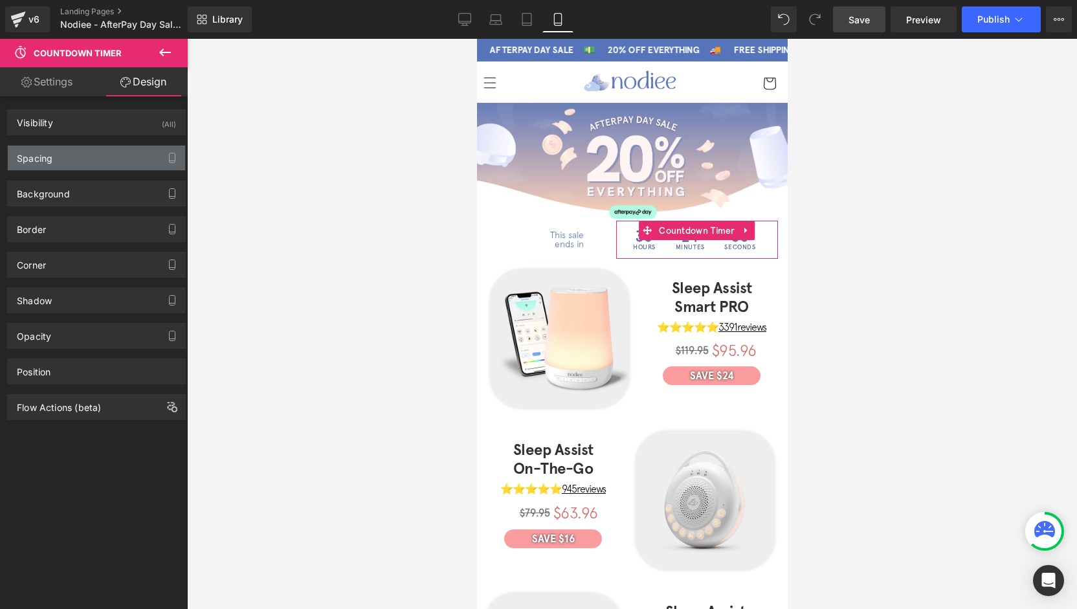
click at [63, 161] on div "Spacing" at bounding box center [96, 158] width 177 height 25
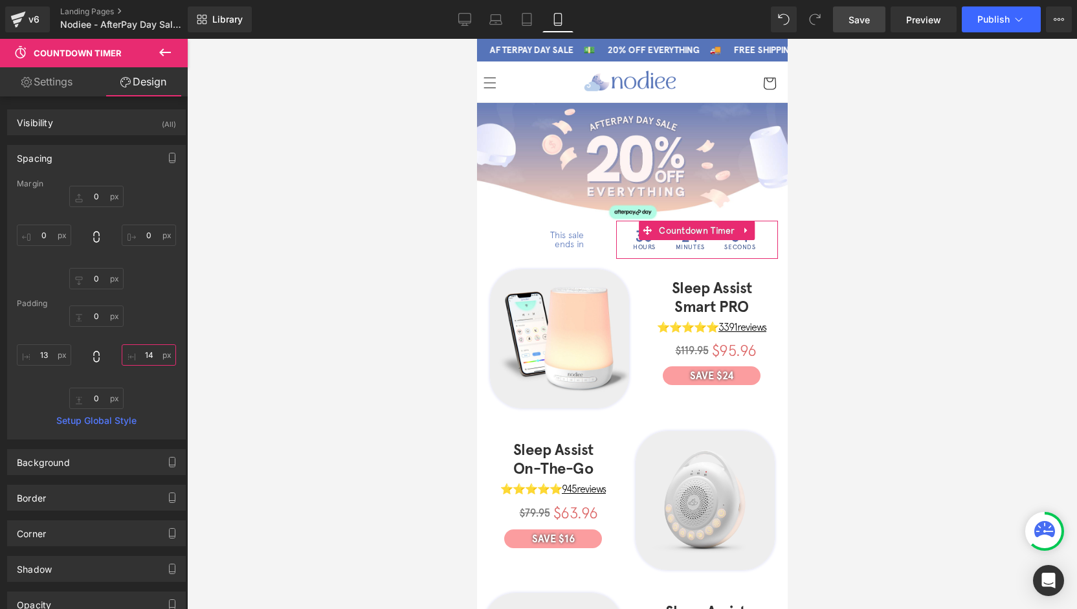
click at [146, 357] on input "14" at bounding box center [149, 354] width 54 height 21
click at [49, 355] on input "13" at bounding box center [44, 354] width 54 height 21
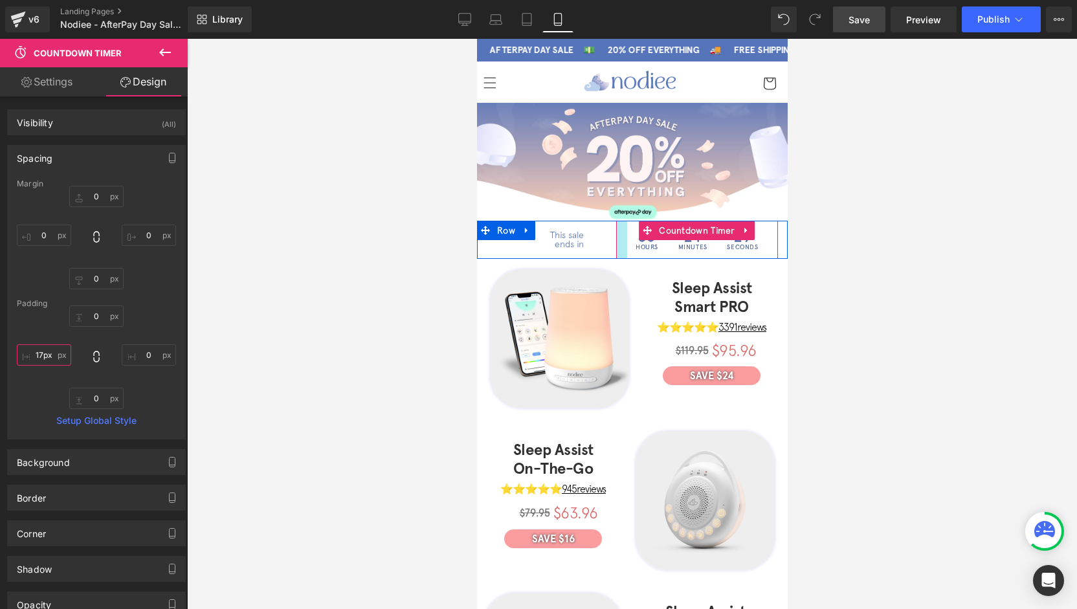
drag, startPoint x: 616, startPoint y: 239, endPoint x: 627, endPoint y: 239, distance: 11.0
click at [627, 239] on div "36 Hours 24 Minutes 29 Seconds Countdown Timer NaNpx" at bounding box center [696, 240] width 162 height 38
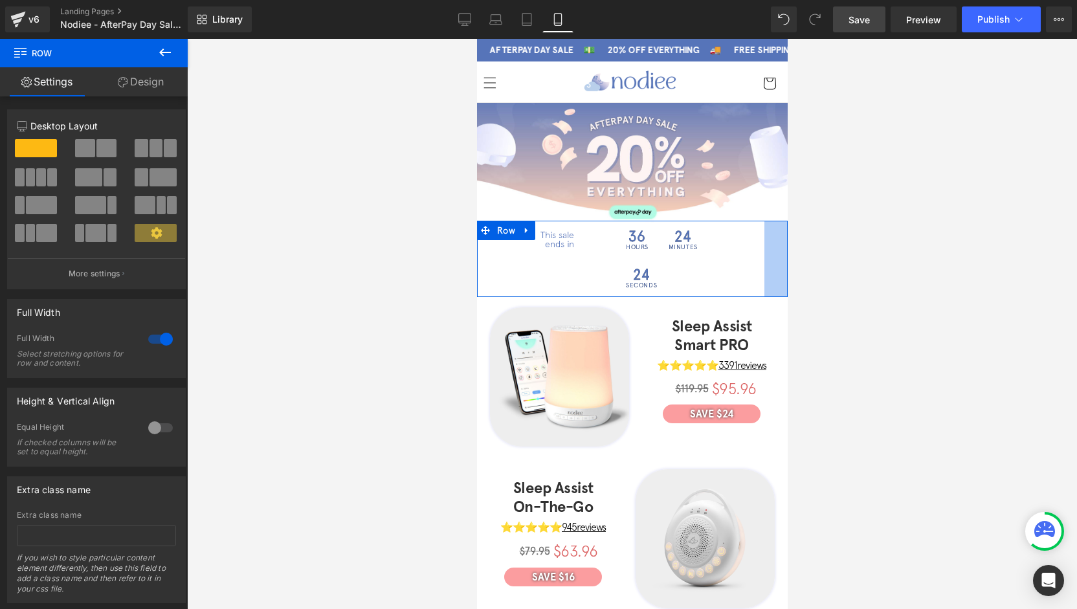
drag, startPoint x: 771, startPoint y: 241, endPoint x: 747, endPoint y: 240, distance: 24.0
click at [747, 240] on div "This sale ends in Text Block 36 Hours 24 Minutes 24 Seconds Countdown Timer NaN…" at bounding box center [631, 259] width 311 height 76
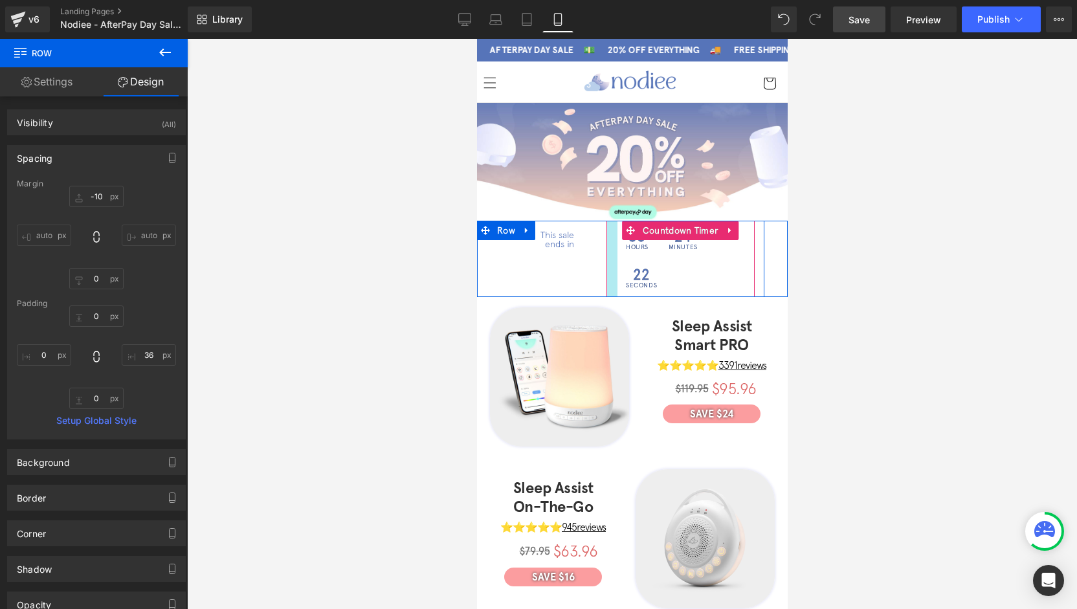
click at [606, 237] on div at bounding box center [611, 259] width 11 height 76
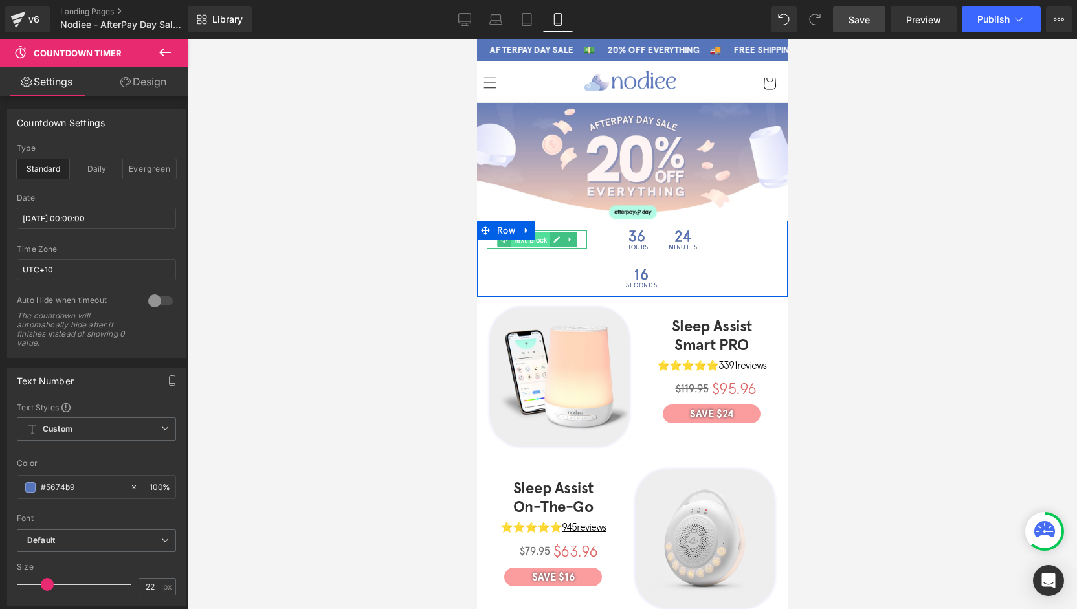
click at [535, 237] on span "Text Block" at bounding box center [529, 240] width 39 height 16
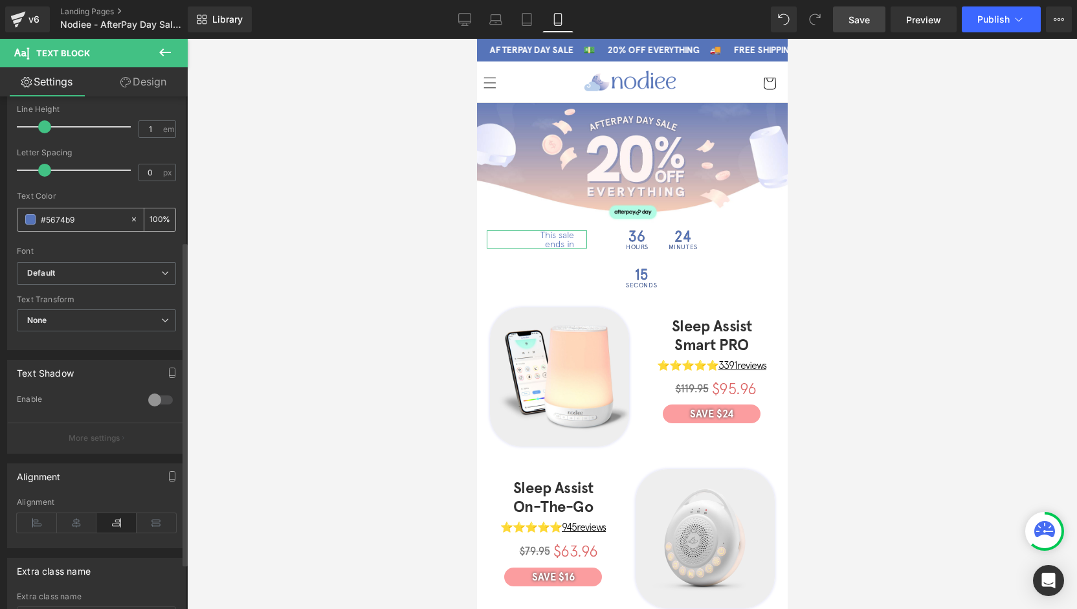
scroll to position [259, 0]
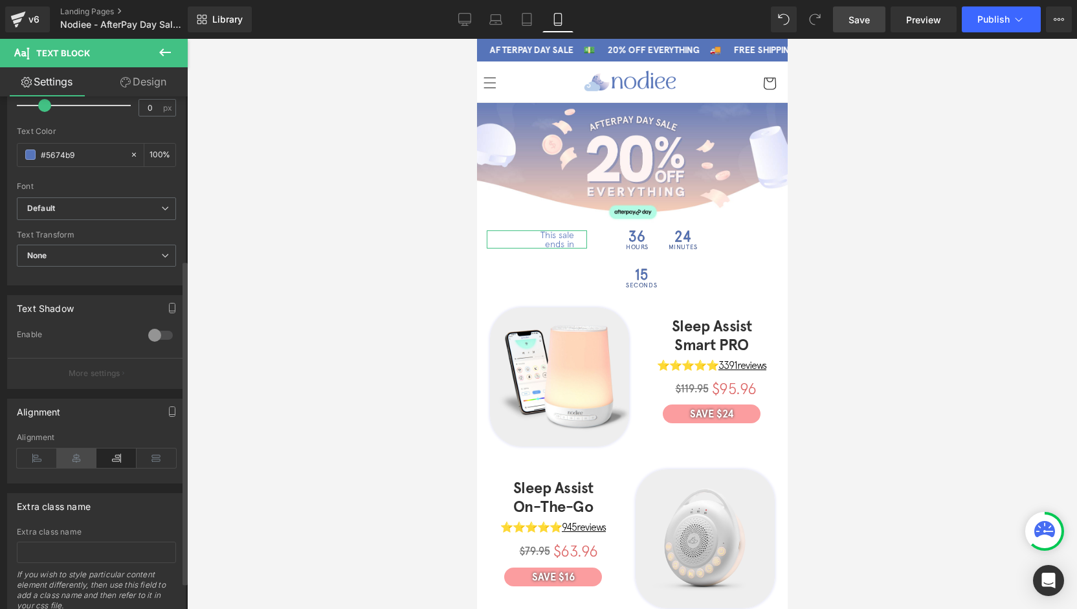
drag, startPoint x: 79, startPoint y: 454, endPoint x: 91, endPoint y: 454, distance: 11.6
click at [79, 454] on icon at bounding box center [77, 457] width 40 height 19
click at [101, 454] on icon at bounding box center [116, 457] width 40 height 19
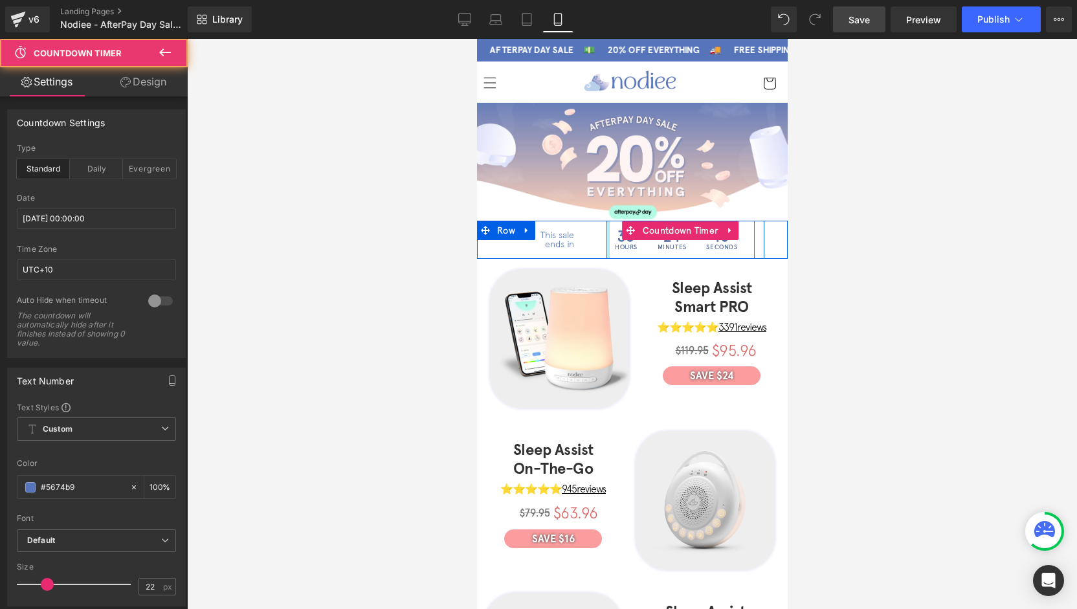
drag, startPoint x: 607, startPoint y: 240, endPoint x: 575, endPoint y: 240, distance: 32.3
click at [575, 240] on div "This sale ends in Text Block 36 Hours 24 Minutes 10 Seconds Countdown Timer NaN…" at bounding box center [619, 240] width 287 height 38
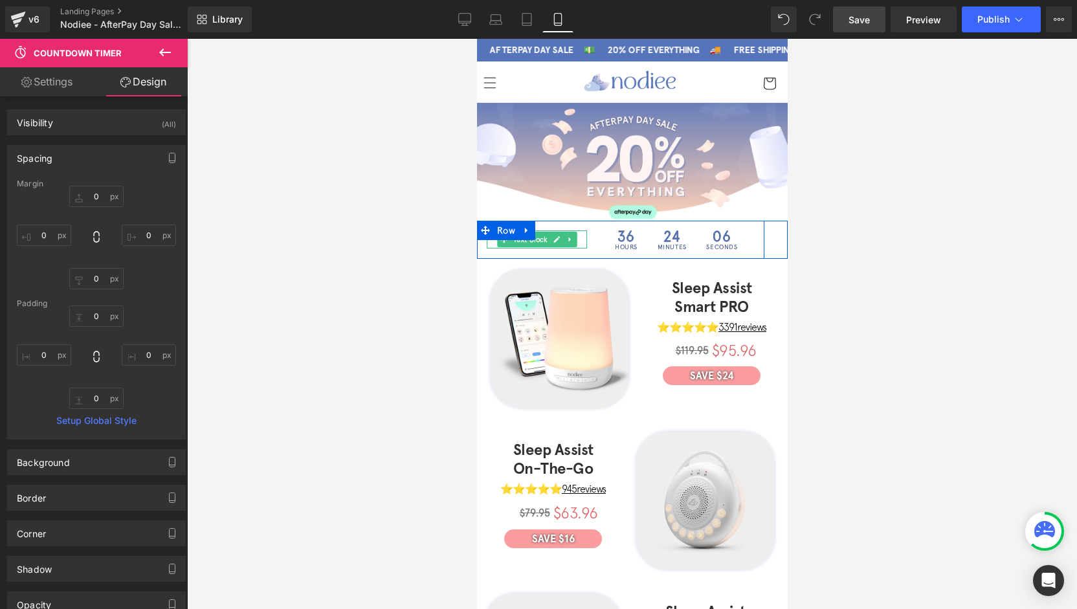
click at [574, 236] on div "This sale ends in" at bounding box center [536, 239] width 100 height 18
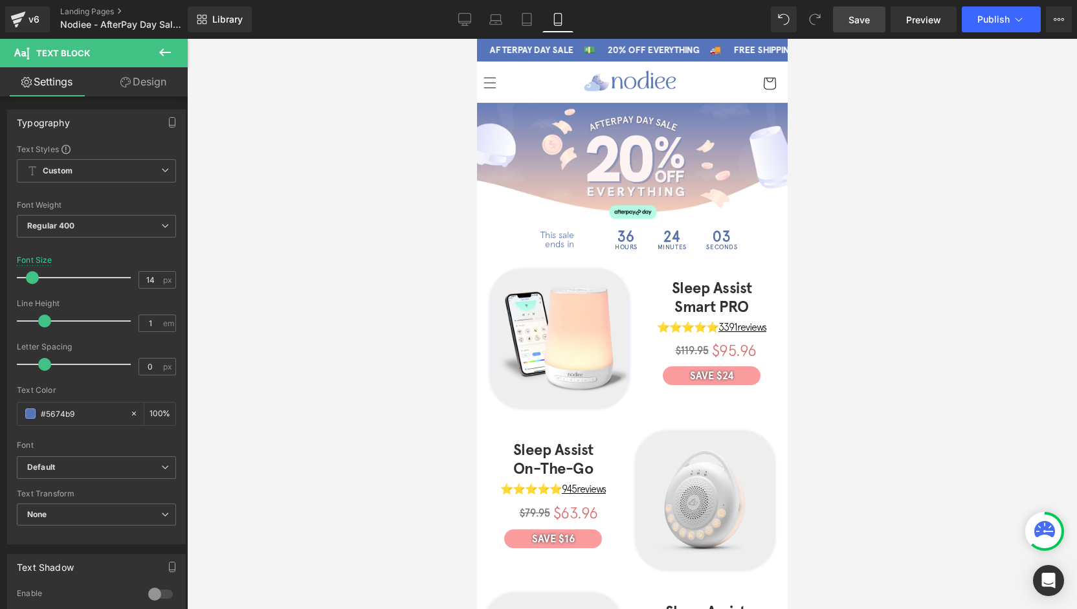
click at [135, 86] on link "Design" at bounding box center [143, 81] width 94 height 29
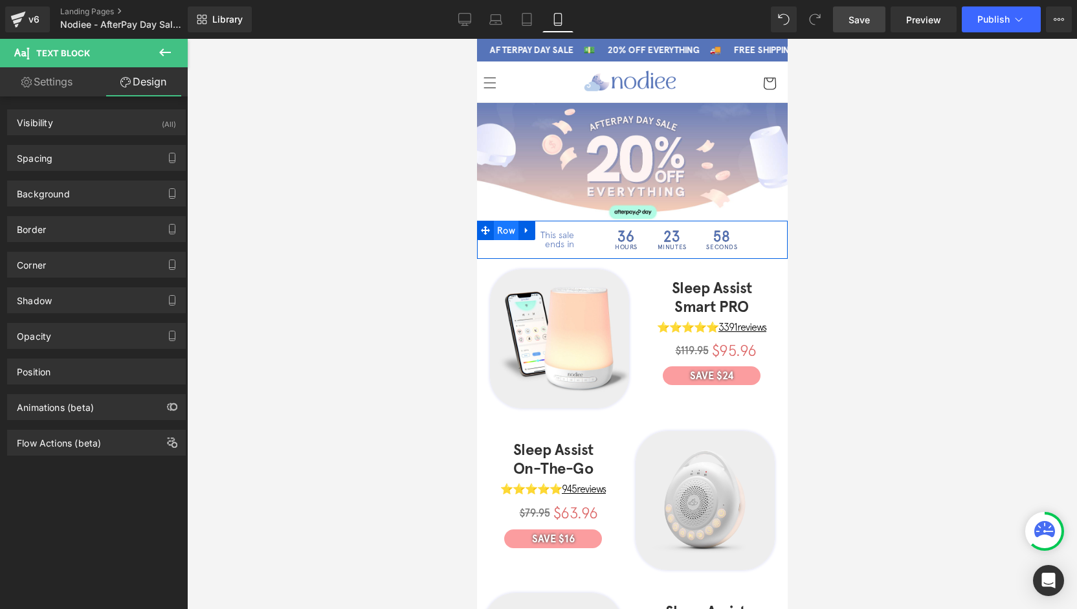
click at [498, 233] on span "Row" at bounding box center [505, 230] width 25 height 19
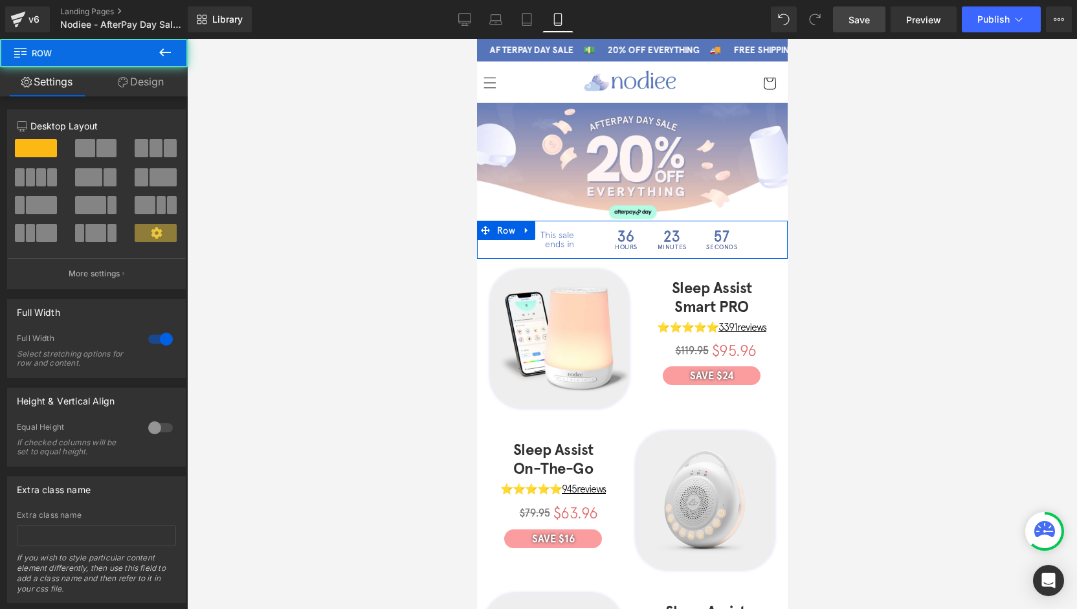
click at [149, 81] on link "Design" at bounding box center [141, 81] width 94 height 29
click at [0, 0] on div "Spacing" at bounding box center [0, 0] width 0 height 0
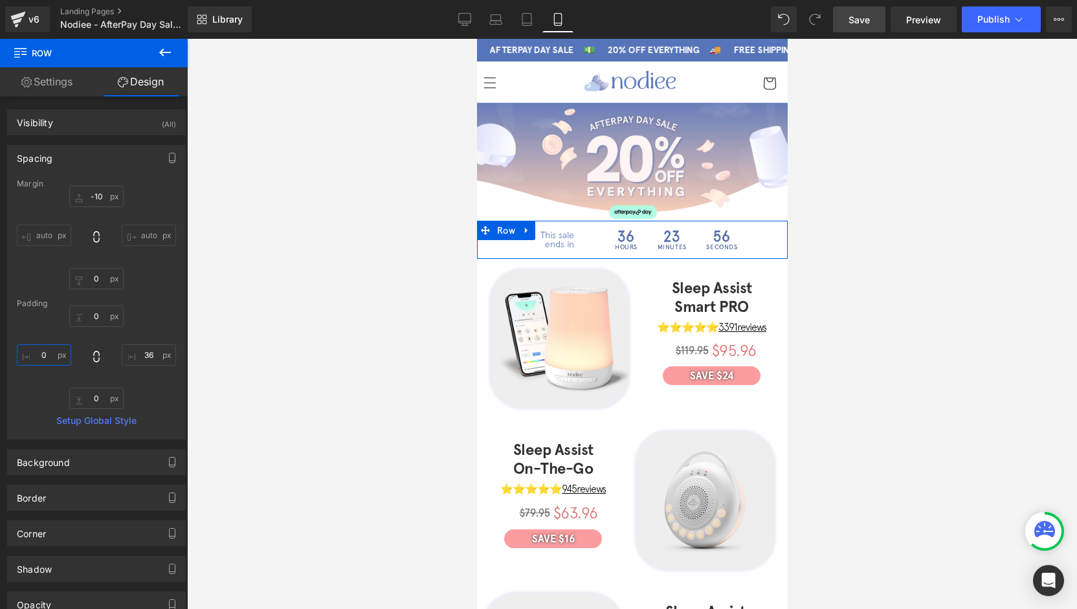
click at [60, 360] on input "0" at bounding box center [44, 354] width 54 height 21
click at [532, 237] on span "Text Block" at bounding box center [529, 240] width 39 height 16
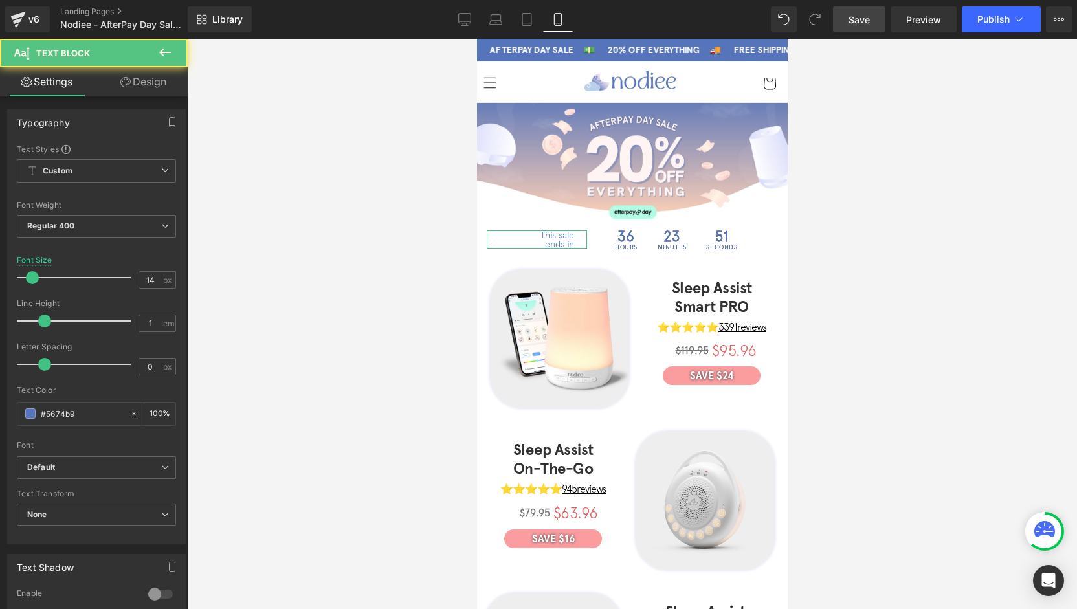
click at [128, 83] on icon at bounding box center [125, 82] width 10 height 10
click at [0, 0] on div "Spacing" at bounding box center [0, 0] width 0 height 0
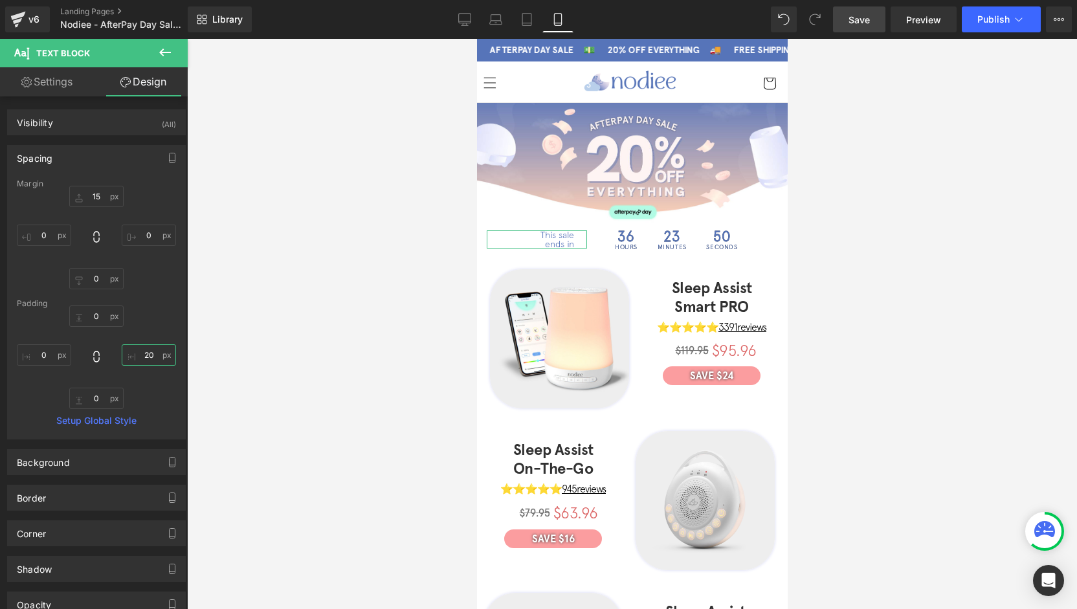
click at [144, 352] on input "20" at bounding box center [149, 354] width 54 height 21
click at [164, 375] on div "0px 0 -20 -20 0px 0 0px 0" at bounding box center [96, 357] width 159 height 104
click at [155, 362] on input "-20" at bounding box center [149, 354] width 54 height 21
drag, startPoint x: 140, startPoint y: 204, endPoint x: 153, endPoint y: 232, distance: 31.3
click at [146, 213] on div "15px 15 0px 0 0px 0 0px 0" at bounding box center [96, 238] width 159 height 104
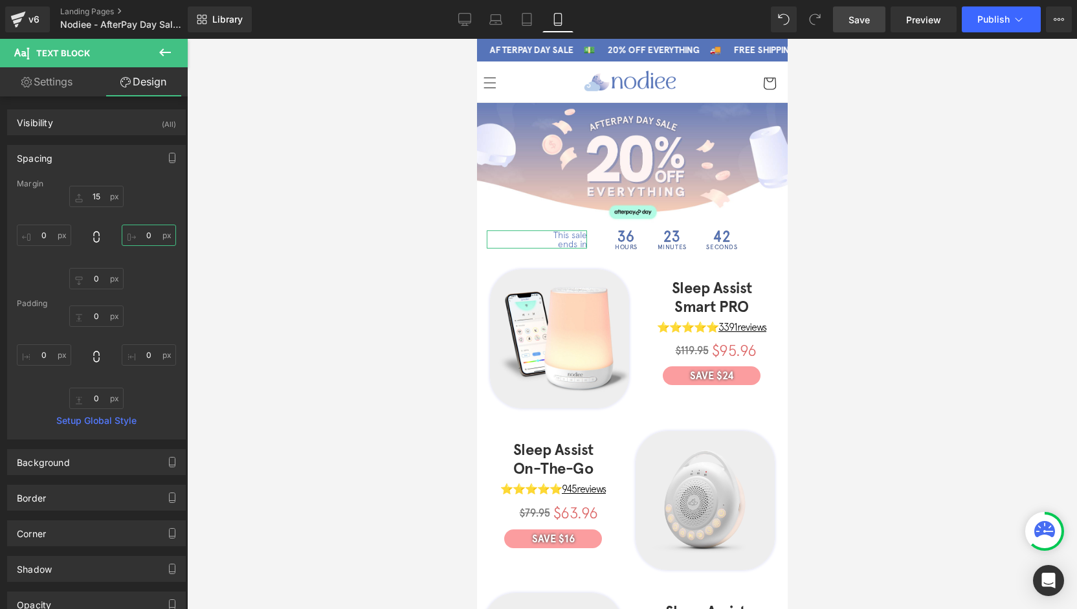
click at [153, 232] on input "0" at bounding box center [149, 235] width 54 height 21
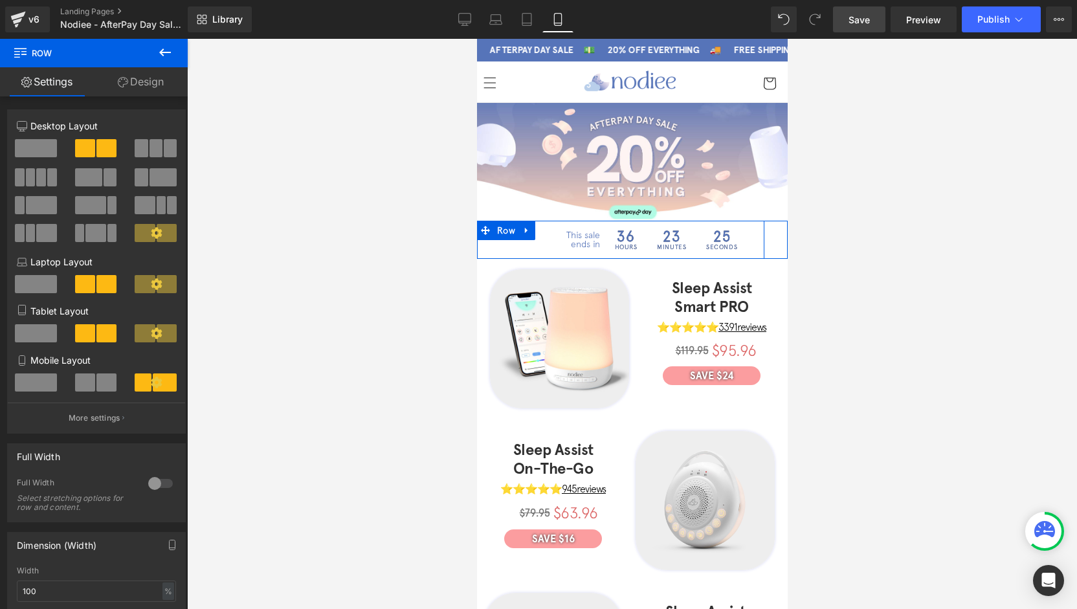
click at [756, 239] on div "This sale ends in Text Block NaNpx 36 Hours 23 Minutes 25 Seconds Countdown Tim…" at bounding box center [619, 240] width 287 height 38
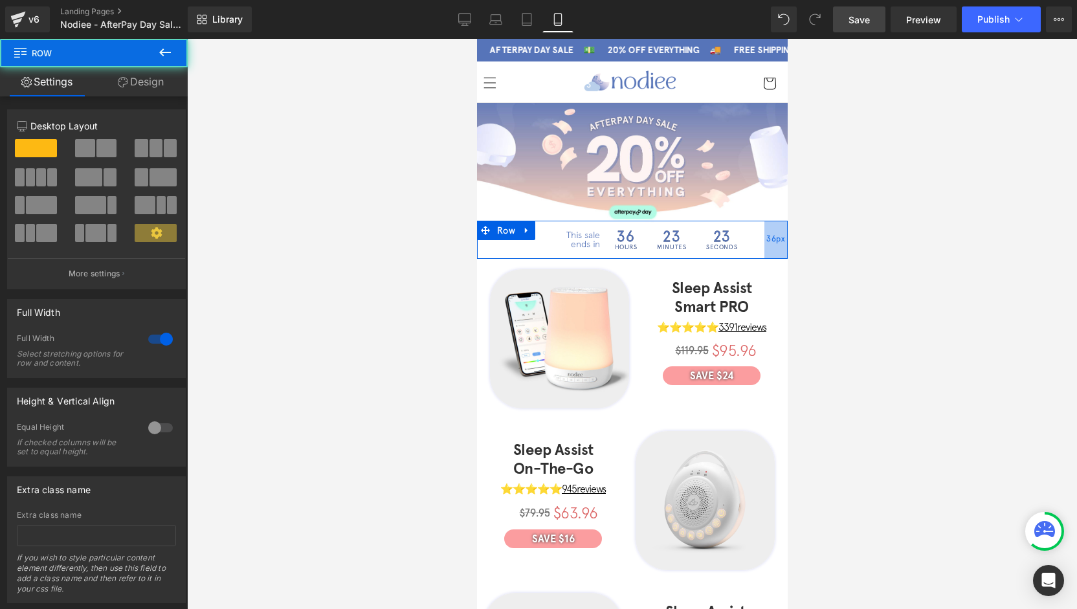
click at [770, 237] on span "36px" at bounding box center [774, 240] width 18 height 14
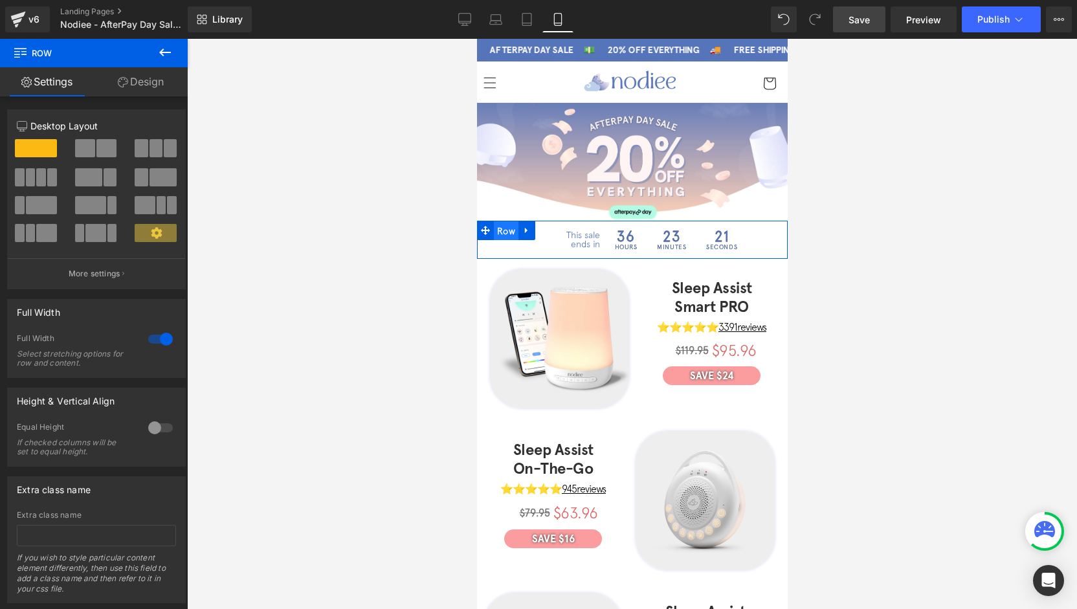
click at [502, 227] on span "Row" at bounding box center [505, 230] width 25 height 19
drag, startPoint x: 158, startPoint y: 91, endPoint x: 39, endPoint y: 170, distance: 143.2
click at [158, 90] on link "Design" at bounding box center [141, 81] width 94 height 29
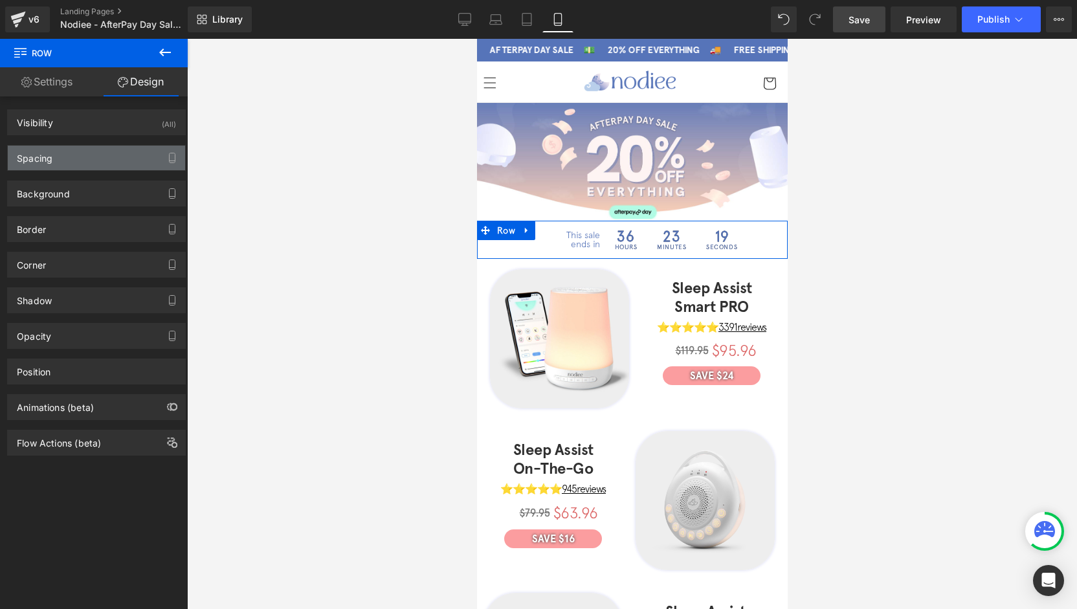
click at [41, 155] on div "Spacing" at bounding box center [35, 155] width 36 height 18
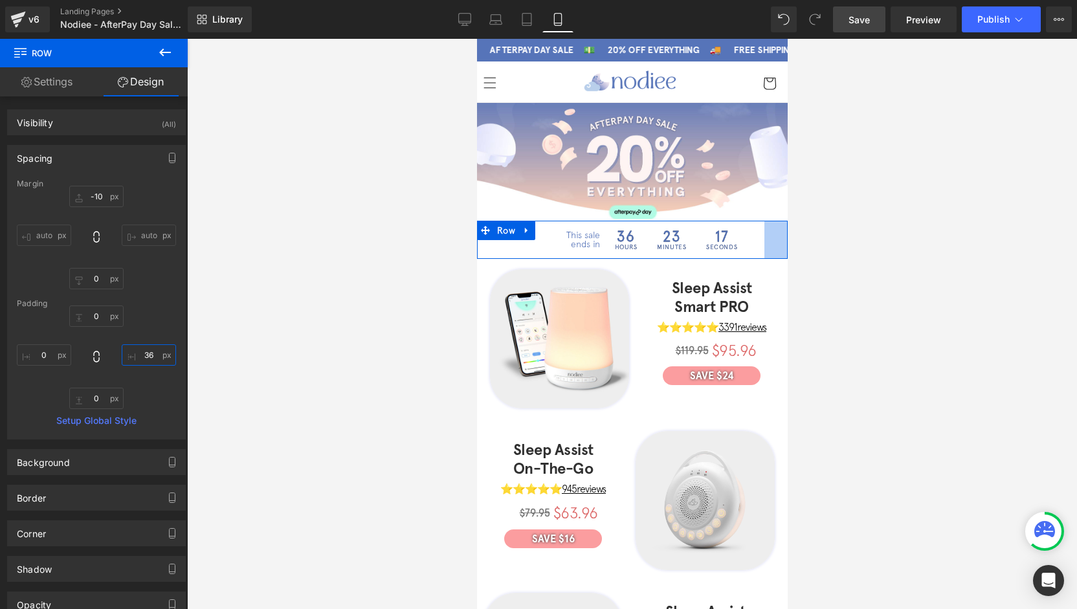
click at [152, 352] on input "36" at bounding box center [149, 354] width 54 height 21
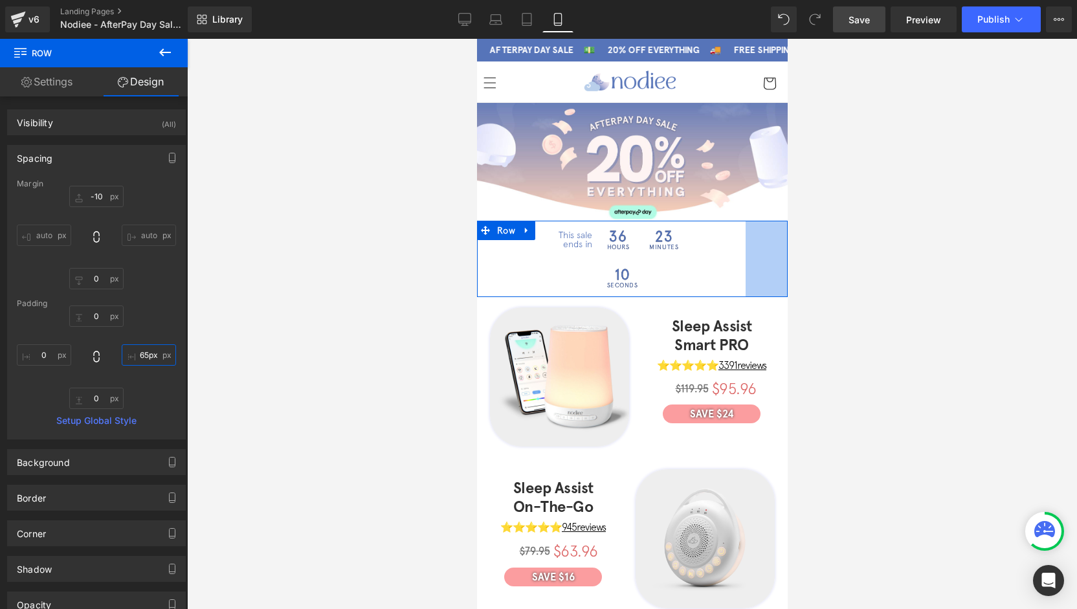
drag, startPoint x: 773, startPoint y: 239, endPoint x: 730, endPoint y: 235, distance: 42.9
click at [730, 235] on div "This sale ends in Text Block NaNpx 36 Hours 23 Minutes 10 Seconds Countdown Tim…" at bounding box center [631, 259] width 311 height 76
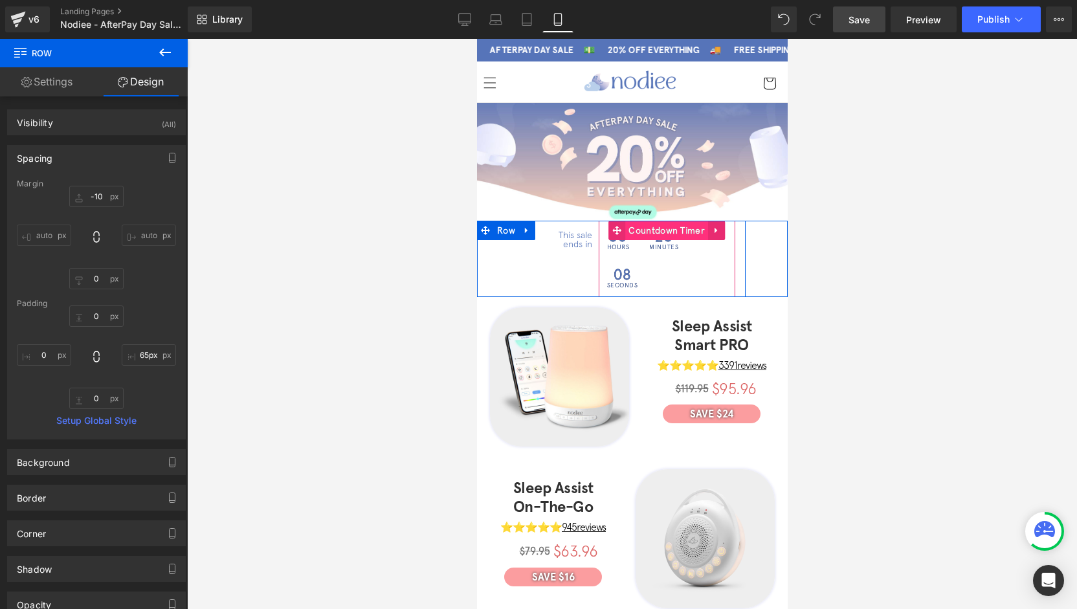
click at [672, 230] on span "Countdown Timer" at bounding box center [665, 230] width 83 height 19
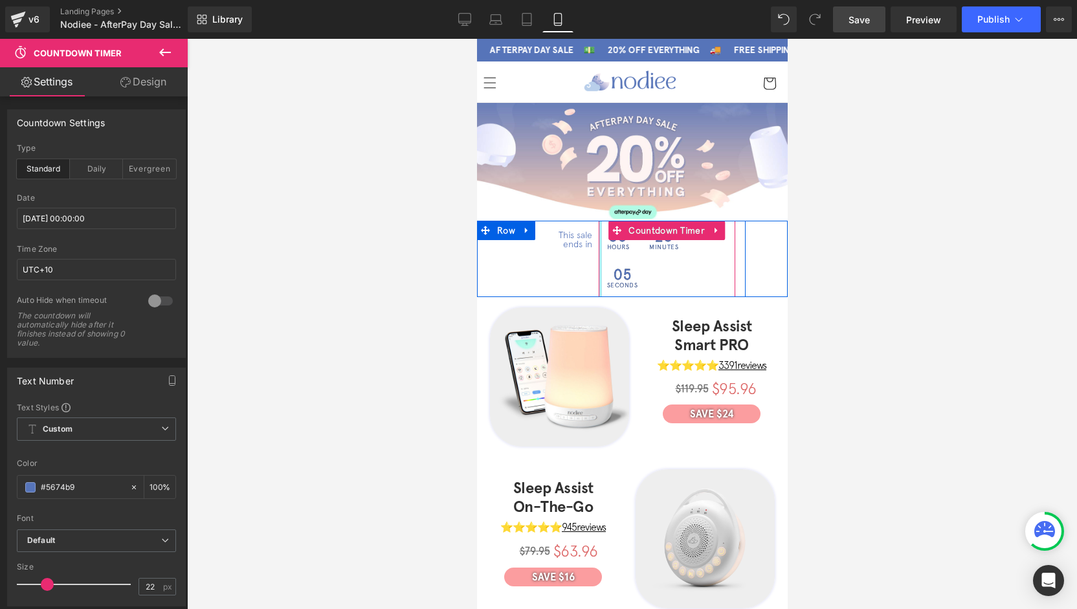
click at [598, 241] on div at bounding box center [599, 259] width 3 height 76
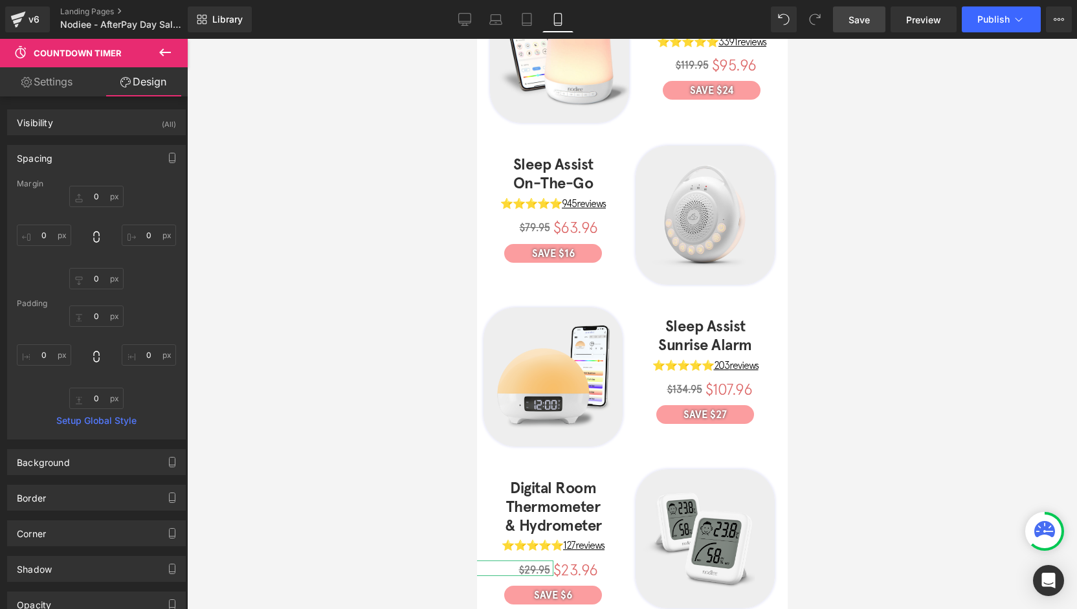
scroll to position [0, 0]
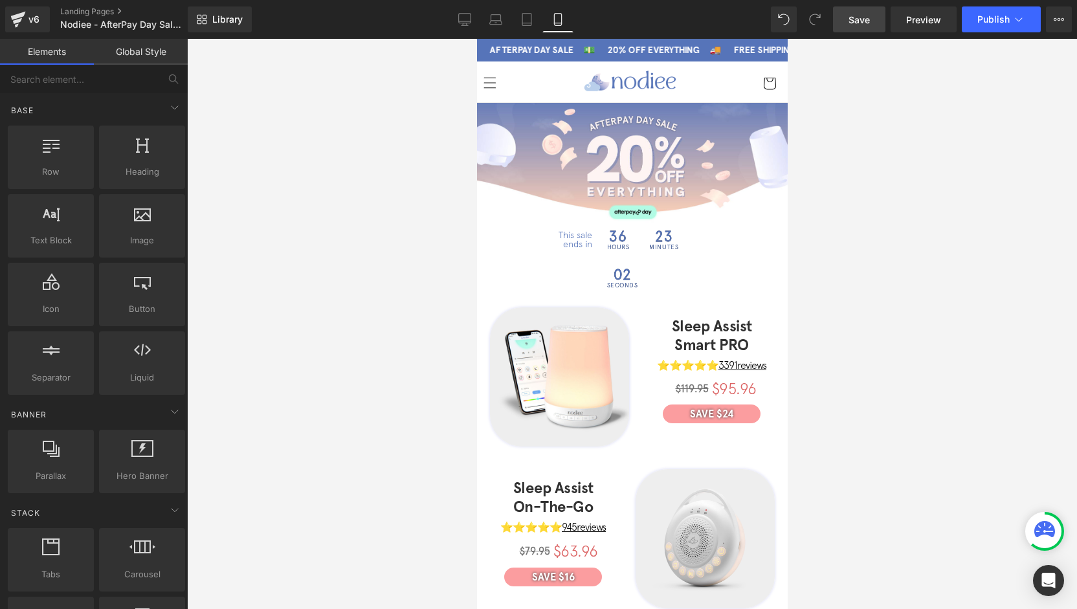
click at [978, 259] on div at bounding box center [632, 324] width 890 height 570
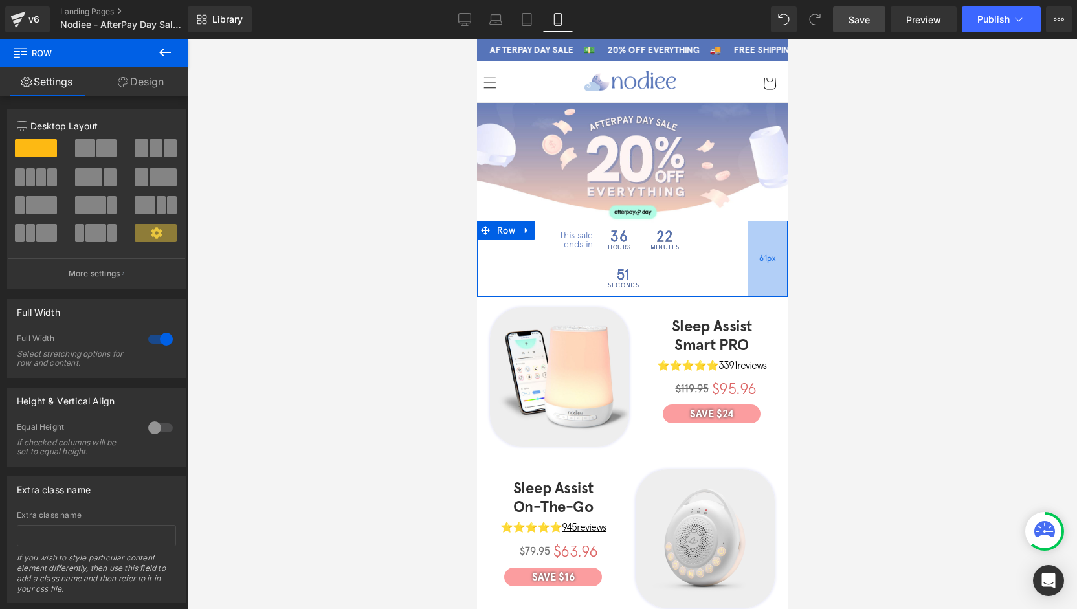
drag, startPoint x: 755, startPoint y: 236, endPoint x: 770, endPoint y: 250, distance: 20.6
click at [770, 250] on div "61px" at bounding box center [766, 259] width 39 height 76
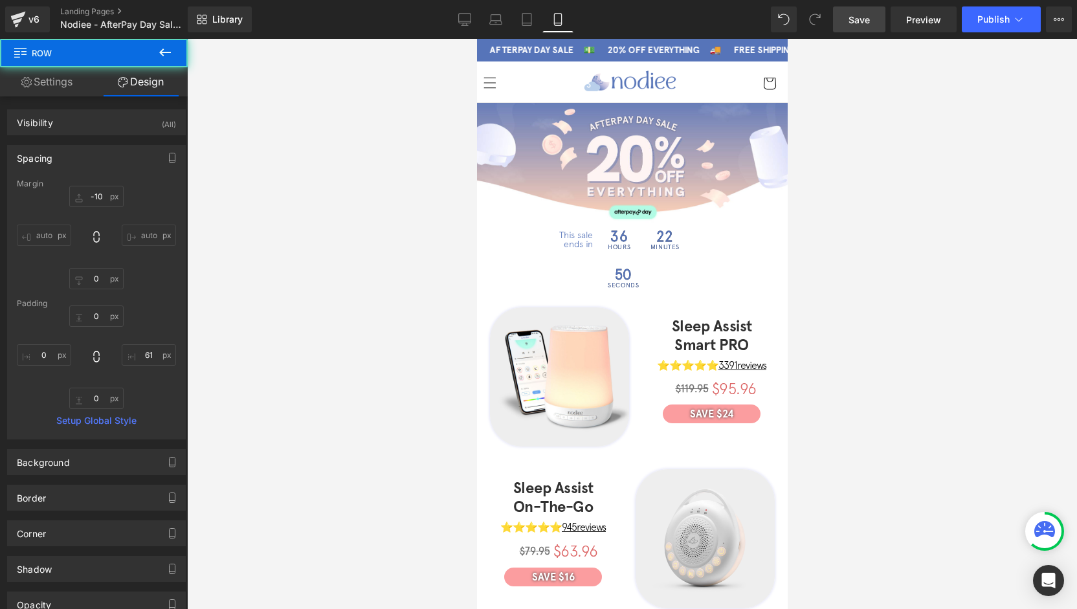
click at [382, 309] on div at bounding box center [632, 324] width 890 height 570
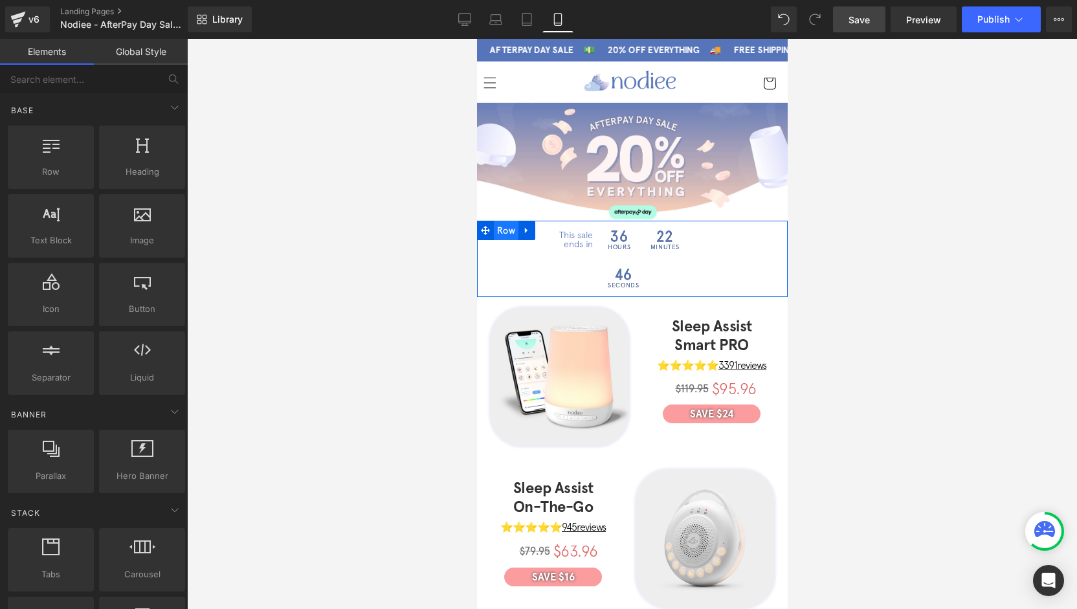
click at [498, 227] on span "Row" at bounding box center [505, 230] width 25 height 19
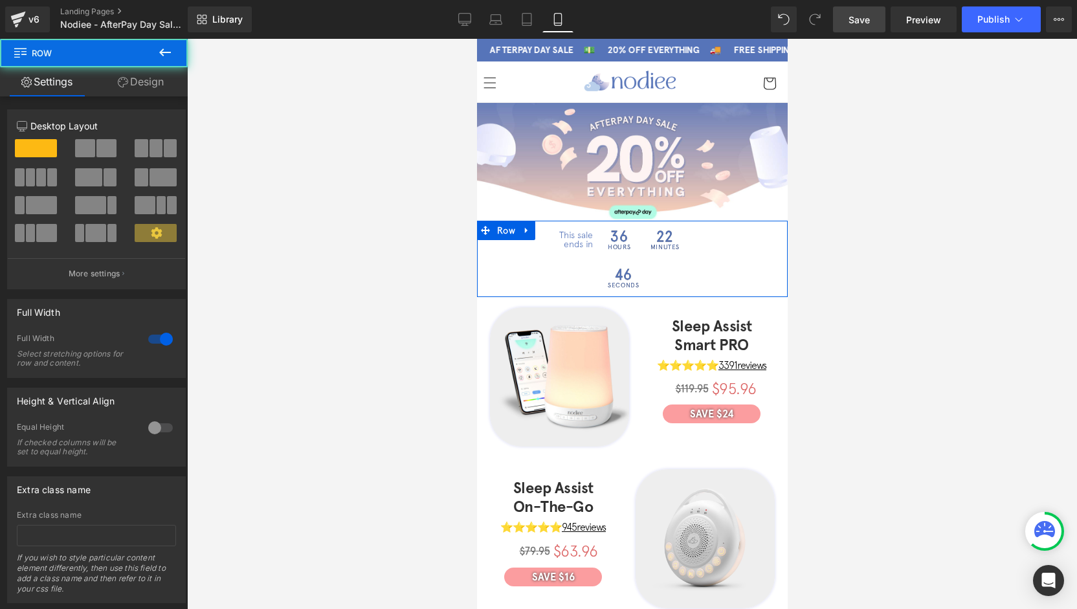
click at [166, 74] on link "Design" at bounding box center [141, 81] width 94 height 29
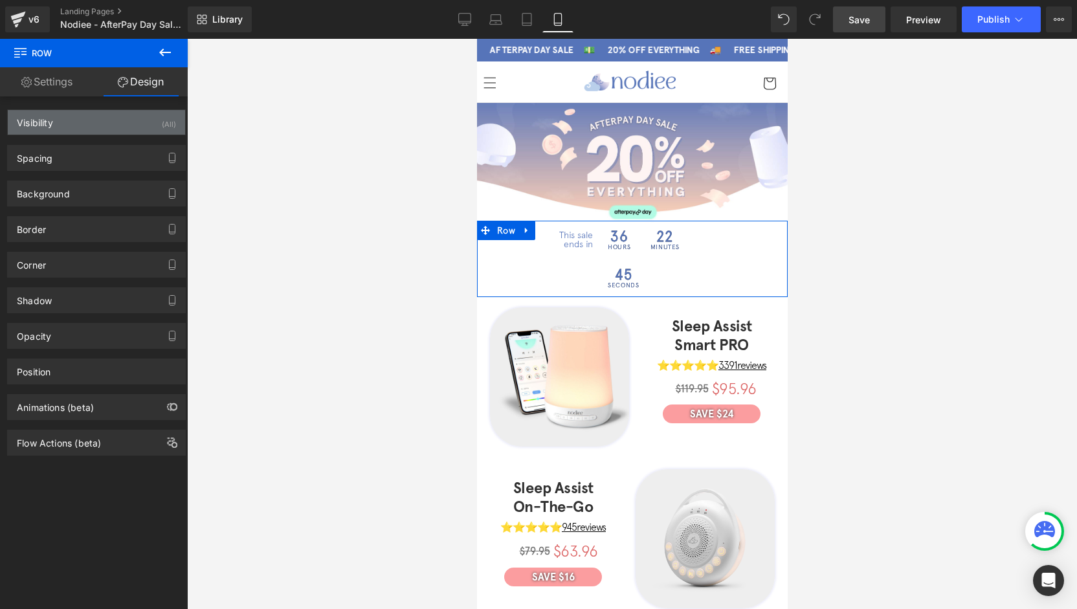
click at [57, 129] on div "Visibility (All)" at bounding box center [96, 122] width 177 height 25
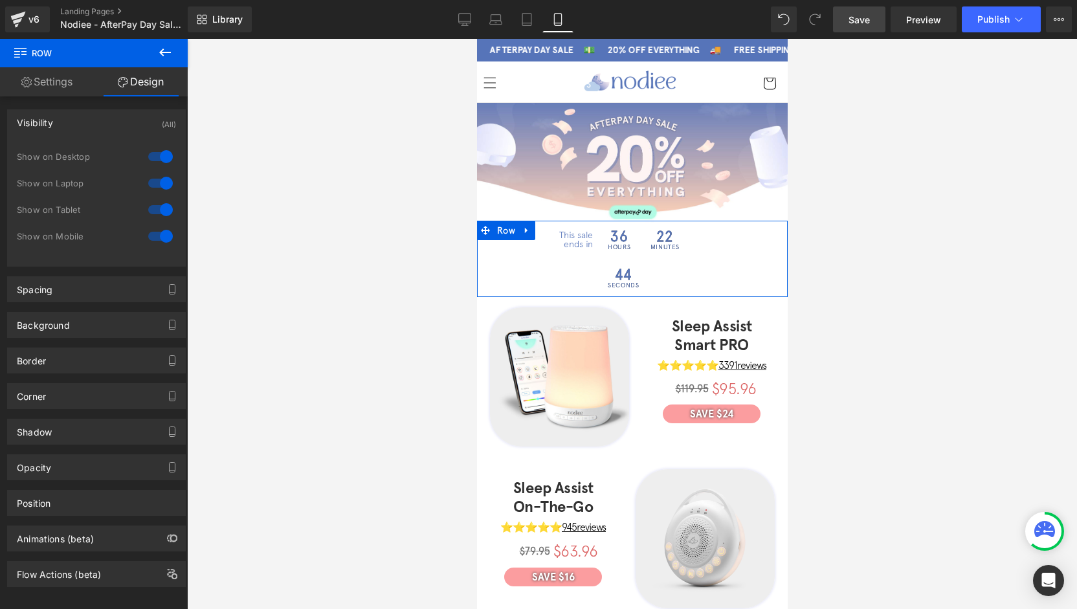
click at [166, 235] on div at bounding box center [160, 236] width 31 height 21
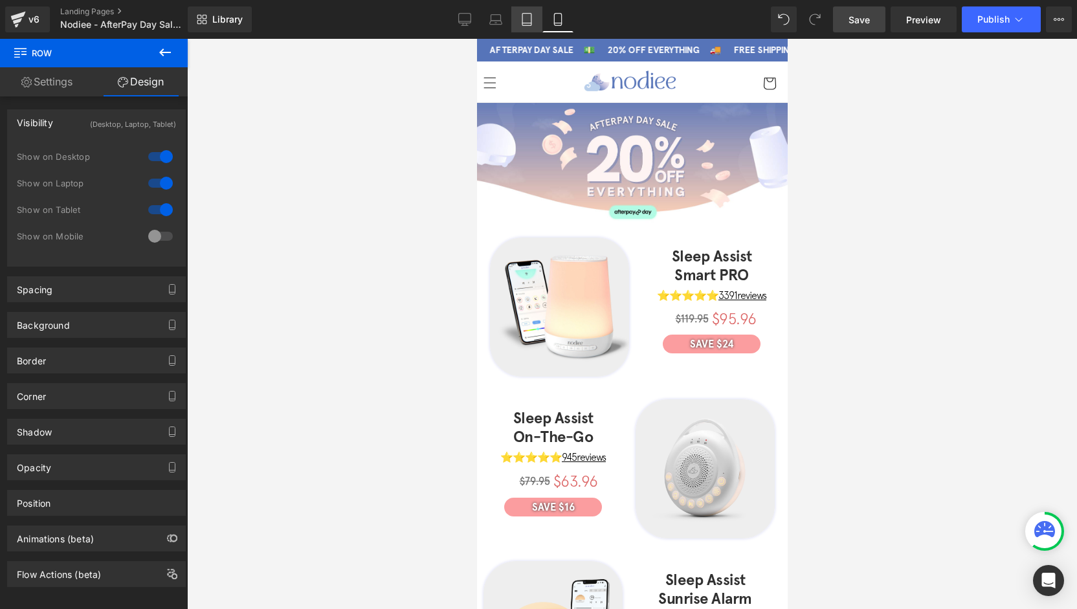
click at [520, 25] on link "Tablet" at bounding box center [526, 19] width 31 height 26
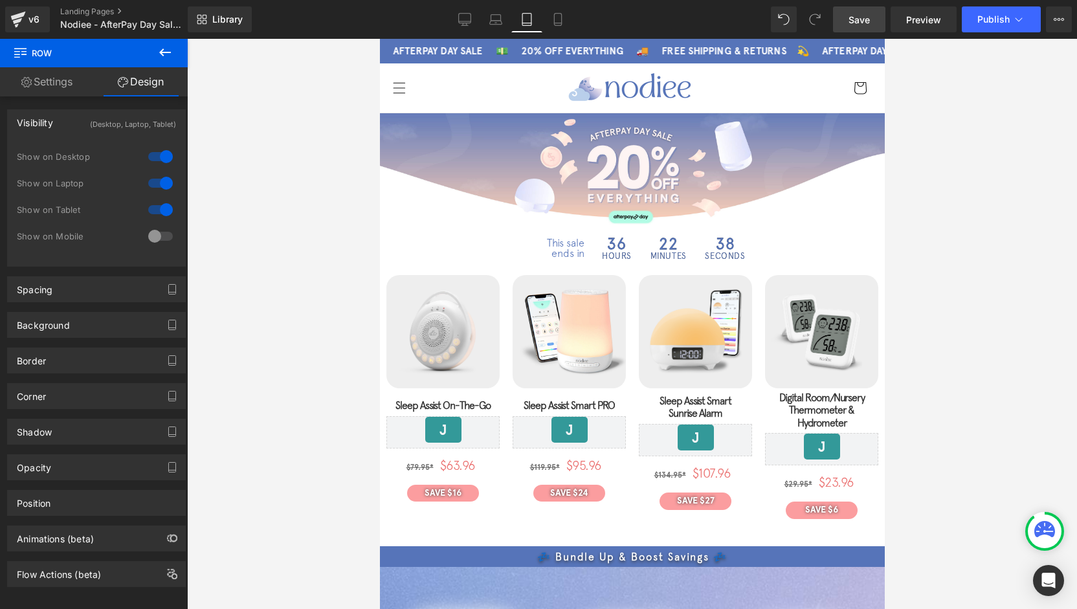
click at [448, 25] on div "Library Tablet Desktop Laptop Tablet Mobile Save Preview Publish Scheduled View…" at bounding box center [632, 19] width 889 height 26
click at [454, 25] on link "Desktop" at bounding box center [464, 19] width 31 height 26
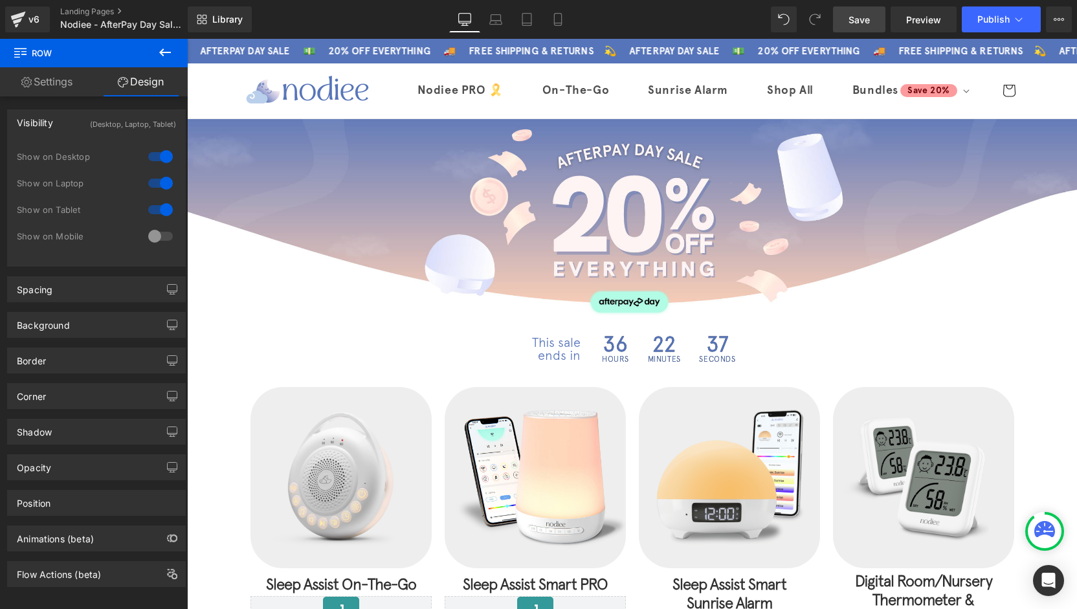
scroll to position [98, 0]
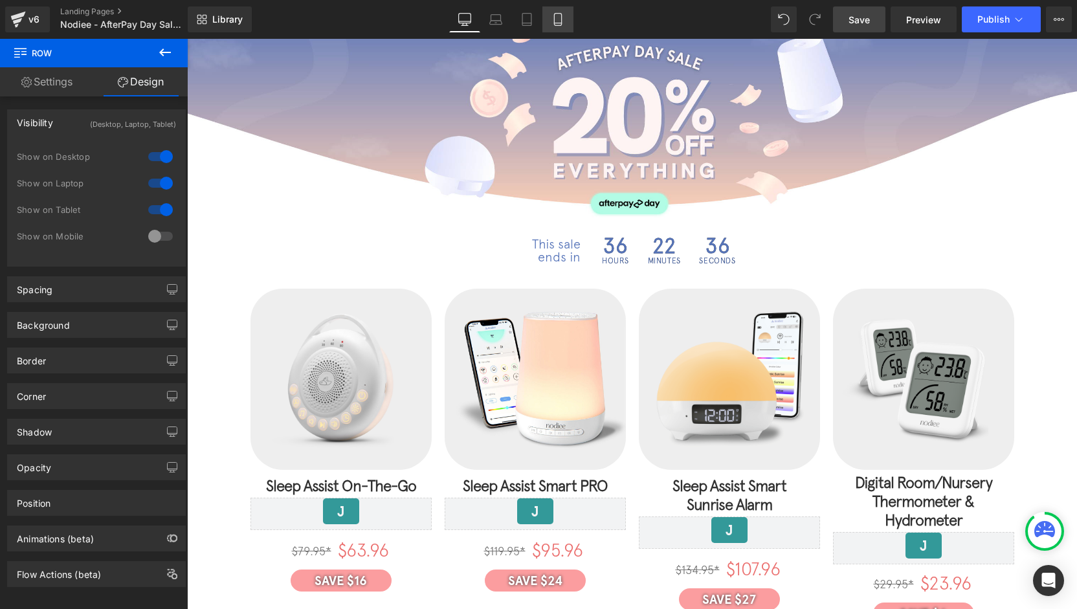
click at [547, 20] on link "Mobile" at bounding box center [557, 19] width 31 height 26
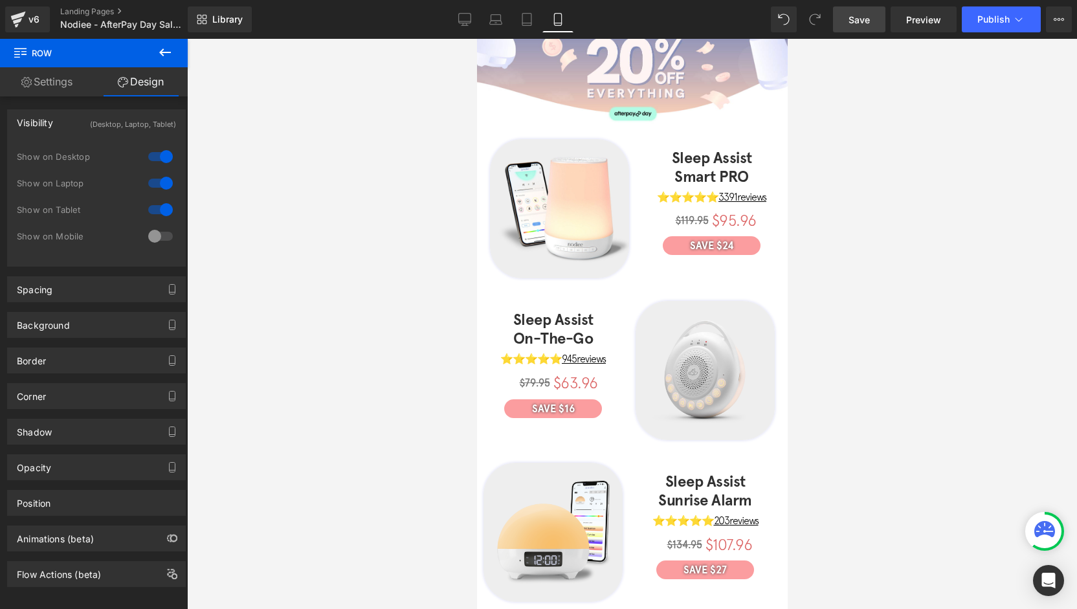
scroll to position [0, 0]
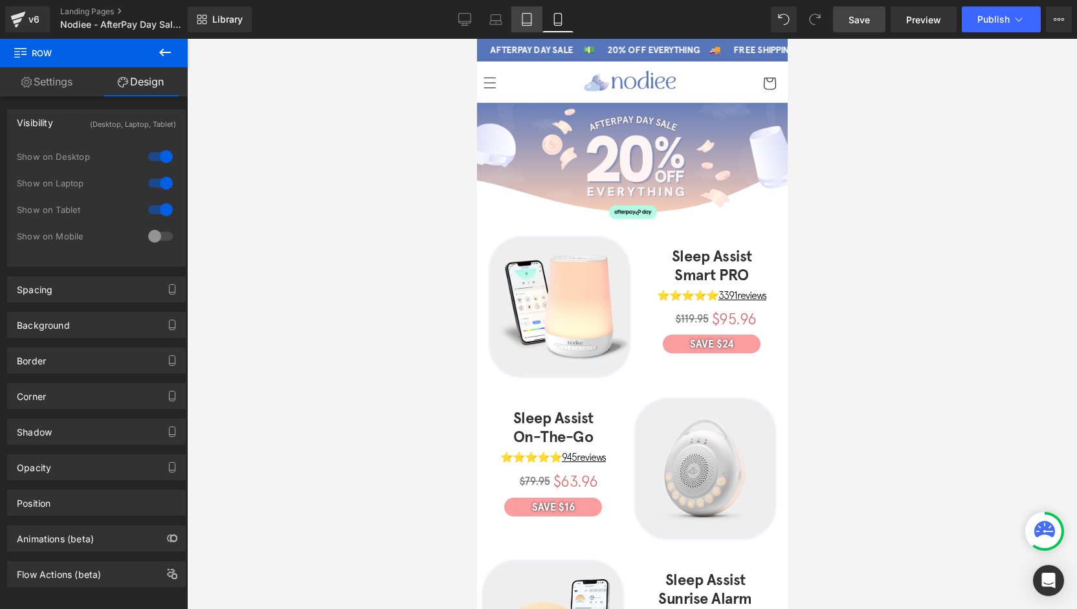
click at [534, 24] on link "Tablet" at bounding box center [526, 19] width 31 height 26
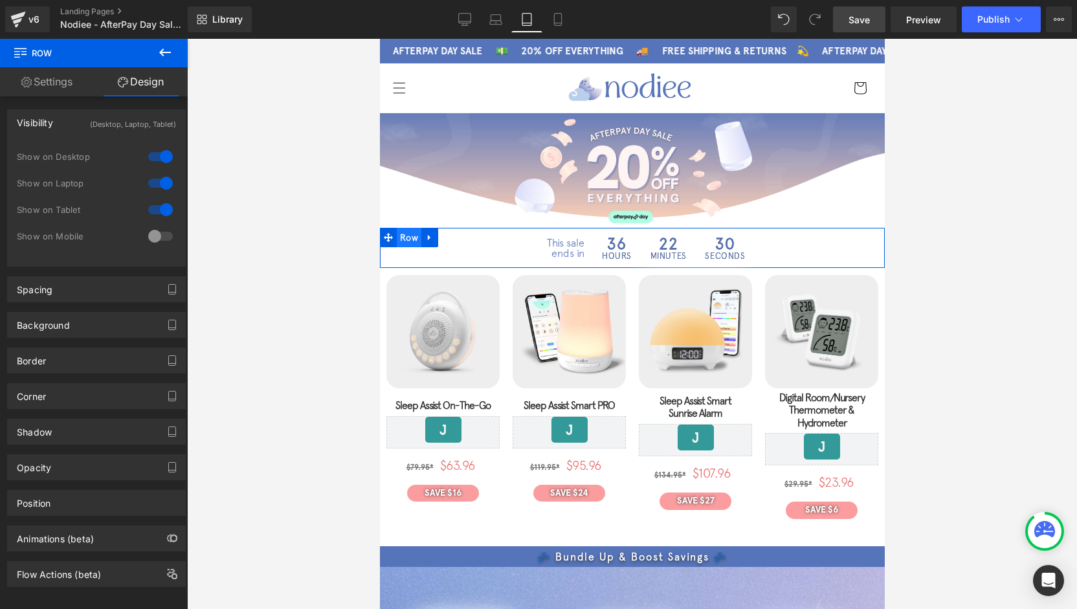
click at [408, 235] on span "Row" at bounding box center [408, 237] width 25 height 19
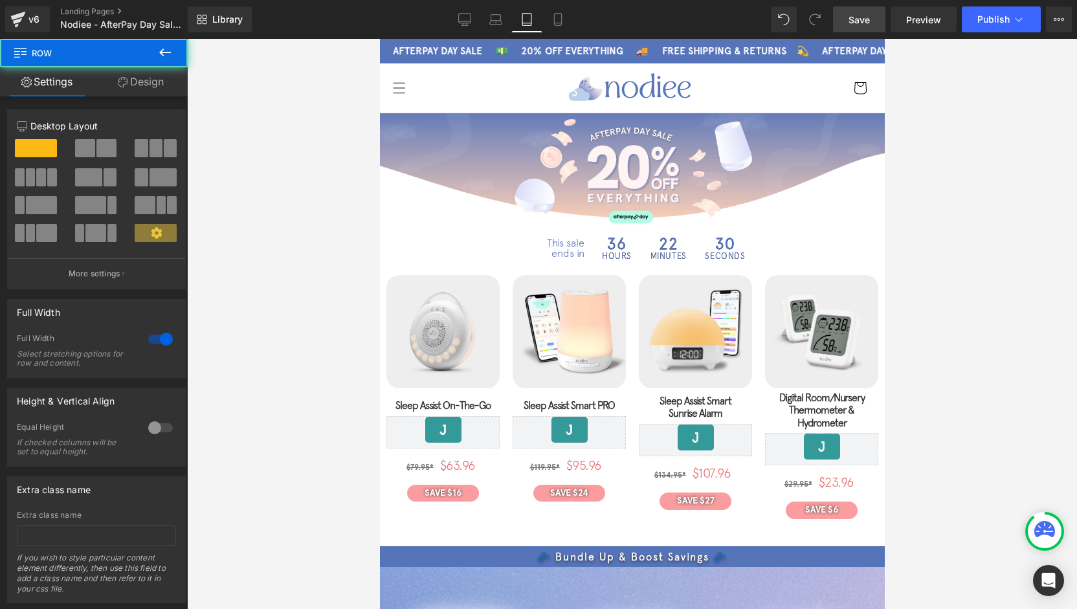
click at [865, 21] on span "Save" at bounding box center [858, 20] width 21 height 14
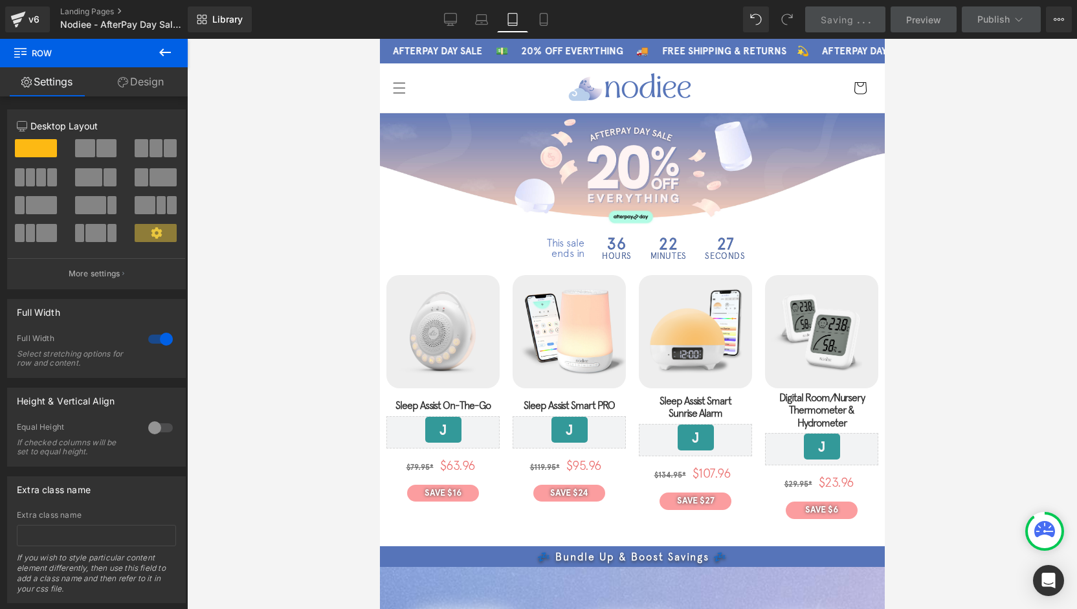
click at [342, 259] on div at bounding box center [632, 324] width 890 height 570
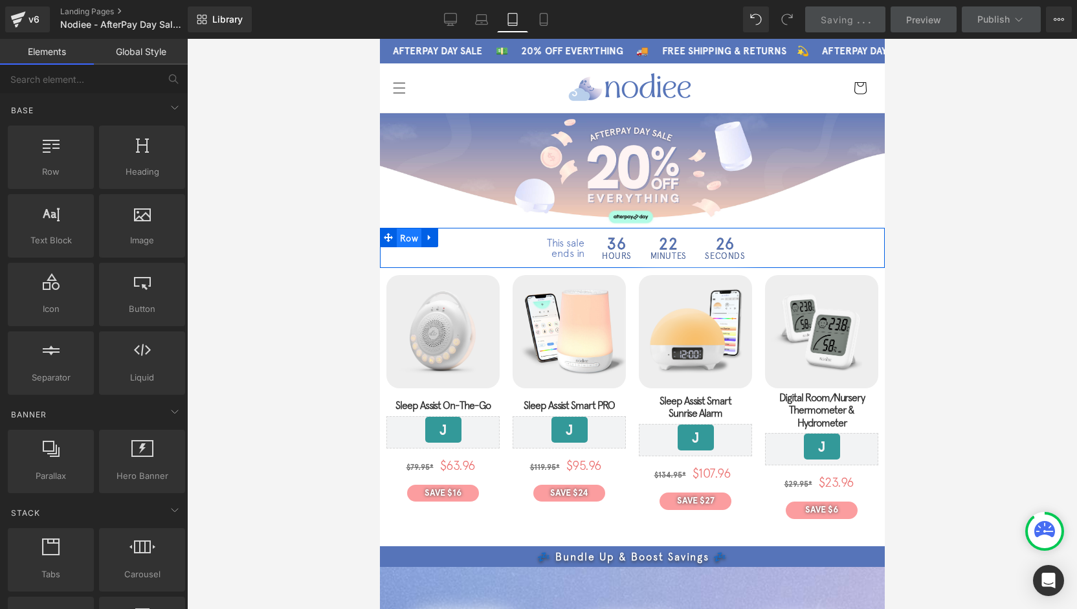
click at [410, 239] on span "Row" at bounding box center [408, 237] width 25 height 19
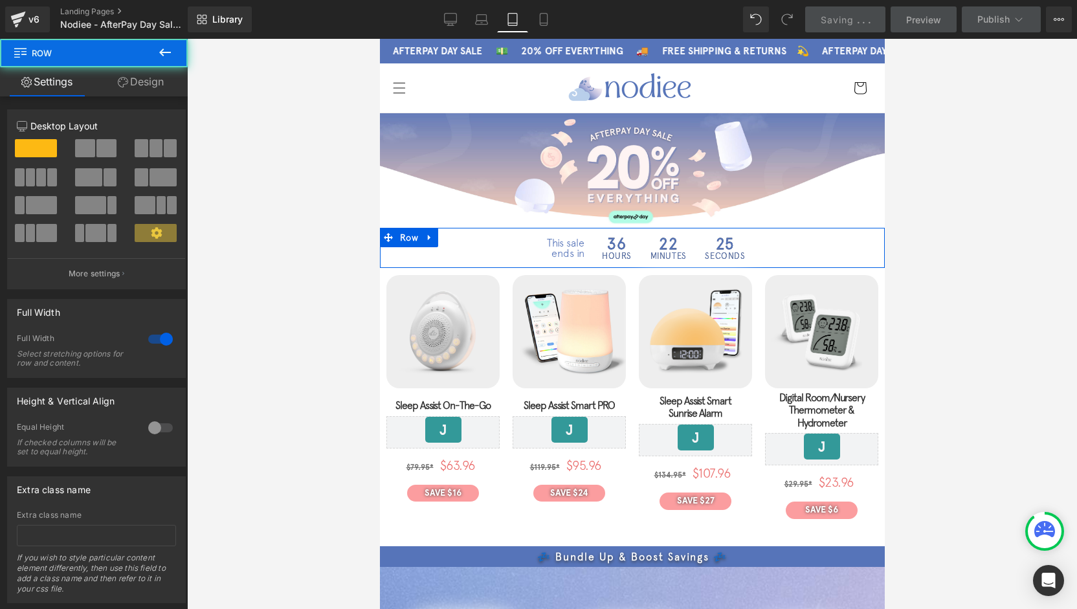
click at [157, 89] on link "Design" at bounding box center [141, 81] width 94 height 29
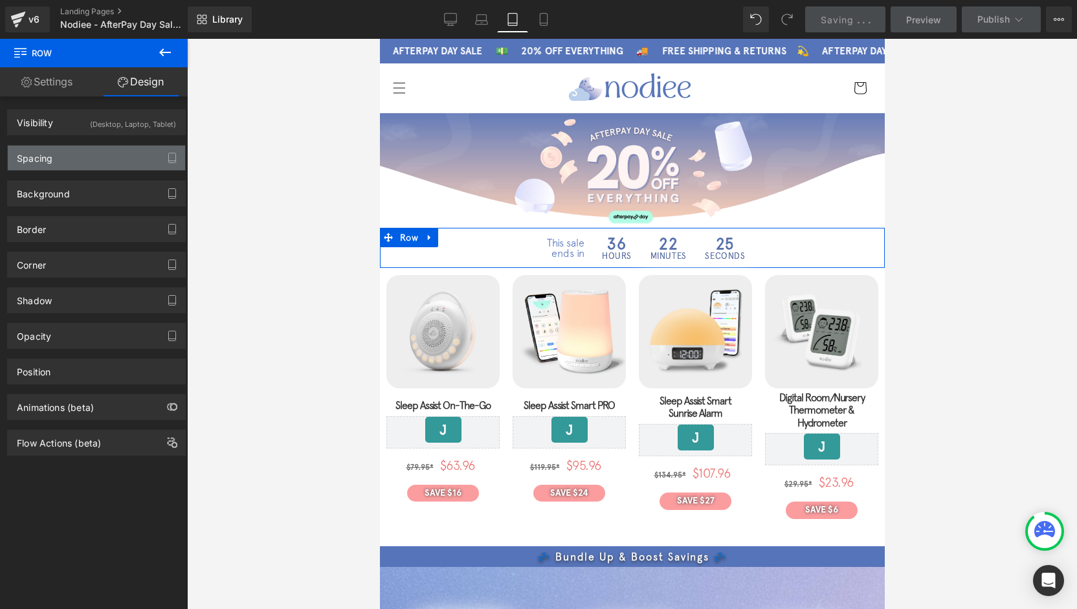
click at [85, 162] on div "Spacing" at bounding box center [96, 158] width 177 height 25
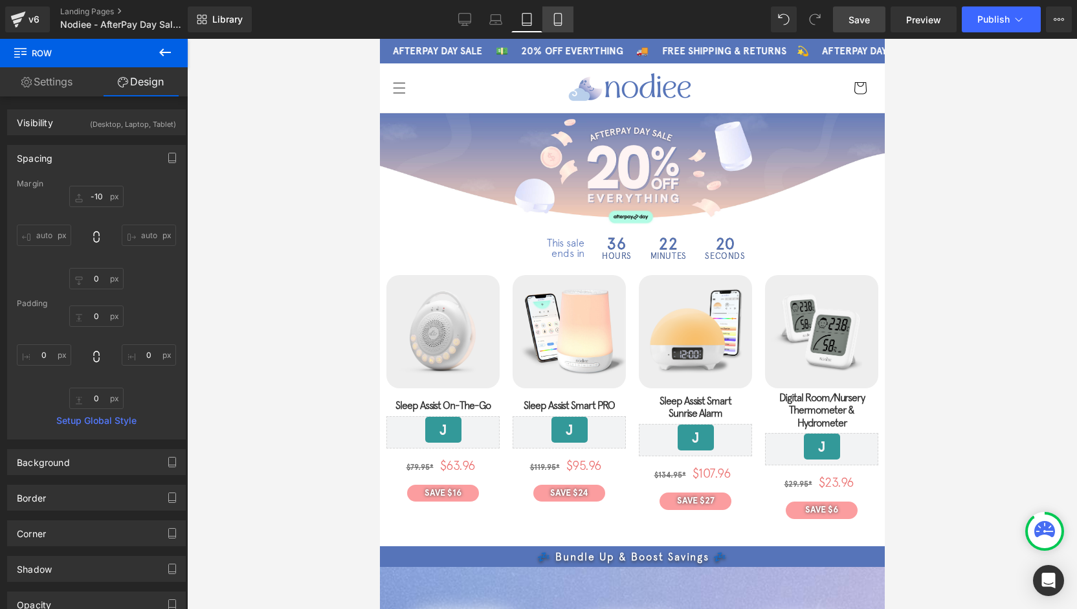
click at [559, 16] on icon at bounding box center [557, 19] width 13 height 13
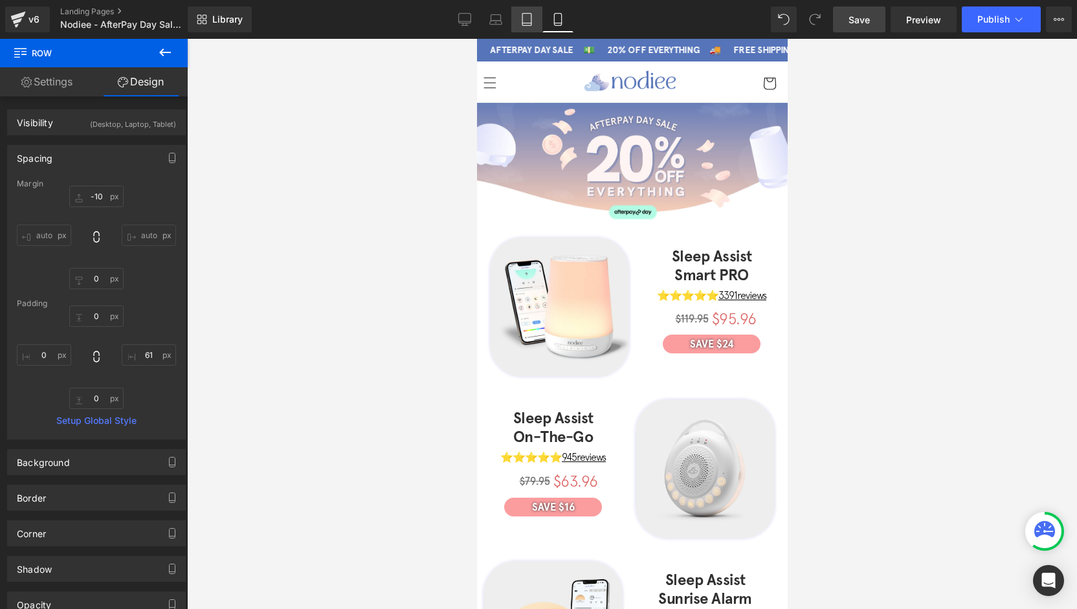
click at [531, 13] on icon at bounding box center [526, 19] width 13 height 13
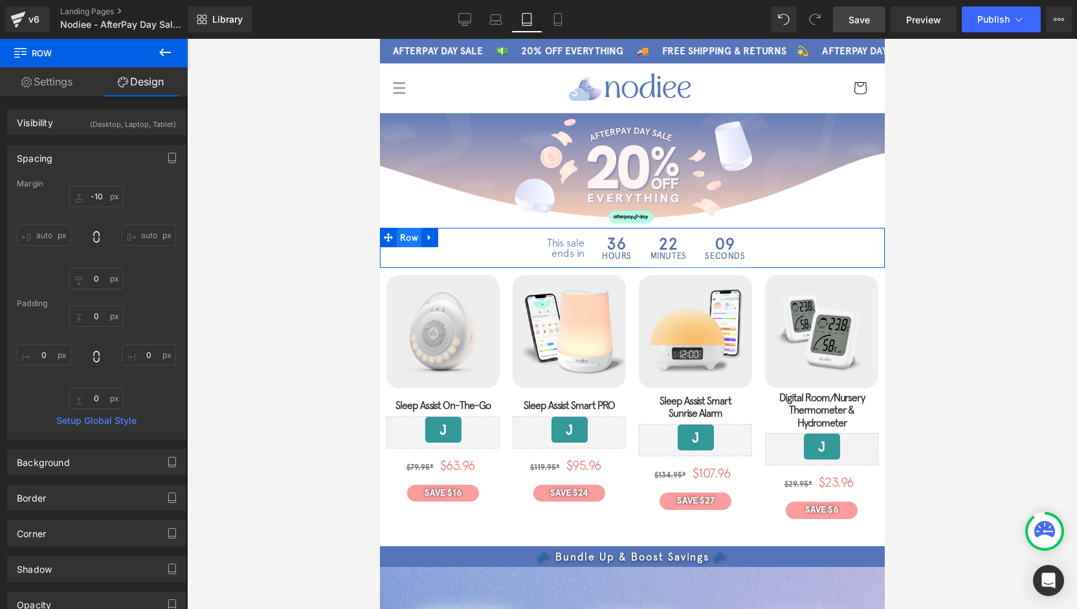
click at [401, 239] on span "Row" at bounding box center [408, 237] width 25 height 19
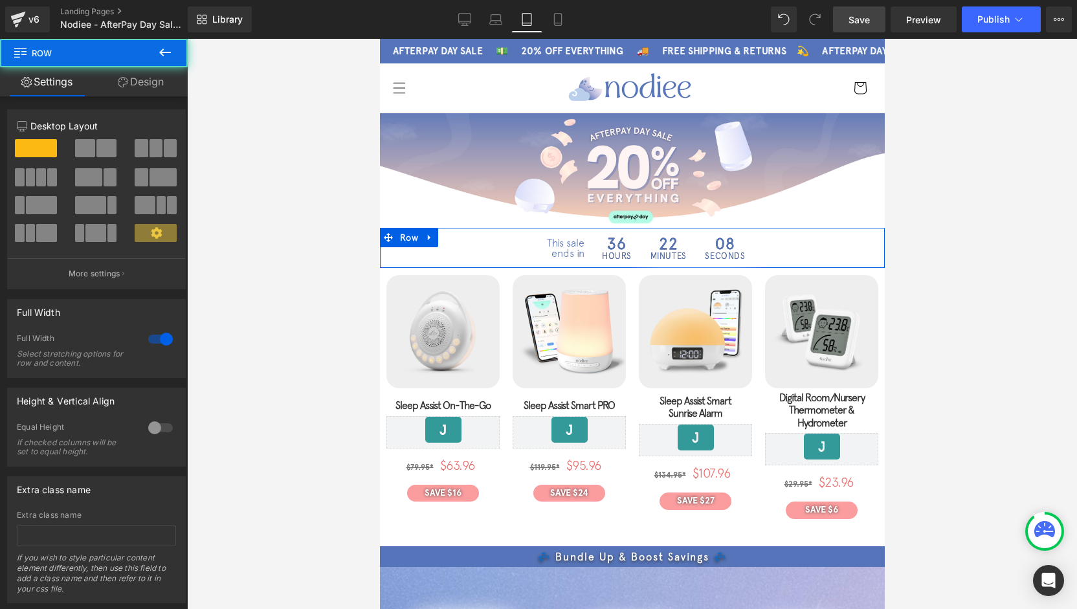
click at [133, 85] on link "Design" at bounding box center [141, 81] width 94 height 29
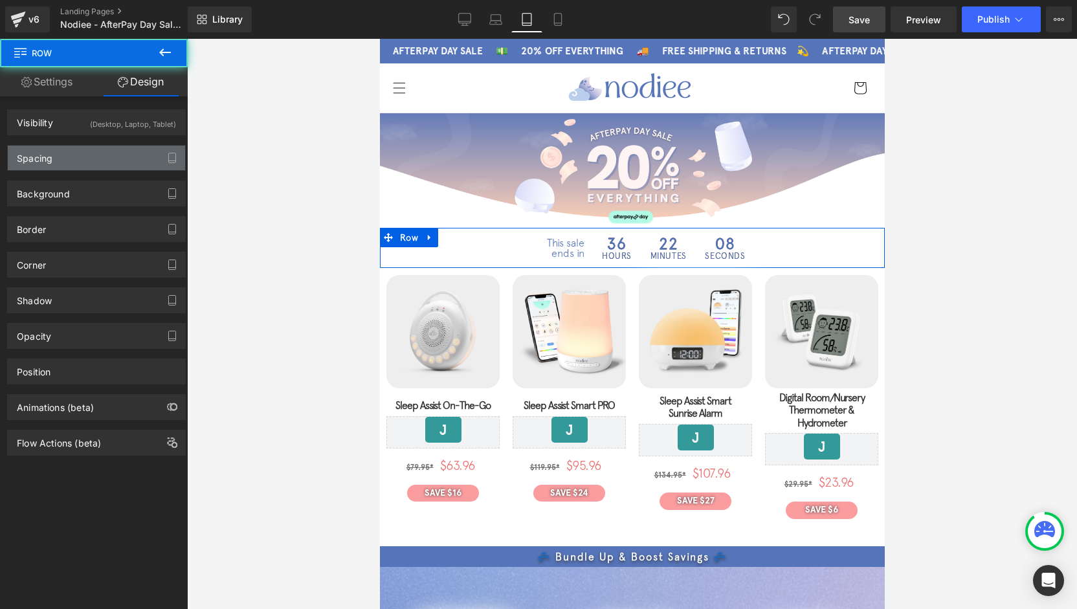
click at [53, 158] on div "Spacing" at bounding box center [96, 158] width 177 height 25
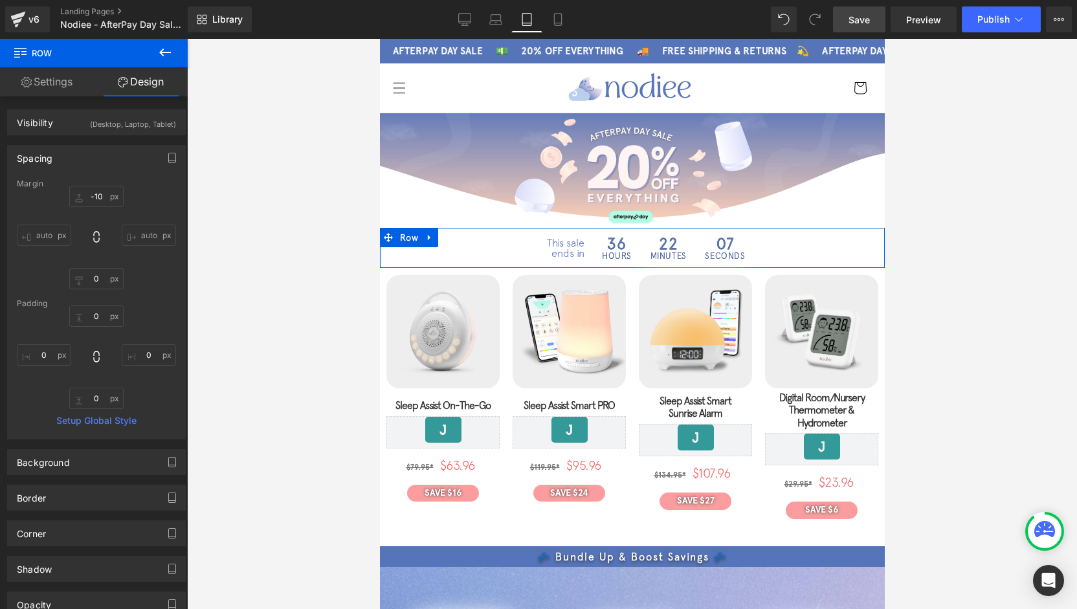
click at [53, 157] on div "Spacing" at bounding box center [96, 158] width 177 height 25
click at [80, 119] on div "Visibility (Desktop, Laptop, Tablet)" at bounding box center [96, 122] width 177 height 25
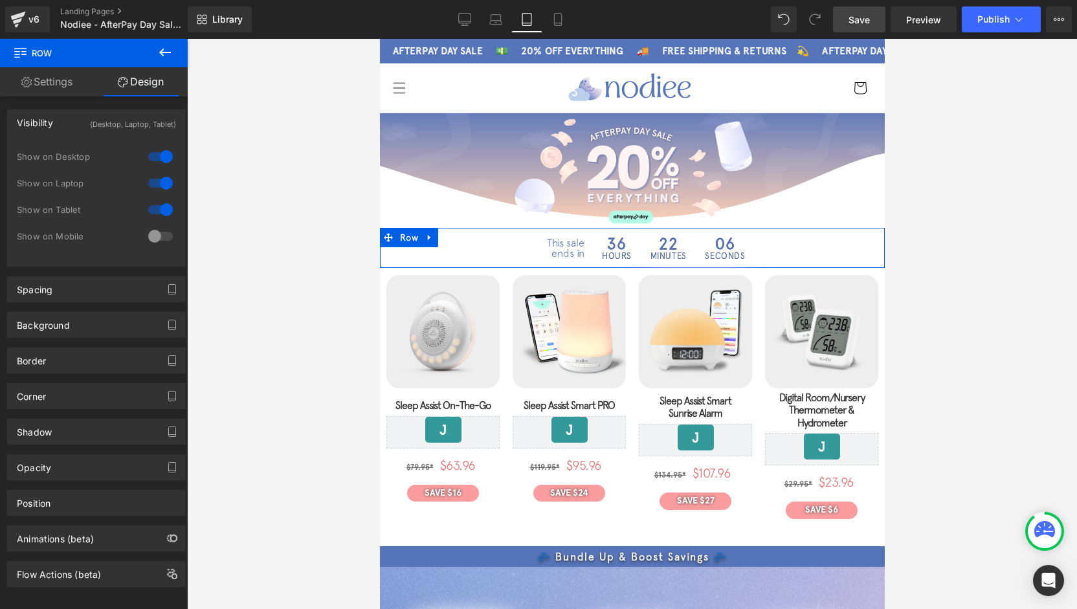
click at [154, 230] on div at bounding box center [160, 236] width 31 height 21
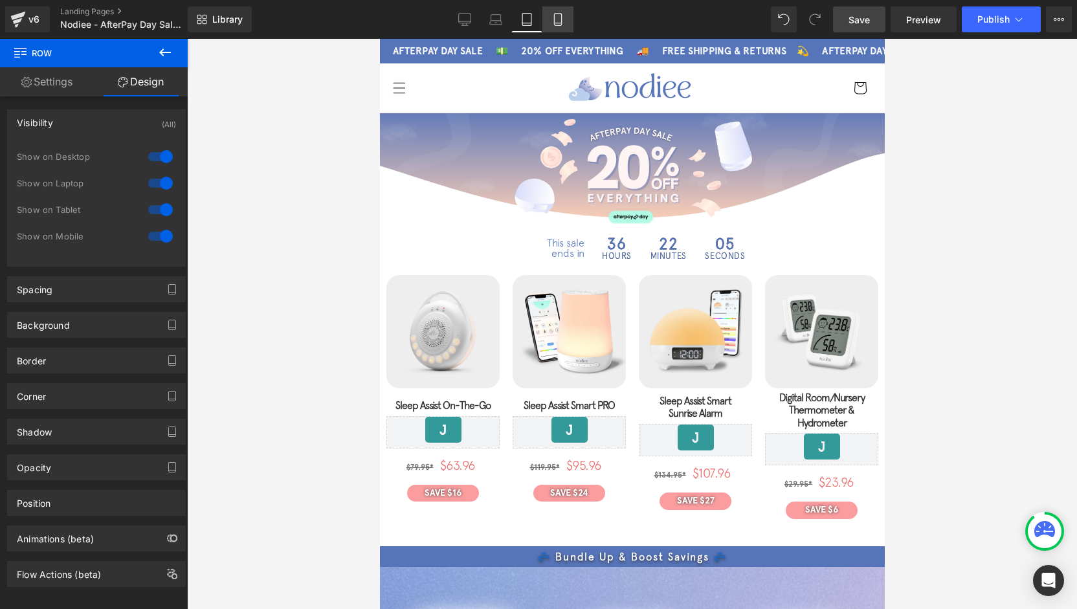
click at [569, 19] on link "Mobile" at bounding box center [557, 19] width 31 height 26
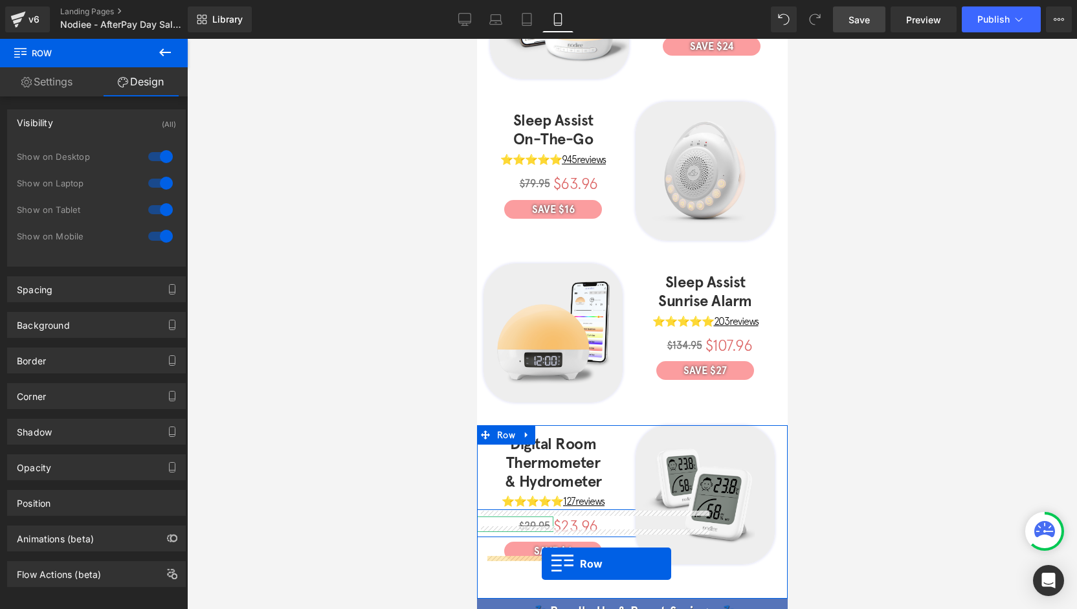
scroll to position [362, 0]
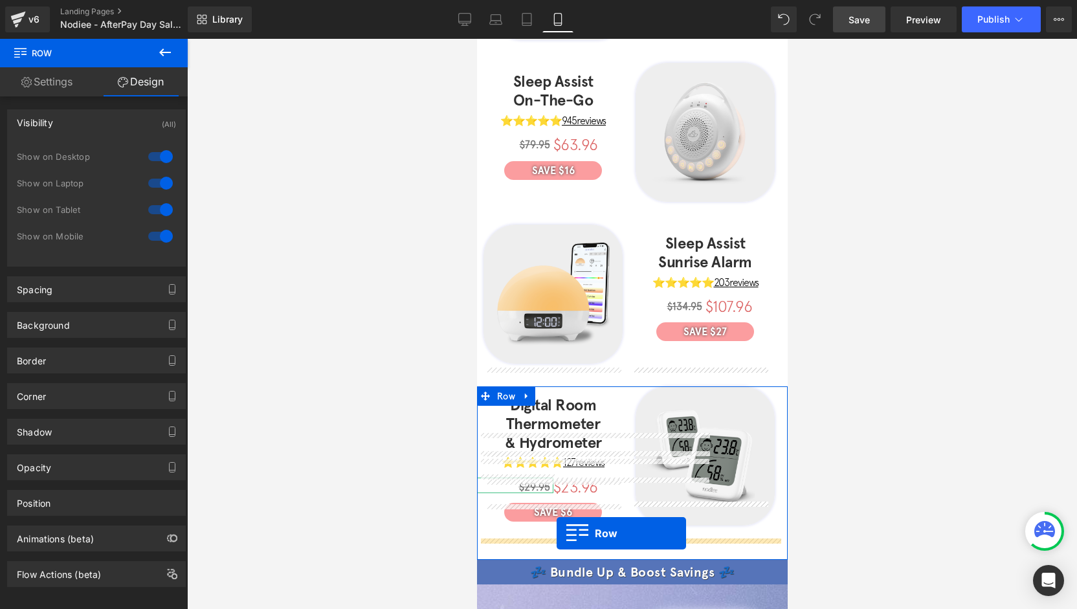
drag, startPoint x: 506, startPoint y: 227, endPoint x: 556, endPoint y: 533, distance: 310.1
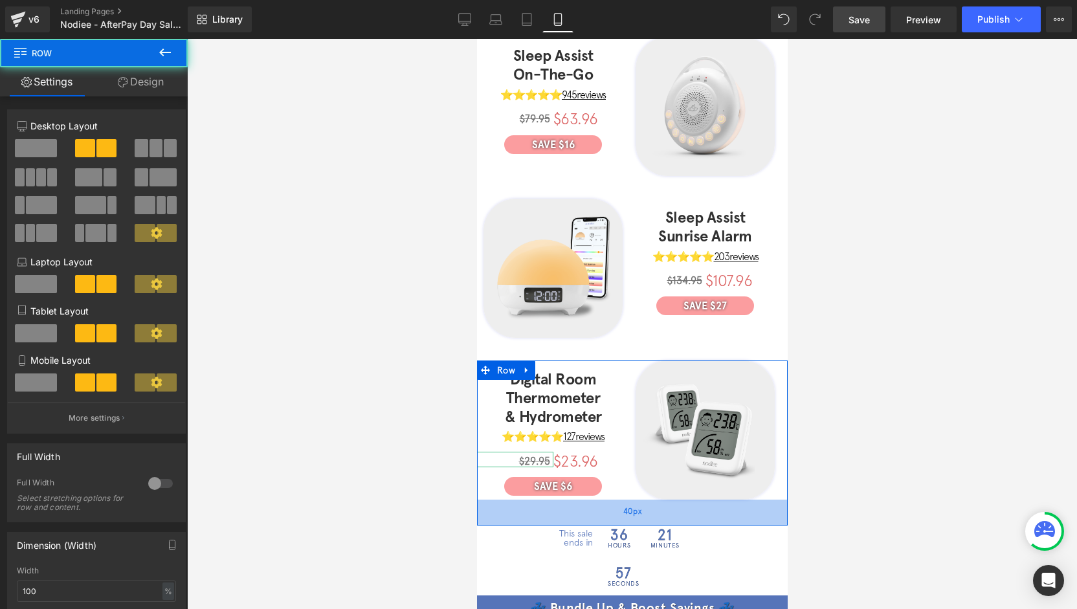
click at [622, 505] on span "40px" at bounding box center [631, 512] width 18 height 14
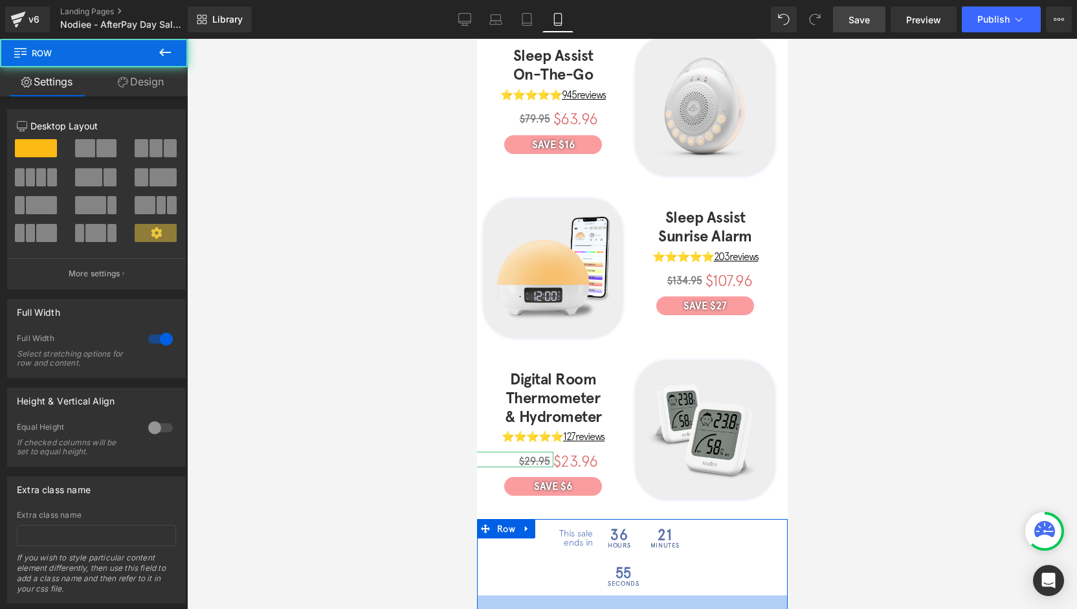
drag, startPoint x: 736, startPoint y: 532, endPoint x: 738, endPoint y: 548, distance: 15.6
click at [738, 595] on div at bounding box center [631, 603] width 311 height 16
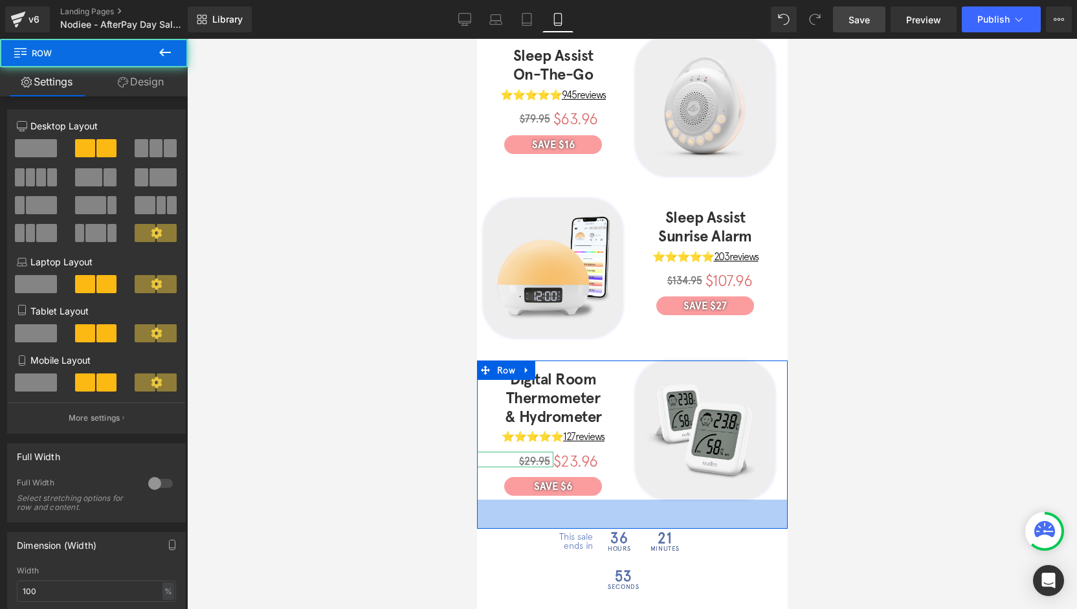
drag, startPoint x: 681, startPoint y: 494, endPoint x: 657, endPoint y: 532, distance: 44.7
click at [679, 499] on div "45px" at bounding box center [631, 513] width 311 height 29
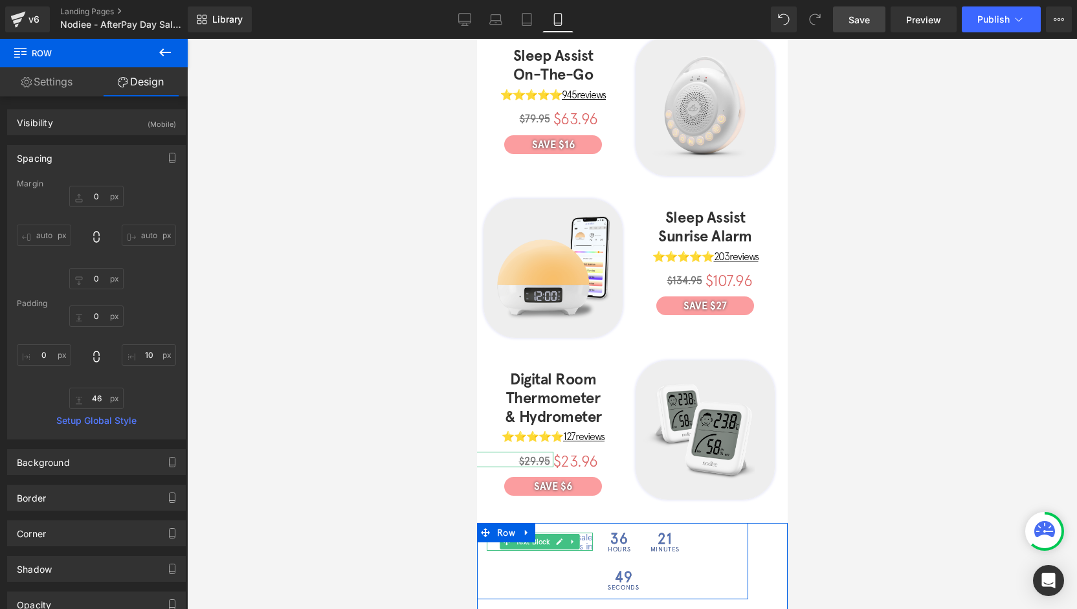
click at [576, 542] on p "ends in" at bounding box center [539, 546] width 106 height 9
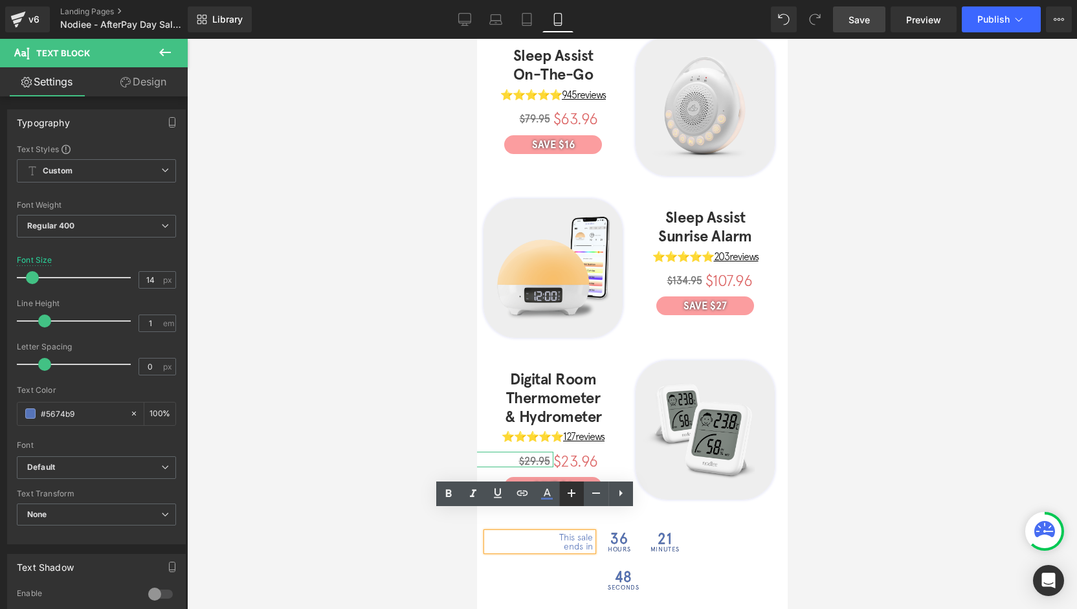
click at [578, 499] on icon at bounding box center [572, 493] width 16 height 16
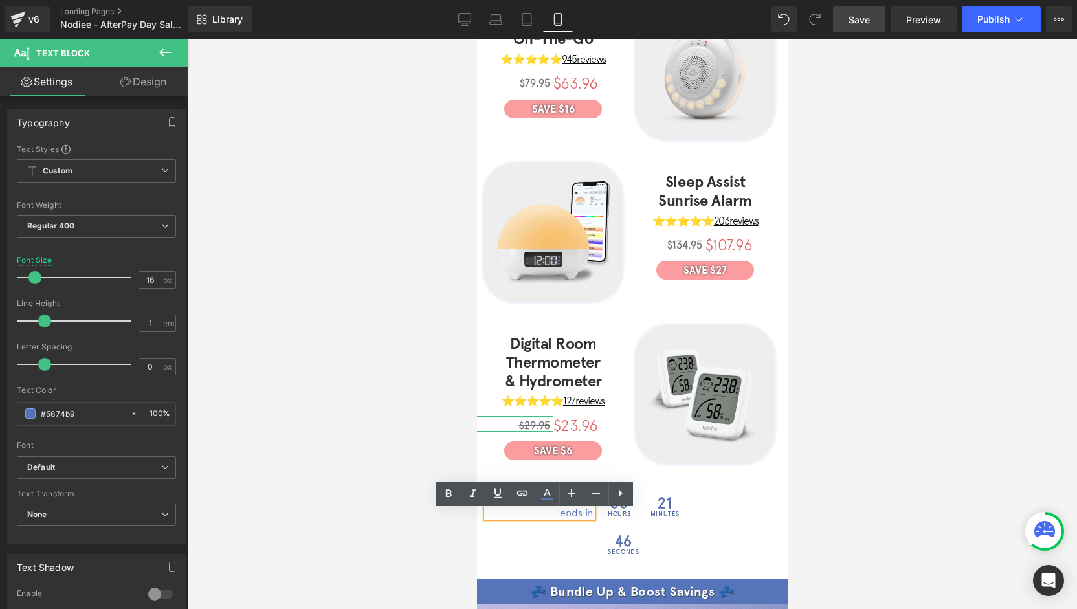
scroll to position [860, 0]
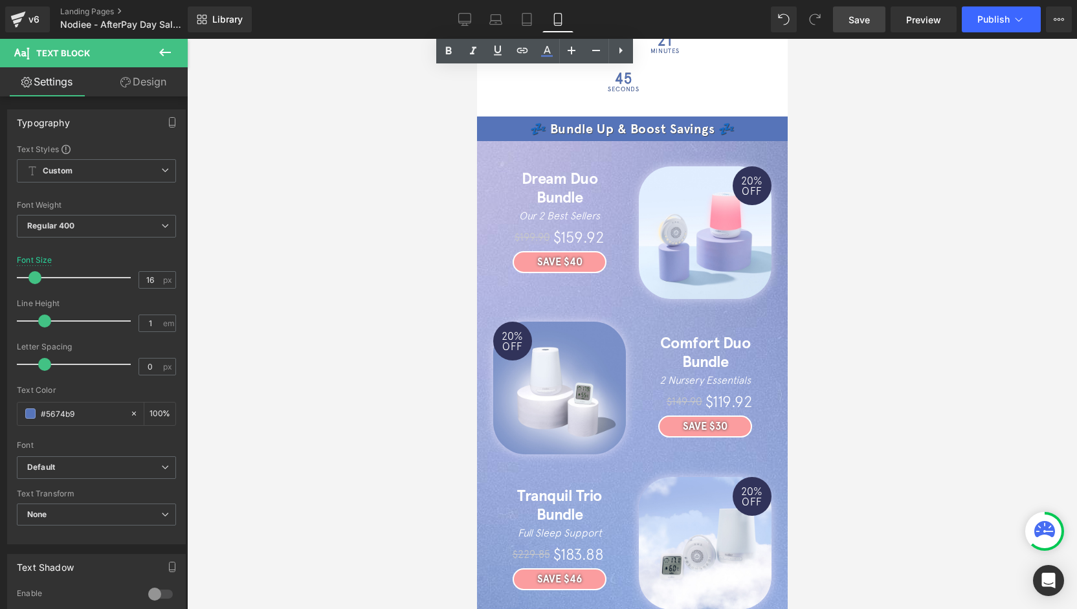
click at [234, 312] on div at bounding box center [632, 324] width 890 height 570
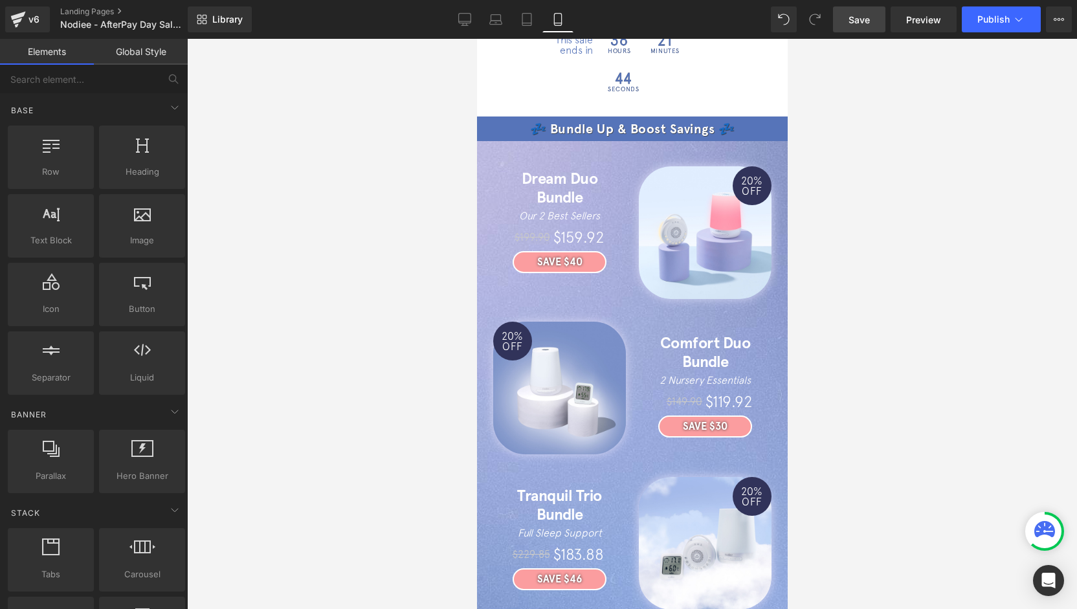
scroll to position [537, 0]
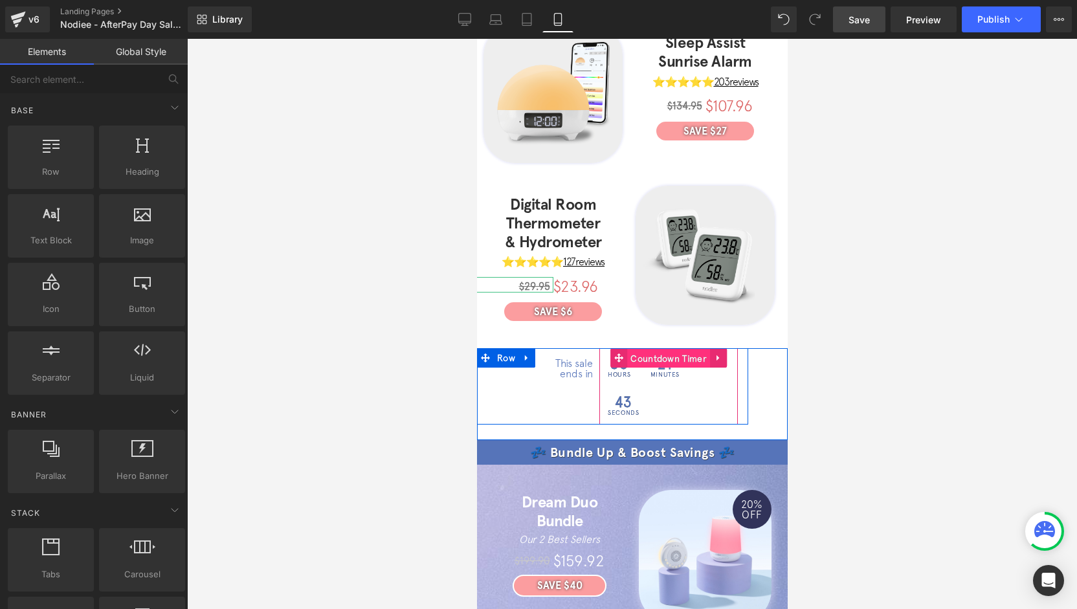
drag, startPoint x: 656, startPoint y: 336, endPoint x: 670, endPoint y: 443, distance: 108.3
click at [656, 349] on span "Countdown Timer" at bounding box center [667, 358] width 83 height 19
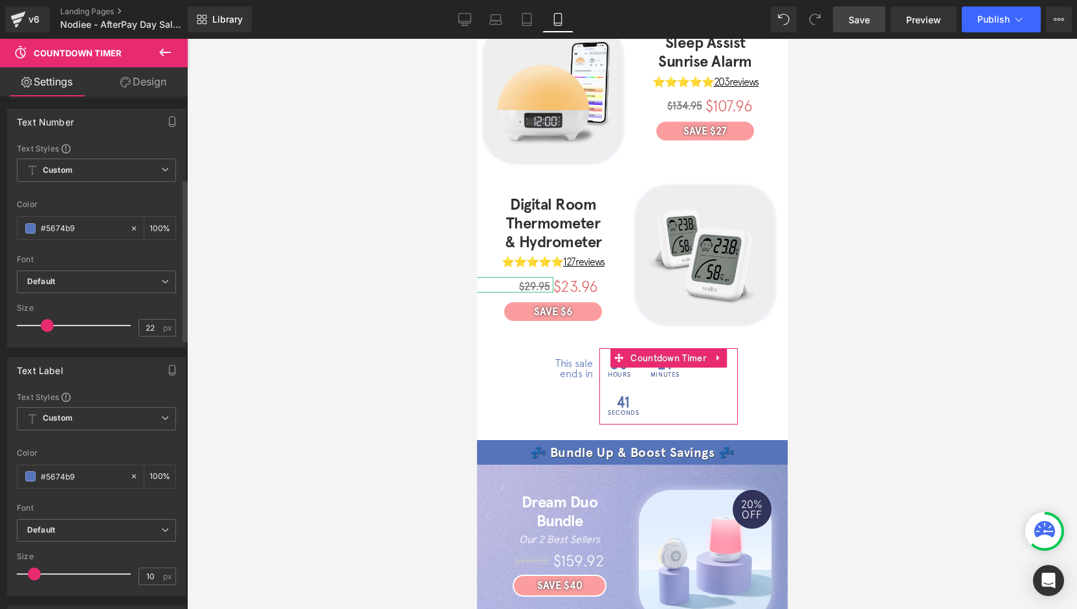
scroll to position [323, 0]
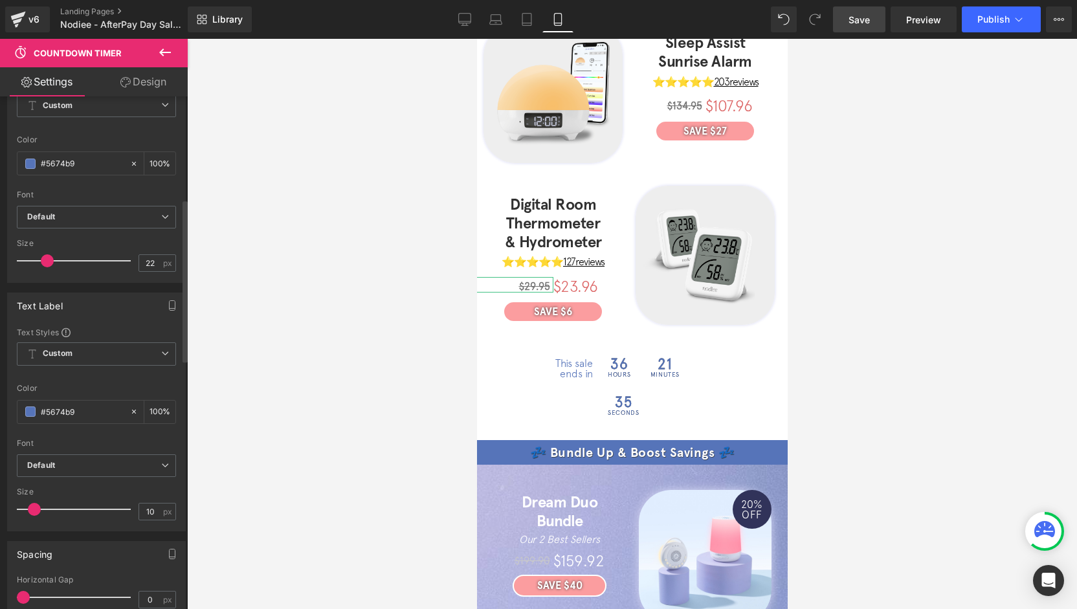
click at [37, 503] on span at bounding box center [34, 509] width 13 height 13
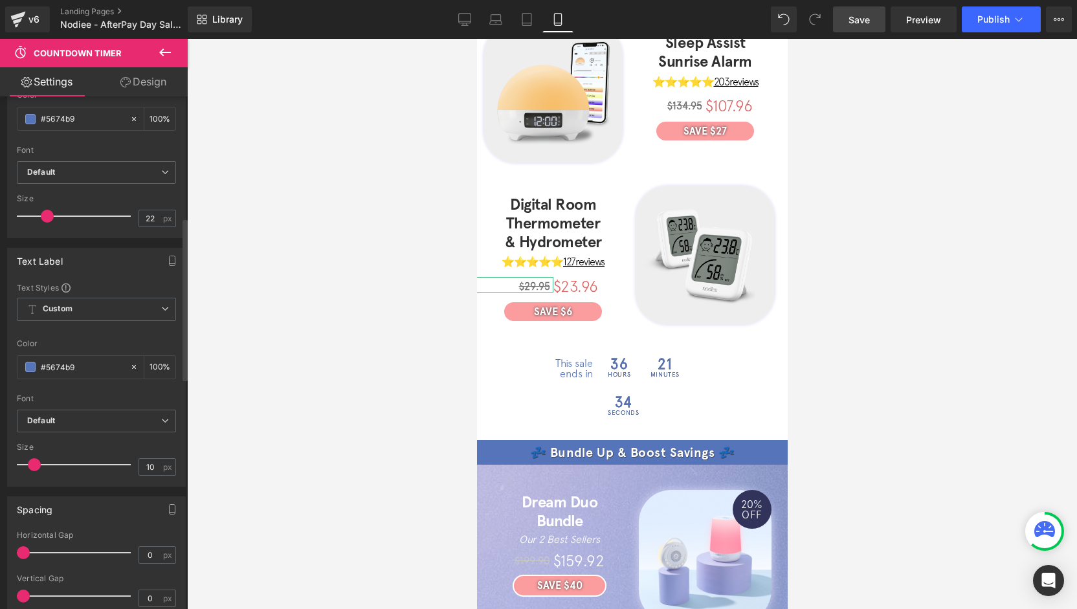
scroll to position [388, 0]
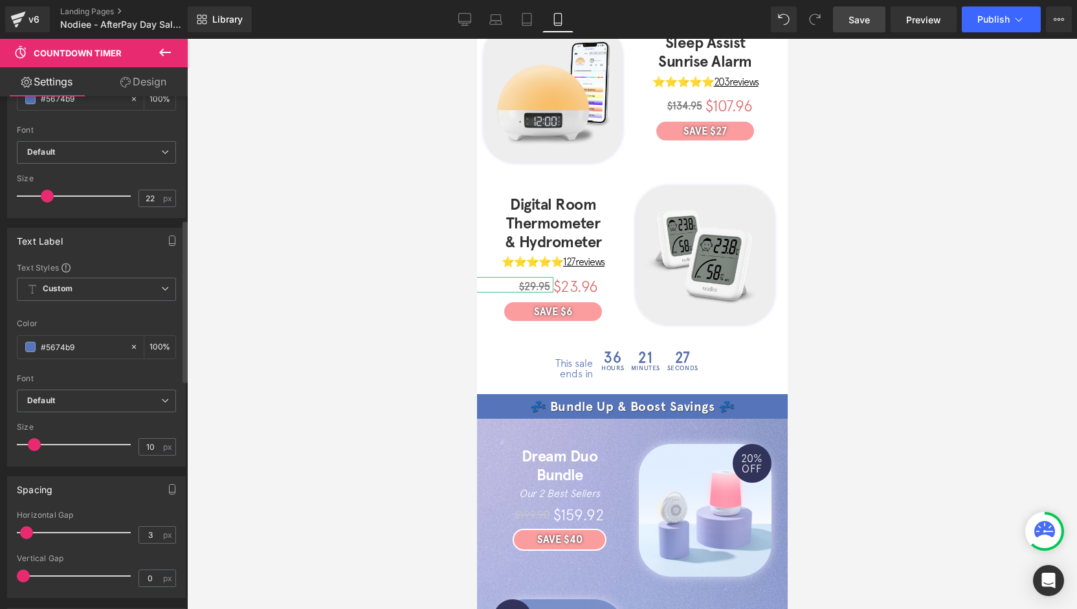
click at [26, 526] on span at bounding box center [26, 532] width 13 height 13
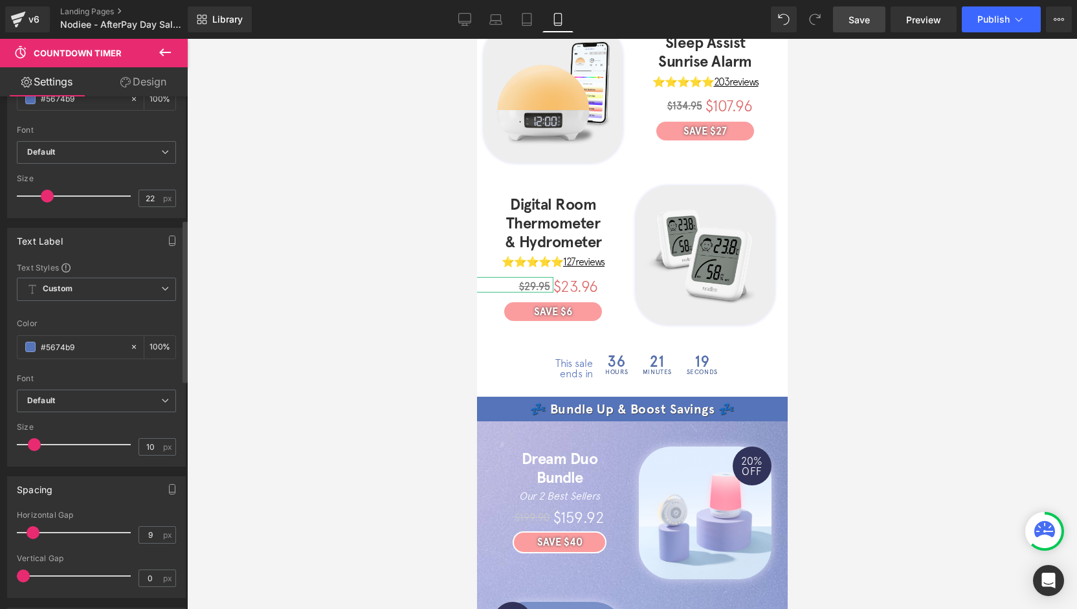
click at [30, 526] on span at bounding box center [33, 532] width 13 height 13
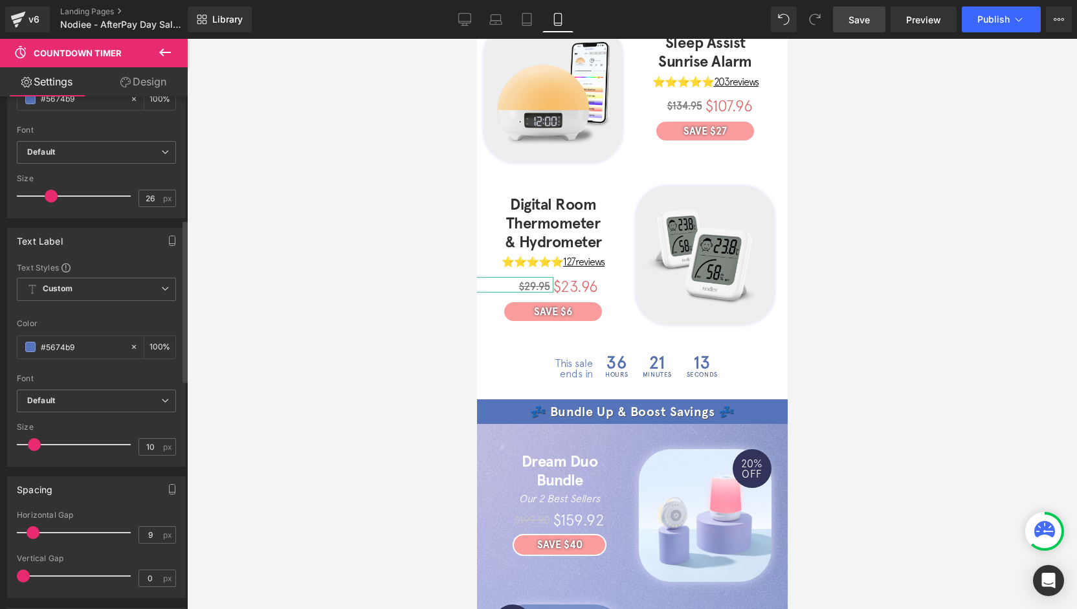
click at [48, 192] on span at bounding box center [51, 196] width 13 height 13
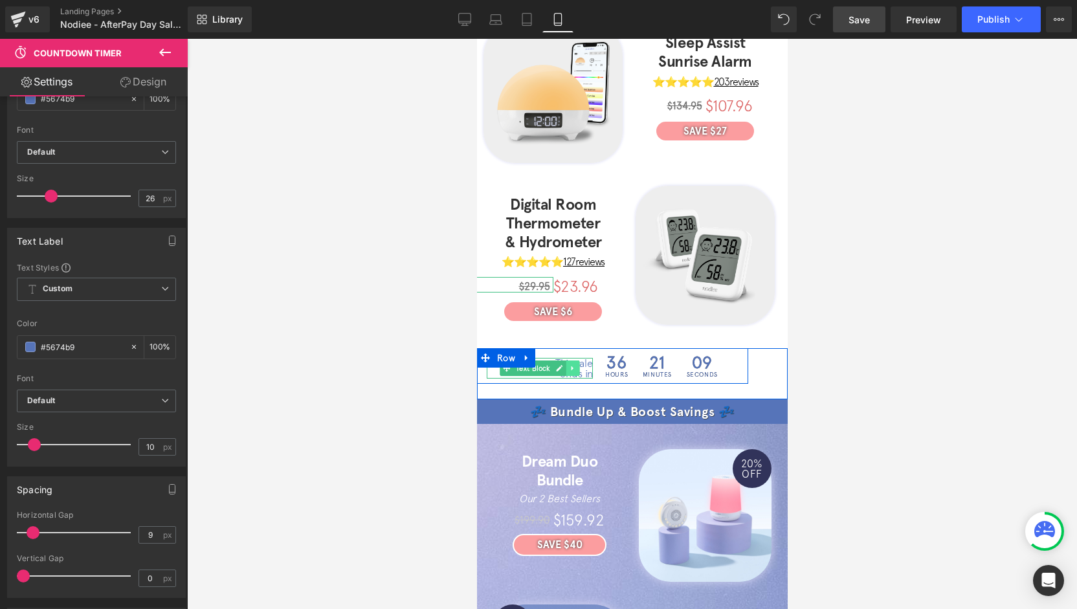
click at [570, 364] on icon at bounding box center [572, 368] width 7 height 8
click at [517, 360] on span "Text Block" at bounding box center [511, 368] width 39 height 16
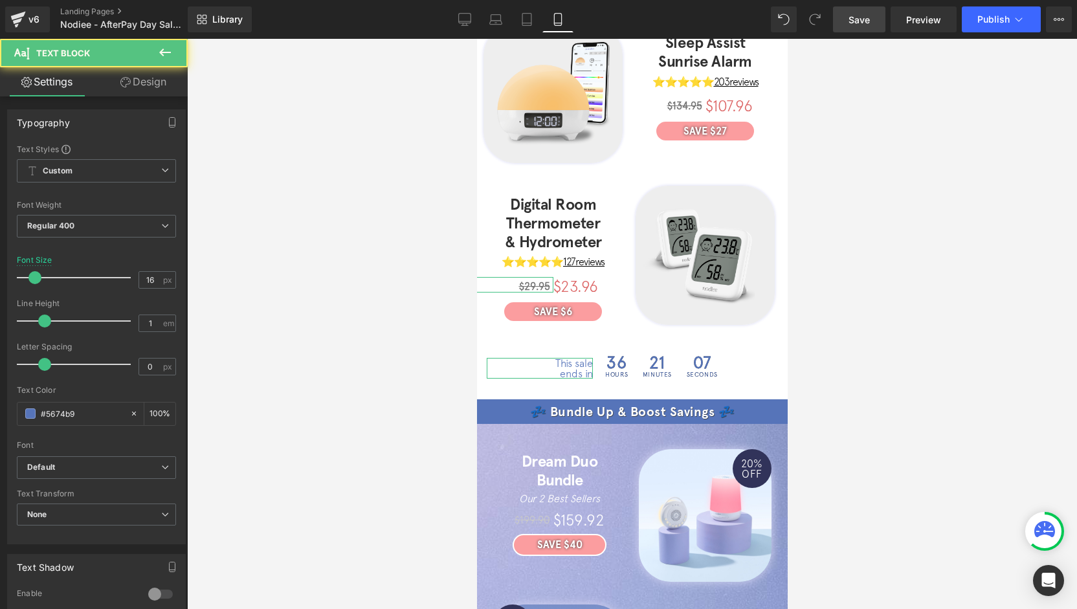
click at [137, 91] on link "Design" at bounding box center [143, 81] width 94 height 29
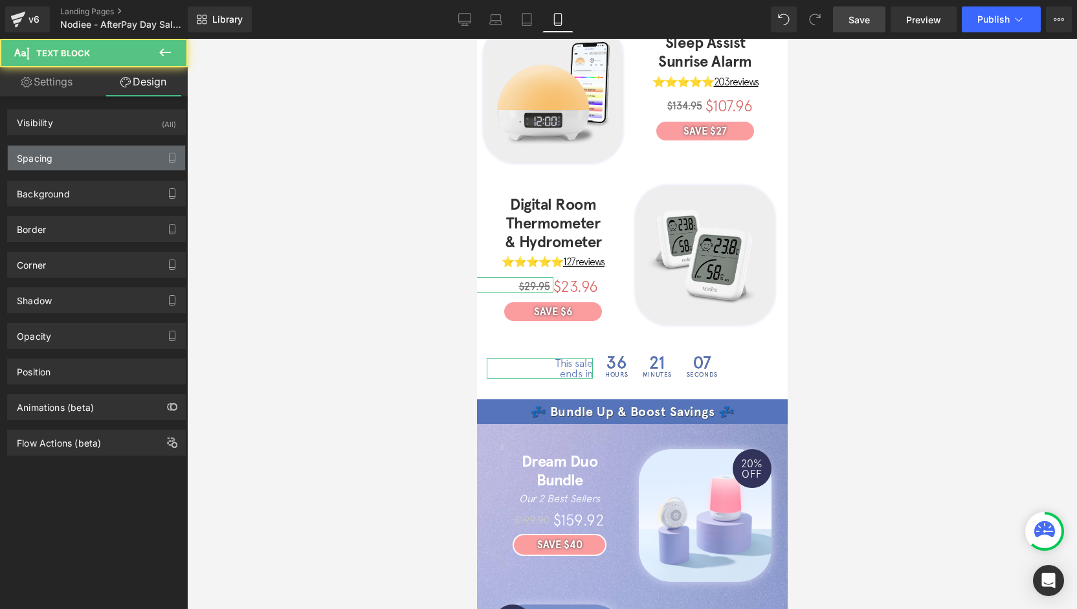
click at [53, 162] on div "Spacing" at bounding box center [96, 158] width 177 height 25
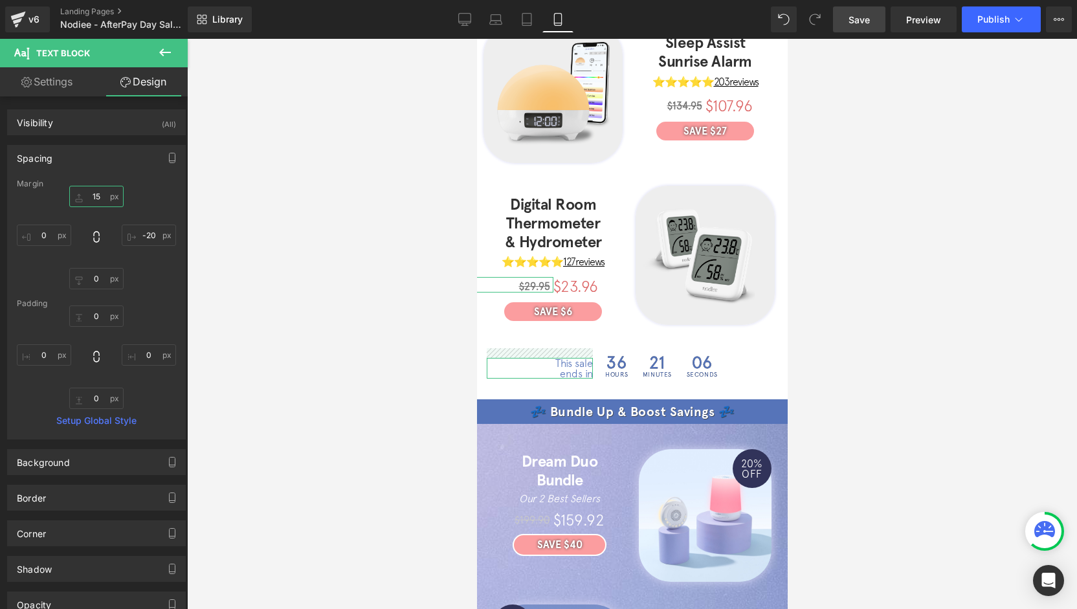
click at [95, 195] on input "15" at bounding box center [96, 196] width 54 height 21
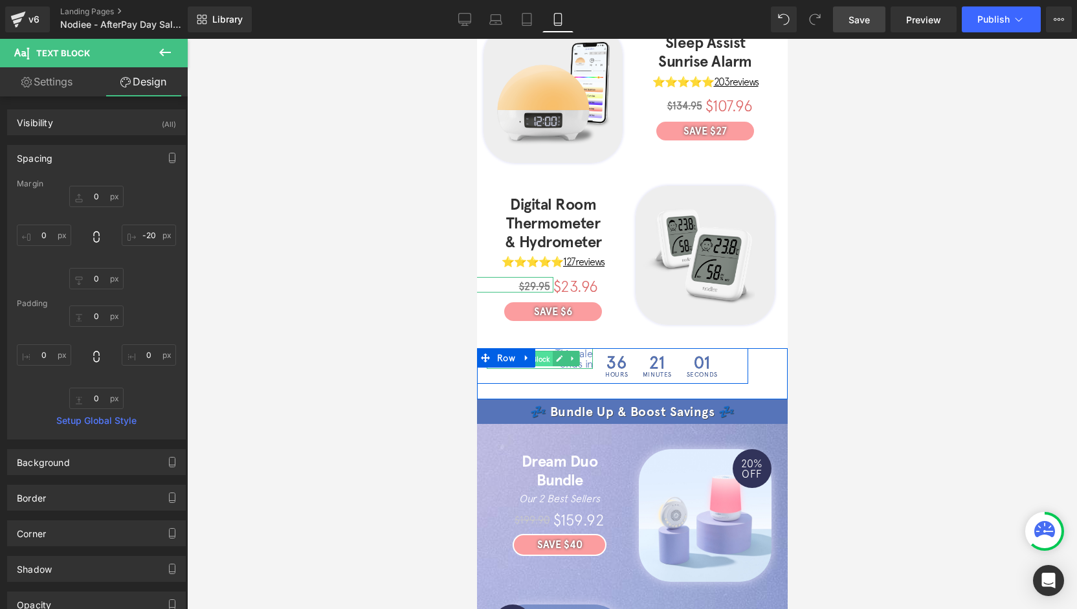
click at [536, 351] on span "Text Block" at bounding box center [531, 359] width 39 height 16
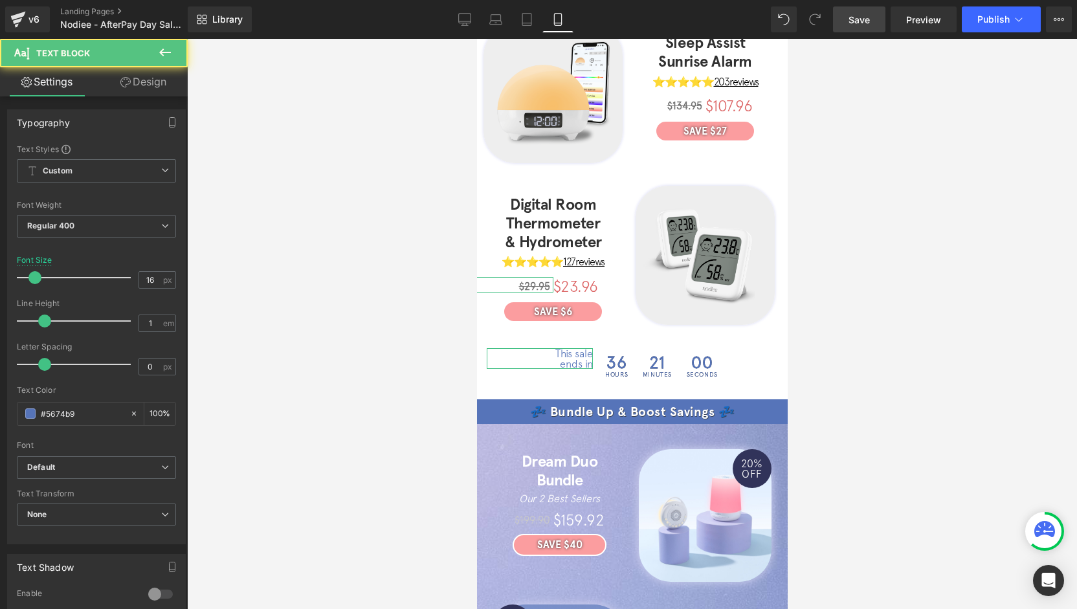
drag, startPoint x: 149, startPoint y: 91, endPoint x: 82, endPoint y: 157, distance: 93.8
click at [149, 91] on link "Design" at bounding box center [143, 81] width 94 height 29
click at [0, 0] on div "Spacing" at bounding box center [0, 0] width 0 height 0
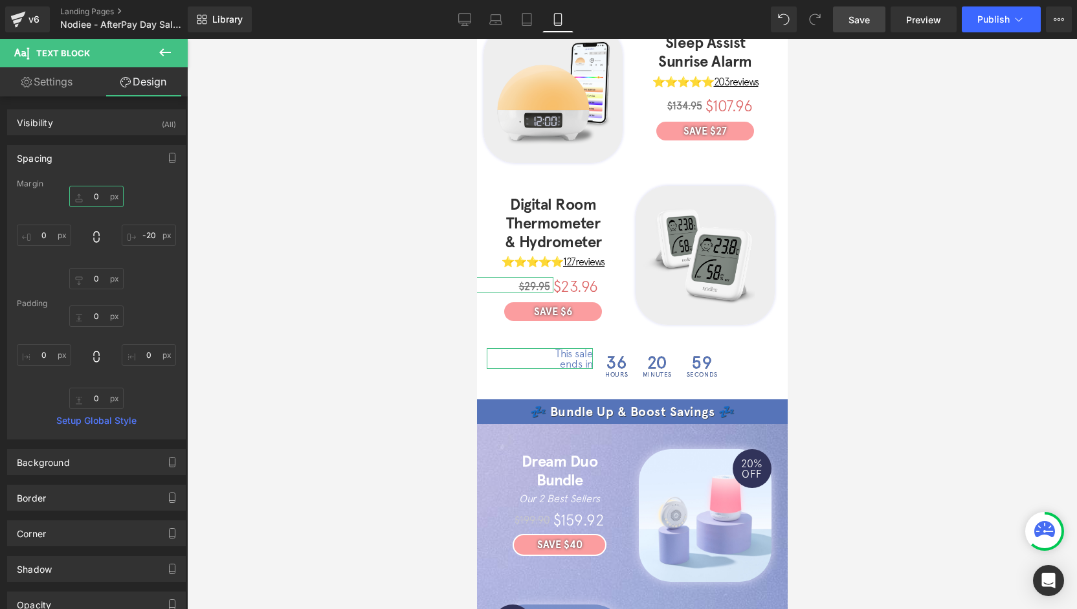
click at [97, 197] on input "0" at bounding box center [96, 196] width 54 height 21
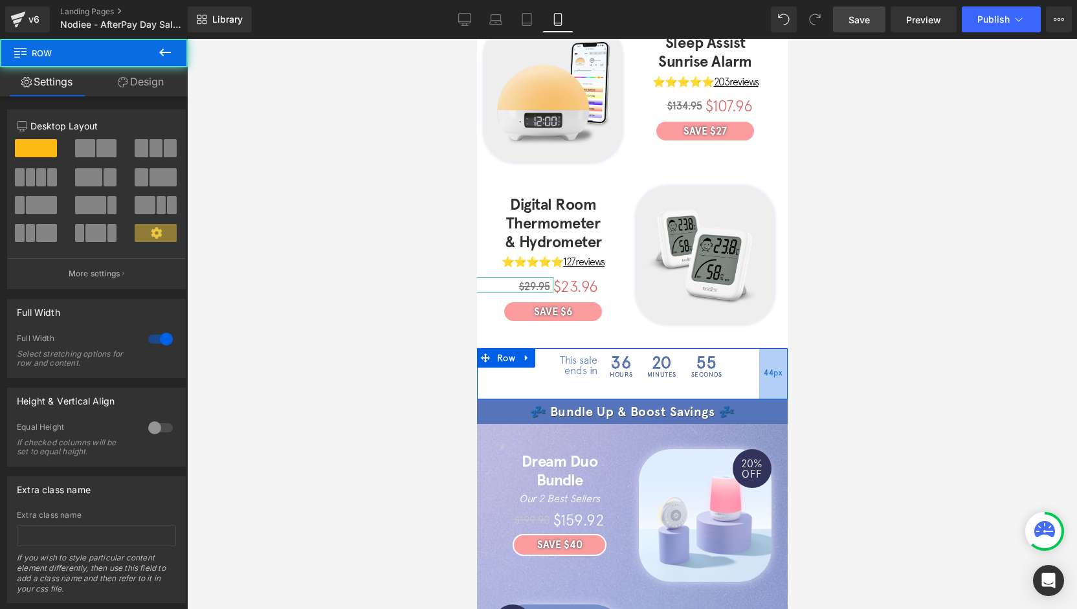
drag, startPoint x: 756, startPoint y: 347, endPoint x: 764, endPoint y: 349, distance: 8.5
click at [764, 367] on span "44px" at bounding box center [772, 374] width 18 height 14
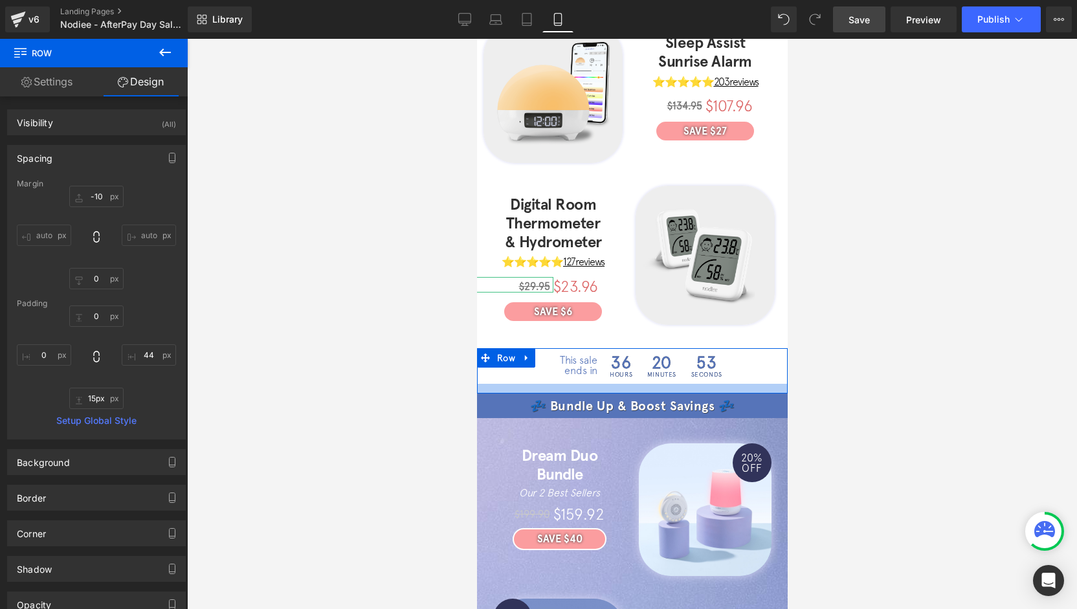
click at [639, 384] on div at bounding box center [631, 389] width 311 height 10
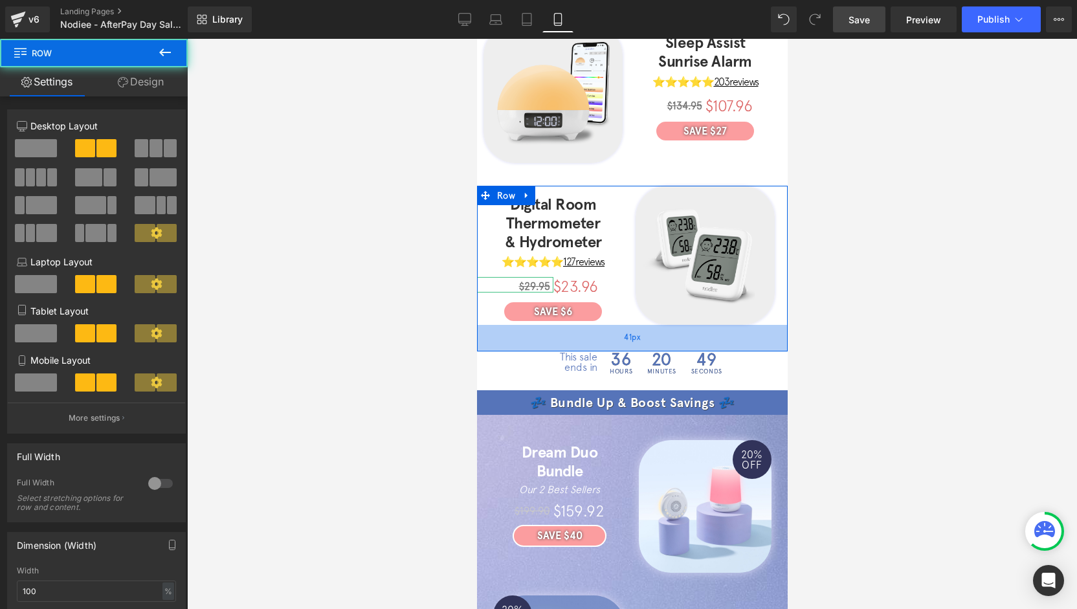
click at [637, 325] on div "41px" at bounding box center [631, 338] width 311 height 27
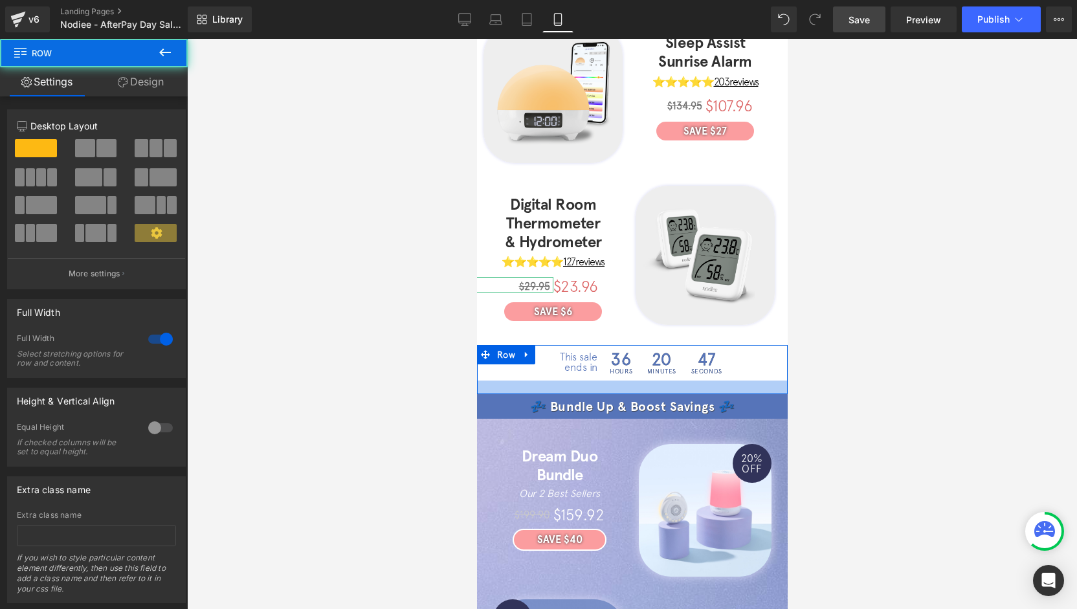
drag, startPoint x: 648, startPoint y: 362, endPoint x: 658, endPoint y: 343, distance: 22.0
click at [648, 380] on div at bounding box center [631, 387] width 311 height 14
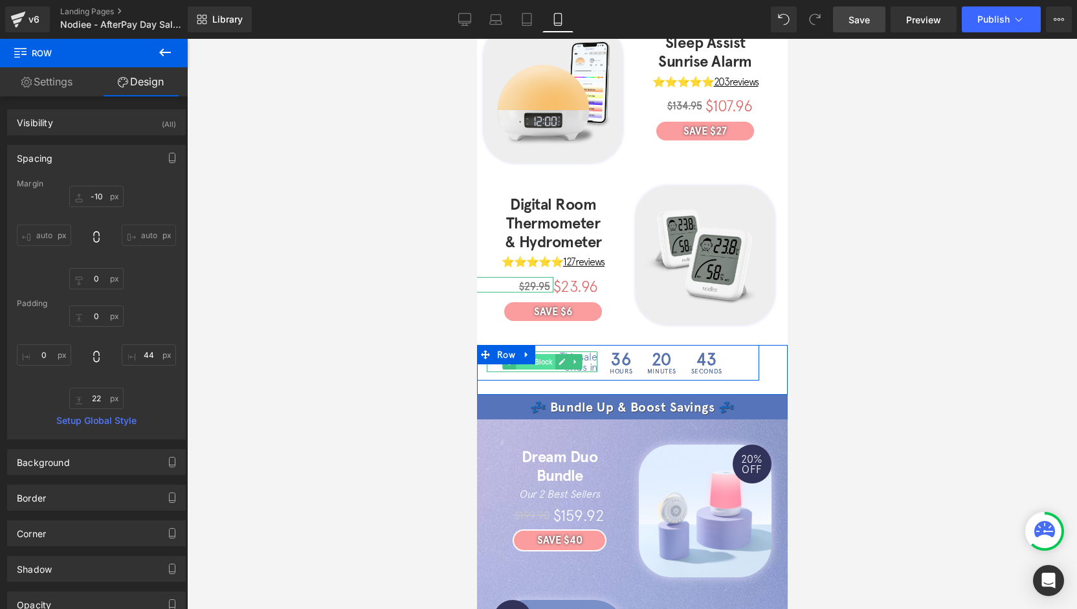
click at [539, 354] on span "Text Block" at bounding box center [534, 362] width 39 height 16
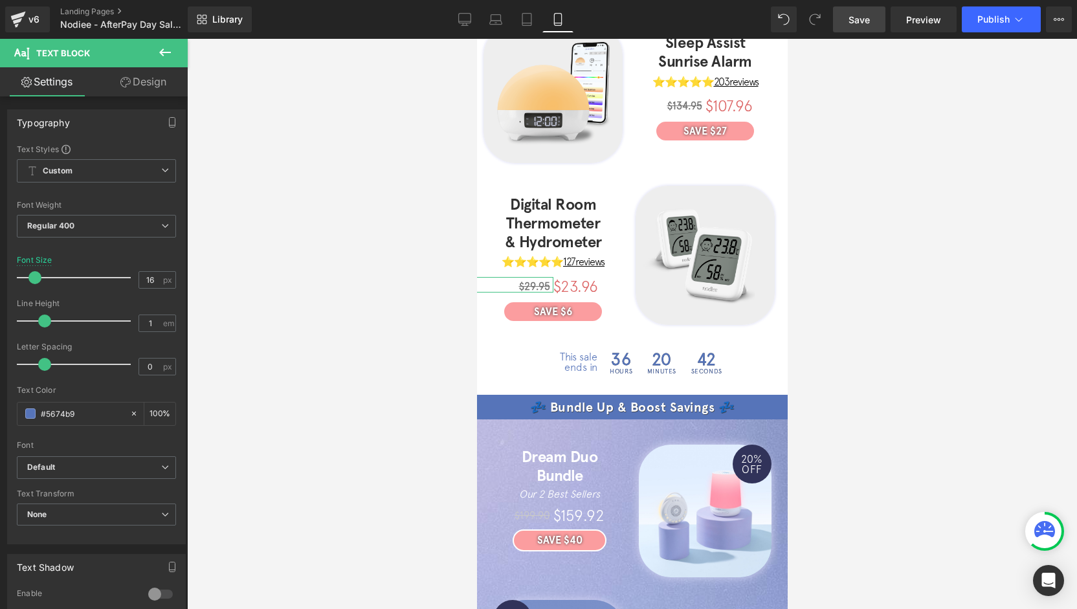
click at [168, 84] on link "Design" at bounding box center [143, 81] width 94 height 29
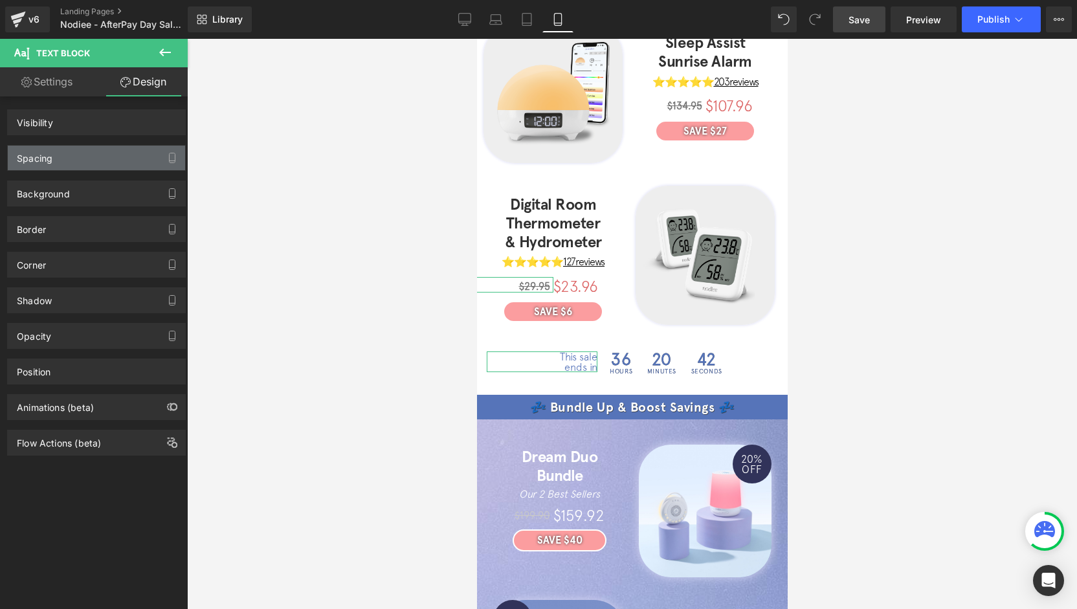
click at [82, 148] on div "Spacing" at bounding box center [96, 158] width 177 height 25
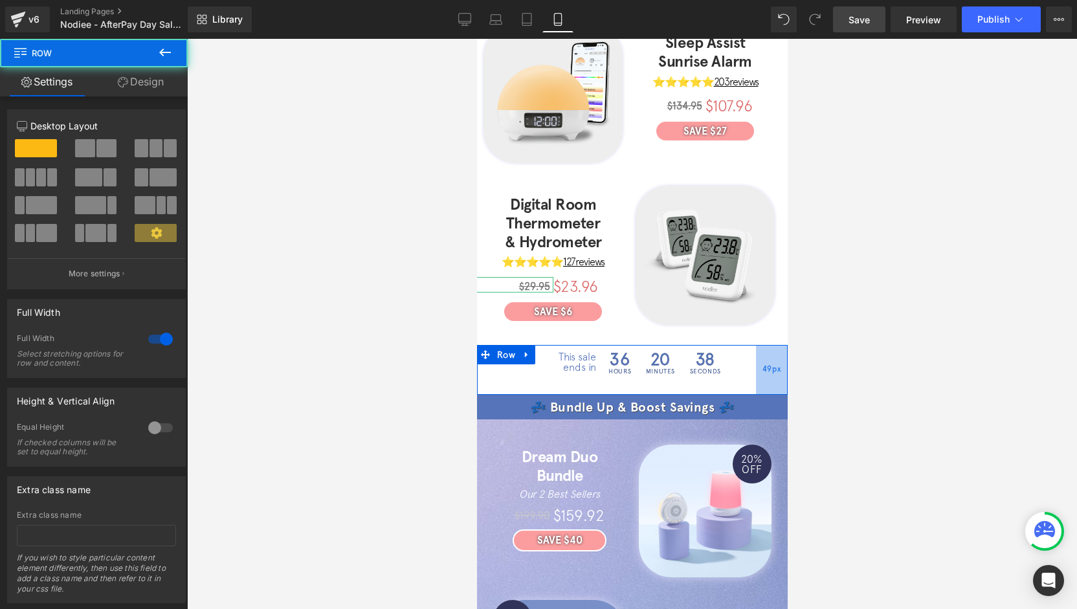
drag, startPoint x: 762, startPoint y: 342, endPoint x: 752, endPoint y: 332, distance: 14.6
click at [762, 363] on span "49px" at bounding box center [771, 370] width 18 height 14
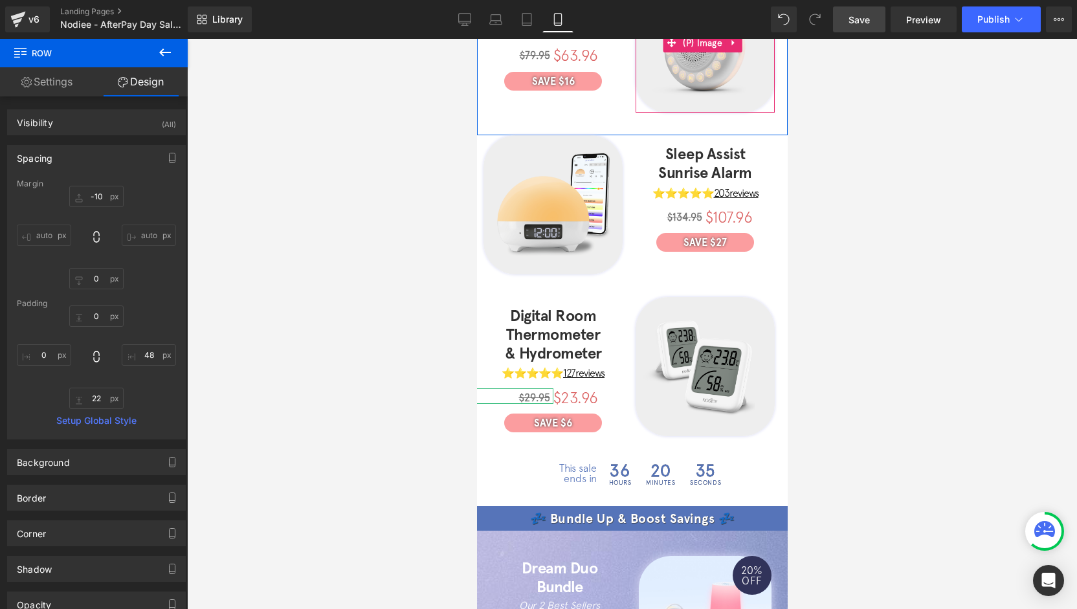
scroll to position [472, 0]
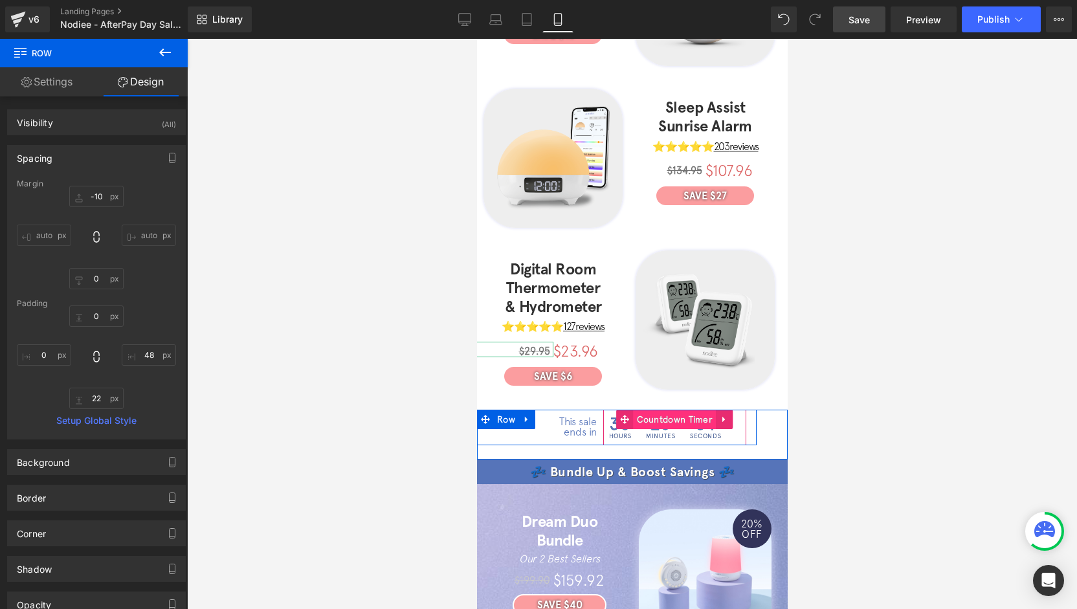
click at [660, 410] on span "Countdown Timer" at bounding box center [674, 419] width 83 height 19
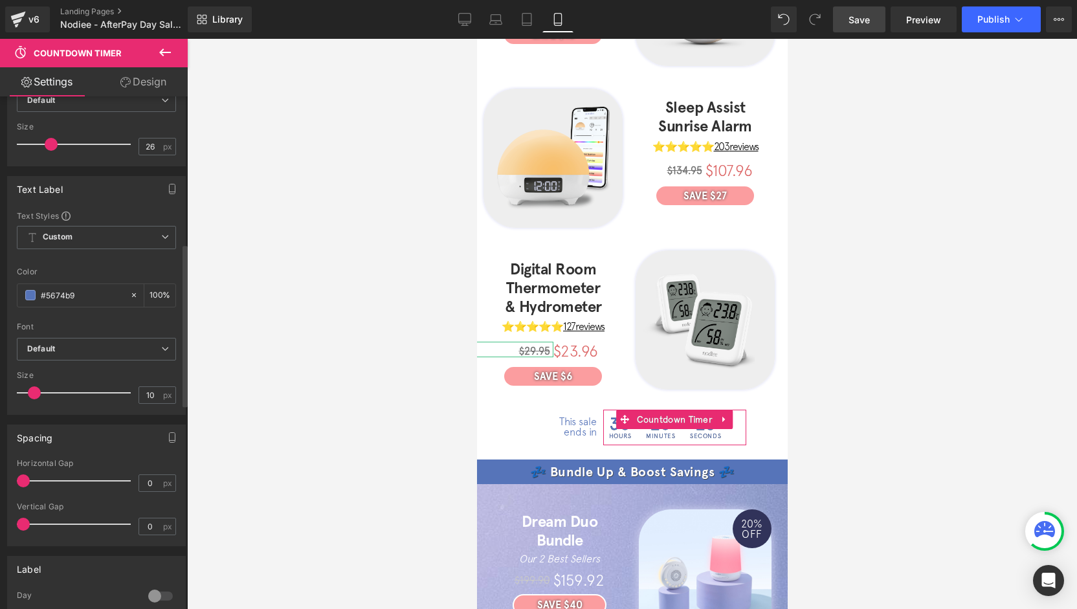
scroll to position [400, 0]
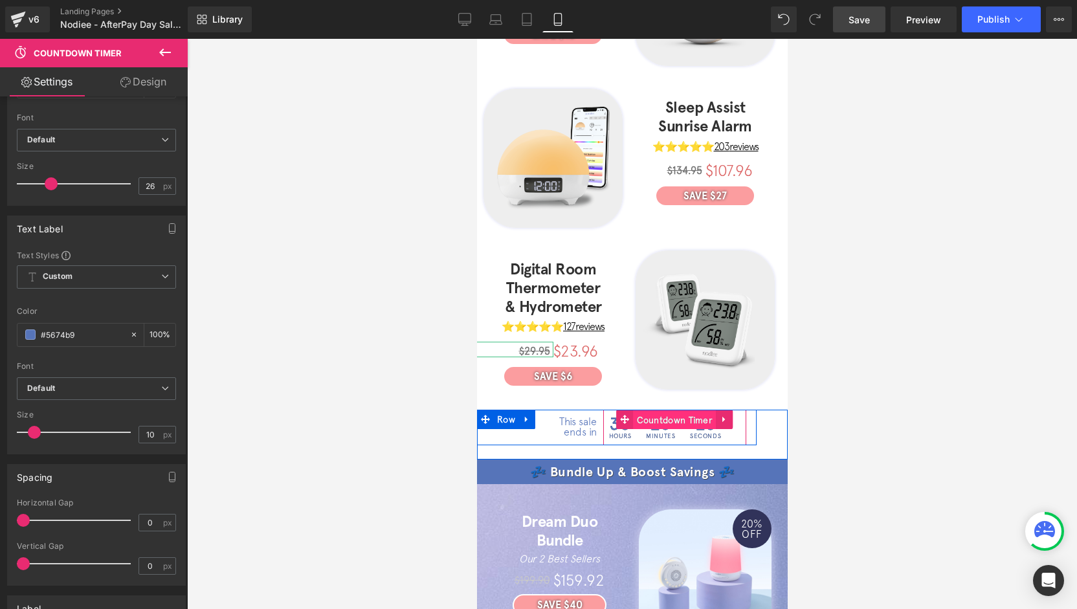
click at [656, 410] on span "Countdown Timer" at bounding box center [674, 419] width 83 height 19
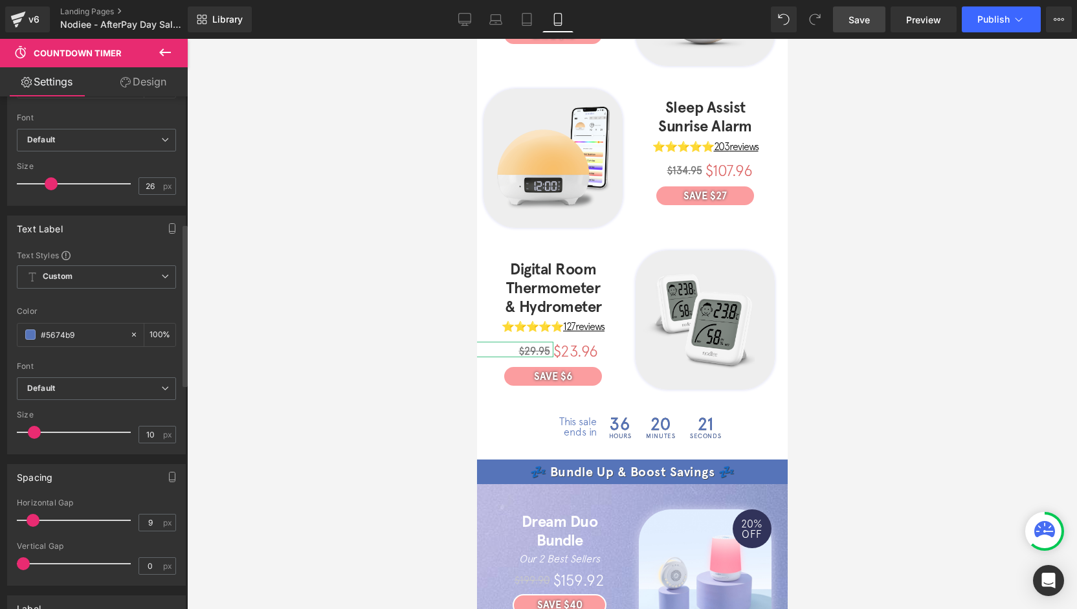
drag, startPoint x: 27, startPoint y: 514, endPoint x: 36, endPoint y: 509, distance: 10.1
click at [36, 514] on span at bounding box center [33, 520] width 13 height 13
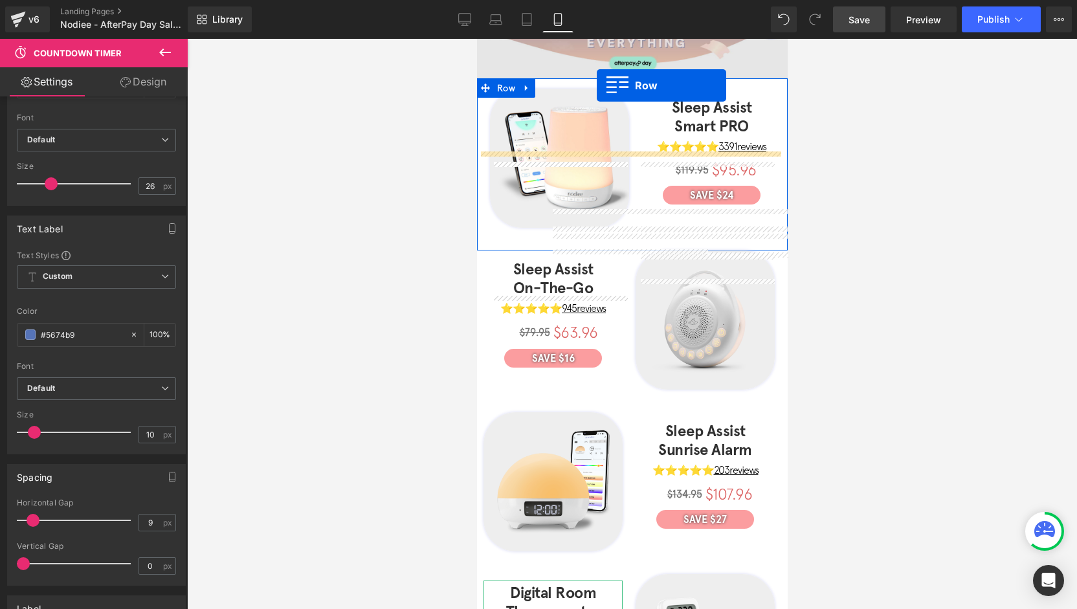
scroll to position [0, 0]
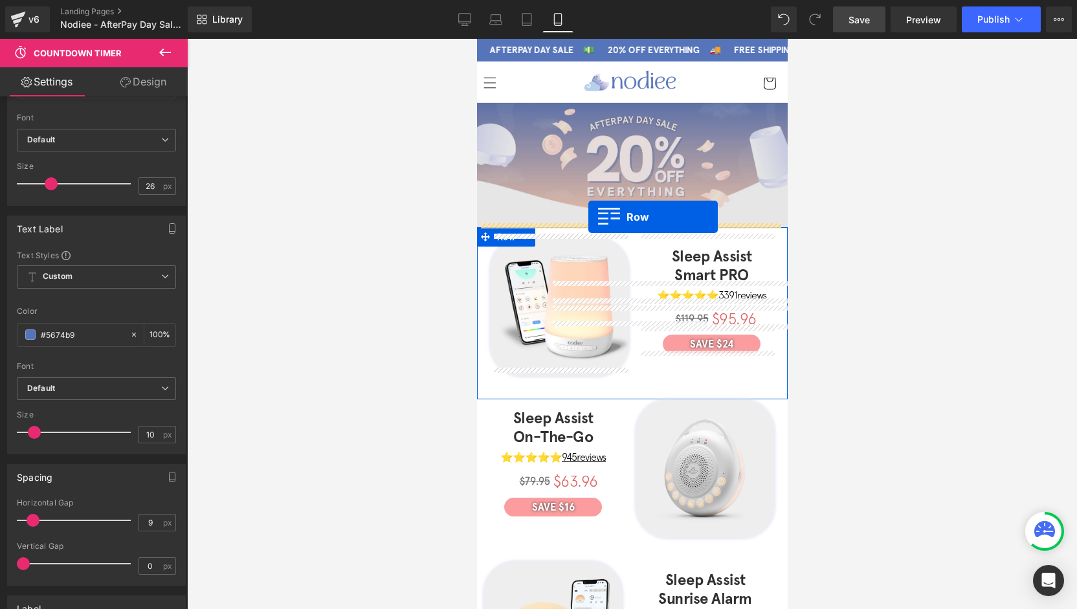
drag, startPoint x: 505, startPoint y: 402, endPoint x: 587, endPoint y: 217, distance: 202.7
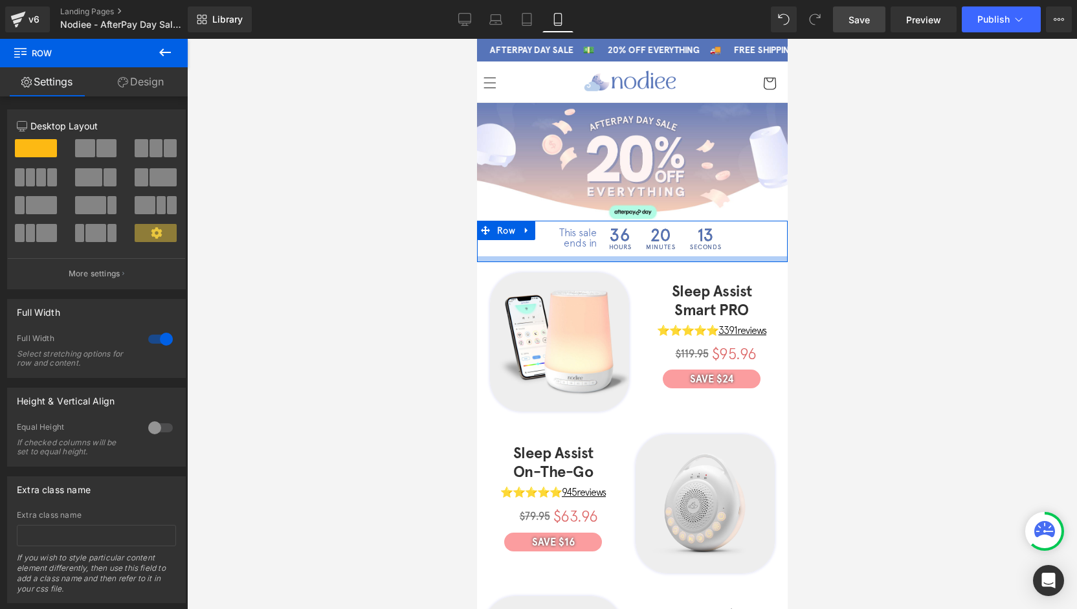
drag, startPoint x: 606, startPoint y: 259, endPoint x: 604, endPoint y: 249, distance: 9.8
click at [604, 249] on div "This sale ends in Text Block 36 Hours 20 Minutes 13 Seconds Countdown Timer Row…" at bounding box center [631, 241] width 311 height 41
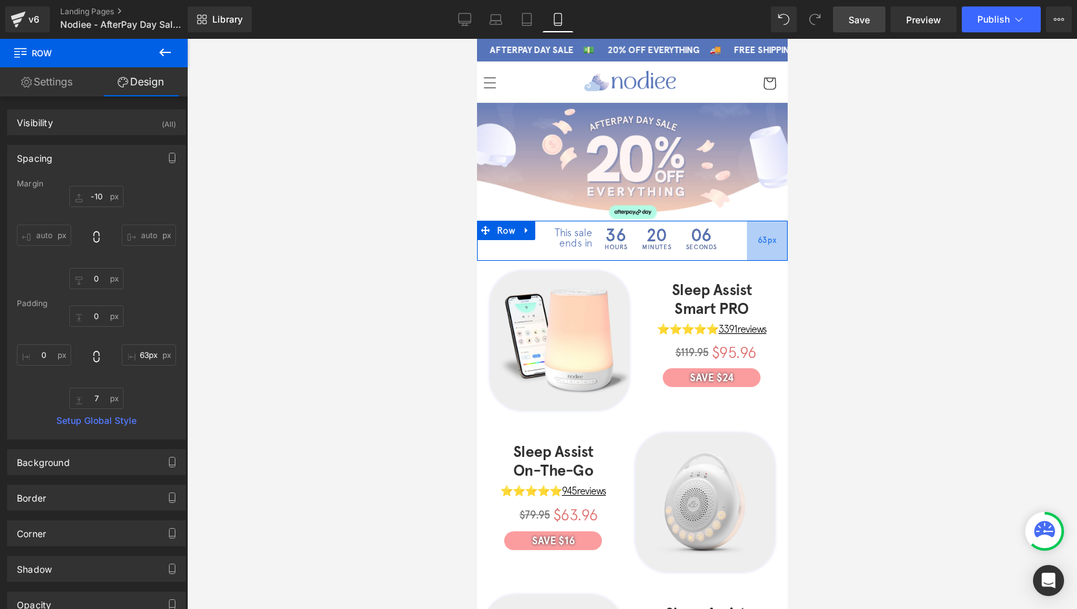
drag, startPoint x: 764, startPoint y: 239, endPoint x: 754, endPoint y: 237, distance: 9.8
click at [757, 237] on span "63px" at bounding box center [766, 241] width 18 height 14
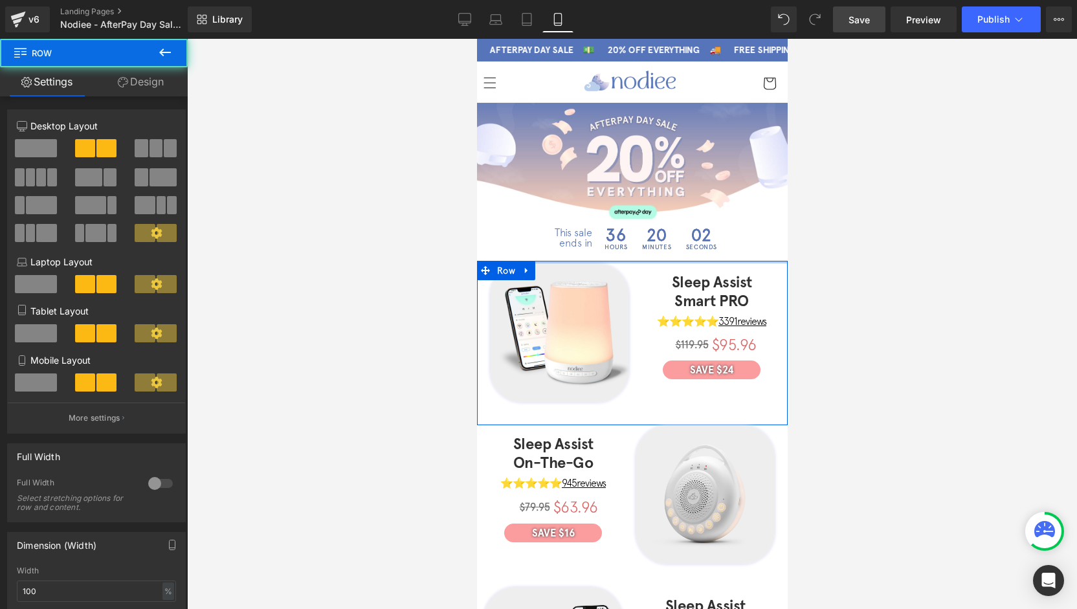
drag, startPoint x: 653, startPoint y: 261, endPoint x: 655, endPoint y: 254, distance: 7.9
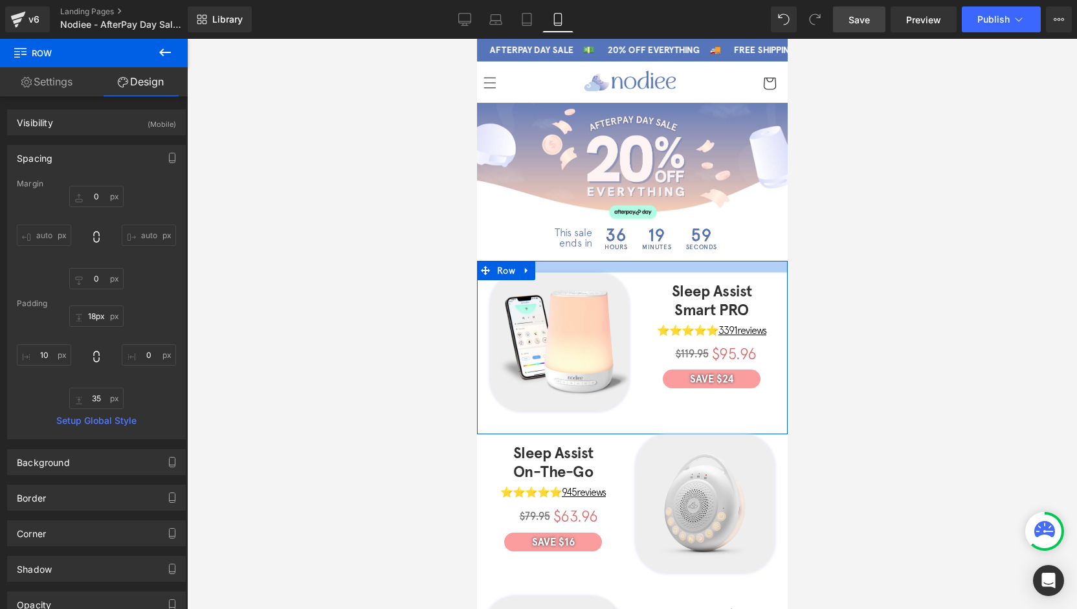
drag, startPoint x: 646, startPoint y: 258, endPoint x: 645, endPoint y: 267, distance: 9.1
click at [645, 267] on div at bounding box center [631, 267] width 311 height 12
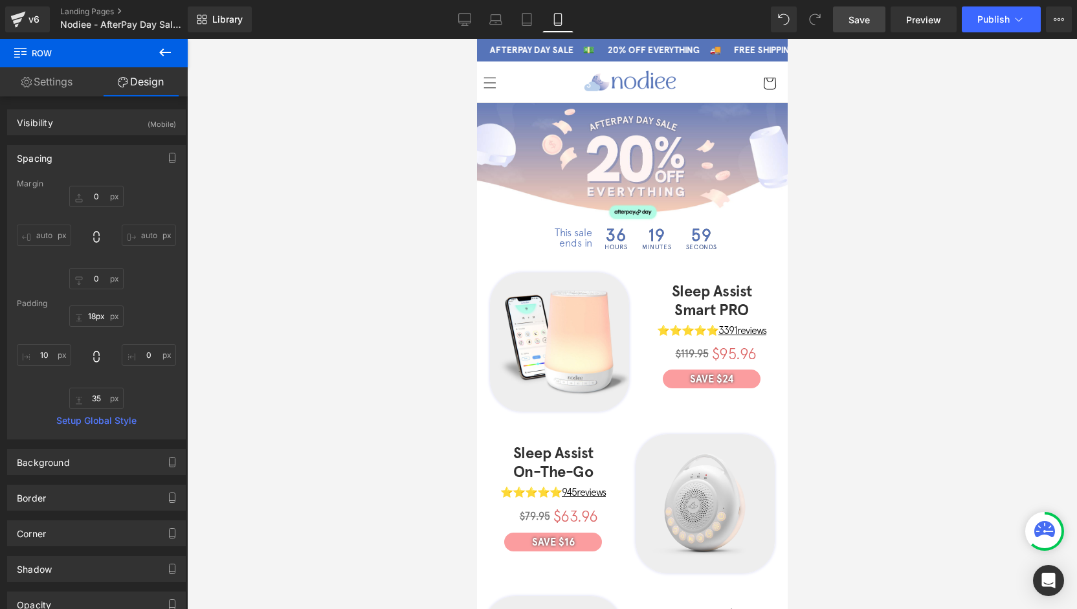
scroll to position [129, 0]
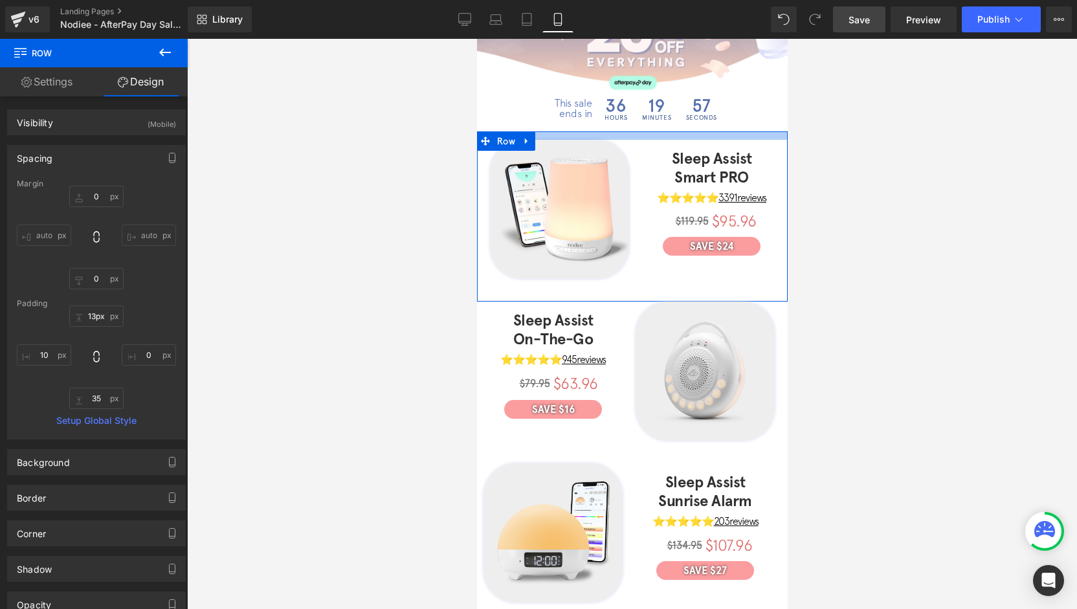
click at [644, 131] on div at bounding box center [631, 135] width 311 height 8
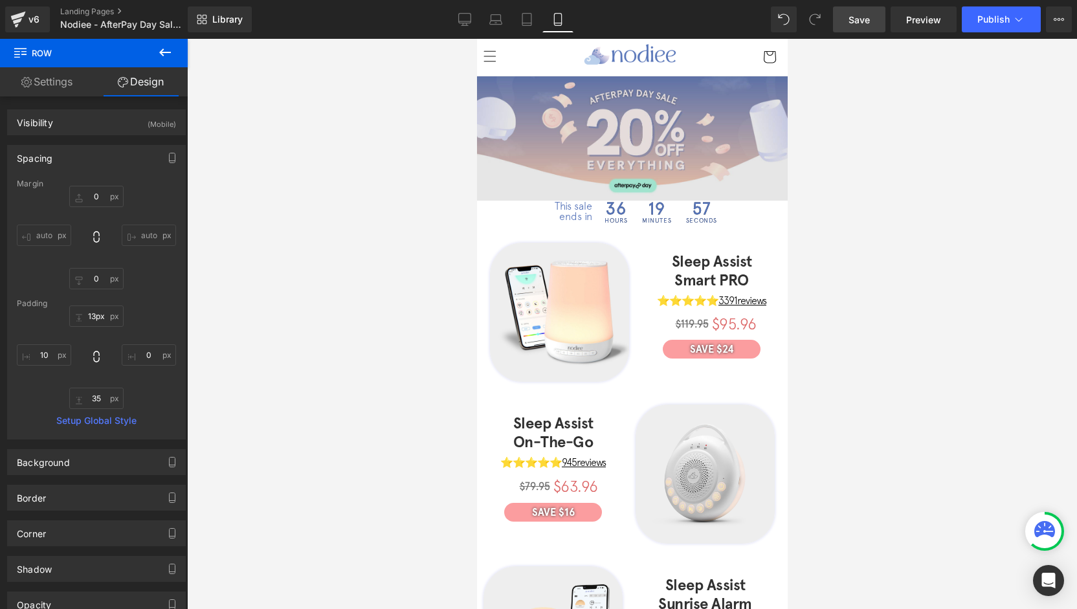
scroll to position [0, 0]
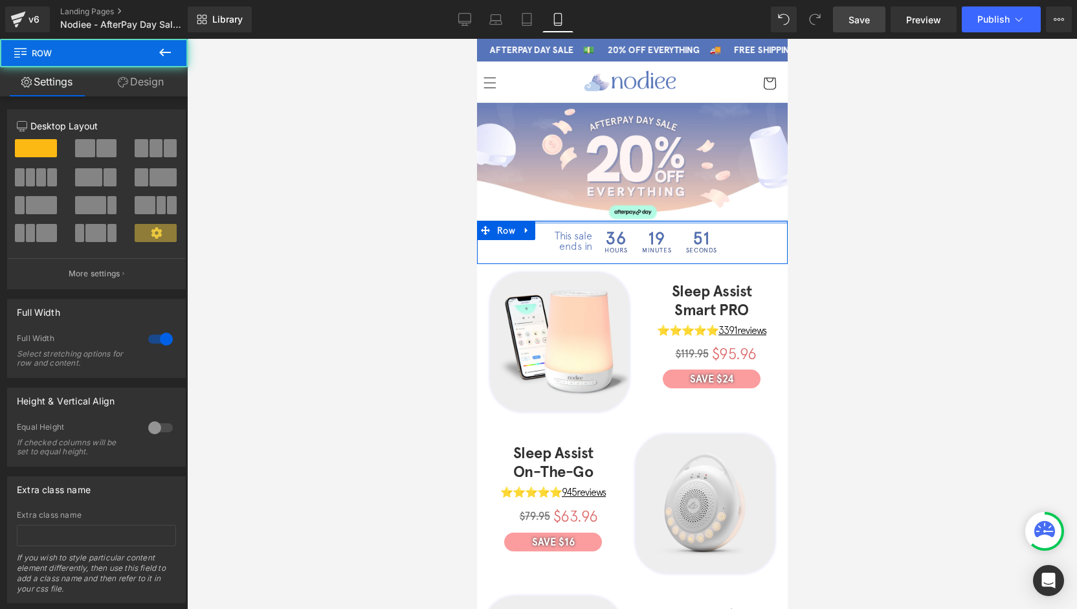
click at [732, 221] on div "This sale ends in Text Block 36 Hours 19 Minutes 51 Seconds Countdown Timer Row…" at bounding box center [631, 242] width 311 height 43
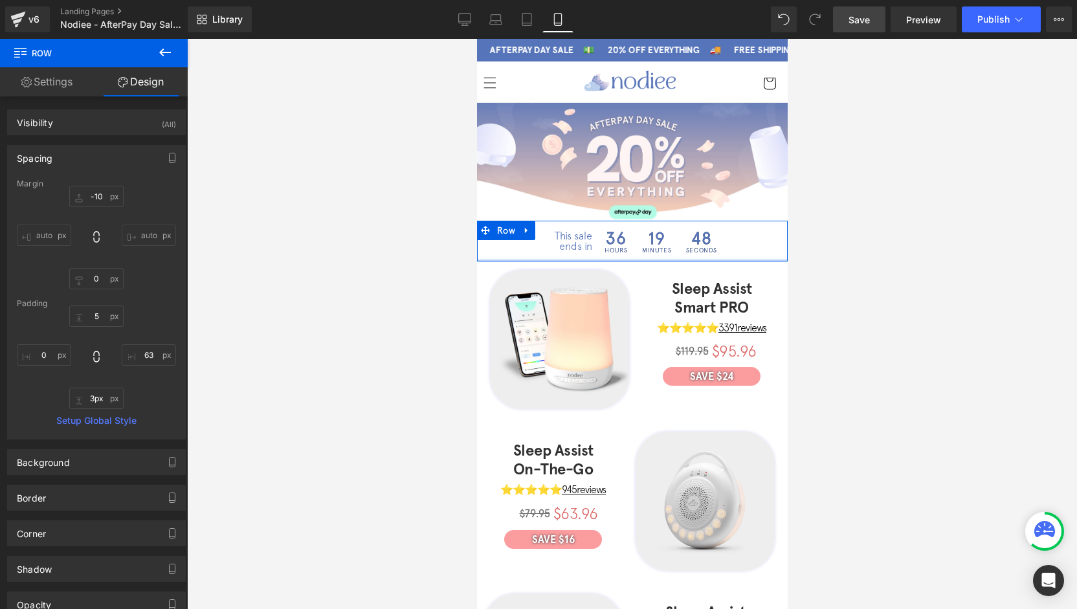
click at [568, 259] on div at bounding box center [631, 260] width 311 height 2
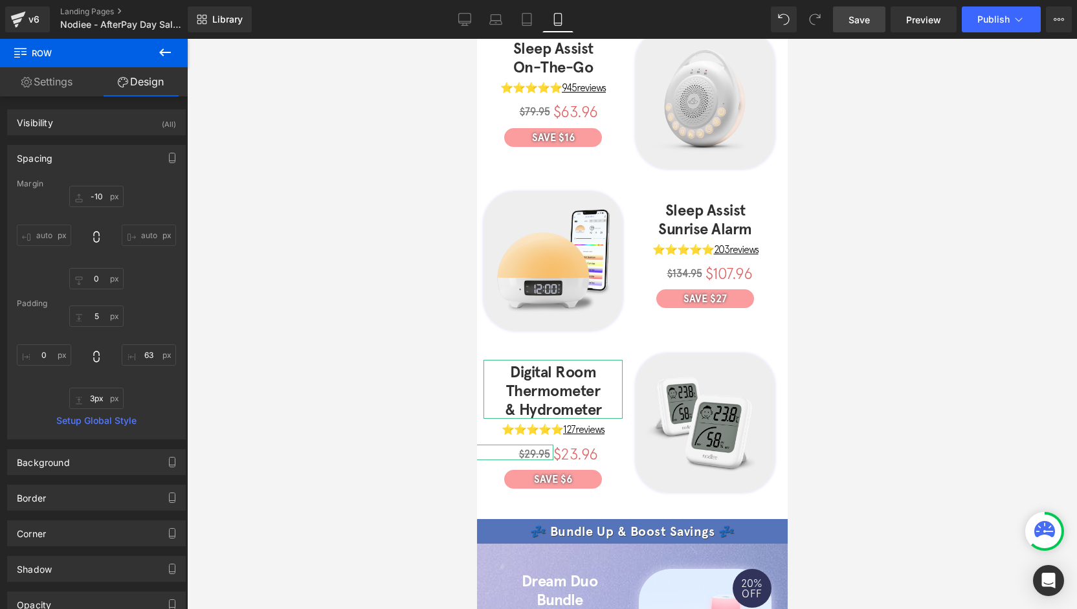
scroll to position [518, 0]
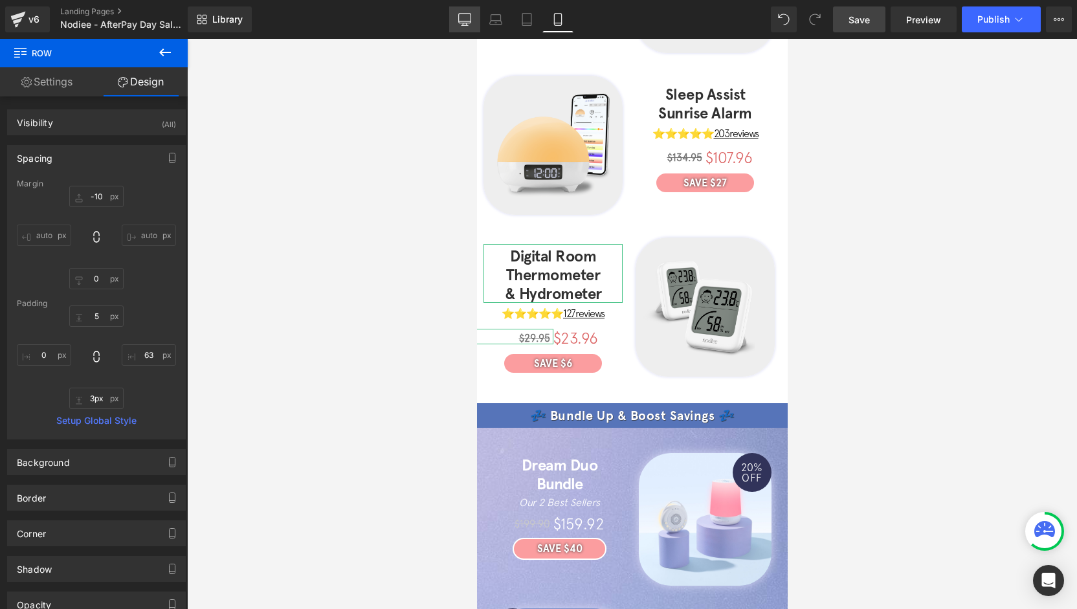
click at [466, 18] on icon at bounding box center [464, 19] width 13 height 13
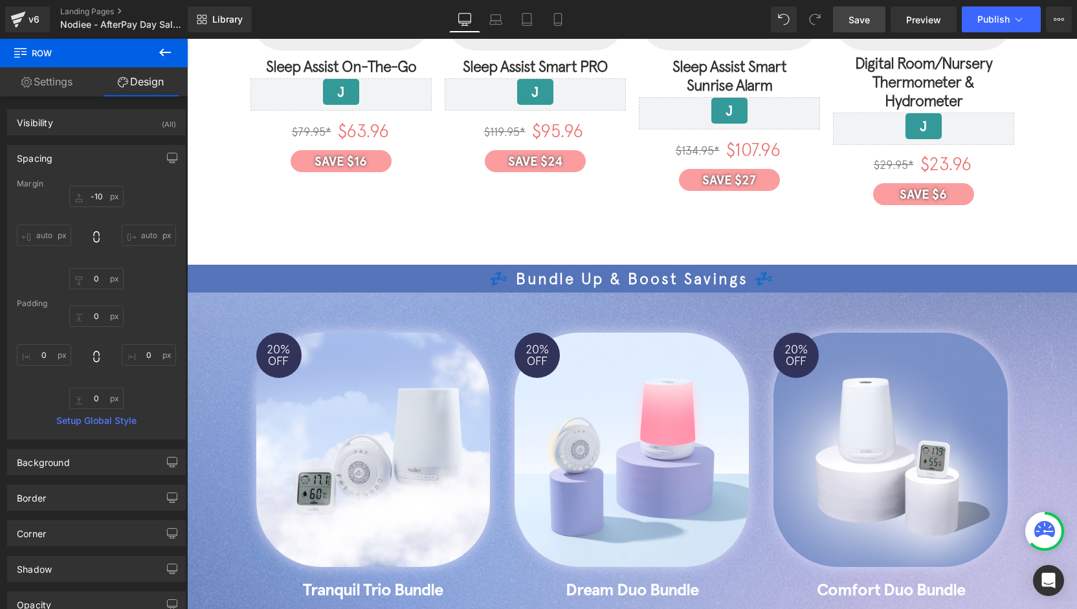
scroll to position [0, 0]
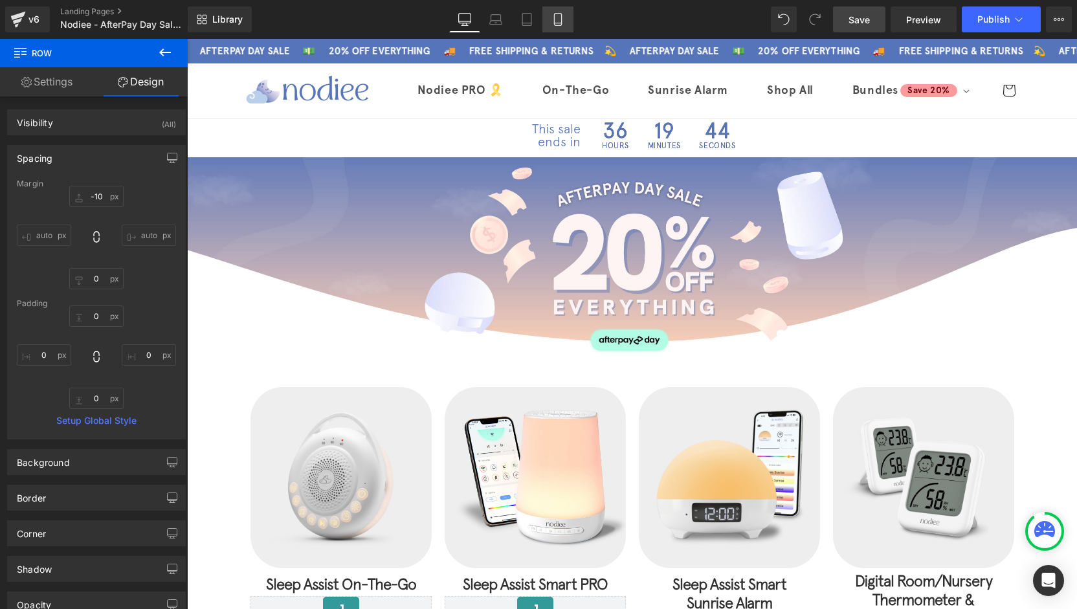
click at [555, 21] on icon at bounding box center [557, 19] width 13 height 13
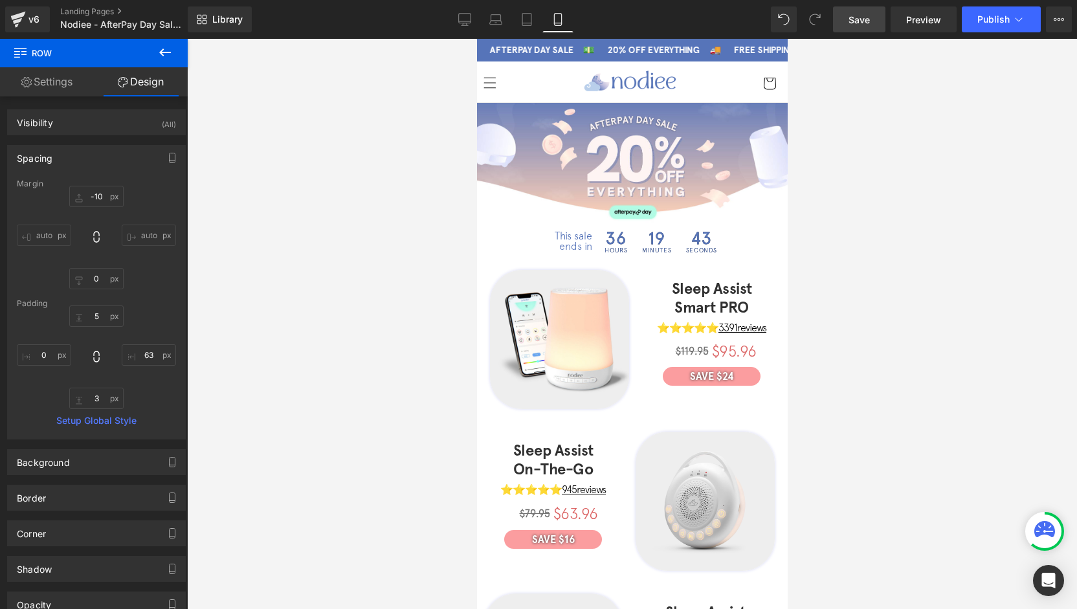
scroll to position [105, 0]
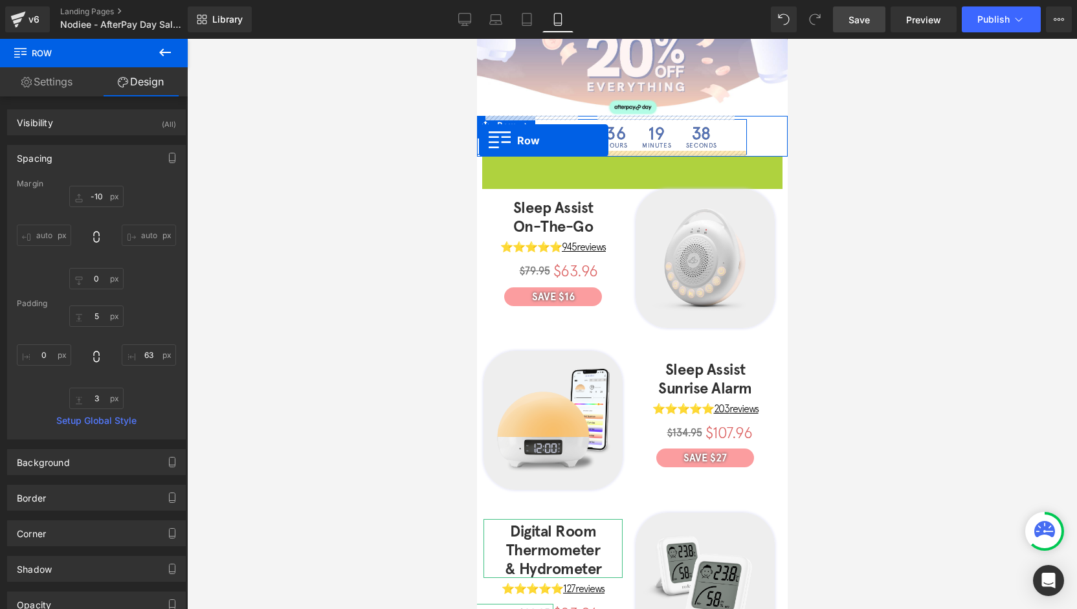
drag, startPoint x: 484, startPoint y: 165, endPoint x: 478, endPoint y: 140, distance: 25.3
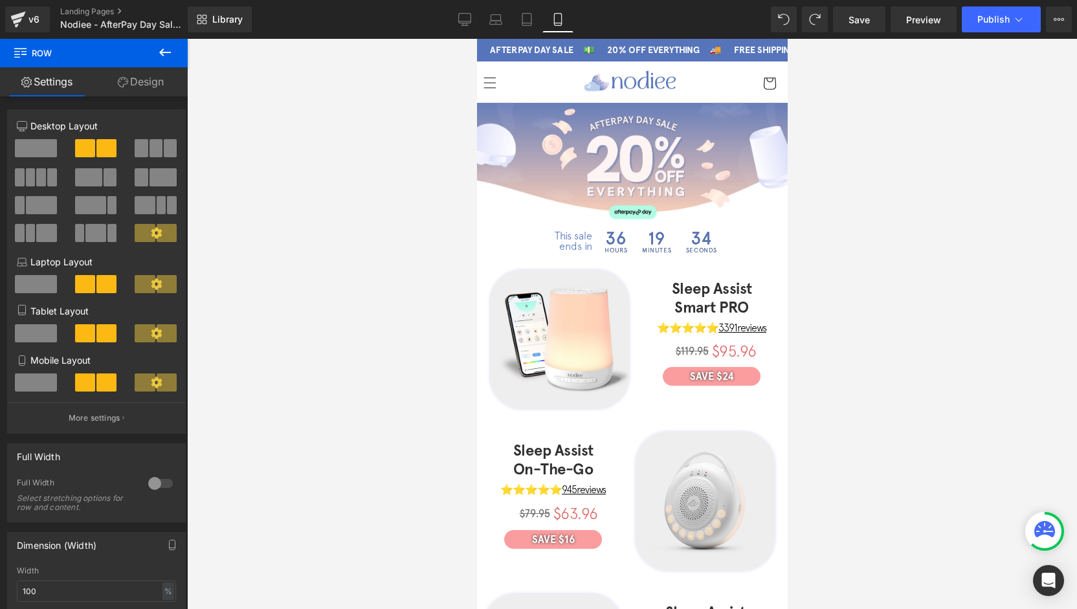
drag, startPoint x: 0, startPoint y: 0, endPoint x: 462, endPoint y: 23, distance: 462.5
click at [462, 23] on icon at bounding box center [464, 19] width 13 height 13
type input "1200"
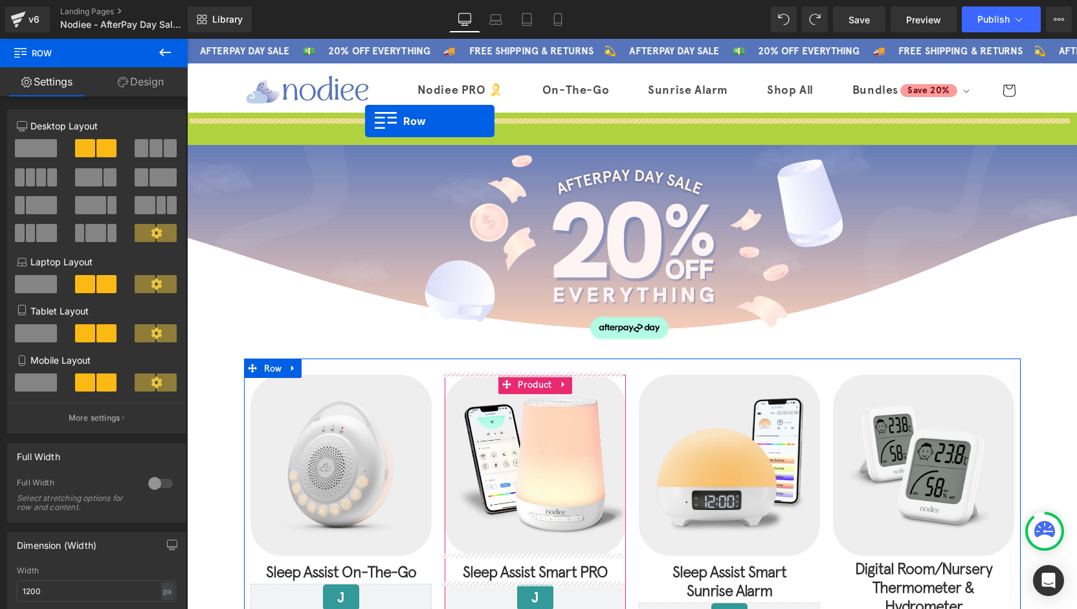
drag, startPoint x: 188, startPoint y: 120, endPoint x: 365, endPoint y: 121, distance: 176.6
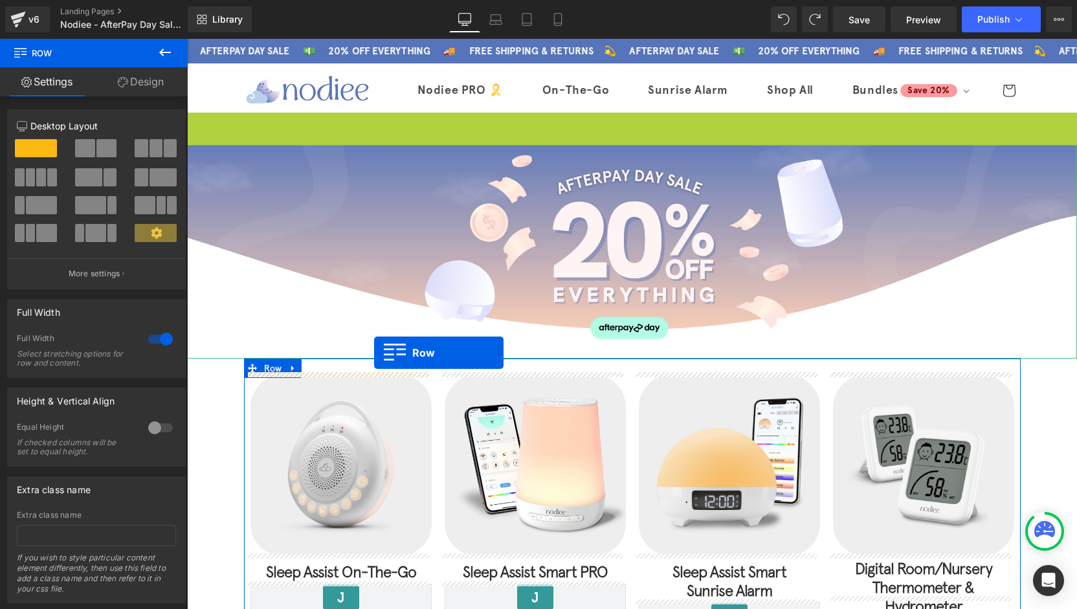
drag, startPoint x: 210, startPoint y: 123, endPoint x: 374, endPoint y: 353, distance: 282.4
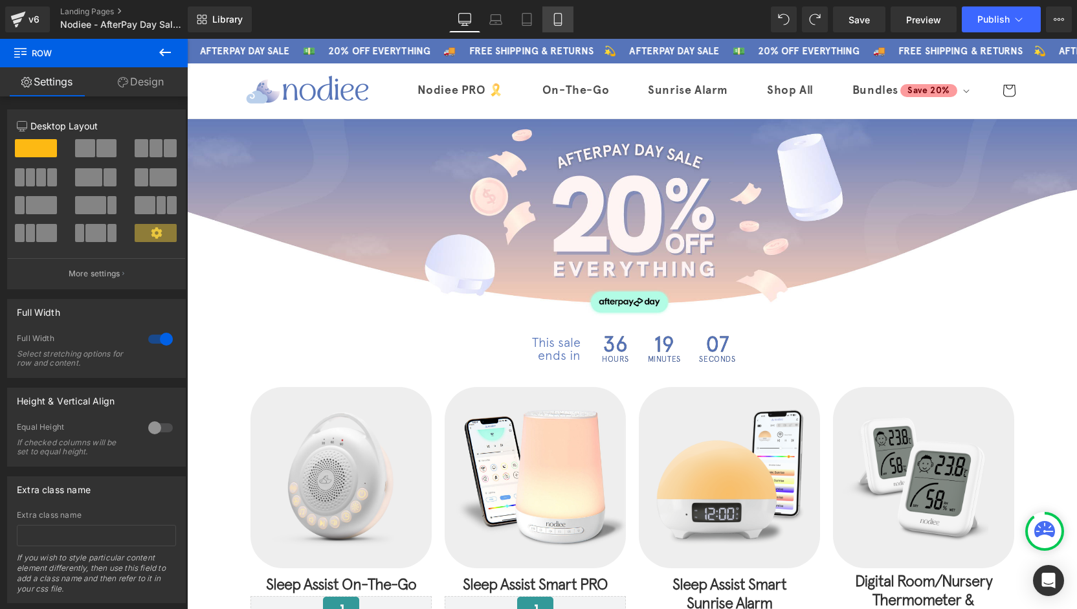
click at [547, 19] on link "Mobile" at bounding box center [557, 19] width 31 height 26
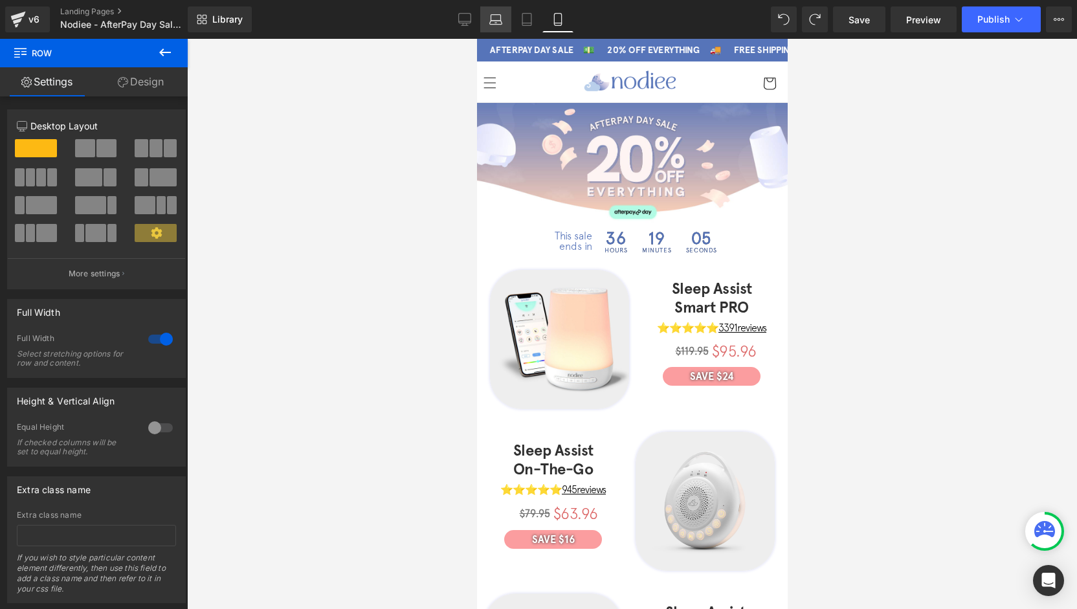
click at [500, 21] on icon at bounding box center [496, 23] width 12 height 4
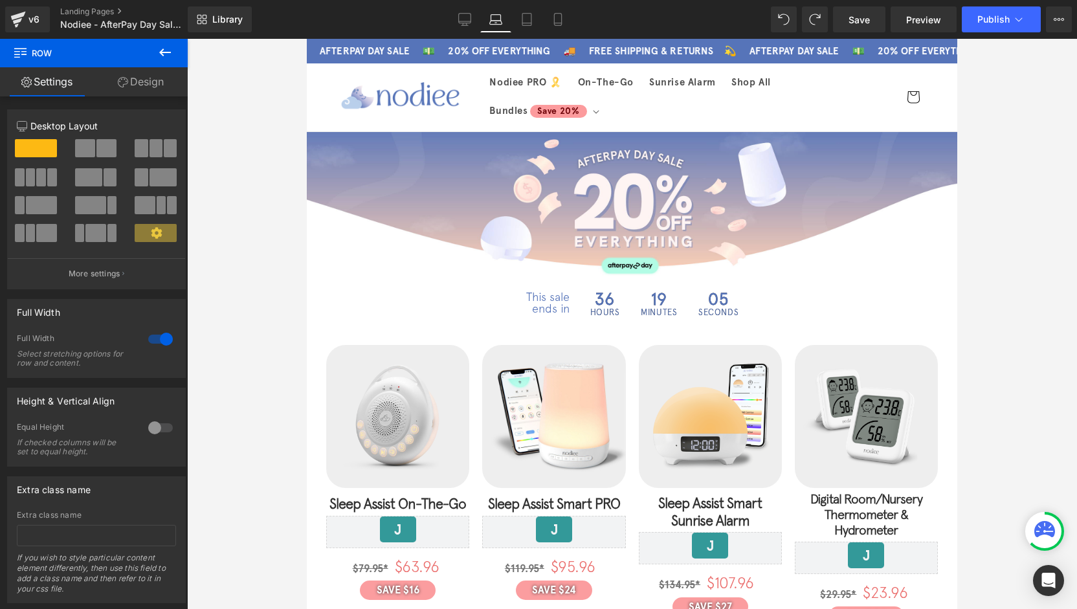
scroll to position [61, 0]
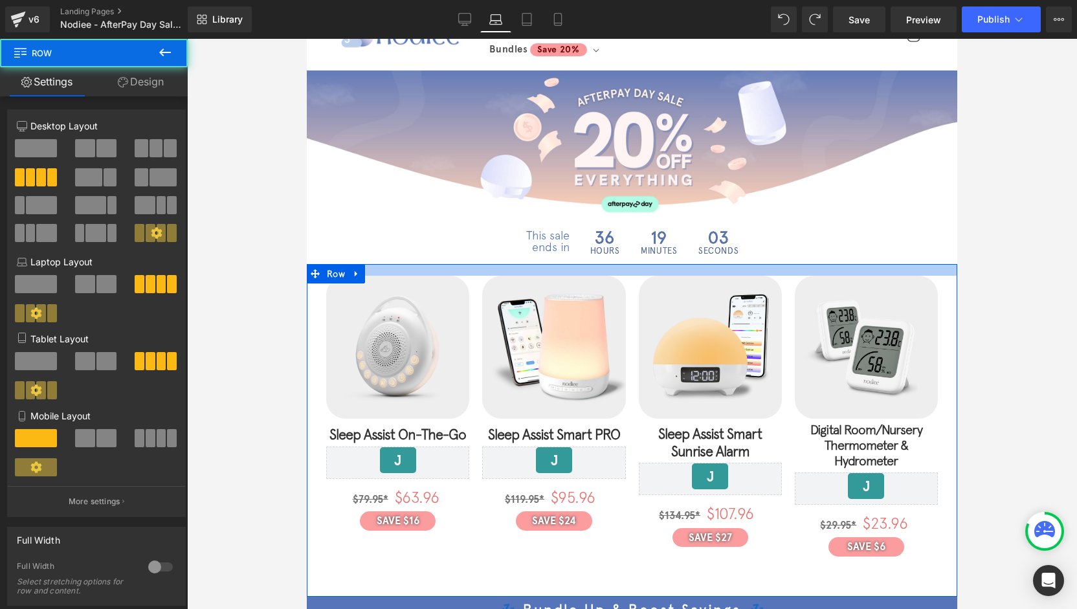
click at [637, 264] on div at bounding box center [632, 270] width 650 height 12
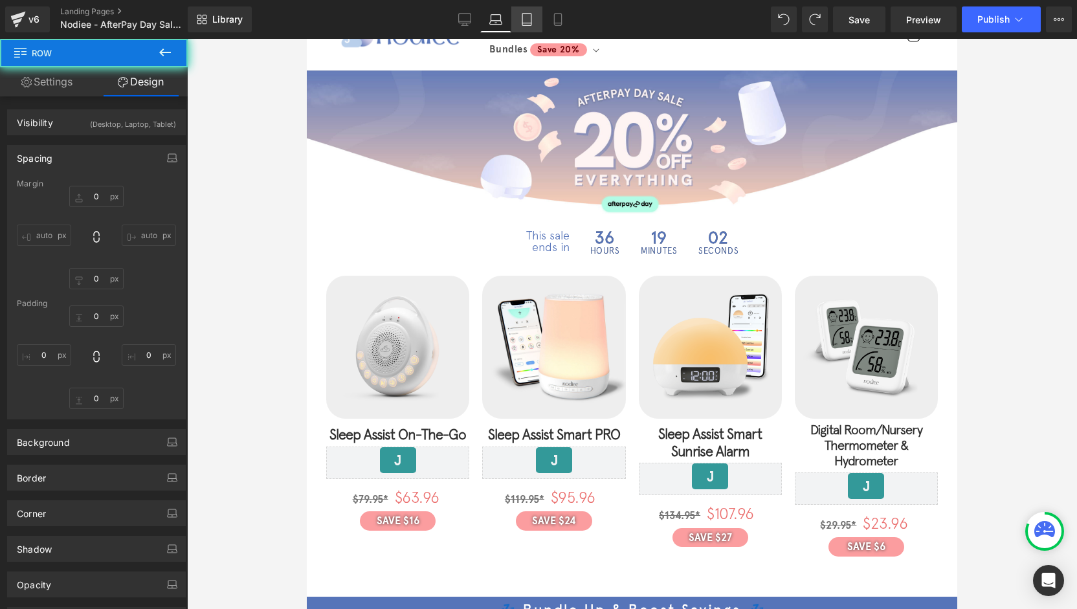
type input "0"
type input "18"
type input "20"
type input "60"
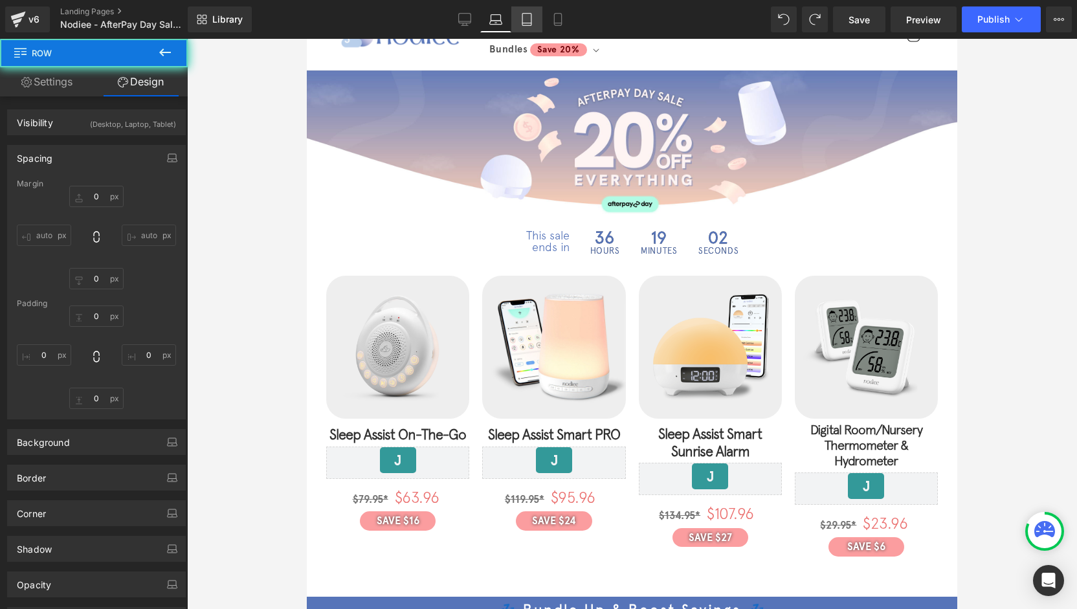
type input "20"
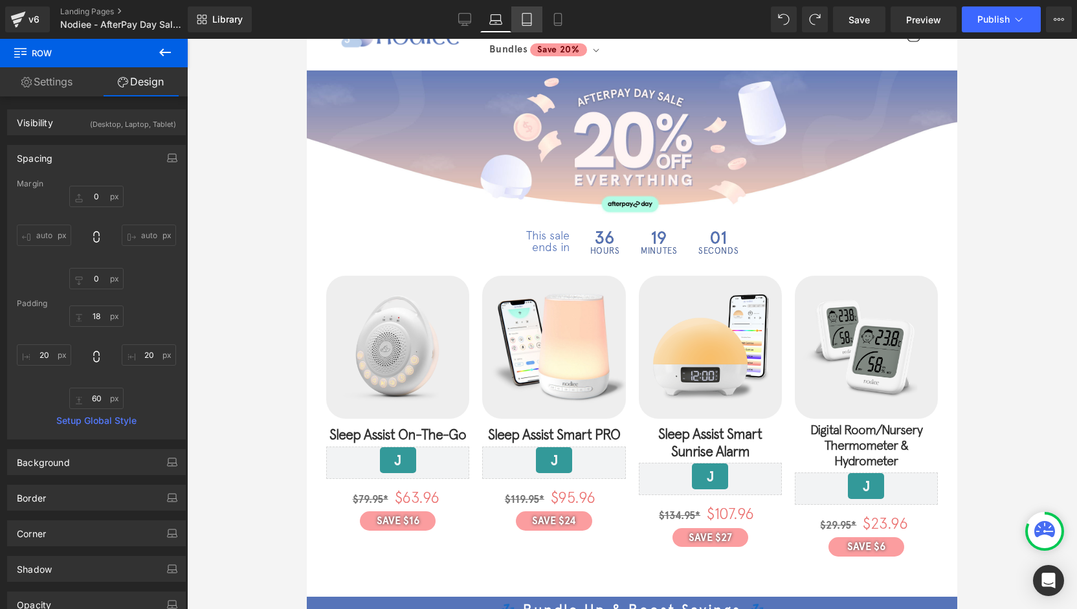
click at [527, 14] on icon at bounding box center [526, 20] width 9 height 12
type input "0"
type input "11"
type input "0"
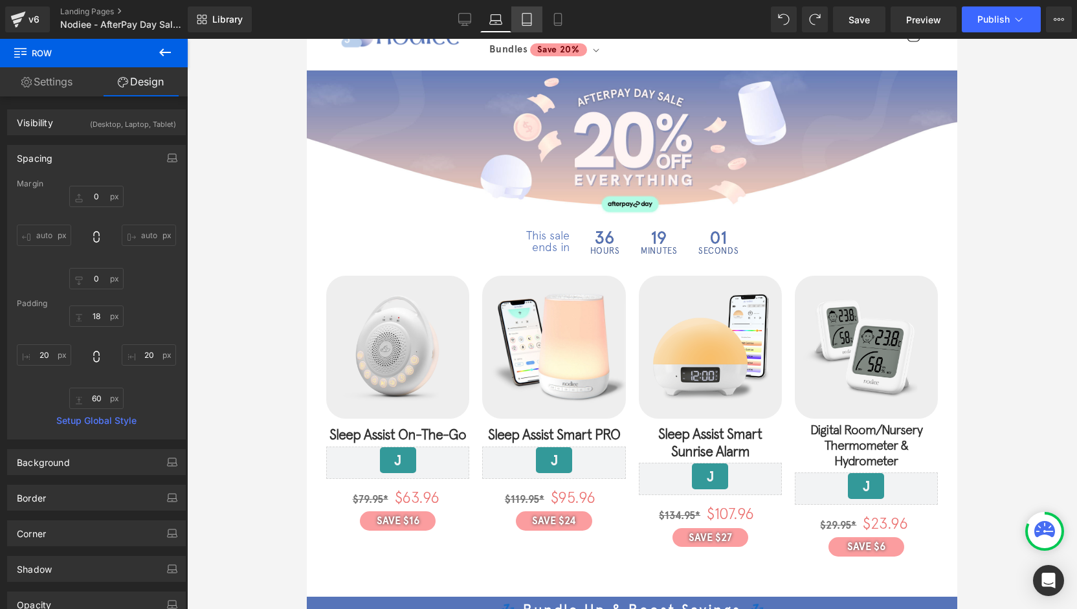
type input "40"
type input "0"
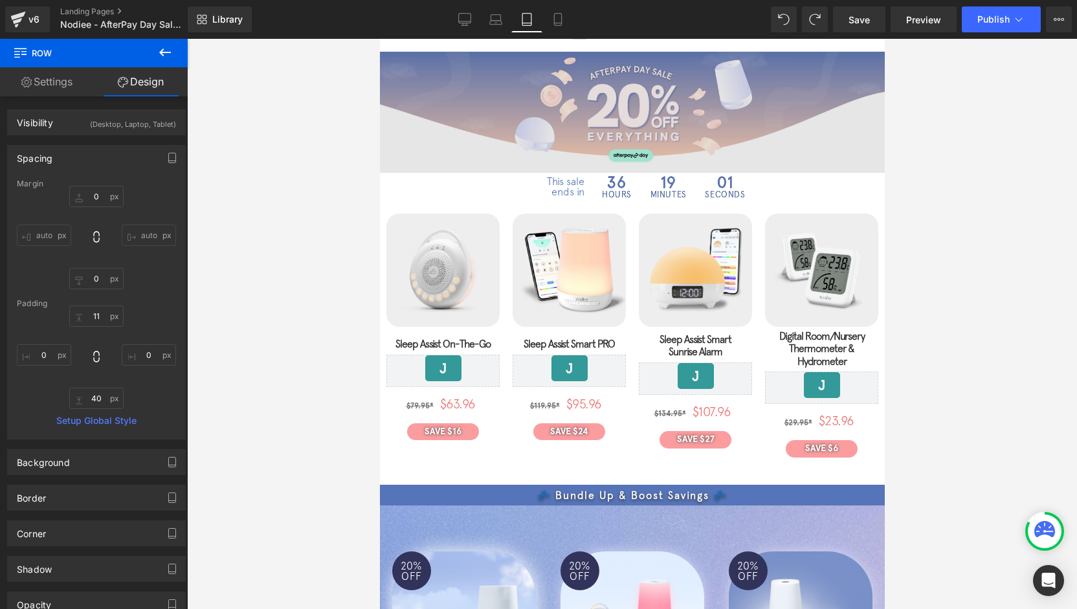
scroll to position [4, 0]
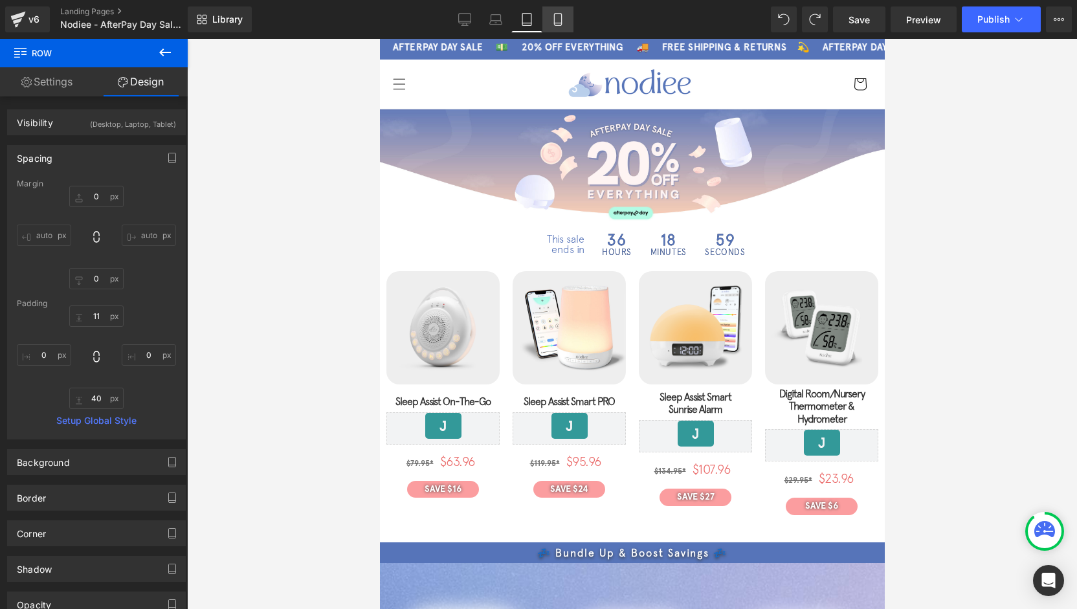
click at [558, 21] on icon at bounding box center [557, 19] width 13 height 13
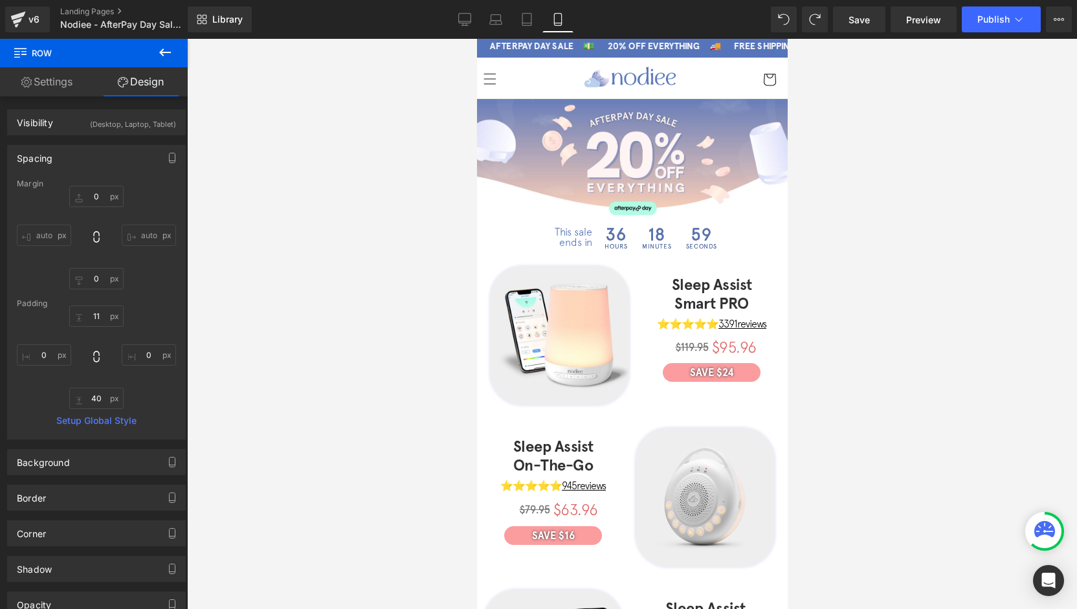
type input "0"
type input "60"
type input "40"
type input "60"
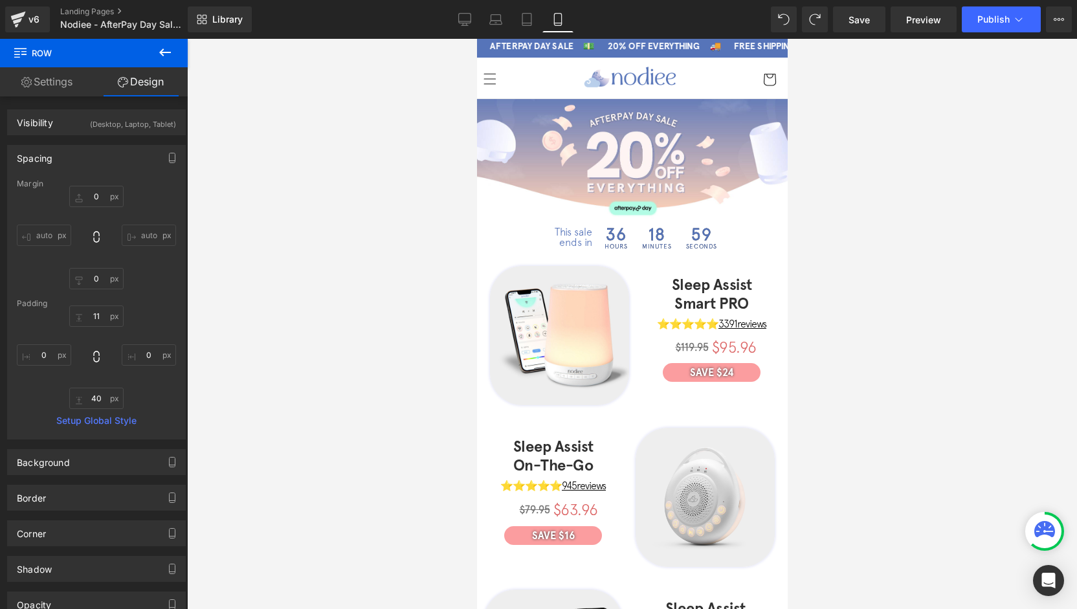
type input "40"
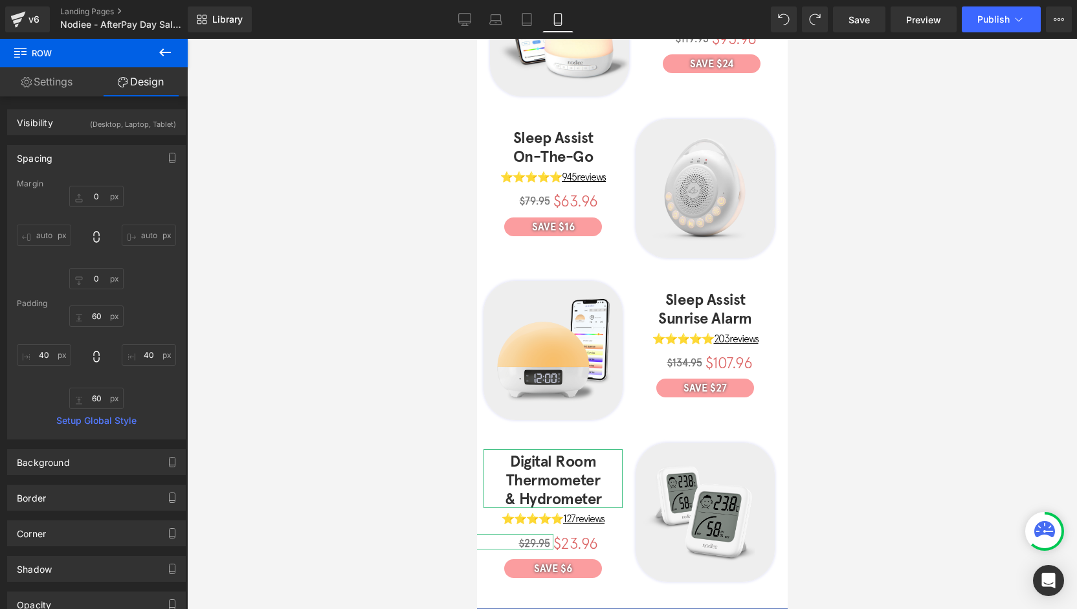
scroll to position [0, 0]
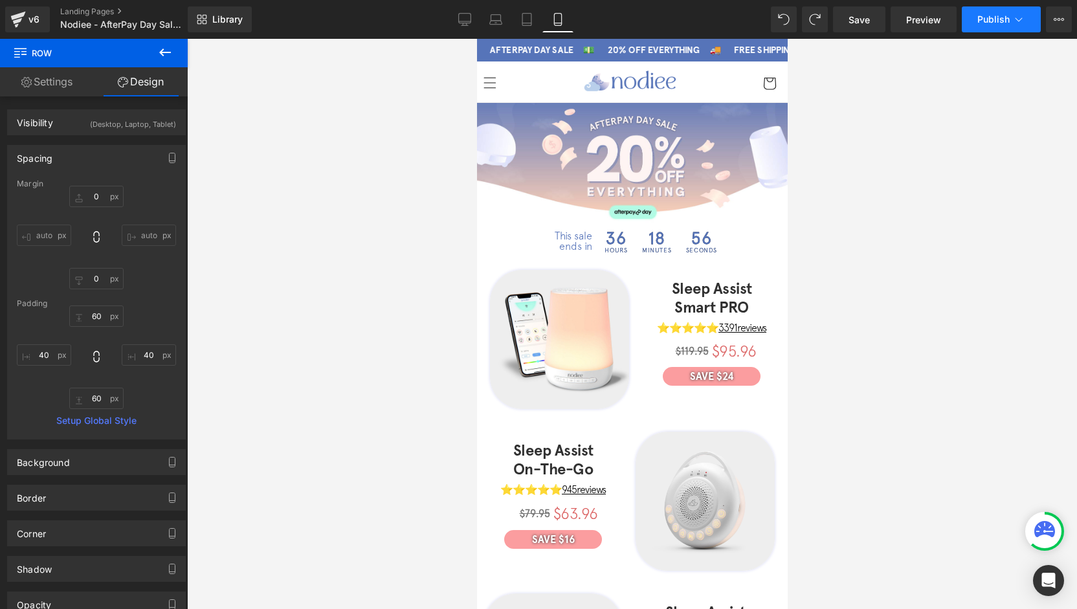
click at [1000, 27] on button "Publish" at bounding box center [1000, 19] width 79 height 26
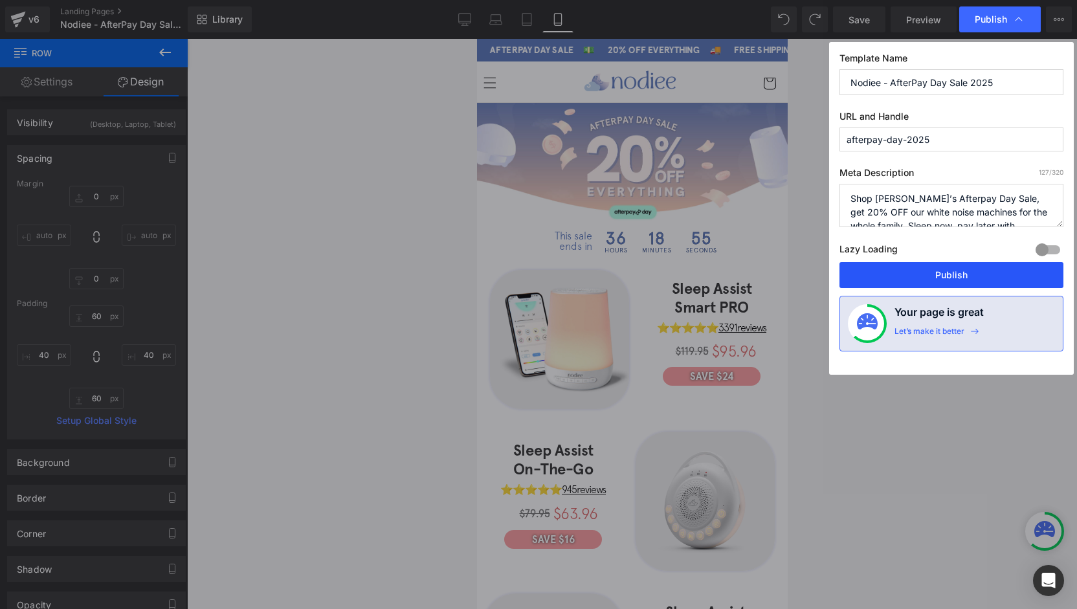
click at [935, 270] on button "Publish" at bounding box center [951, 275] width 224 height 26
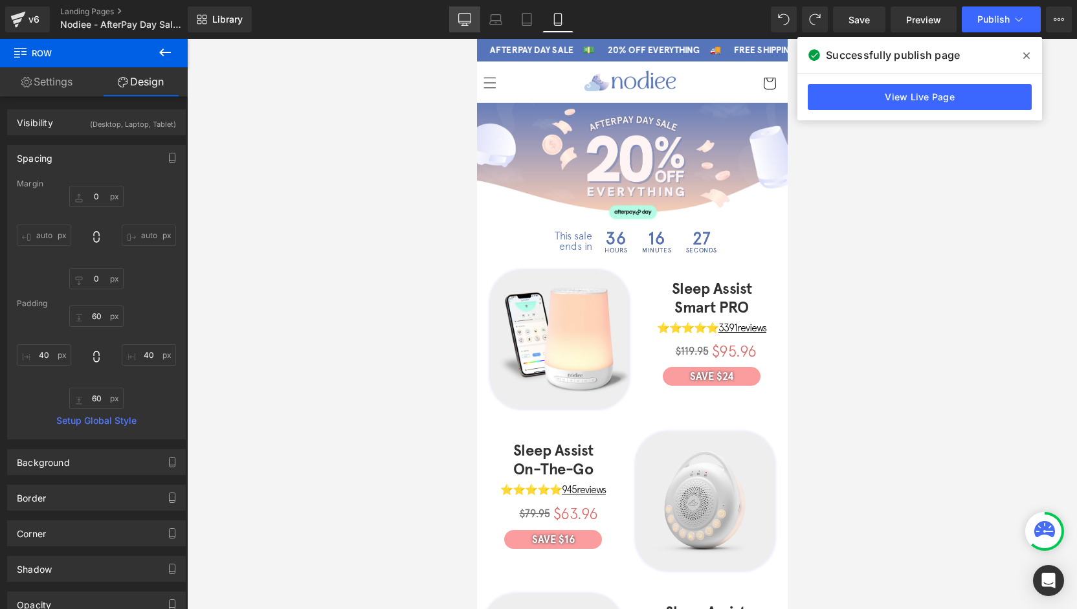
click at [465, 25] on link "Desktop" at bounding box center [464, 19] width 31 height 26
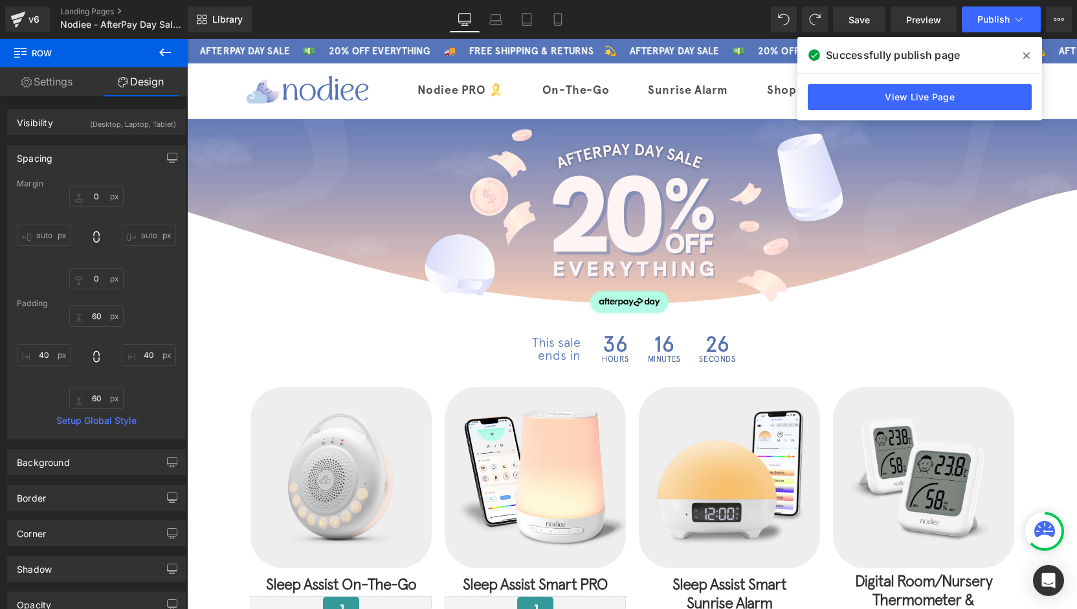
type input "0"
type input "25"
type input "0"
type input "90"
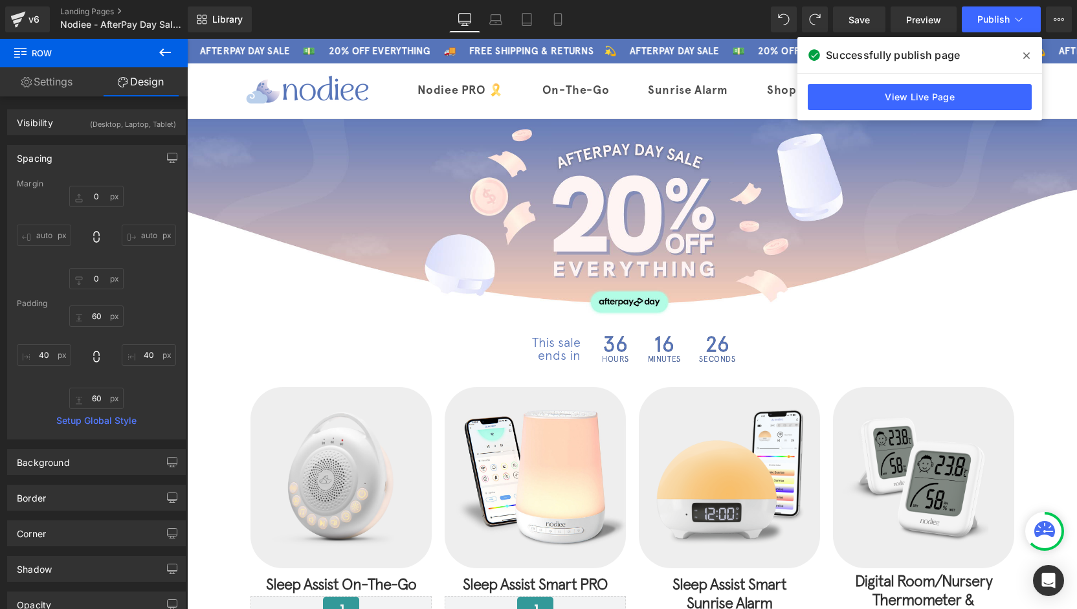
type input "0"
click at [18, 16] on icon at bounding box center [18, 16] width 15 height 8
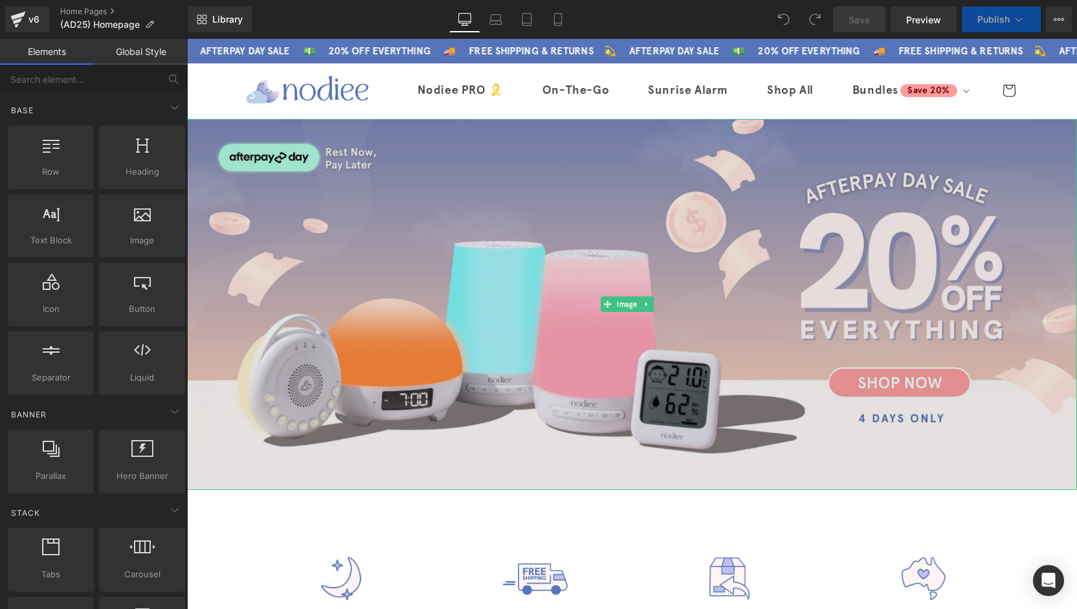
click at [486, 226] on img at bounding box center [632, 304] width 890 height 371
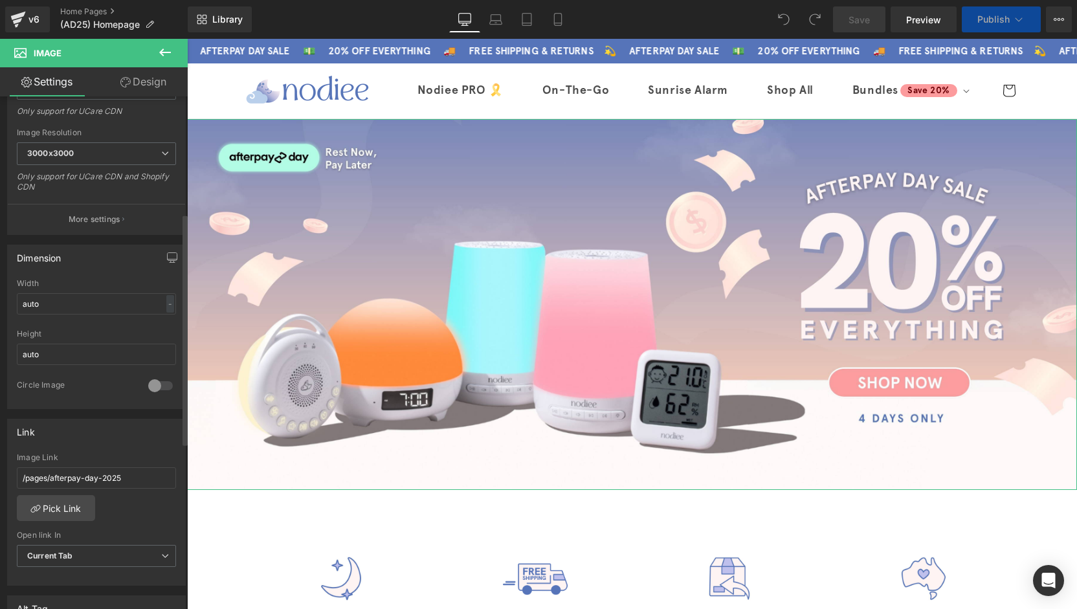
scroll to position [259, 0]
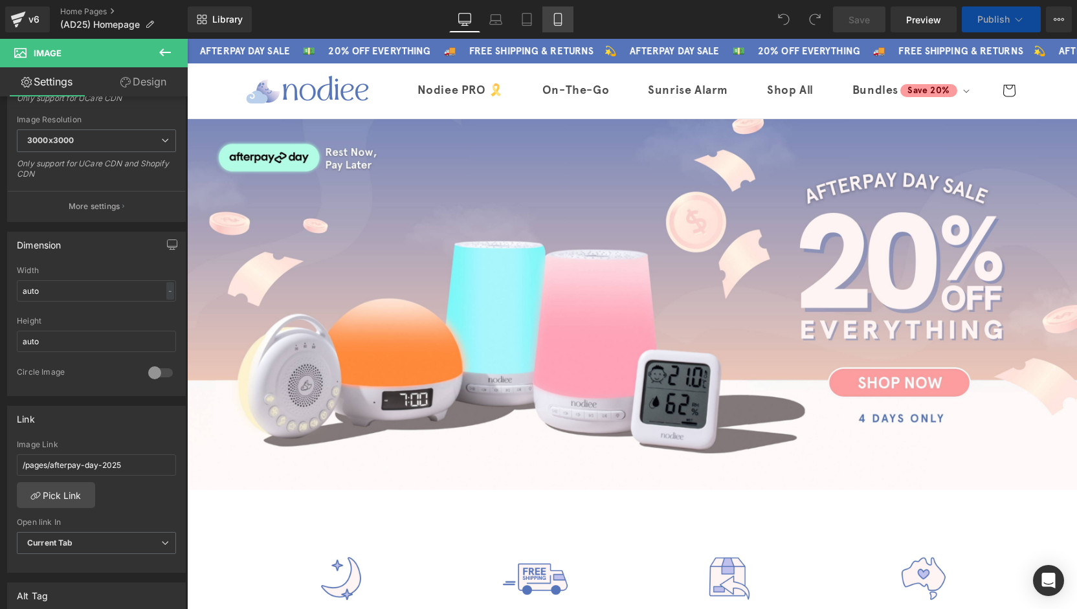
click at [549, 23] on link "Mobile" at bounding box center [557, 19] width 31 height 26
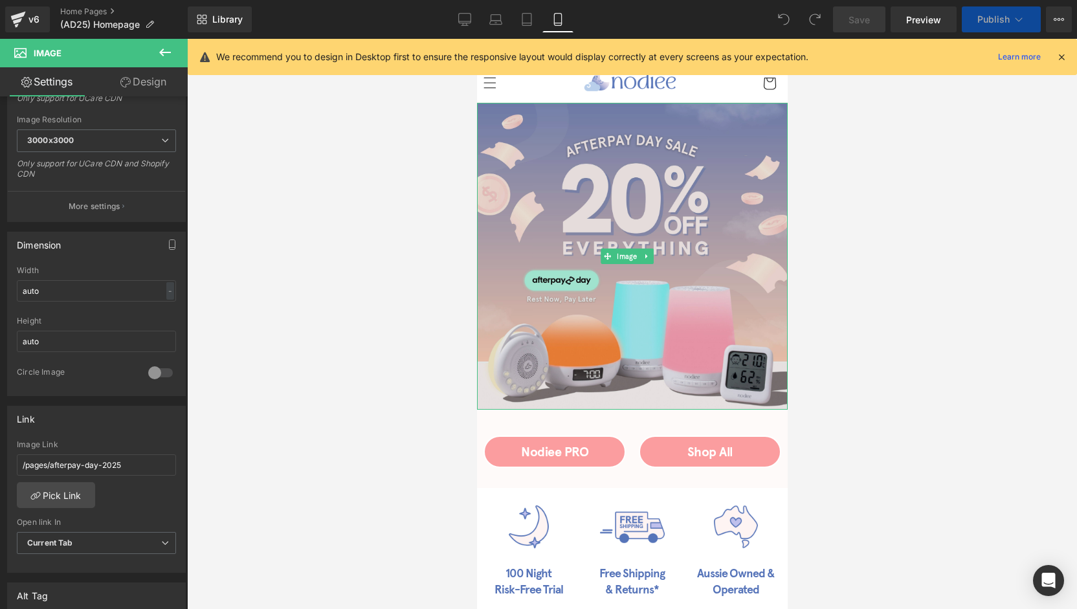
click at [532, 232] on img at bounding box center [631, 256] width 311 height 307
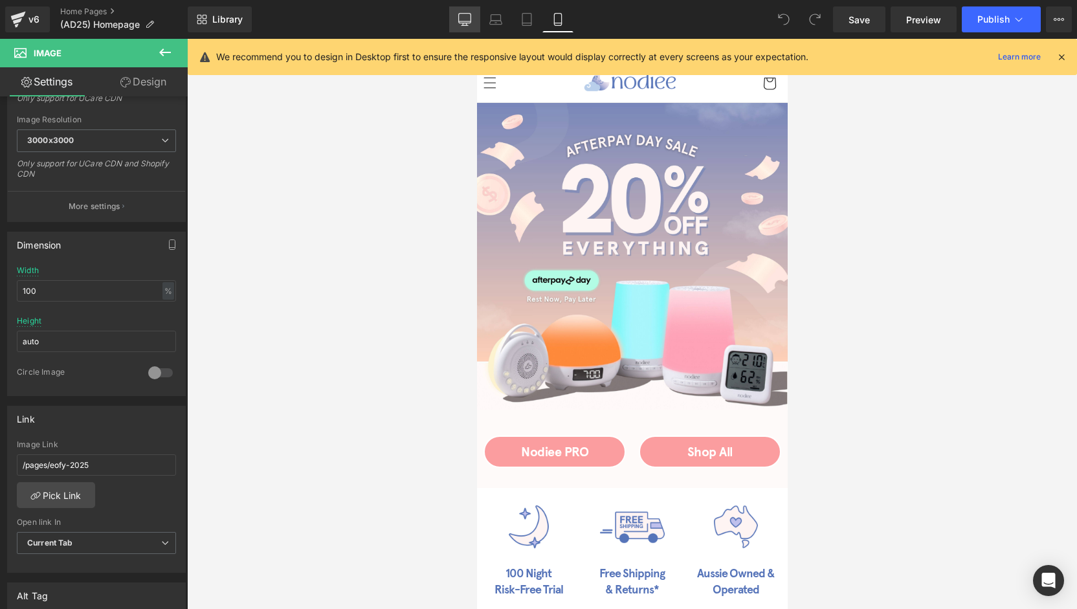
click at [450, 15] on div "Library Mobile Desktop Laptop Tablet Mobile Save Preview Publish Scheduled View…" at bounding box center [632, 19] width 889 height 26
click at [457, 17] on link "Desktop" at bounding box center [464, 19] width 31 height 26
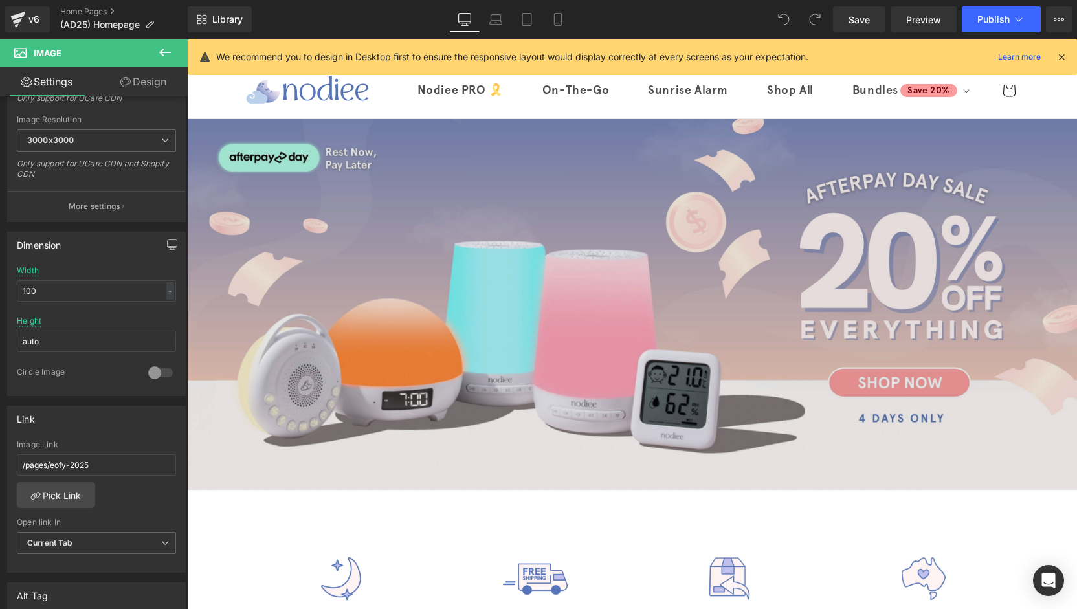
click at [561, 184] on img at bounding box center [632, 304] width 890 height 371
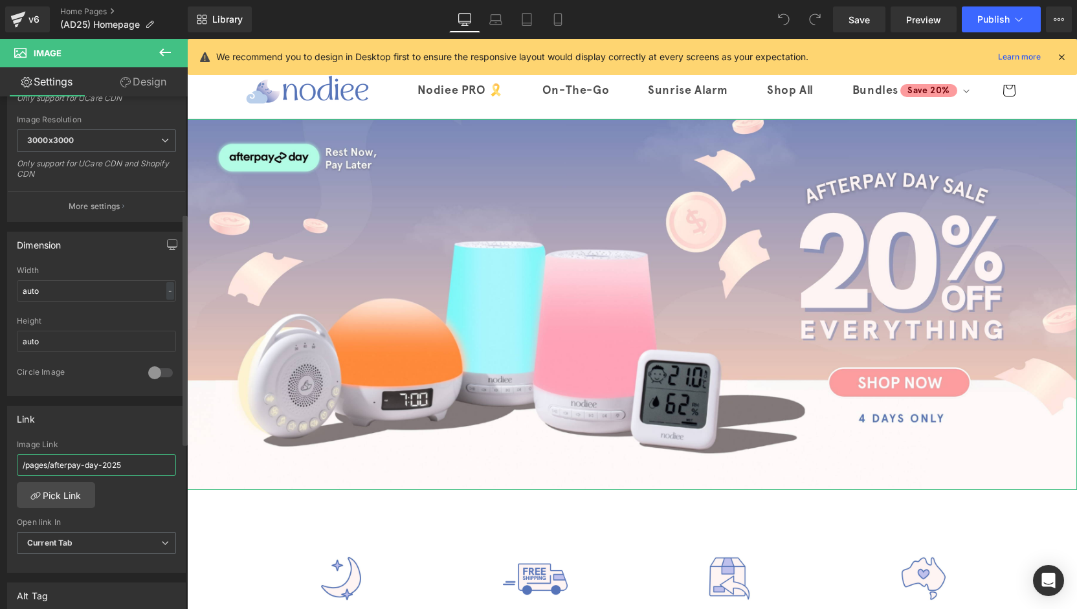
click at [129, 462] on input "/pages/afterpay-day-2025" at bounding box center [96, 464] width 159 height 21
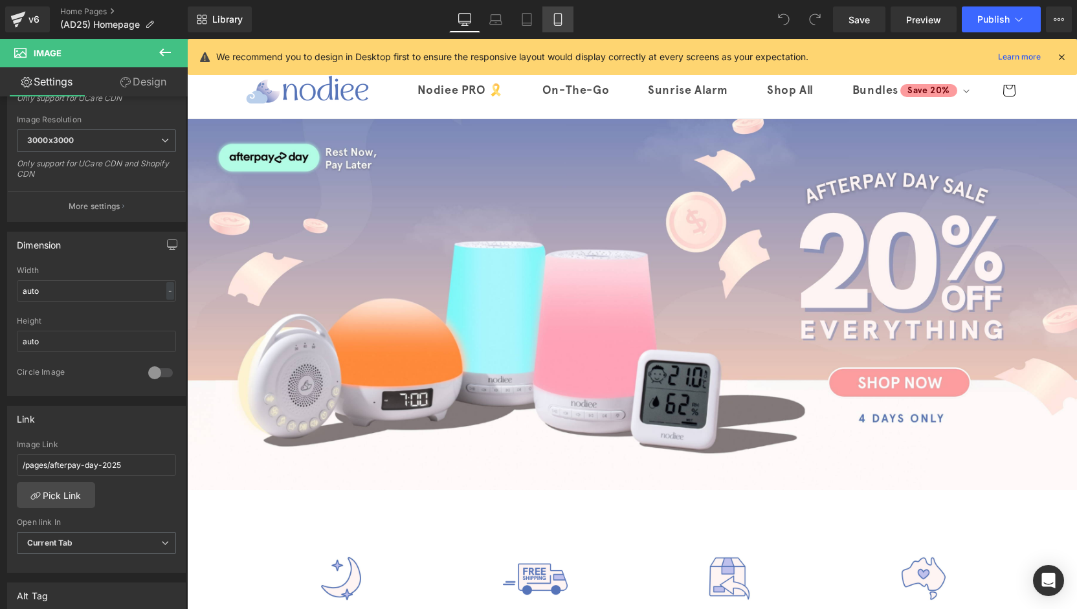
click at [555, 23] on icon at bounding box center [557, 23] width 7 height 0
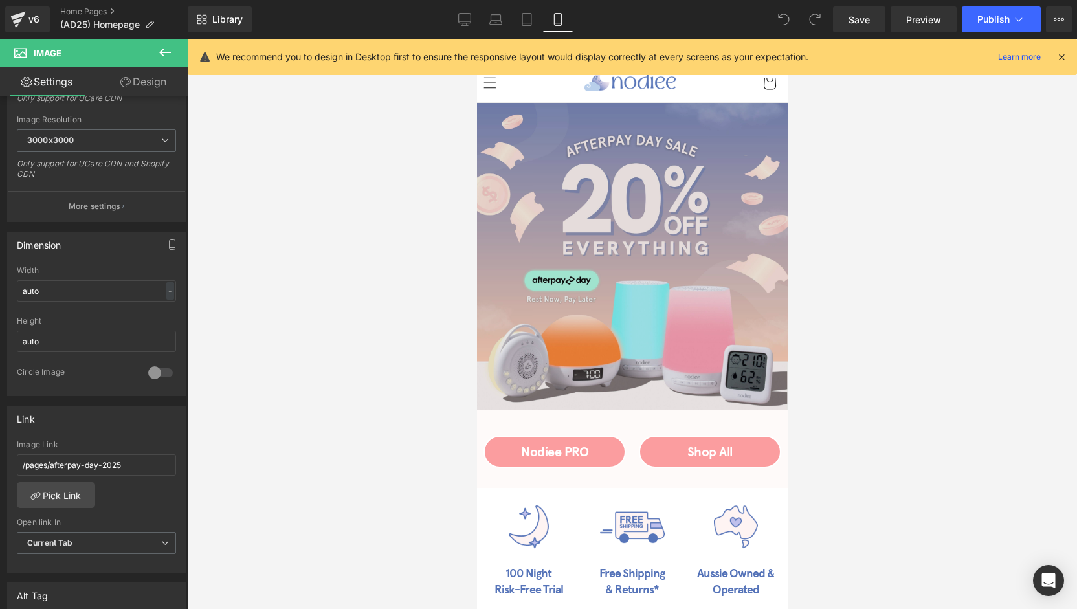
click at [598, 226] on img at bounding box center [631, 256] width 311 height 307
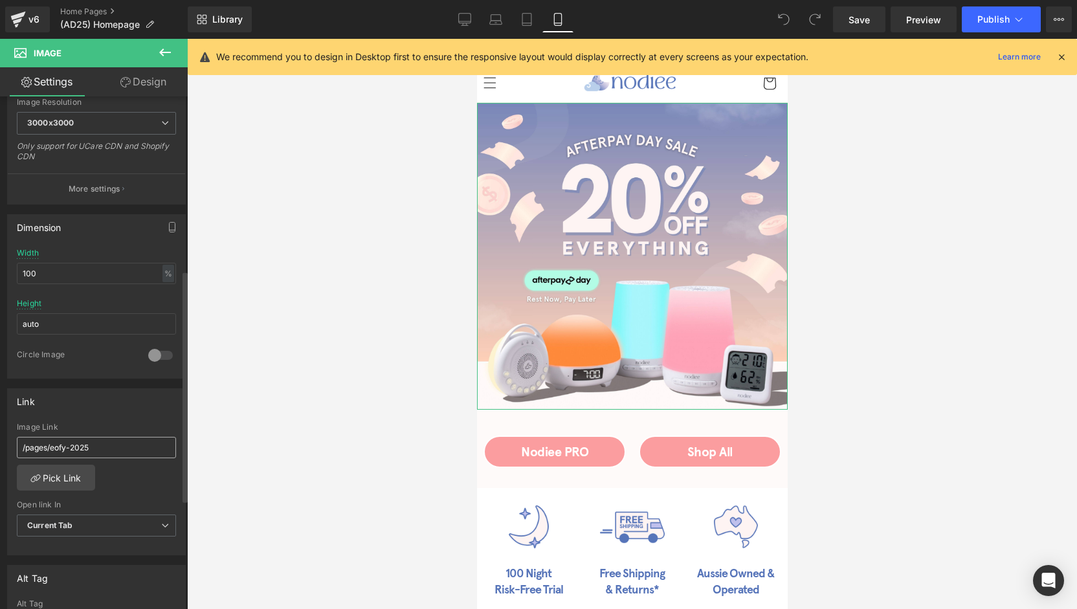
scroll to position [388, 0]
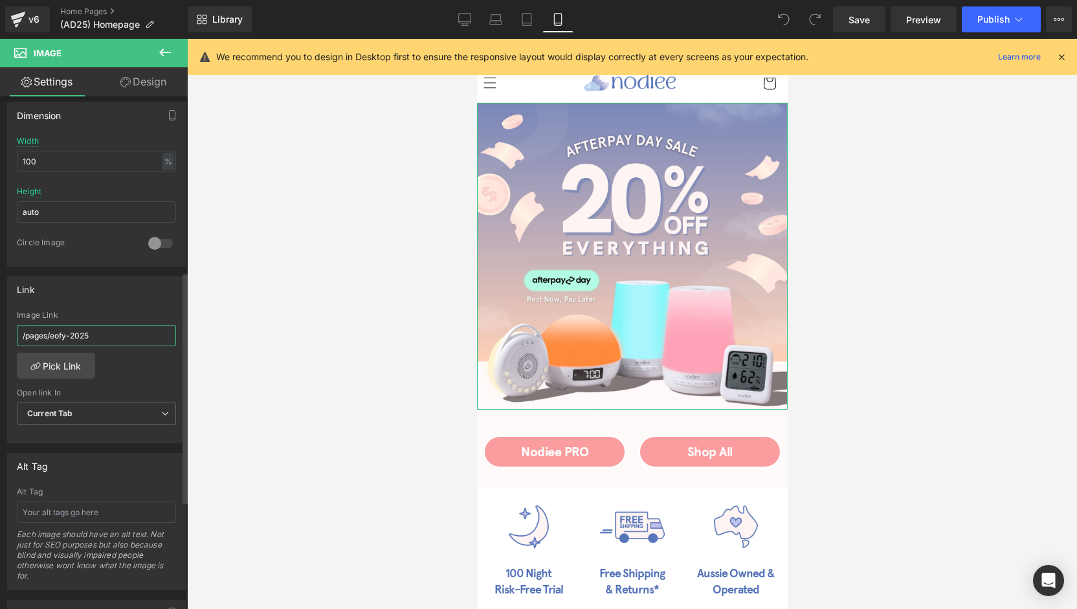
click at [113, 328] on input "/pages/eofy-2025" at bounding box center [96, 335] width 159 height 21
click at [114, 328] on input "/pages/eofy-2025" at bounding box center [96, 335] width 159 height 21
paste input "afterpay-da"
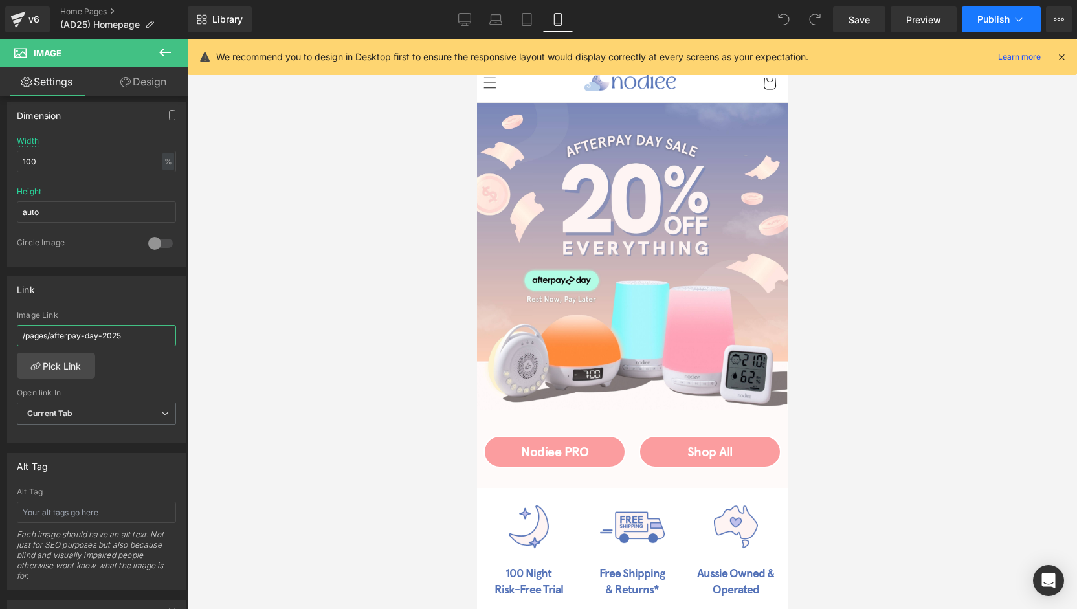
type input "/pages/afterpay-day-2025"
click at [989, 12] on button "Publish" at bounding box center [1000, 19] width 79 height 26
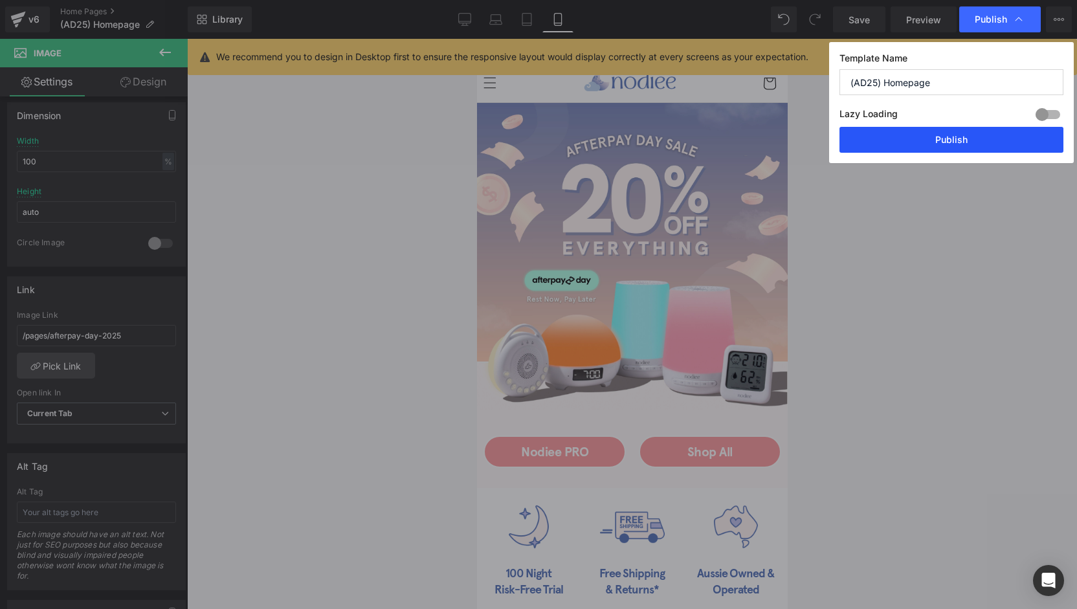
click at [949, 140] on button "Publish" at bounding box center [951, 140] width 224 height 26
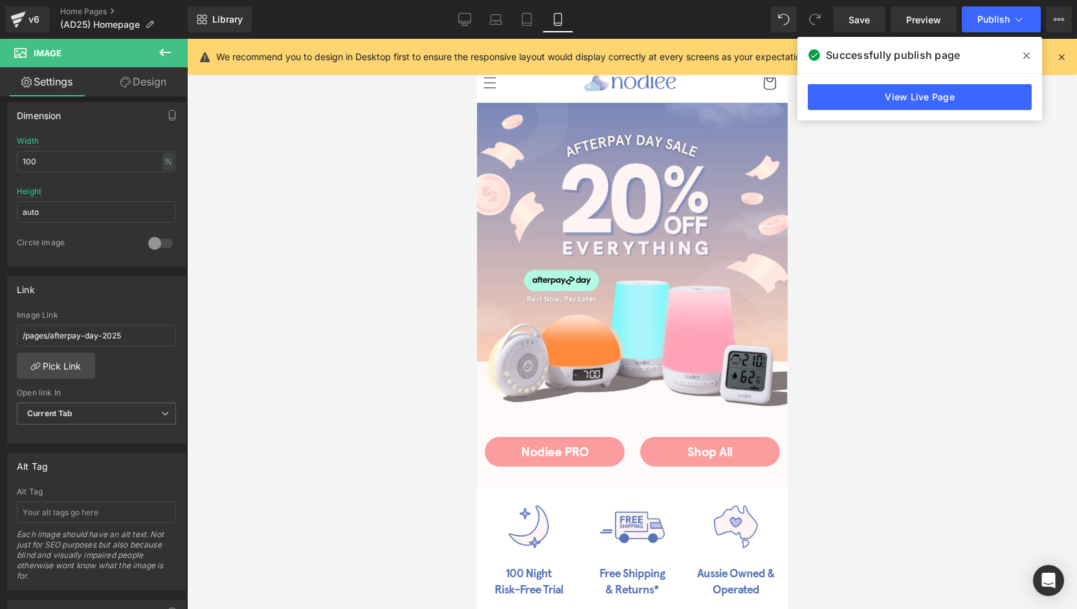
click at [1023, 54] on icon at bounding box center [1026, 55] width 6 height 10
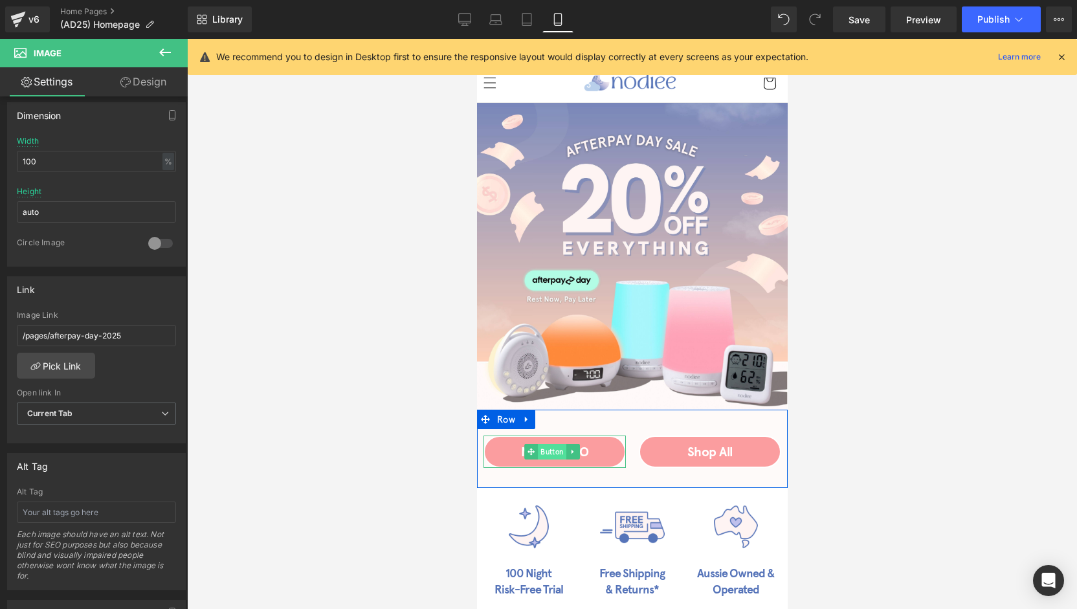
click at [555, 444] on span "Button" at bounding box center [551, 452] width 28 height 16
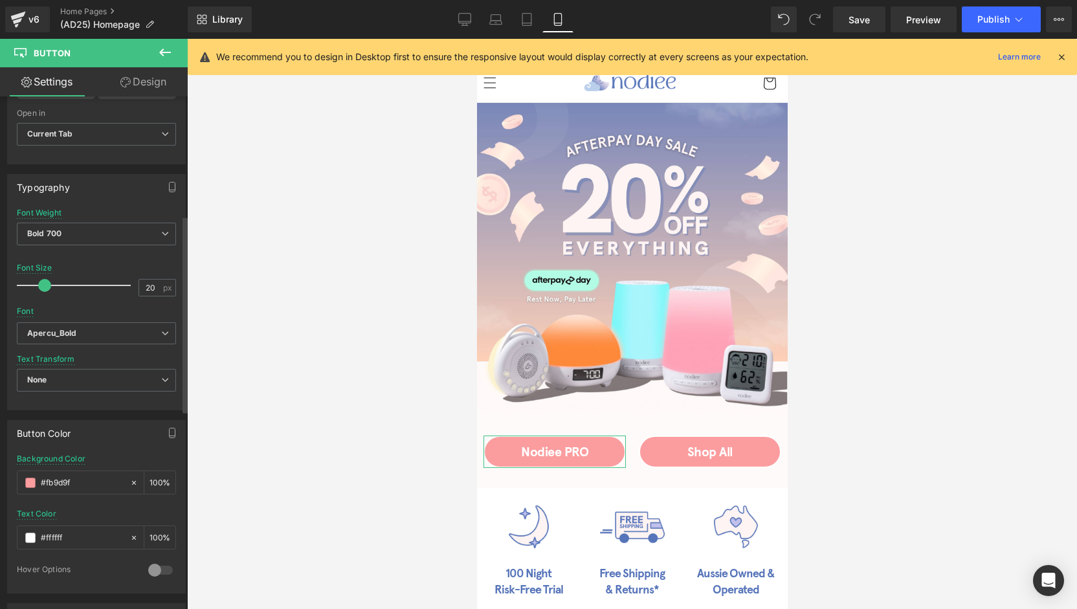
scroll to position [0, 0]
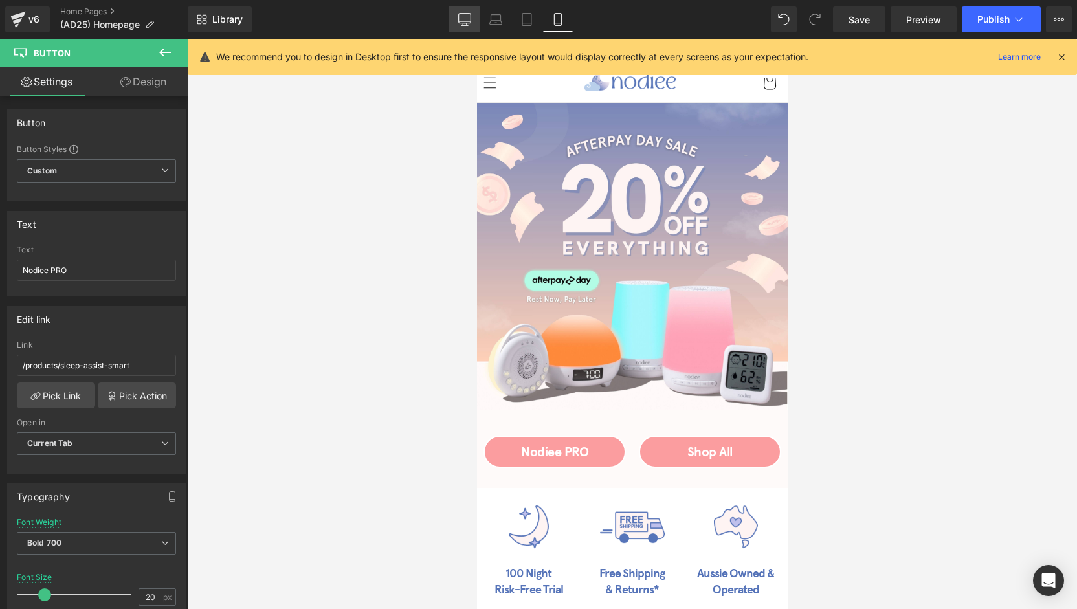
click at [463, 27] on link "Desktop" at bounding box center [464, 19] width 31 height 26
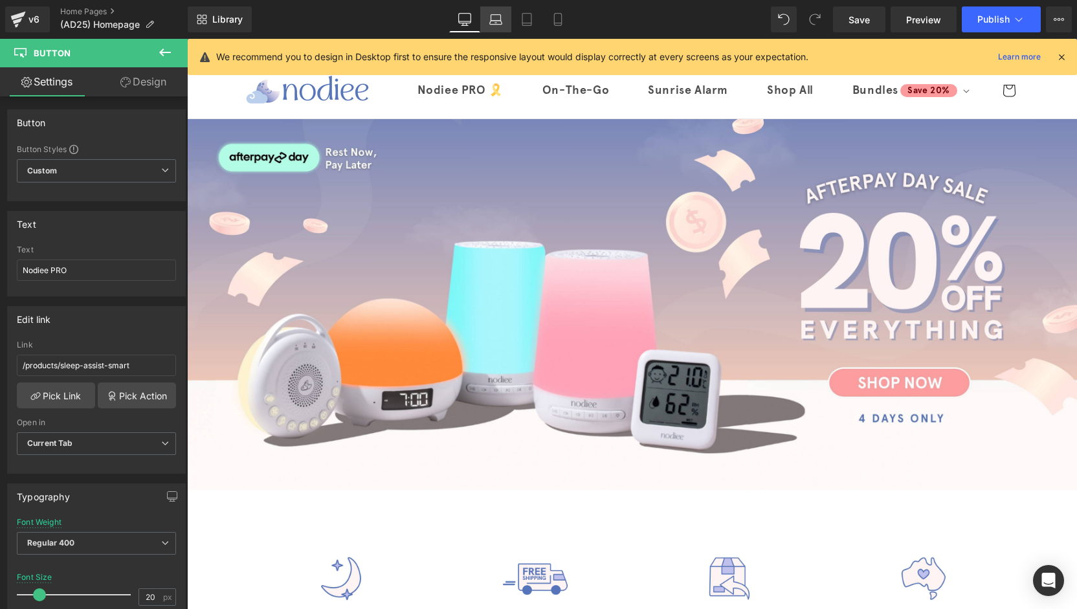
click at [497, 22] on icon at bounding box center [495, 19] width 13 height 13
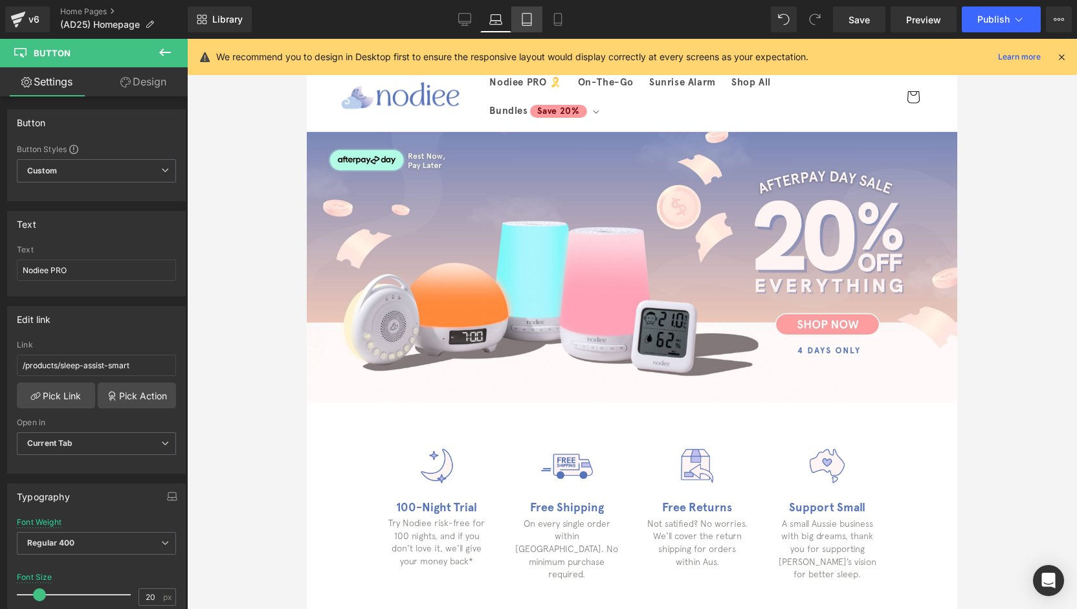
click at [518, 22] on link "Tablet" at bounding box center [526, 19] width 31 height 26
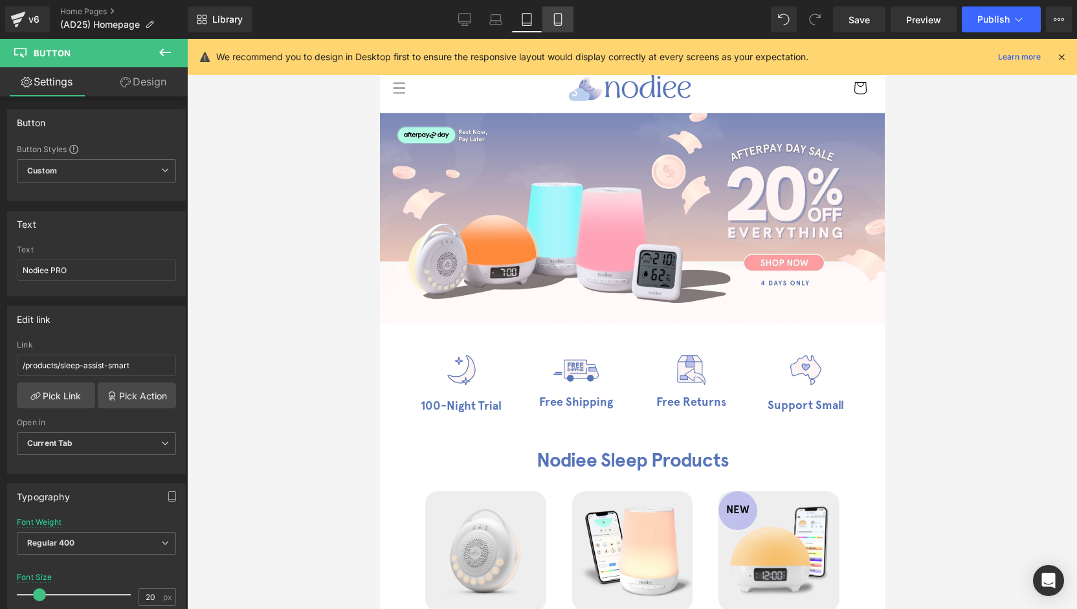
click at [564, 24] on icon at bounding box center [557, 19] width 13 height 13
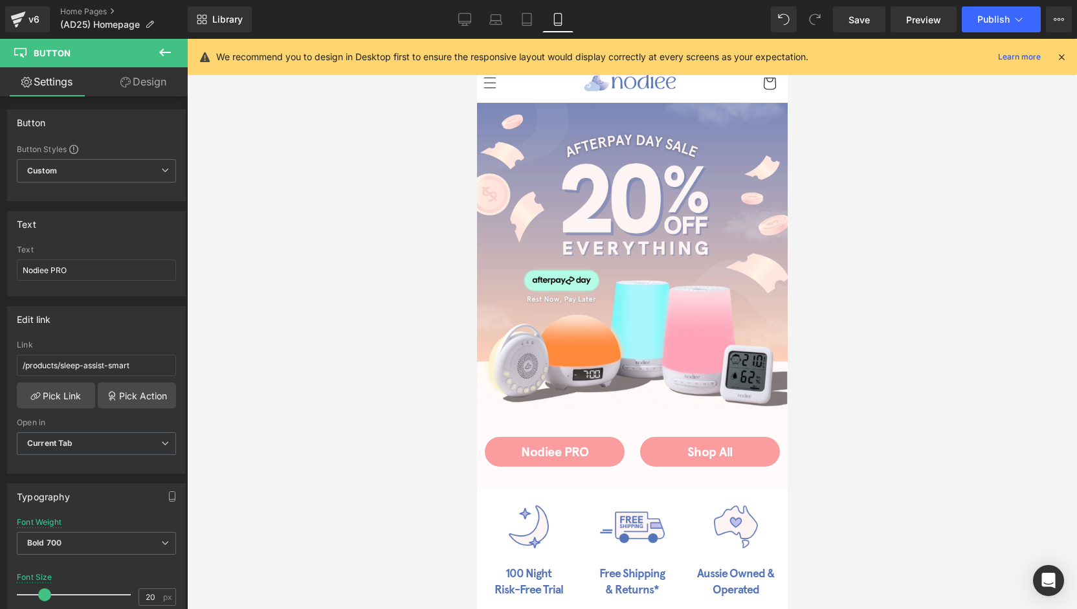
scroll to position [195, 0]
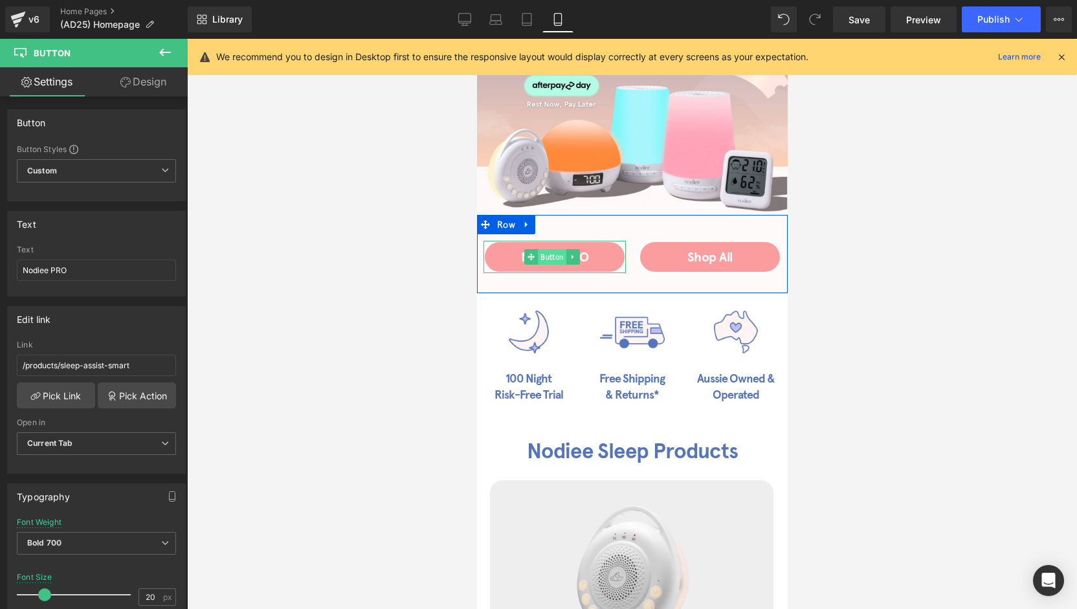
click at [554, 249] on span "Button" at bounding box center [551, 257] width 28 height 16
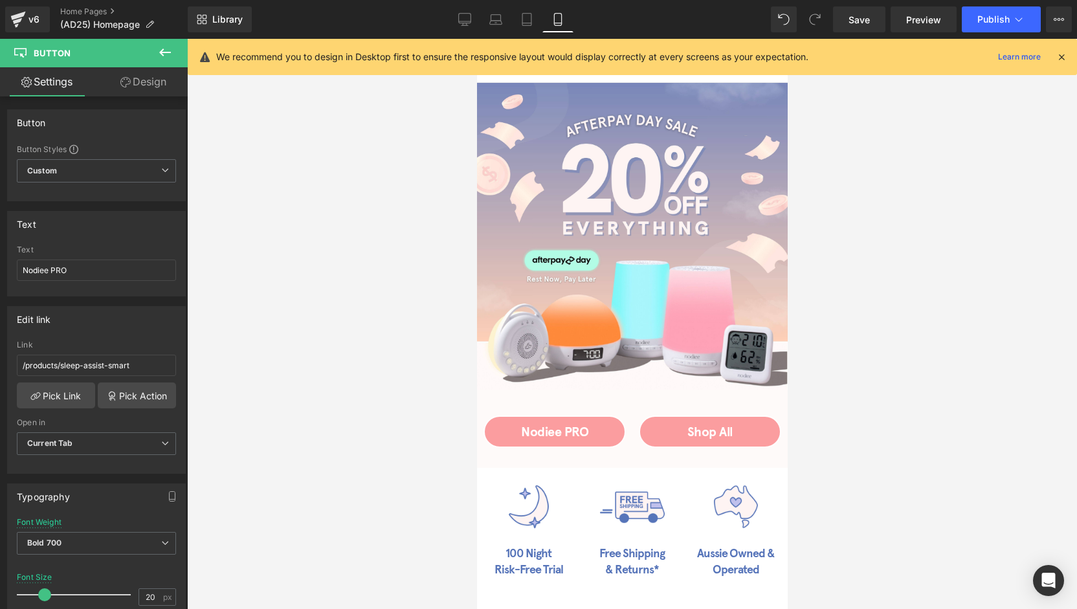
scroll to position [0, 0]
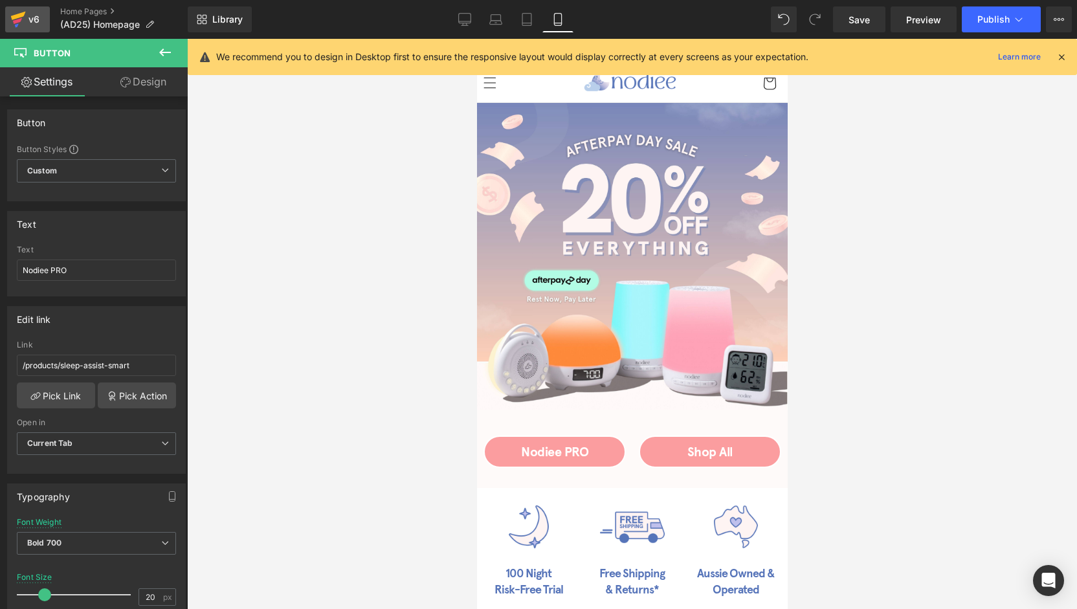
click at [13, 19] on icon at bounding box center [18, 16] width 15 height 8
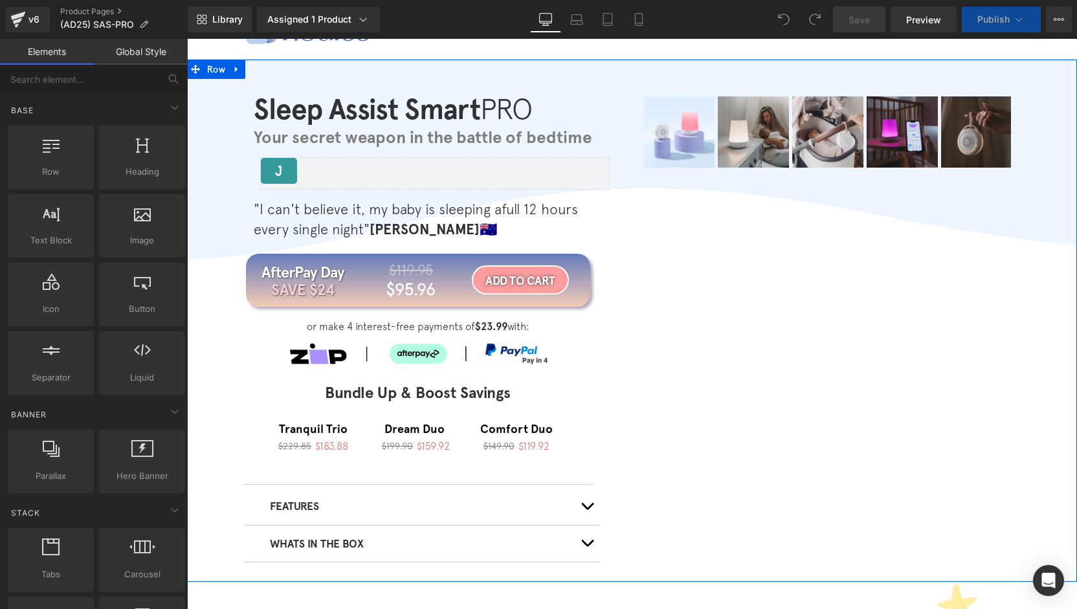
scroll to position [129, 0]
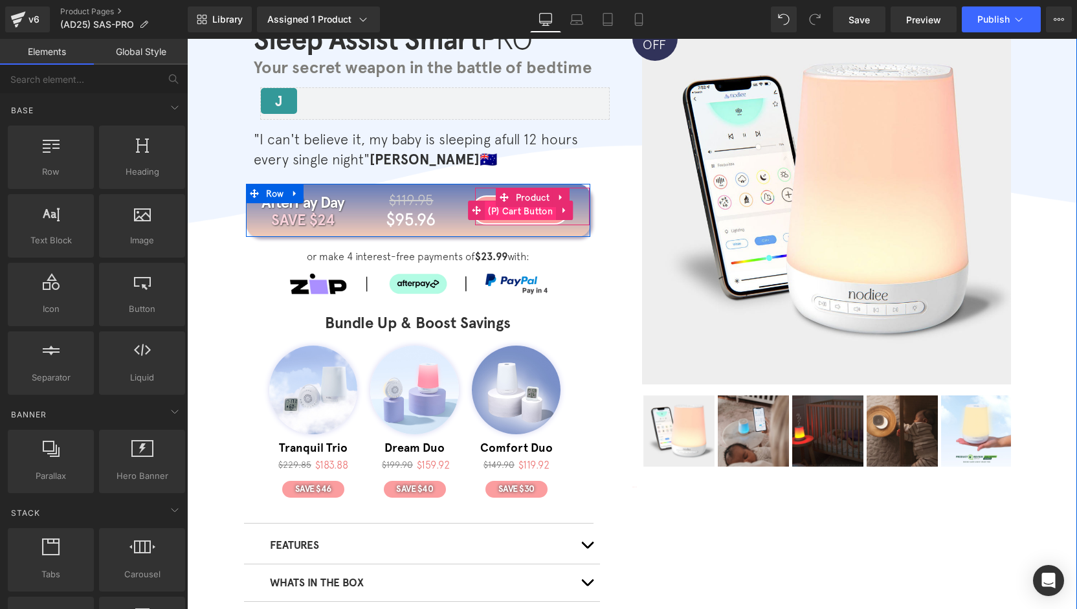
click at [512, 215] on span "(P) Cart Button" at bounding box center [520, 210] width 71 height 19
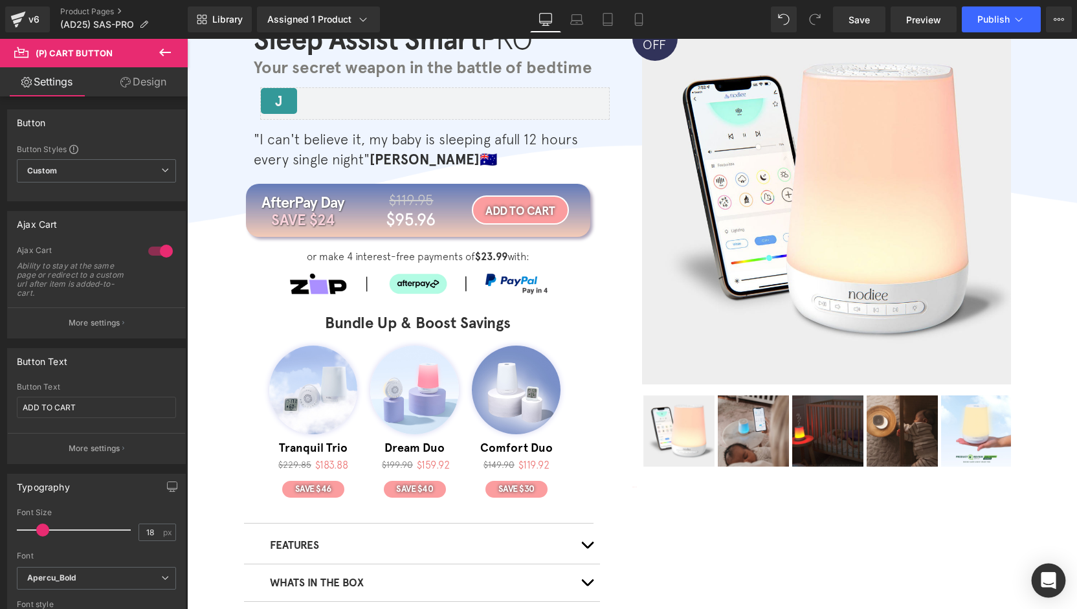
click at [1056, 589] on div "Open Intercom Messenger" at bounding box center [1048, 581] width 34 height 34
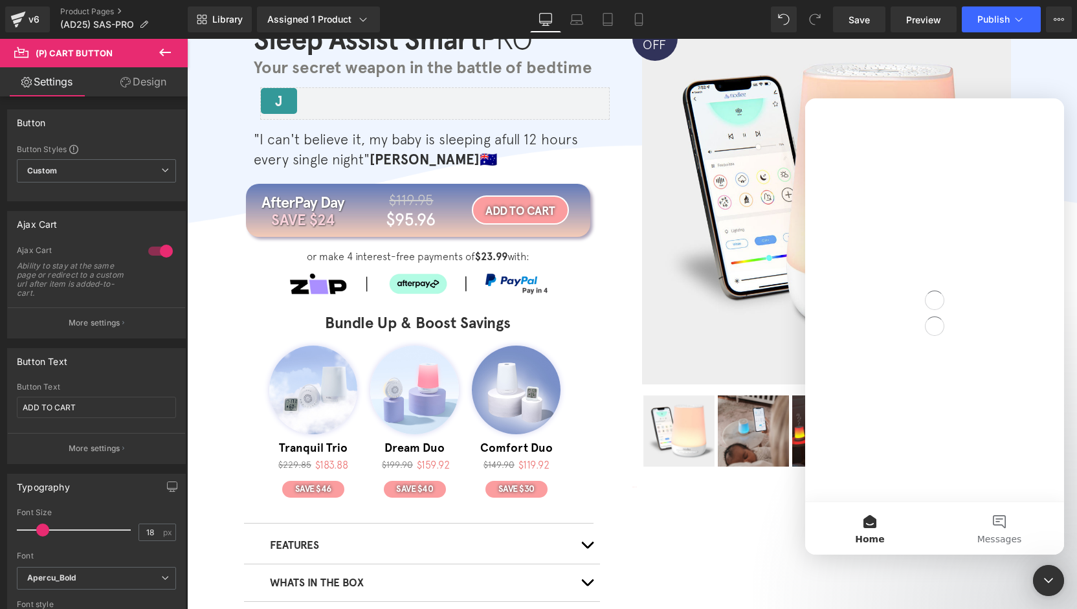
scroll to position [0, 0]
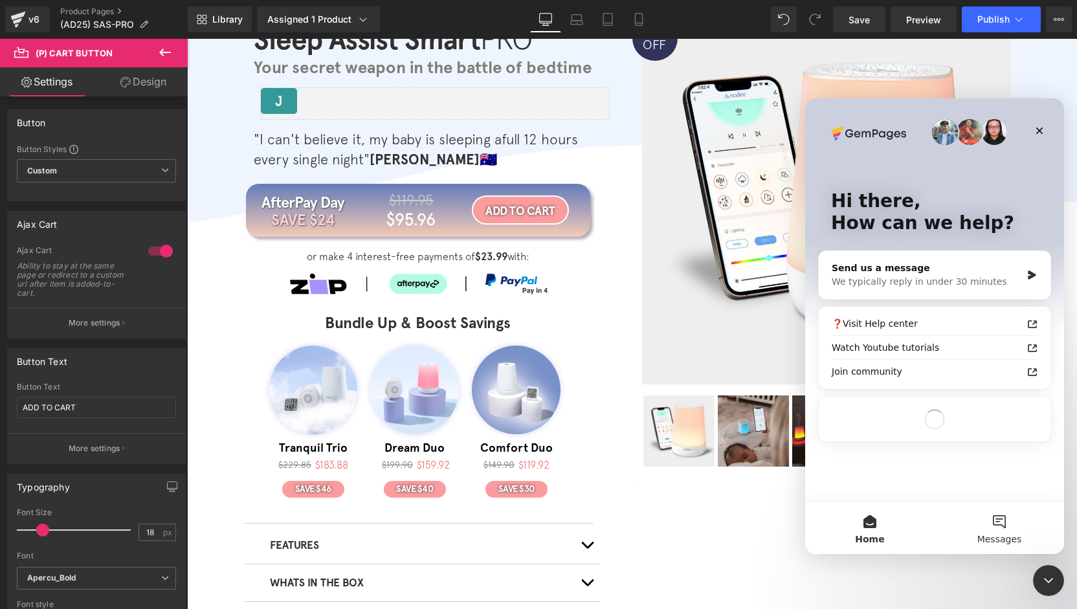
click at [986, 525] on button "Messages" at bounding box center [998, 528] width 129 height 52
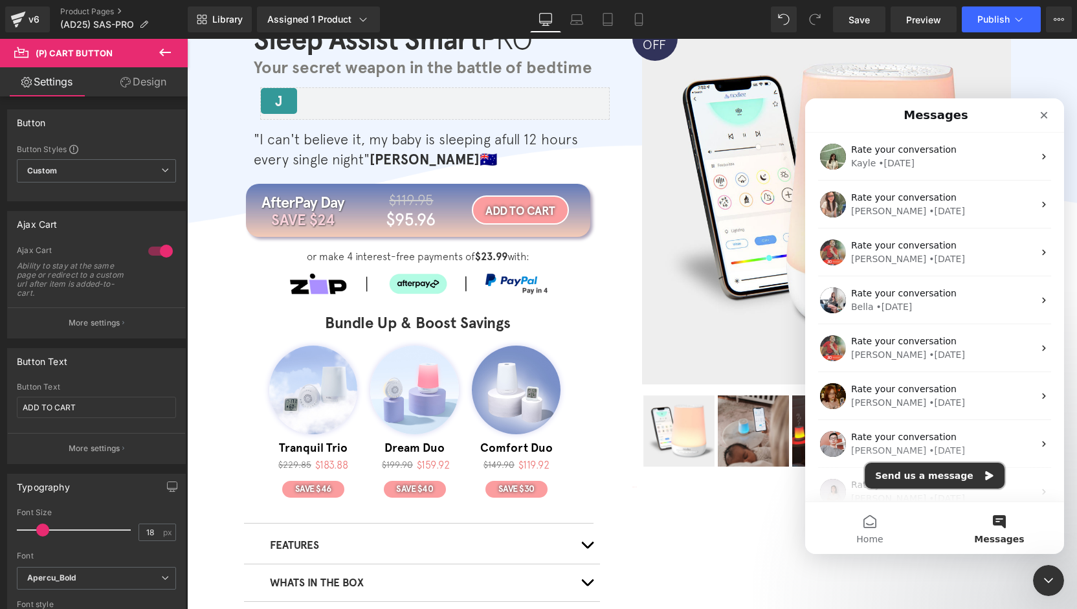
click at [934, 477] on button "Send us a message" at bounding box center [934, 476] width 140 height 26
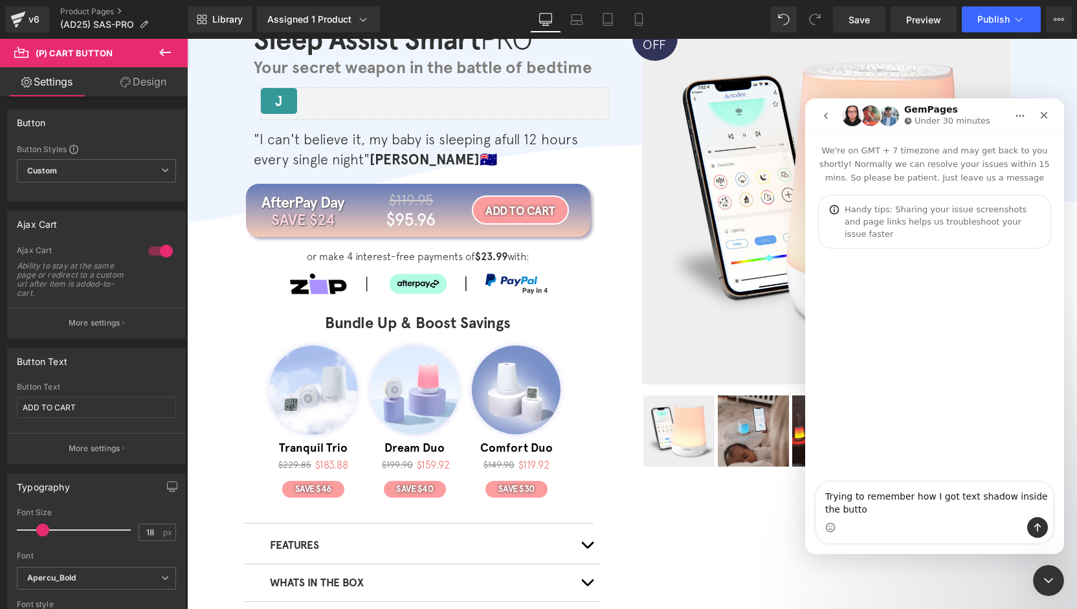
type textarea "Trying to remember how I got text shadow inside the button"
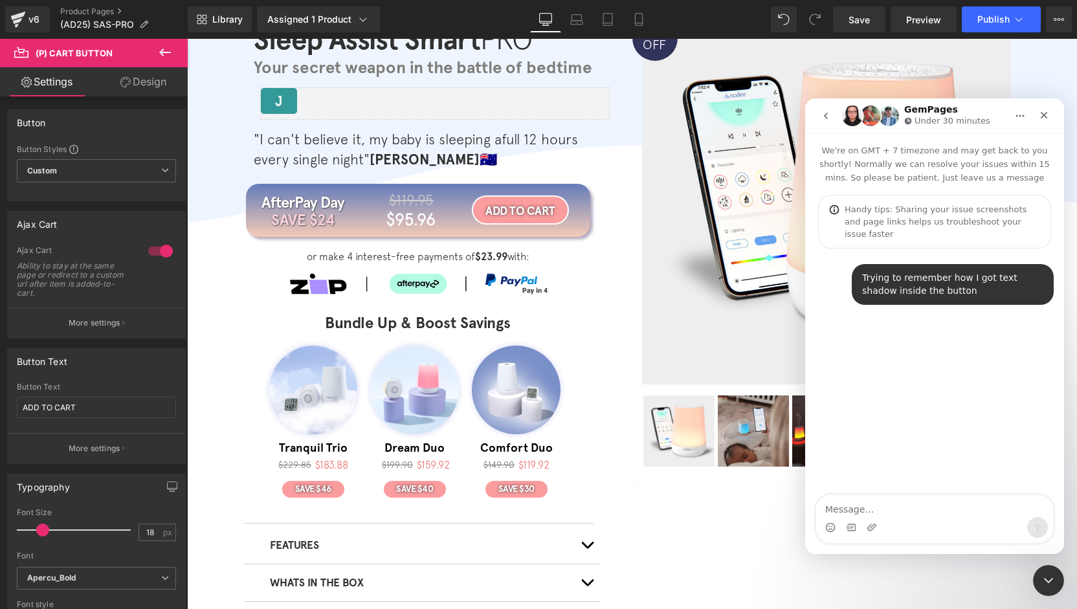
click at [903, 504] on textarea "Message…" at bounding box center [934, 506] width 237 height 22
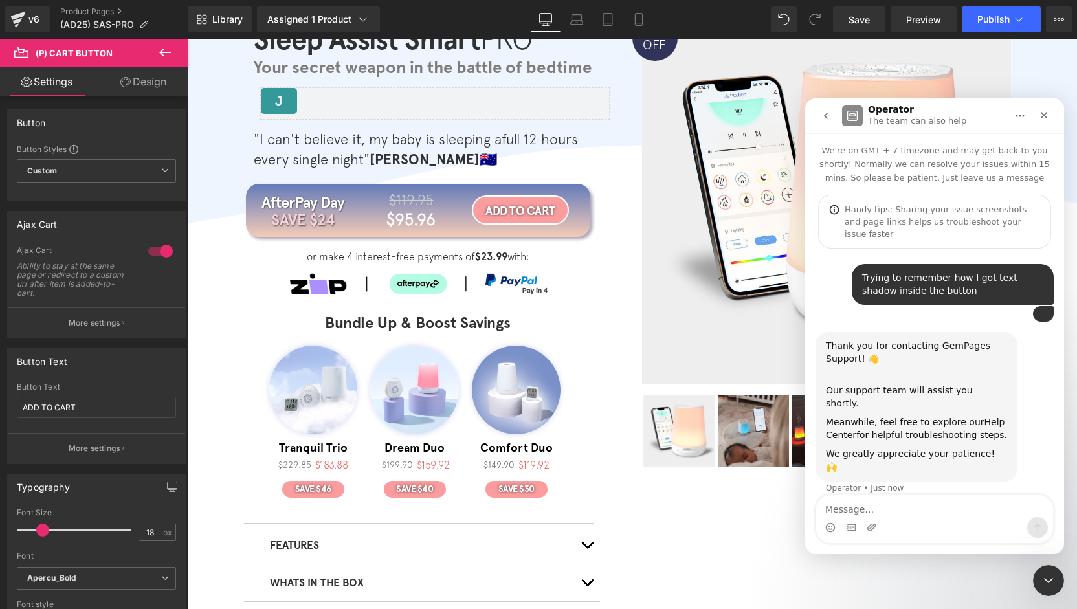
scroll to position [44, 0]
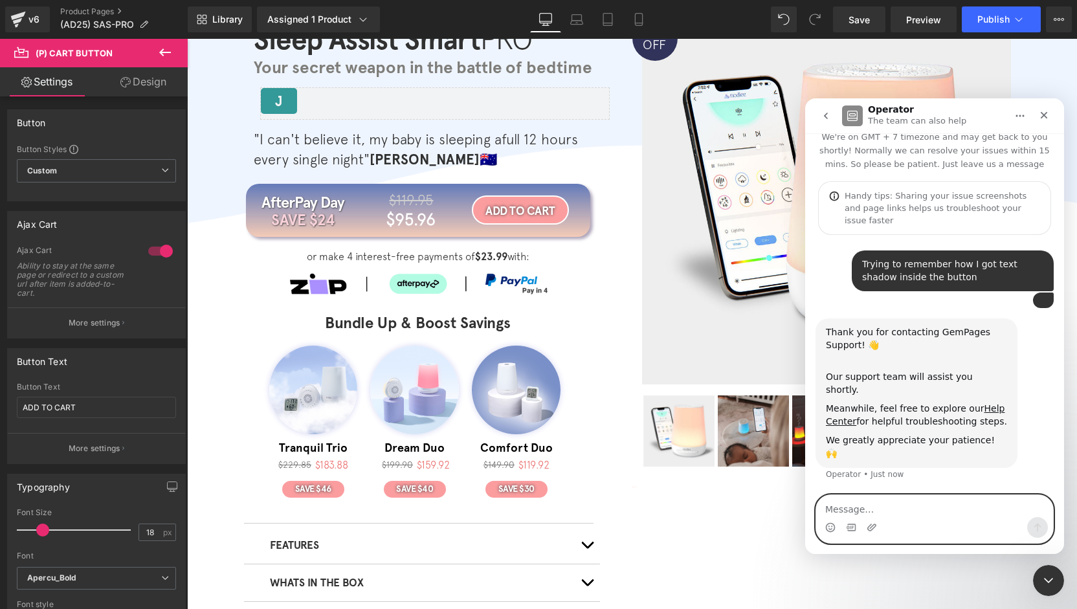
click at [899, 501] on textarea "Message…" at bounding box center [934, 506] width 237 height 22
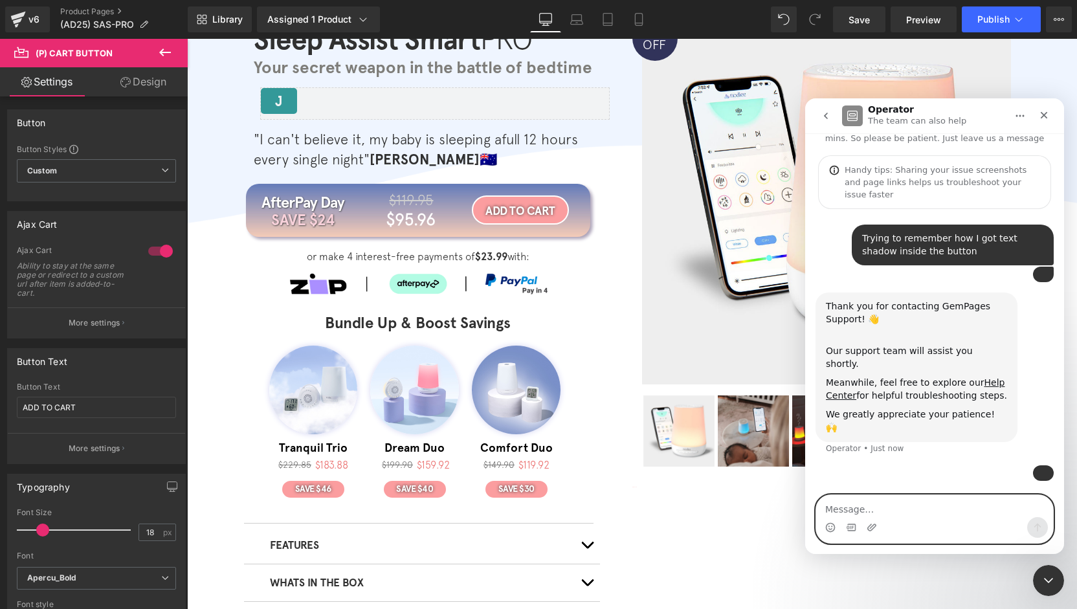
scroll to position [159, 0]
click at [1036, 107] on div "Close" at bounding box center [1043, 115] width 23 height 23
